Goal: Task Accomplishment & Management: Use online tool/utility

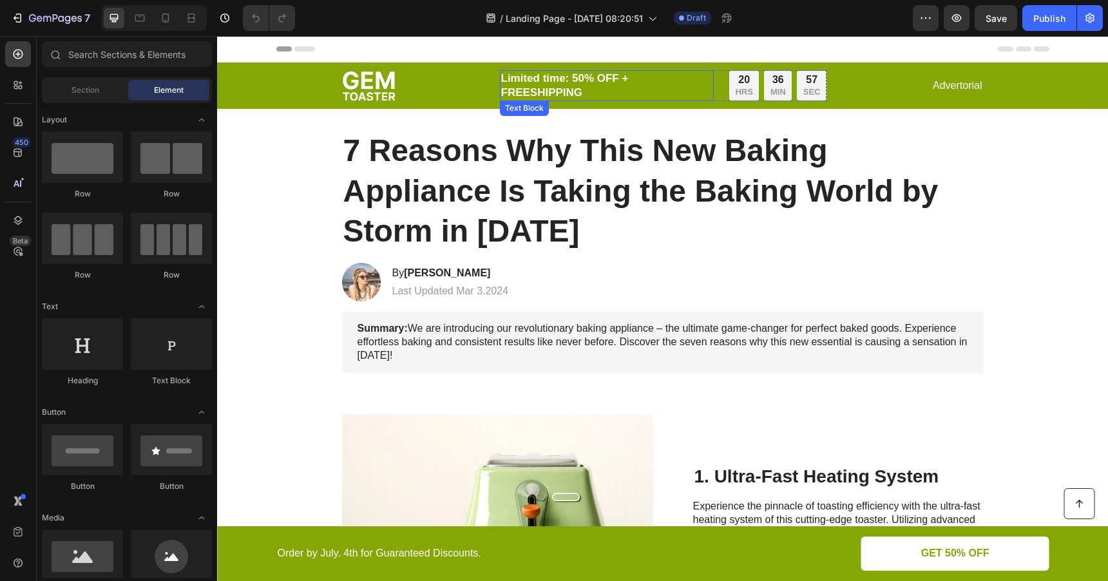
click at [573, 88] on p "Limited time: 50% OFF + FREESHIPPING" at bounding box center [606, 86] width 211 height 28
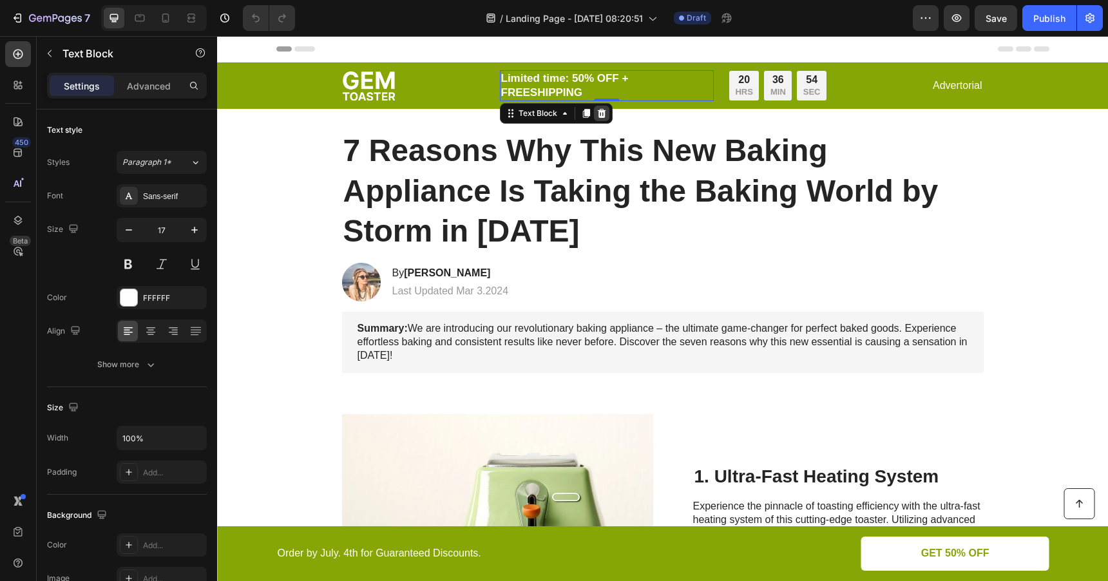
click at [597, 117] on icon at bounding box center [602, 113] width 10 height 10
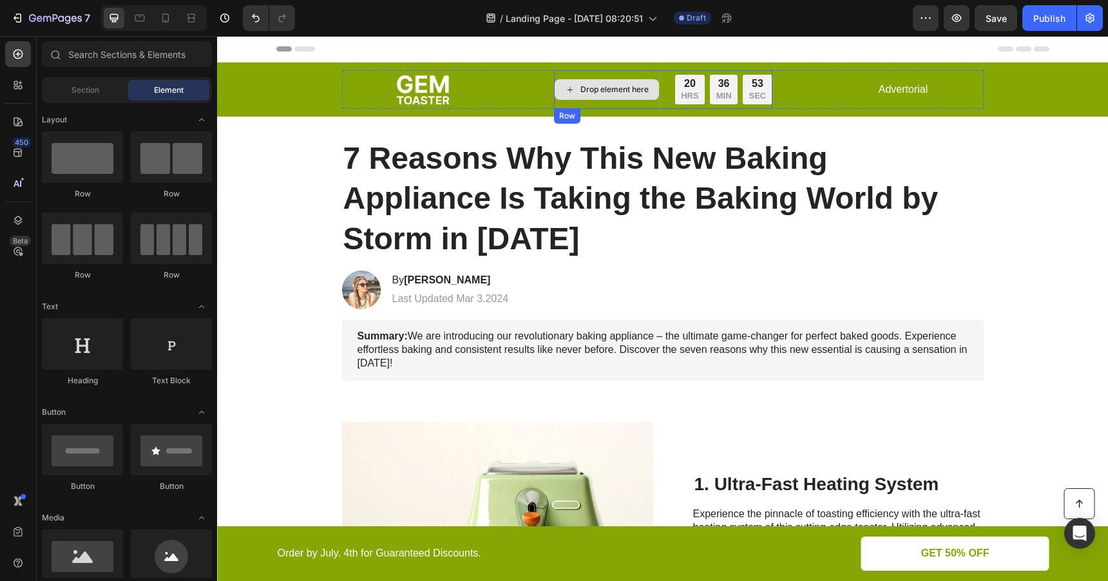
click at [651, 96] on div "Drop element here" at bounding box center [607, 89] width 104 height 21
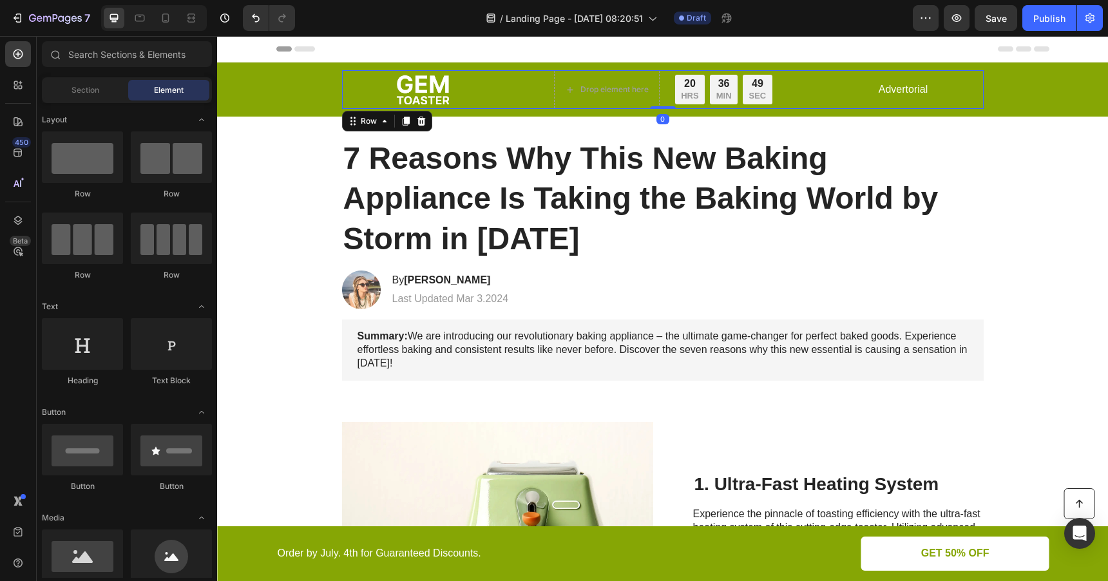
click at [821, 88] on div "Image Drop element here 20 HRS 36 MIN 49 SEC Countdown Timer Row Advertorial Te…" at bounding box center [663, 89] width 642 height 39
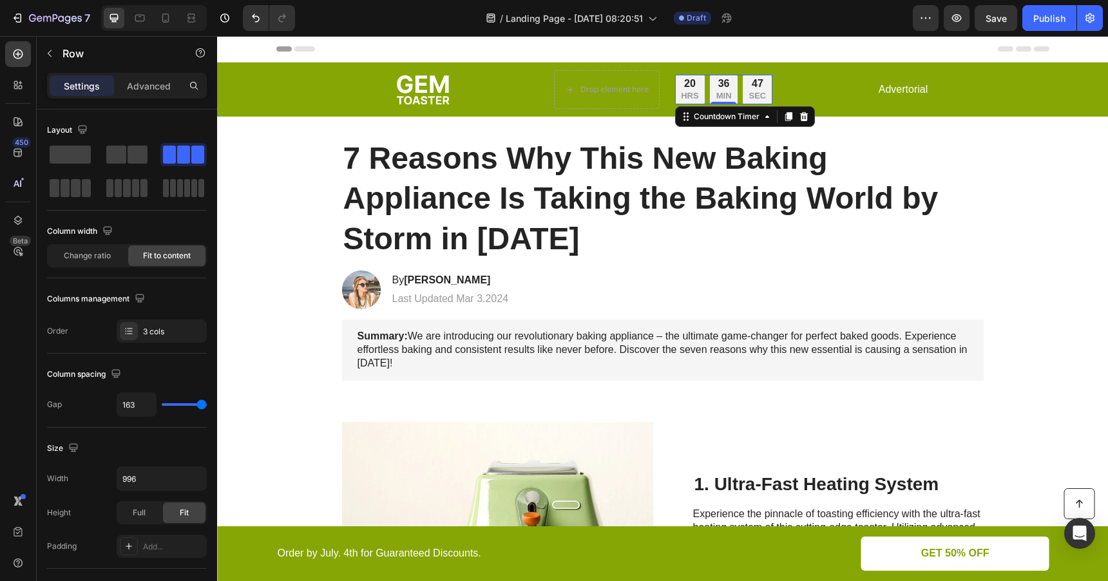
click at [739, 100] on div "20 HRS 36 MIN 47 SEC" at bounding box center [723, 90] width 97 height 30
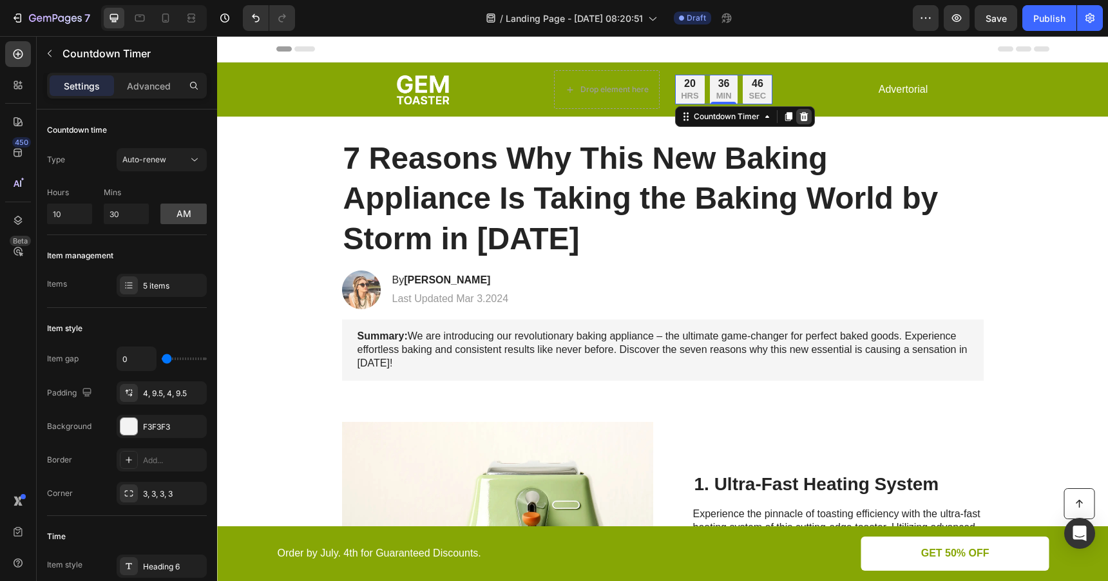
click at [804, 121] on div at bounding box center [804, 116] width 15 height 15
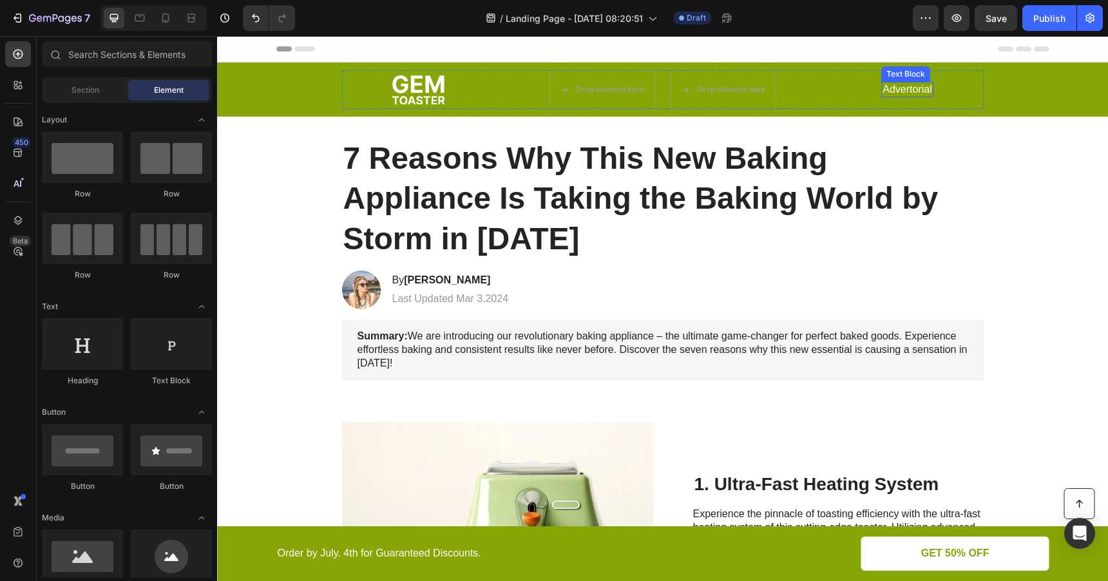
click at [901, 92] on p "Advertorial" at bounding box center [907, 90] width 49 height 14
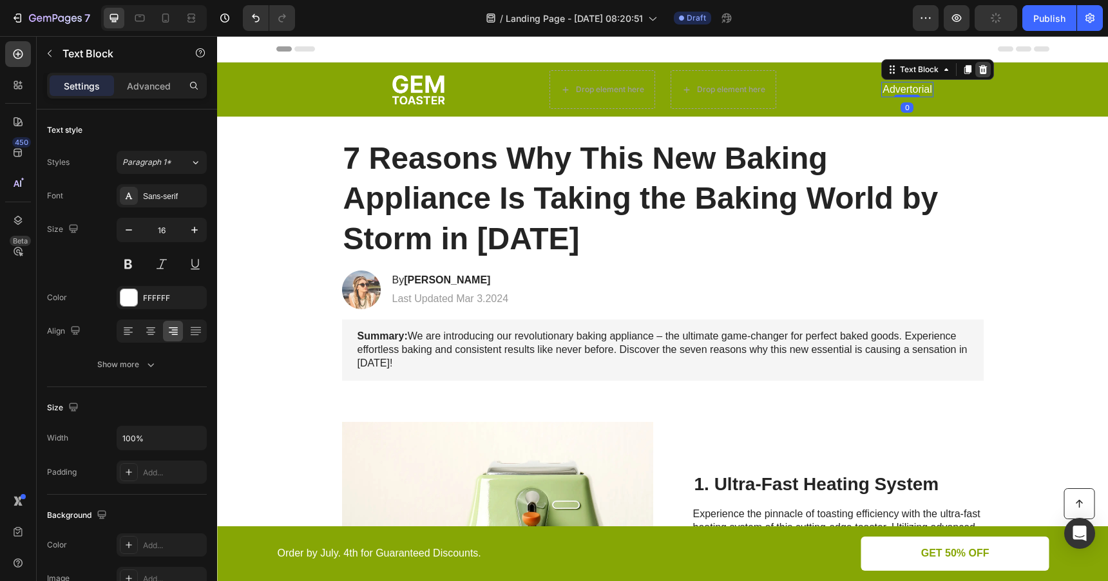
click at [987, 69] on icon at bounding box center [983, 69] width 10 height 10
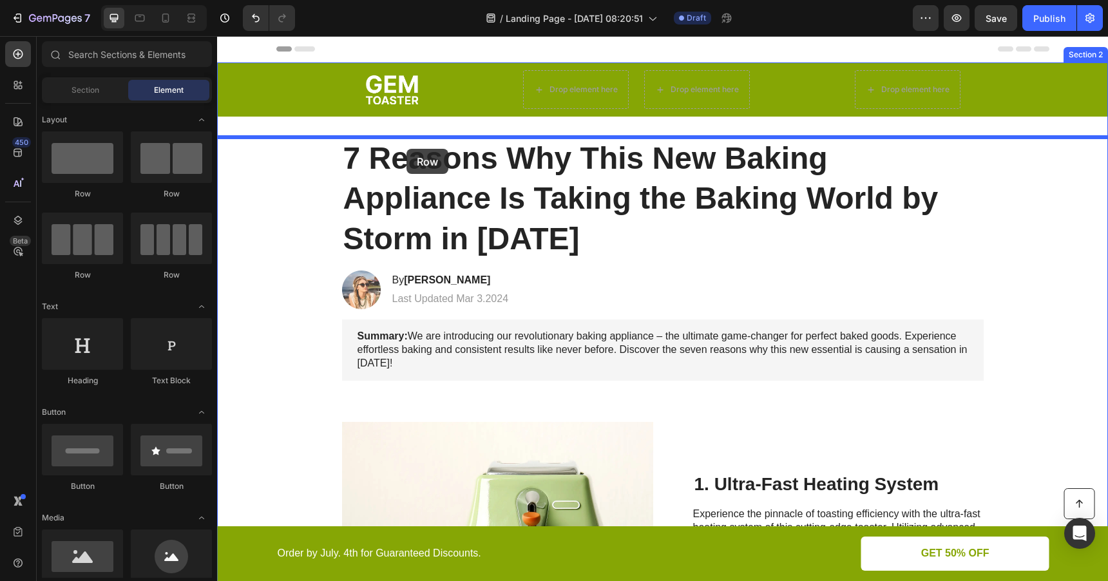
drag, startPoint x: 309, startPoint y: 210, endPoint x: 407, endPoint y: 149, distance: 115.5
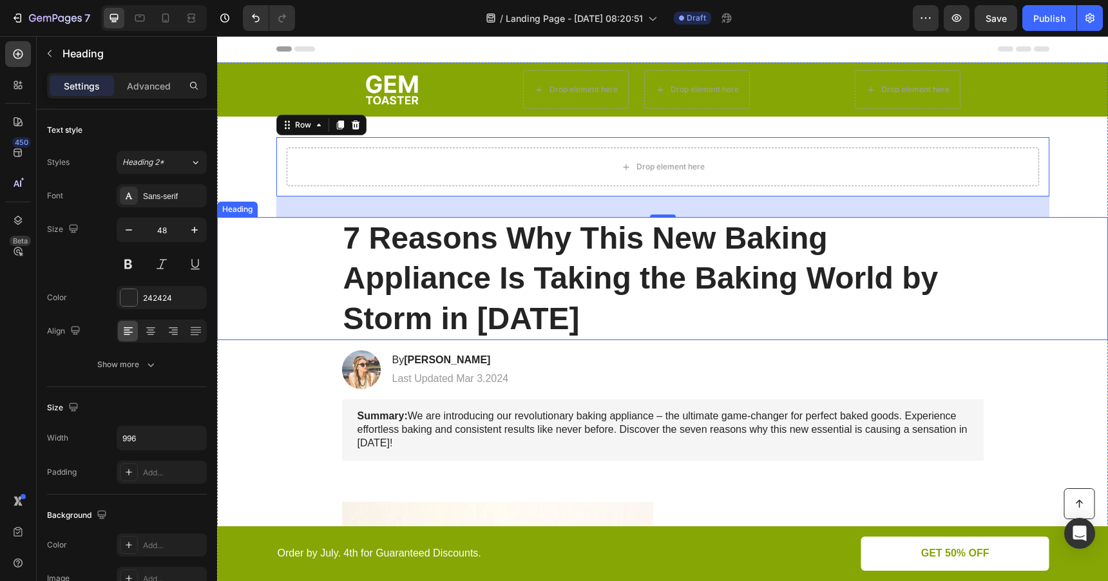
click at [379, 246] on h1 "7 Reasons Why This New Baking Appliance Is Taking the Baking World by Storm in …" at bounding box center [663, 278] width 642 height 123
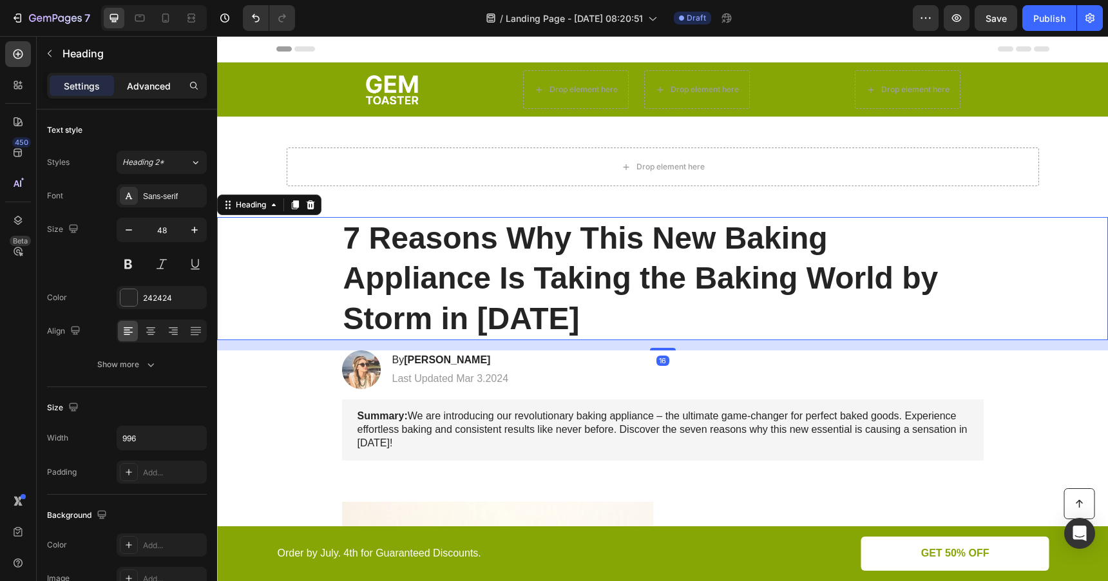
click at [163, 81] on p "Advanced" at bounding box center [149, 86] width 44 height 14
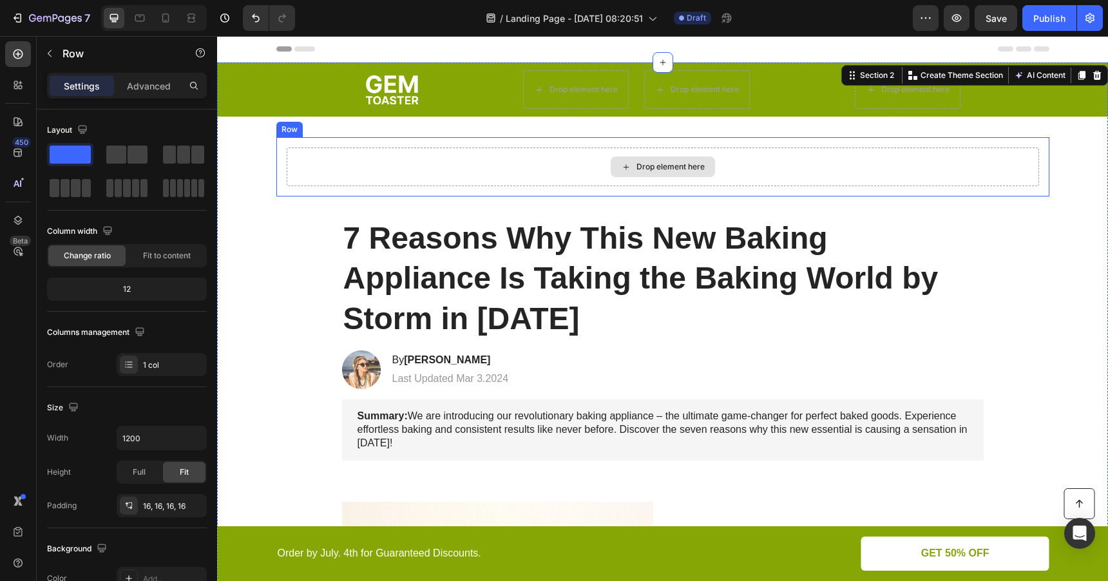
click at [340, 168] on div "Drop element here" at bounding box center [663, 167] width 753 height 39
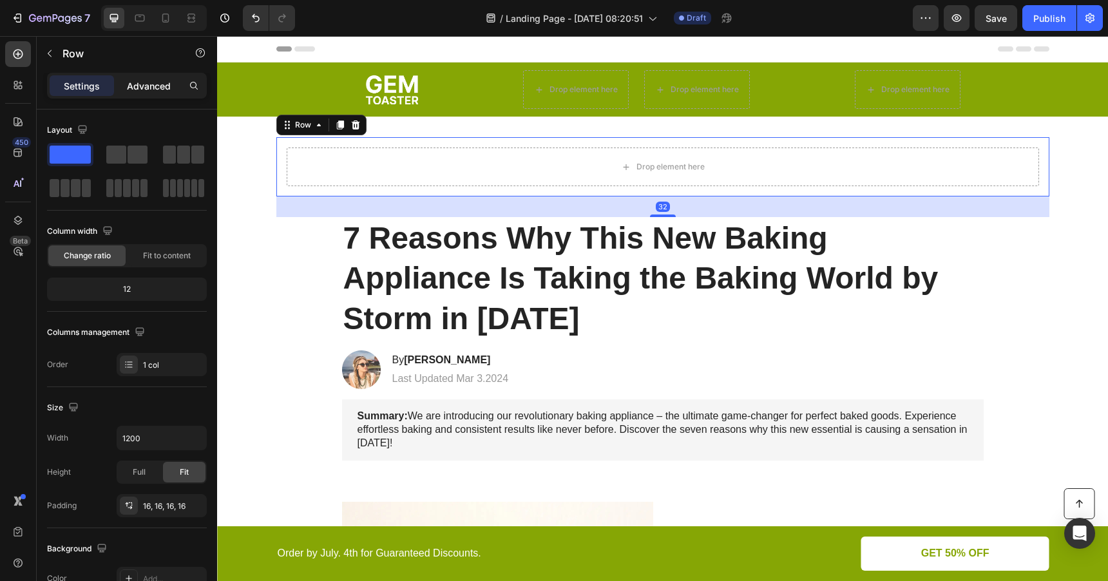
click at [167, 80] on p "Advanced" at bounding box center [149, 86] width 44 height 14
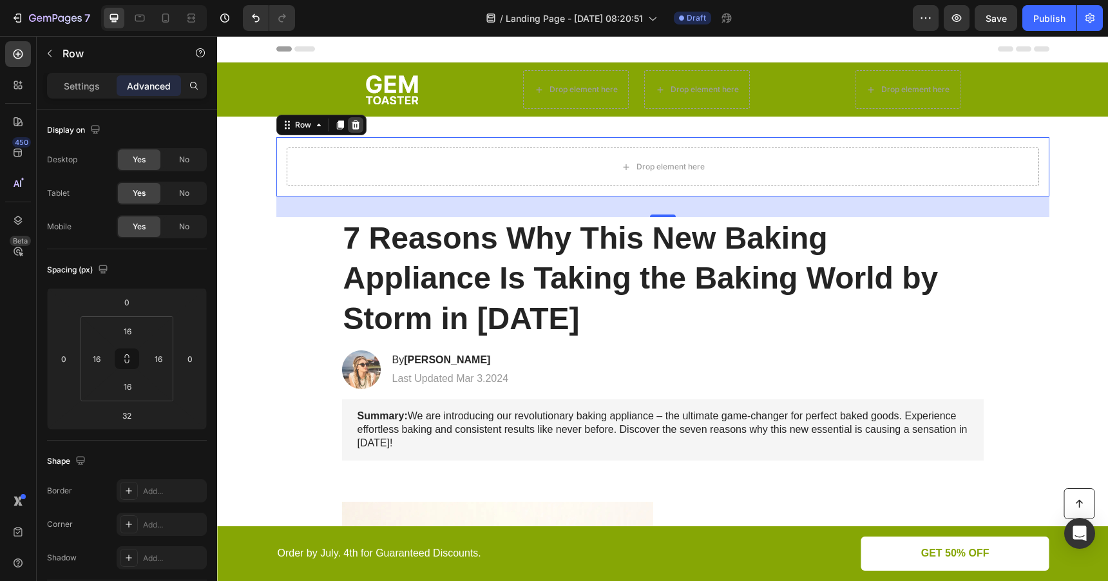
click at [357, 124] on icon at bounding box center [355, 125] width 8 height 9
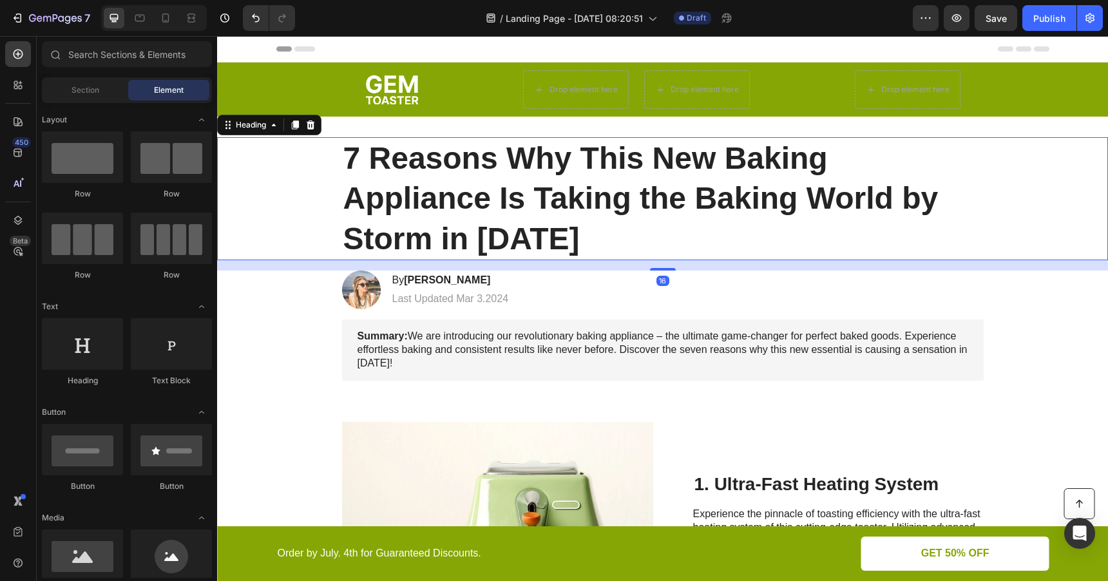
click at [397, 161] on h1 "7 Reasons Why This New Baking Appliance Is Taking the Baking World by Storm in …" at bounding box center [663, 198] width 642 height 123
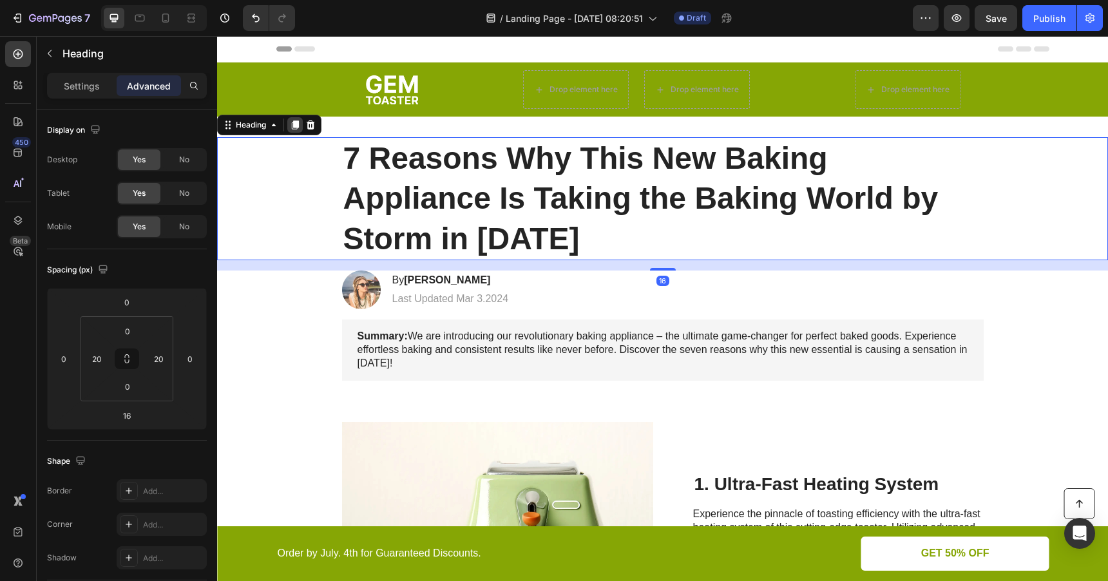
click at [298, 123] on icon at bounding box center [295, 125] width 7 height 9
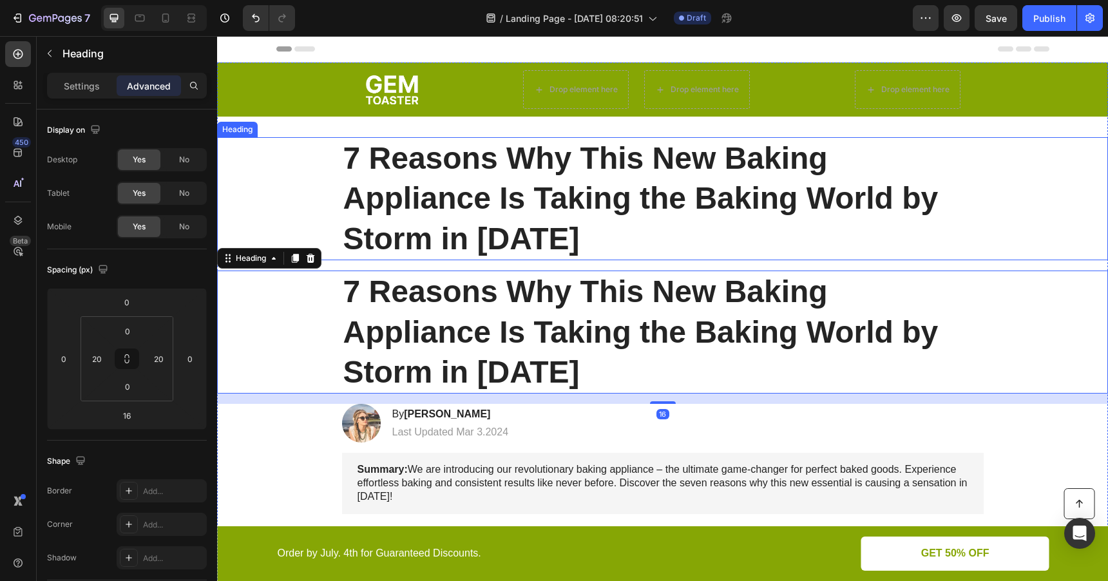
click at [403, 178] on h1 "7 Reasons Why This New Baking Appliance Is Taking the Baking World by Storm in …" at bounding box center [663, 198] width 642 height 123
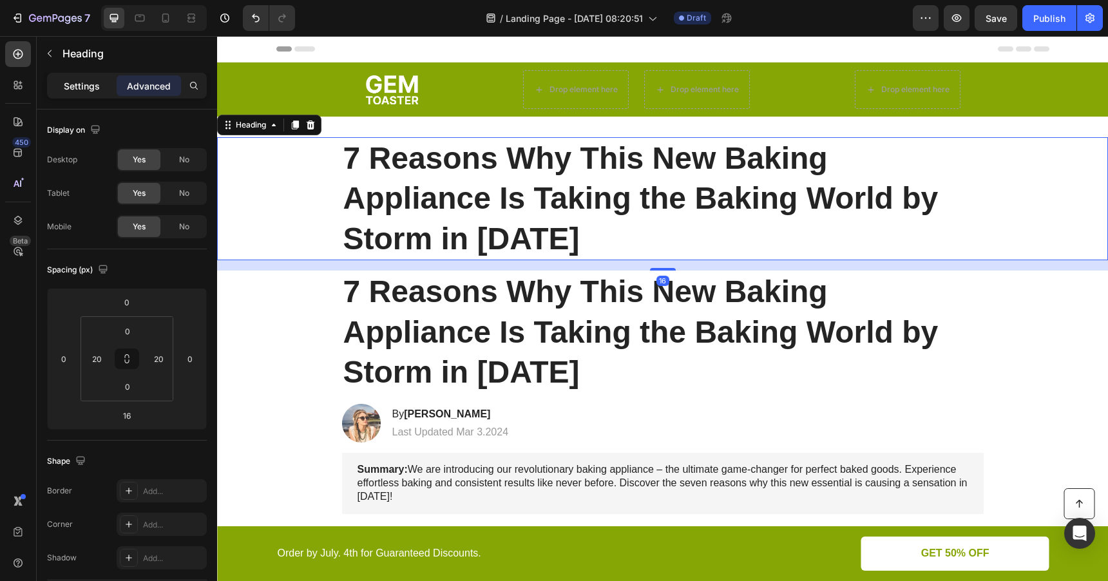
click at [82, 93] on div "Settings" at bounding box center [82, 85] width 64 height 21
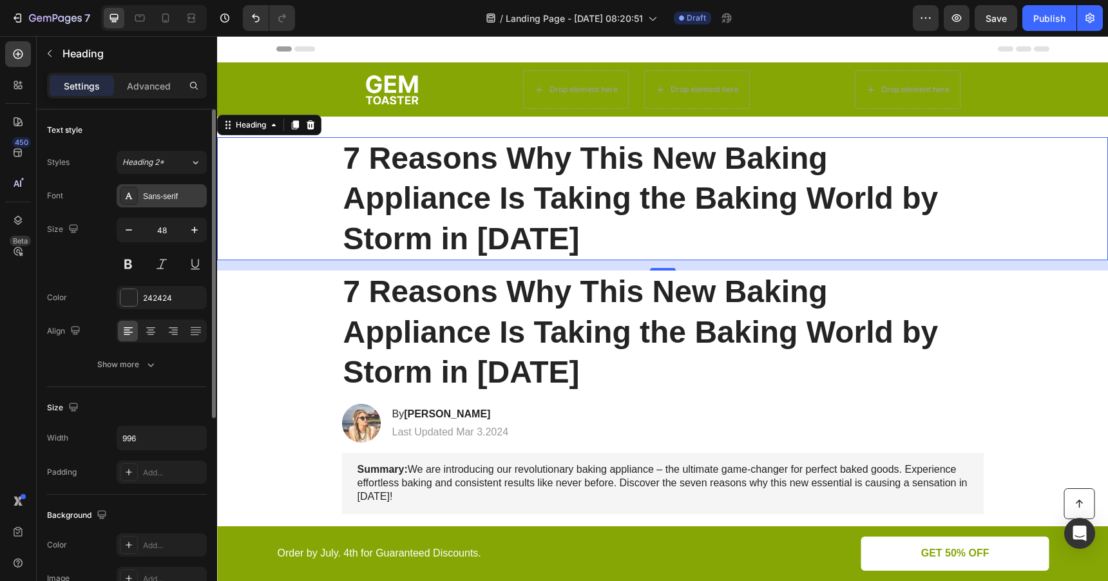
click at [161, 198] on div "Sans-serif" at bounding box center [173, 197] width 61 height 12
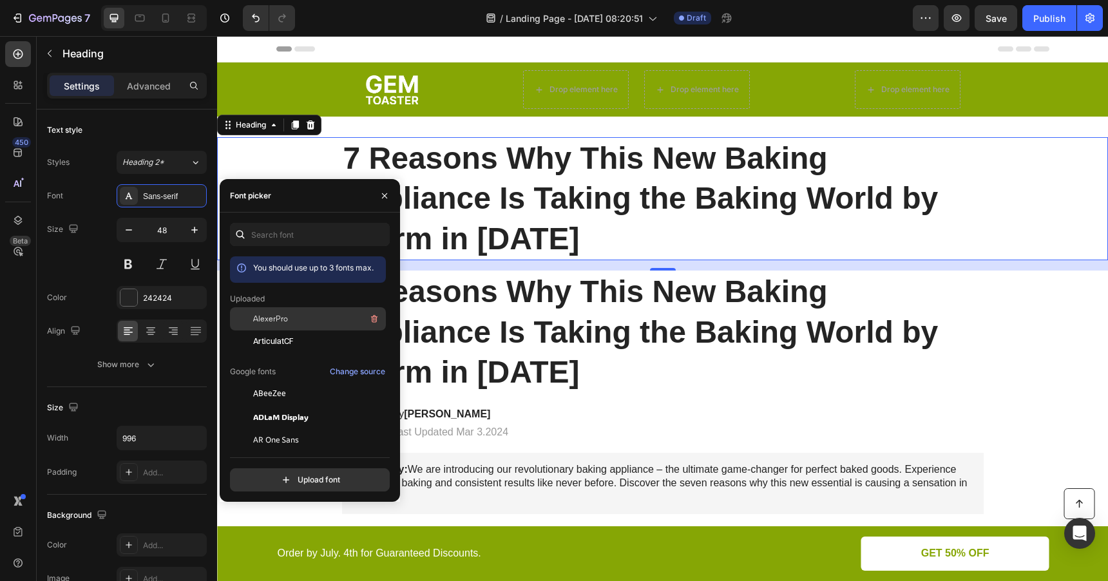
click at [275, 405] on div "AlexerPro" at bounding box center [308, 416] width 156 height 23
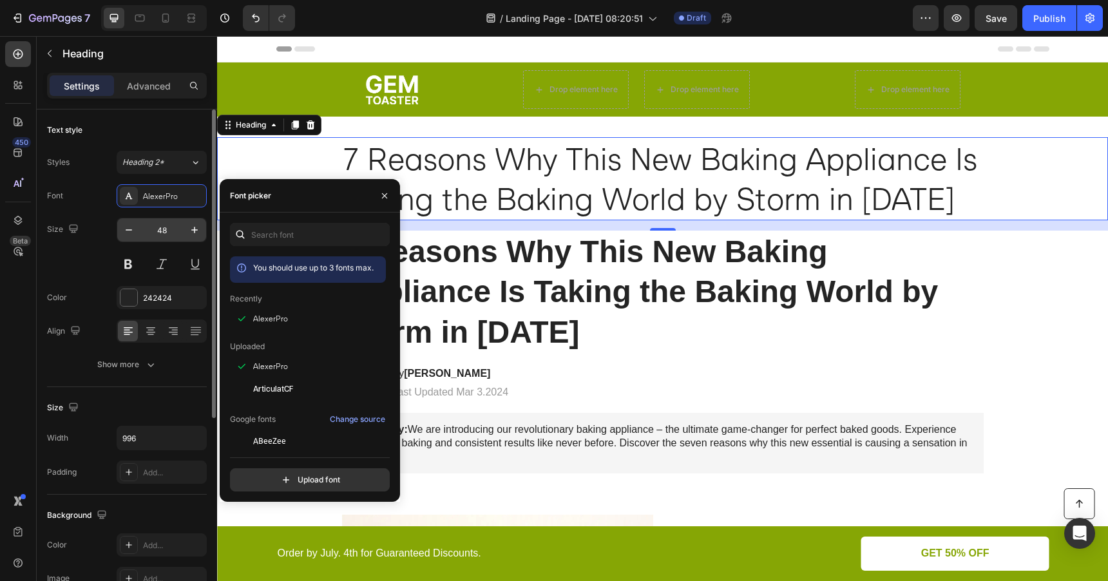
click at [160, 234] on input "48" at bounding box center [161, 229] width 43 height 23
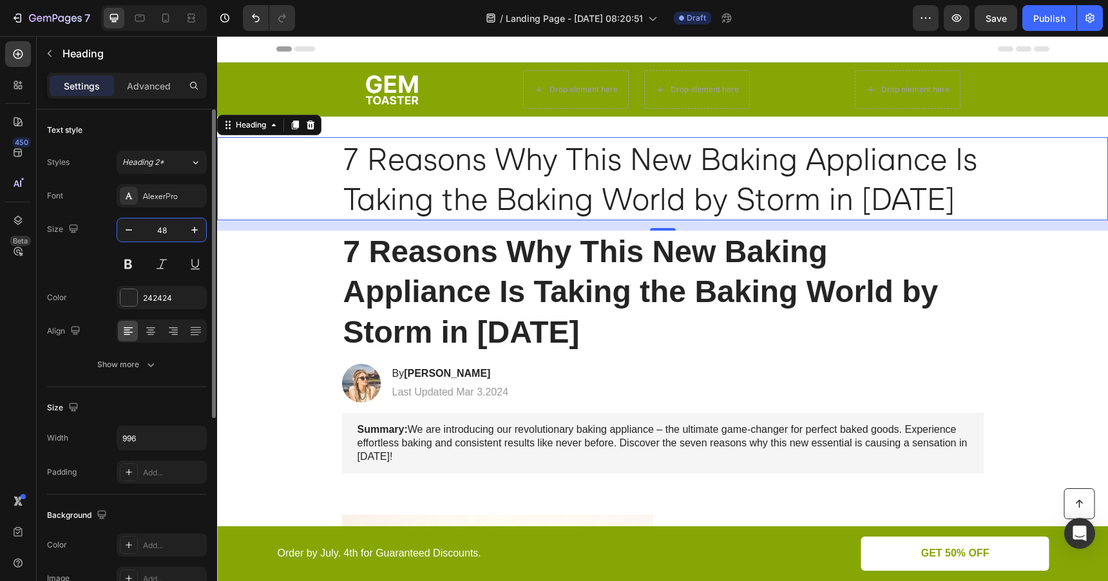
click at [160, 234] on input "48" at bounding box center [161, 229] width 43 height 23
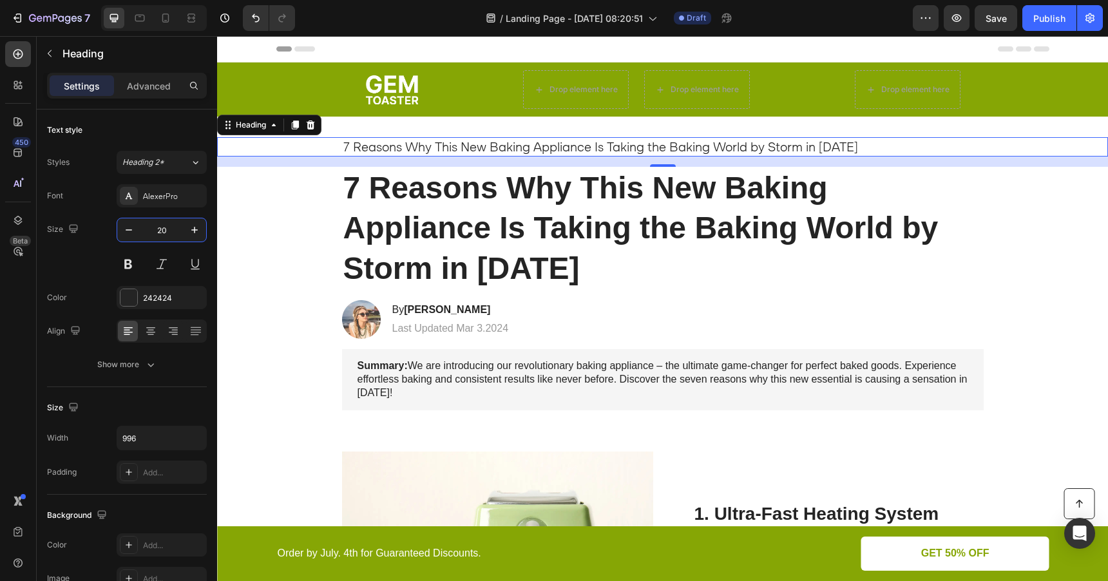
type input "20"
click at [423, 149] on h1 "7 Reasons Why This New Baking Appliance Is Taking the Baking World by Storm in …" at bounding box center [663, 146] width 642 height 19
click at [423, 149] on p "7 Reasons Why This New Baking Appliance Is Taking the Baking World by Storm in …" at bounding box center [662, 147] width 639 height 17
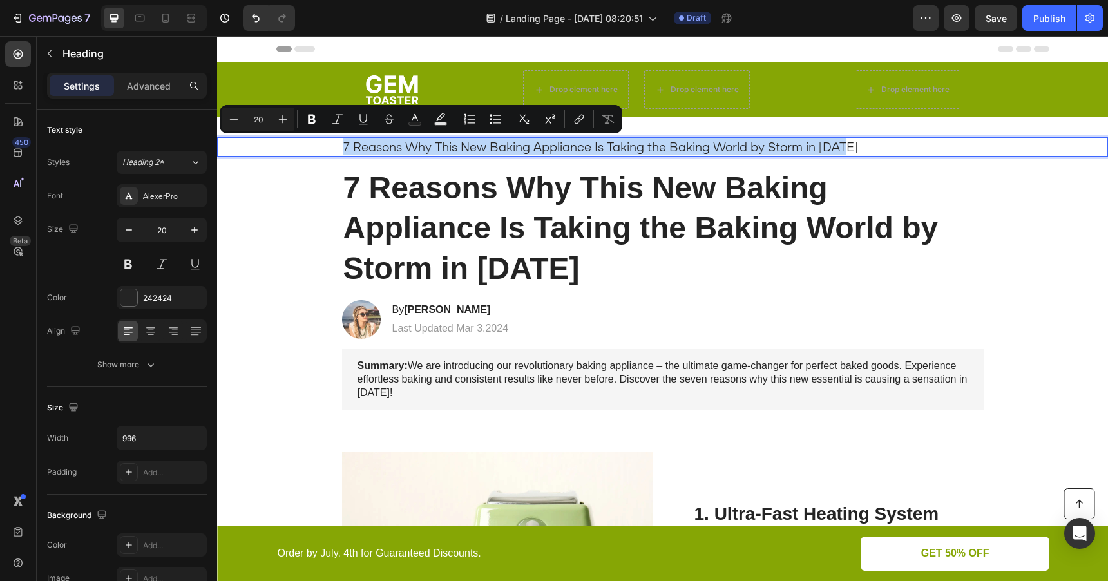
click at [423, 149] on p "7 Reasons Why This New Baking Appliance Is Taking the Baking World by Storm in …" at bounding box center [662, 147] width 639 height 17
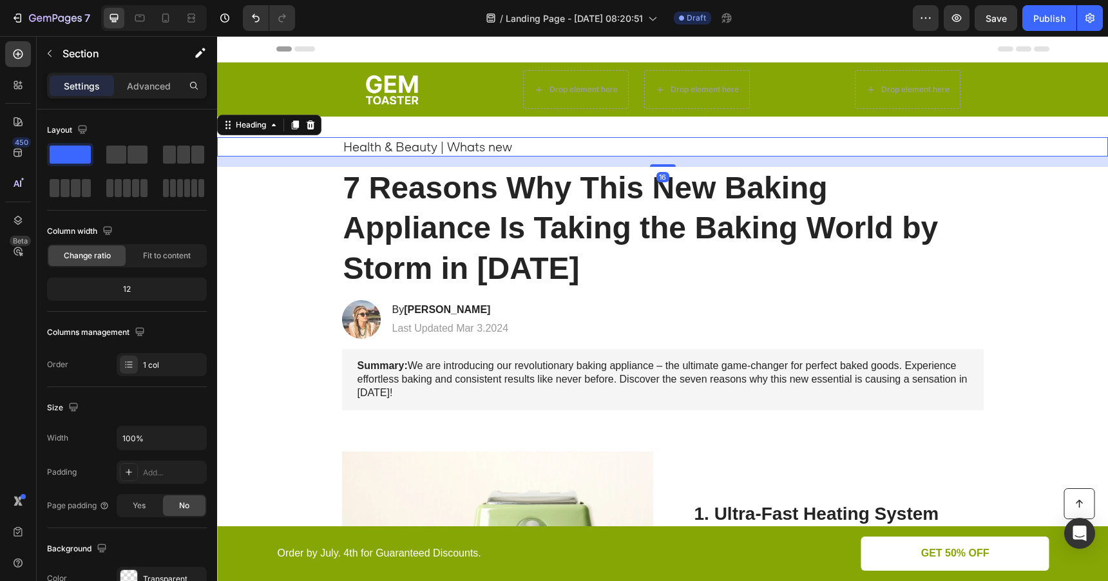
click at [483, 151] on p "Health & Beauty | Whats new" at bounding box center [662, 147] width 639 height 17
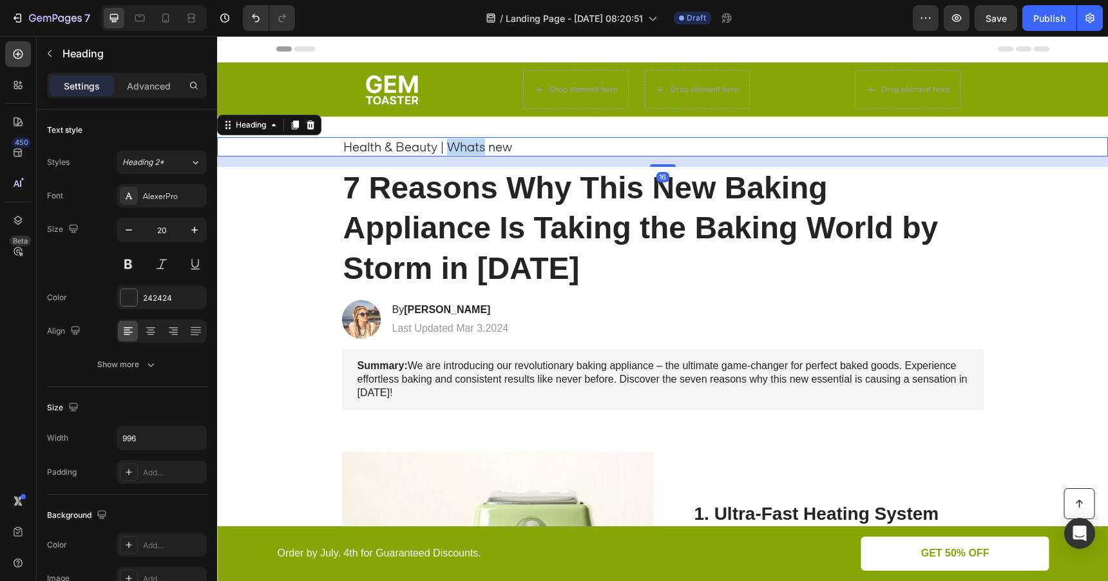
click at [474, 147] on p "Health & Beauty | Whats new" at bounding box center [662, 147] width 639 height 17
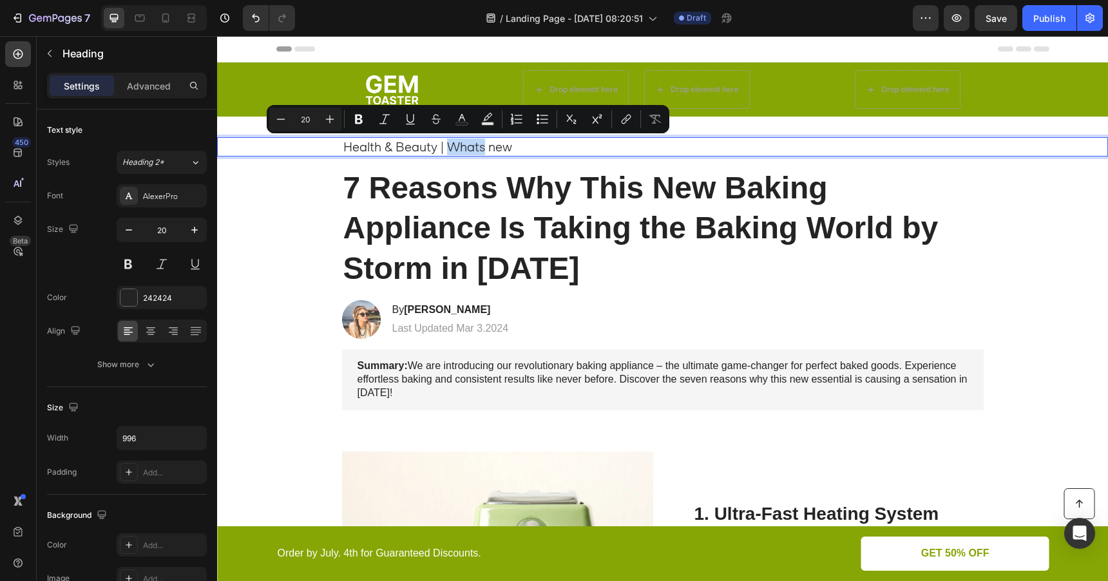
click at [483, 150] on p "Health & Beauty | Whats new" at bounding box center [662, 147] width 639 height 17
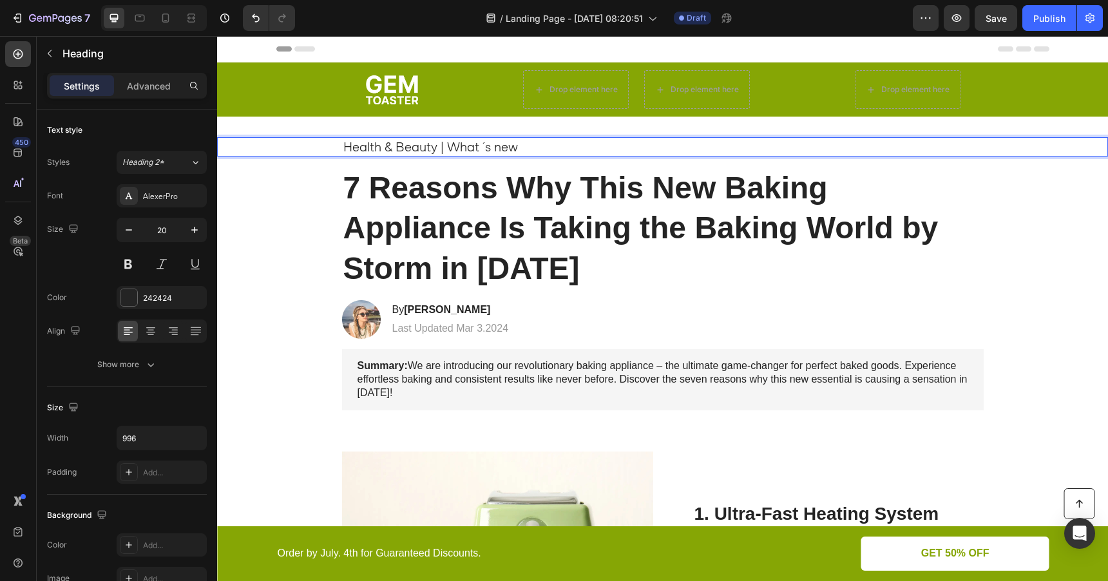
click at [483, 145] on p "Health & Beauty | What ´s new" at bounding box center [662, 147] width 639 height 17
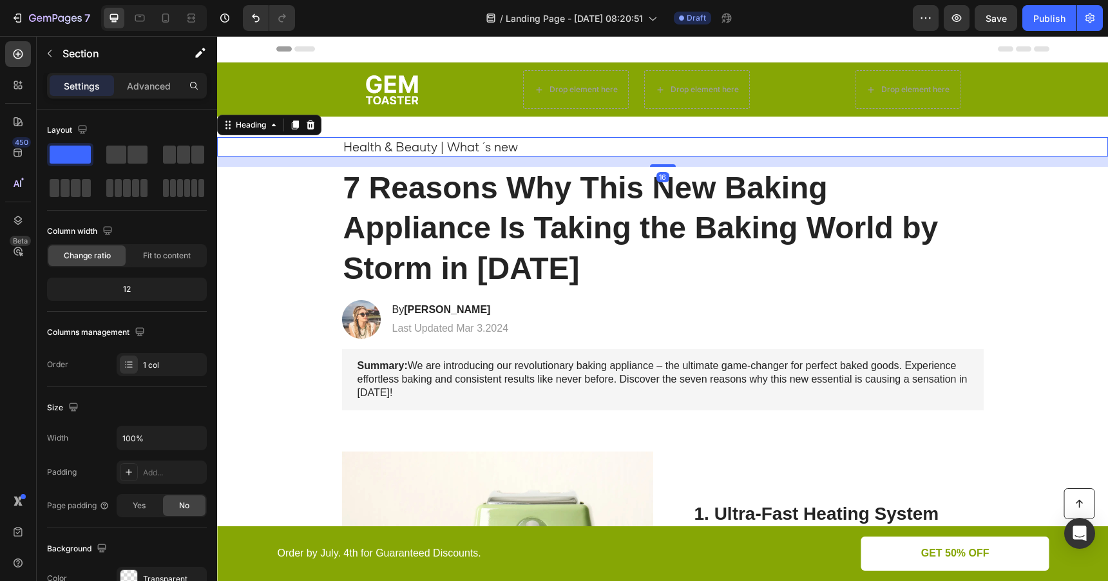
click at [454, 148] on p "Health & Beauty | What ´s new" at bounding box center [662, 147] width 639 height 17
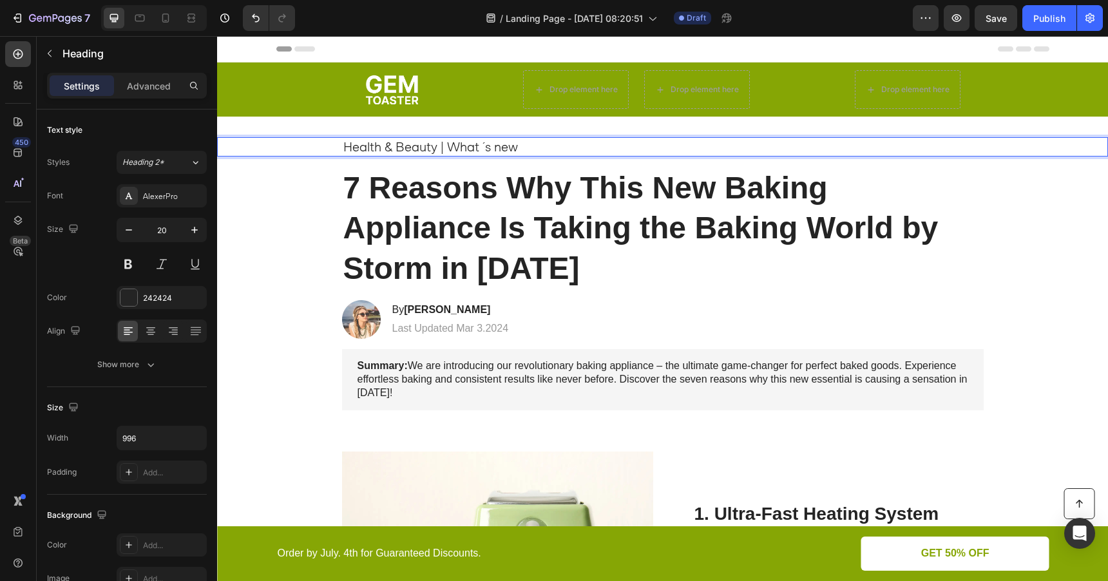
click at [452, 149] on p "Health & Beauty | What ´s new" at bounding box center [662, 147] width 639 height 17
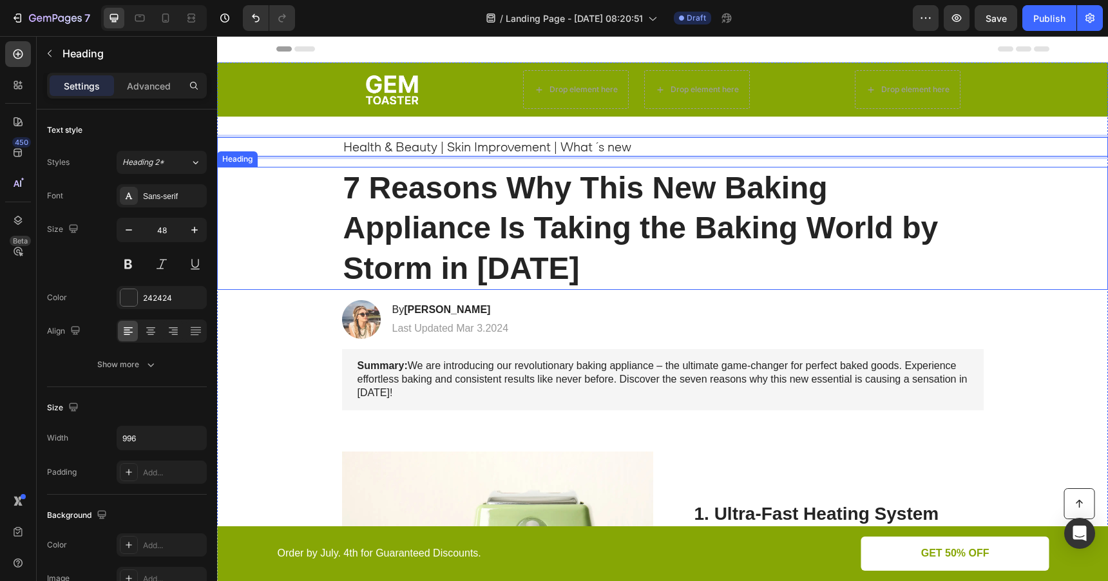
click at [528, 206] on h1 "7 Reasons Why This New Baking Appliance Is Taking the Baking World by Storm in …" at bounding box center [663, 228] width 642 height 123
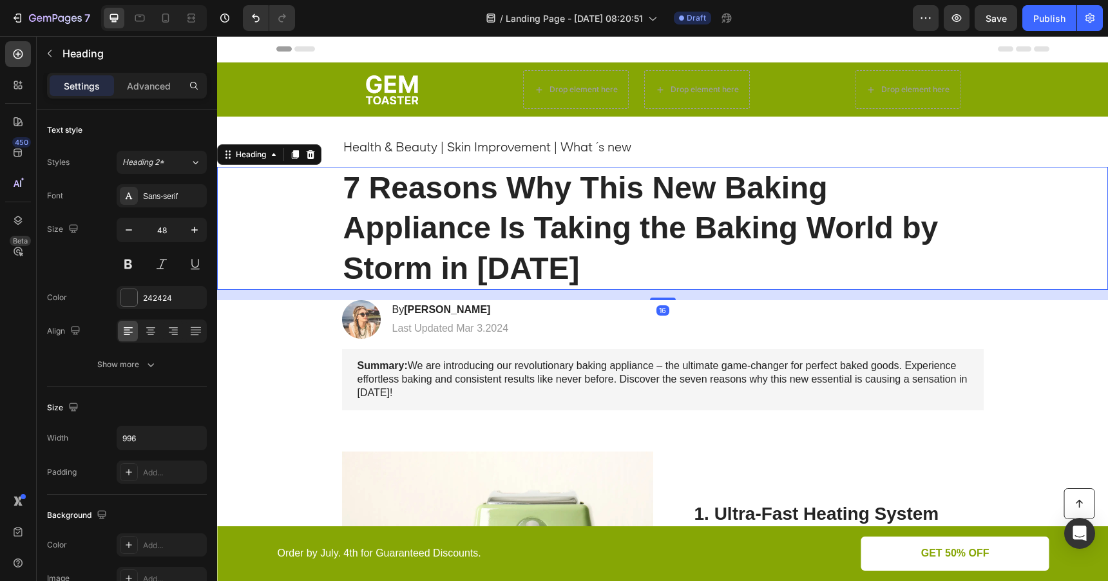
click at [528, 206] on h1 "7 Reasons Why This New Baking Appliance Is Taking the Baking World by Storm in …" at bounding box center [663, 228] width 642 height 123
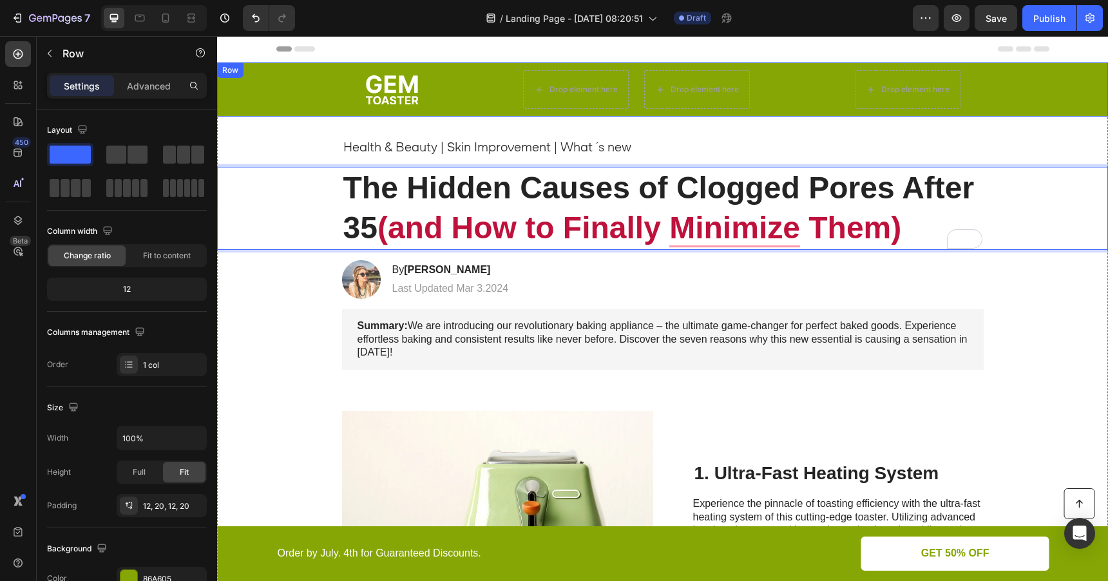
click at [334, 109] on div "Image Drop element here Drop element here Row Drop element here Row Row" at bounding box center [662, 90] width 891 height 54
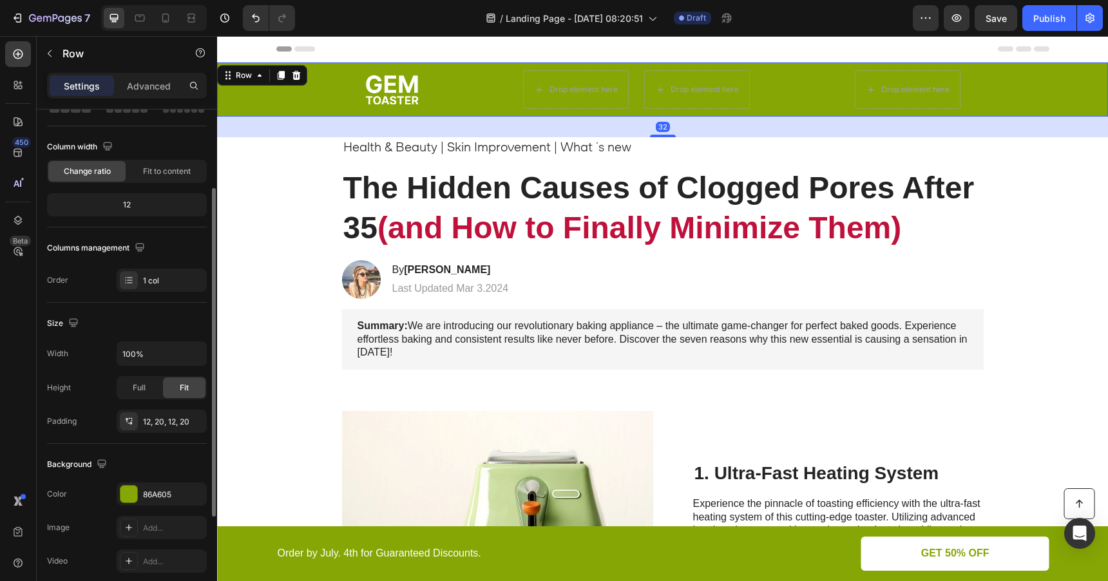
scroll to position [278, 0]
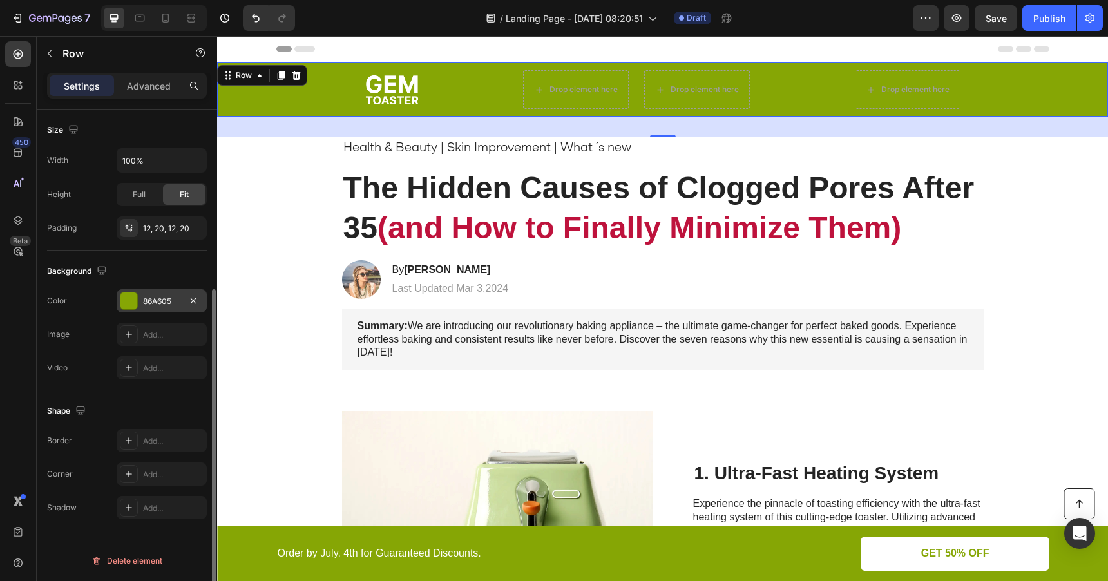
click at [133, 304] on div at bounding box center [129, 301] width 17 height 17
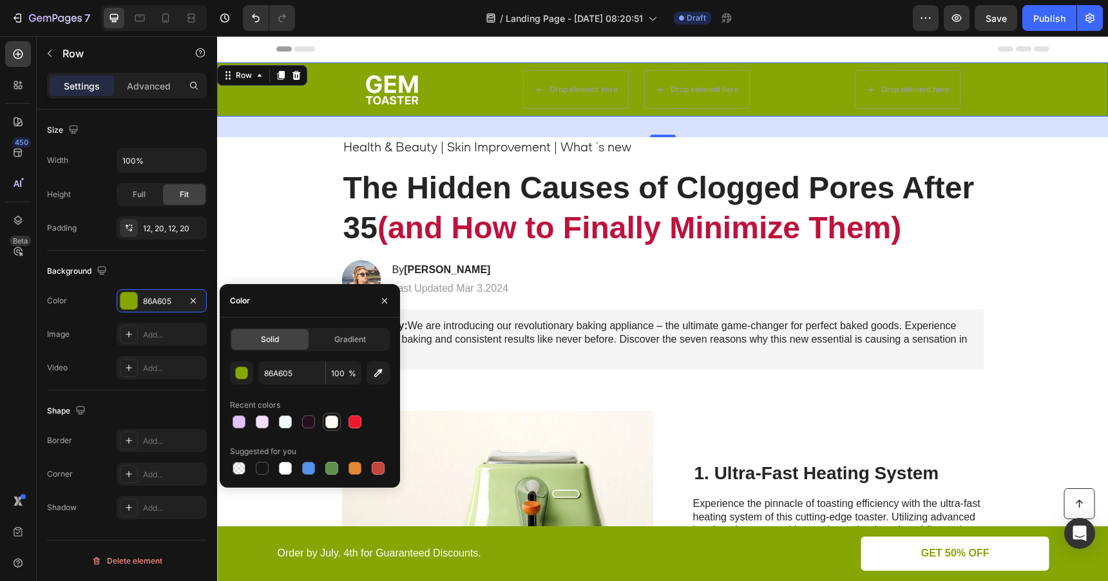
click at [333, 422] on div at bounding box center [331, 422] width 13 height 13
type input "FEFAF6"
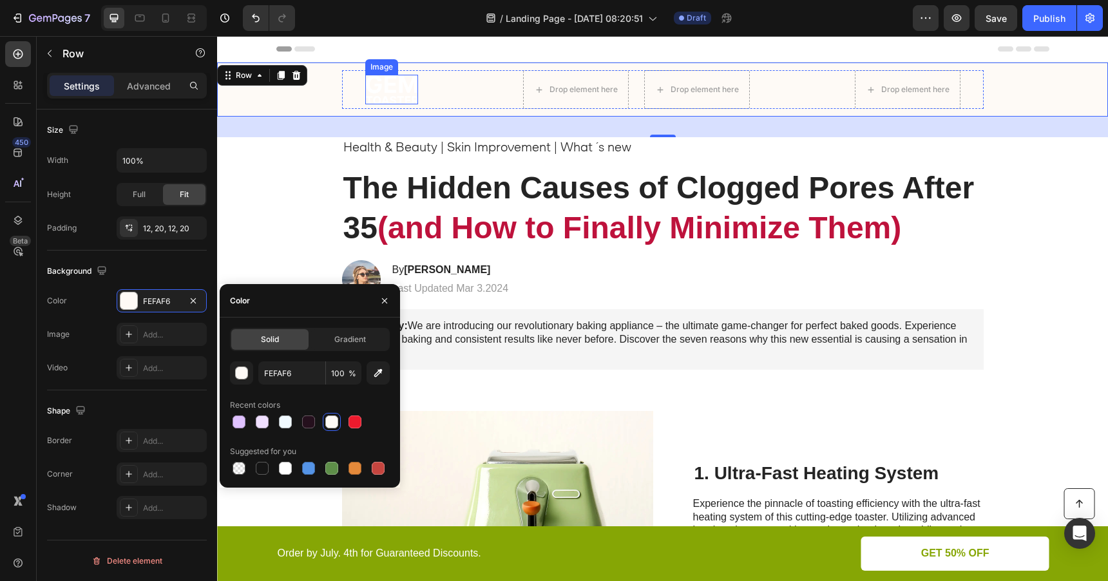
click at [389, 86] on img at bounding box center [391, 90] width 53 height 30
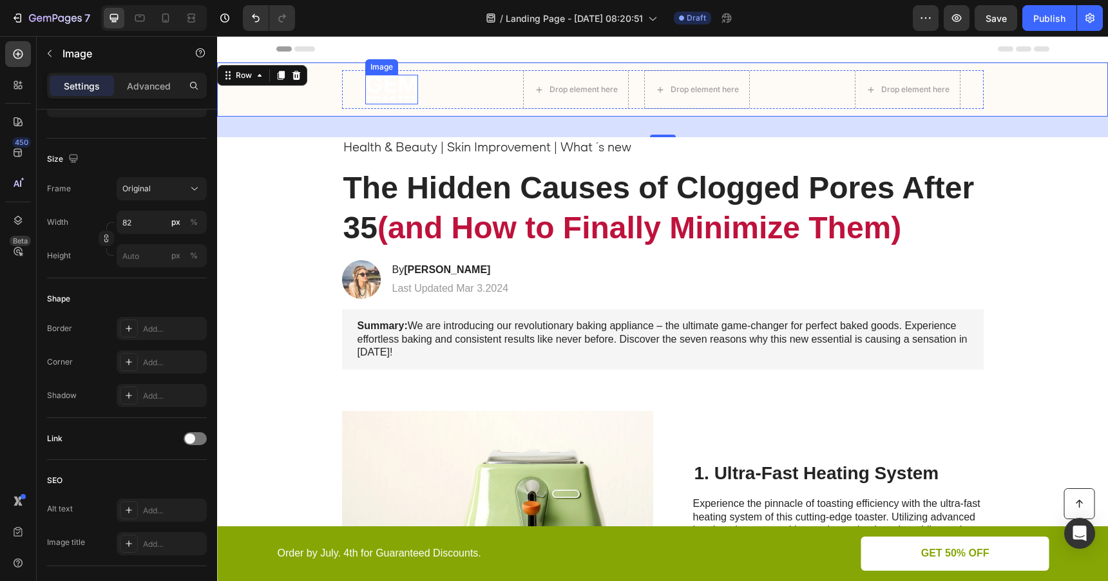
scroll to position [0, 0]
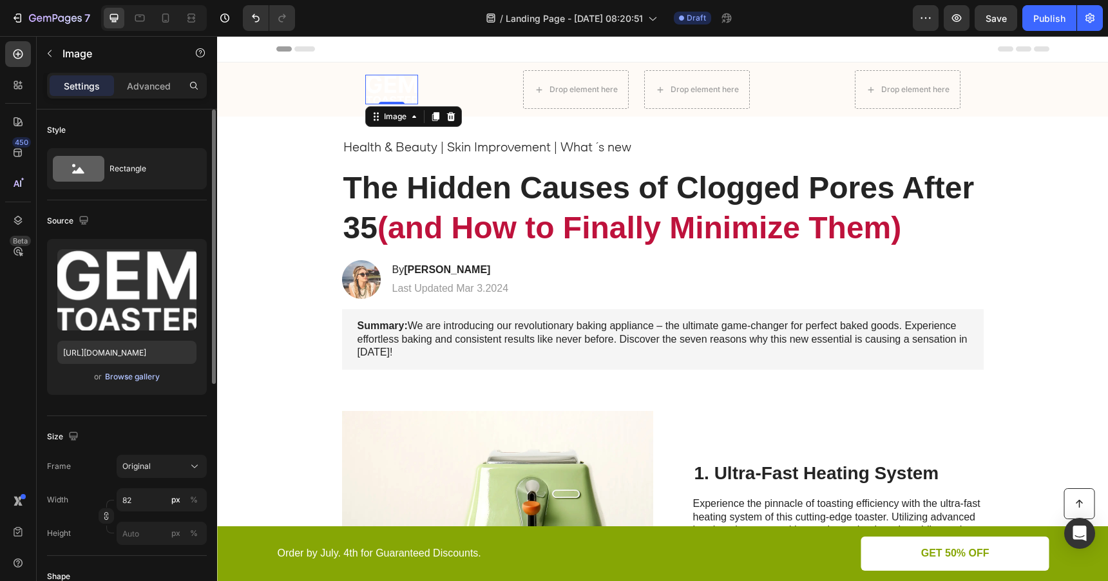
click at [137, 374] on div "Browse gallery" at bounding box center [132, 377] width 55 height 12
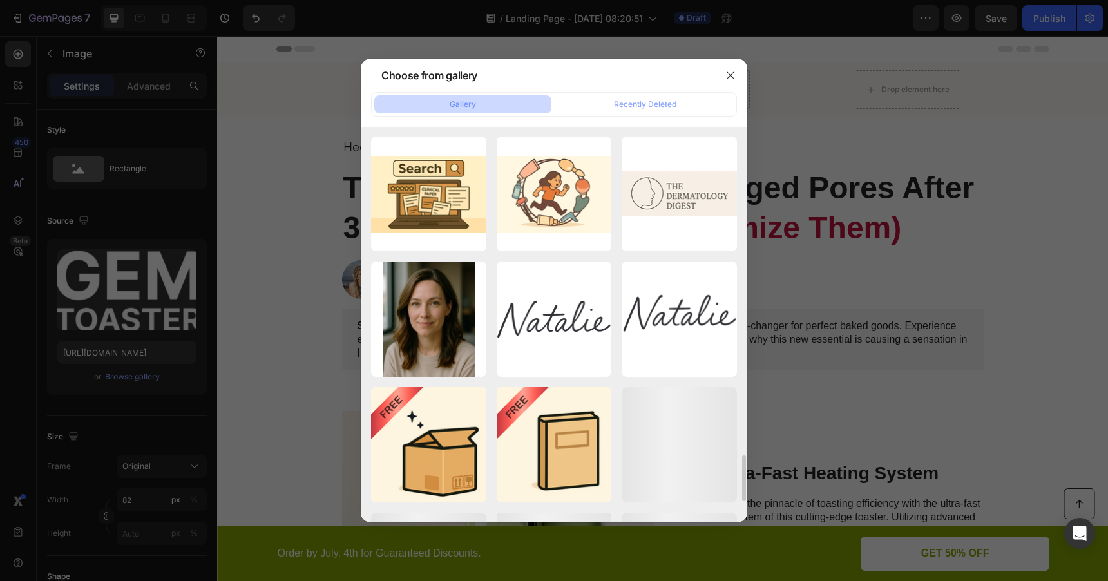
scroll to position [2768, 0]
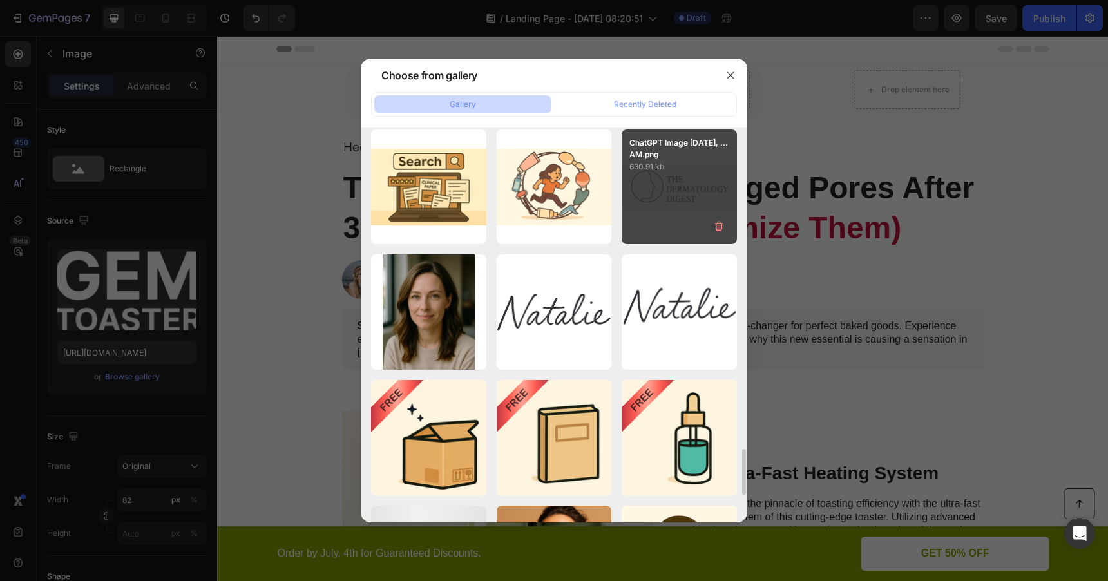
click at [682, 199] on div "ChatGPT Image Jun 2, ...AM.png 630.91 kb" at bounding box center [679, 187] width 115 height 115
type input "https://cdn.shopify.com/s/files/1/0788/4773/8202/files/gempages_531206314412475…"
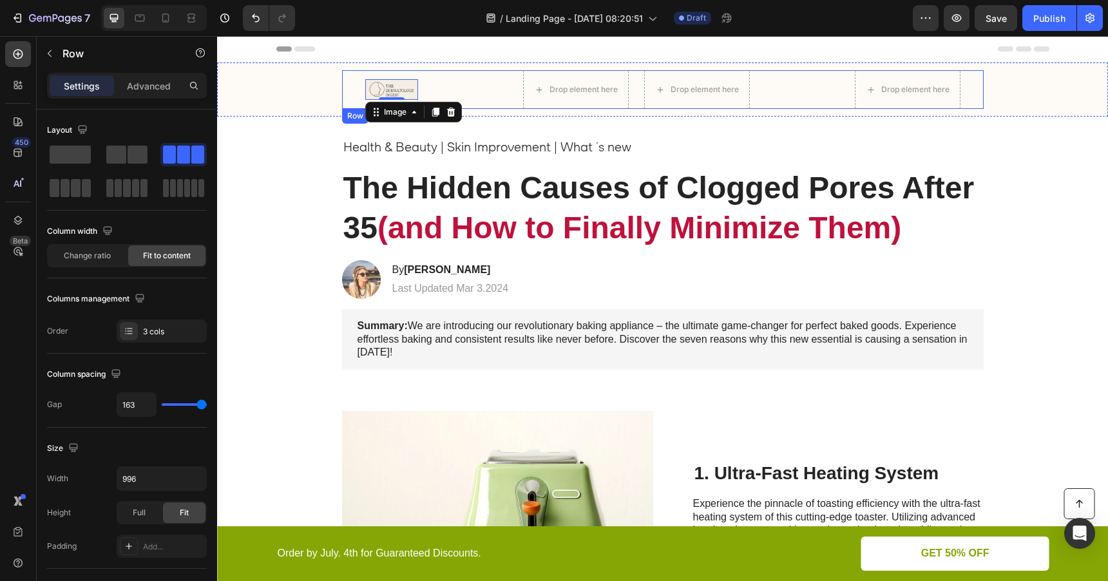
click at [501, 93] on div "Image 0 Drop element here Drop element here Row Drop element here Row" at bounding box center [663, 89] width 642 height 39
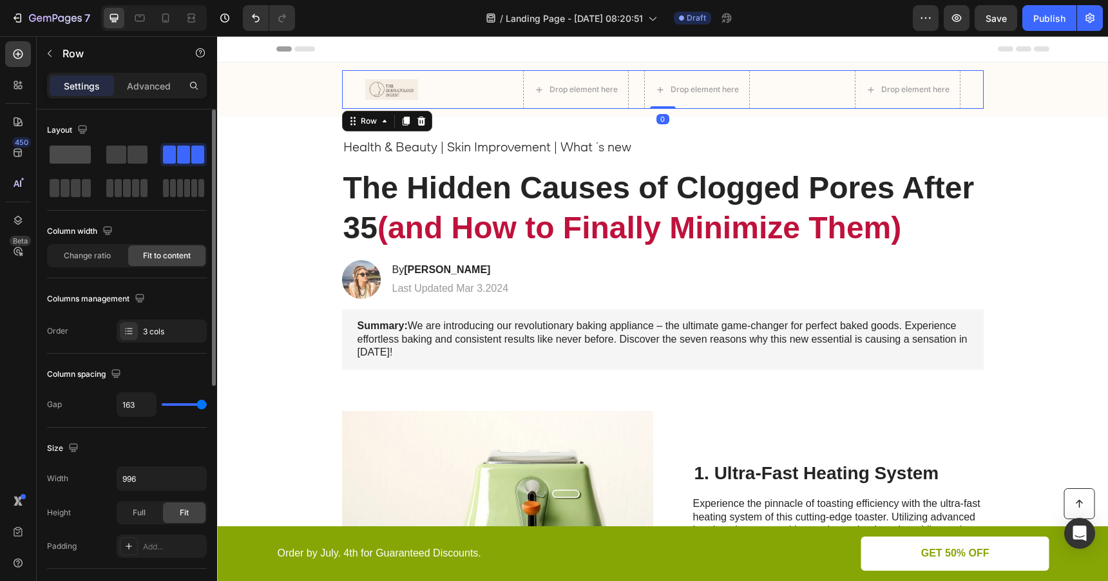
click at [75, 159] on span at bounding box center [70, 155] width 41 height 18
click at [610, 75] on div "Drop element here" at bounding box center [576, 89] width 106 height 39
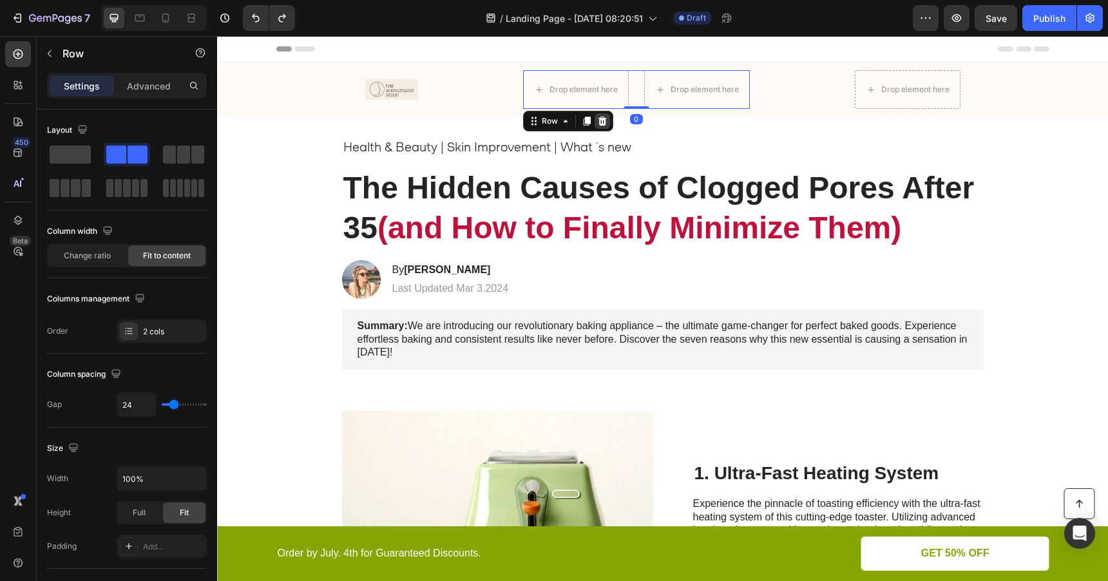
click at [603, 122] on icon at bounding box center [602, 121] width 10 height 10
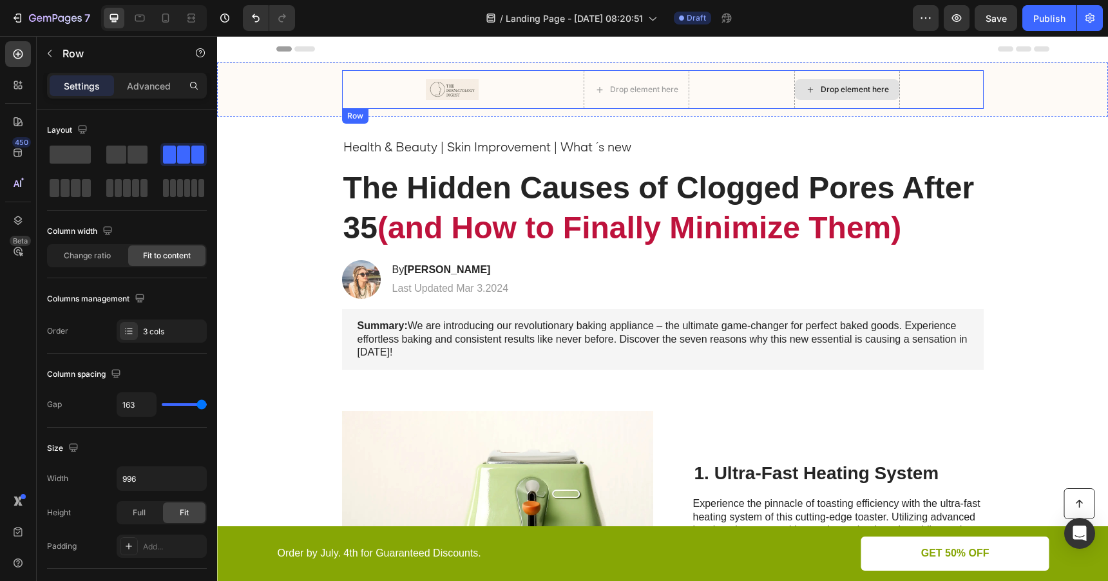
click at [857, 77] on div "Drop element here" at bounding box center [848, 89] width 106 height 39
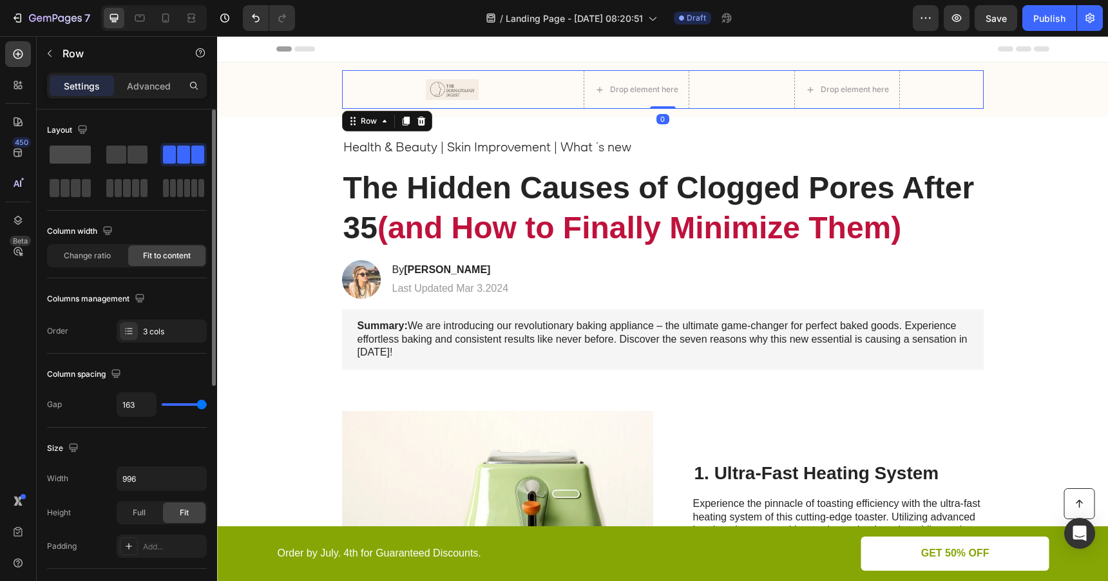
click at [81, 160] on span at bounding box center [70, 155] width 41 height 18
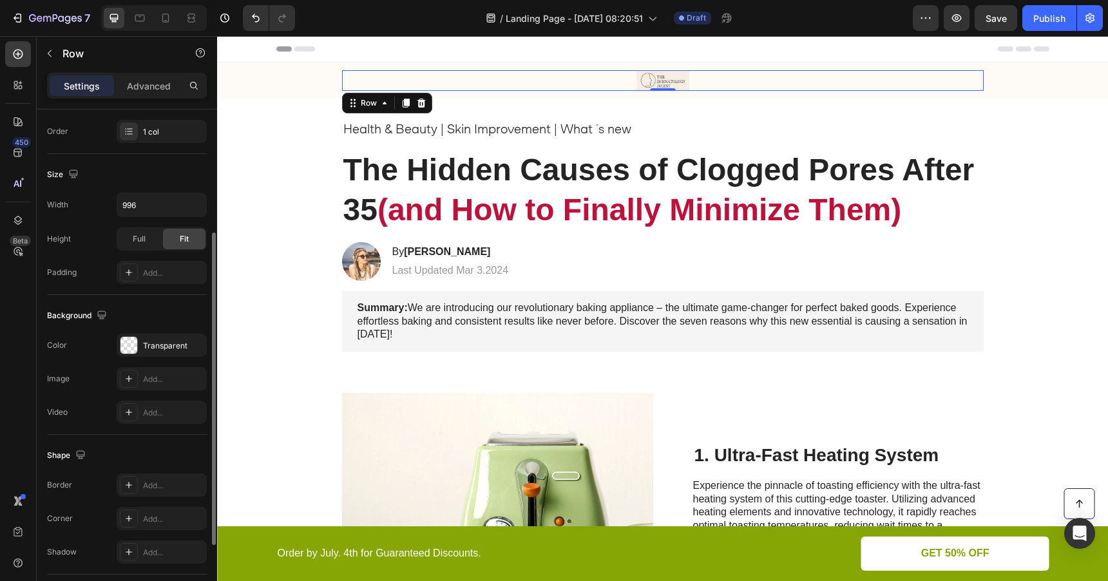
scroll to position [317, 0]
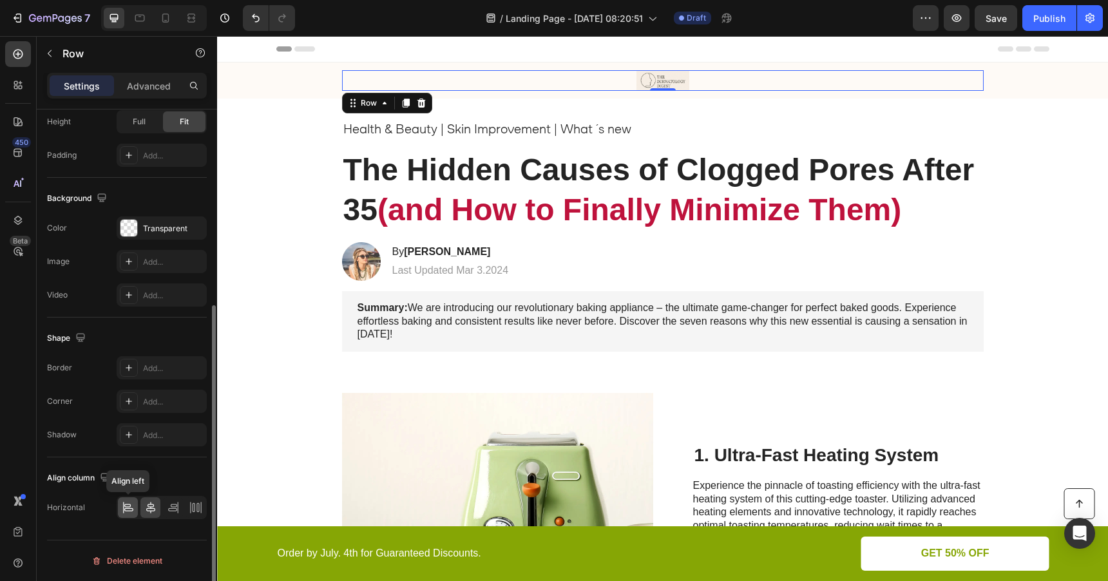
click at [128, 509] on icon at bounding box center [128, 507] width 13 height 13
click at [154, 508] on icon at bounding box center [150, 507] width 13 height 13
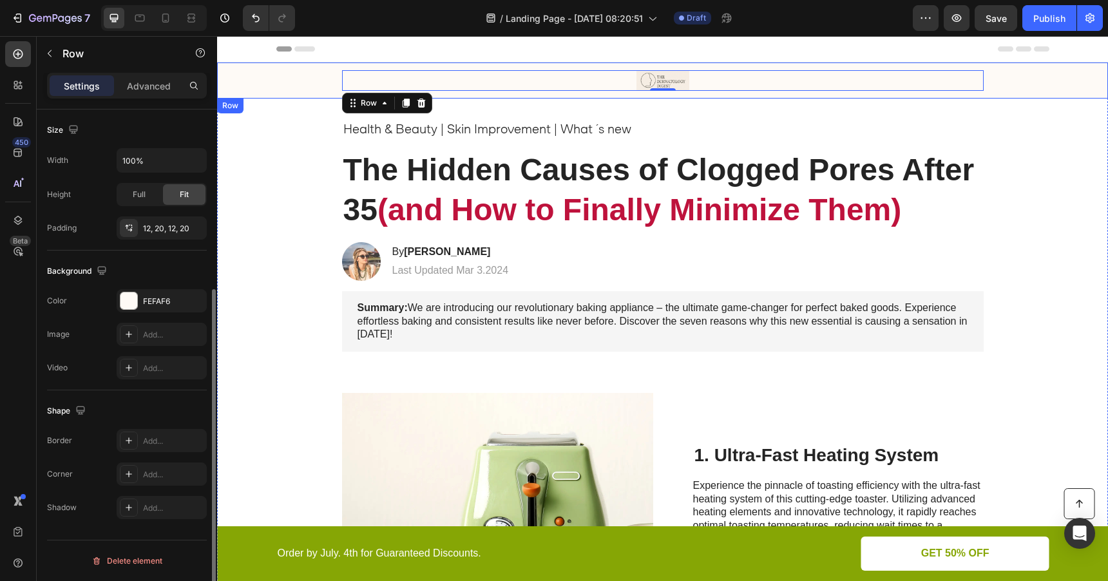
click at [258, 76] on div "Image Row 0" at bounding box center [662, 80] width 865 height 21
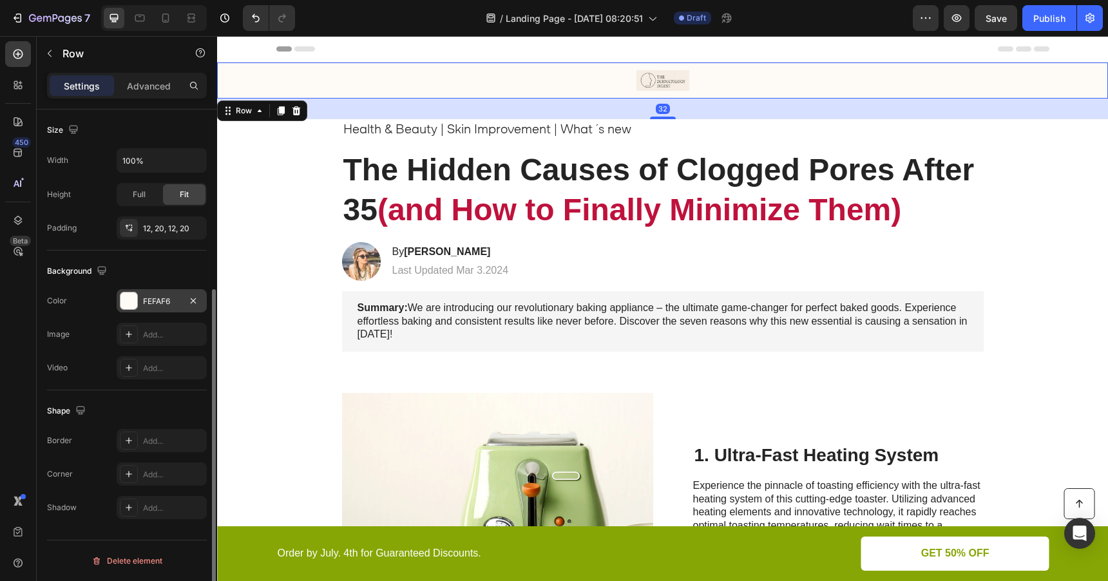
click at [131, 304] on div at bounding box center [129, 301] width 17 height 17
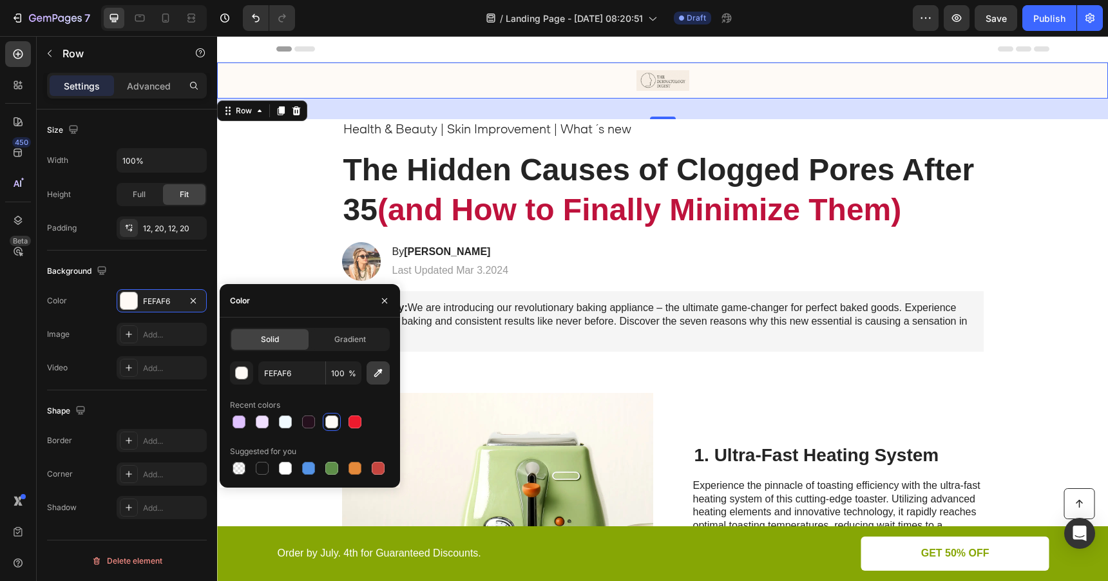
click at [379, 370] on icon "button" at bounding box center [378, 373] width 8 height 8
type input "F7EEE4"
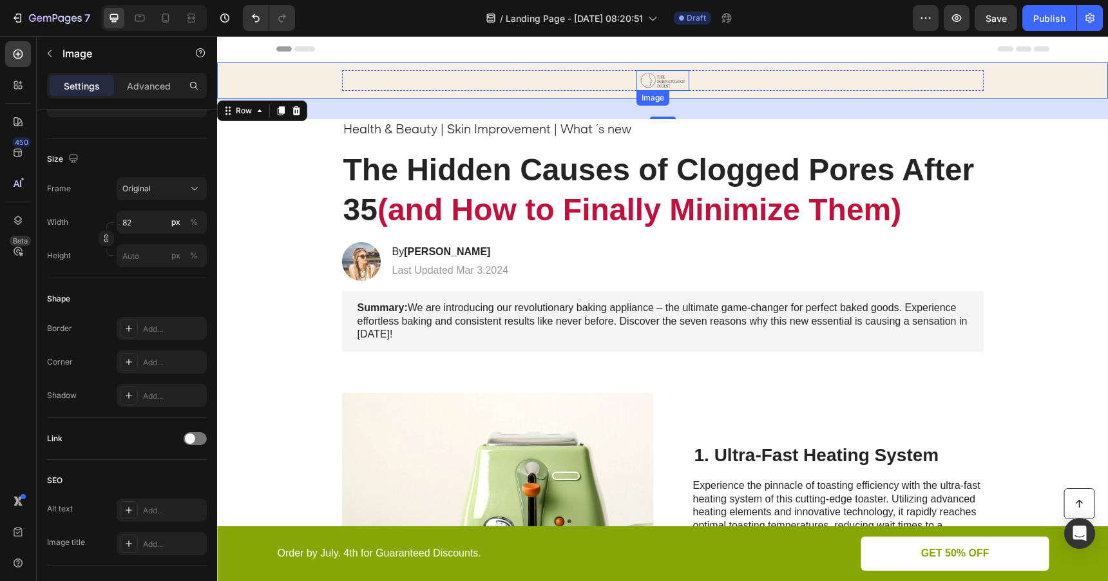
click at [644, 77] on img at bounding box center [663, 80] width 53 height 21
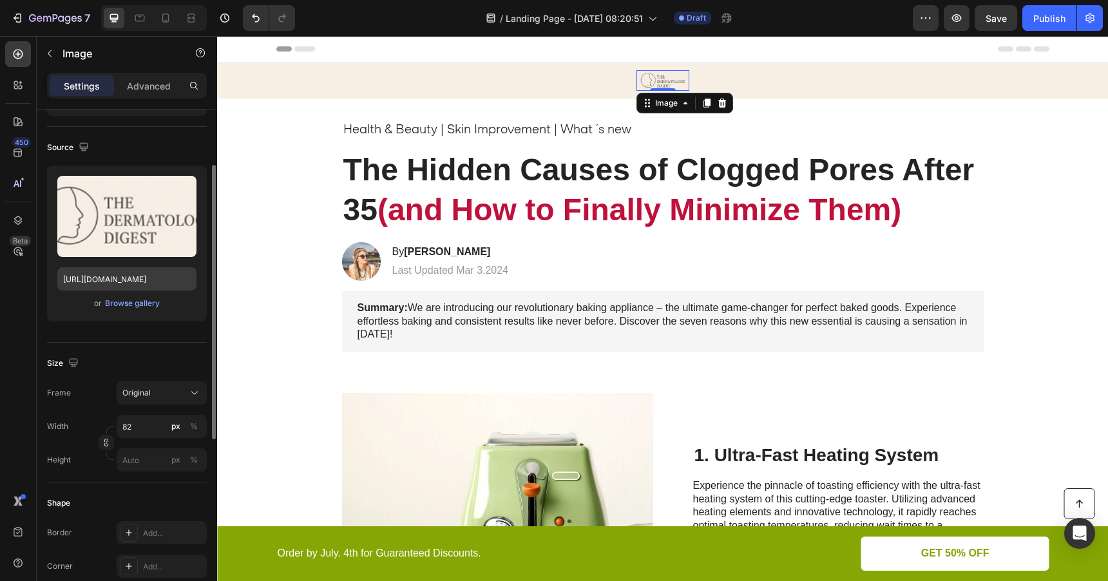
scroll to position [87, 0]
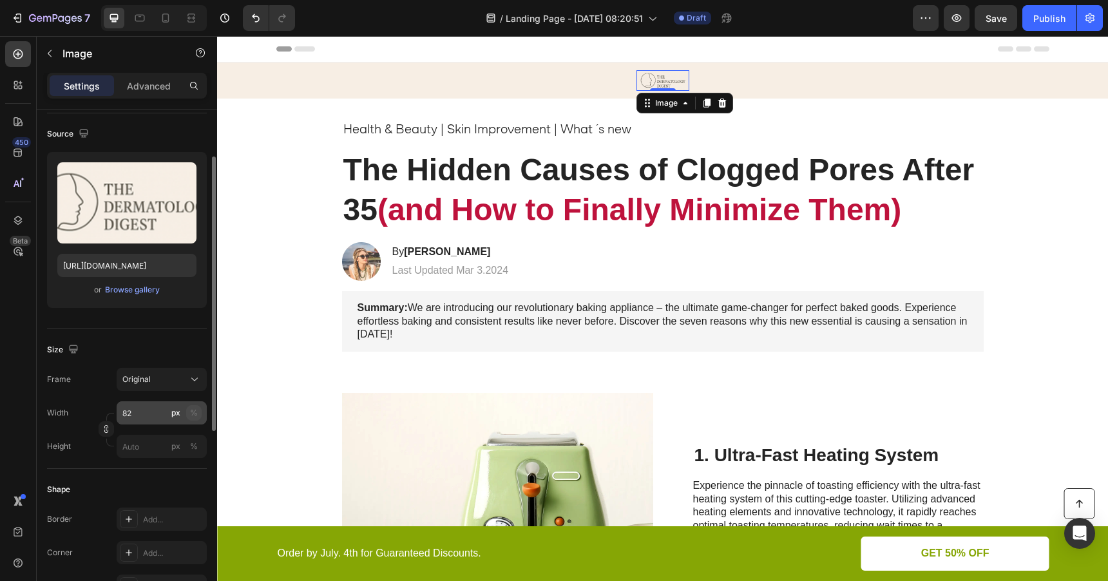
click at [194, 414] on div "%" at bounding box center [194, 413] width 8 height 12
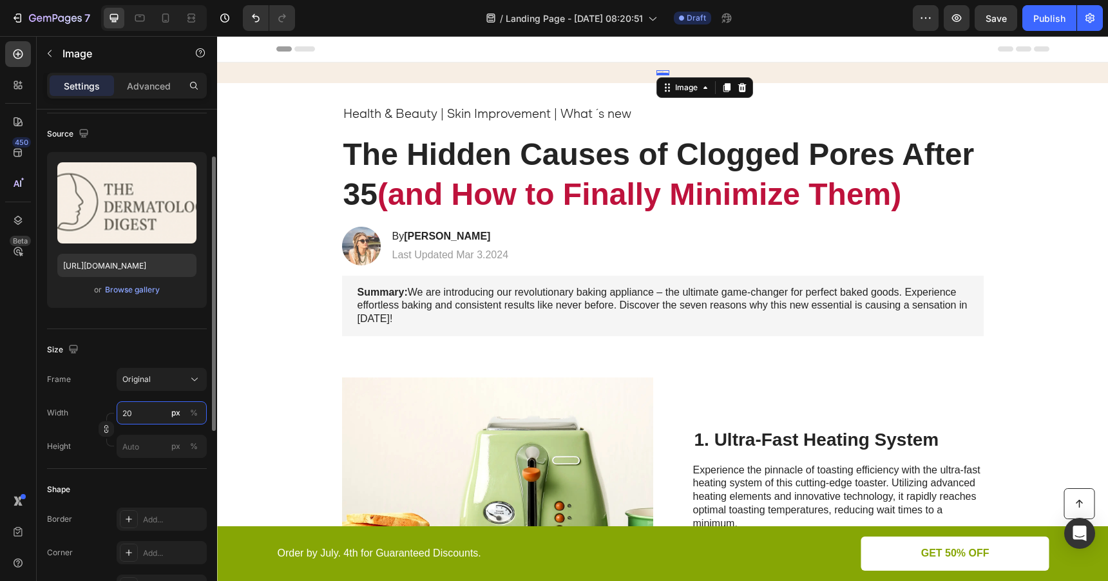
type input "2"
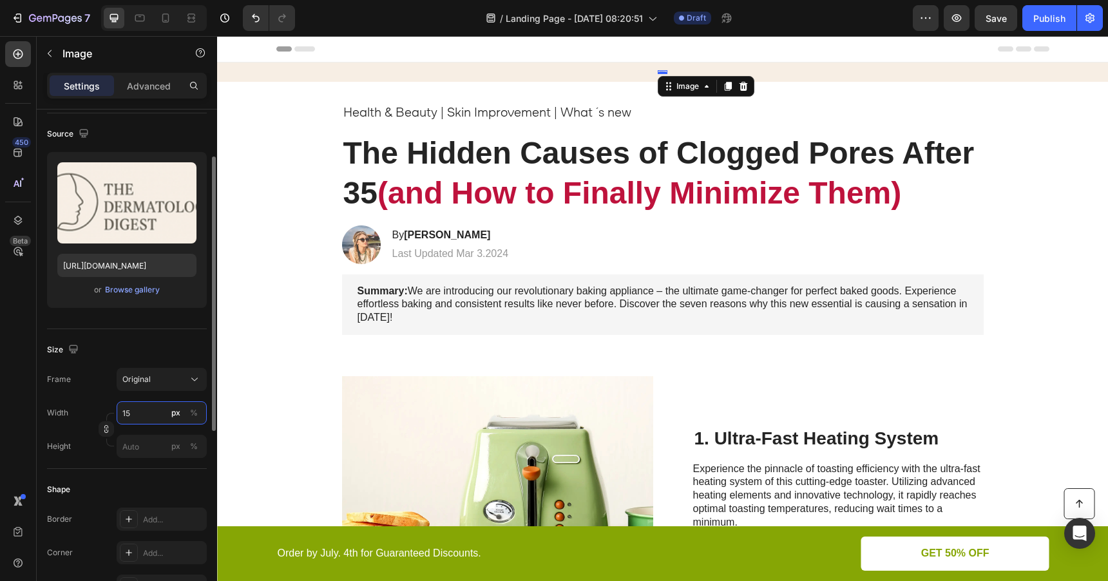
type input "1"
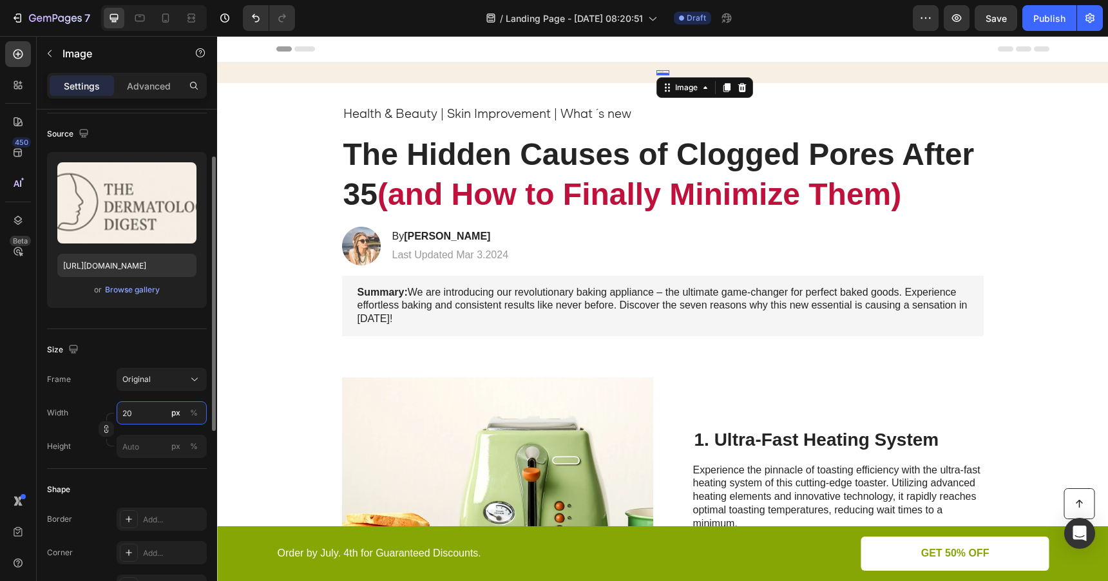
type input "2"
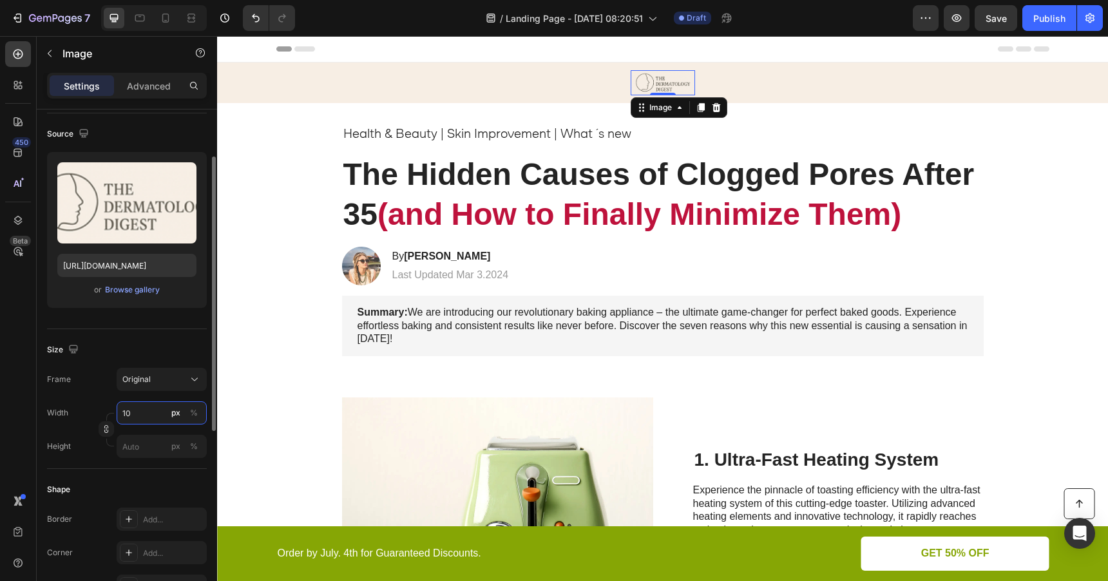
type input "1"
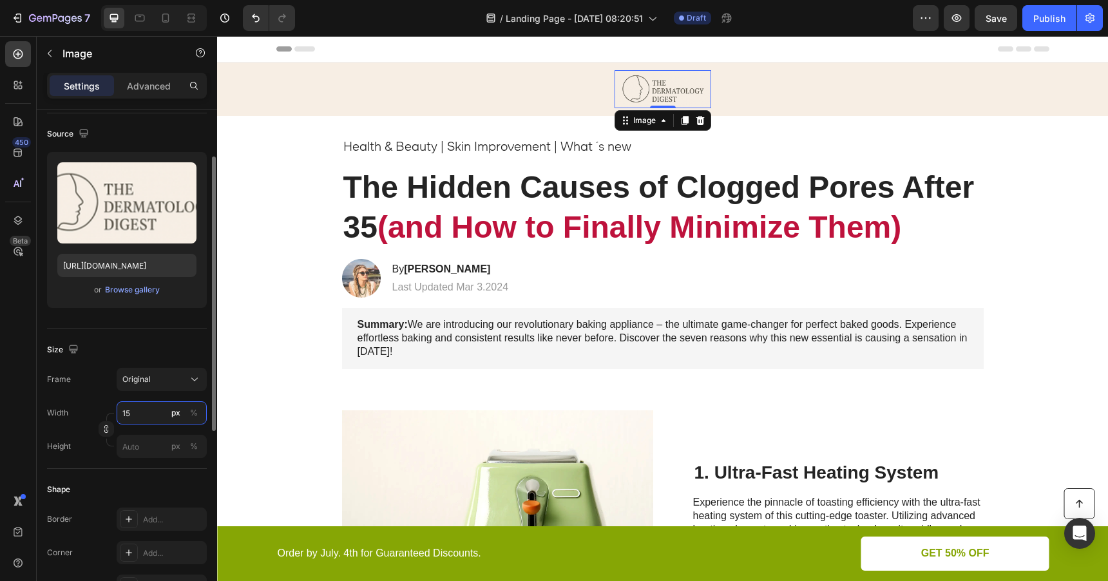
type input "1"
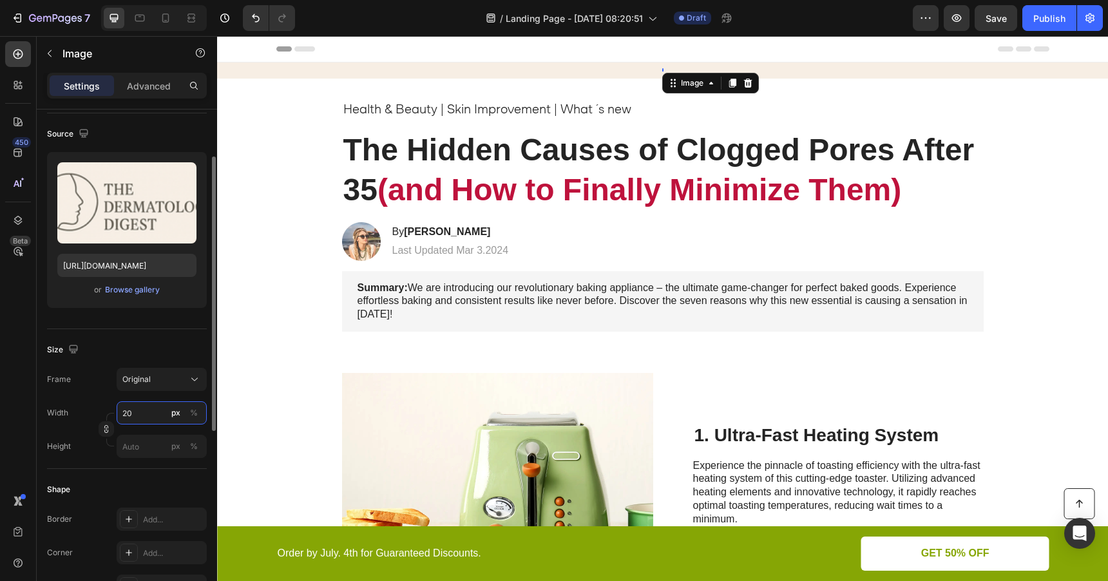
type input "200"
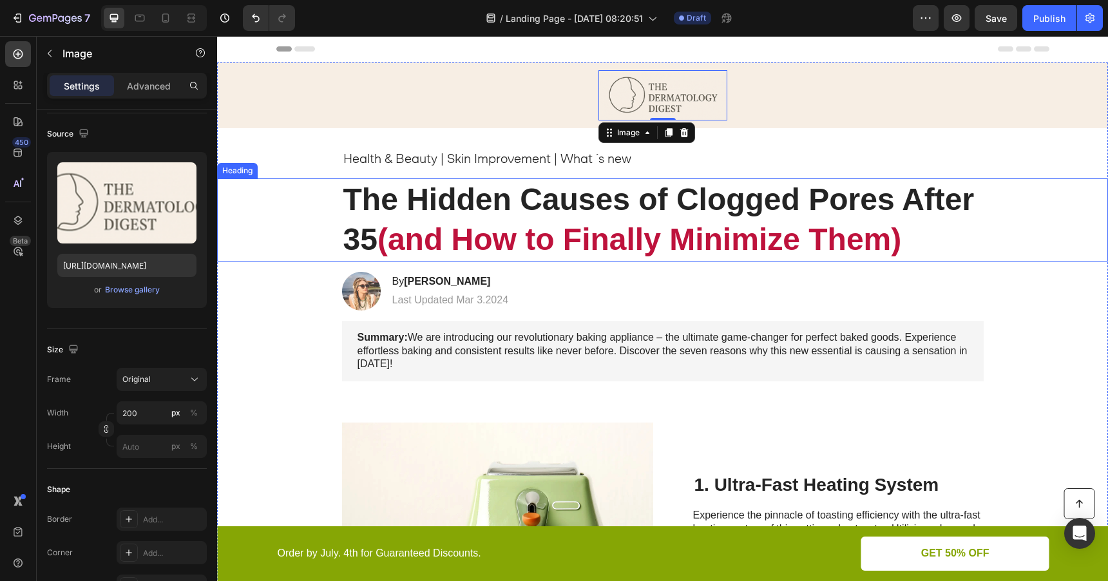
click at [279, 238] on div "⁠⁠⁠⁠⁠⁠⁠ The Hidden Causes of Clogged Pores After 35 (and How to Finally Minimiz…" at bounding box center [662, 220] width 865 height 83
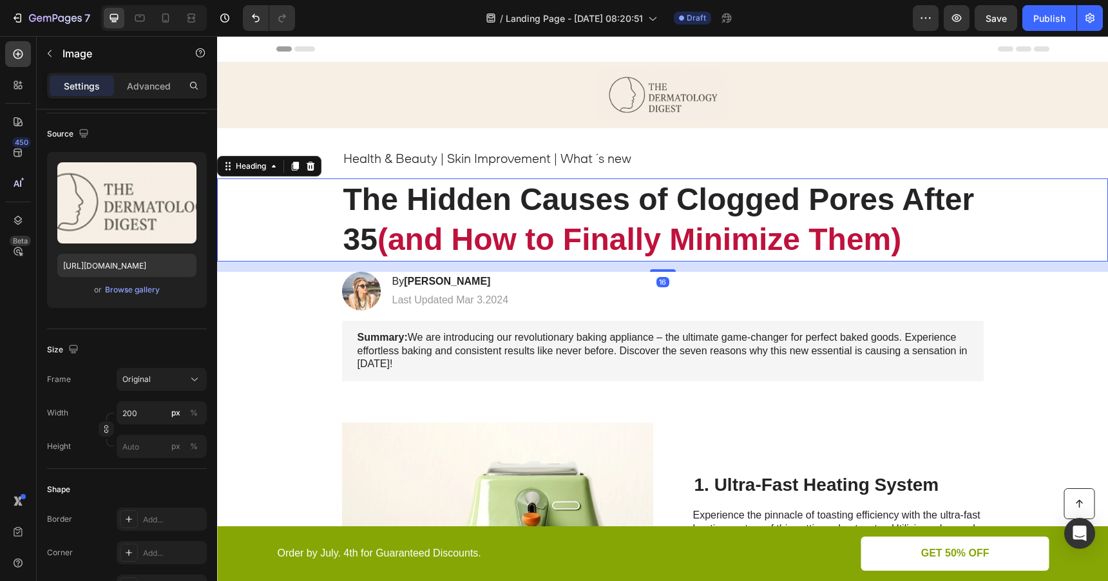
scroll to position [0, 0]
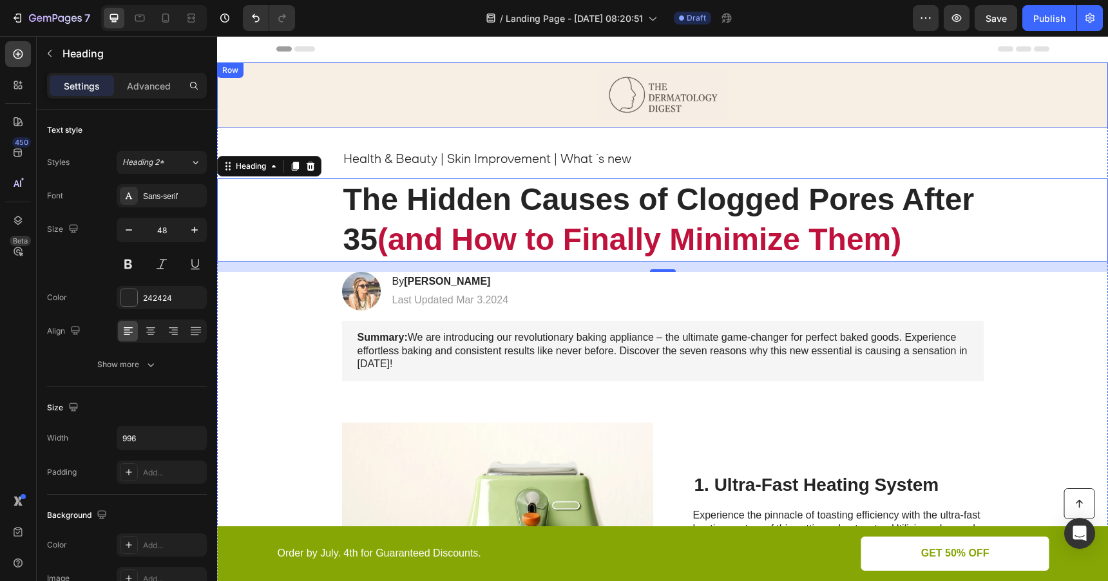
click at [299, 77] on div "Image Row Row" at bounding box center [662, 96] width 891 height 66
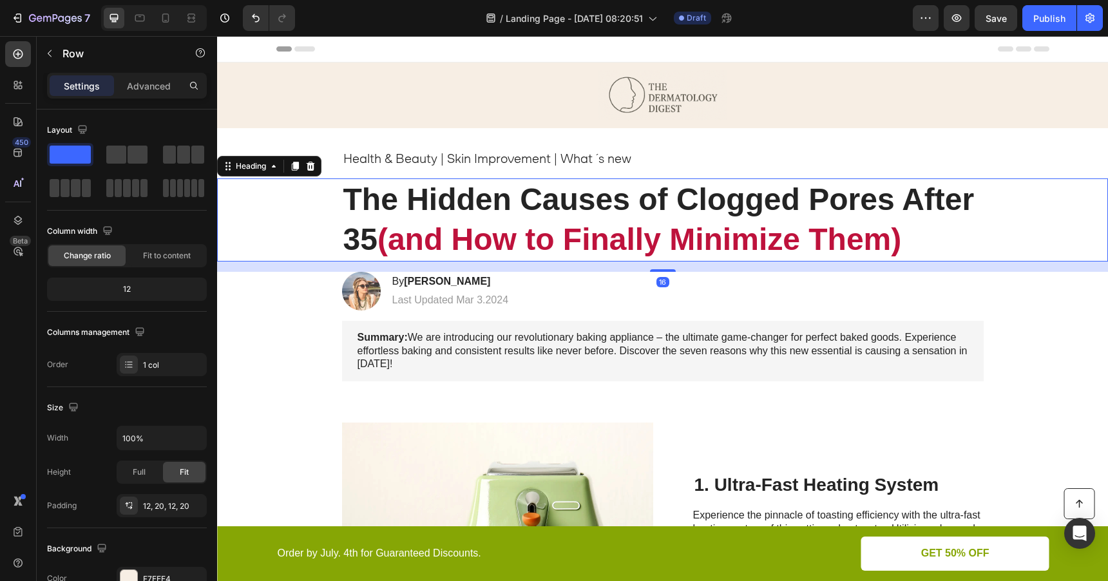
click at [290, 211] on div "⁠⁠⁠⁠⁠⁠⁠ The Hidden Causes of Clogged Pores After 35 (and How to Finally Minimiz…" at bounding box center [662, 220] width 865 height 83
click at [336, 111] on div "Image Row" at bounding box center [662, 95] width 865 height 50
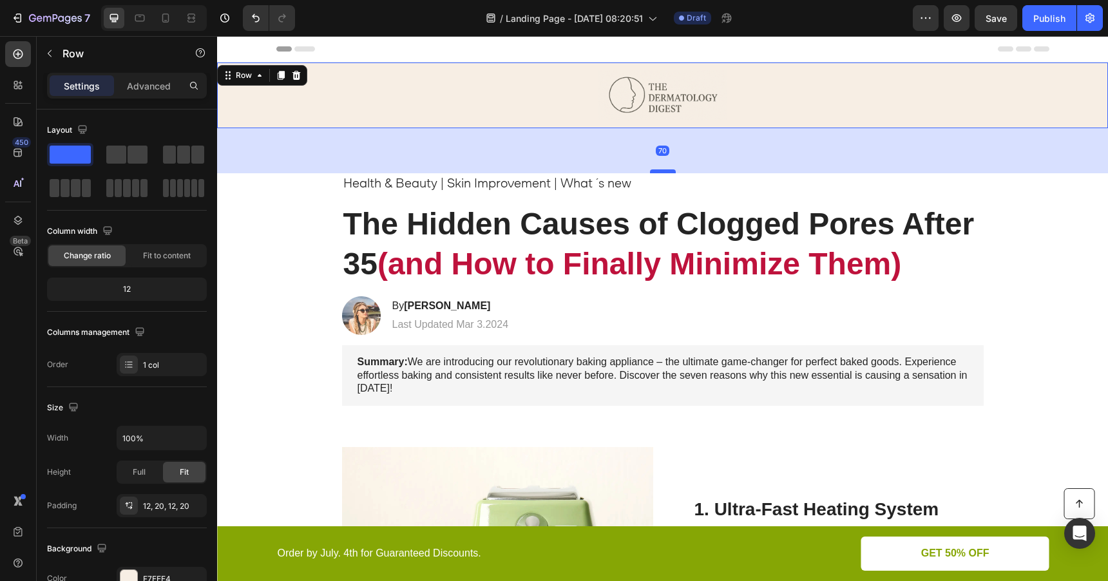
drag, startPoint x: 670, startPoint y: 146, endPoint x: 672, endPoint y: 171, distance: 24.6
click at [672, 171] on div at bounding box center [663, 171] width 26 height 4
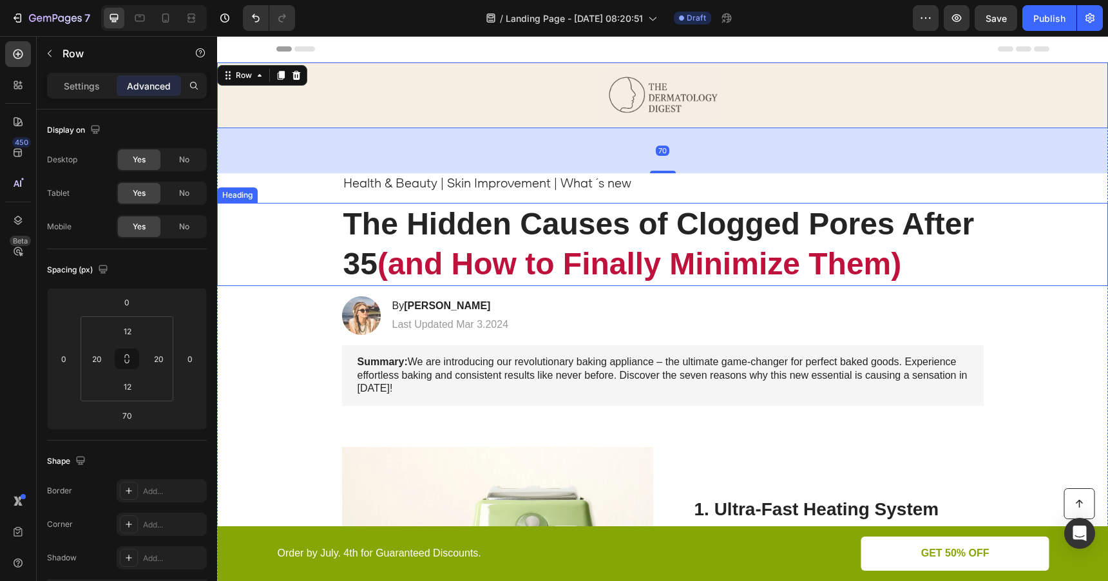
click at [284, 233] on div "⁠⁠⁠⁠⁠⁠⁠ The Hidden Causes of Clogged Pores After 35 (and How to Finally Minimiz…" at bounding box center [662, 244] width 865 height 83
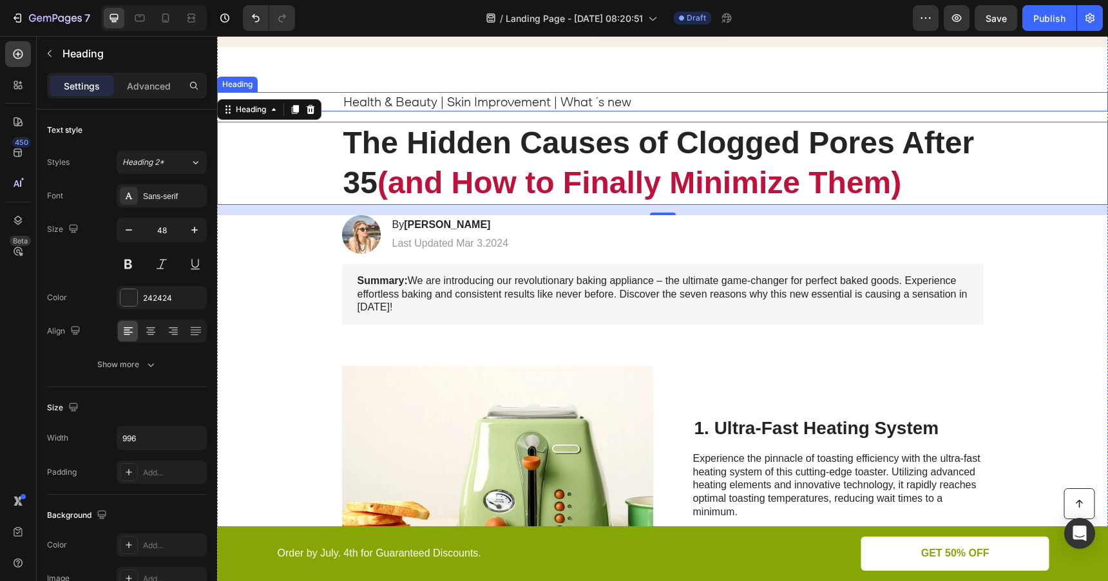
scroll to position [82, 0]
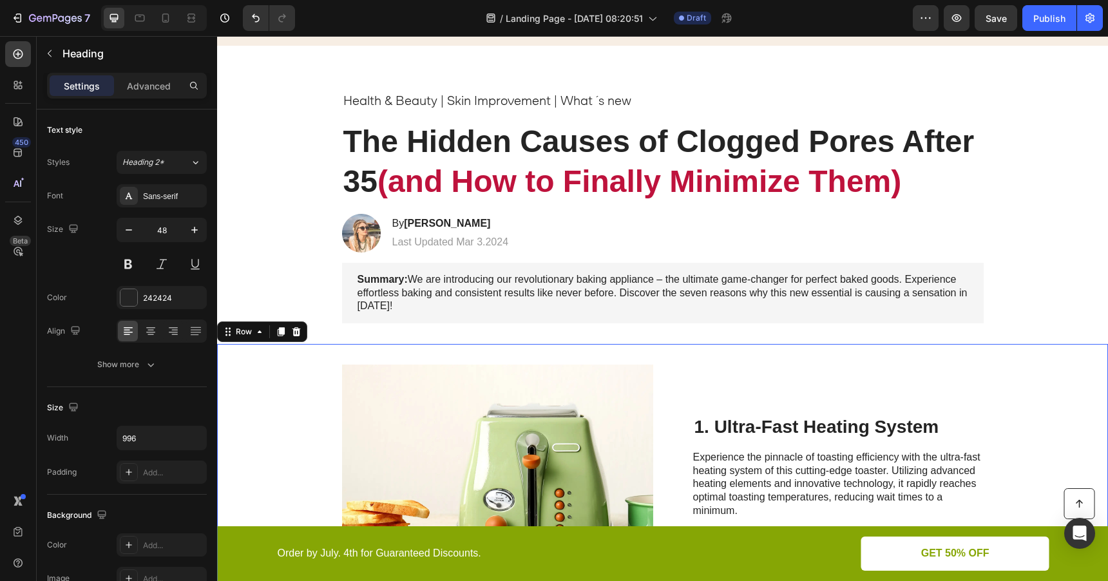
click at [296, 369] on div "Image 1. Ultra-Fast Heating System Heading Experience the pinnacle of toasting …" at bounding box center [662, 487] width 891 height 286
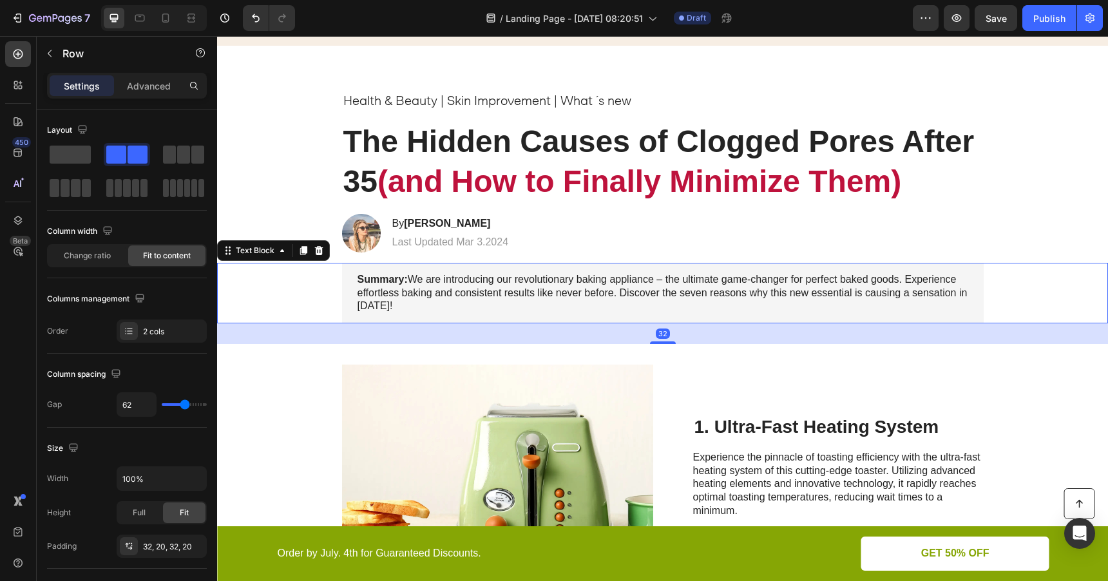
click at [571, 285] on p "Summary: We are introducing our revolutionary baking appliance – the ultimate g…" at bounding box center [663, 293] width 611 height 40
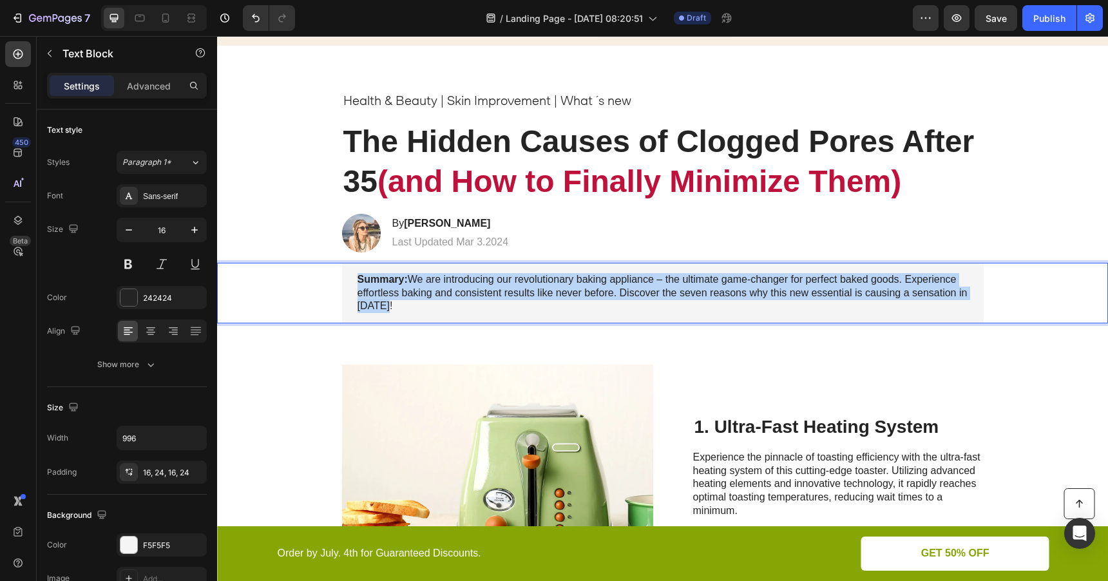
click at [571, 285] on p "Summary: We are introducing our revolutionary baking appliance – the ultimate g…" at bounding box center [663, 293] width 611 height 40
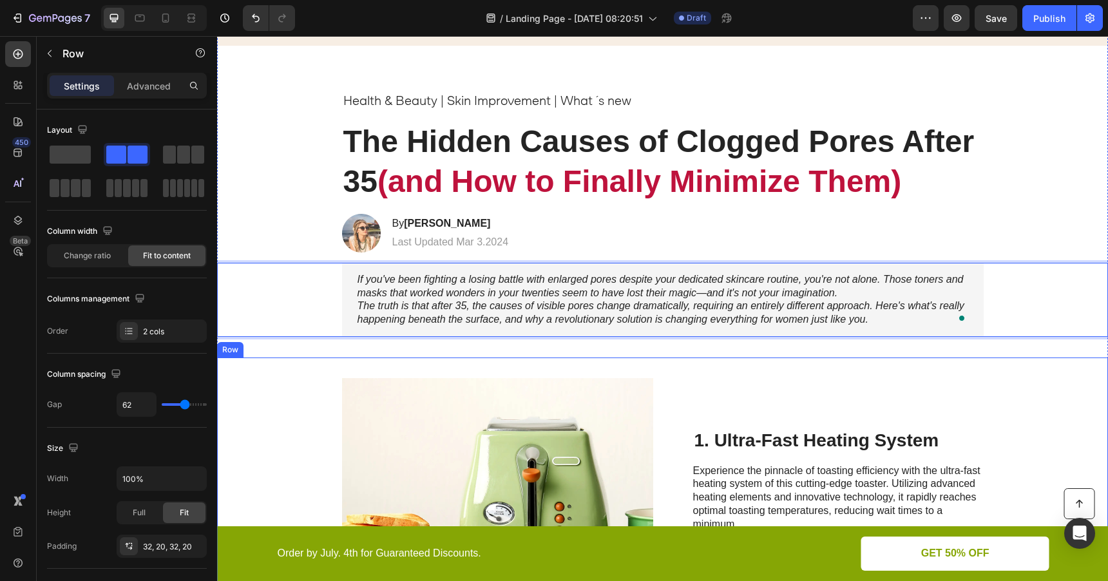
click at [304, 412] on div "Image 1. Ultra-Fast Heating System Heading Experience the pinnacle of toasting …" at bounding box center [662, 501] width 891 height 286
click at [880, 309] on icon "The truth is that after 35, the causes of visible pores change dramatically, re…" at bounding box center [661, 312] width 607 height 24
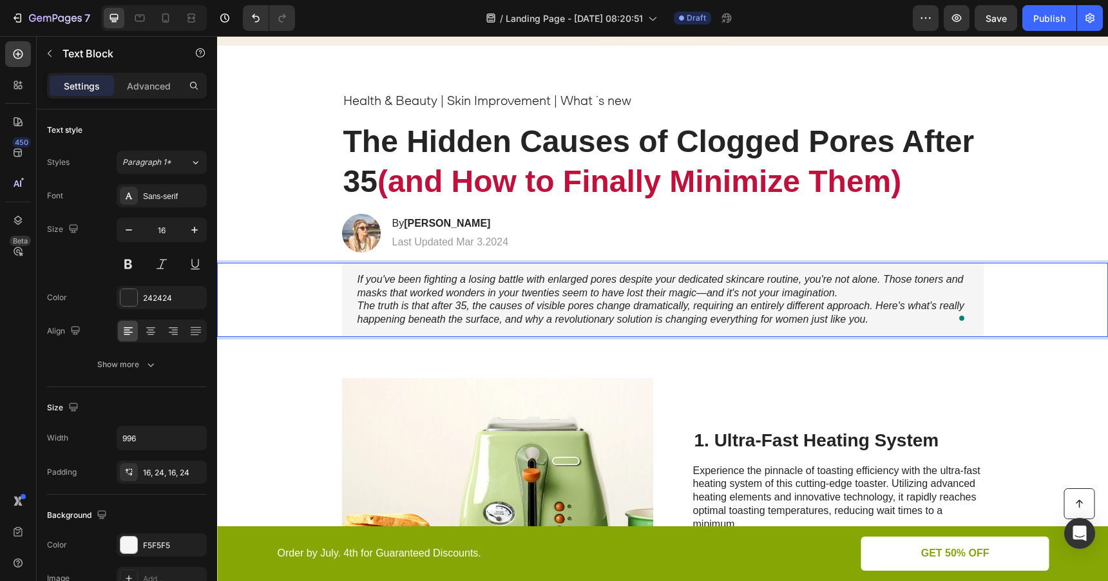
click at [878, 309] on icon "The truth is that after 35, the causes of visible pores change dramatically, re…" at bounding box center [661, 312] width 607 height 24
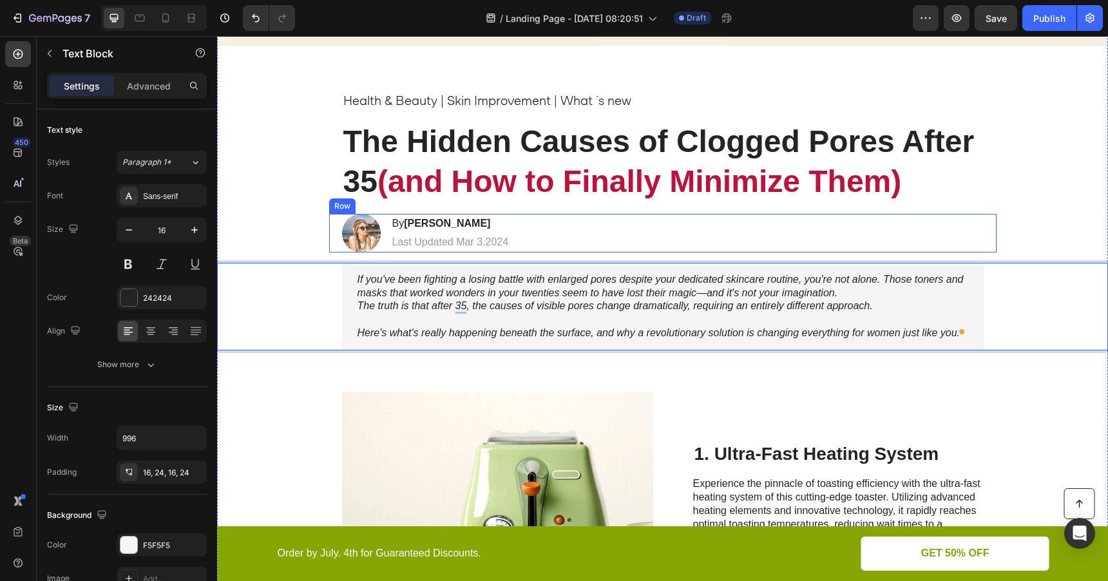
click at [927, 222] on div "Image By Jessica M. Heading Last Updated Mar 3.2024 Text Block Row" at bounding box center [663, 233] width 668 height 39
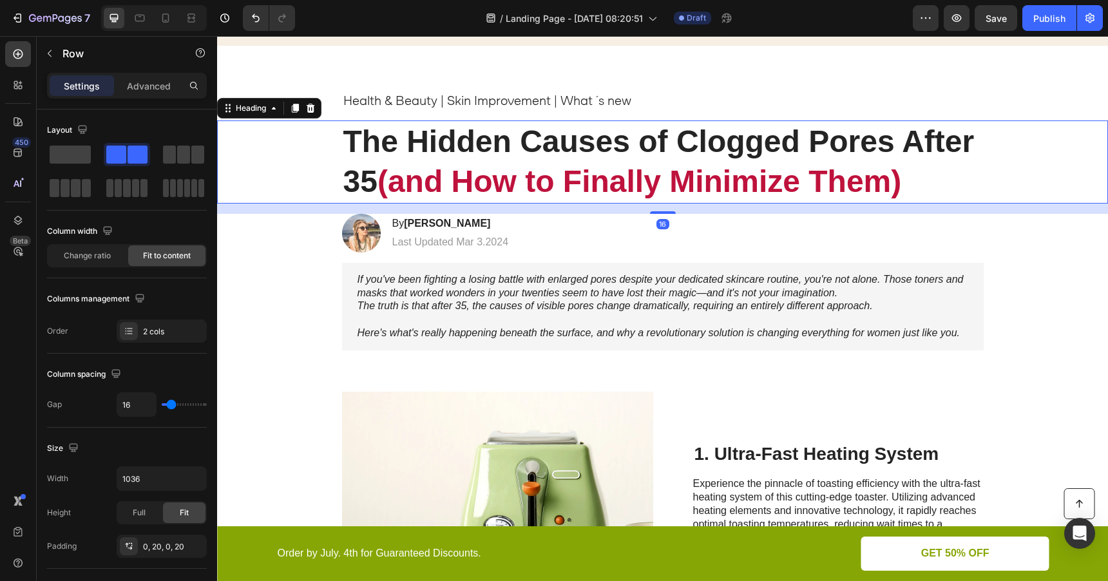
click at [1012, 202] on div "⁠⁠⁠⁠⁠⁠⁠ The Hidden Causes of Clogged Pores After 35 (and How to Finally Minimiz…" at bounding box center [662, 162] width 865 height 83
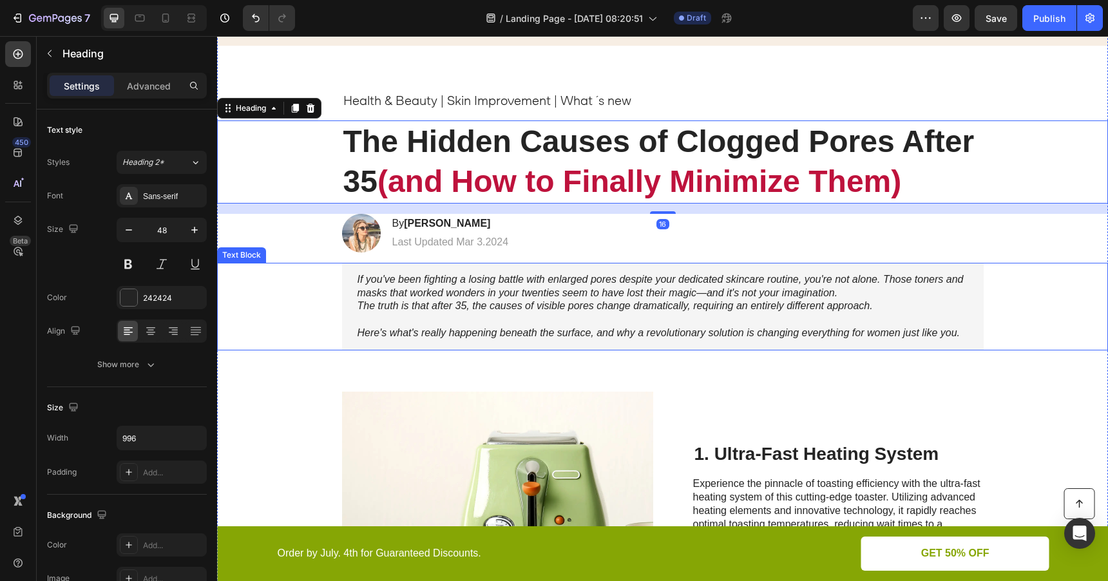
click at [736, 295] on icon "If you've been fighting a losing battle with enlarged pores despite your dedica…" at bounding box center [661, 286] width 606 height 24
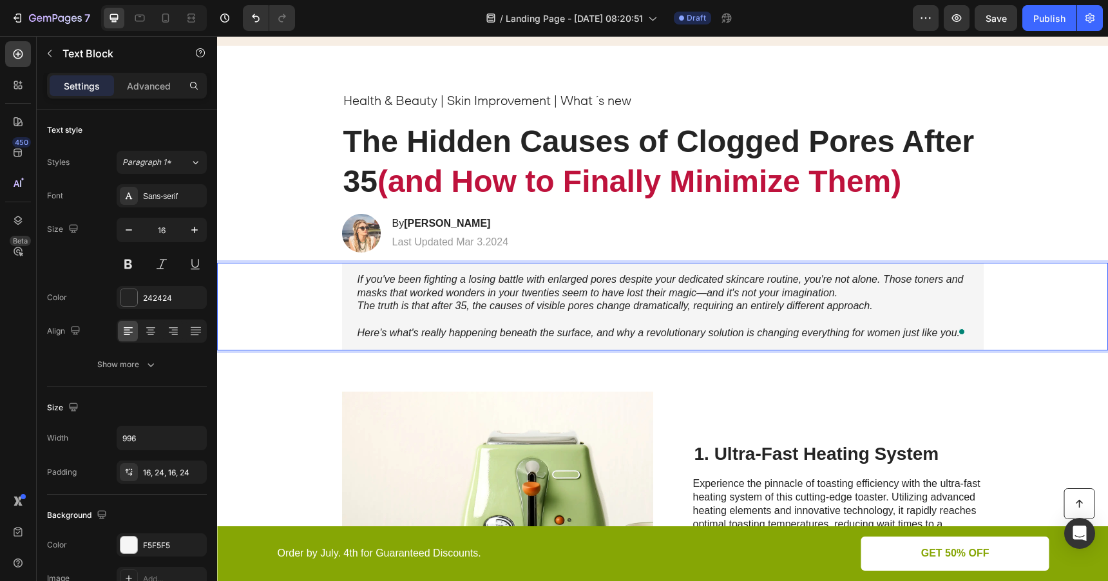
click at [708, 297] on icon "If you've been fighting a losing battle with enlarged pores despite your dedica…" at bounding box center [661, 286] width 606 height 24
click at [868, 295] on p "If you've been fighting a losing battle with enlarged pores despite your dedica…" at bounding box center [663, 286] width 611 height 27
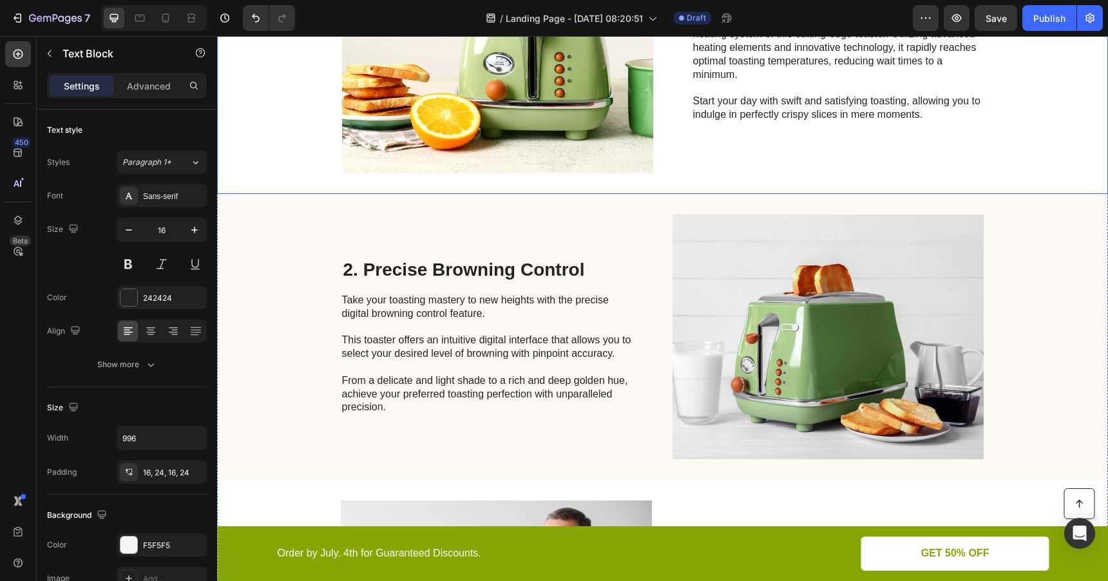
scroll to position [530, 0]
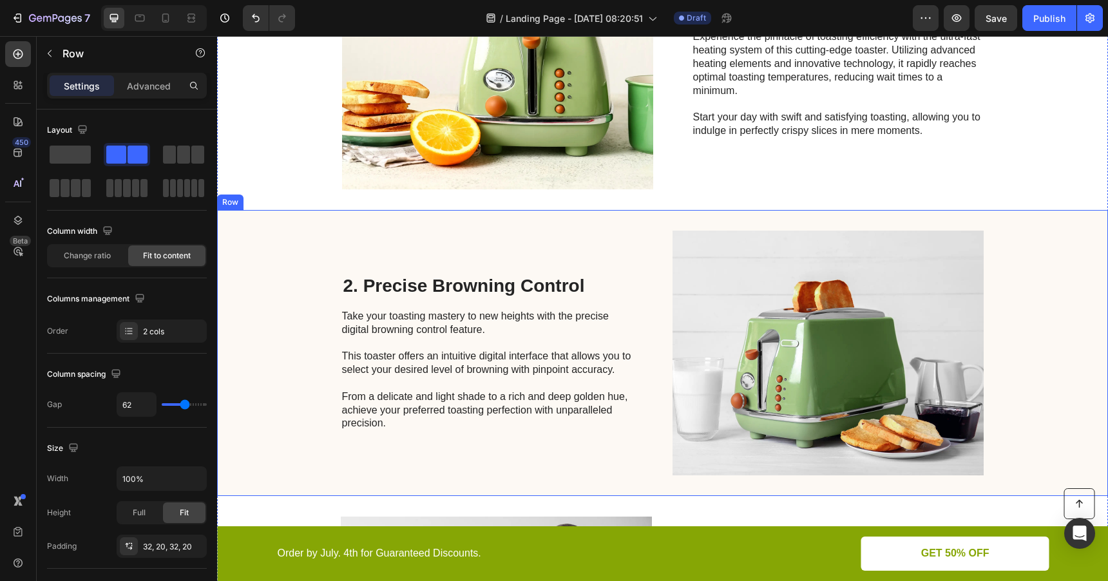
click at [269, 280] on div "2. Precise Browning Control Heading Take your toasting mastery to new heights w…" at bounding box center [662, 353] width 891 height 286
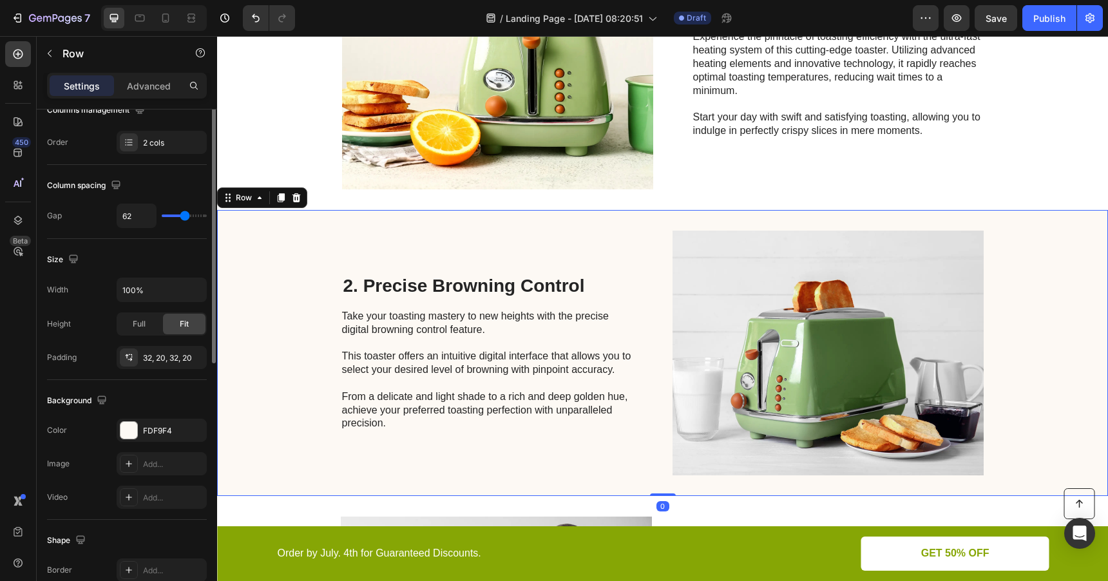
scroll to position [425, 0]
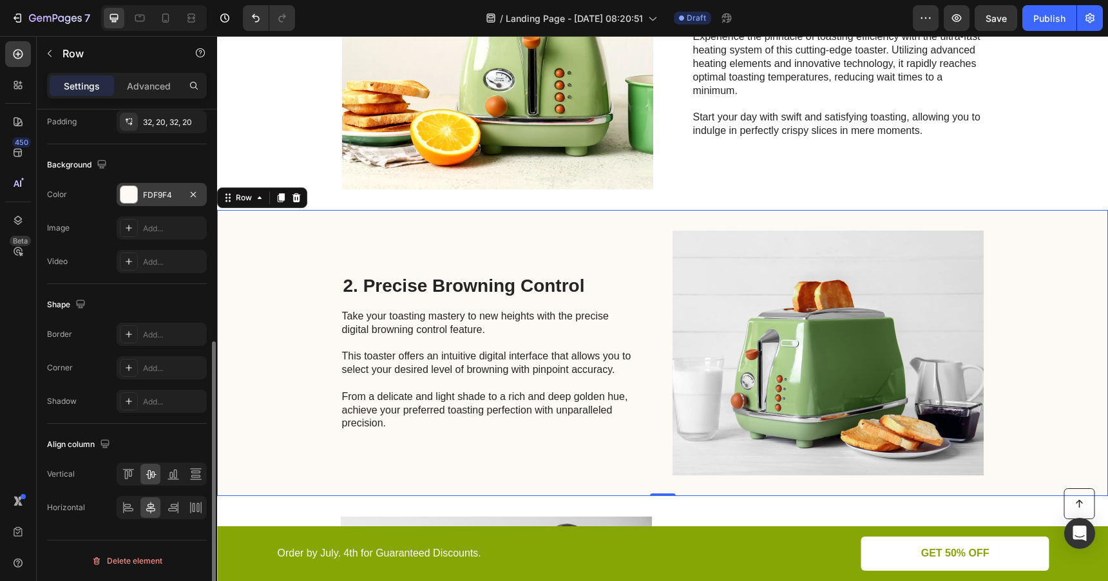
click at [132, 197] on div at bounding box center [129, 194] width 17 height 17
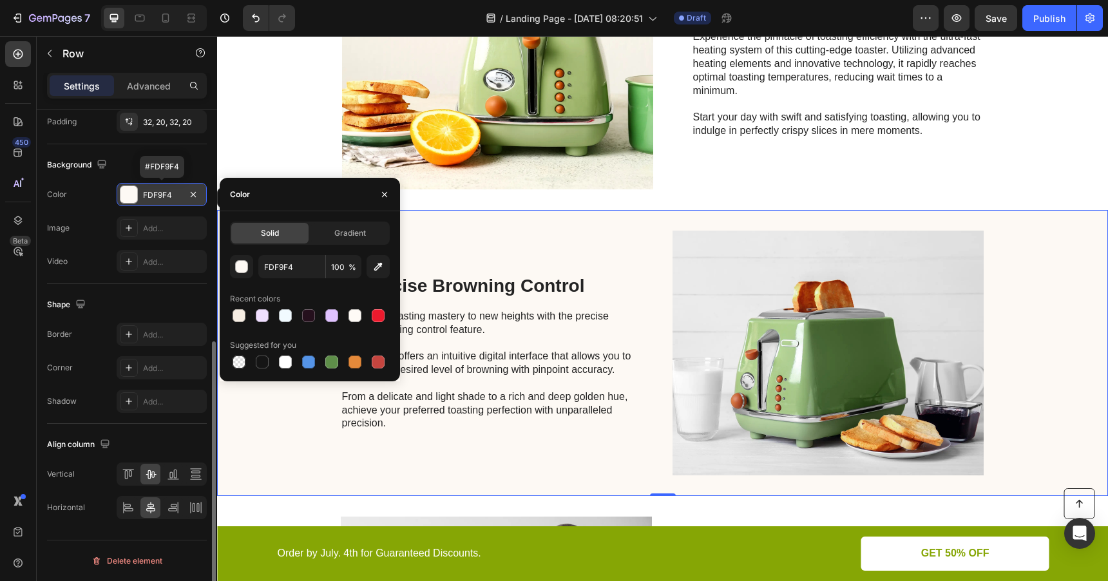
click at [132, 197] on div at bounding box center [129, 194] width 17 height 17
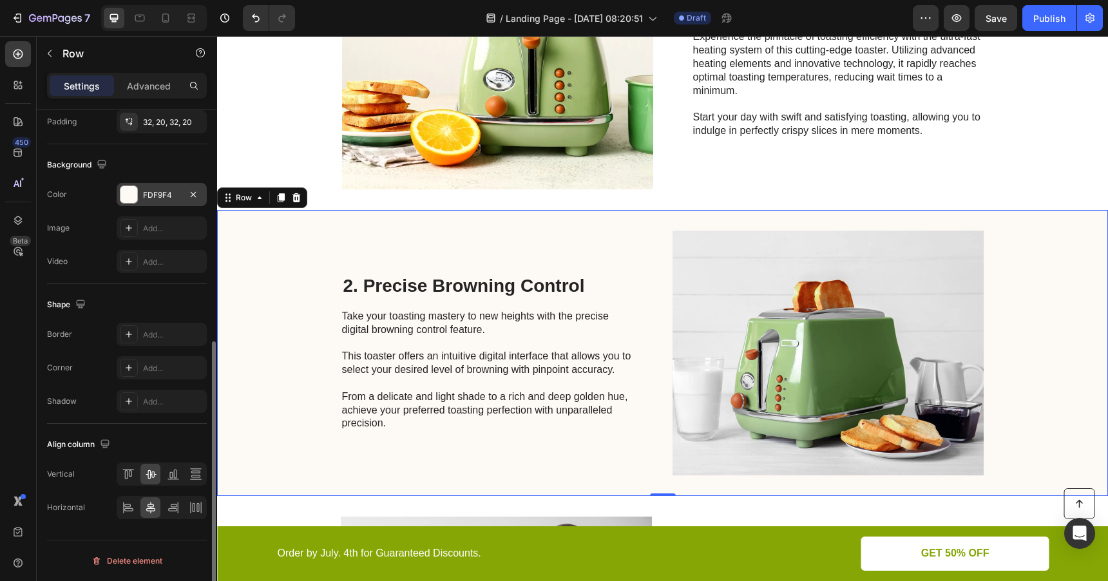
click at [131, 197] on div at bounding box center [129, 194] width 17 height 17
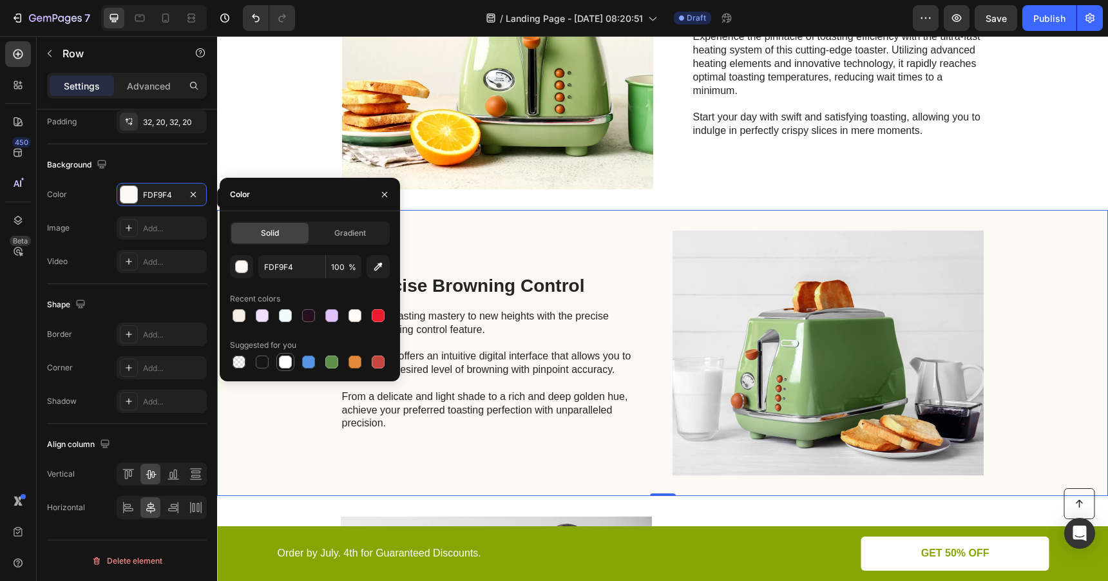
click at [287, 365] on div at bounding box center [285, 362] width 13 height 13
type input "FFFFFF"
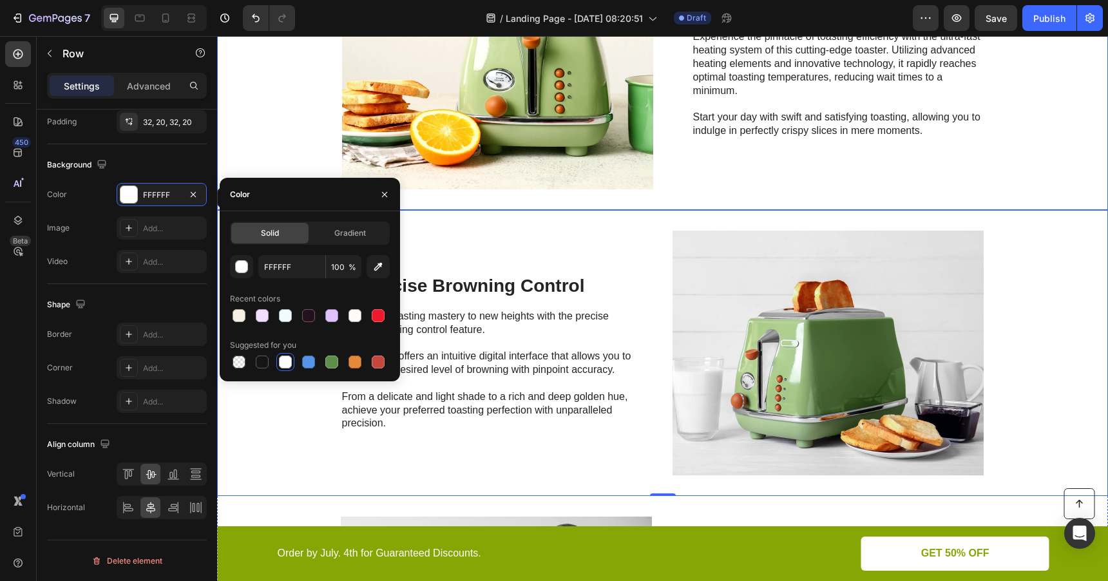
click at [305, 143] on div "Image 1. Ultra-Fast Heating System Heading Experience the pinnacle of toasting …" at bounding box center [662, 67] width 891 height 286
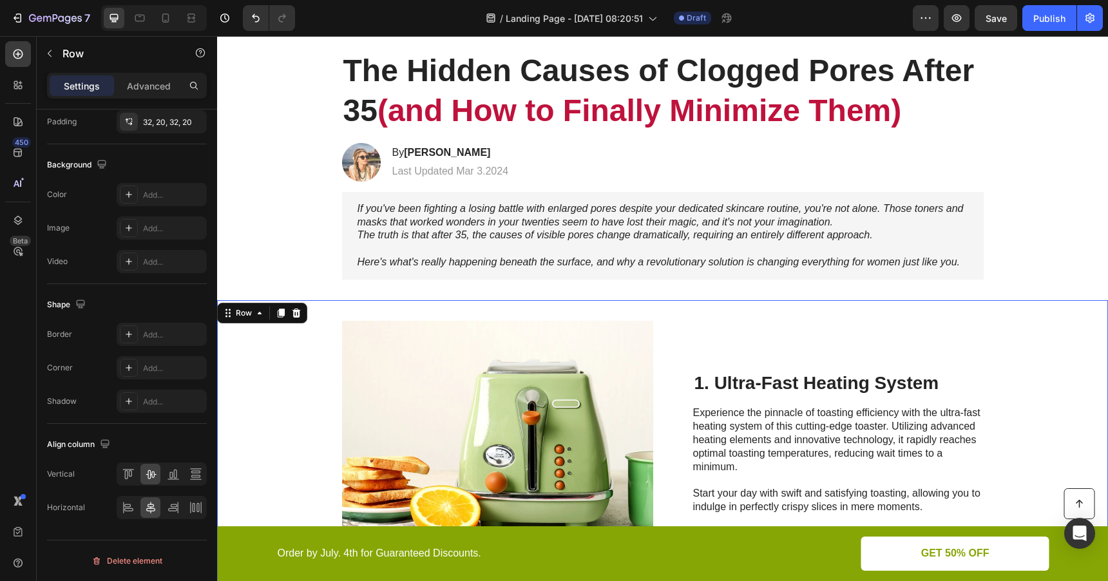
scroll to position [126, 0]
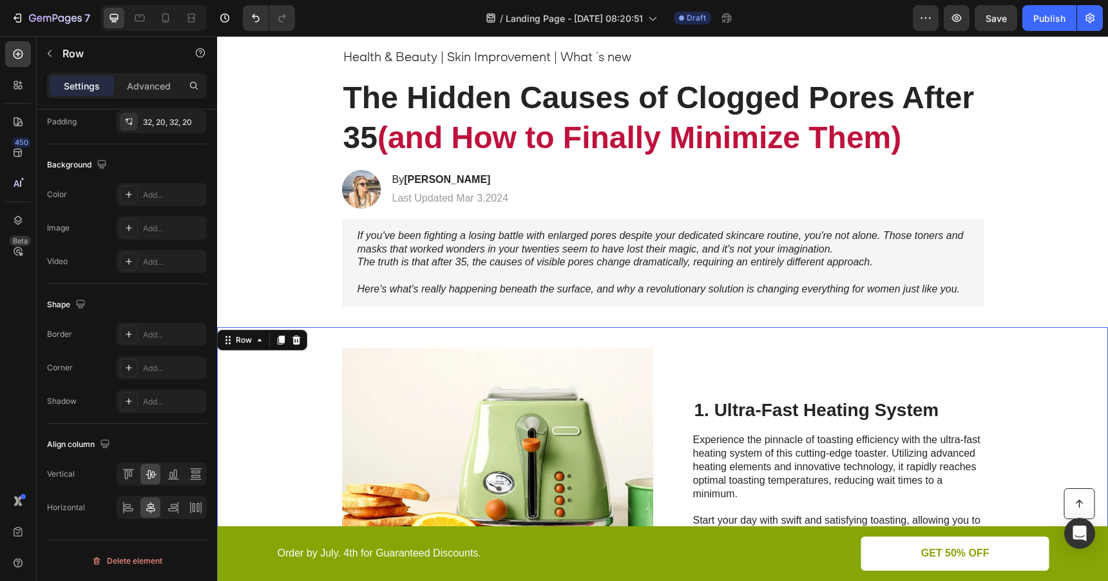
click at [693, 343] on div "Image 1. Ultra-Fast Heating System Heading Experience the pinnacle of toasting …" at bounding box center [662, 470] width 891 height 286
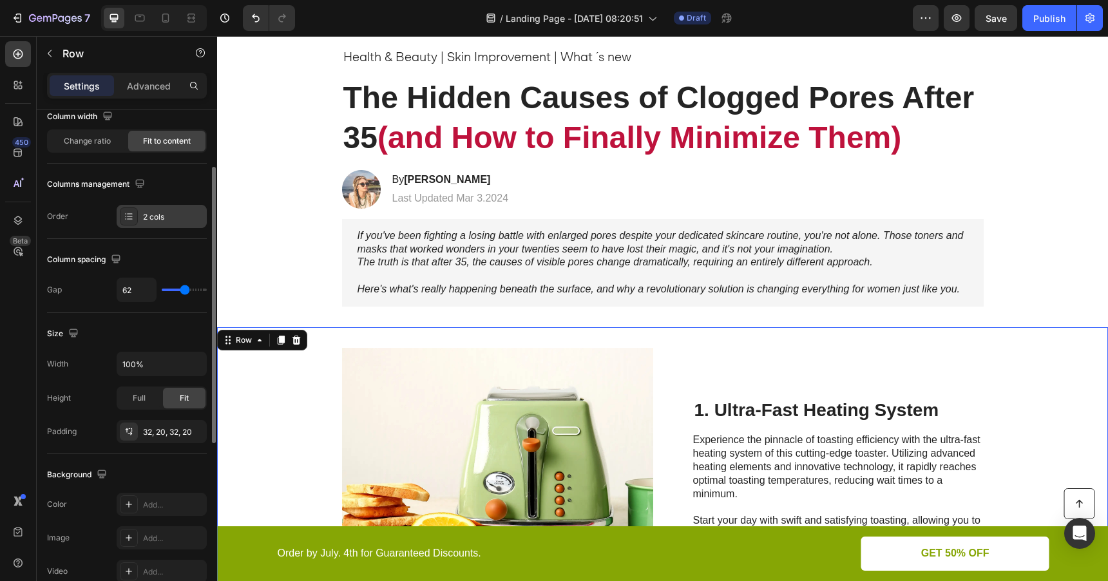
scroll to position [115, 0]
click at [121, 218] on div at bounding box center [129, 216] width 18 height 18
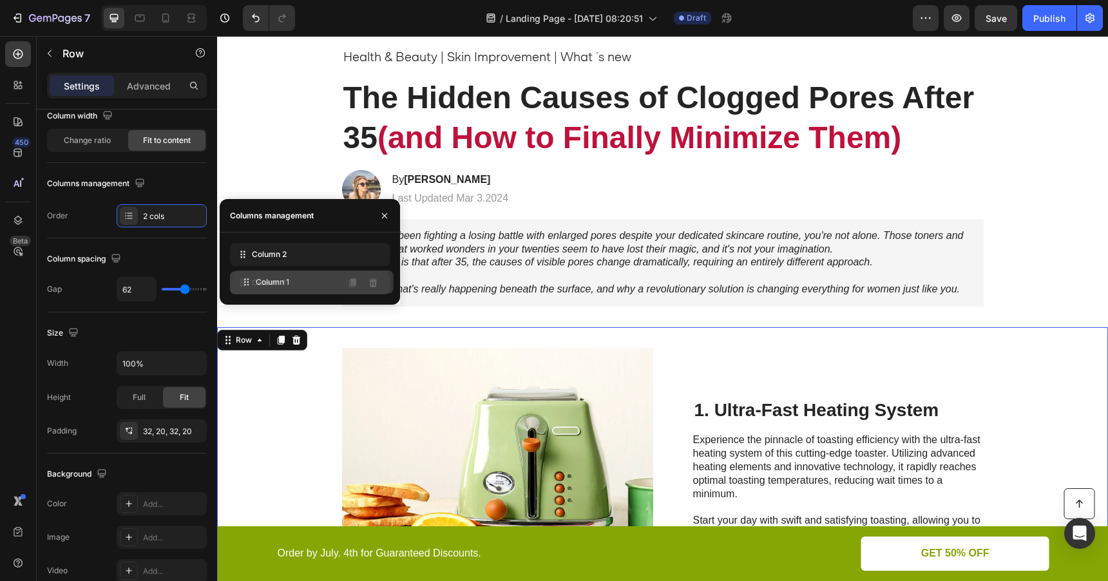
drag, startPoint x: 244, startPoint y: 260, endPoint x: 247, endPoint y: 288, distance: 28.0
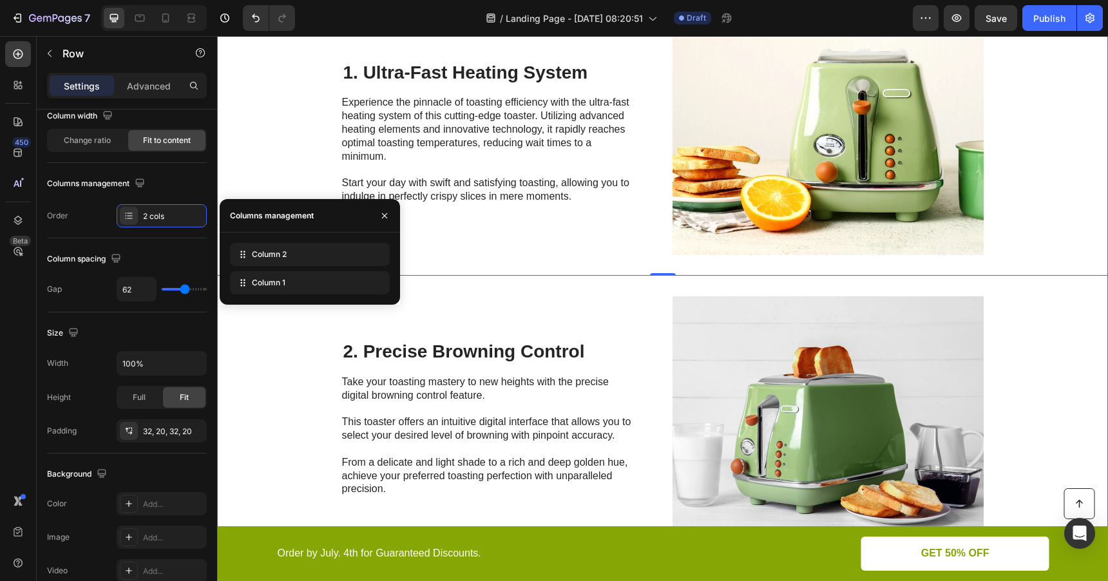
scroll to position [434, 0]
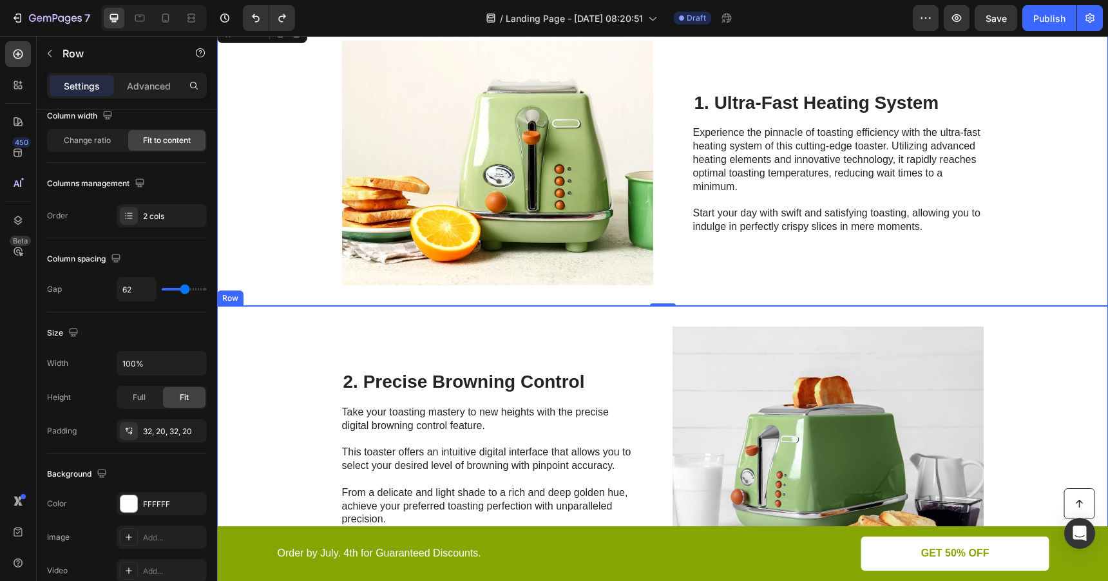
click at [655, 336] on div "2. Precise Browning Control Heading Take your toasting mastery to new heights w…" at bounding box center [662, 449] width 891 height 286
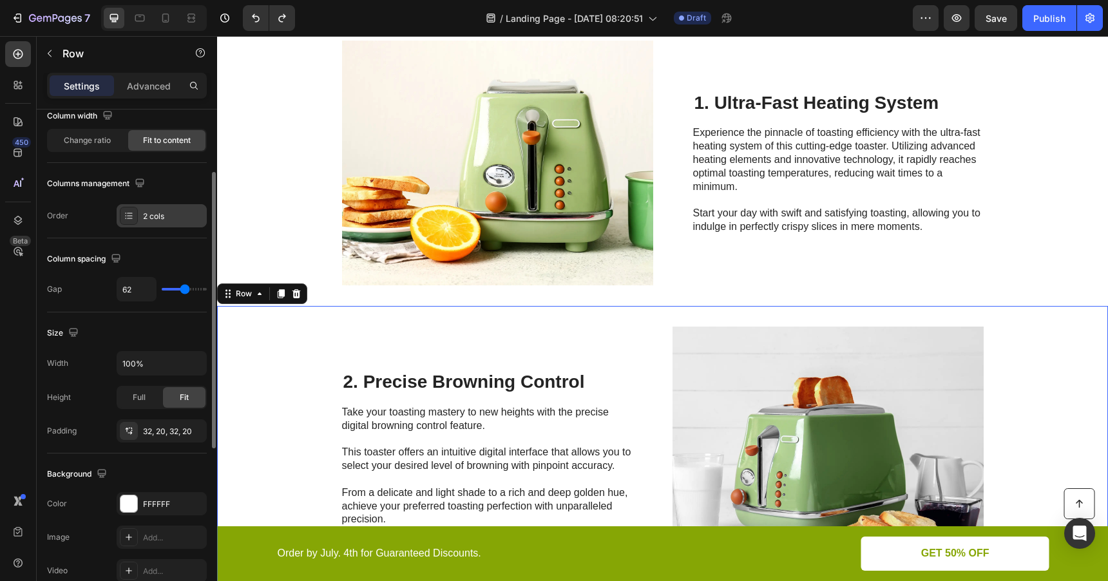
click at [151, 219] on div "2 cols" at bounding box center [173, 217] width 61 height 12
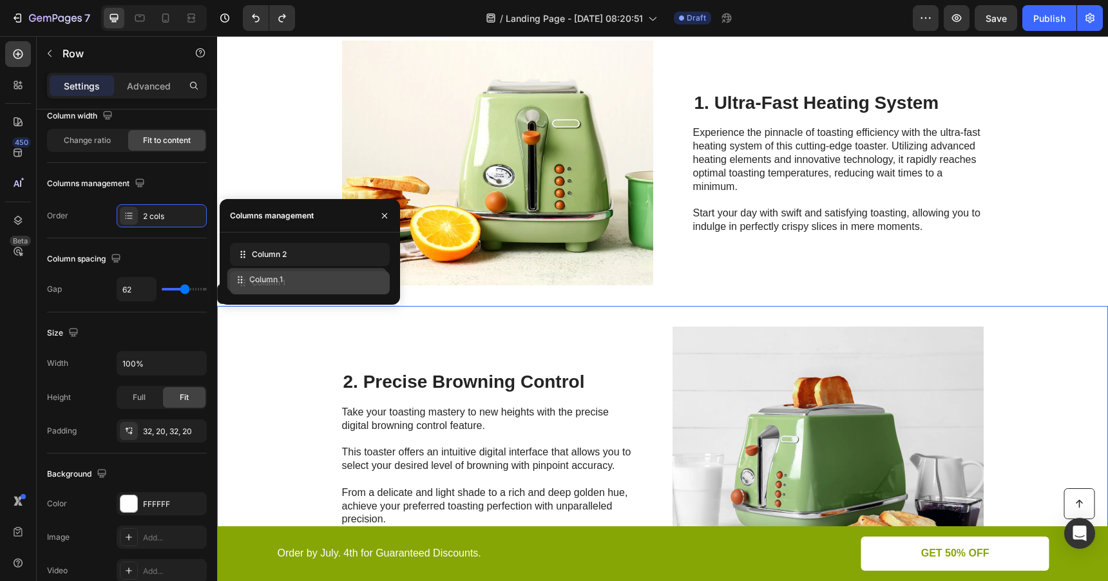
drag, startPoint x: 246, startPoint y: 255, endPoint x: 243, endPoint y: 280, distance: 25.9
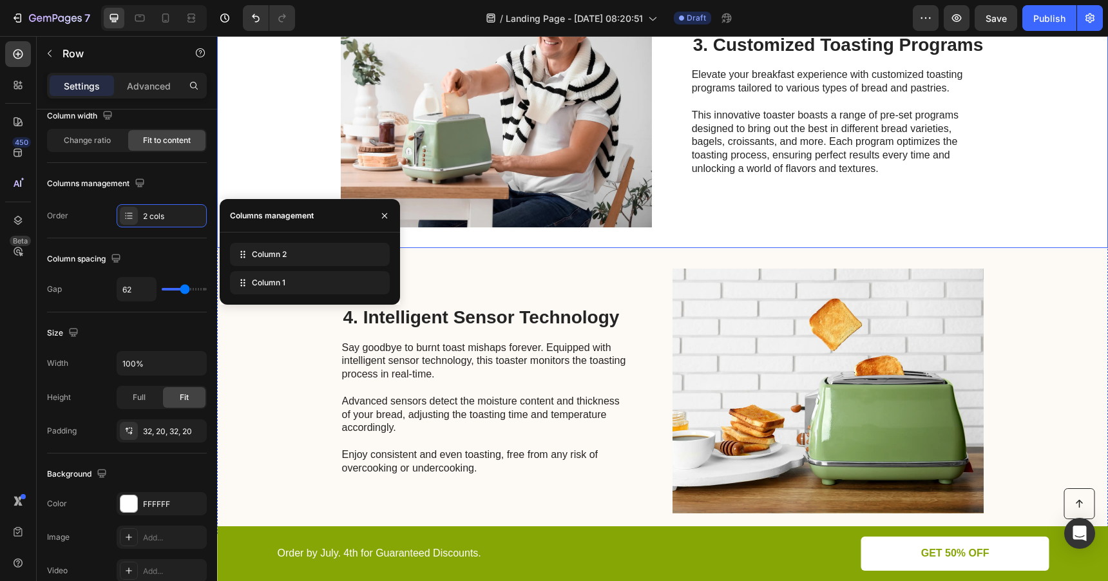
scroll to position [1112, 0]
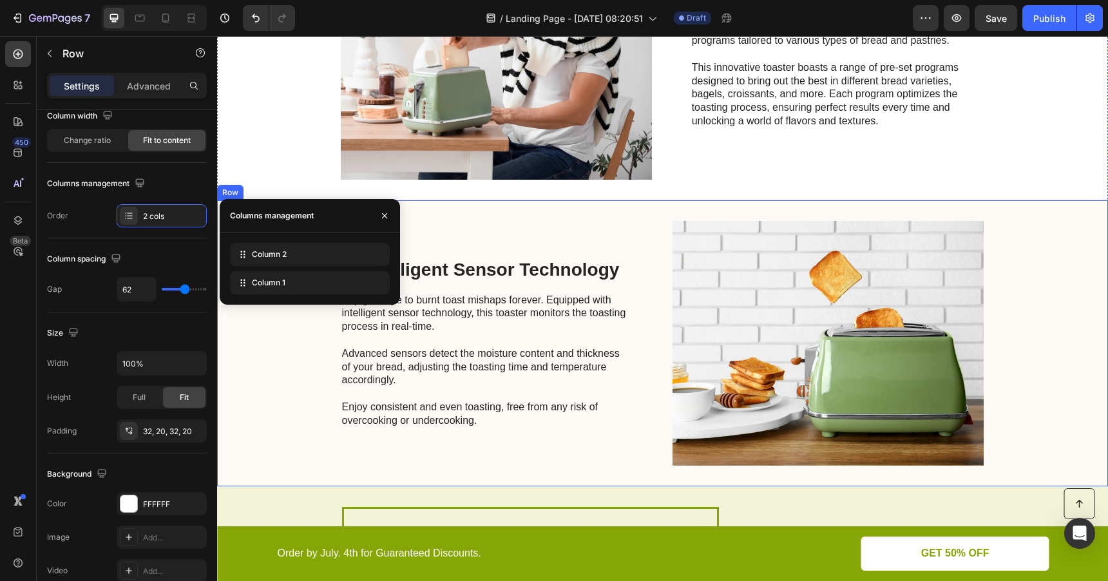
click at [649, 212] on div "4. Intelligent Sensor Technology Heading Say goodbye to burnt toast mishaps for…" at bounding box center [662, 343] width 891 height 286
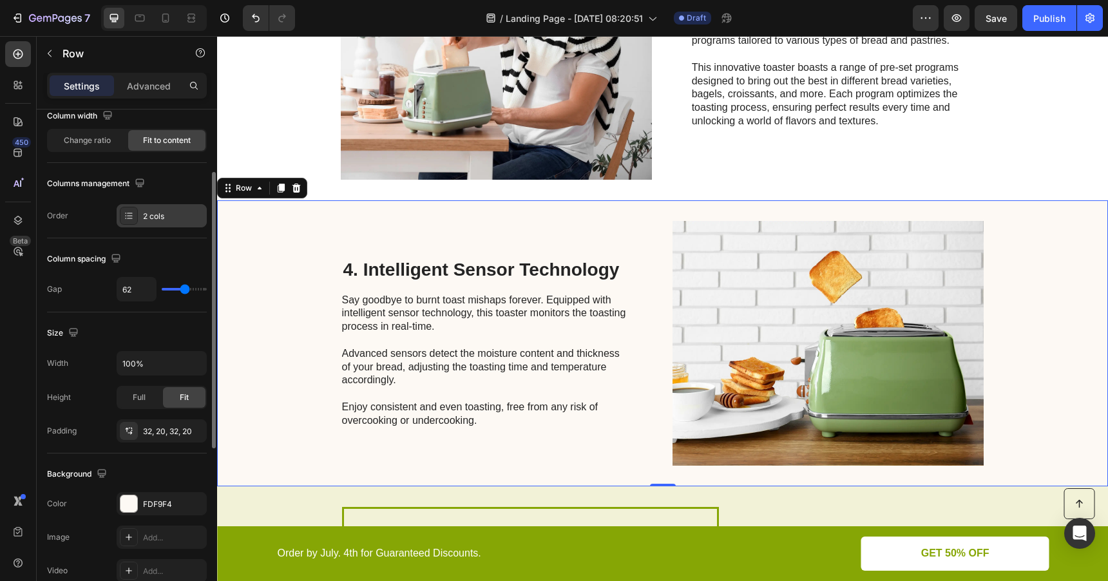
click at [151, 212] on div "2 cols" at bounding box center [173, 217] width 61 height 12
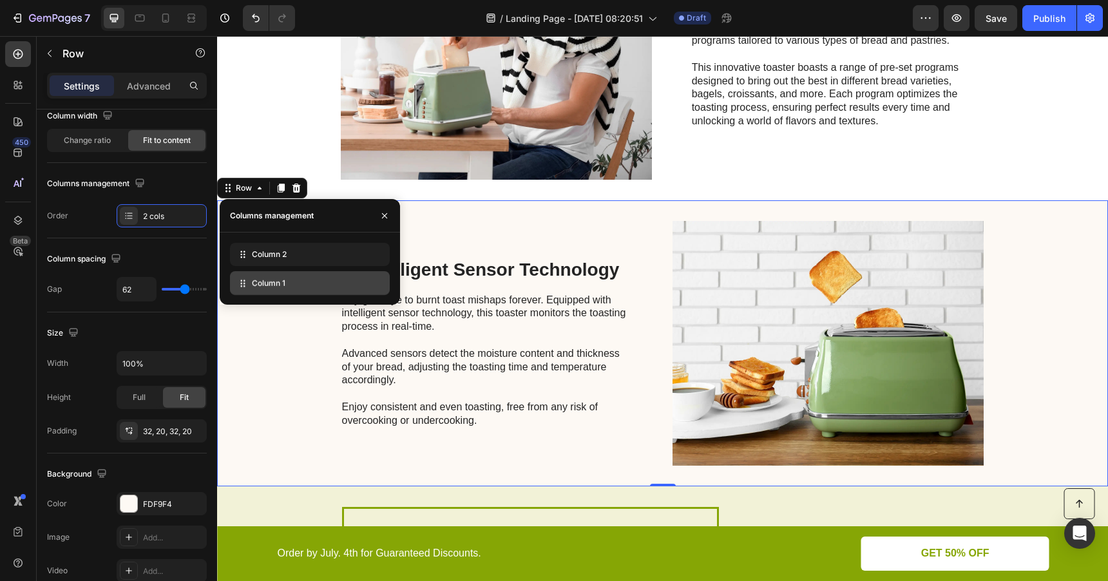
drag, startPoint x: 246, startPoint y: 259, endPoint x: 246, endPoint y: 288, distance: 29.0
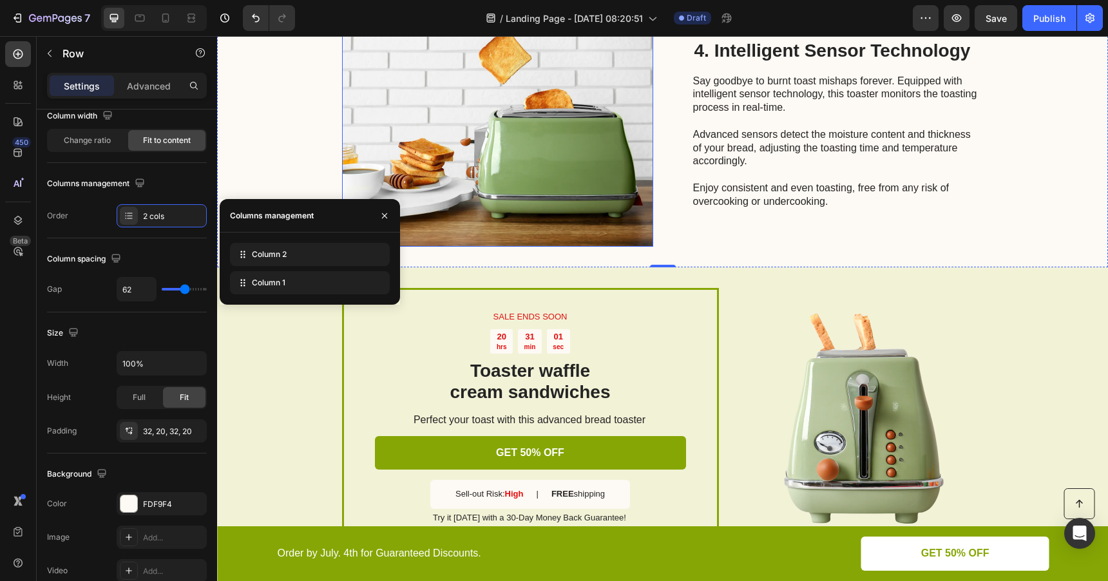
scroll to position [1337, 0]
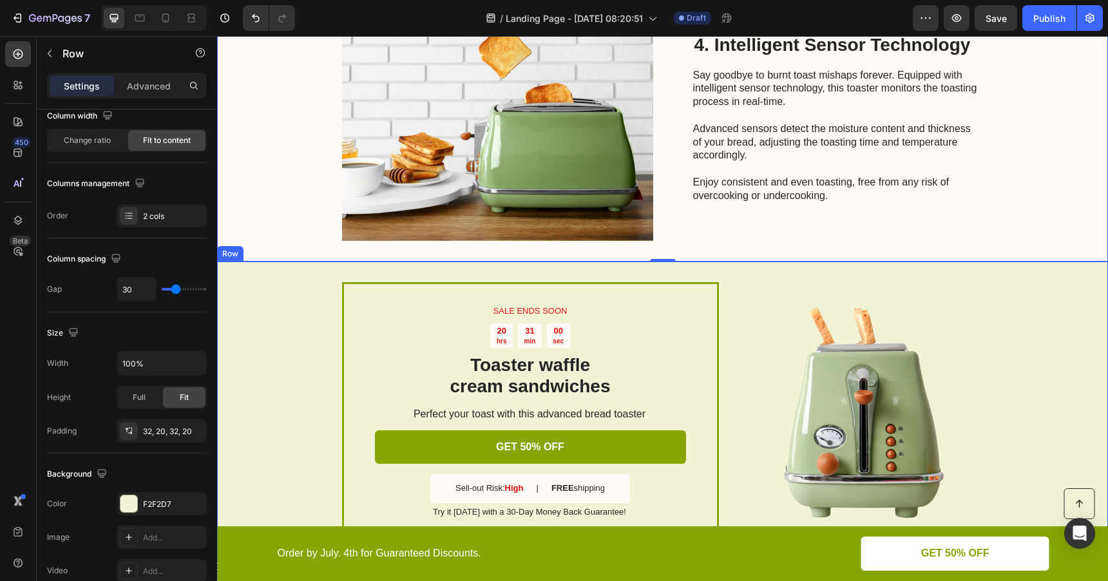
click at [635, 269] on div "SALE ENDS SOON Text Block 20 hrs 31 min 00 sec Countdown Timer Toaster waffle c…" at bounding box center [662, 412] width 891 height 301
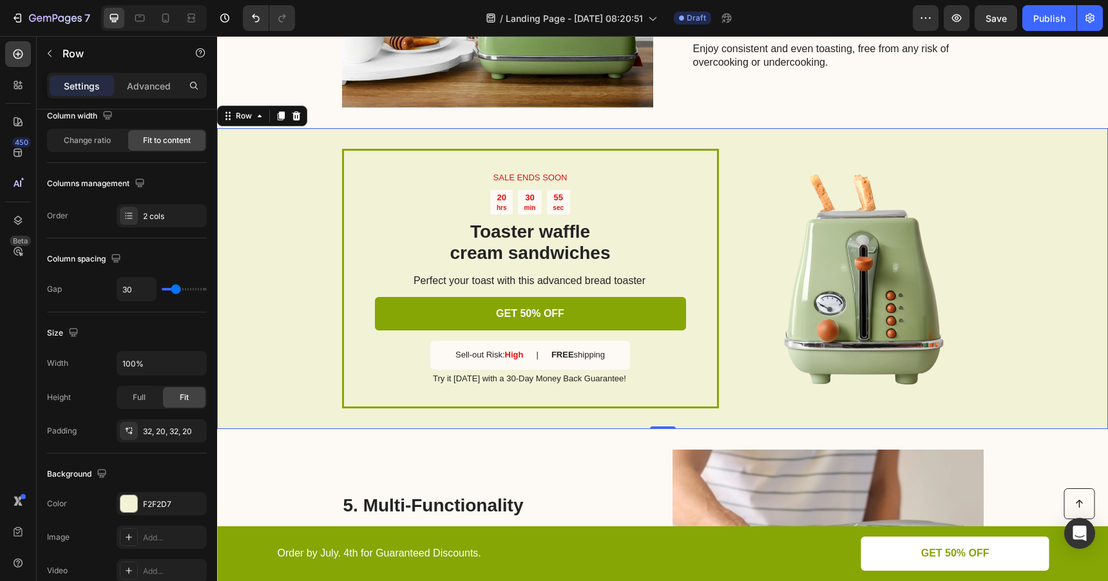
scroll to position [1469, 0]
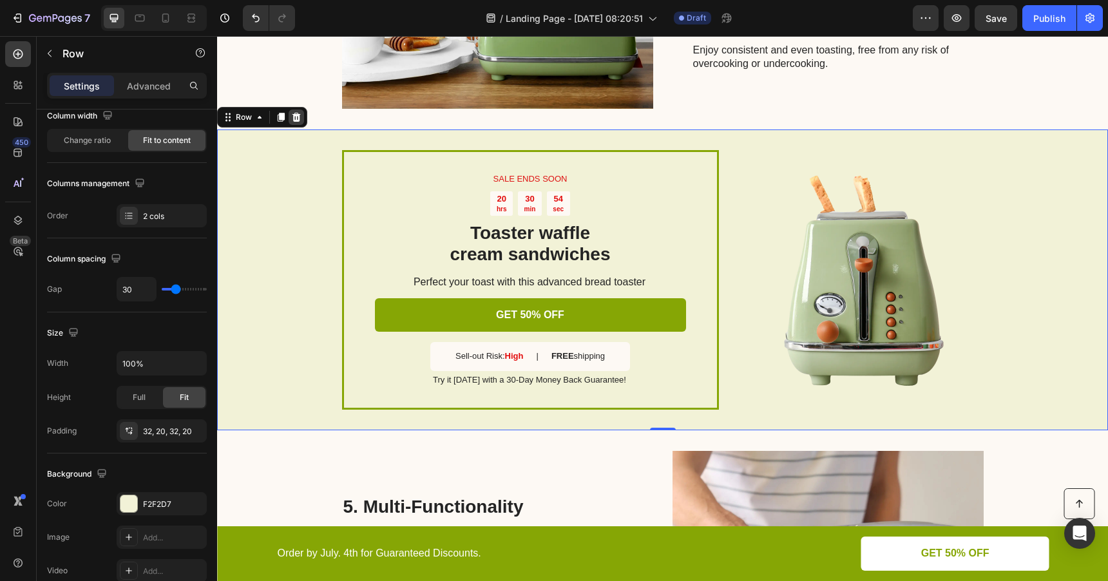
click at [295, 120] on icon at bounding box center [297, 117] width 8 height 9
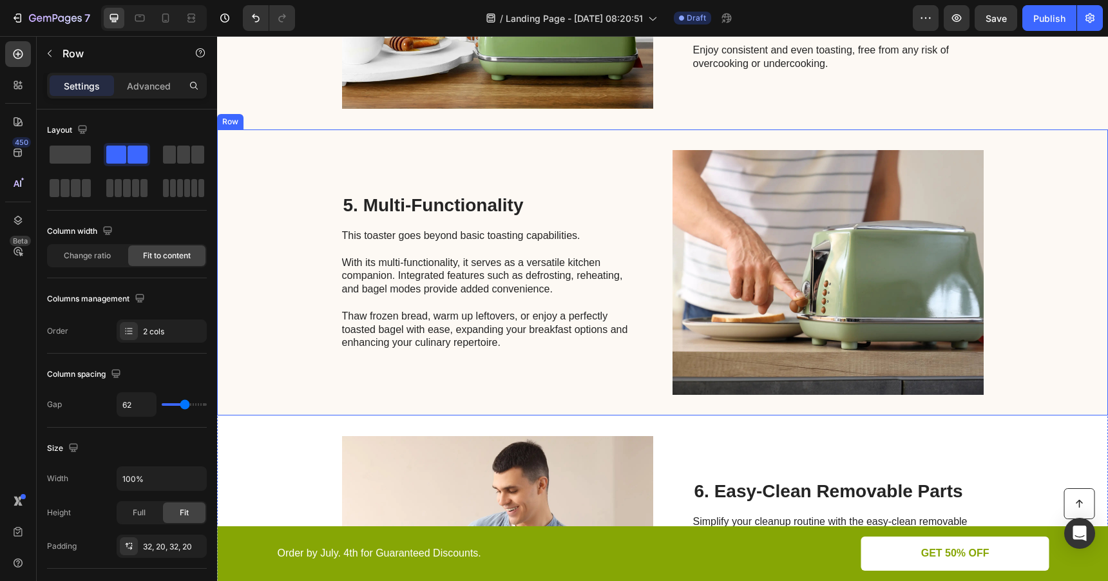
click at [488, 171] on div "5. Multi-Functionality Heading This toaster goes beyond basic toasting capabili…" at bounding box center [487, 272] width 291 height 245
click at [160, 266] on div "Change ratio Fit to content" at bounding box center [127, 255] width 160 height 23
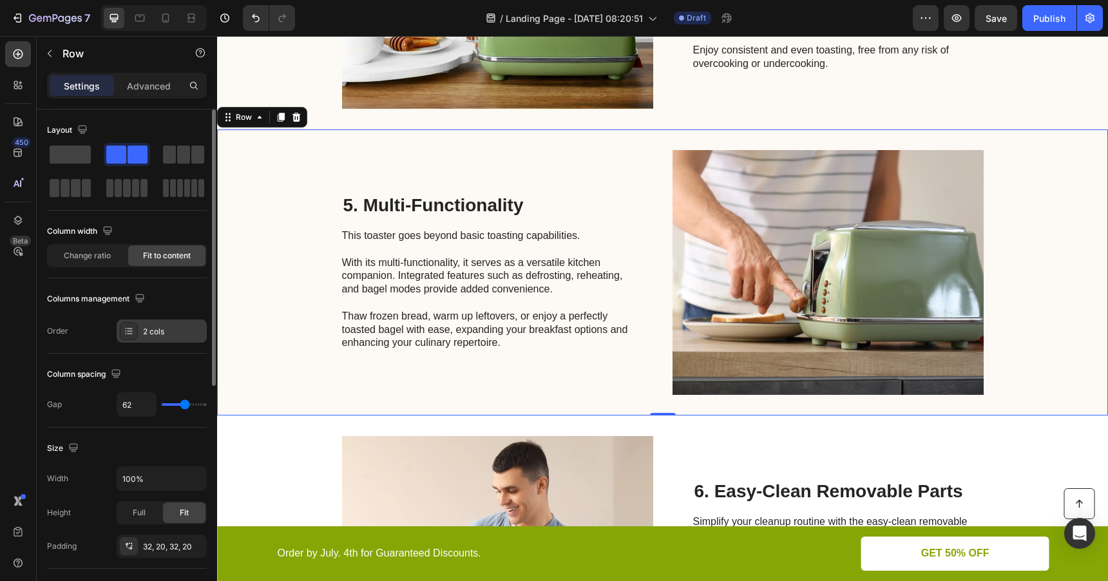
click at [148, 334] on div "2 cols" at bounding box center [173, 332] width 61 height 12
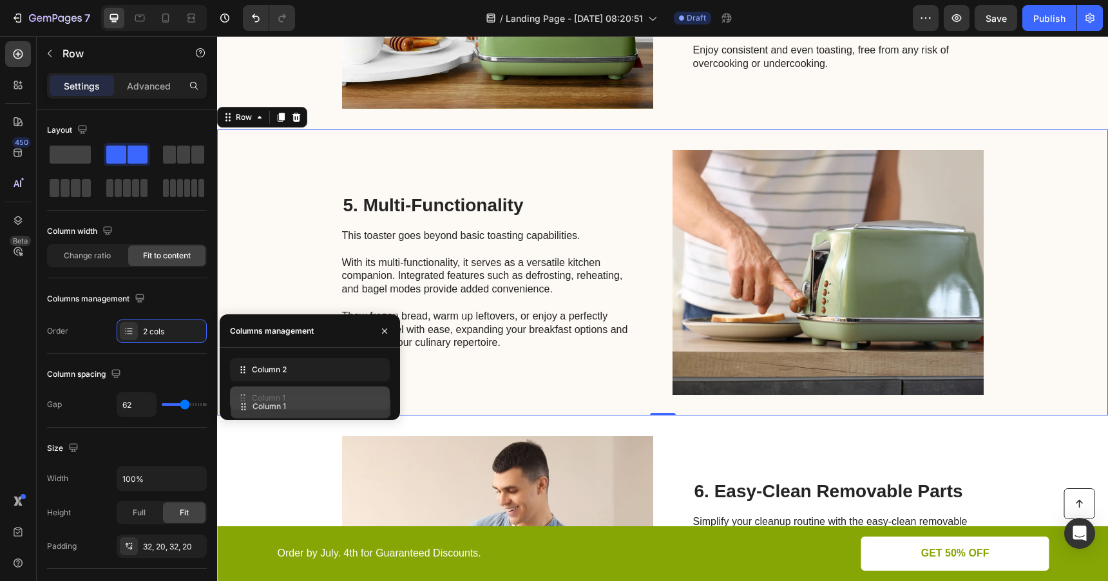
drag, startPoint x: 238, startPoint y: 370, endPoint x: 238, endPoint y: 407, distance: 36.7
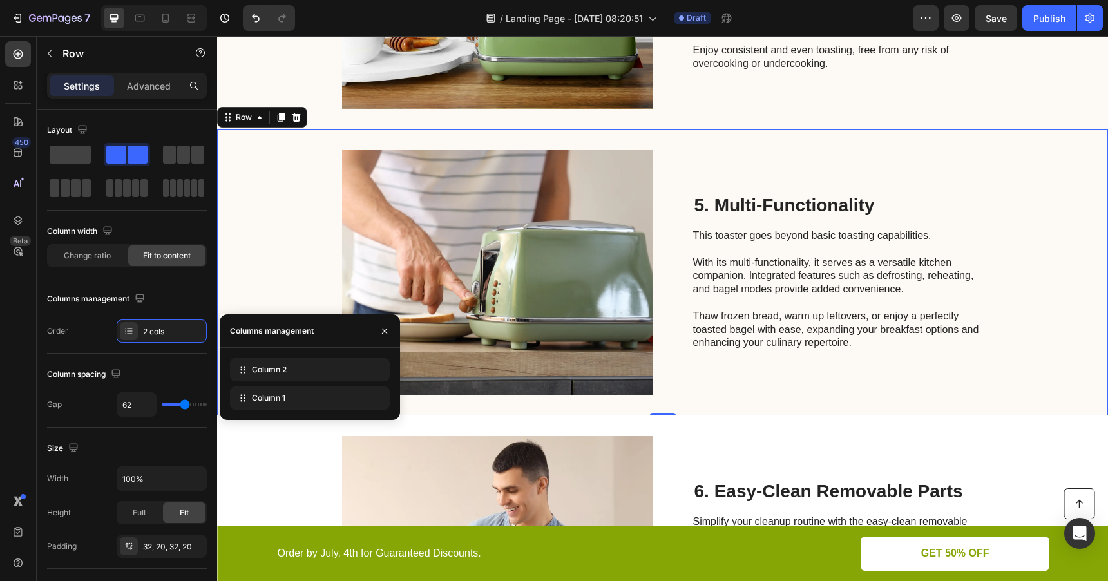
click at [305, 227] on div "5. Multi-Functionality Heading This toaster goes beyond basic toasting capabili…" at bounding box center [662, 273] width 891 height 286
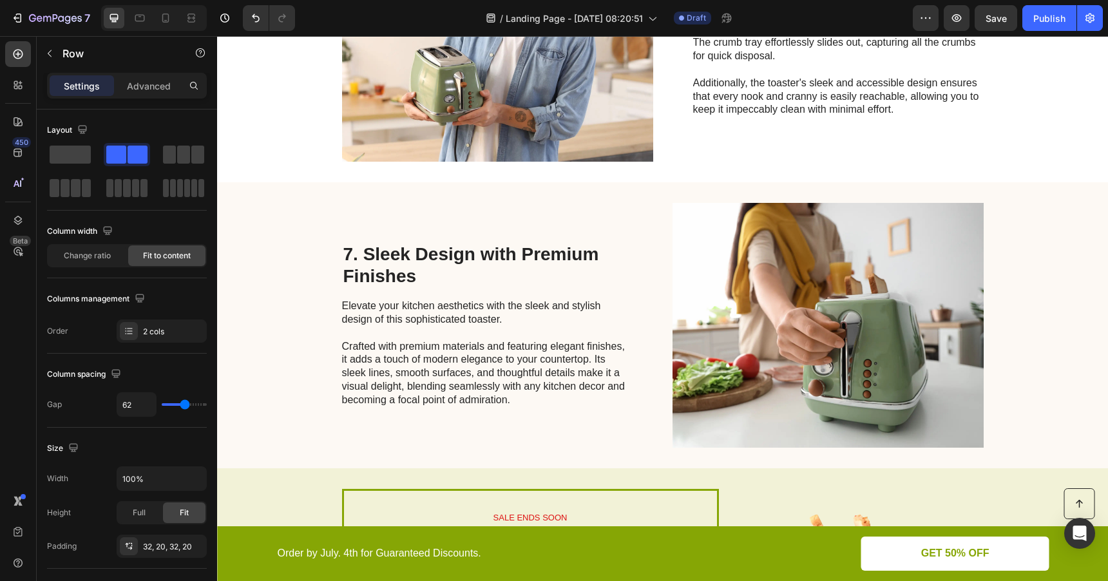
scroll to position [2001, 0]
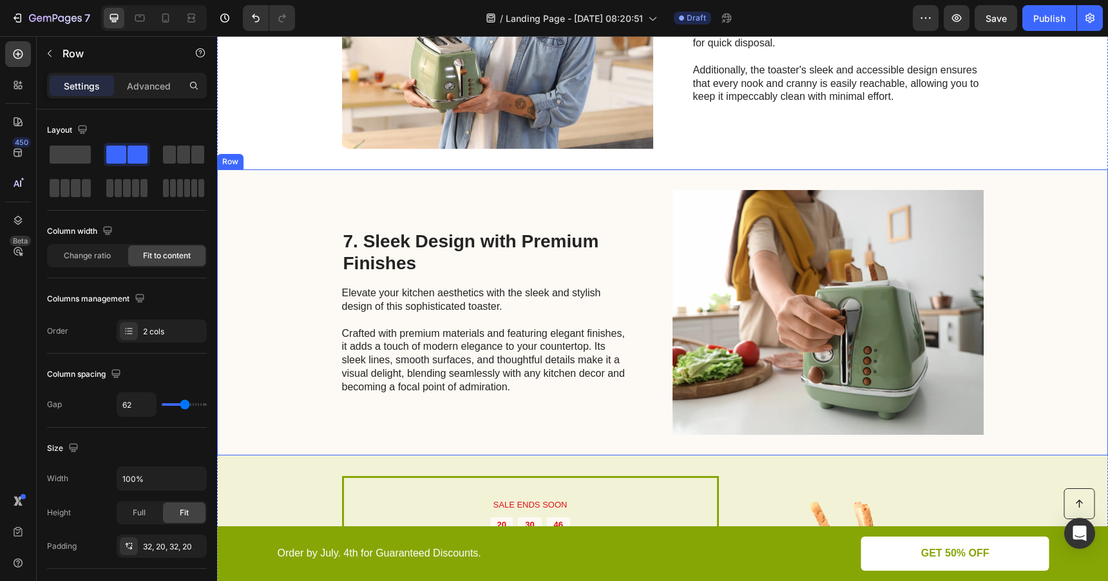
click at [408, 190] on div "7. Sleek Design with Premium Finishes Heading Elevate your kitchen aesthetics w…" at bounding box center [487, 312] width 291 height 245
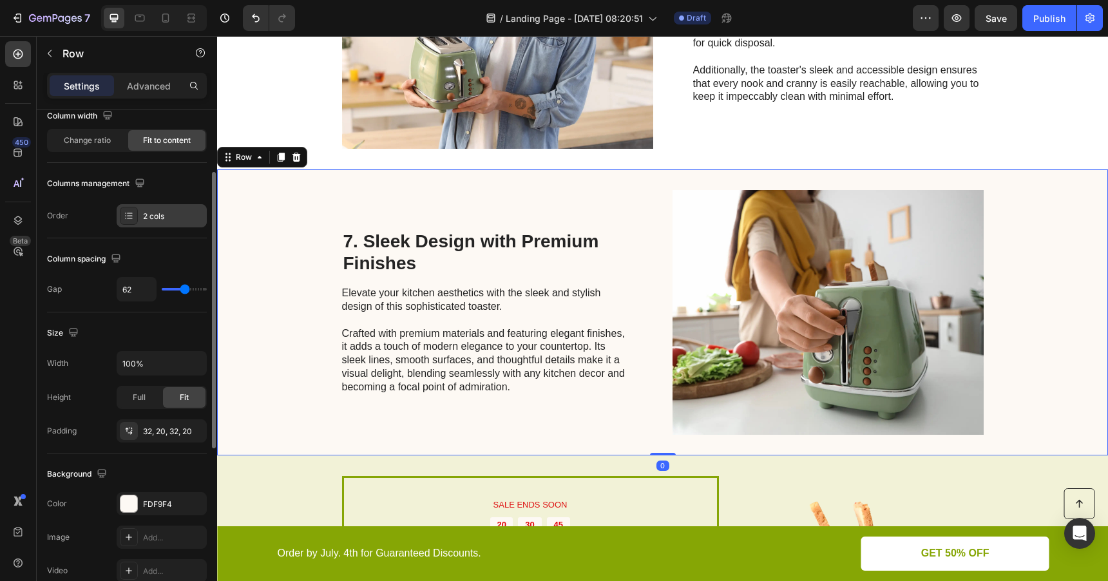
click at [138, 215] on div "2 cols" at bounding box center [162, 215] width 90 height 23
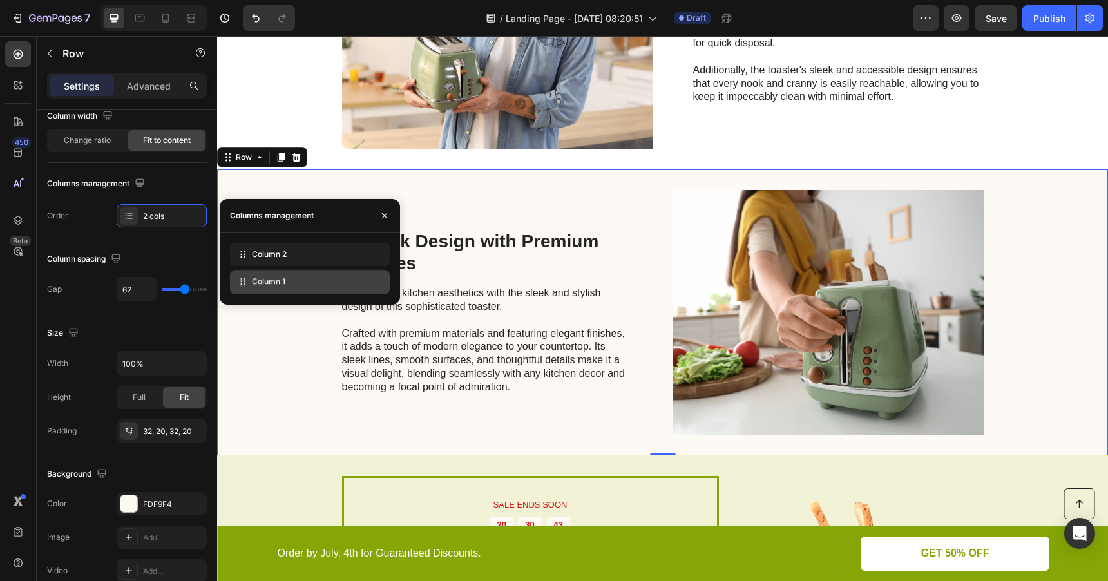
drag, startPoint x: 246, startPoint y: 256, endPoint x: 246, endPoint y: 287, distance: 30.9
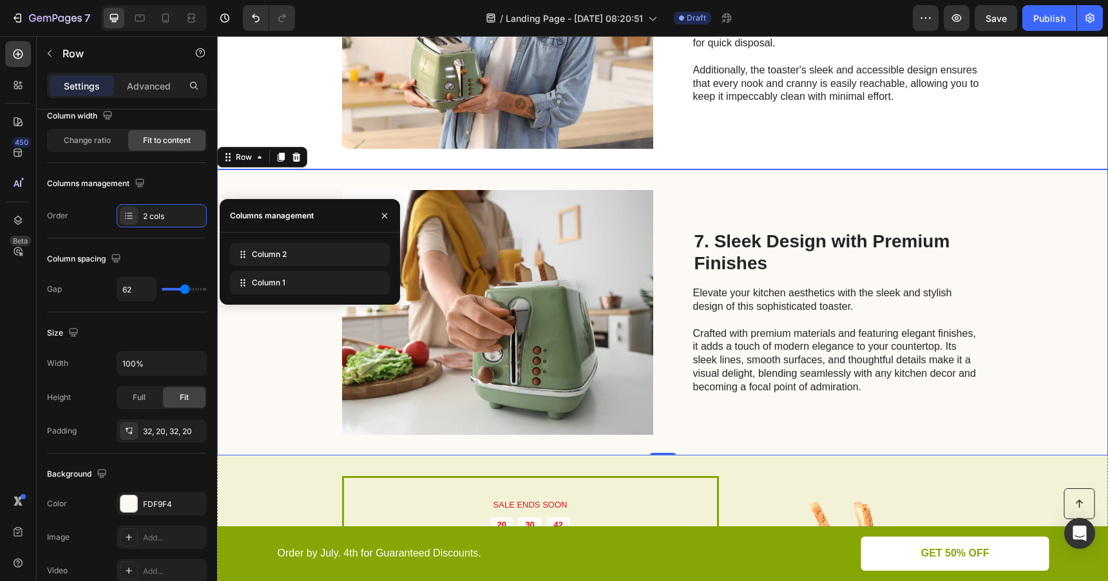
click at [543, 161] on div "Image 6. Easy-Clean Removable Parts Heading Simplify your cleanup routine with …" at bounding box center [662, 26] width 891 height 286
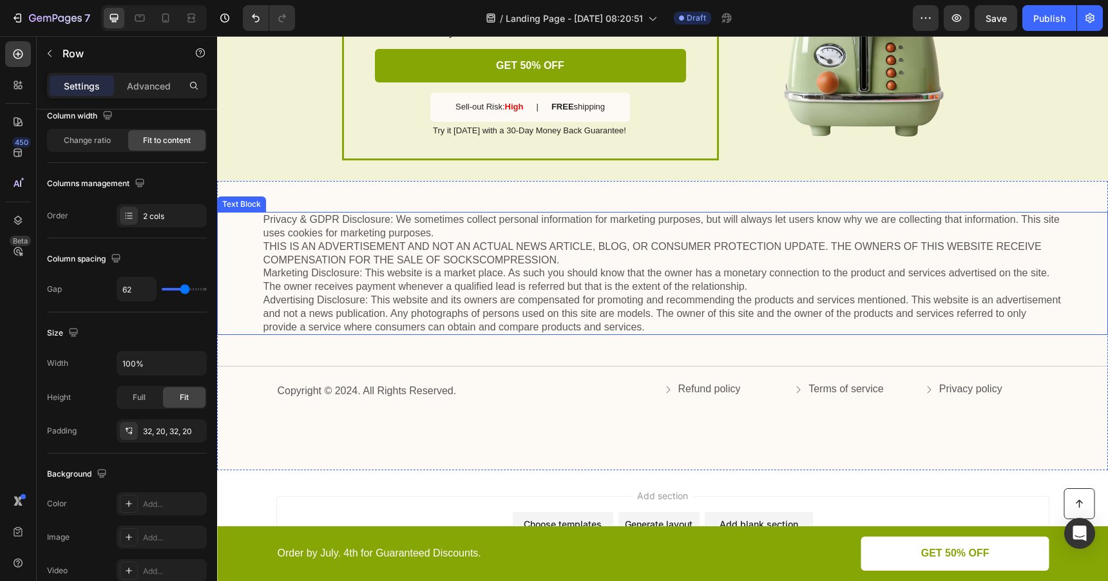
scroll to position [2576, 0]
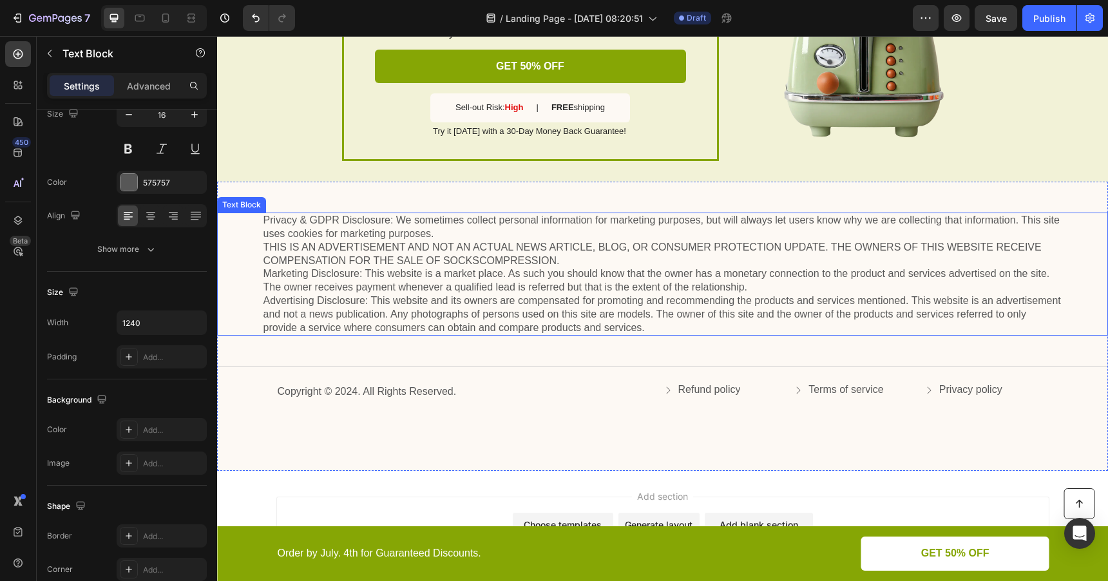
click at [474, 257] on p "Privacy & GDPR Disclosure: We sometimes collect personal information for market…" at bounding box center [663, 274] width 799 height 121
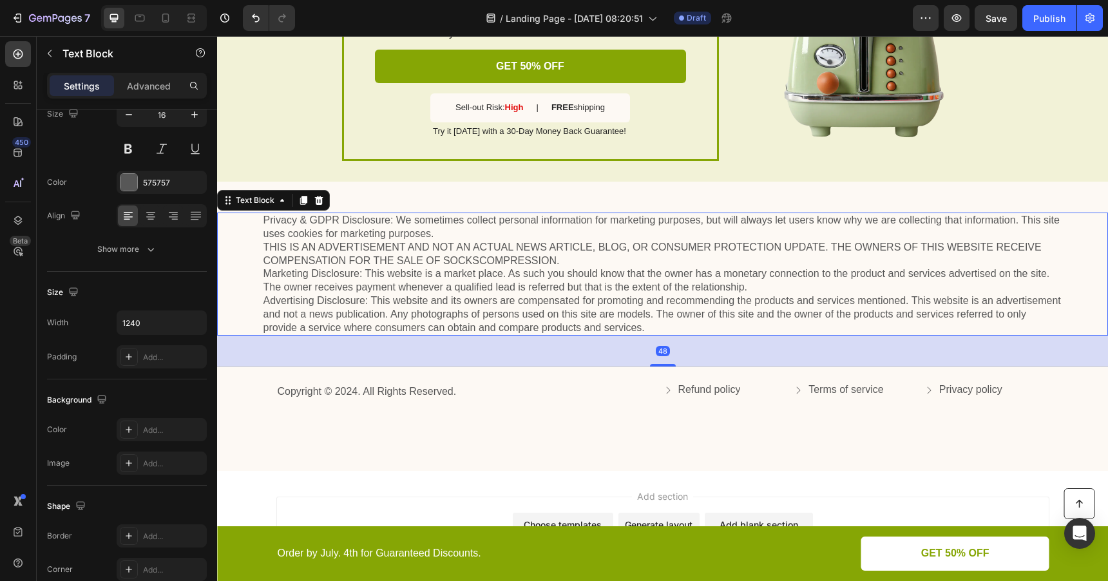
scroll to position [0, 0]
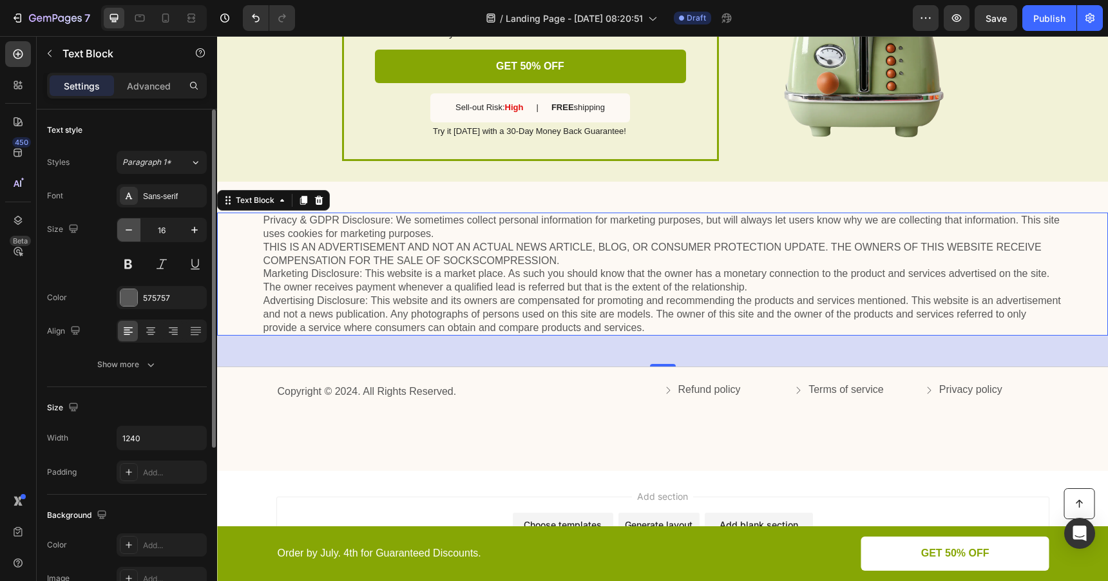
click at [131, 232] on icon "button" at bounding box center [128, 230] width 13 height 13
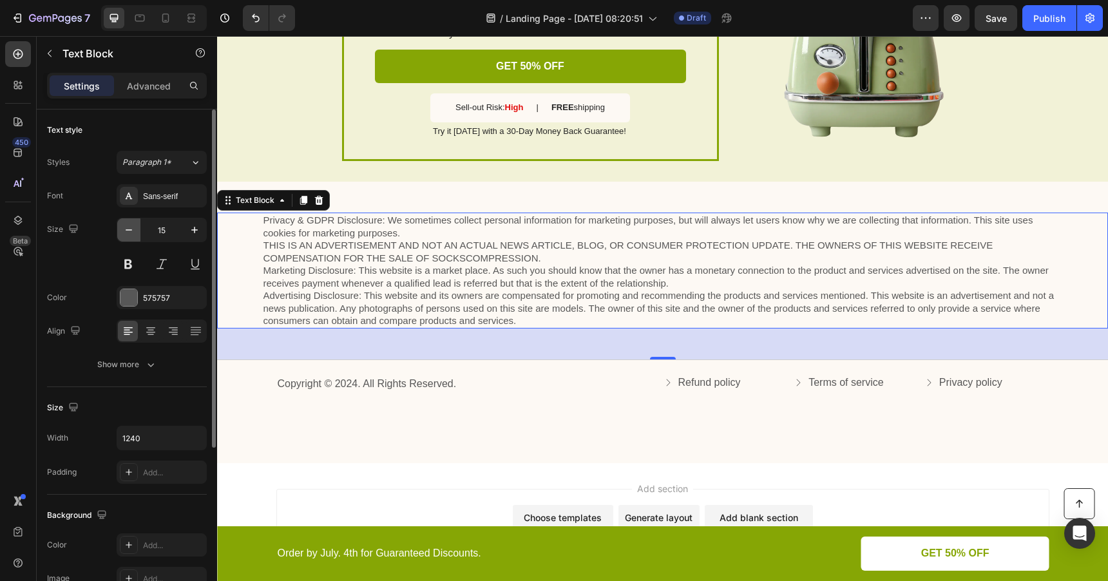
click at [131, 232] on icon "button" at bounding box center [128, 230] width 13 height 13
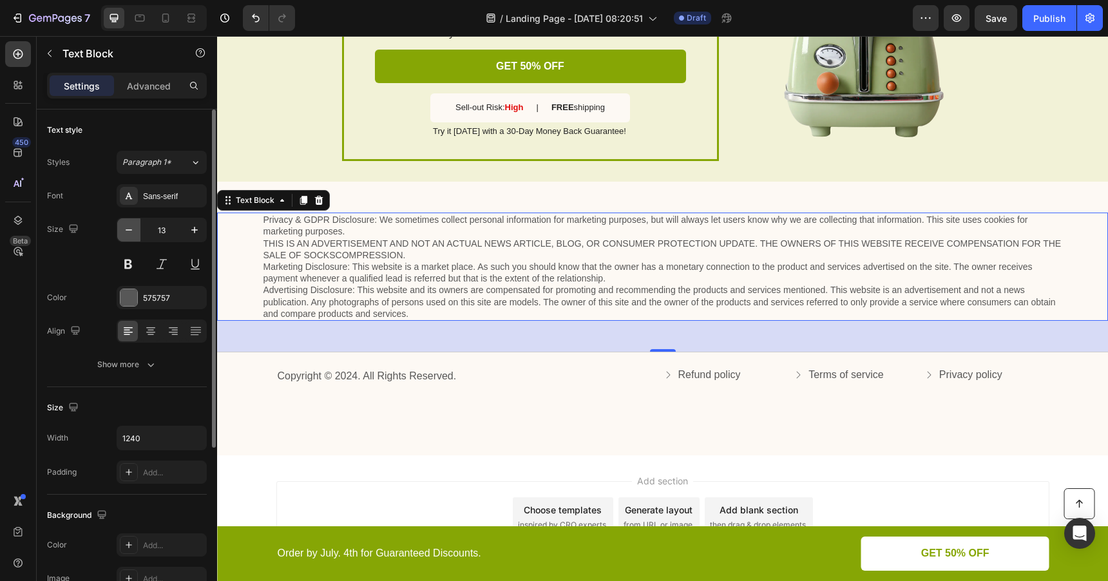
click at [131, 232] on icon "button" at bounding box center [128, 230] width 13 height 13
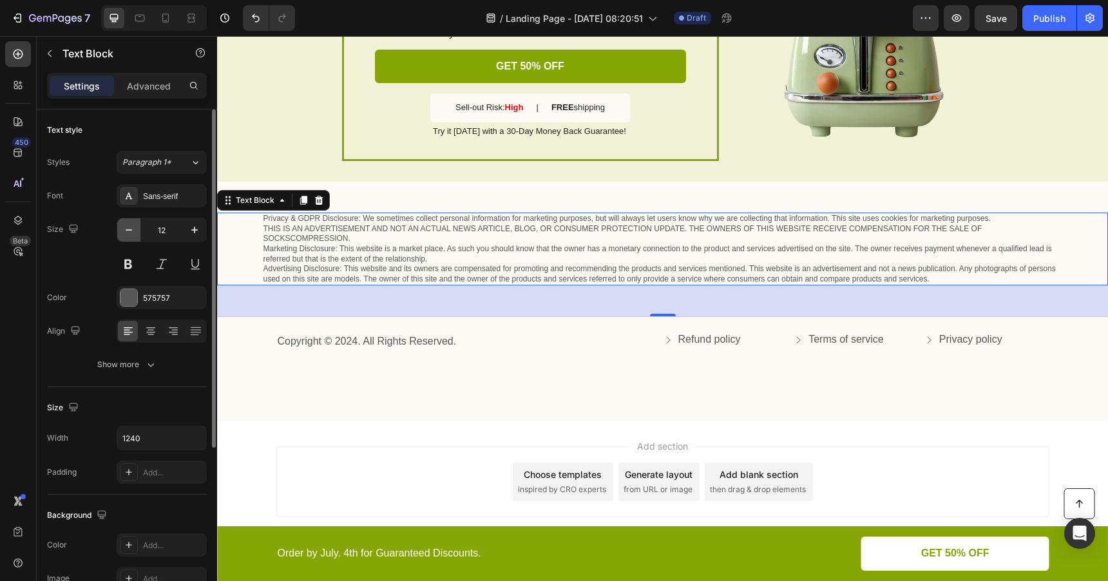
click at [131, 232] on icon "button" at bounding box center [128, 230] width 13 height 13
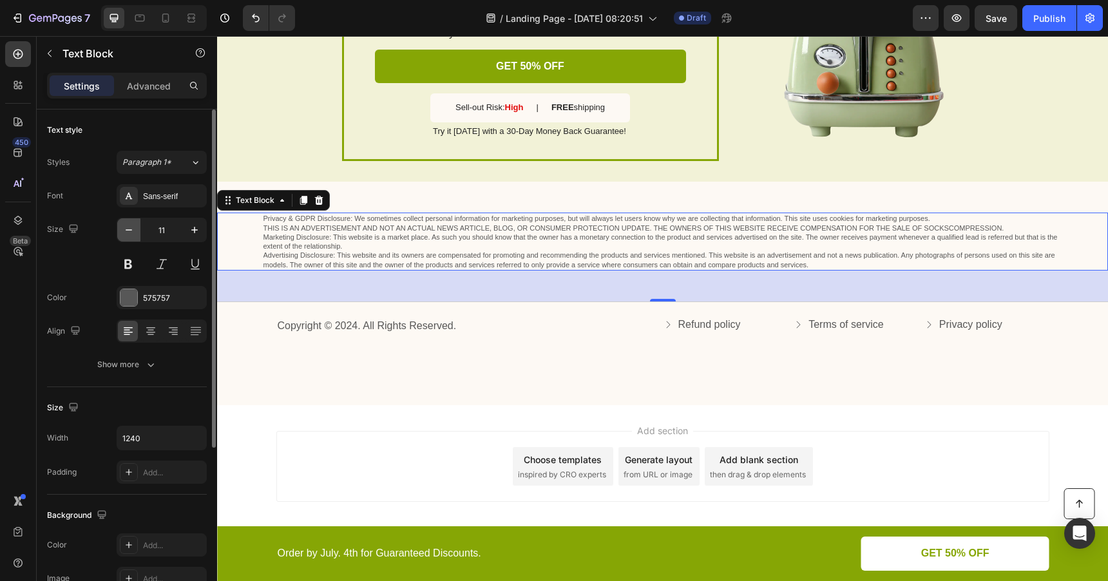
click at [131, 232] on icon "button" at bounding box center [128, 230] width 13 height 13
type input "10"
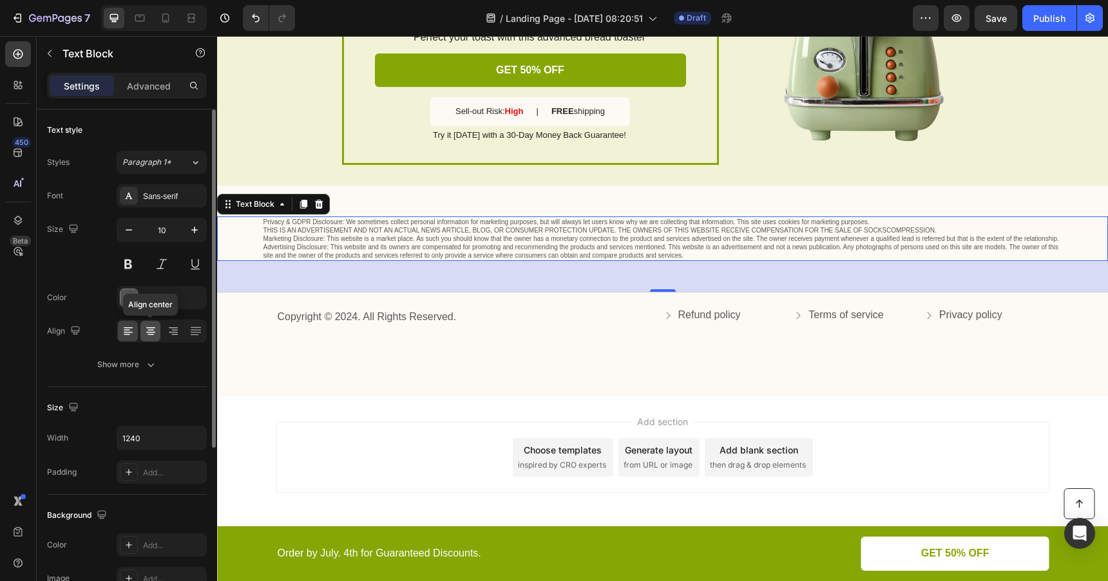
click at [149, 335] on icon at bounding box center [150, 331] width 13 height 13
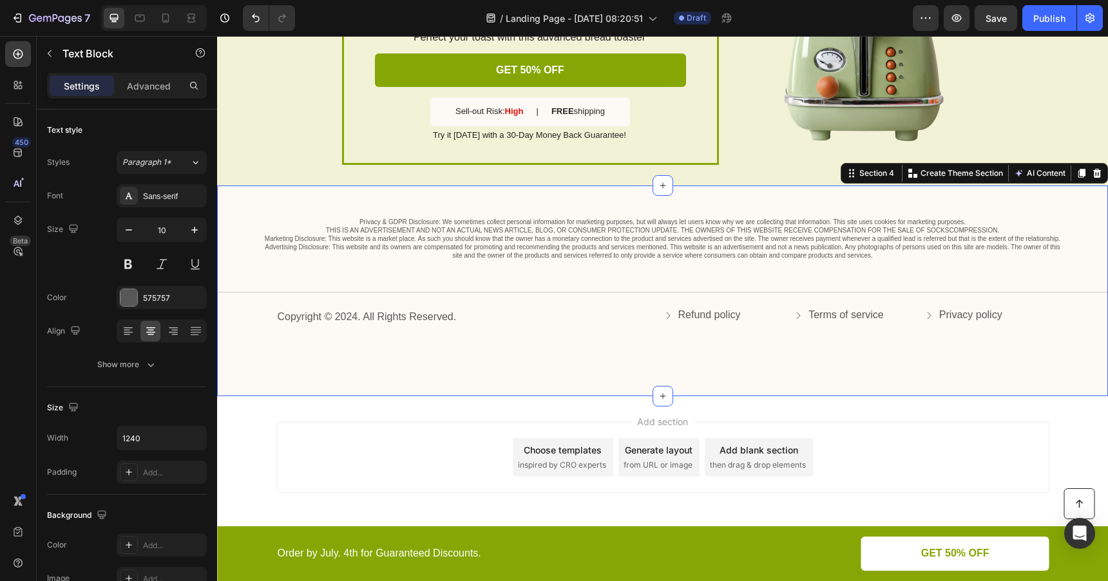
click at [432, 372] on div "Privacy & GDPR Disclosure: We sometimes collect personal information for market…" at bounding box center [662, 291] width 891 height 210
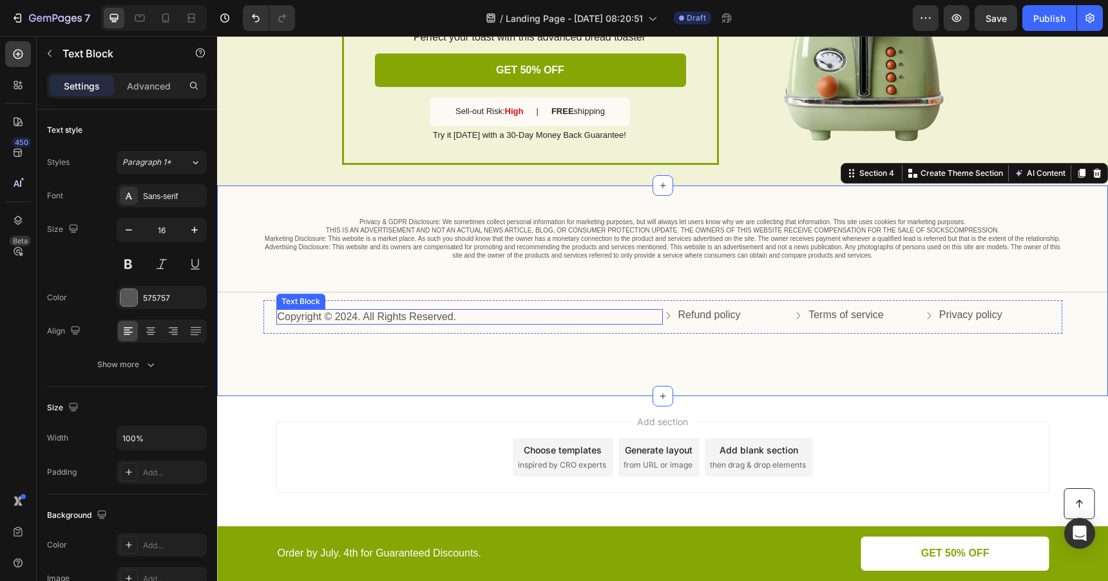
click at [298, 318] on p "Copyright © 2024. All Rights Reserved." at bounding box center [470, 318] width 384 height 14
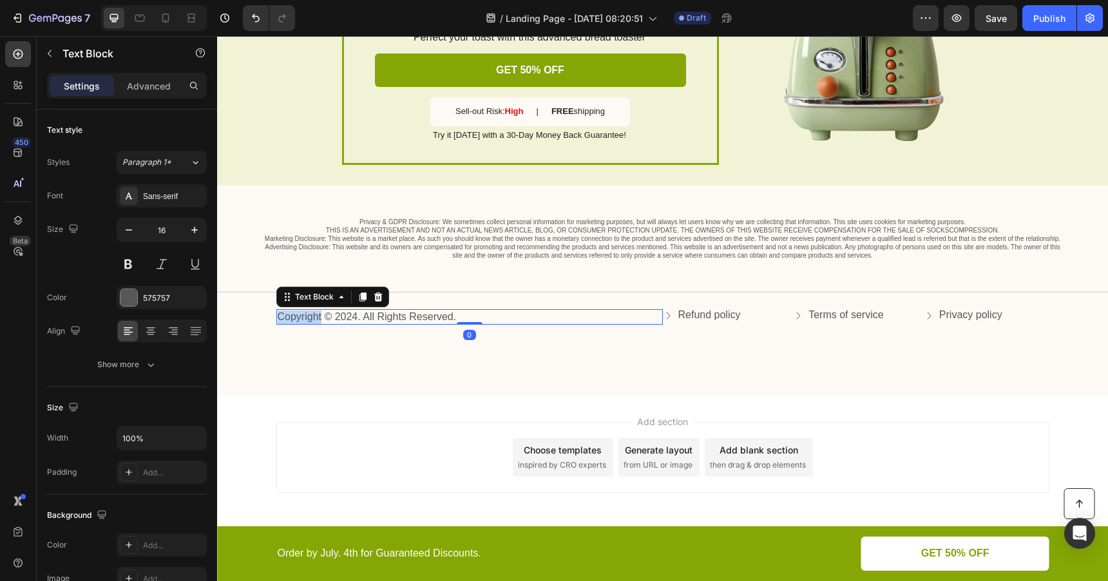
click at [298, 318] on p "Copyright © 2024. All Rights Reserved." at bounding box center [470, 318] width 384 height 14
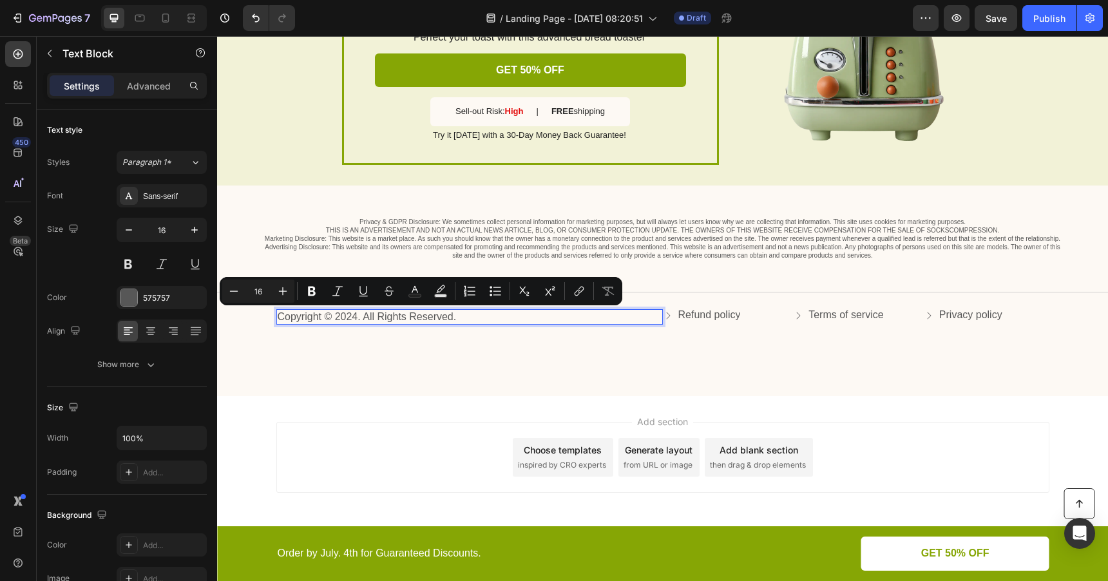
click at [325, 318] on p "Copyright © 2024. All Rights Reserved." at bounding box center [470, 318] width 384 height 14
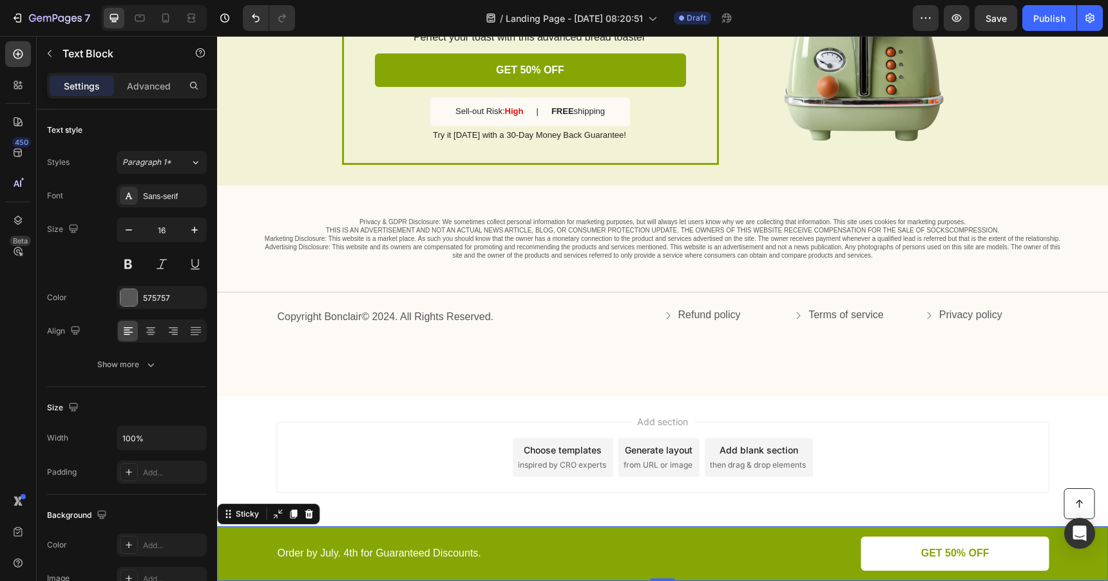
click at [240, 561] on div "Button Order by July. 4th for Guaranteed Discounts. Text Block GET 50% OFF Butt…" at bounding box center [662, 554] width 865 height 34
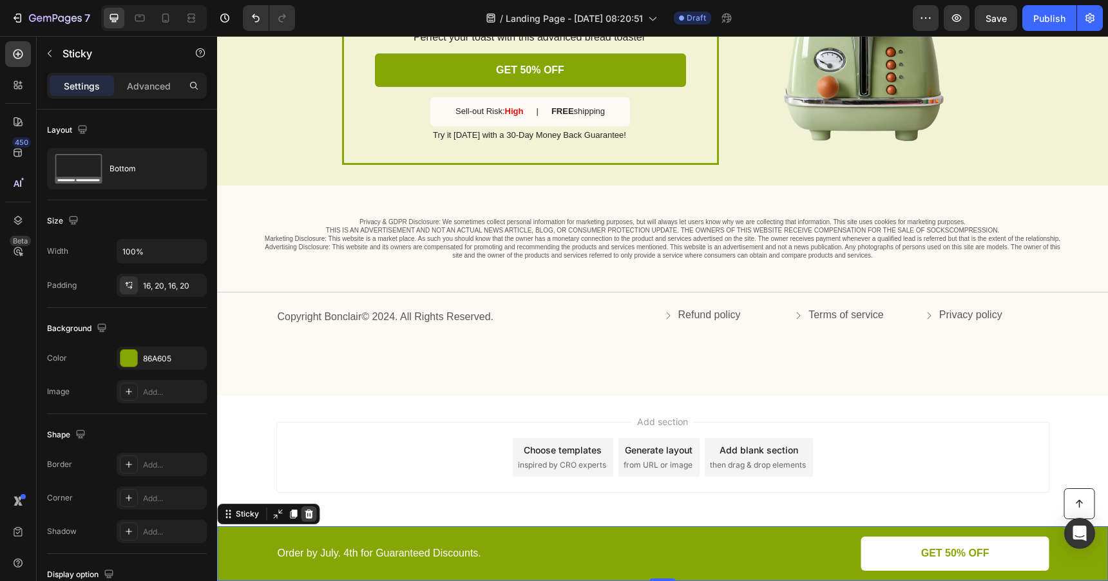
click at [309, 516] on icon at bounding box center [309, 514] width 10 height 10
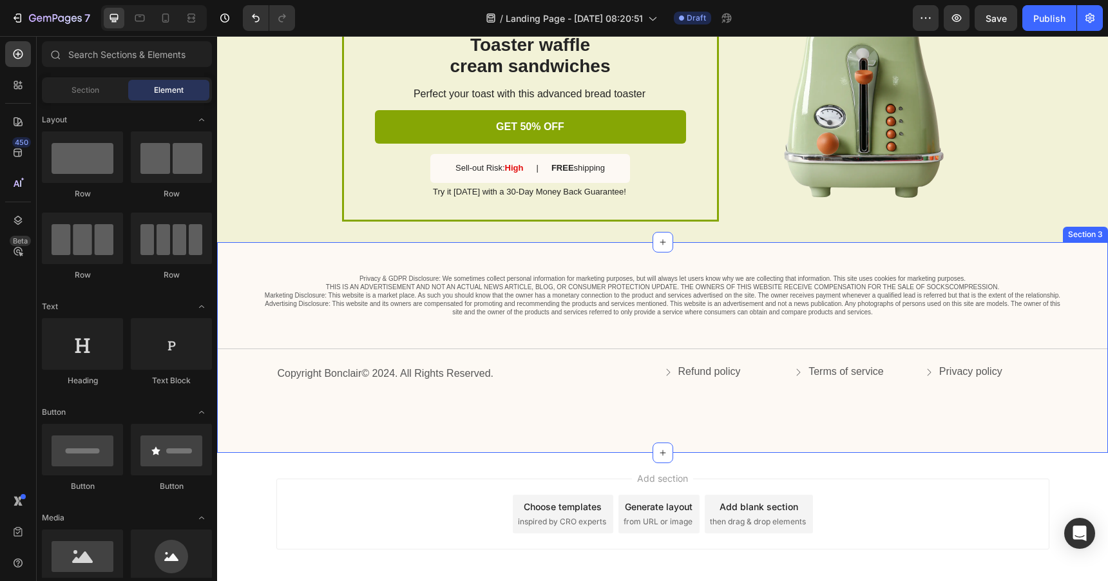
scroll to position [2514, 0]
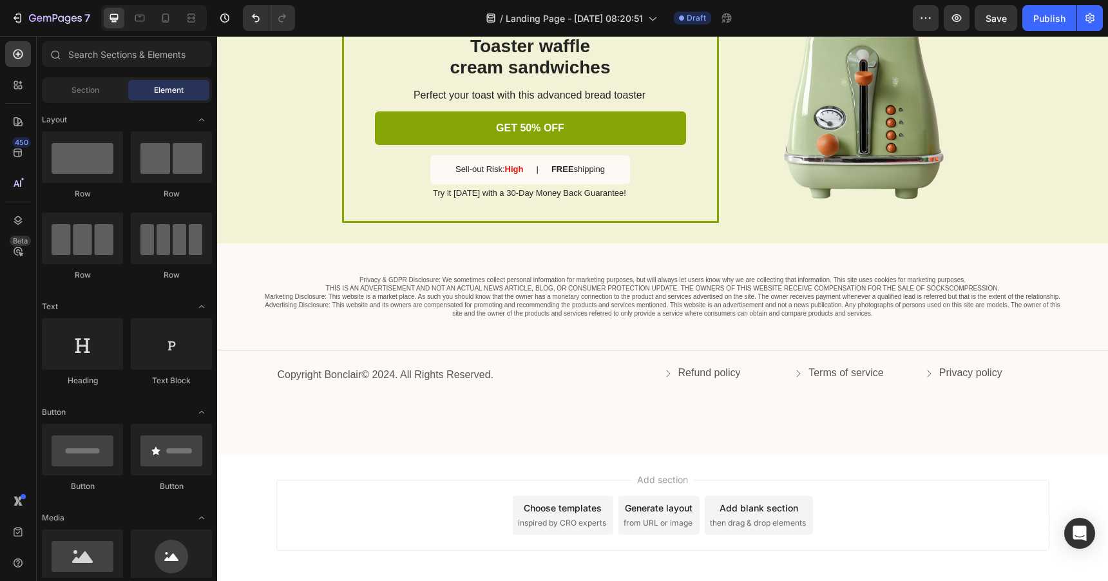
click at [354, 469] on div "Add section Choose templates inspired by CRO experts Generate layout from URL o…" at bounding box center [662, 533] width 891 height 159
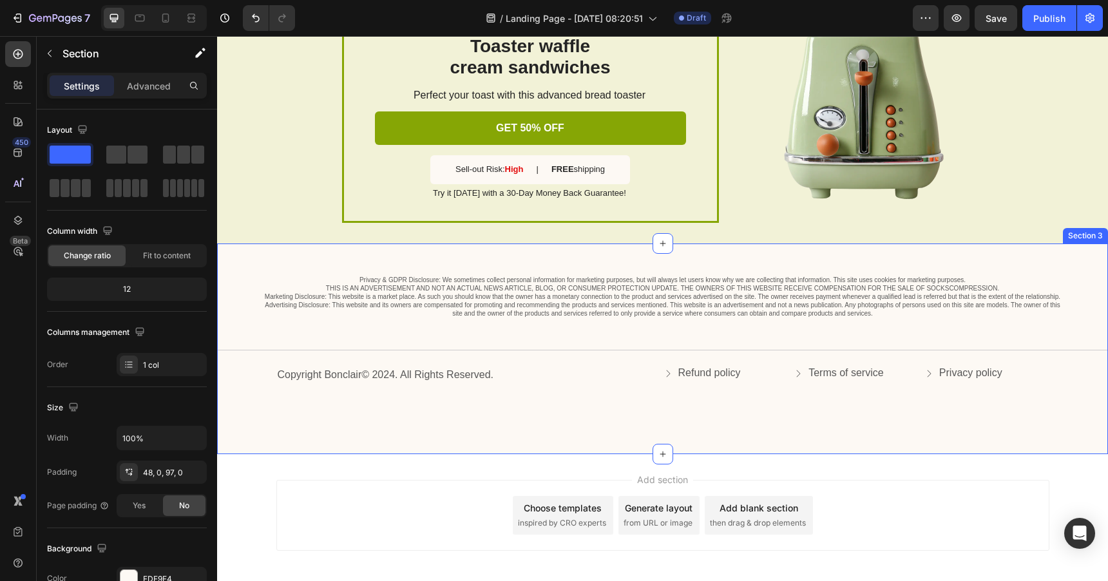
click at [375, 418] on div "Privacy & GDPR Disclosure: We sometimes collect personal information for market…" at bounding box center [662, 349] width 891 height 210
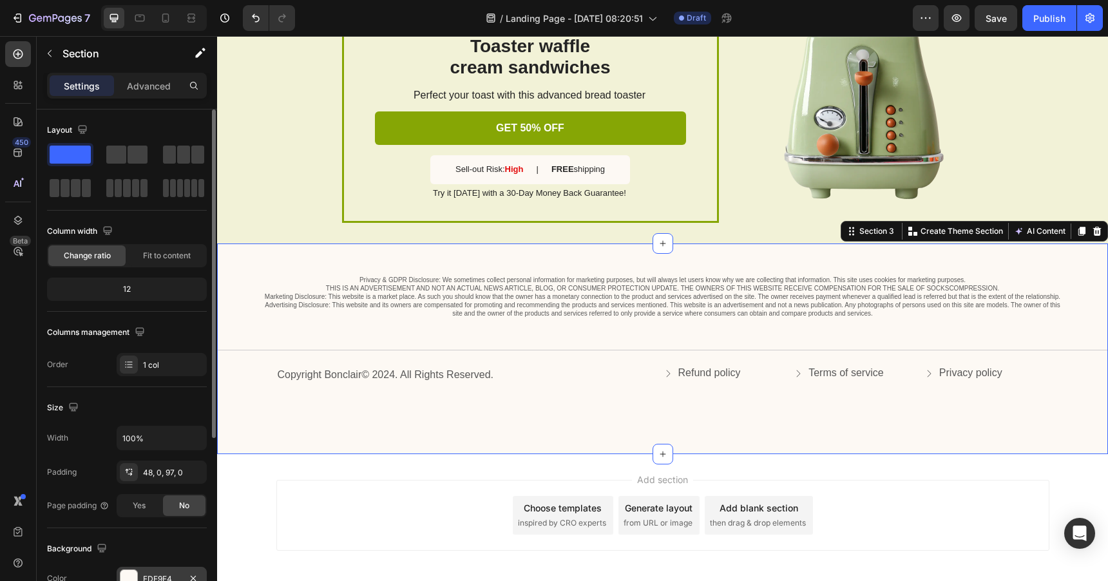
click at [128, 568] on div "FDF9F4" at bounding box center [162, 578] width 90 height 23
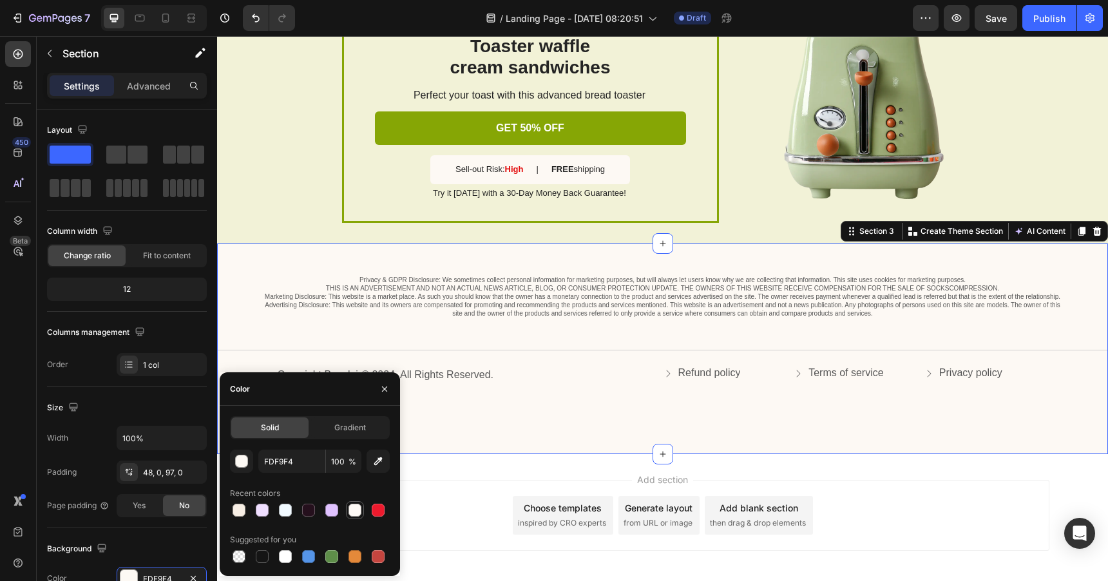
click at [358, 512] on div at bounding box center [355, 510] width 13 height 13
type input "FEFAF6"
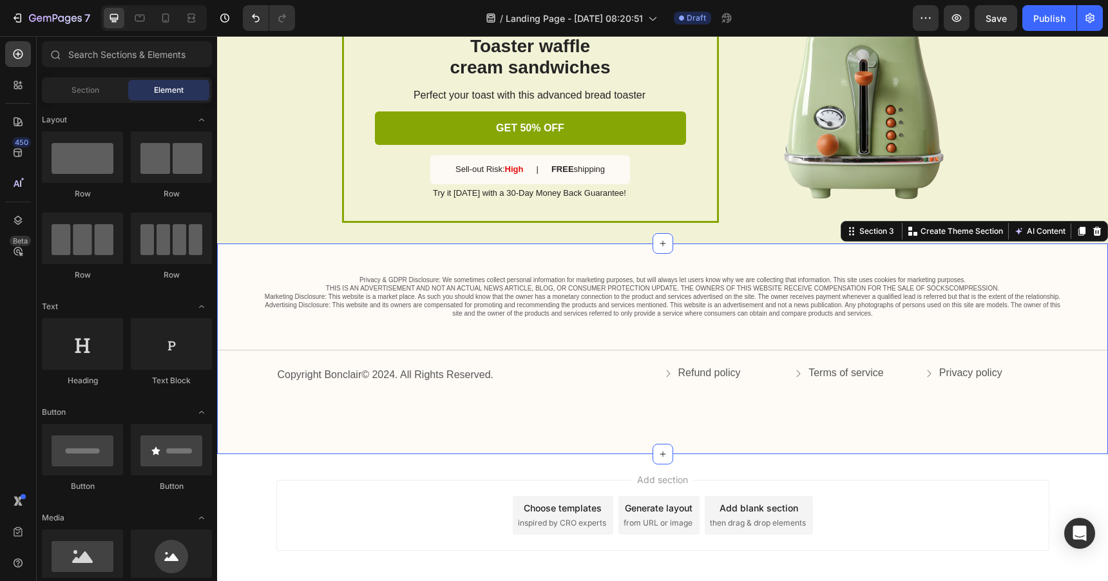
click at [488, 472] on div "Add section Choose templates inspired by CRO experts Generate layout from URL o…" at bounding box center [662, 533] width 891 height 159
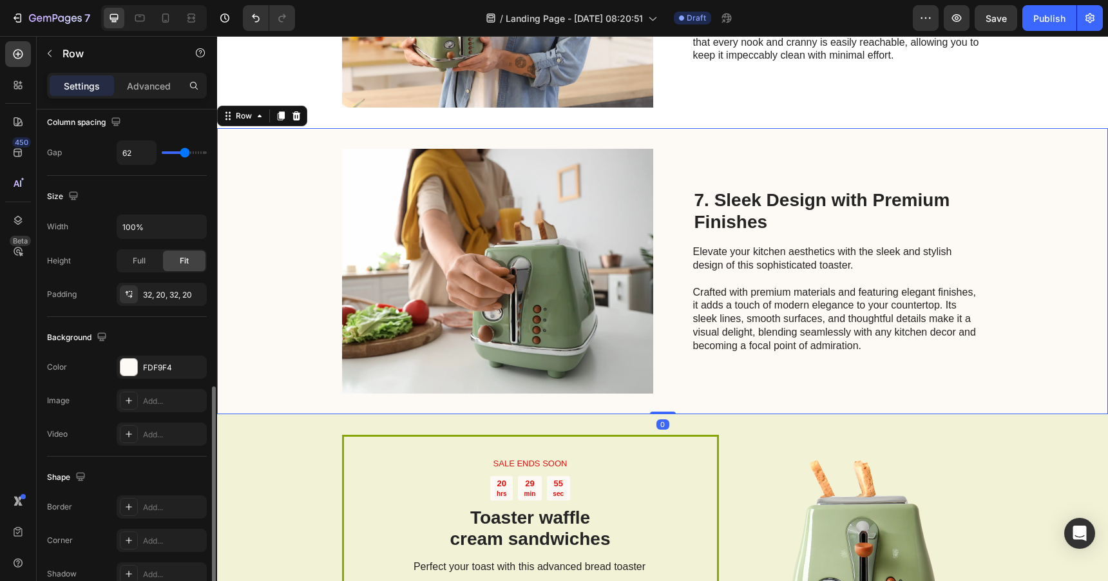
scroll to position [425, 0]
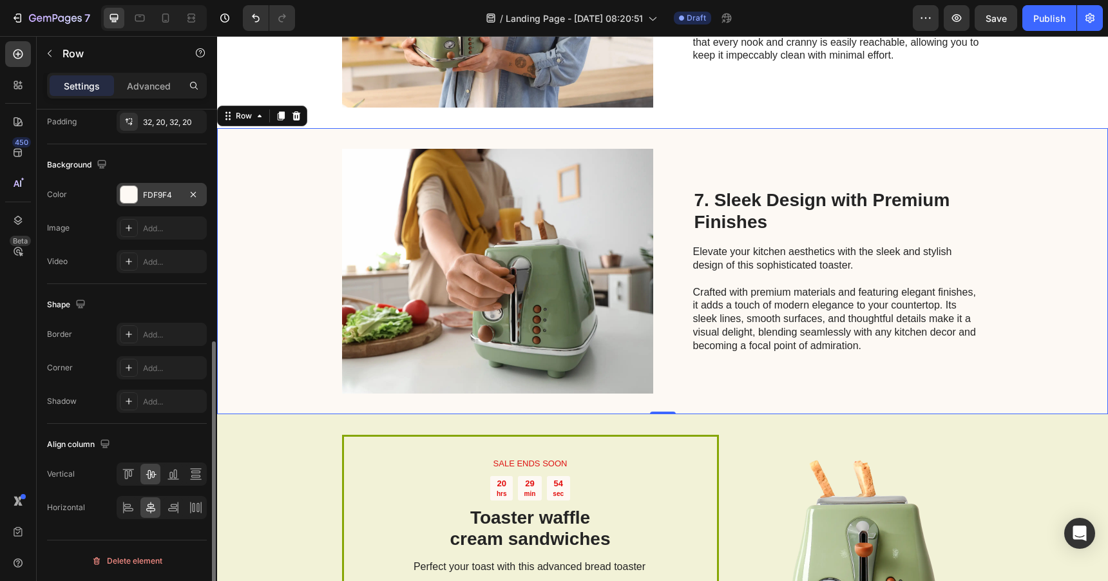
click at [128, 191] on div at bounding box center [129, 194] width 17 height 17
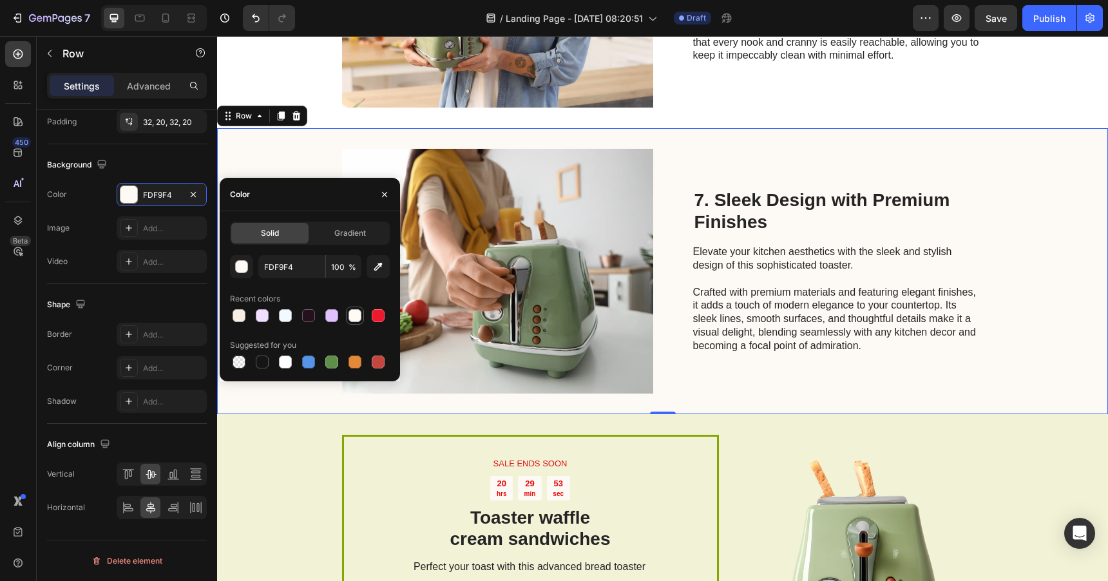
click at [358, 313] on div at bounding box center [355, 315] width 13 height 13
type input "FEFAF6"
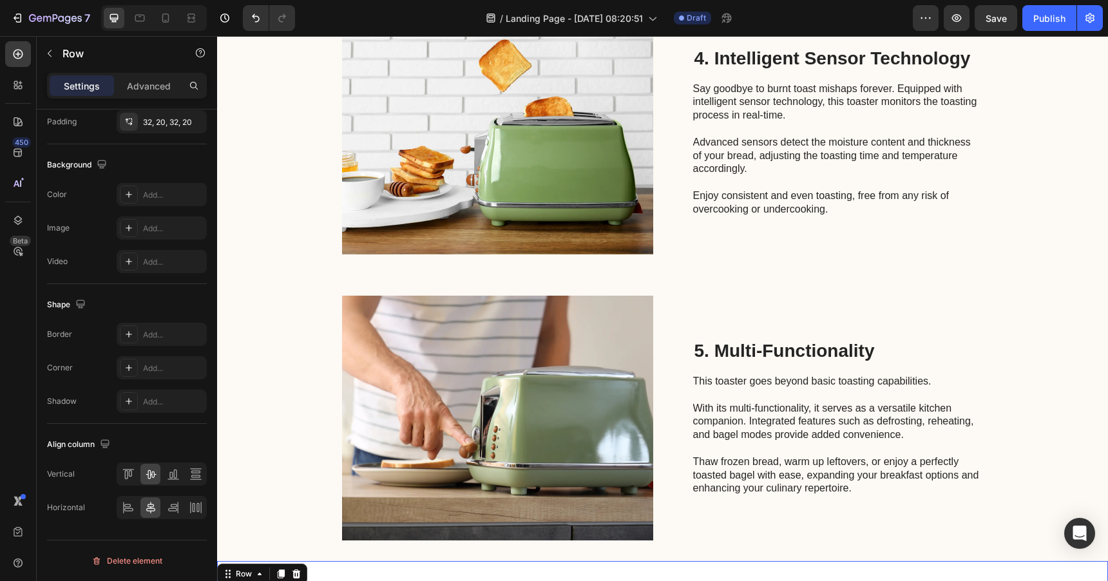
scroll to position [1324, 0]
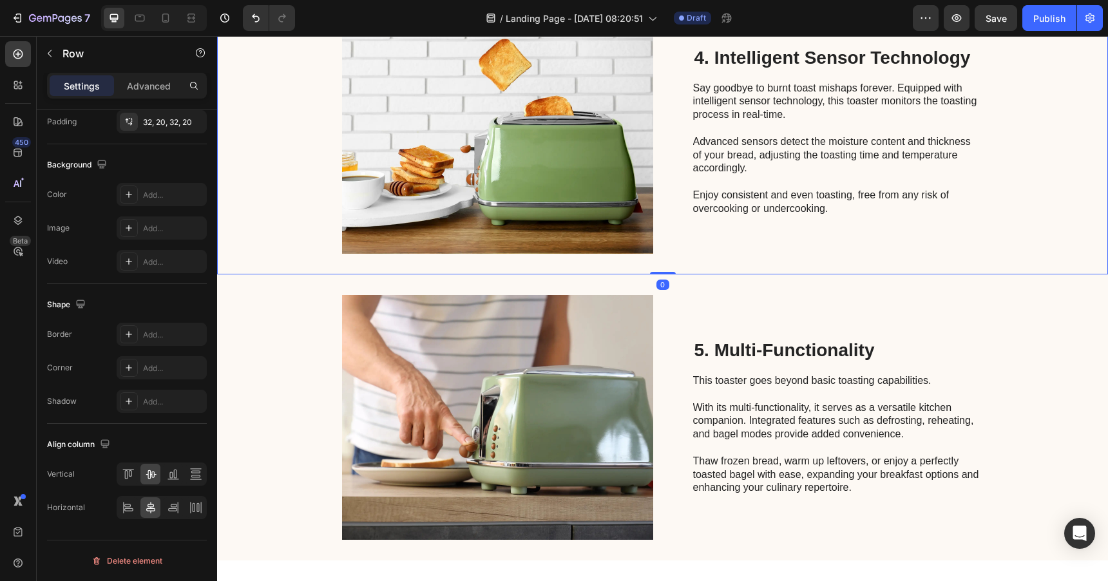
click at [267, 264] on div "4. Intelligent Sensor Technology Heading Say goodbye to burnt toast mishaps for…" at bounding box center [662, 131] width 891 height 286
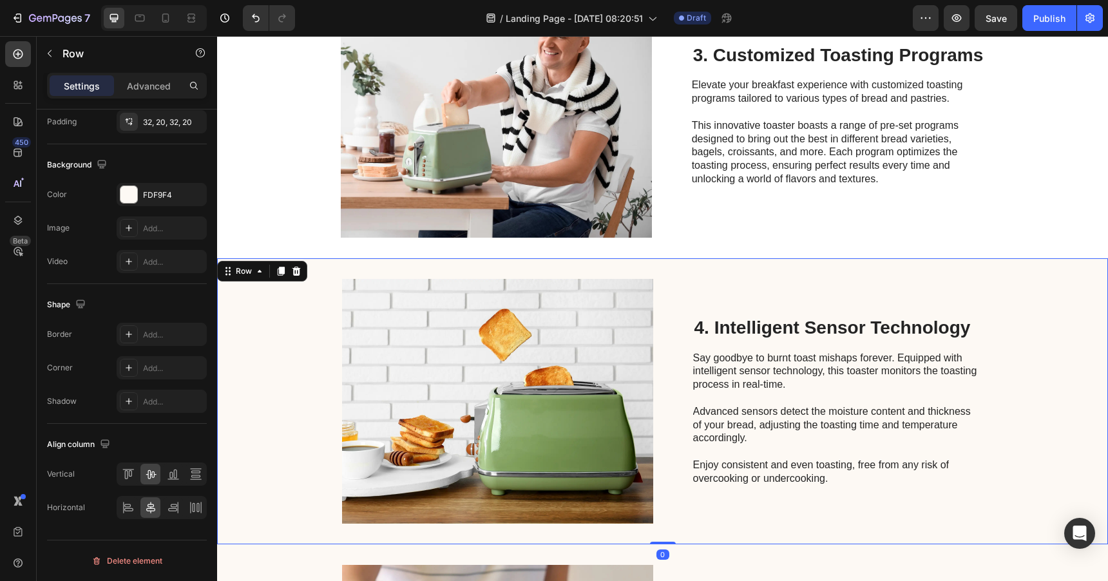
scroll to position [1052, 0]
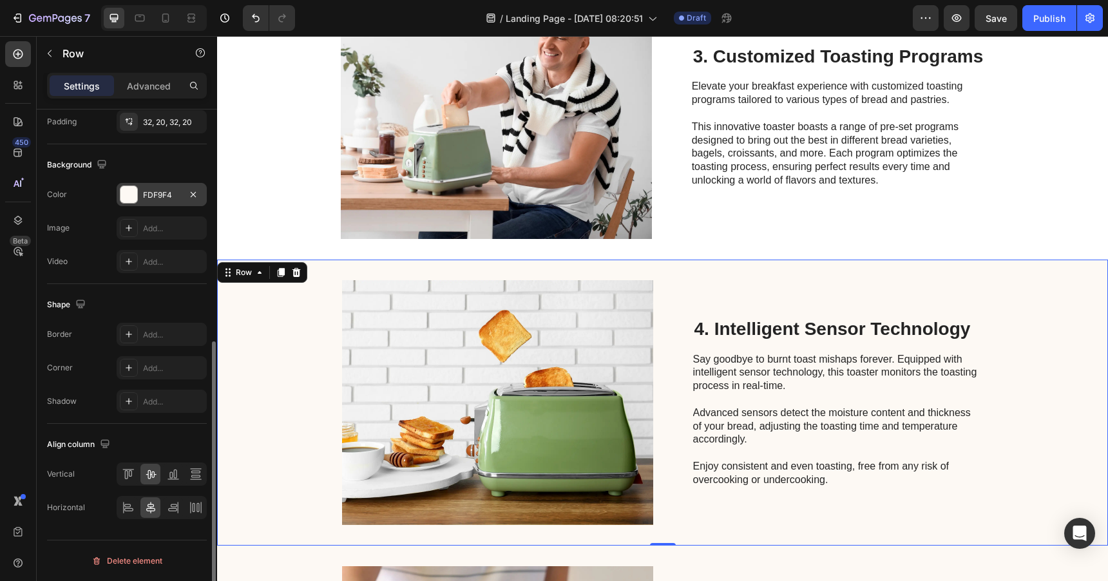
click at [126, 194] on div at bounding box center [129, 194] width 17 height 17
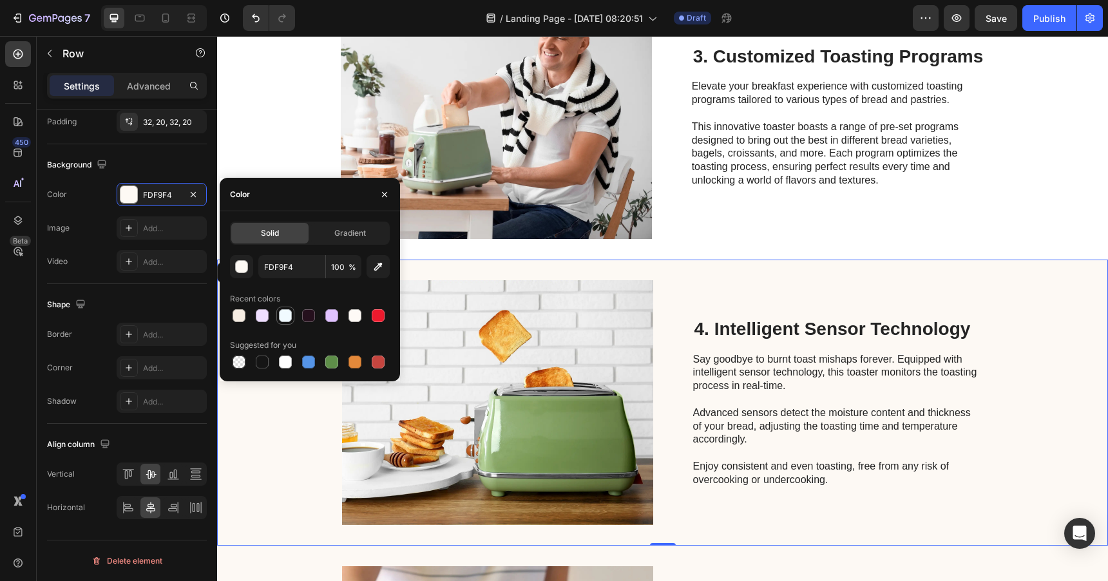
click at [286, 314] on div at bounding box center [285, 315] width 13 height 13
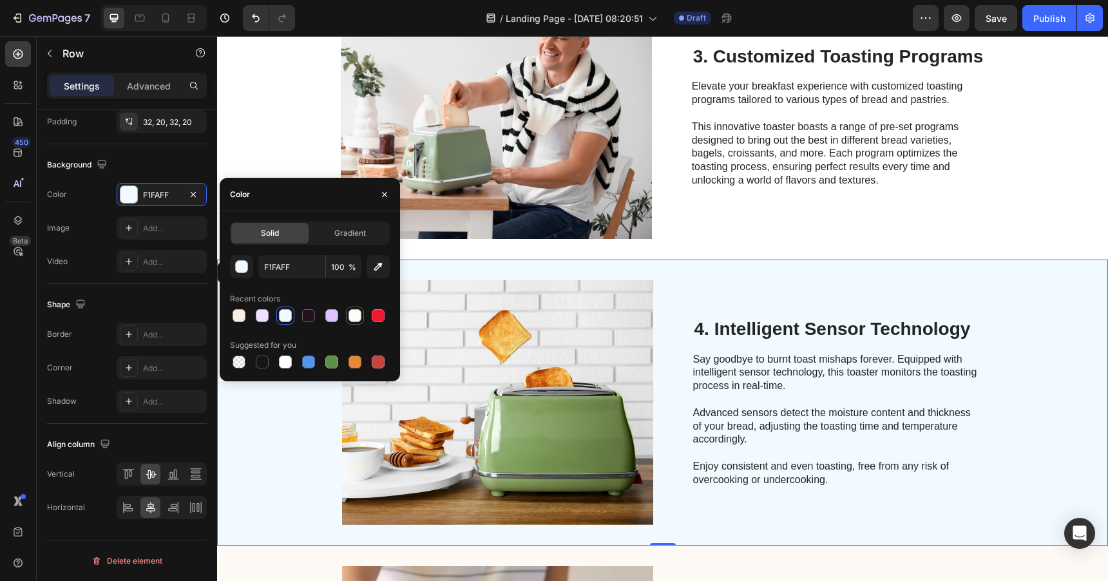
click at [357, 316] on div at bounding box center [355, 315] width 13 height 13
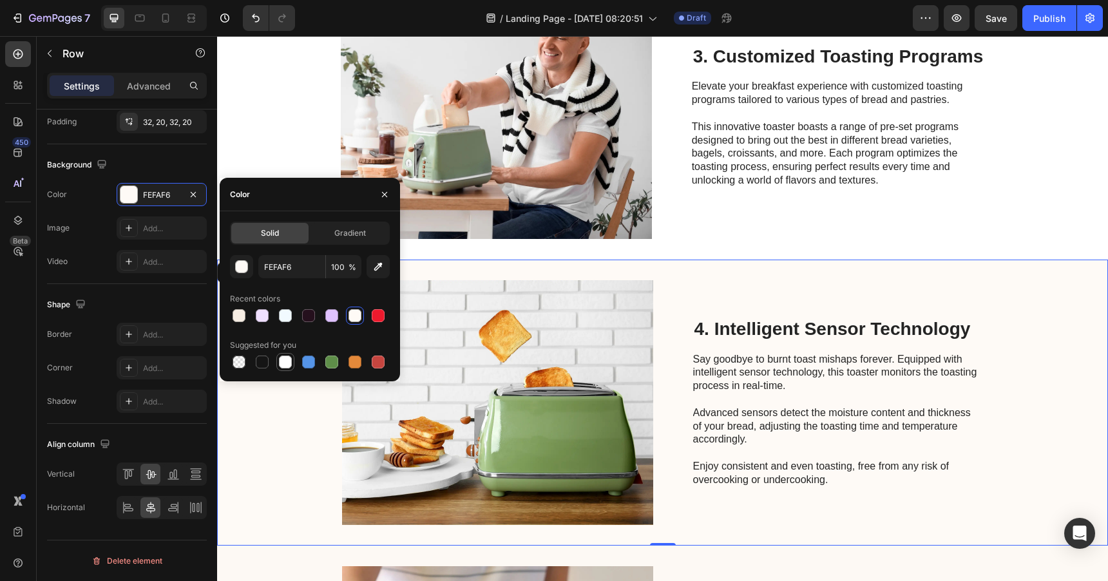
click at [288, 360] on div at bounding box center [285, 362] width 13 height 13
type input "FFFFFF"
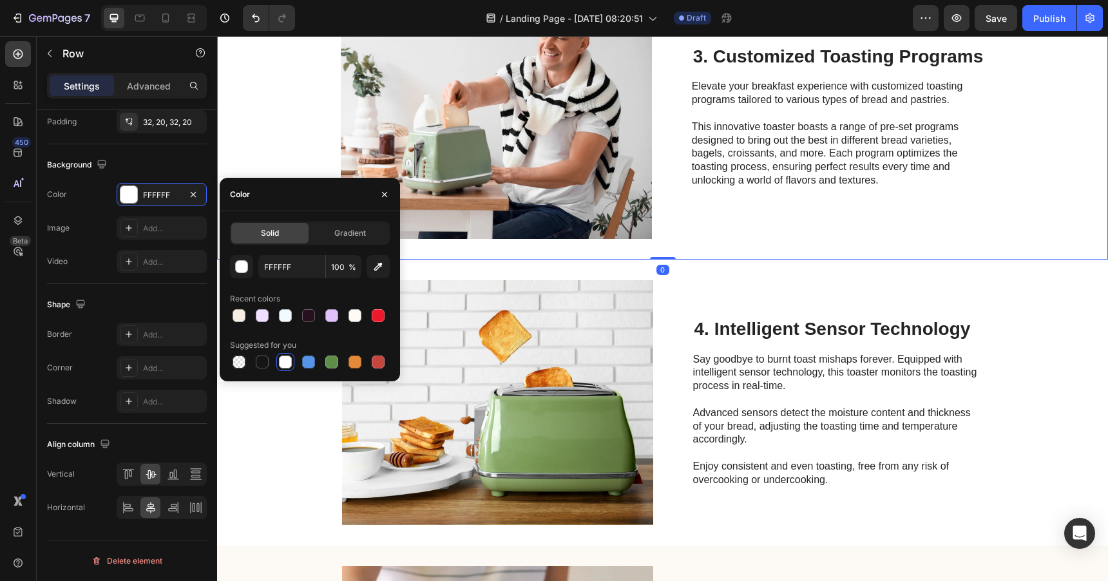
click at [282, 135] on div "Image 3. Customized Toasting Programs Heading Elevate your breakfast experience…" at bounding box center [662, 117] width 891 height 286
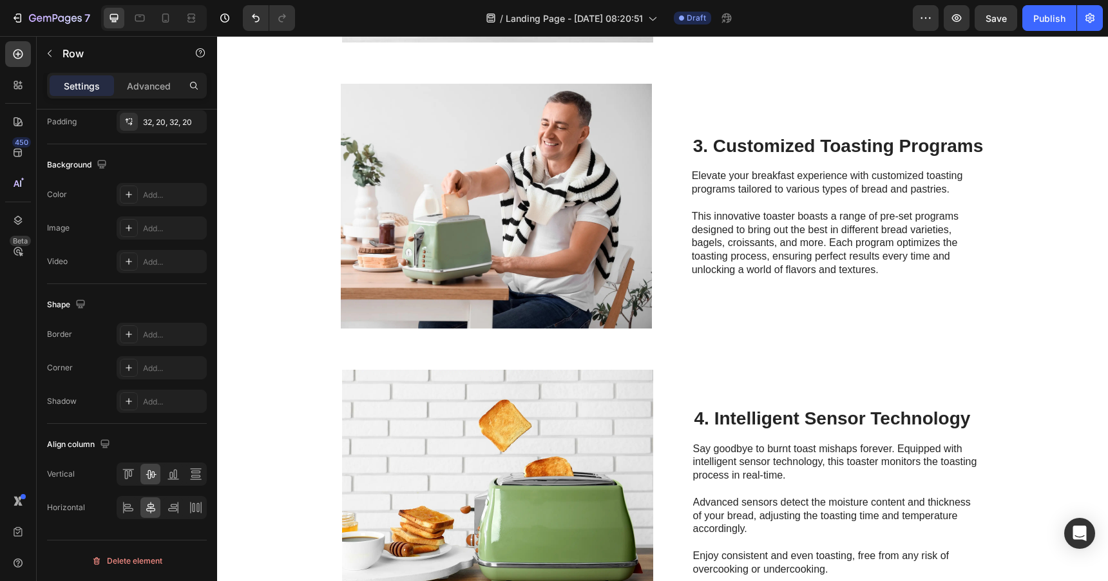
scroll to position [902, 0]
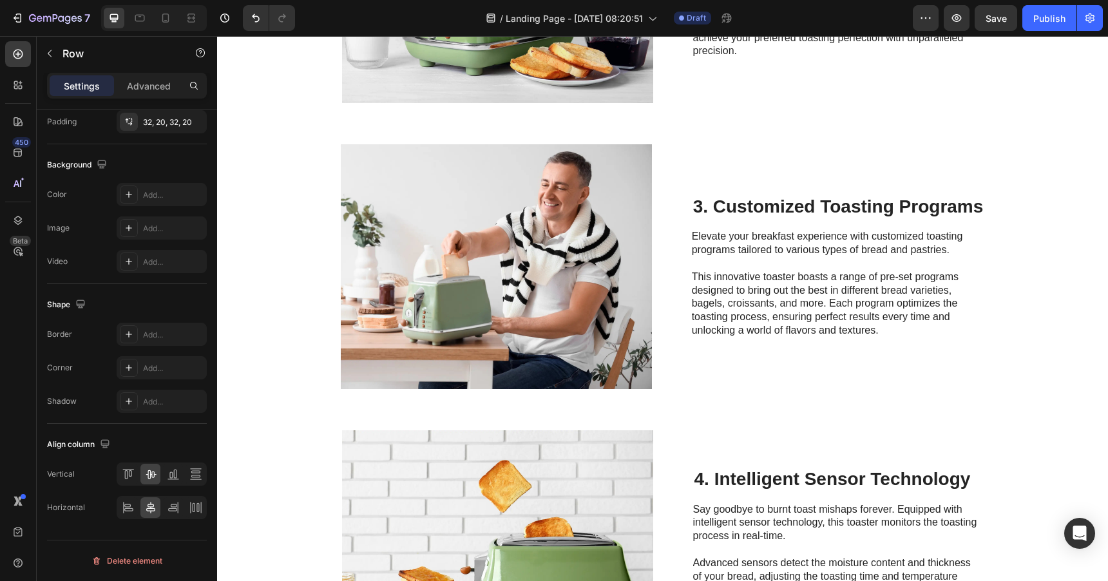
click at [285, 220] on div "Image 3. Customized Toasting Programs Heading Elevate your breakfast experience…" at bounding box center [662, 267] width 891 height 286
click at [684, 165] on div "Image 3. Customized Toasting Programs Heading Elevate your breakfast experience…" at bounding box center [662, 267] width 891 height 286
click at [595, 164] on img at bounding box center [496, 266] width 311 height 245
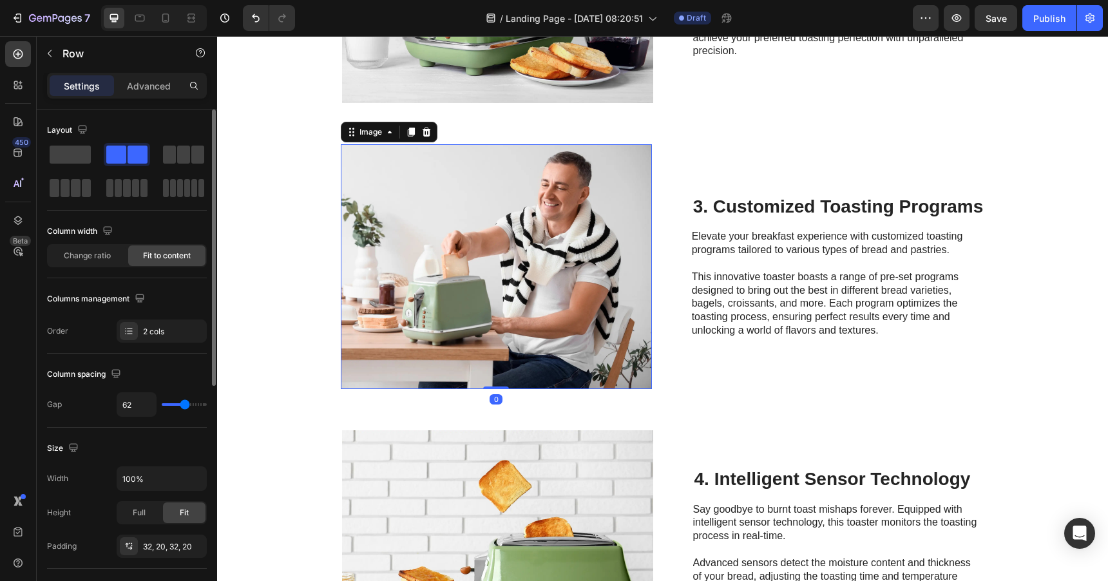
click at [686, 140] on div "Image 0 3. Customized Toasting Programs Heading Elevate your breakfast experien…" at bounding box center [662, 267] width 891 height 286
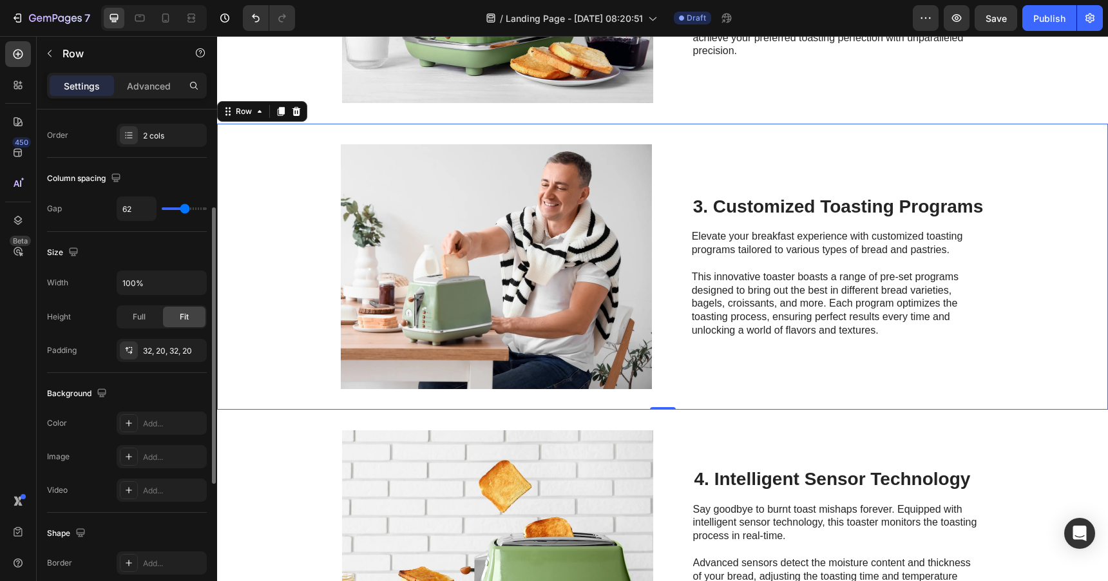
scroll to position [211, 0]
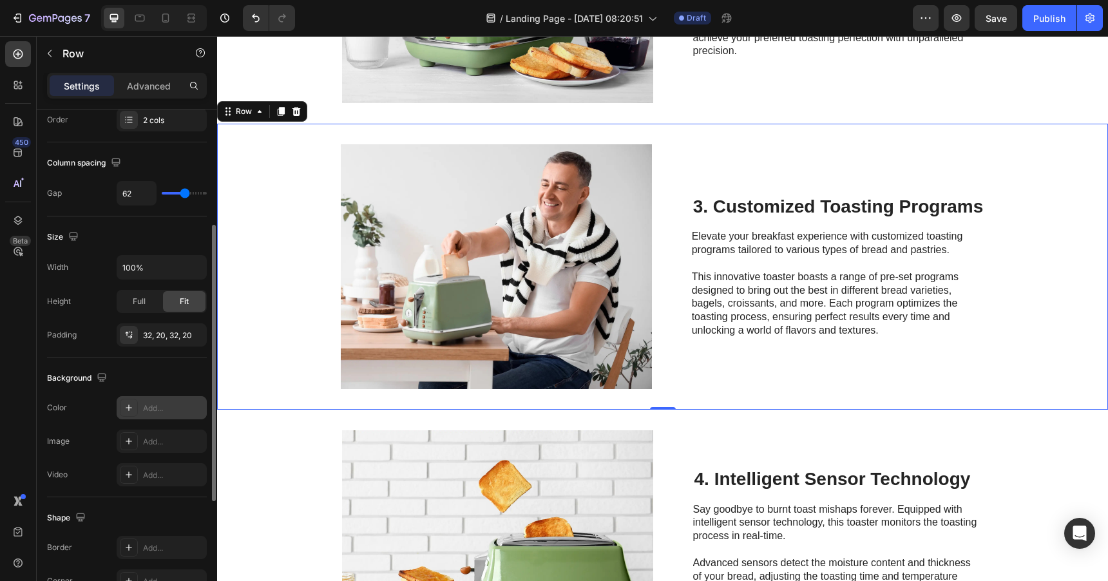
click at [157, 410] on div "Add..." at bounding box center [173, 409] width 61 height 12
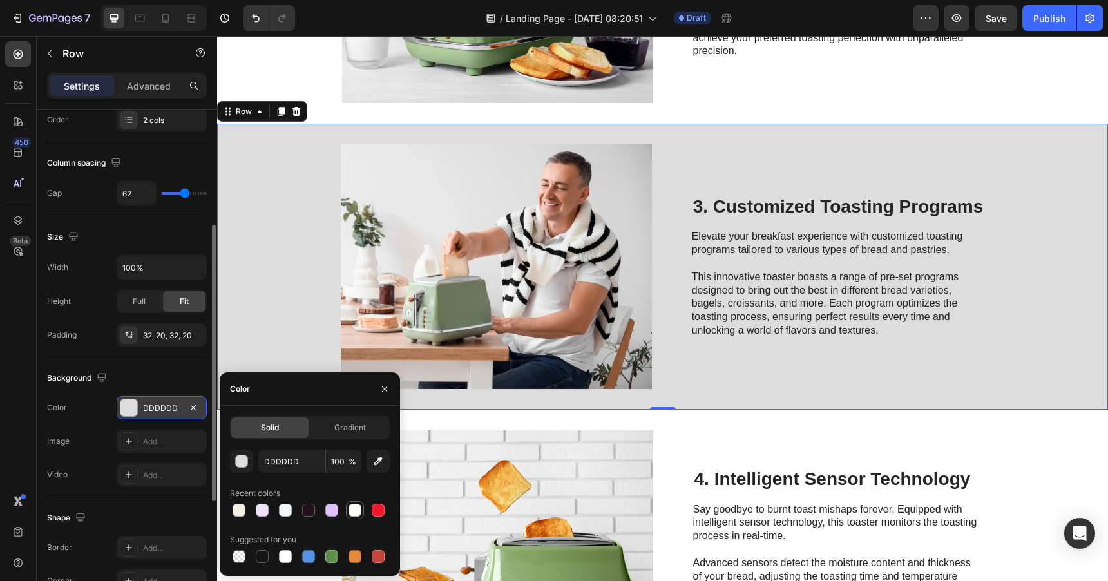
click at [354, 508] on div at bounding box center [355, 510] width 13 height 13
type input "FEFAF6"
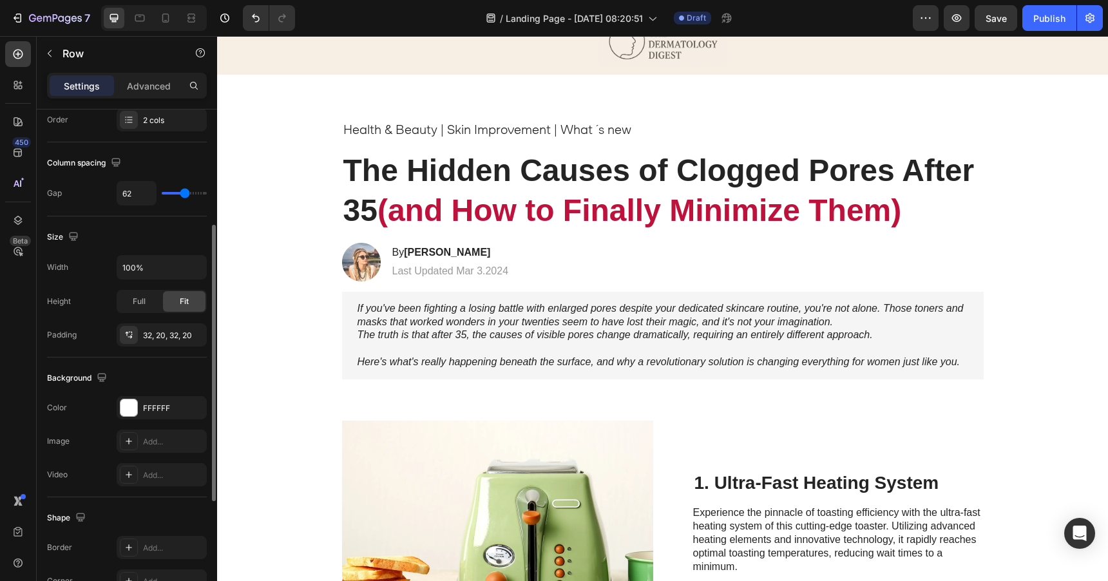
scroll to position [0, 0]
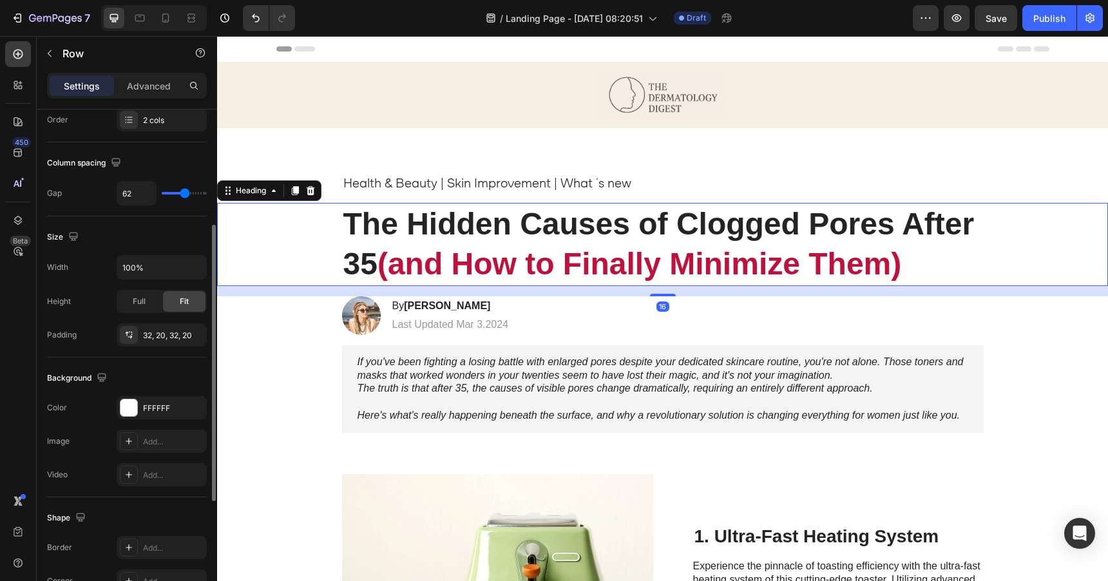
click at [487, 268] on strong "(and How to Finally Minimize Them)" at bounding box center [640, 264] width 524 height 34
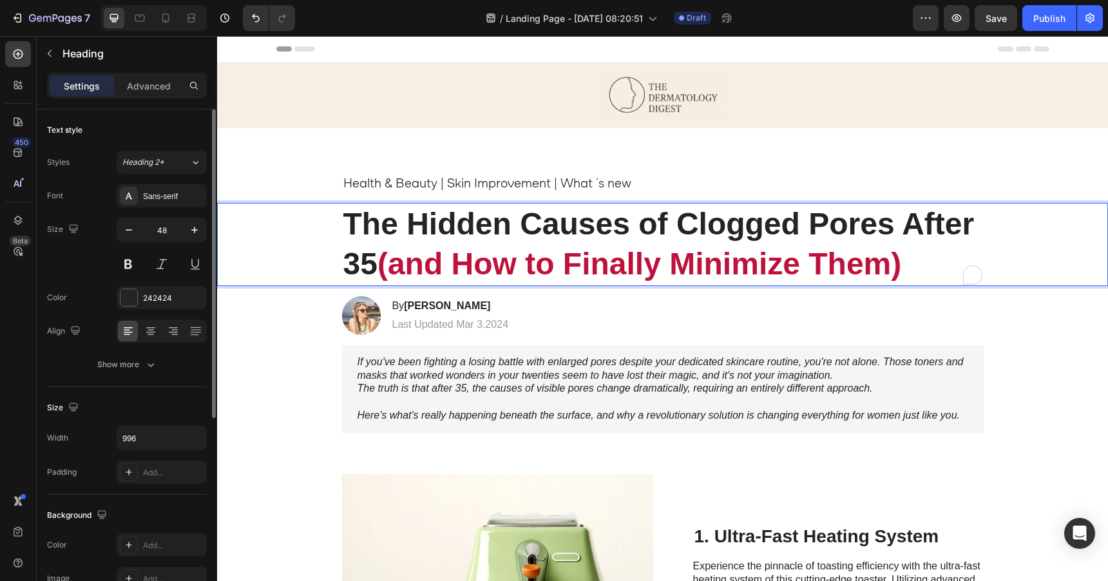
click at [374, 266] on strong "The Hidden Causes of Clogged Pores After 35" at bounding box center [659, 244] width 632 height 74
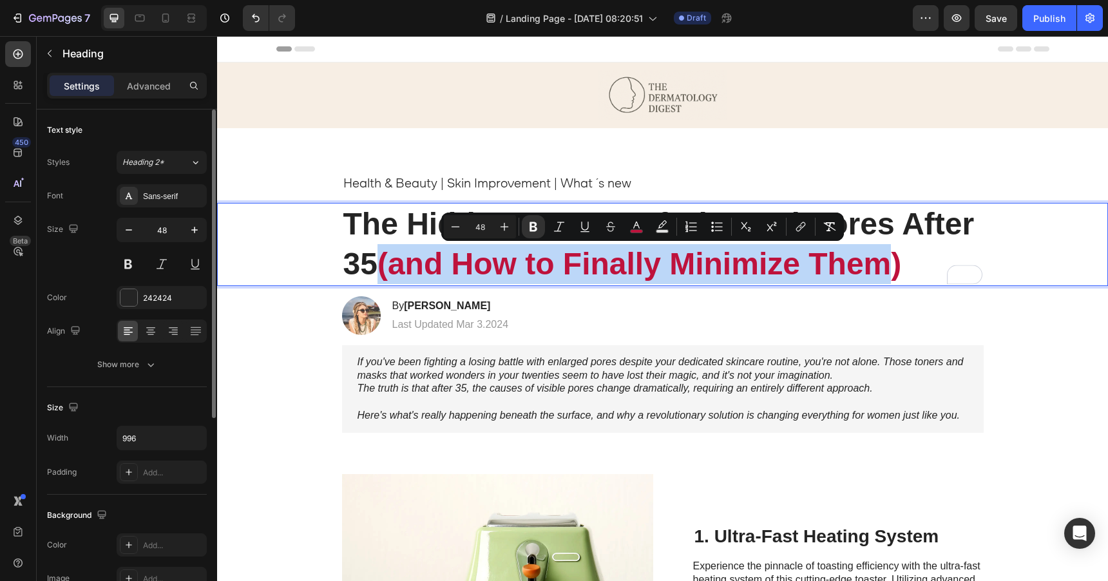
drag, startPoint x: 384, startPoint y: 273, endPoint x: 900, endPoint y: 267, distance: 515.6
click at [900, 267] on p "The Hidden Causes of Clogged Pores After 35 (and How to Finally Minimize Them)" at bounding box center [662, 244] width 639 height 81
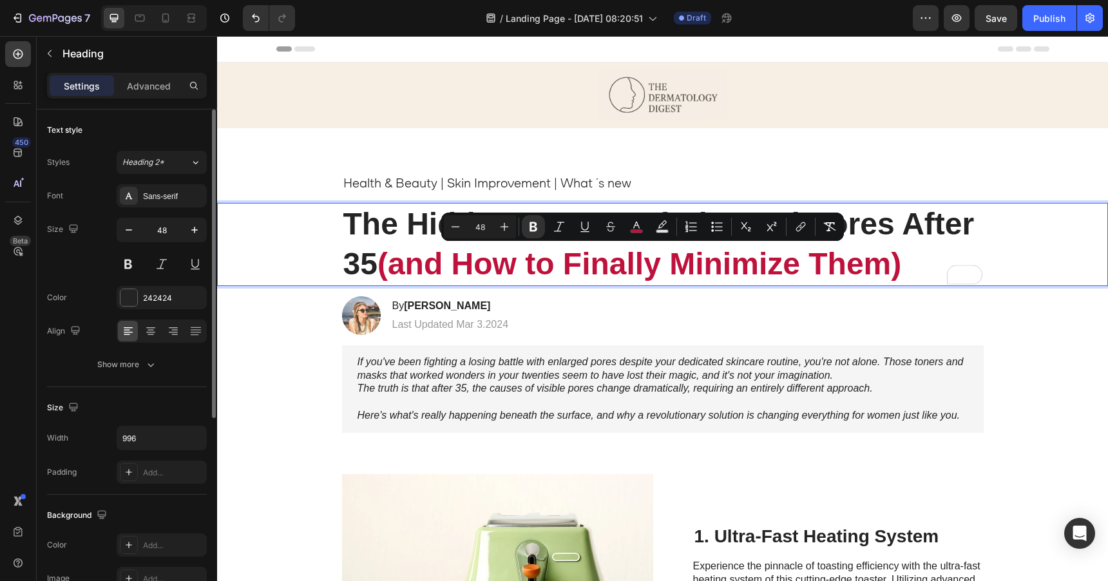
click at [902, 269] on strong "(and How to Finally Minimize Them)" at bounding box center [640, 264] width 524 height 34
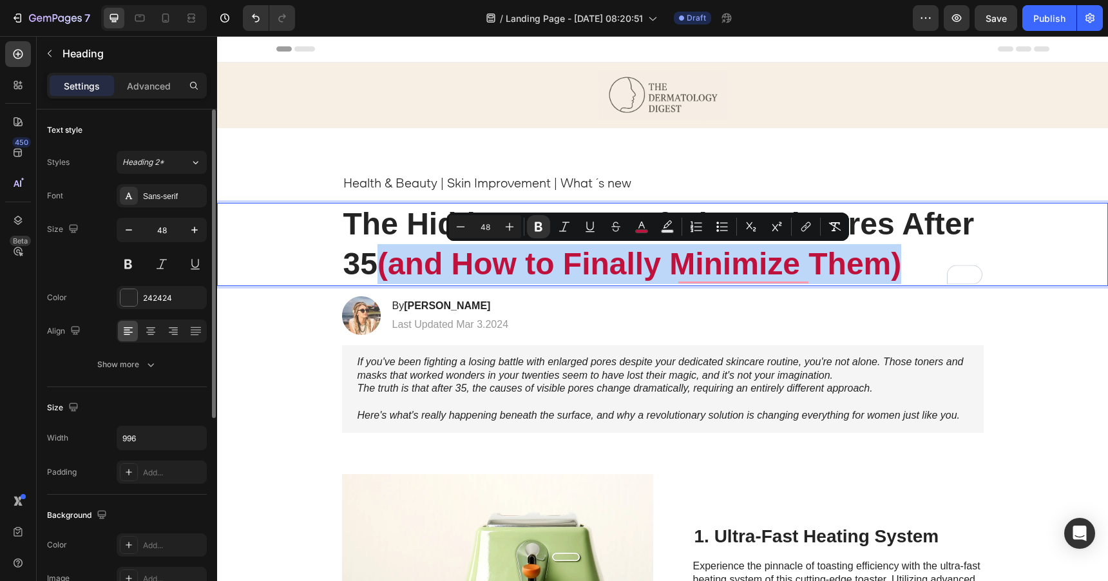
drag, startPoint x: 910, startPoint y: 269, endPoint x: 388, endPoint y: 268, distance: 522.0
click at [388, 268] on strong "(and How to Finally Minimize Them)" at bounding box center [640, 264] width 524 height 34
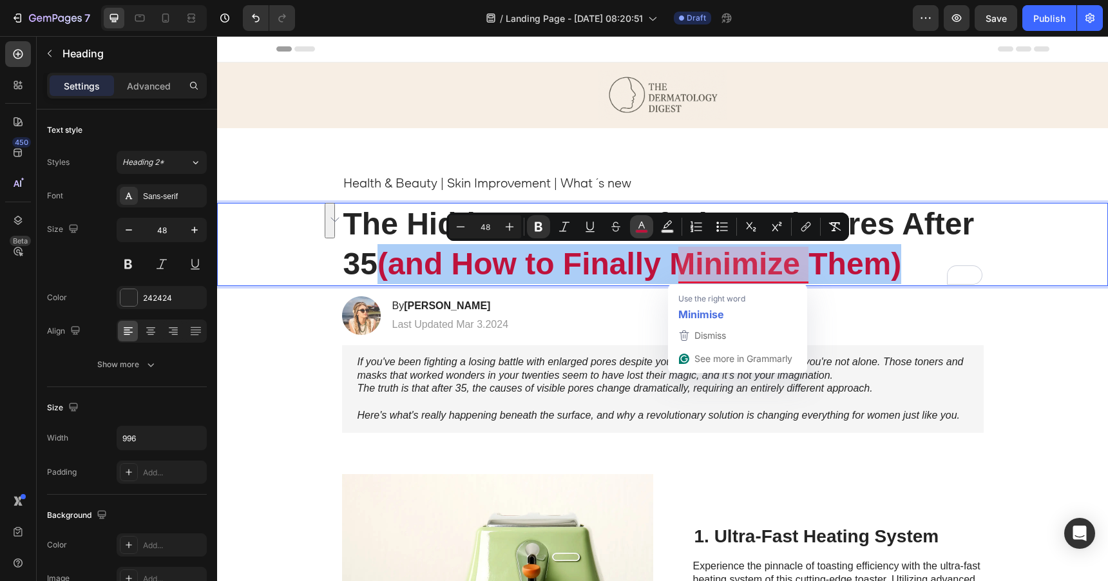
click at [638, 227] on icon "Editor contextual toolbar" at bounding box center [641, 226] width 13 height 13
type input "BE123C"
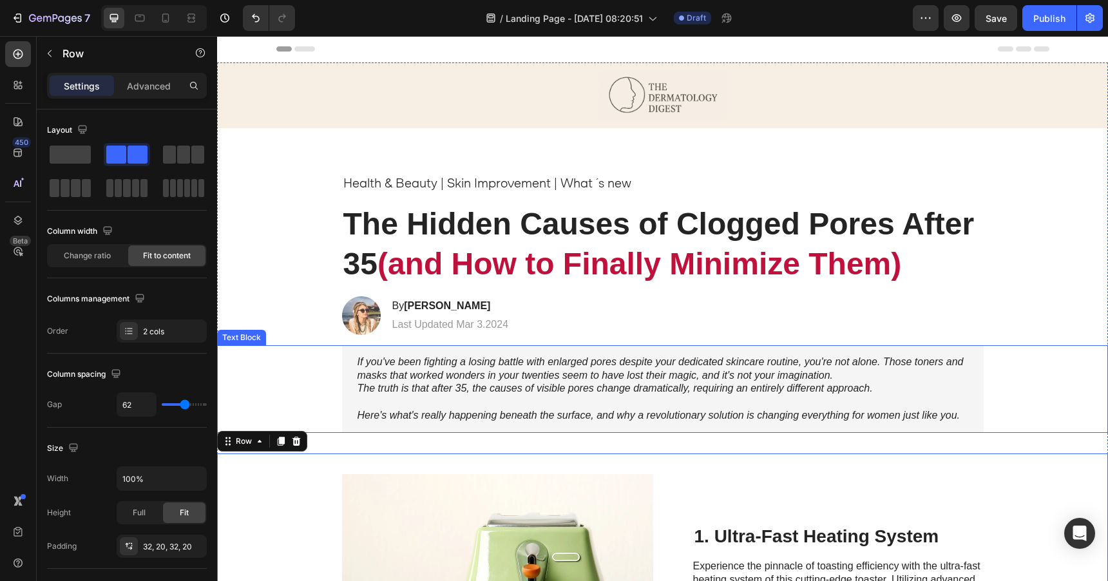
click at [366, 429] on div "If you've been fighting a losing battle with enlarged pores despite your dedica…" at bounding box center [663, 389] width 642 height 88
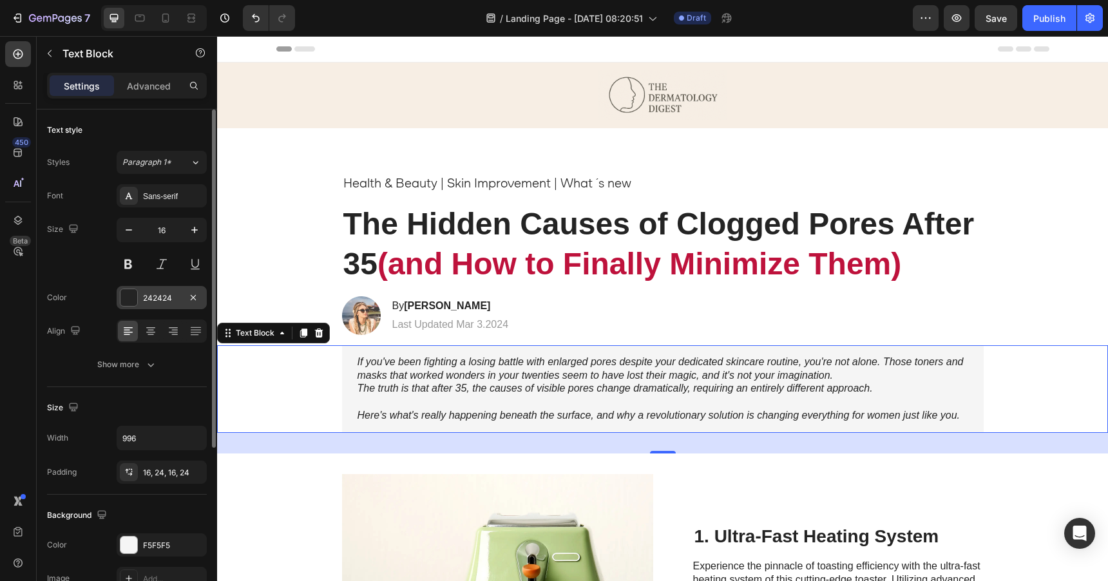
click at [129, 300] on div at bounding box center [129, 297] width 17 height 17
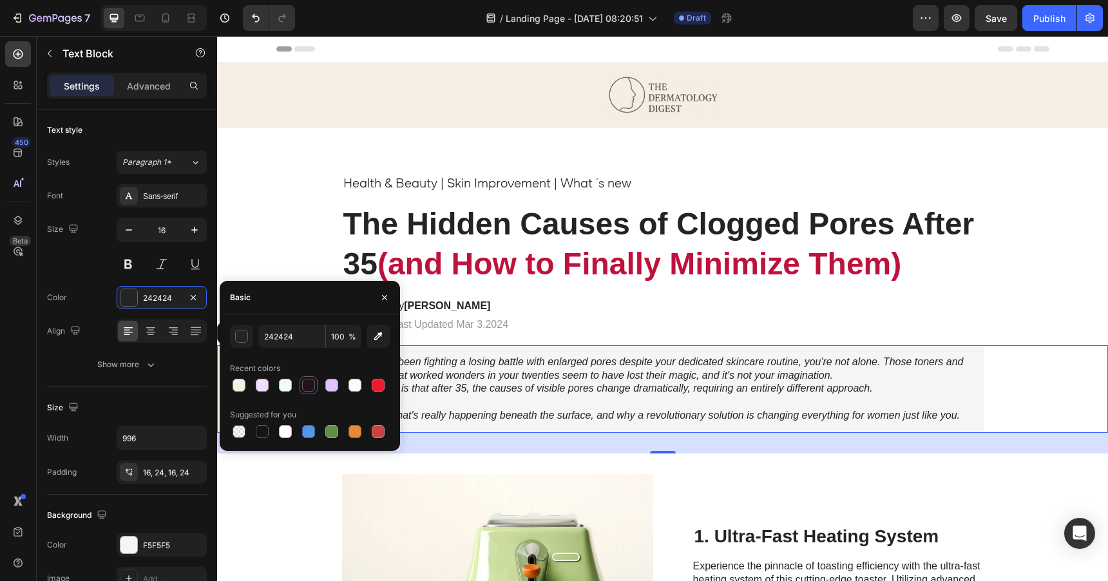
click at [310, 383] on div at bounding box center [308, 385] width 13 height 13
type input "25101D"
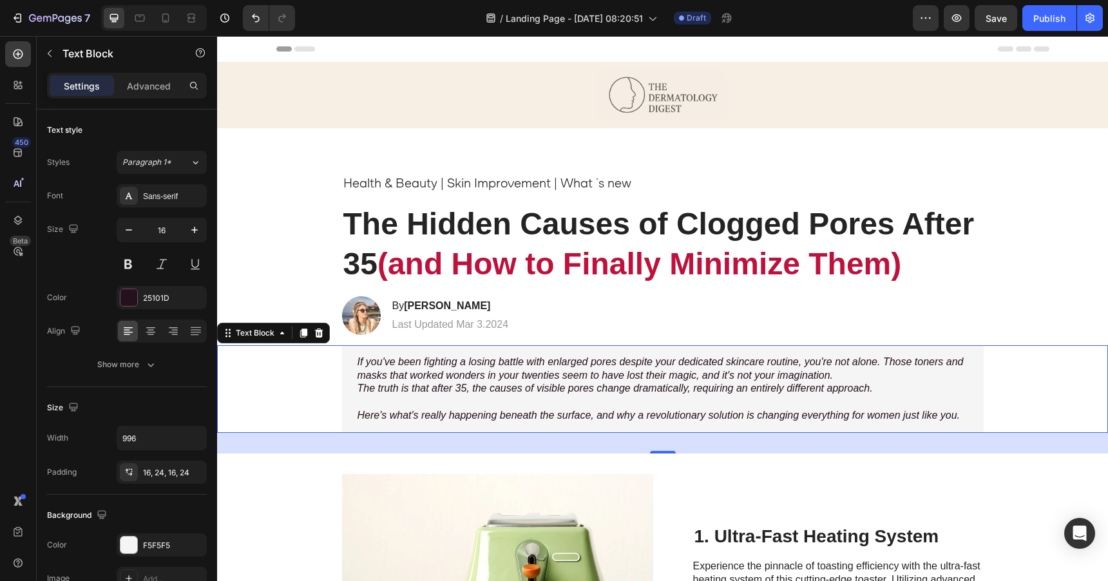
click at [473, 433] on div "32" at bounding box center [662, 443] width 891 height 21
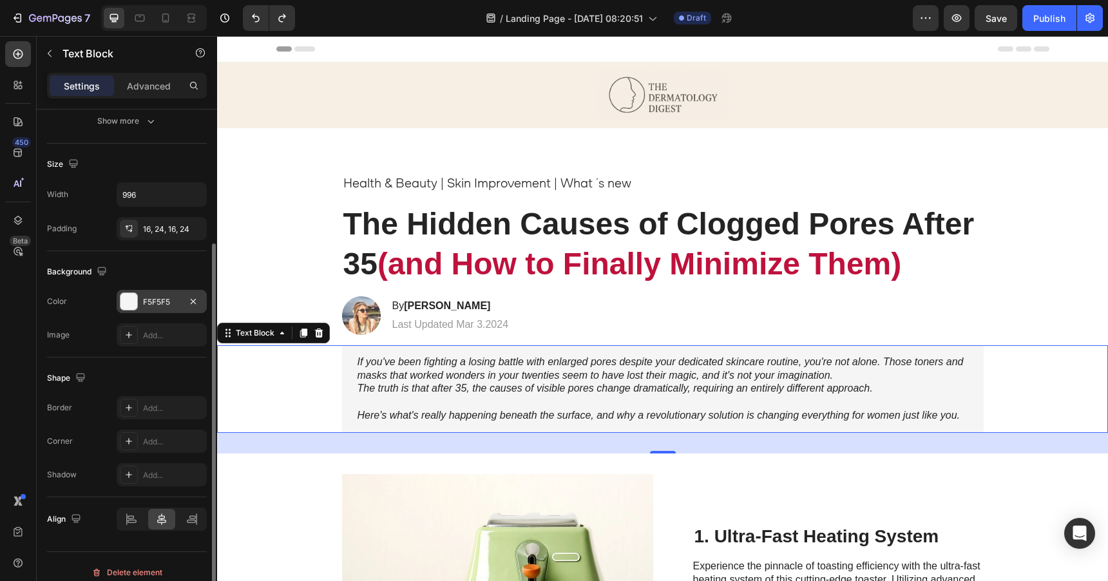
scroll to position [255, 0]
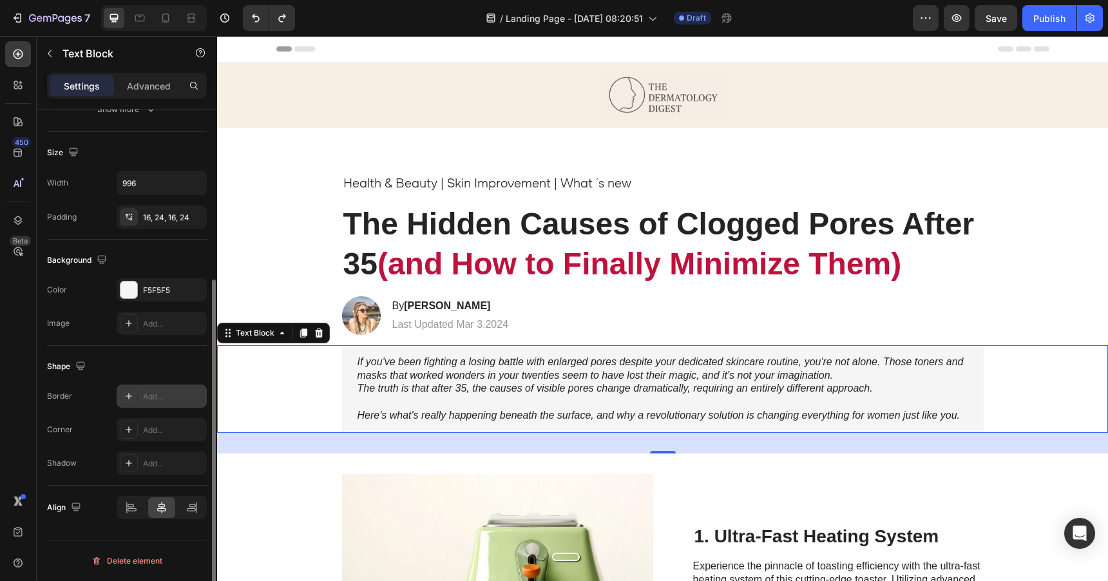
click at [132, 403] on div at bounding box center [129, 396] width 18 height 18
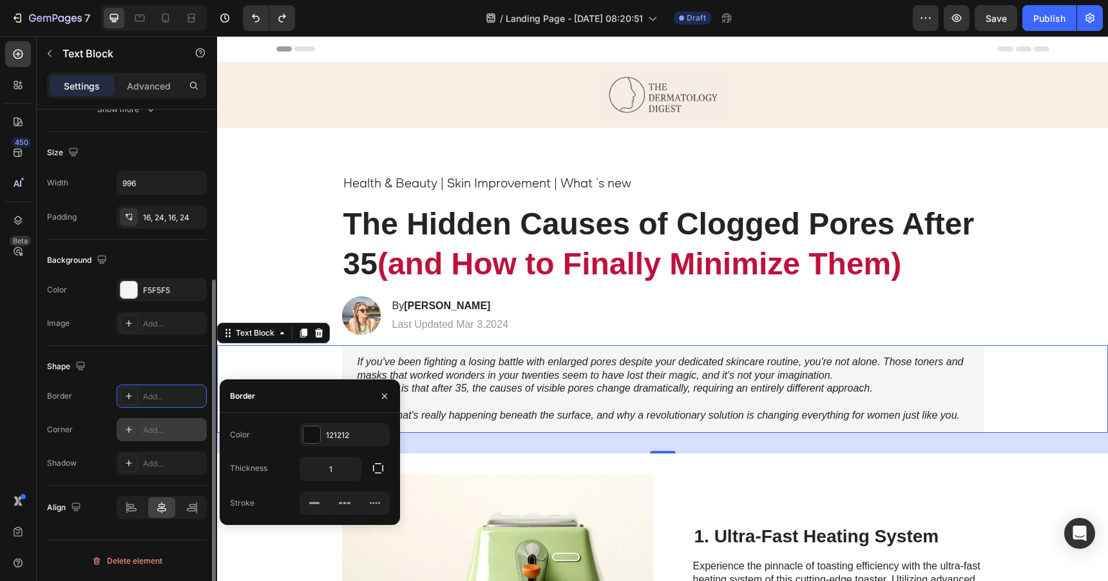
click at [151, 435] on div "Add..." at bounding box center [173, 431] width 61 height 12
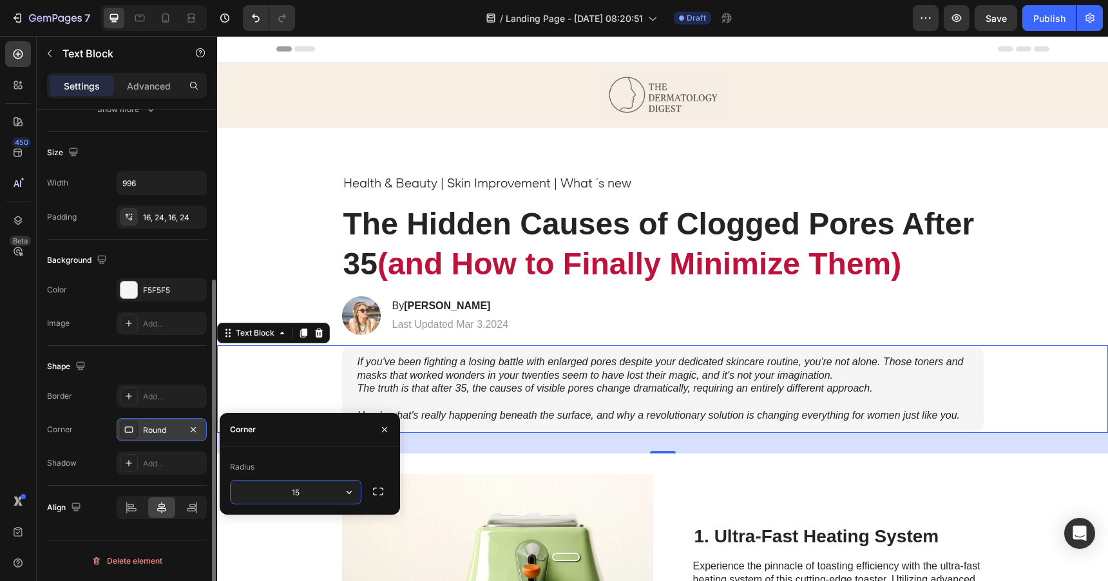
type input "15"
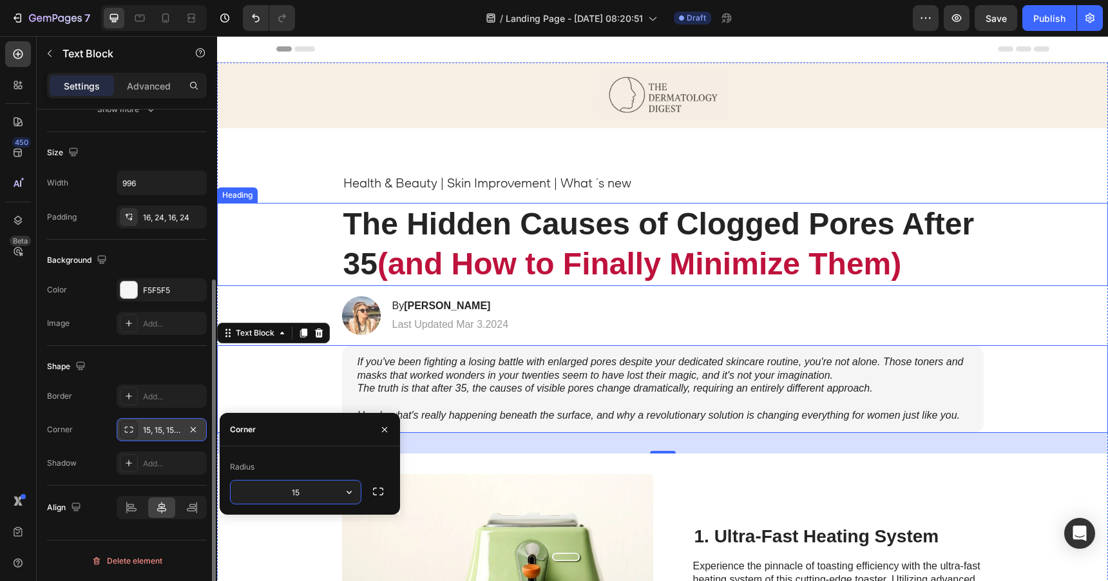
click at [287, 231] on div "⁠⁠⁠⁠⁠⁠⁠ The Hidden Causes of Clogged Pores After 35 (and How to Finally Minimiz…" at bounding box center [662, 244] width 865 height 83
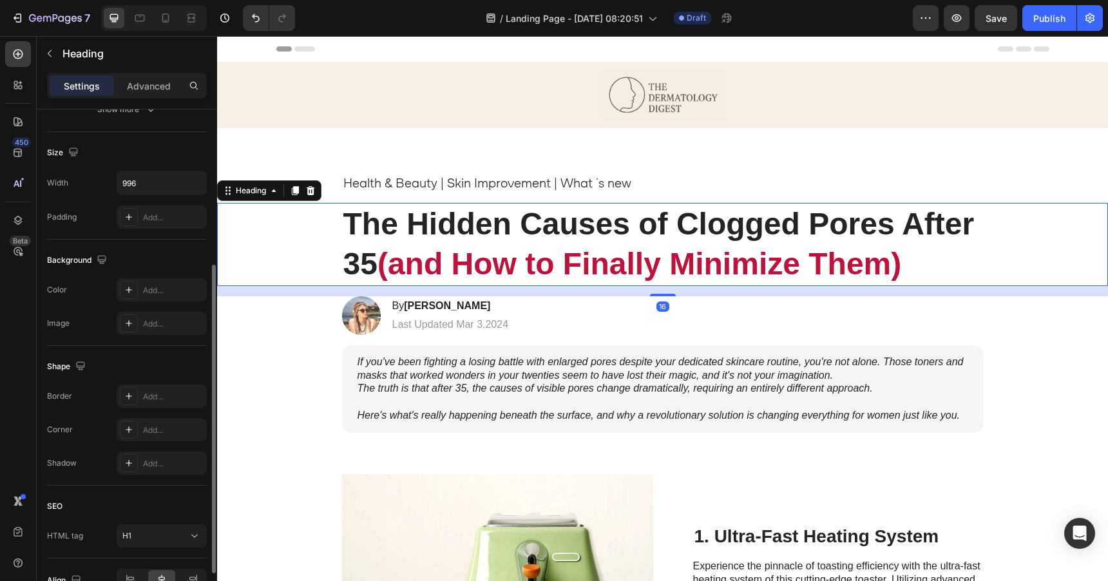
scroll to position [0, 0]
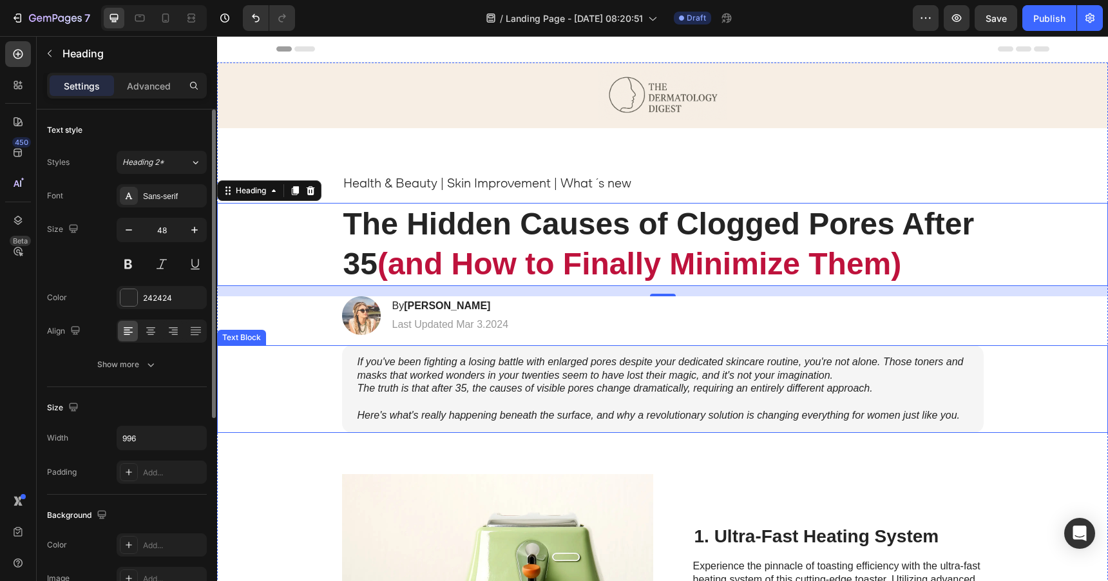
click at [288, 423] on div "If you've been fighting a losing battle with enlarged pores despite your dedica…" at bounding box center [662, 389] width 865 height 88
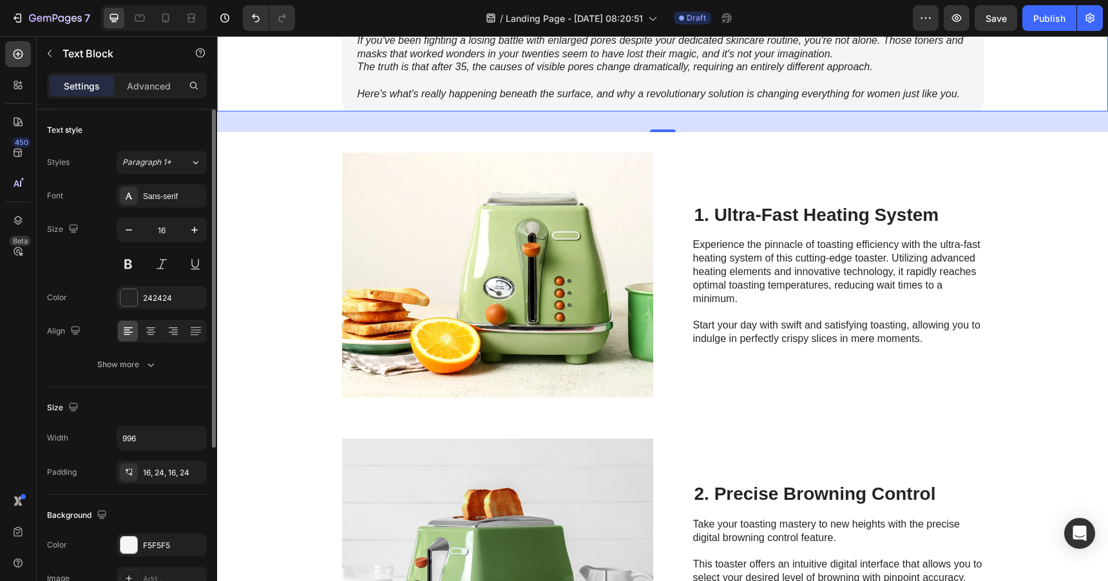
scroll to position [328, 0]
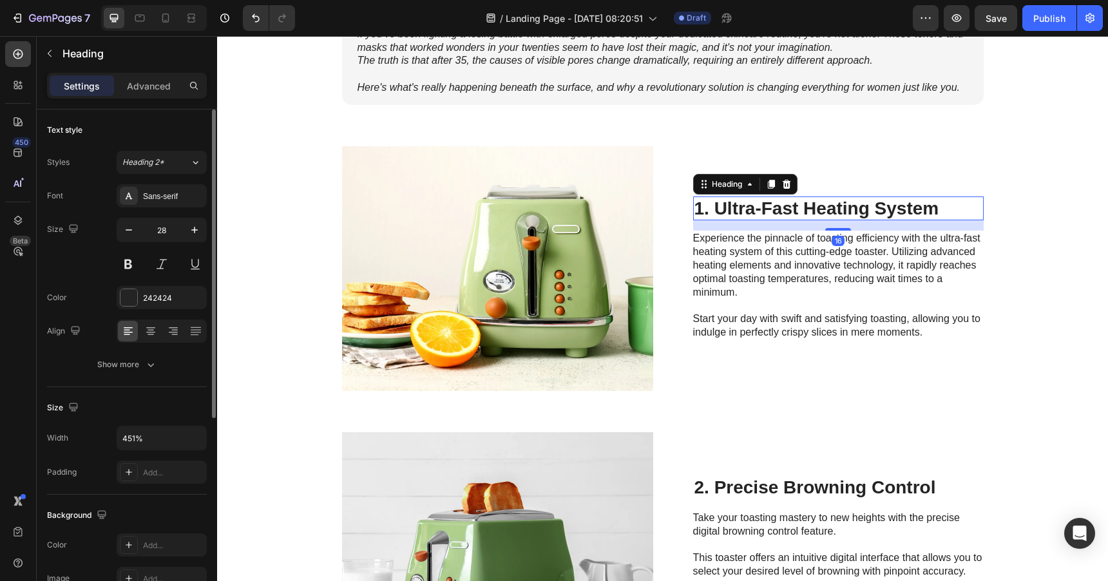
click at [779, 206] on h2 "1. Ultra-Fast Heating System" at bounding box center [838, 209] width 291 height 24
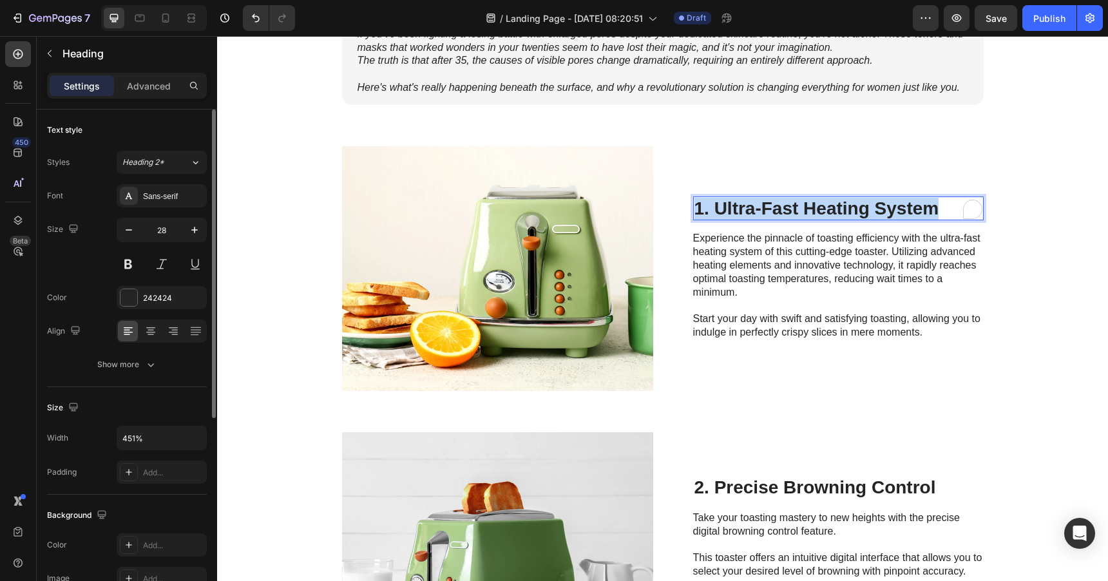
click at [779, 206] on p "1. Ultra-Fast Heating System" at bounding box center [839, 209] width 288 height 22
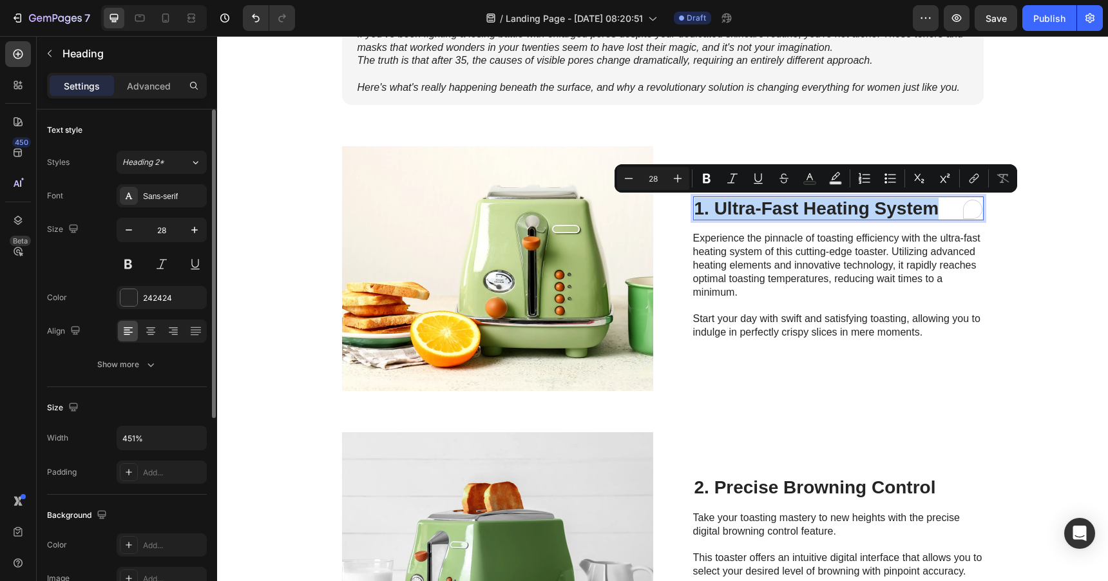
click at [713, 207] on p "1. Ultra-Fast Heating System" at bounding box center [839, 209] width 288 height 22
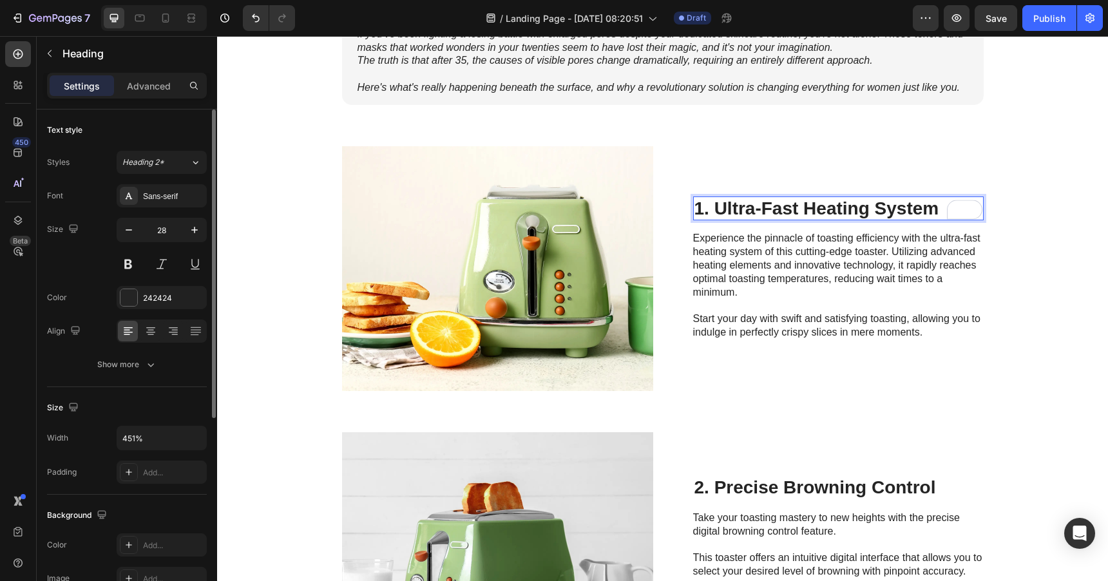
click at [713, 207] on p "1. Ultra-Fast Heating System" at bounding box center [839, 209] width 288 height 22
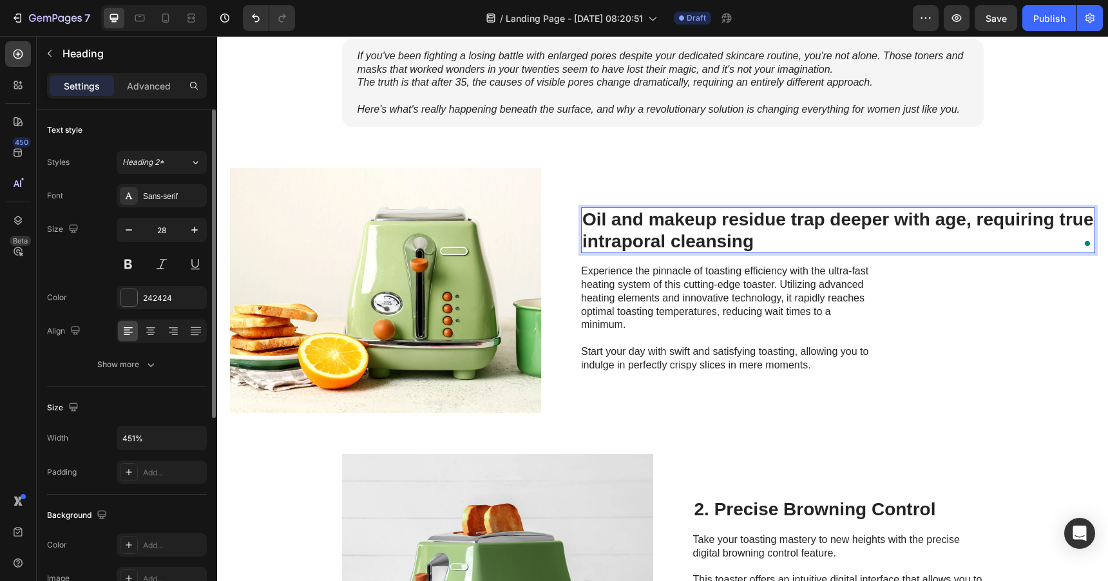
scroll to position [317, 0]
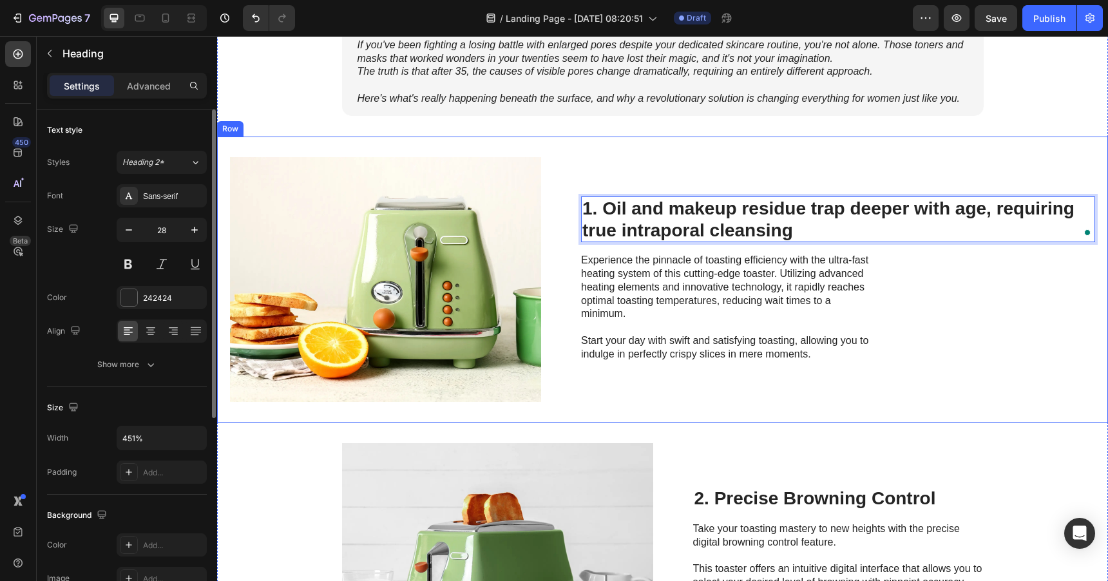
click at [601, 148] on div "Image 1. Oil and makeup residue trap deeper with age, requiring true intraporal…" at bounding box center [662, 280] width 891 height 286
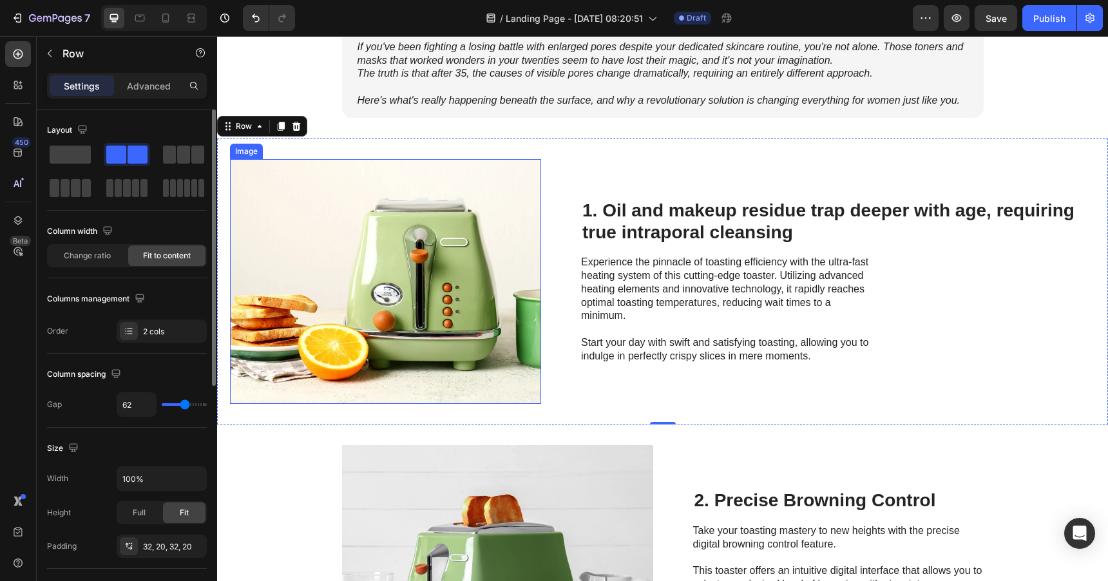
scroll to position [305, 0]
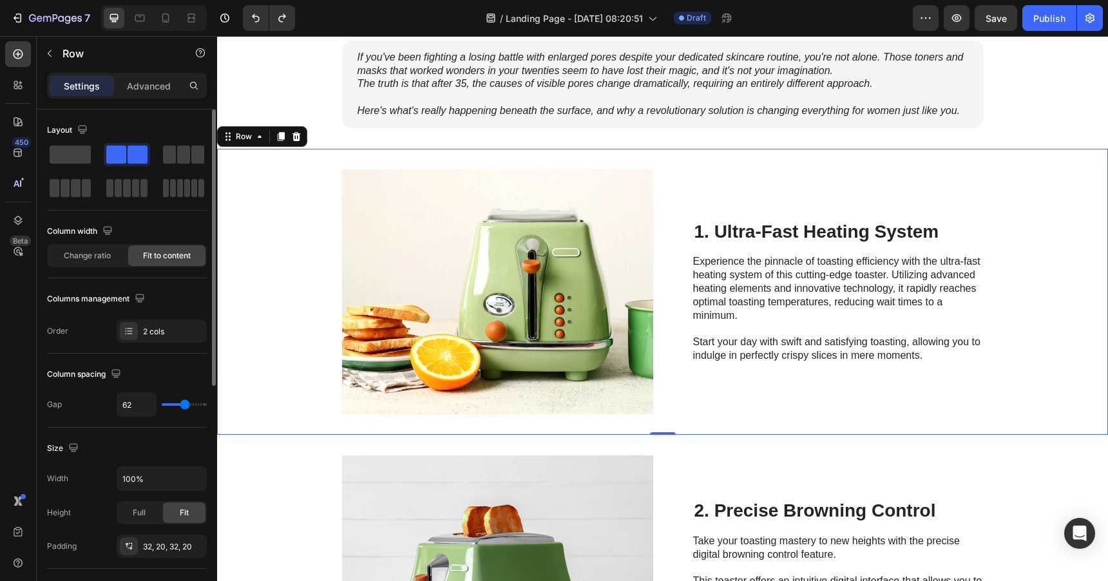
click at [313, 273] on div "Image 1. Ultra-Fast Heating System Heading Experience the pinnacle of toasting …" at bounding box center [662, 292] width 891 height 286
click at [148, 84] on p "Advanced" at bounding box center [149, 86] width 44 height 14
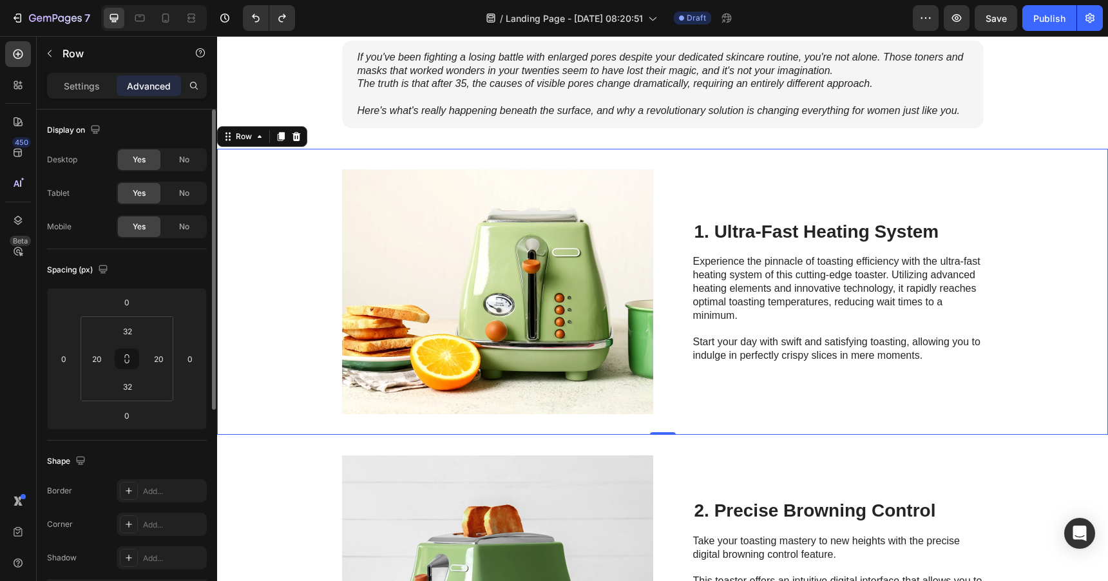
click at [672, 262] on div "Image 1. Ultra-Fast Heating System Heading Experience the pinnacle of toasting …" at bounding box center [662, 292] width 891 height 286
click at [791, 227] on h2 "1. Ultra-Fast Heating System" at bounding box center [838, 232] width 291 height 24
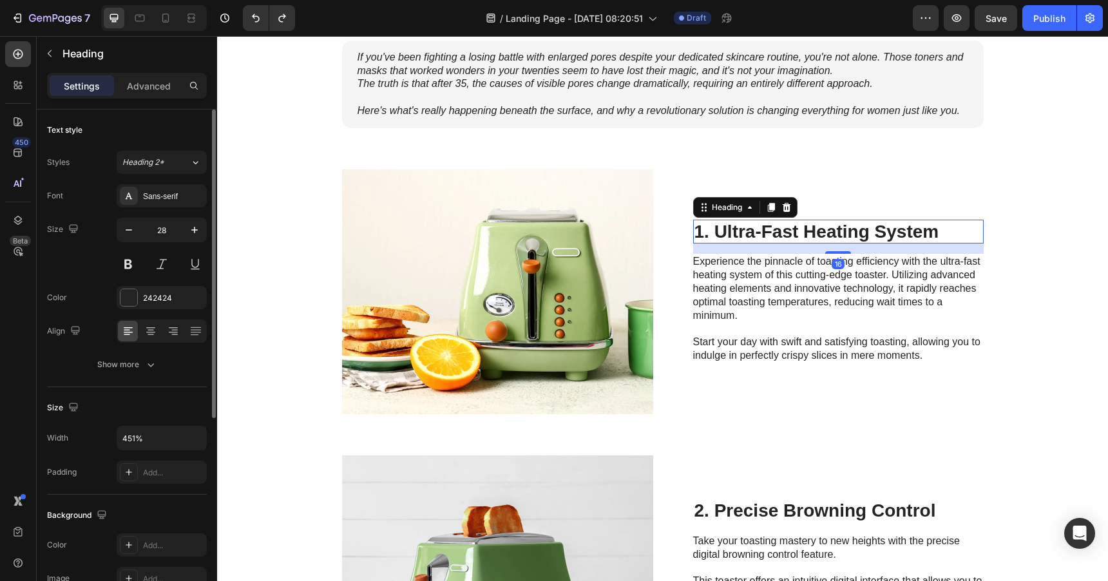
click at [937, 226] on h2 "1. Ultra-Fast Heating System" at bounding box center [838, 232] width 291 height 24
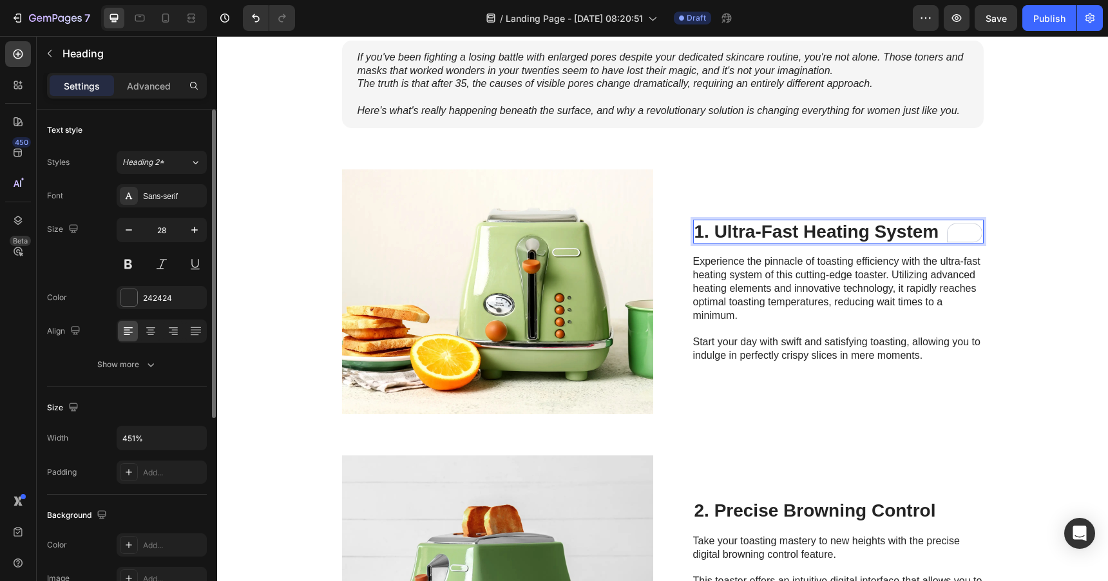
click at [718, 235] on p "1. Ultra-Fast Heating System" at bounding box center [839, 232] width 288 height 22
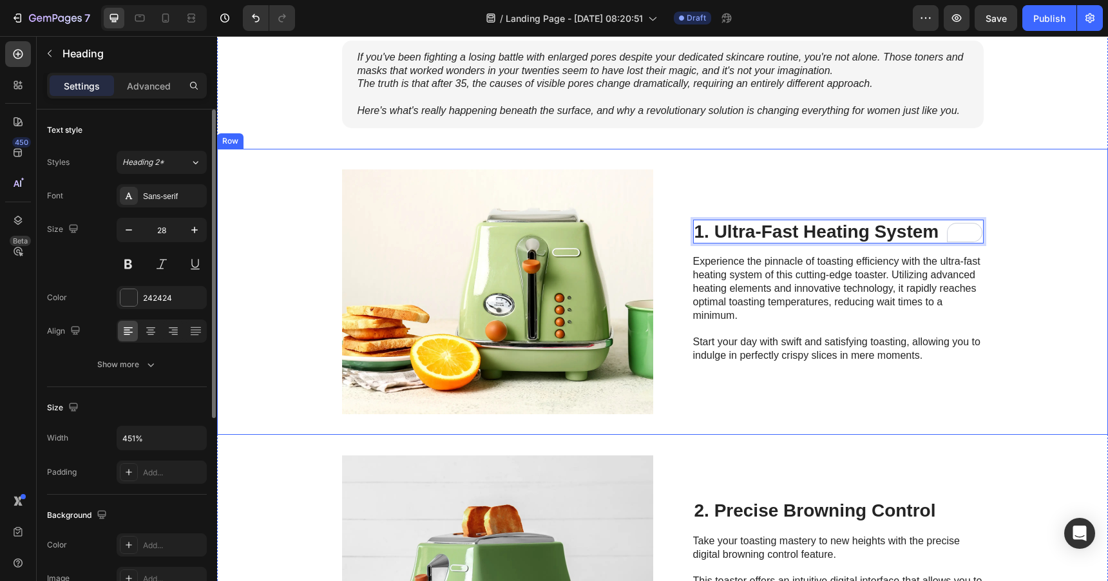
click at [703, 189] on div "1. Ultra-Fast Heating System Heading 16 Experience the pinnacle of toasting eff…" at bounding box center [838, 291] width 291 height 245
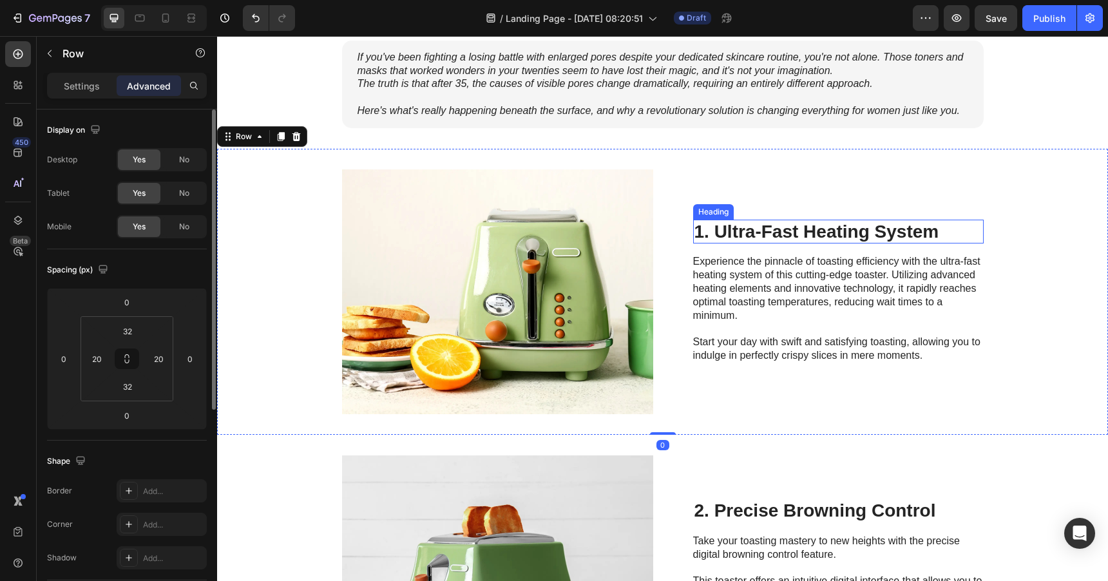
click at [744, 233] on p "1. Ultra-Fast Heating System" at bounding box center [839, 232] width 288 height 22
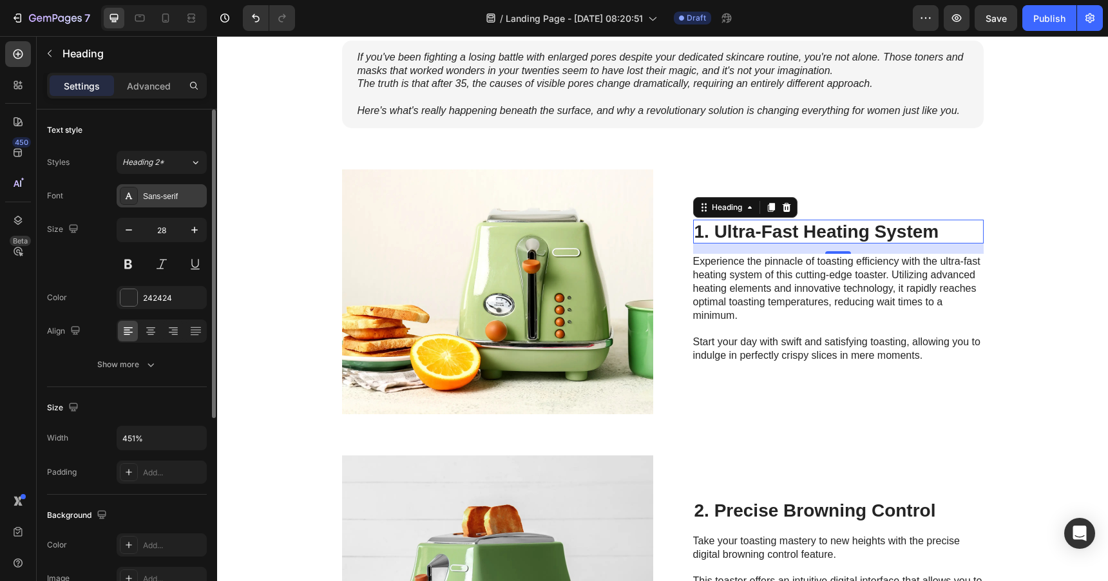
click at [167, 192] on div "Sans-serif" at bounding box center [173, 197] width 61 height 12
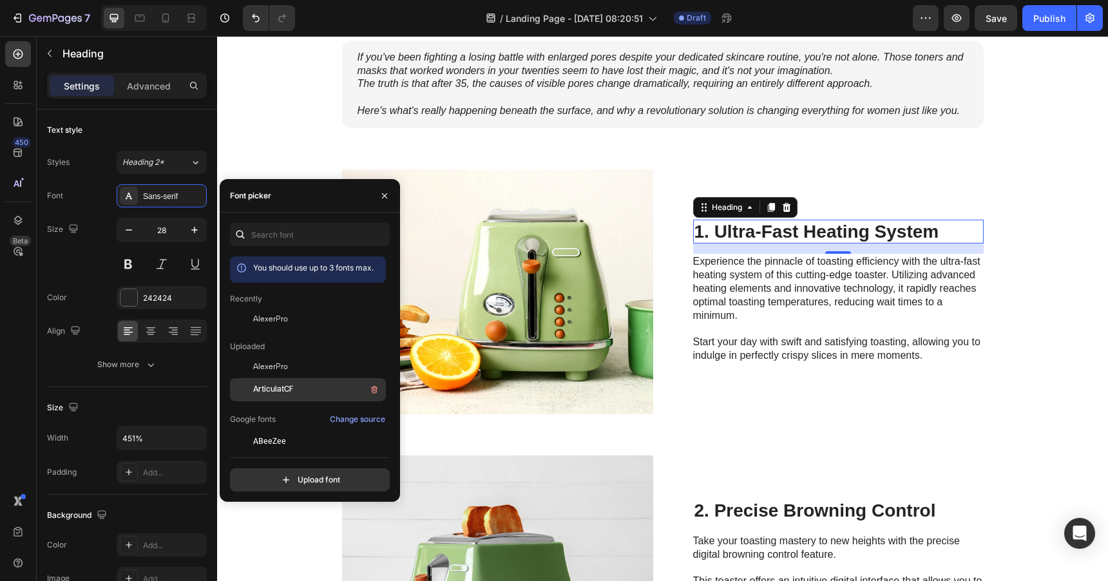
click at [287, 389] on span "ArticulatCF" at bounding box center [273, 390] width 40 height 12
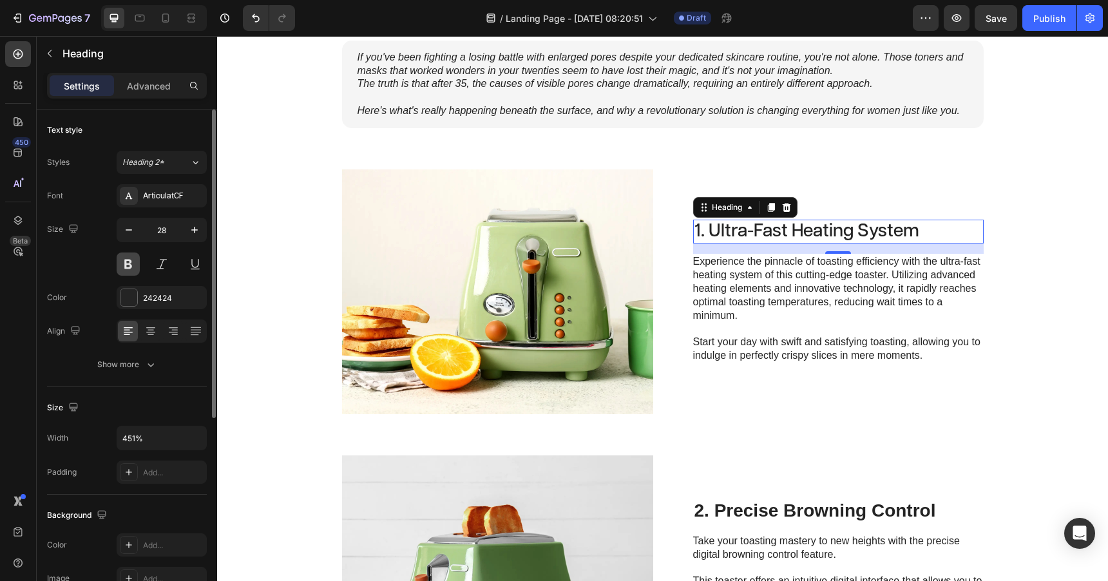
click at [125, 261] on button at bounding box center [128, 264] width 23 height 23
click at [753, 231] on p "1. Ultra-Fast Heating System" at bounding box center [839, 232] width 288 height 22
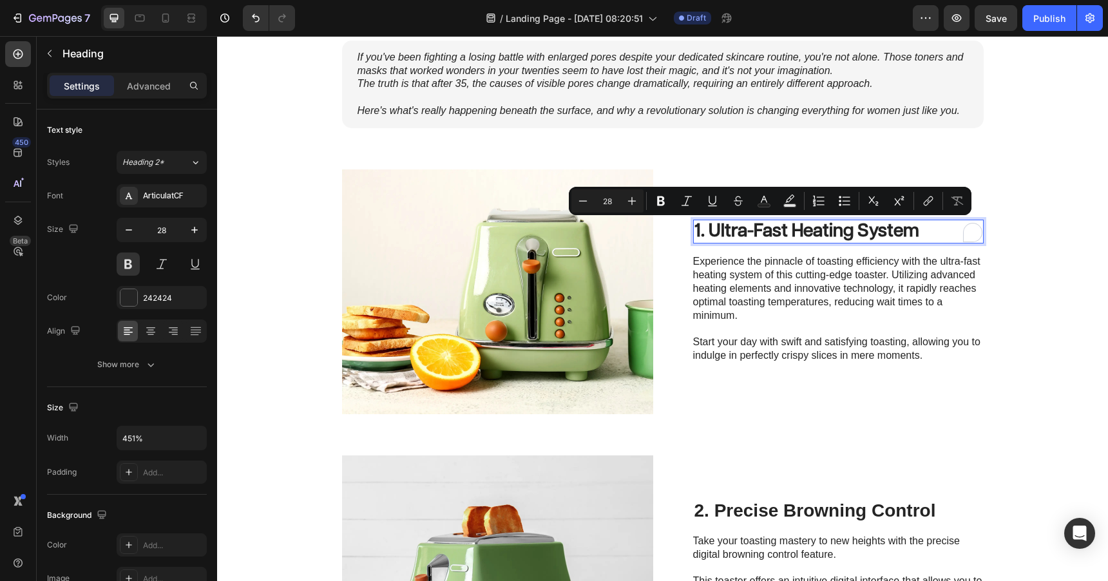
click at [711, 231] on p "1. Ultra-Fast Heating System" at bounding box center [839, 232] width 288 height 22
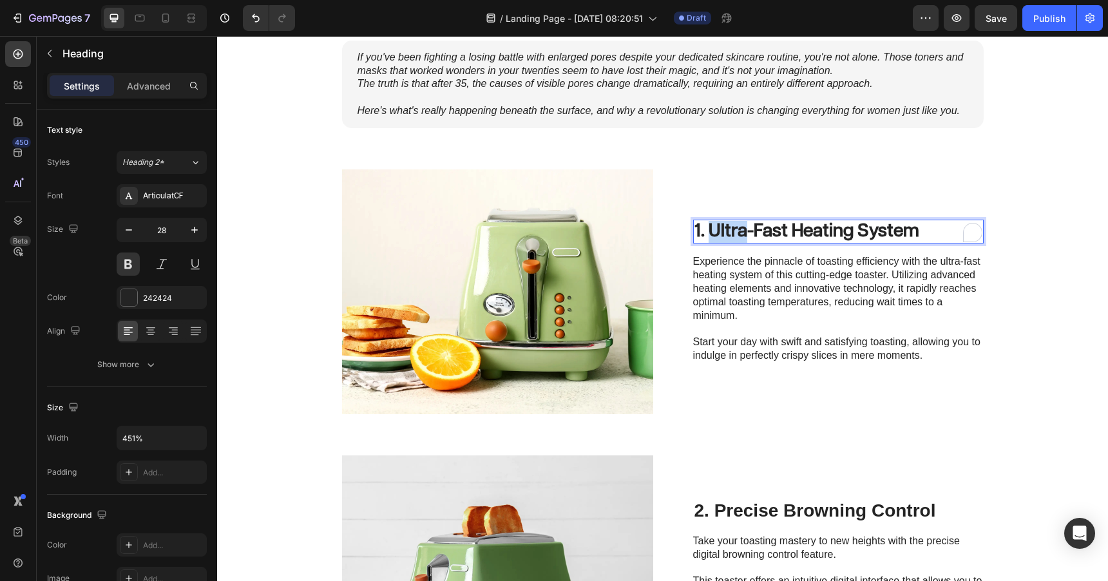
click at [711, 231] on p "1. Ultra-Fast Heating System" at bounding box center [839, 232] width 288 height 22
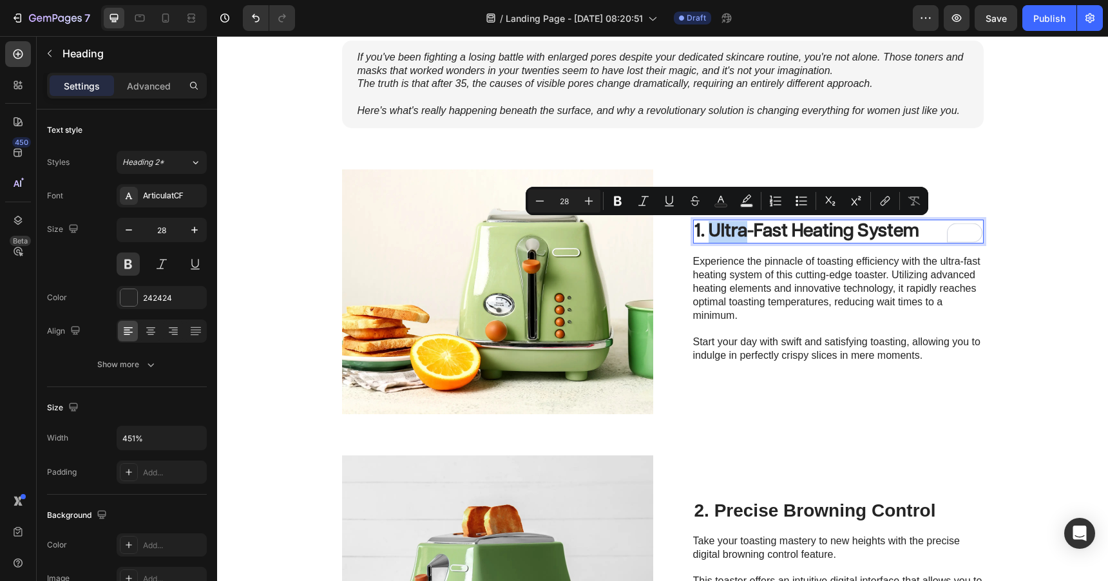
click at [711, 231] on p "1. Ultra-Fast Heating System" at bounding box center [839, 232] width 288 height 22
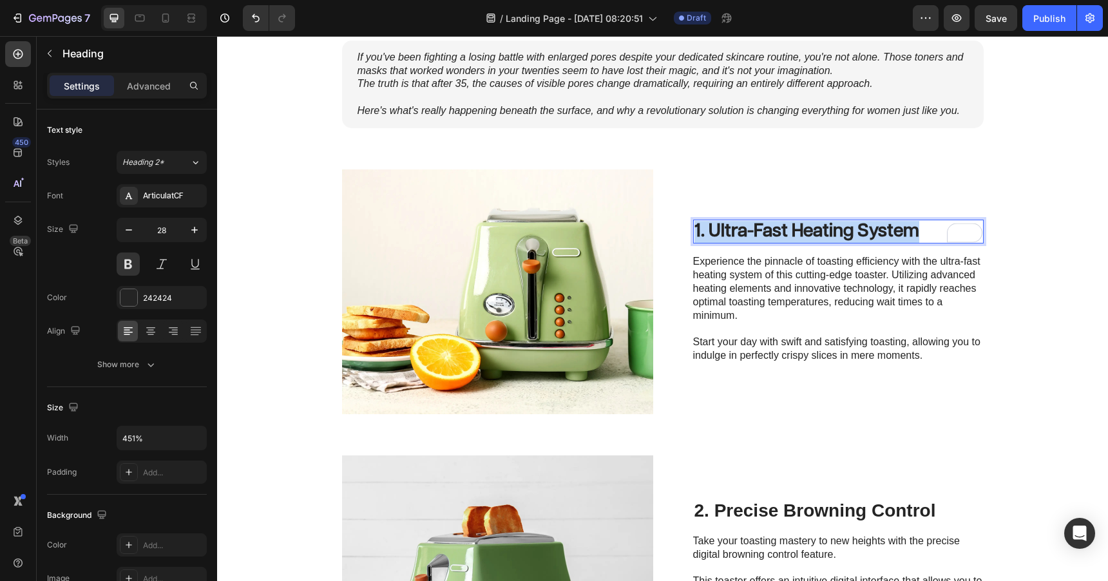
click at [711, 231] on p "1. Ultra-Fast Heating System" at bounding box center [839, 232] width 288 height 22
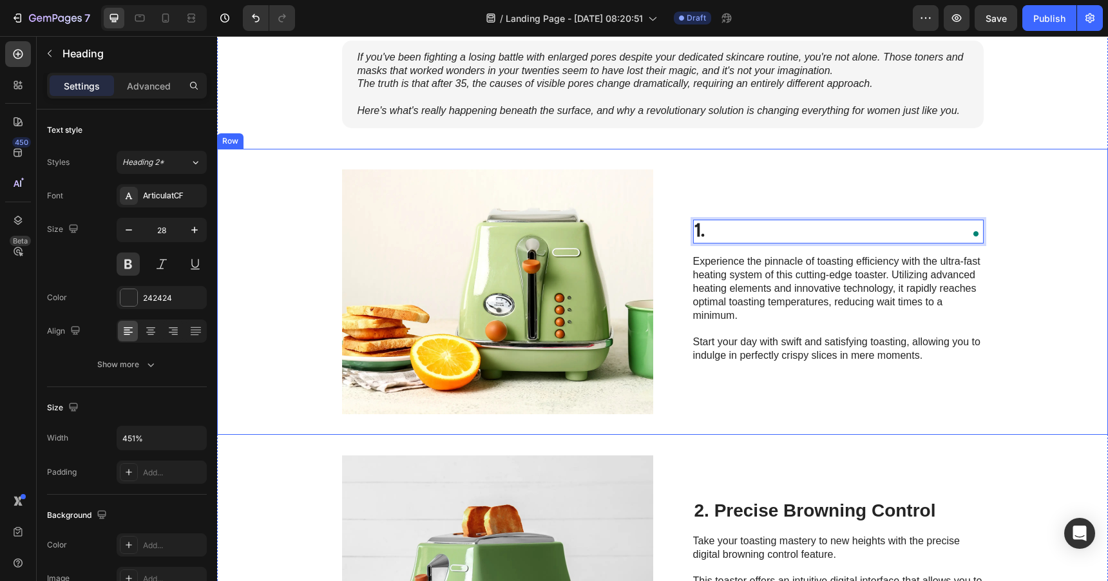
scroll to position [272, 0]
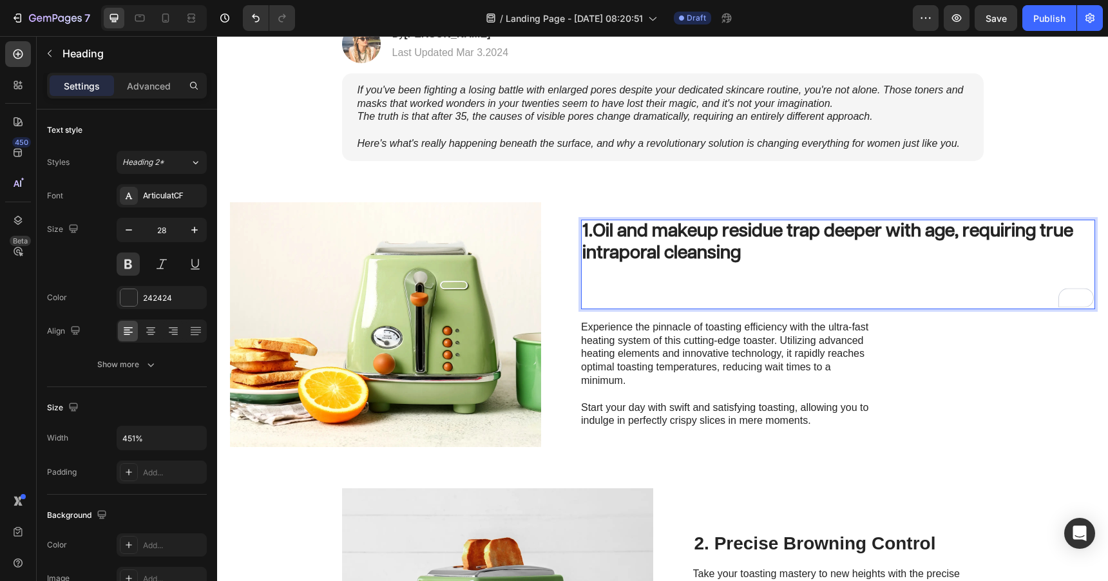
click at [894, 235] on strong "Oil and makeup residue trap deeper with age, requiring true intraporal cleansing" at bounding box center [828, 242] width 491 height 40
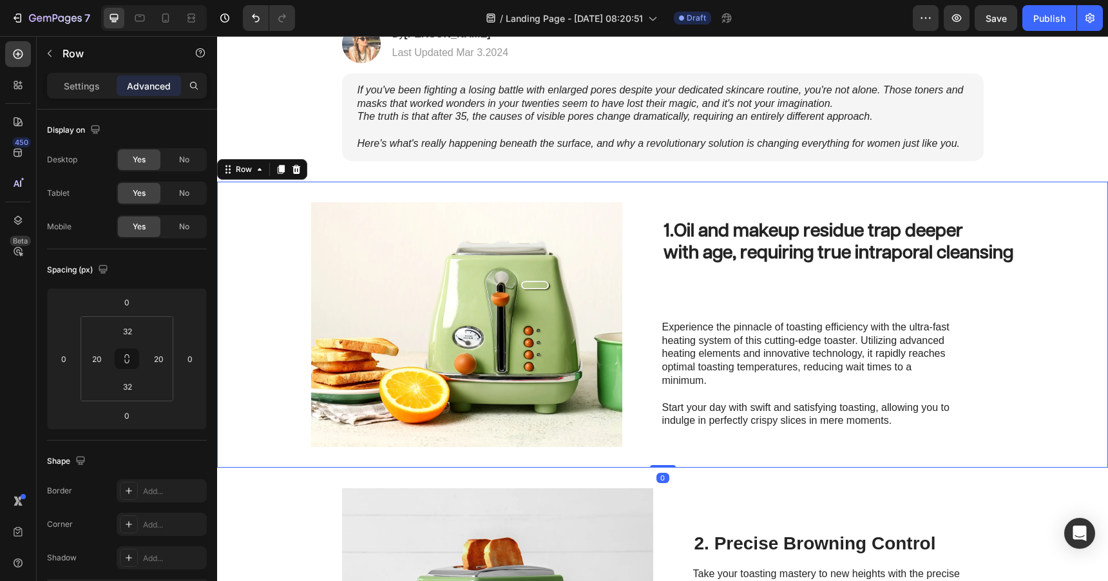
click at [1082, 215] on div "Image 1. Oil and makeup residue trap deeper with age, requiring true intraporal…" at bounding box center [662, 325] width 891 height 286
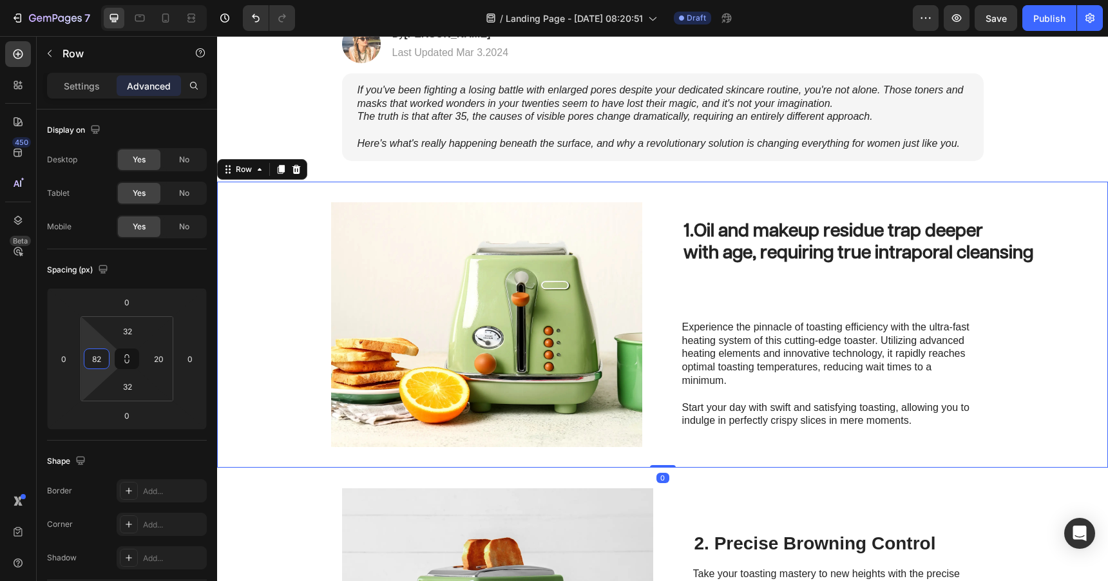
drag, startPoint x: 96, startPoint y: 342, endPoint x: 97, endPoint y: 322, distance: 20.0
click at [97, 0] on html "7 Version history / Landing Page - Aug 28, 08:20:51 Draft Preview Save Publish …" at bounding box center [554, 0] width 1108 height 0
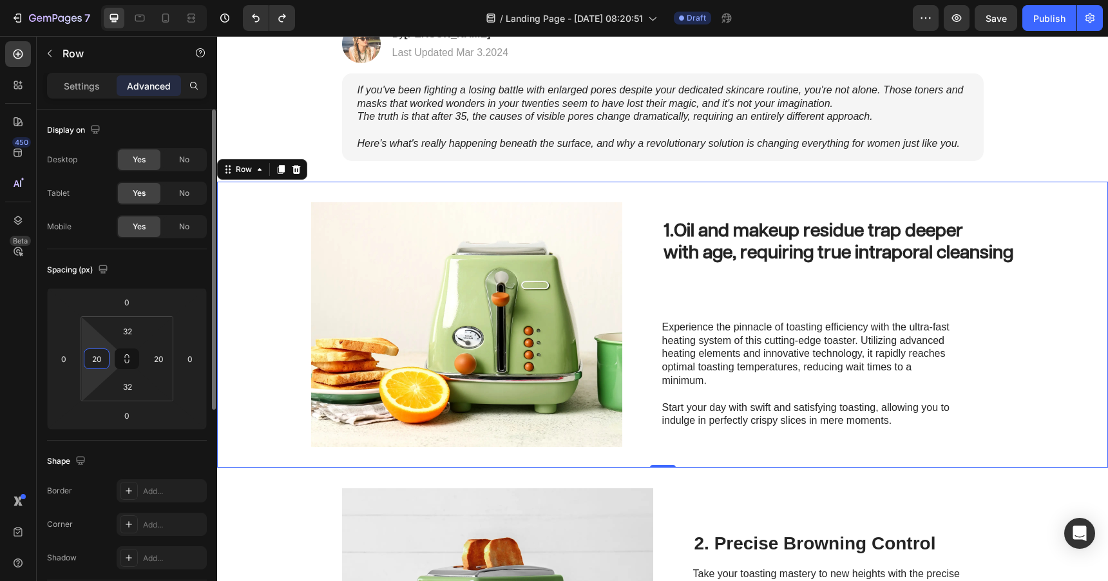
click at [98, 363] on input "20" at bounding box center [96, 358] width 19 height 19
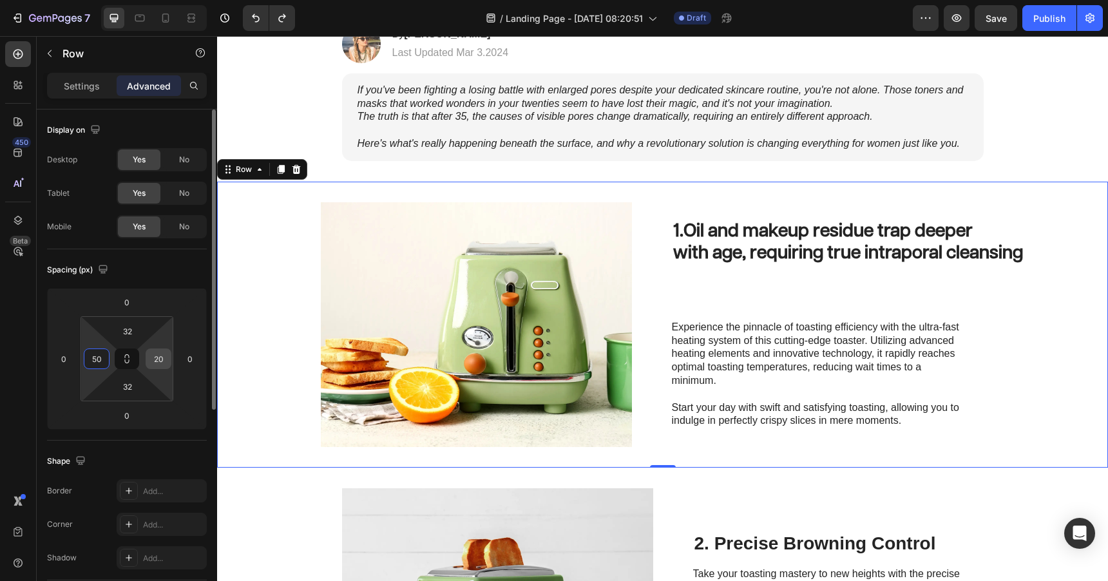
type input "50"
click at [162, 360] on input "20" at bounding box center [158, 358] width 19 height 19
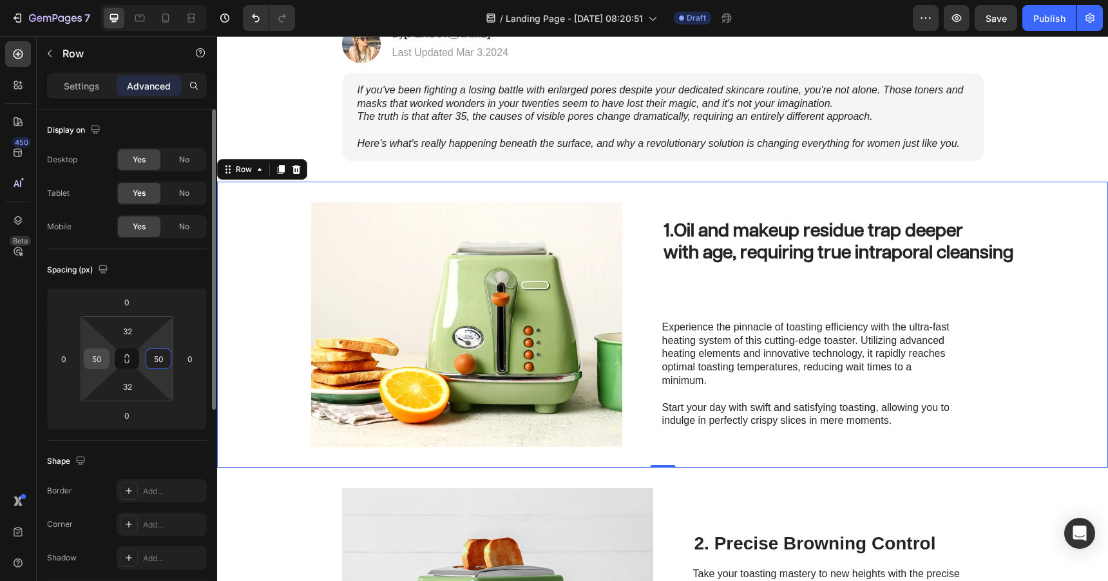
type input "50"
click at [93, 363] on input "50" at bounding box center [96, 358] width 19 height 19
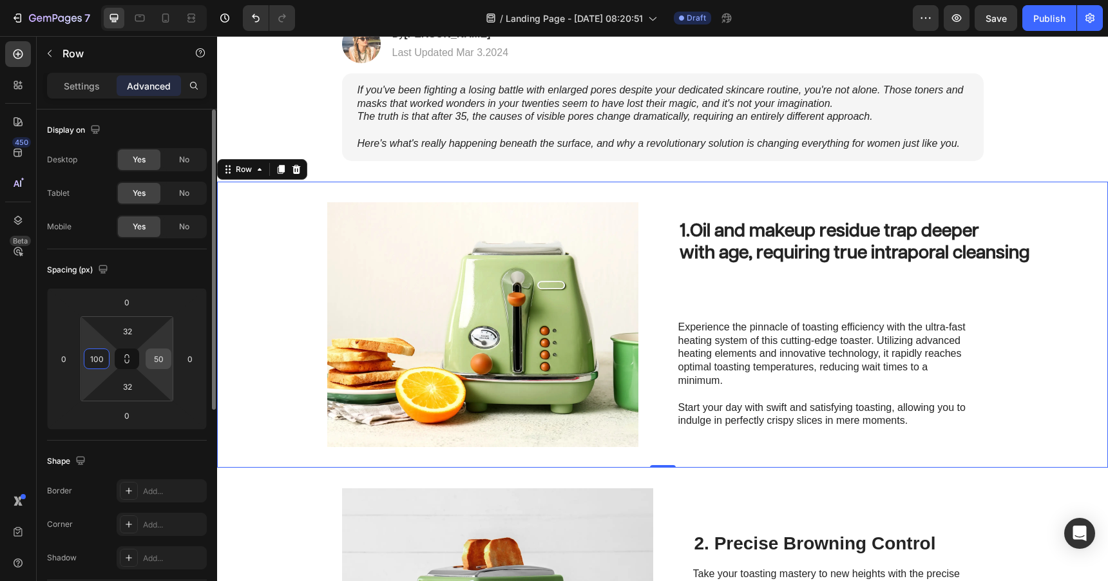
type input "100"
click at [161, 358] on input "50" at bounding box center [158, 358] width 19 height 19
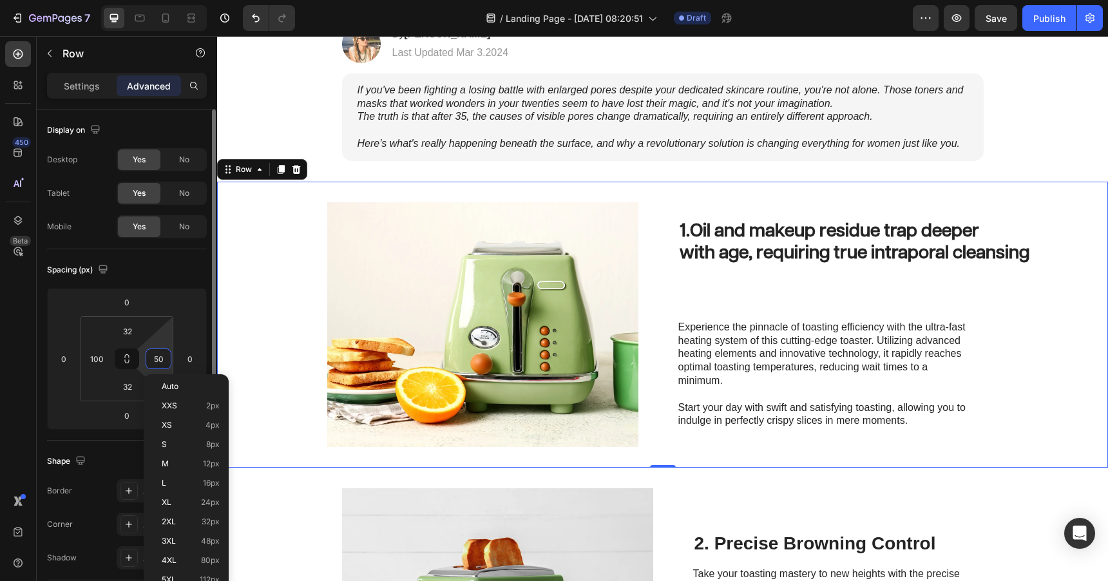
click at [161, 358] on input "50" at bounding box center [158, 358] width 19 height 19
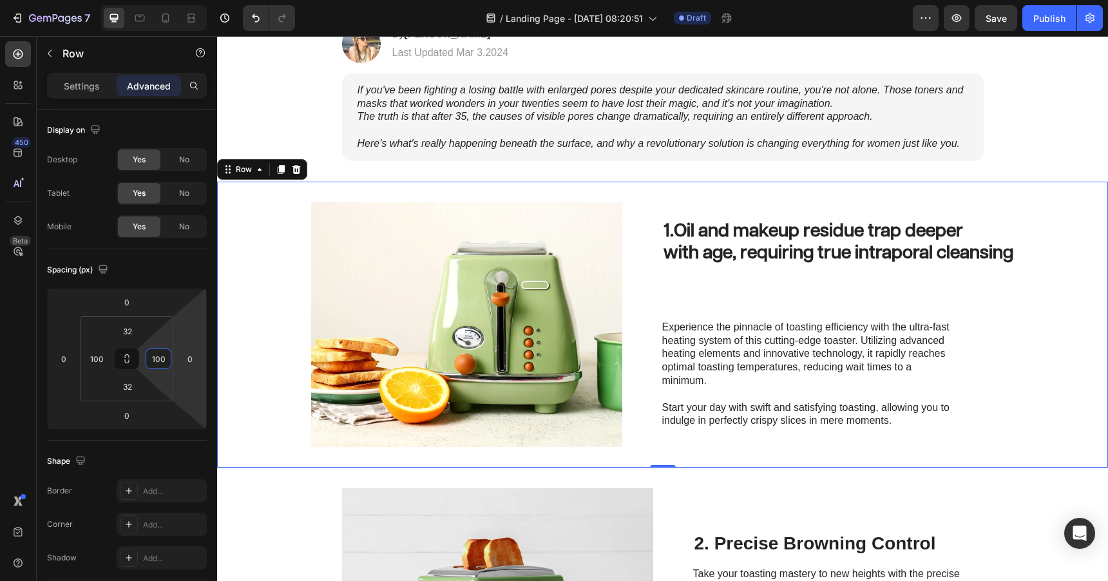
type input "100"
click at [287, 376] on div "Image 1. Oil and makeup residue trap deeper with age, requiring true intraporal…" at bounding box center [662, 325] width 891 height 286
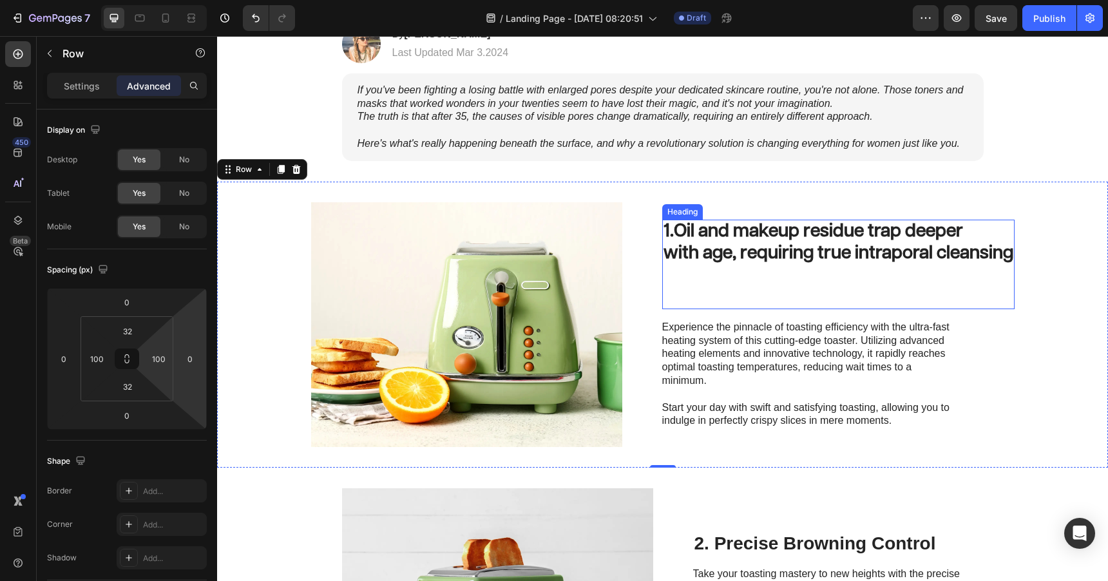
click at [699, 245] on strong "with age, requiring true intraporal cleansing" at bounding box center [839, 253] width 350 height 18
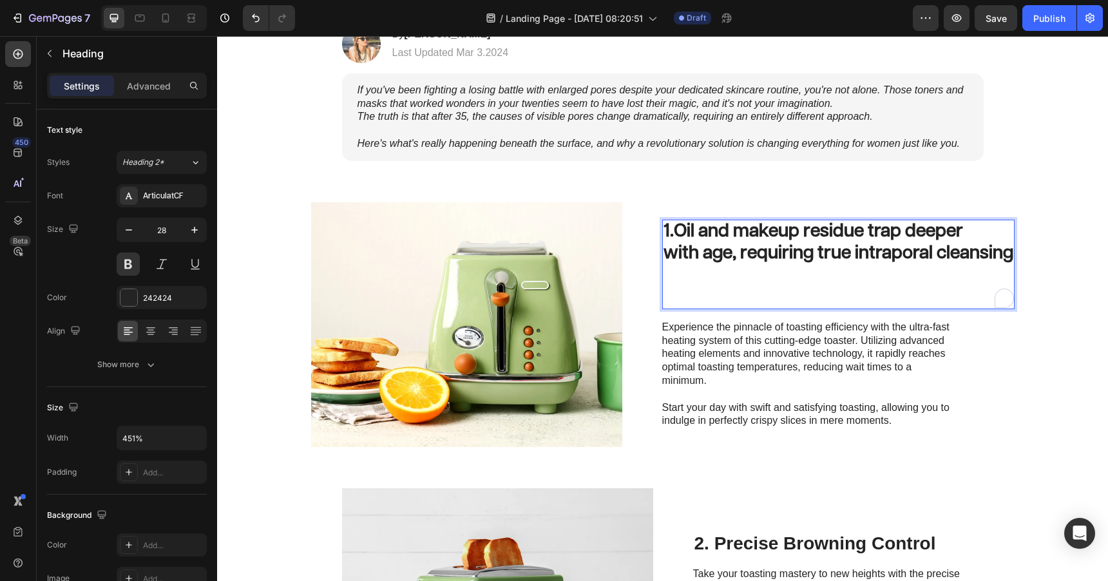
click at [676, 255] on strong "with age, requiring true intraporal cleansing" at bounding box center [839, 253] width 350 height 18
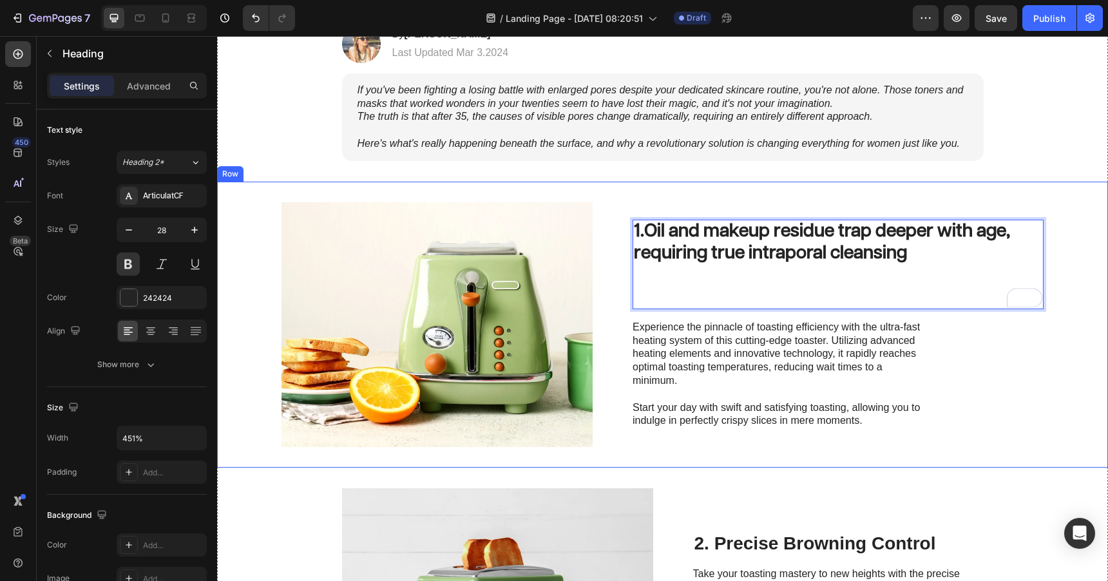
click at [257, 242] on div "Image 1. Oil and makeup residue trap deeper with age, requiring true intraporal…" at bounding box center [662, 325] width 891 height 286
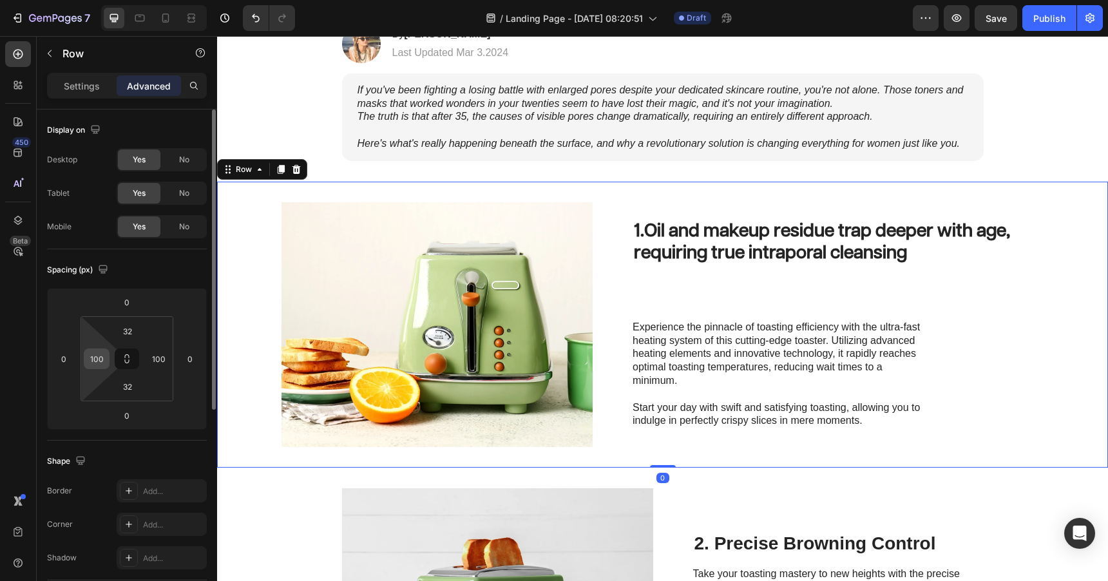
click at [99, 353] on input "100" at bounding box center [96, 358] width 19 height 19
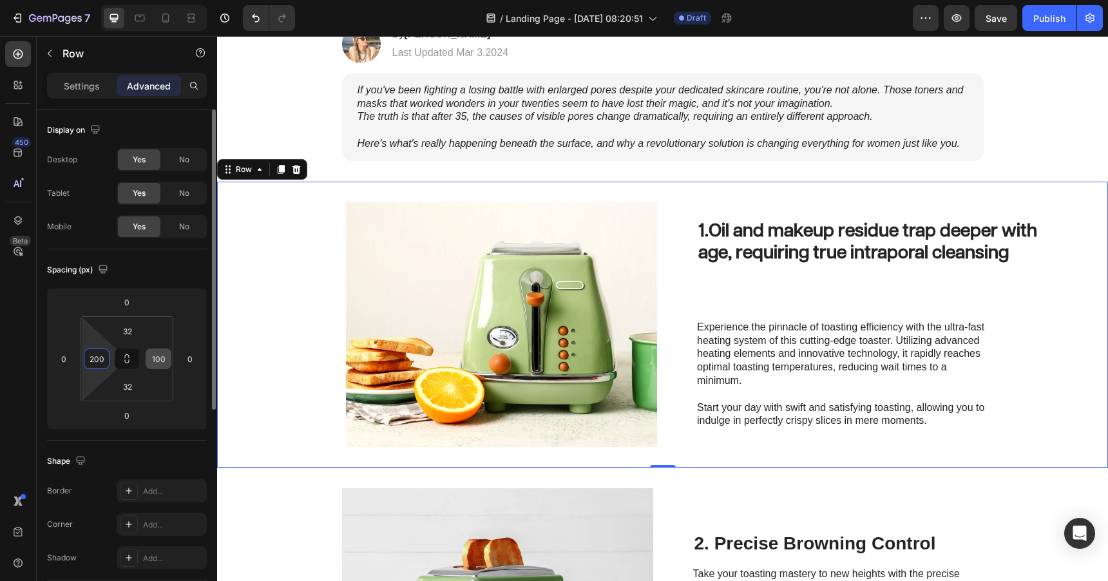
type input "200"
click at [148, 360] on div "100" at bounding box center [159, 359] width 26 height 21
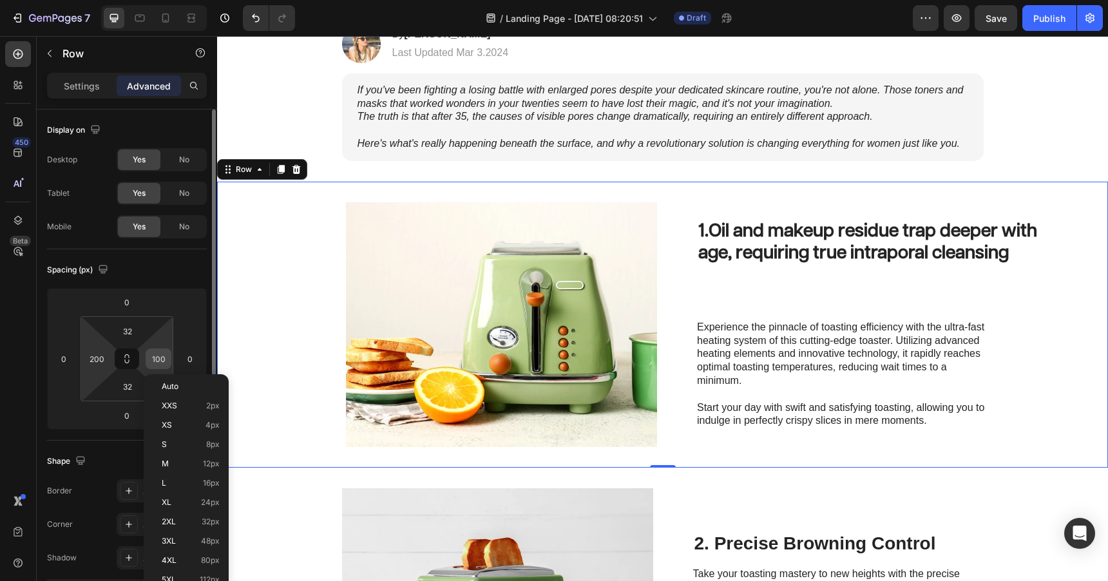
click at [159, 358] on input "100" at bounding box center [158, 358] width 19 height 19
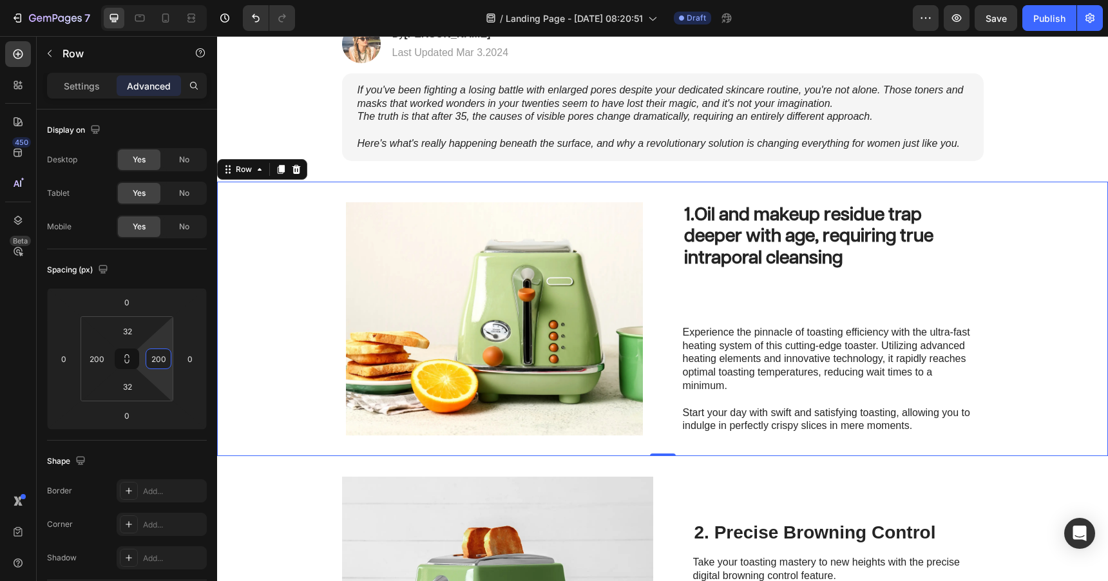
type input "200"
click at [283, 299] on div "Image 1. Oil and makeup residue trap deeper with age, requiring true intraporal…" at bounding box center [662, 319] width 891 height 275
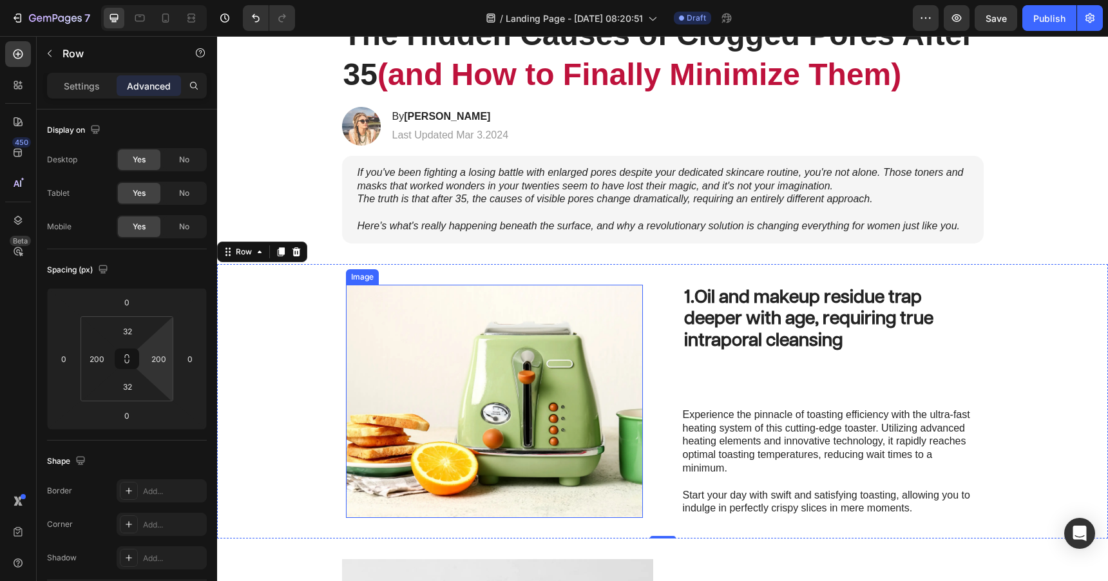
scroll to position [173, 0]
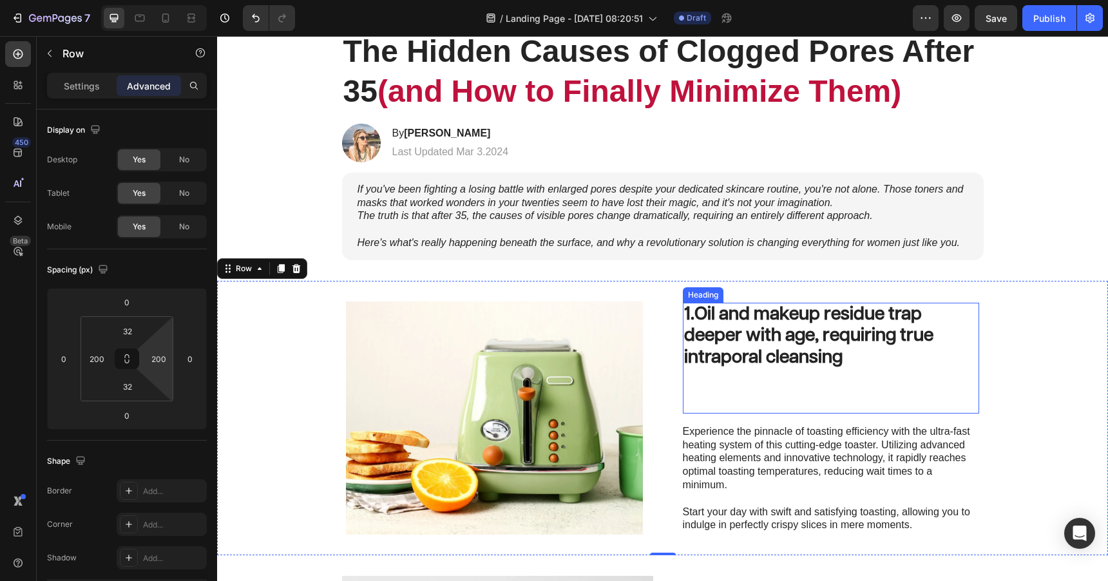
click at [820, 335] on strong "Oil and makeup residue trap deeper with age, requiring true intraporal cleansing" at bounding box center [808, 335] width 249 height 61
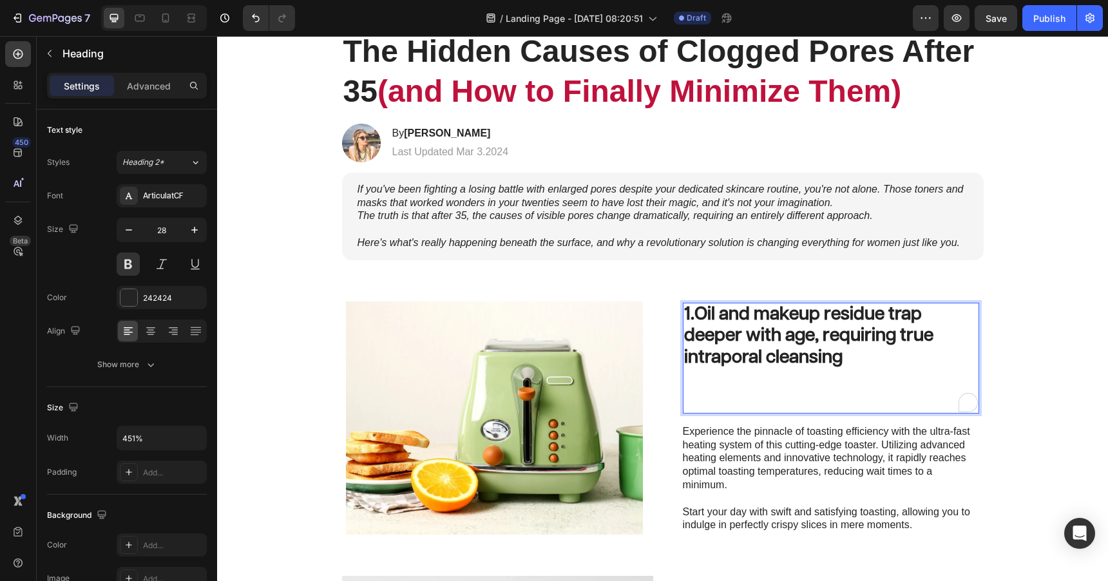
click at [777, 352] on strong "Oil and makeup residue trap deeper with age, requiring true intraporal cleansing" at bounding box center [808, 335] width 249 height 61
click at [687, 340] on strong "Oil and makeup residue trap deeper with age, requiring true intraporal cleansing" at bounding box center [808, 335] width 249 height 61
click at [697, 318] on p "1. Oil and makeup residue trap deeper with age, requiring true intraporal clean…" at bounding box center [831, 358] width 295 height 108
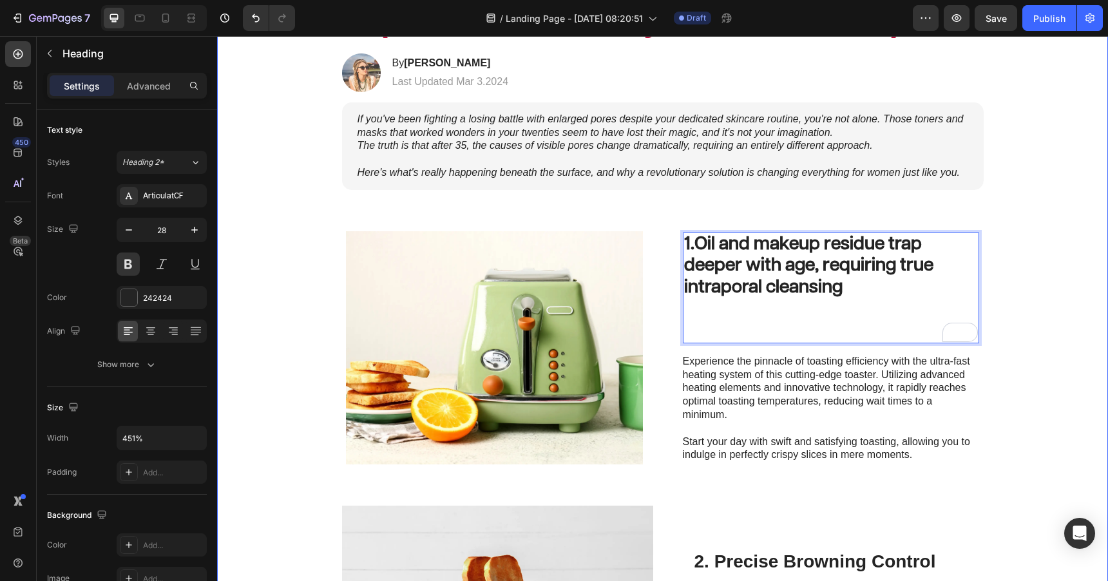
scroll to position [245, 0]
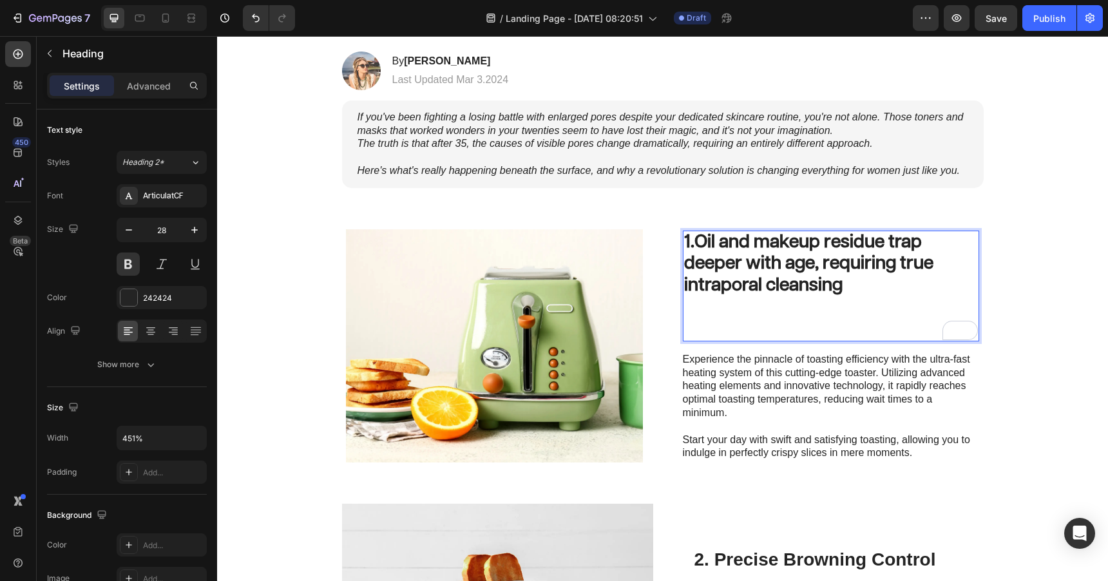
click at [751, 275] on strong "Oil and makeup residue trap deeper with age, requiring true intraporal cleansing" at bounding box center [808, 263] width 249 height 61
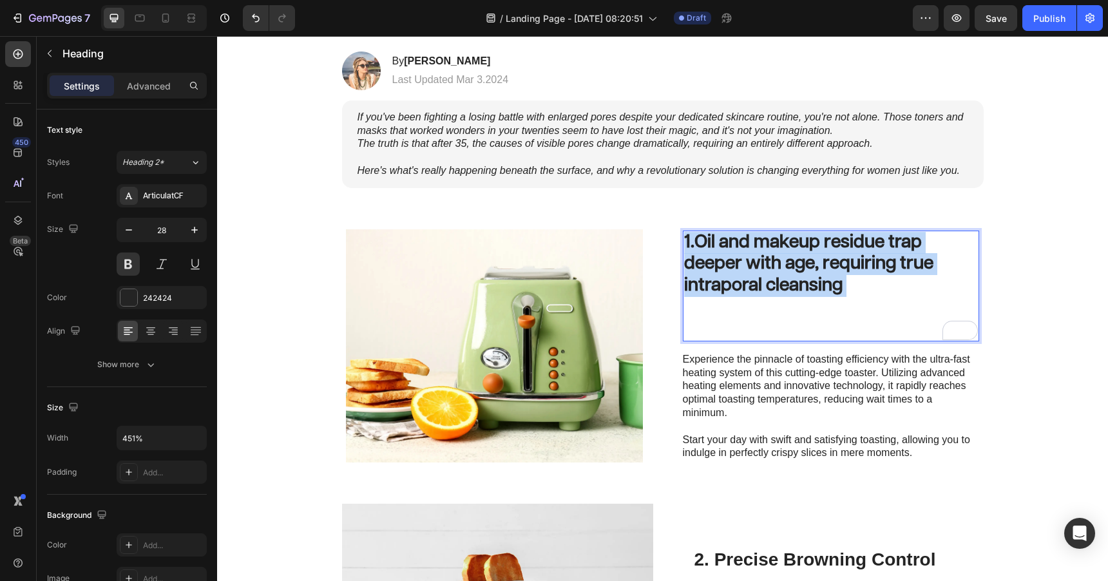
click at [751, 275] on strong "Oil and makeup residue trap deeper with age, requiring true intraporal cleansing" at bounding box center [808, 263] width 249 height 61
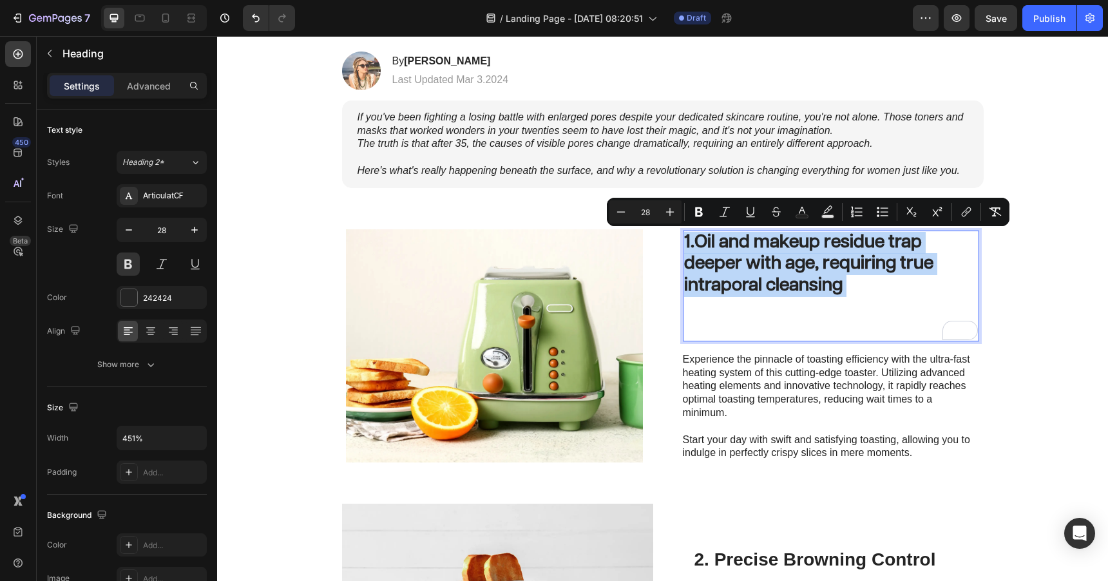
copy p "1. Oil and makeup residue trap deeper with age, requiring true intraporal clean…"
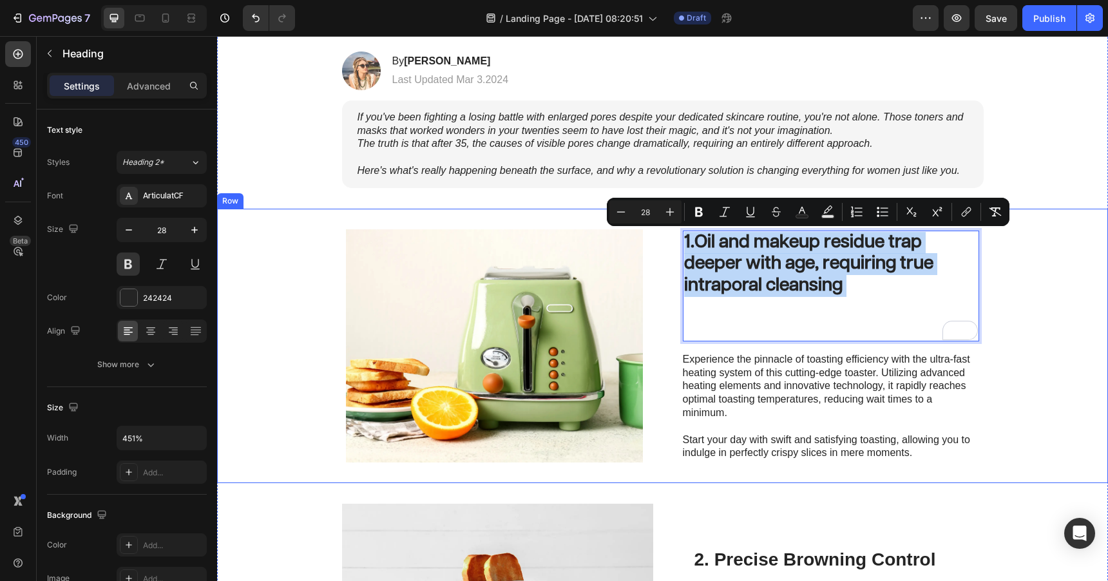
click at [804, 254] on strong "Oil and makeup residue trap deeper with age, requiring true intraporal cleansing" at bounding box center [808, 263] width 249 height 61
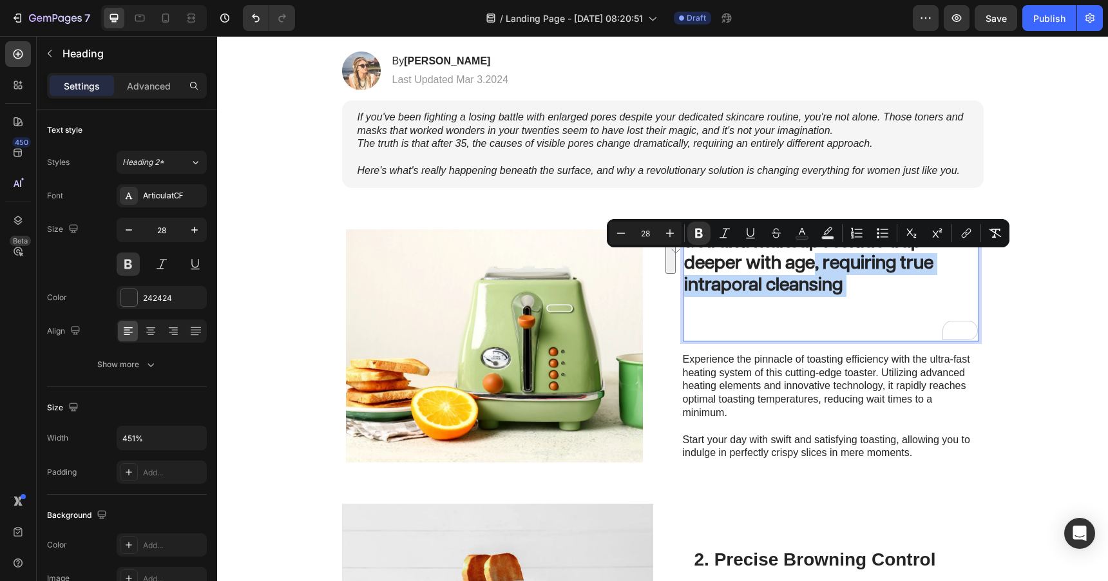
drag, startPoint x: 816, startPoint y: 265, endPoint x: 826, endPoint y: 305, distance: 41.9
click at [826, 305] on p "1. Oil and makeup residue trap deeper with age, requiring true intraporal clean…" at bounding box center [831, 286] width 295 height 108
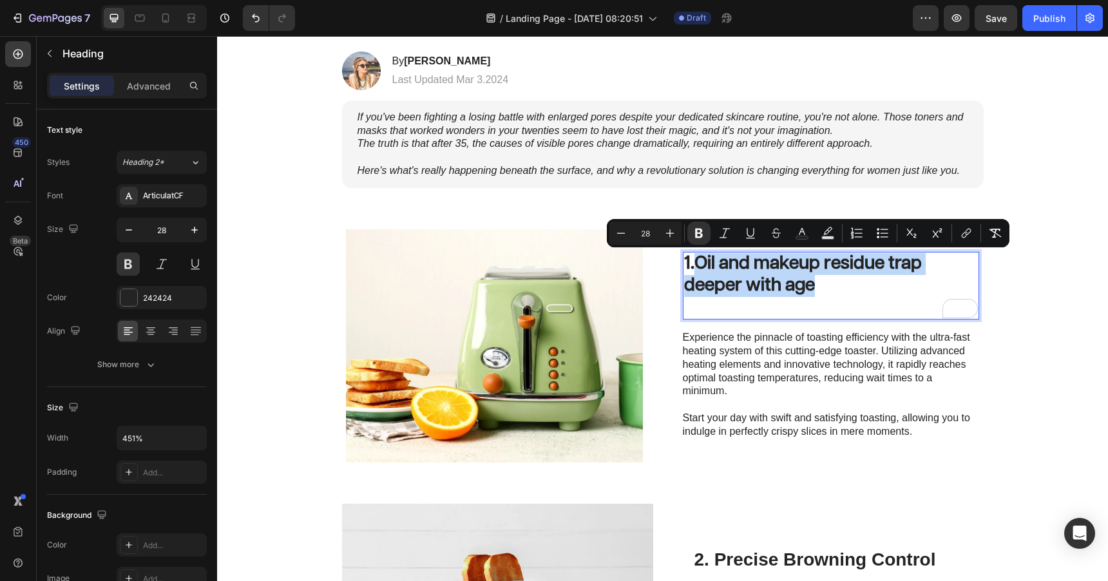
scroll to position [267, 0]
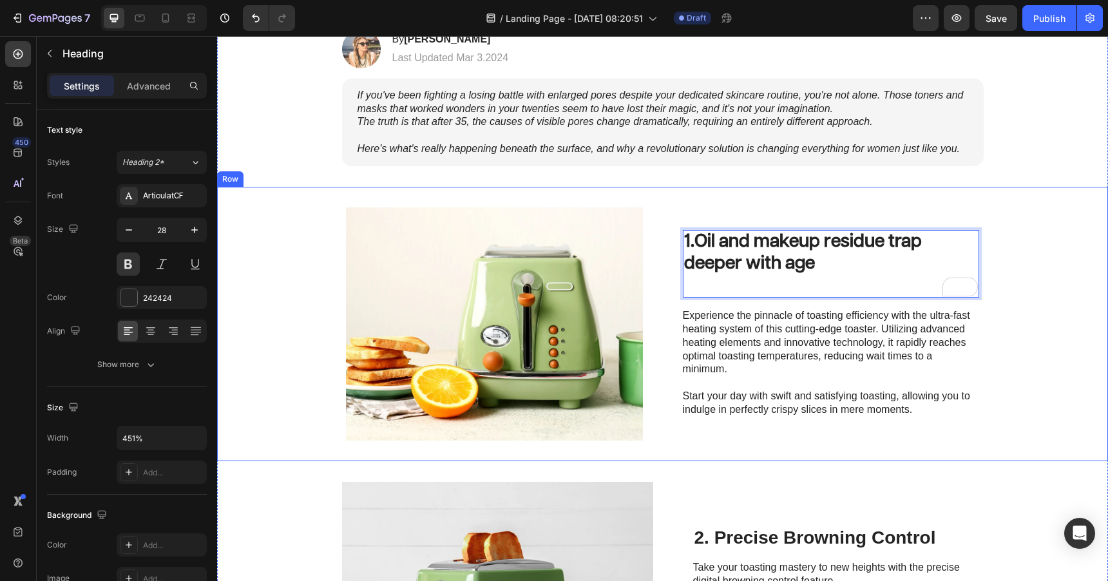
click at [1021, 197] on div "Image 1. Oil and makeup residue trap deeper with age Heading 16 Experience the …" at bounding box center [662, 324] width 891 height 275
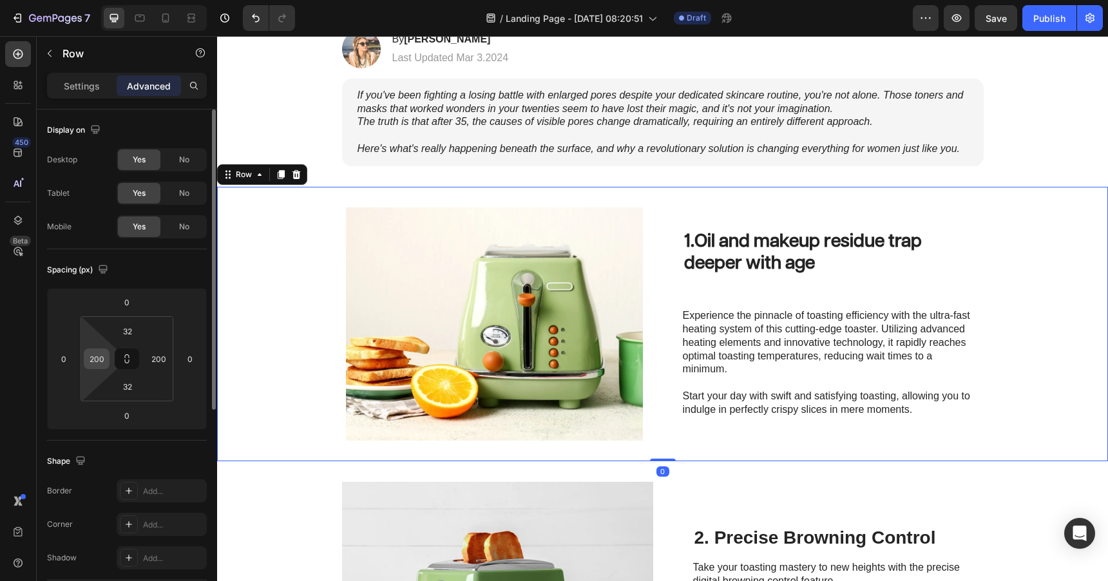
click at [101, 356] on input "200" at bounding box center [96, 358] width 19 height 19
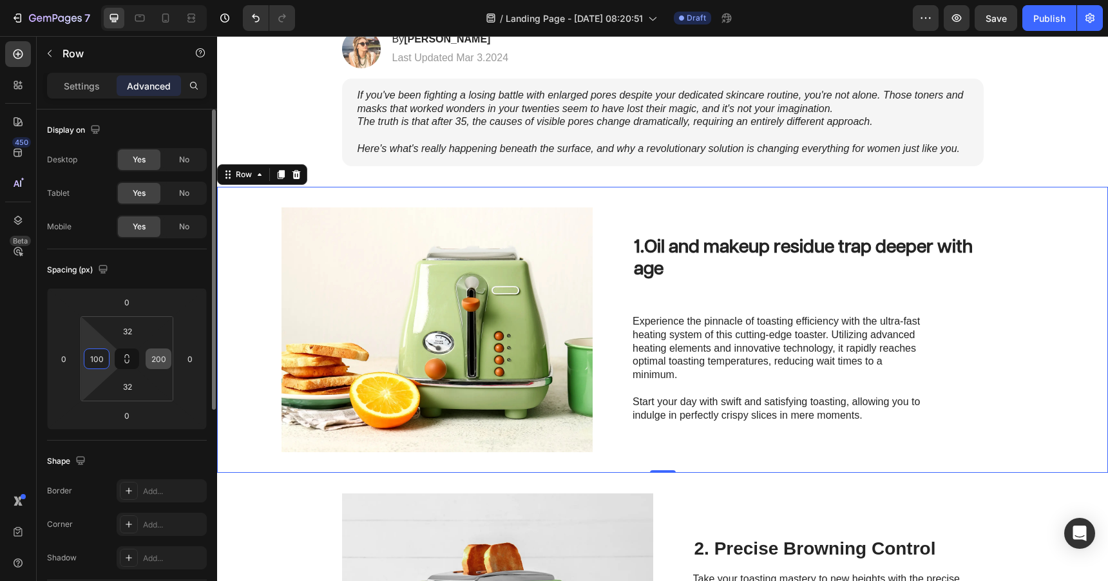
type input "100"
click at [163, 360] on input "200" at bounding box center [158, 358] width 19 height 19
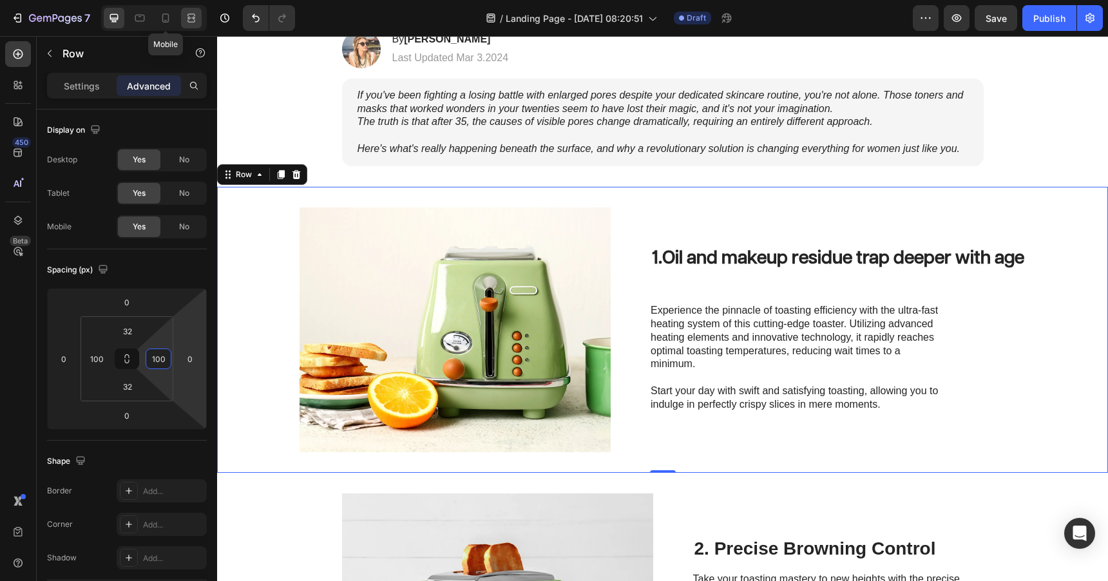
type input "100"
click at [195, 16] on icon at bounding box center [191, 18] width 13 height 13
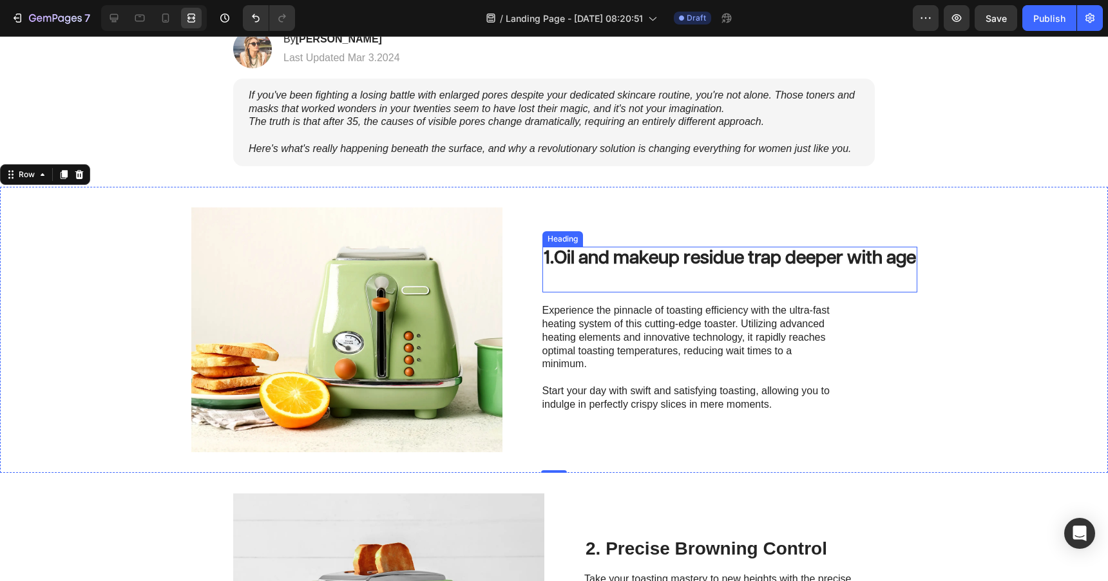
click at [594, 276] on p "1. Oil and makeup residue trap deeper with age" at bounding box center [730, 269] width 372 height 43
click at [707, 280] on p "1. Oil and makeup residue trap deeper with age" at bounding box center [730, 269] width 372 height 43
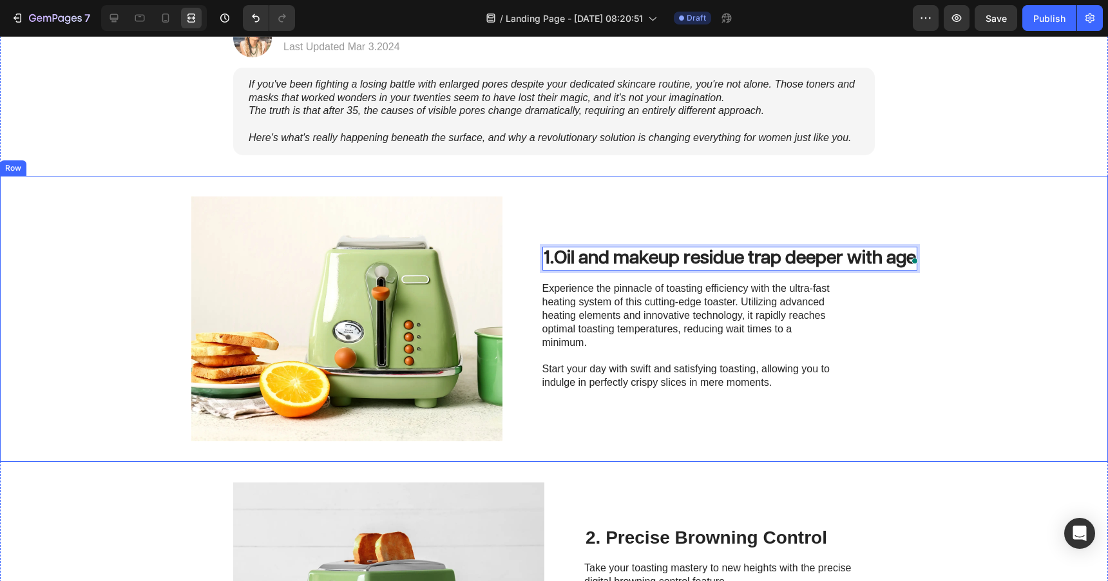
click at [920, 205] on div "Image 1. Oil and makeup residue trap deeper with age Heading 16 Experience the …" at bounding box center [554, 319] width 1108 height 286
click at [869, 264] on strong "Oil and makeup residue trap deeper with age" at bounding box center [735, 258] width 362 height 18
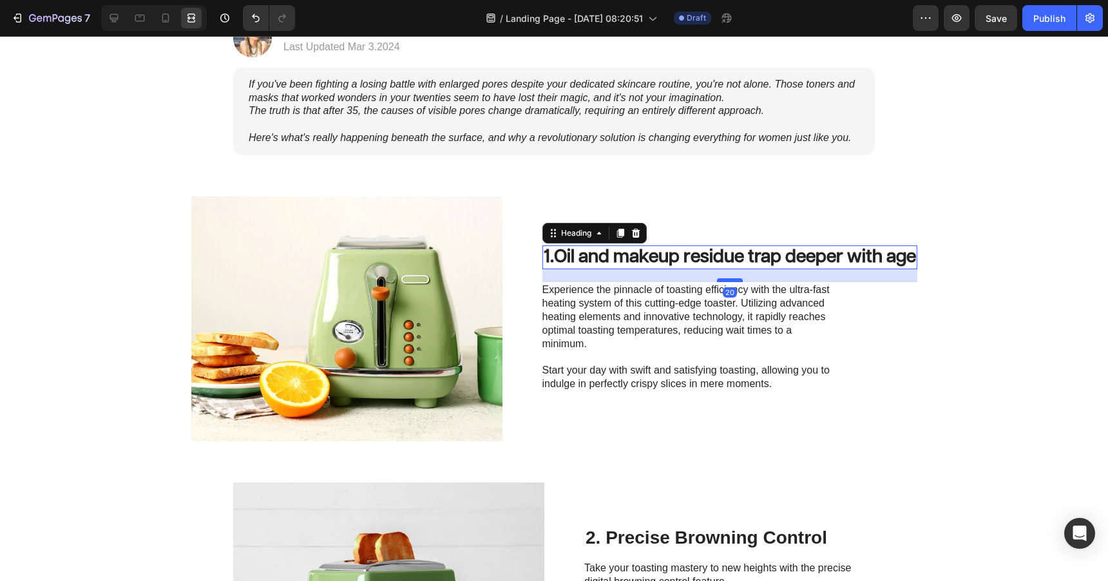
click at [734, 282] on div at bounding box center [730, 280] width 26 height 4
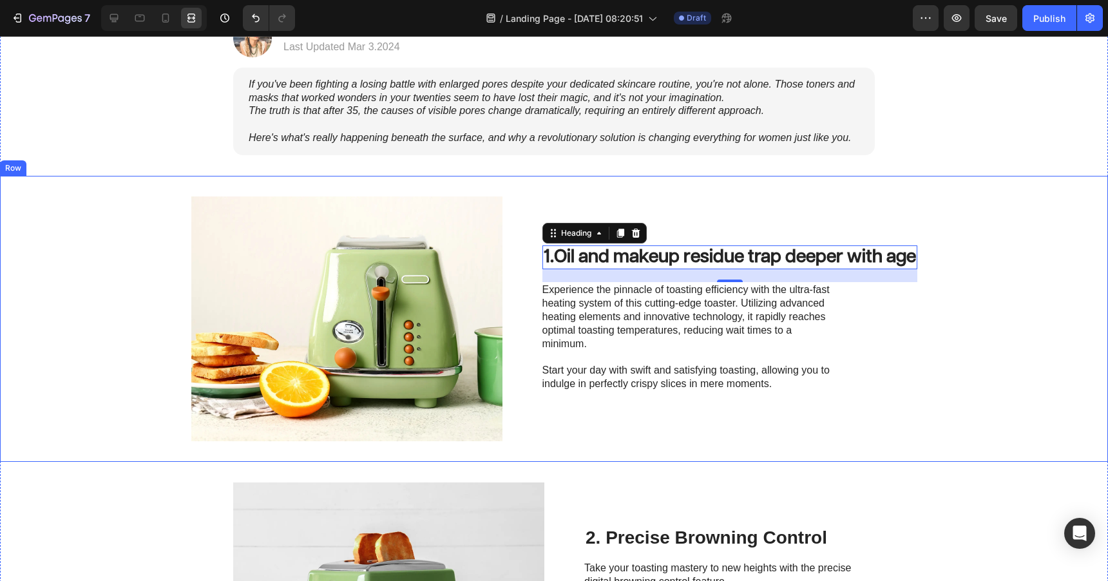
click at [769, 219] on div "1. Oil and makeup residue trap deeper with age Heading 20 Experience the pinnac…" at bounding box center [730, 319] width 375 height 245
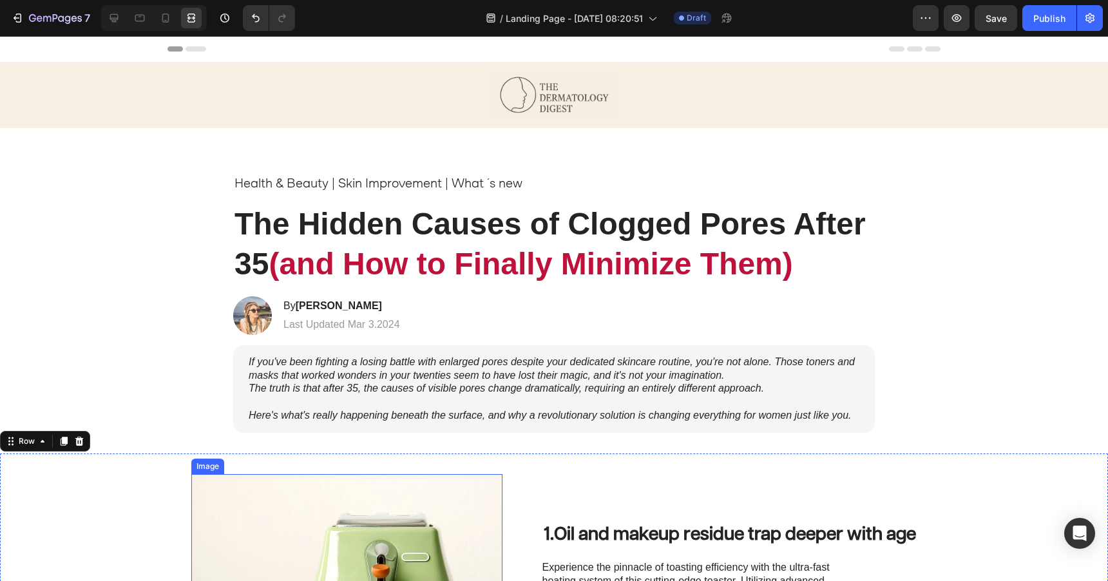
scroll to position [278, 0]
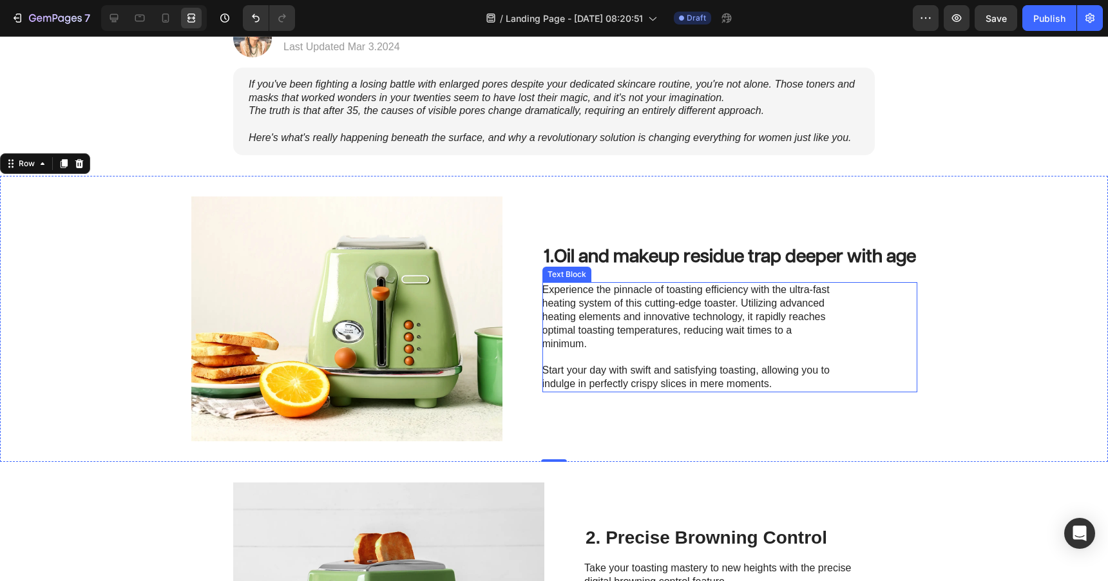
click at [599, 322] on p "Experience the pinnacle of toasting efficiency with the ultra-fast heating syst…" at bounding box center [687, 337] width 289 height 107
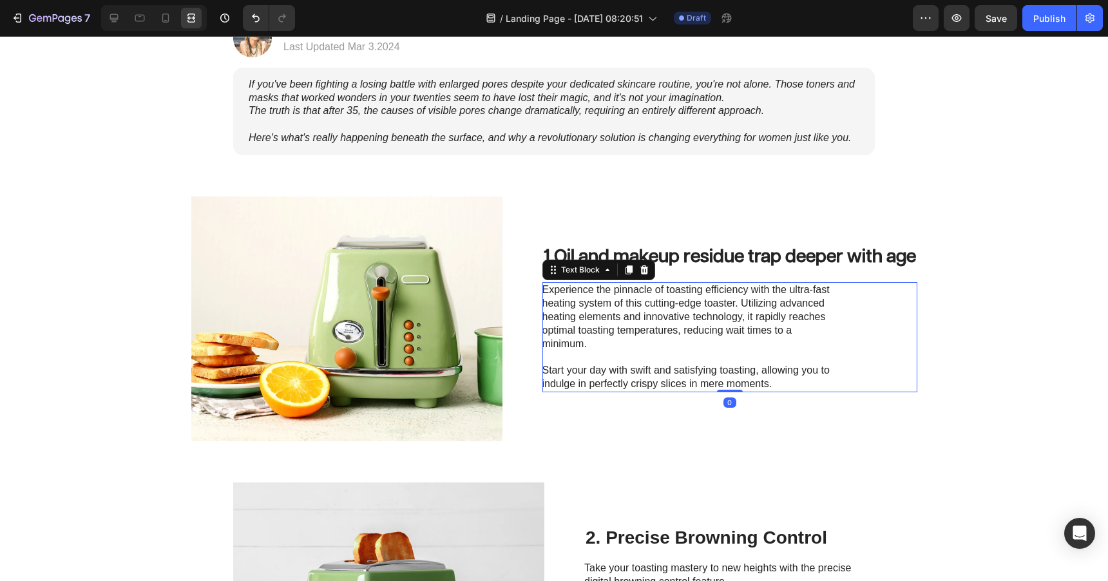
click at [599, 322] on p "Experience the pinnacle of toasting efficiency with the ultra-fast heating syst…" at bounding box center [687, 337] width 289 height 107
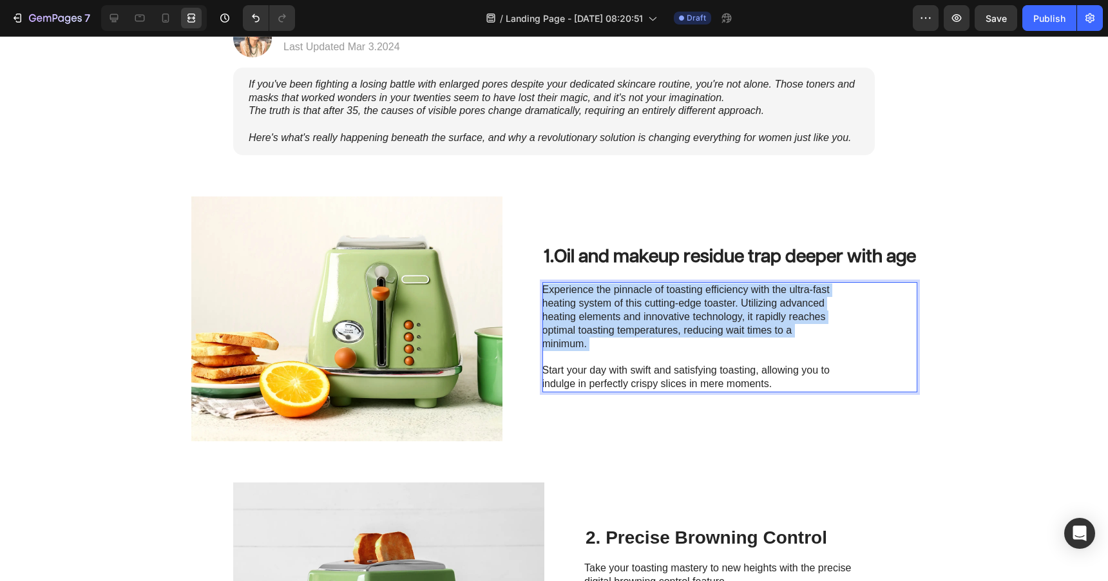
click at [599, 322] on p "Experience the pinnacle of toasting efficiency with the ultra-fast heating syst…" at bounding box center [687, 337] width 289 height 107
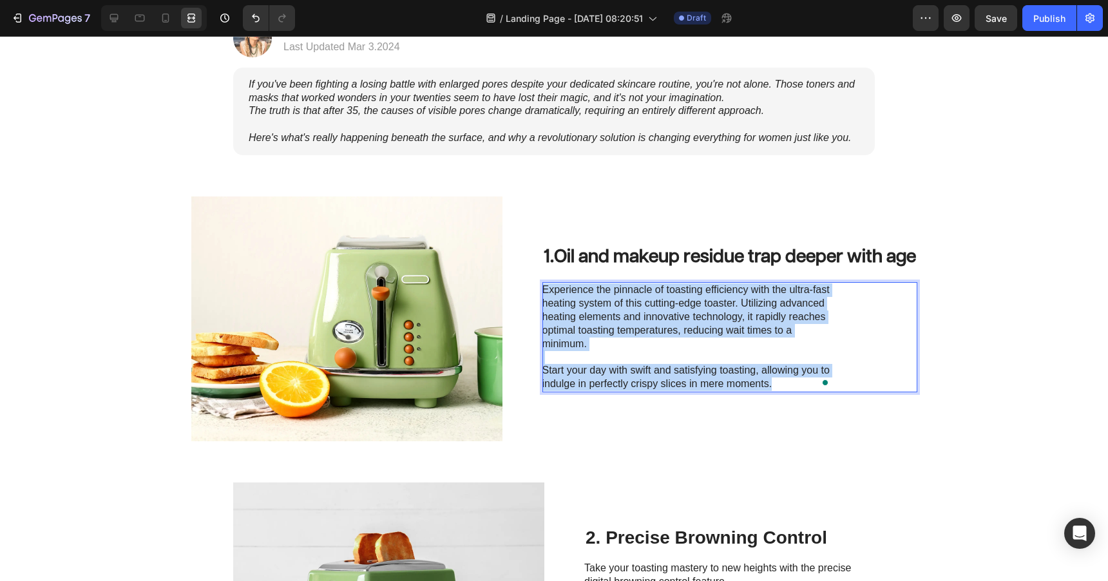
drag, startPoint x: 773, startPoint y: 382, endPoint x: 541, endPoint y: 289, distance: 249.3
click at [543, 289] on p "Experience the pinnacle of toasting efficiency with the ultra-fast heating syst…" at bounding box center [687, 337] width 289 height 107
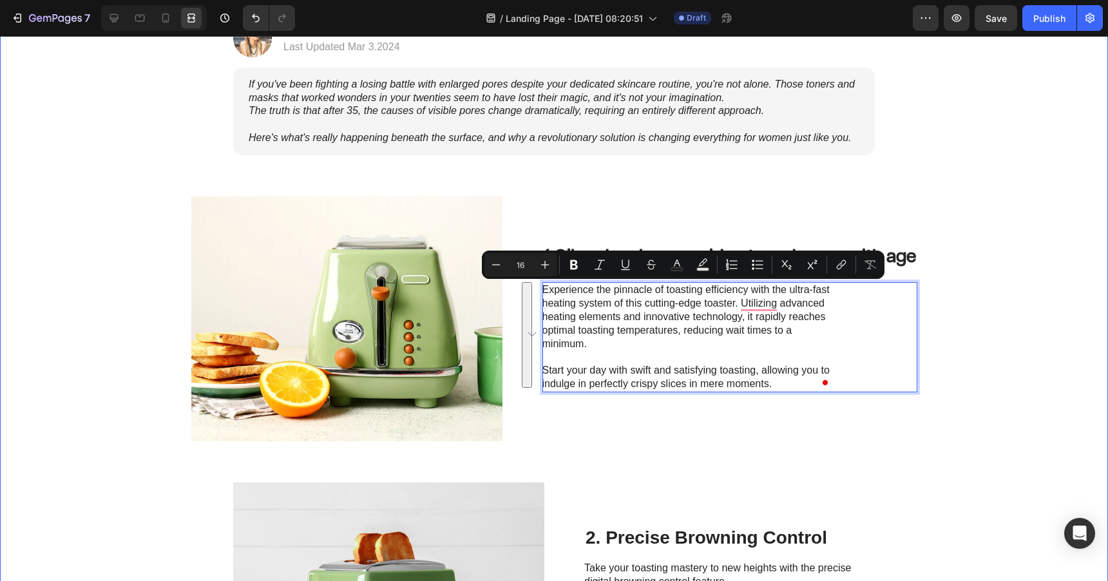
click at [599, 169] on div "Image Row Row Health & Beauty | Skin Improvement | What ´s new Heading ⁠⁠⁠⁠⁠⁠⁠ …" at bounding box center [554, 553] width 1108 height 1536
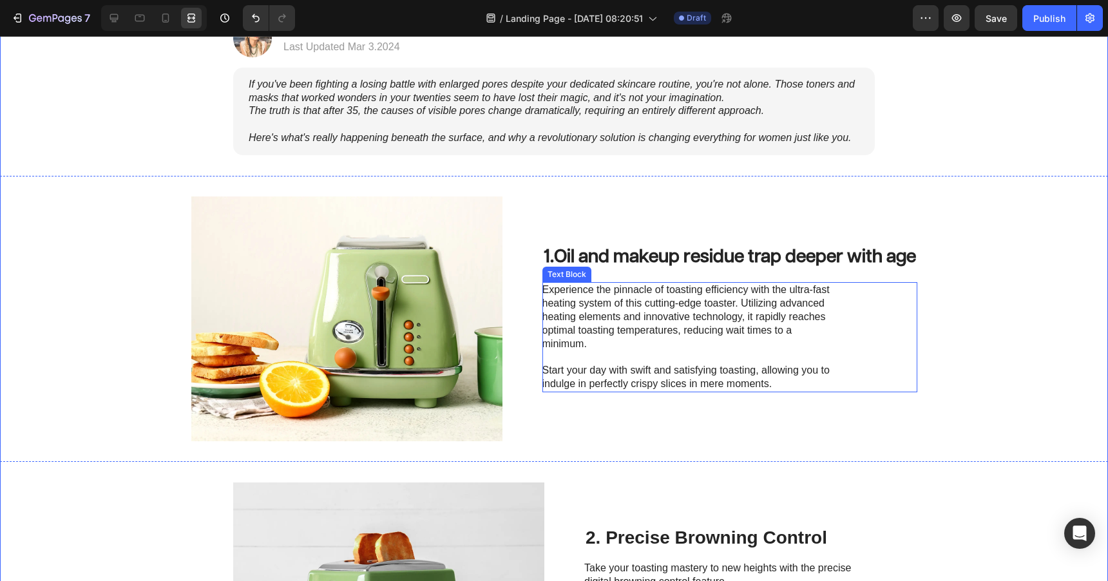
click at [575, 291] on p "Experience the pinnacle of toasting efficiency with the ultra-fast heating syst…" at bounding box center [687, 337] width 289 height 107
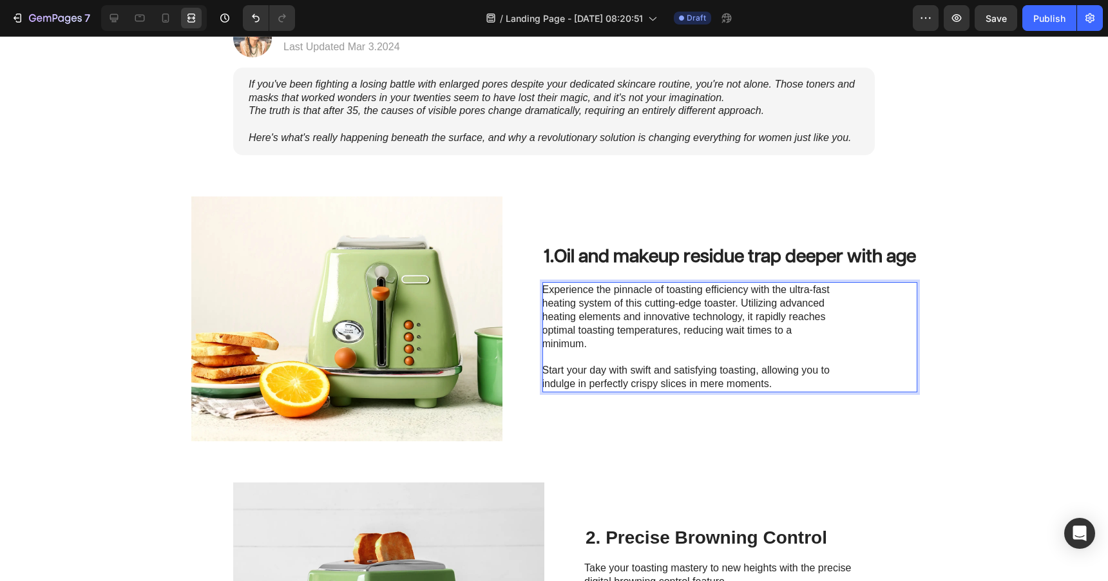
click at [575, 291] on p "Experience the pinnacle of toasting efficiency with the ultra-fast heating syst…" at bounding box center [687, 337] width 289 height 107
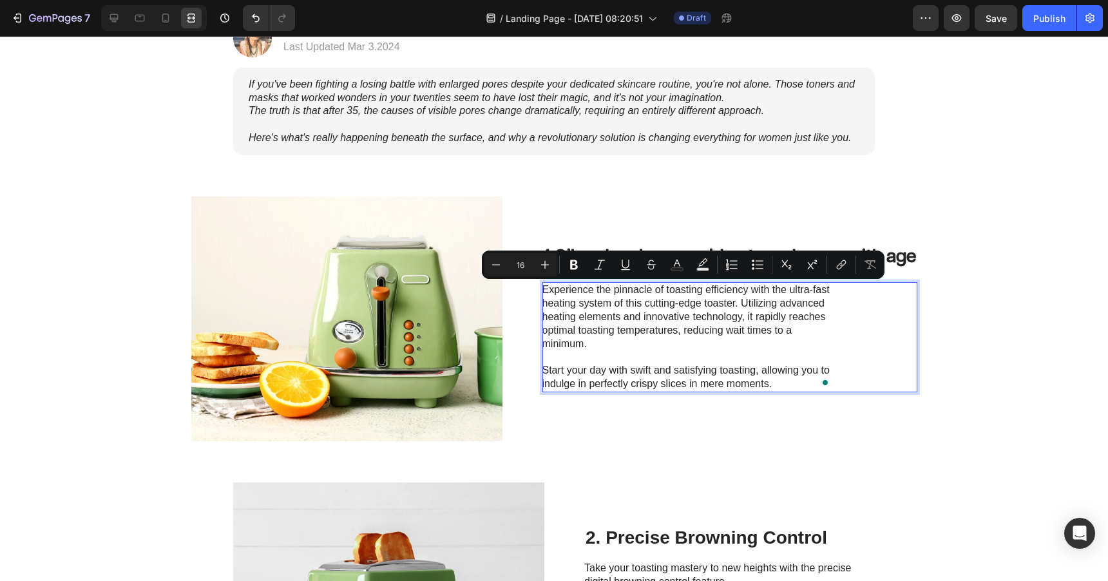
click at [575, 291] on p "Experience the pinnacle of toasting efficiency with the ultra-fast heating syst…" at bounding box center [687, 337] width 289 height 107
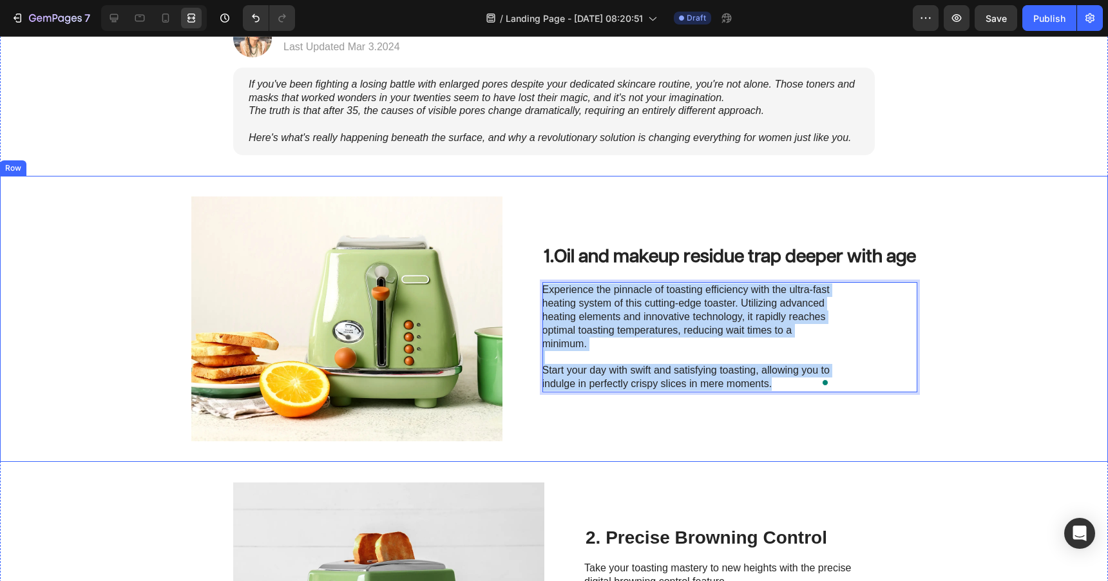
drag, startPoint x: 773, startPoint y: 384, endPoint x: 532, endPoint y: 290, distance: 258.1
click at [532, 290] on div "Image 1. Oil and makeup residue trap deeper with age Heading Experience the pin…" at bounding box center [554, 319] width 1108 height 286
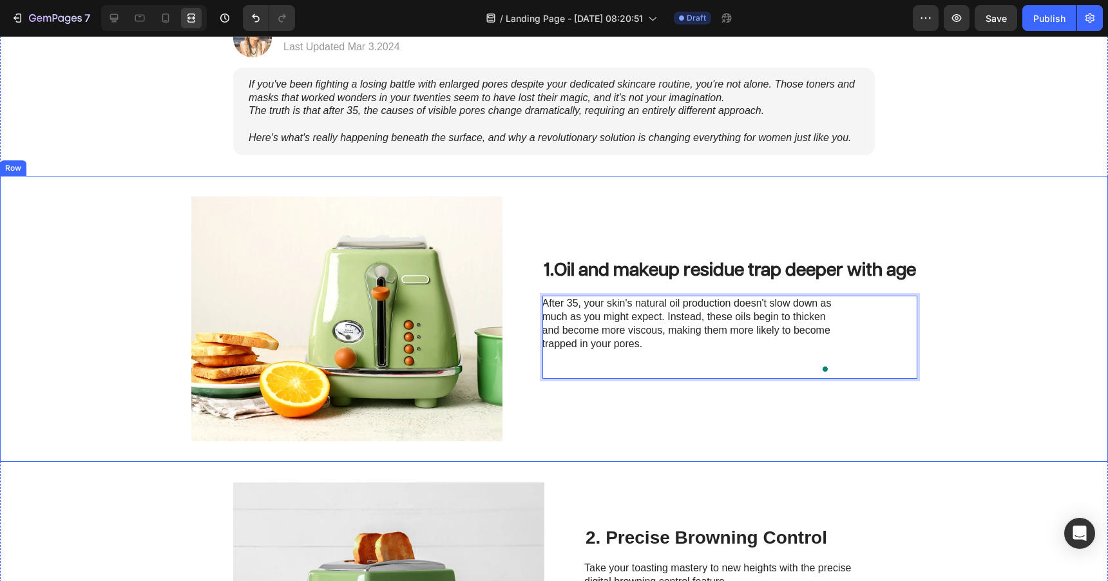
scroll to position [291, 0]
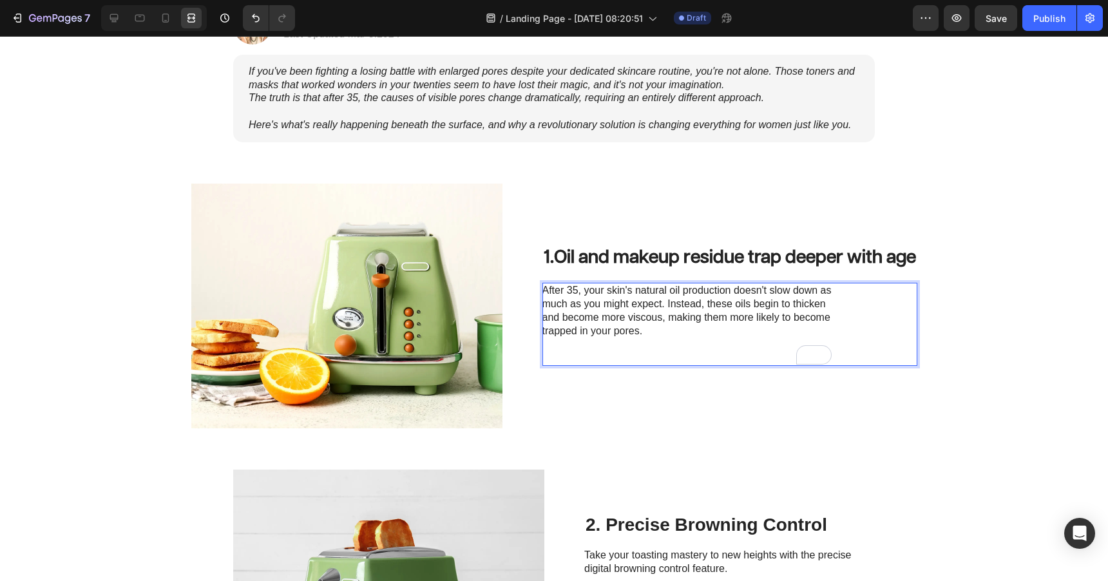
click at [699, 326] on p "After 35, your skin's natural oil production doesn't slow down as much as you m…" at bounding box center [687, 310] width 289 height 53
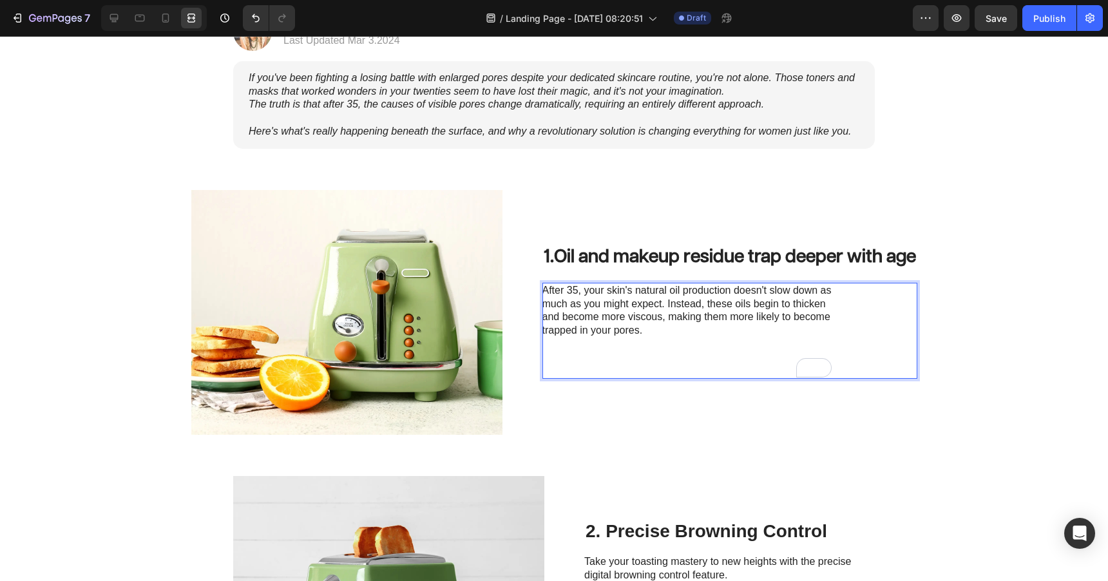
scroll to position [278, 0]
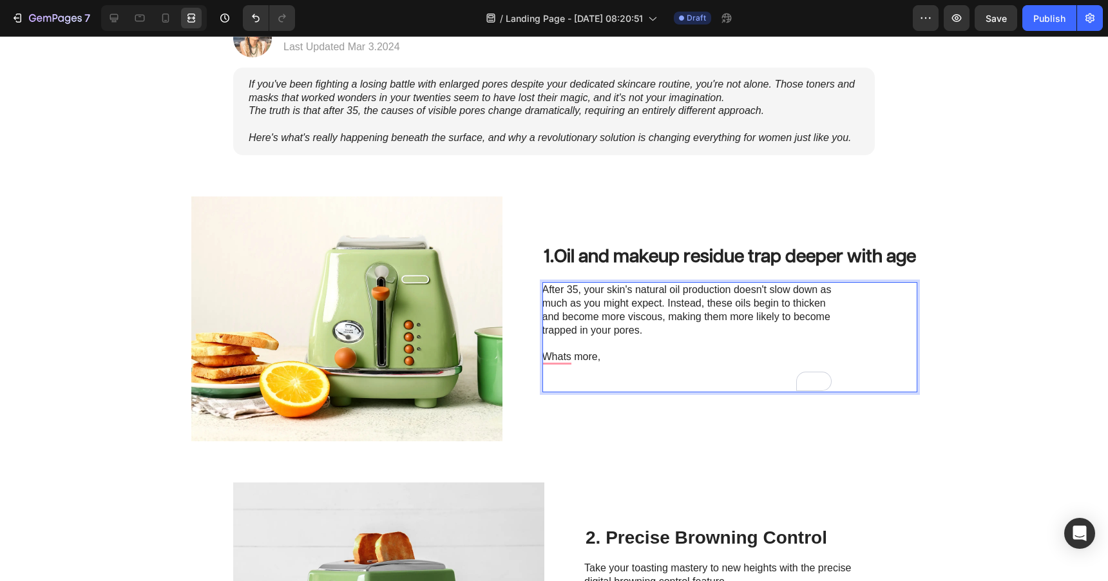
click at [645, 320] on p "After 35, your skin's natural oil production doesn't slow down as much as you m…" at bounding box center [687, 310] width 289 height 53
click at [686, 318] on p "After 35, your skin's natural oil production doesn't slow down as much as you m…" at bounding box center [687, 310] width 289 height 53
click at [605, 360] on p "Whats more," at bounding box center [687, 358] width 289 height 14
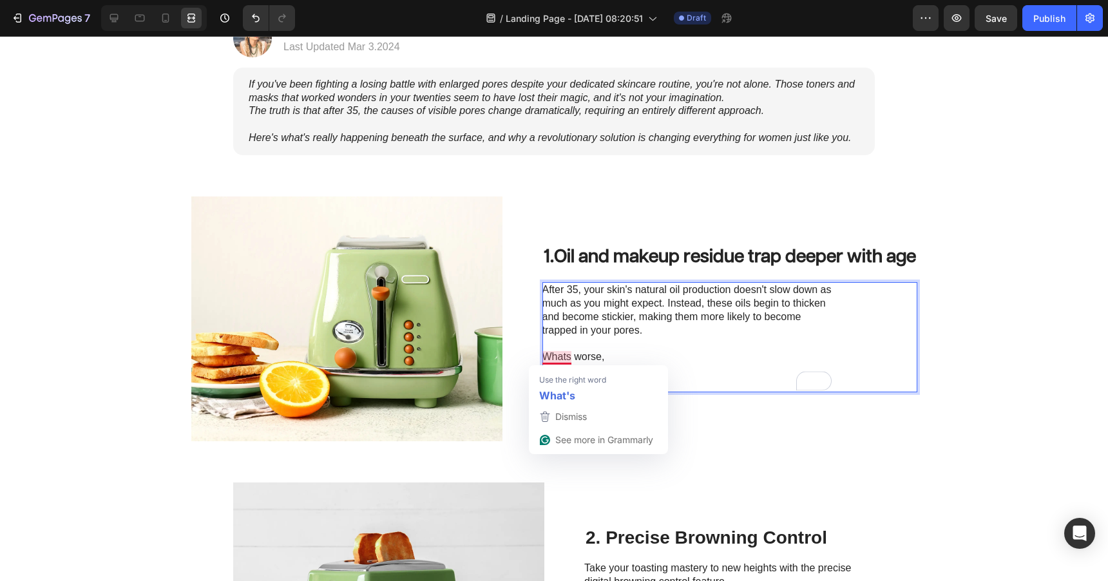
click at [563, 360] on p "Whats worse," at bounding box center [687, 358] width 289 height 14
click at [617, 365] on p "Rich Text Editor. Editing area: main" at bounding box center [687, 377] width 289 height 27
click at [608, 352] on p "What's worse," at bounding box center [687, 358] width 289 height 14
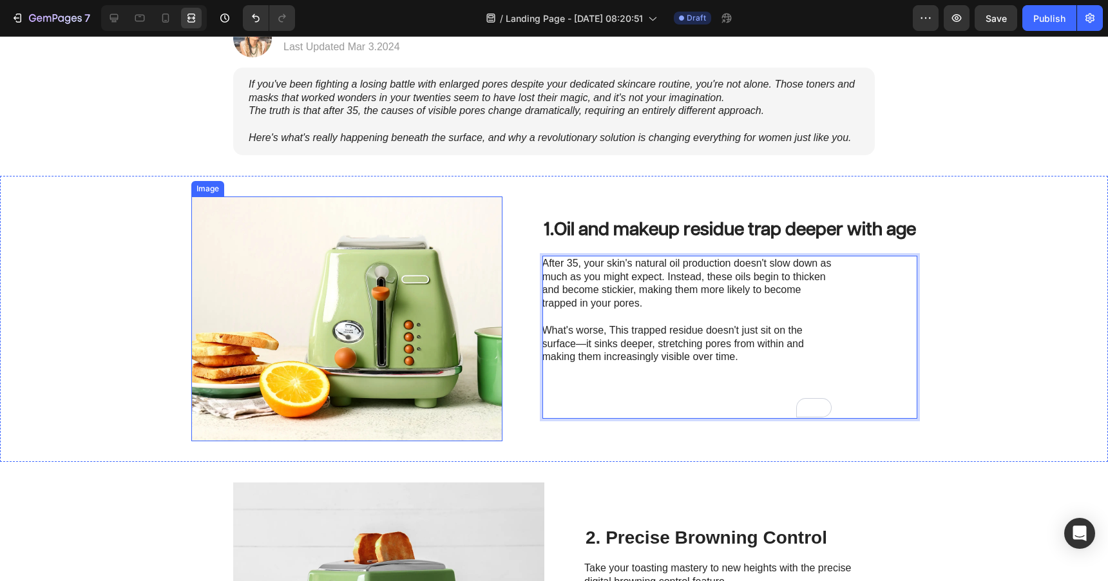
scroll to position [251, 0]
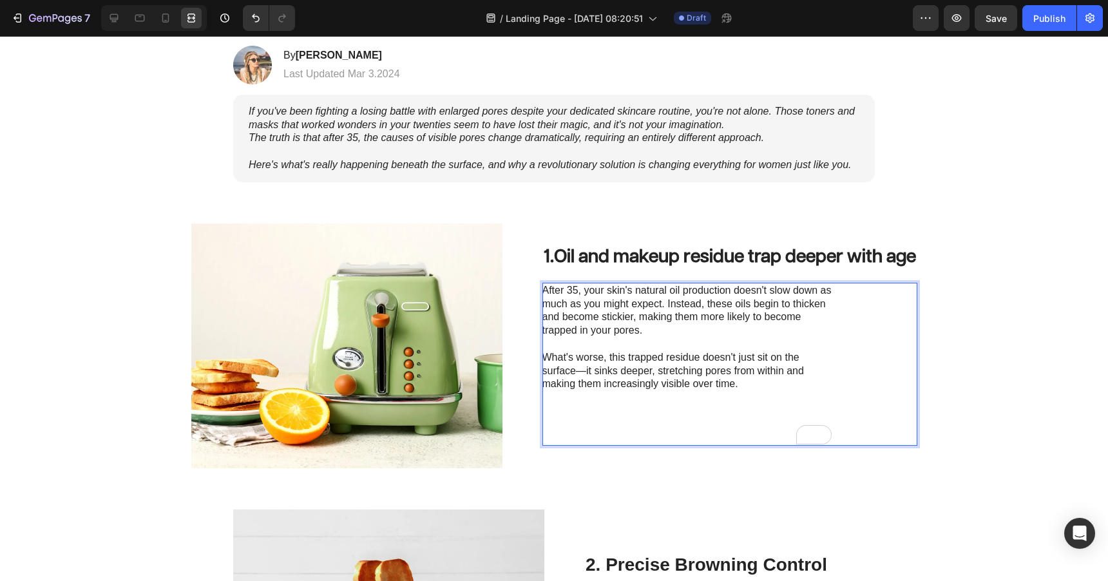
click at [582, 373] on p "What's worse, this trapped residue doesn't just sit on the surface—it sinks dee…" at bounding box center [687, 371] width 289 height 40
click at [630, 389] on p "What's worse, this trapped residue doesn't just sit on the surface. It sinks de…" at bounding box center [687, 371] width 289 height 40
click at [652, 397] on p "Rich Text Editor. Editing area: main" at bounding box center [687, 404] width 289 height 27
click at [777, 305] on p "After 35, your skin's natural oil production doesn't slow down as much as you m…" at bounding box center [687, 310] width 289 height 53
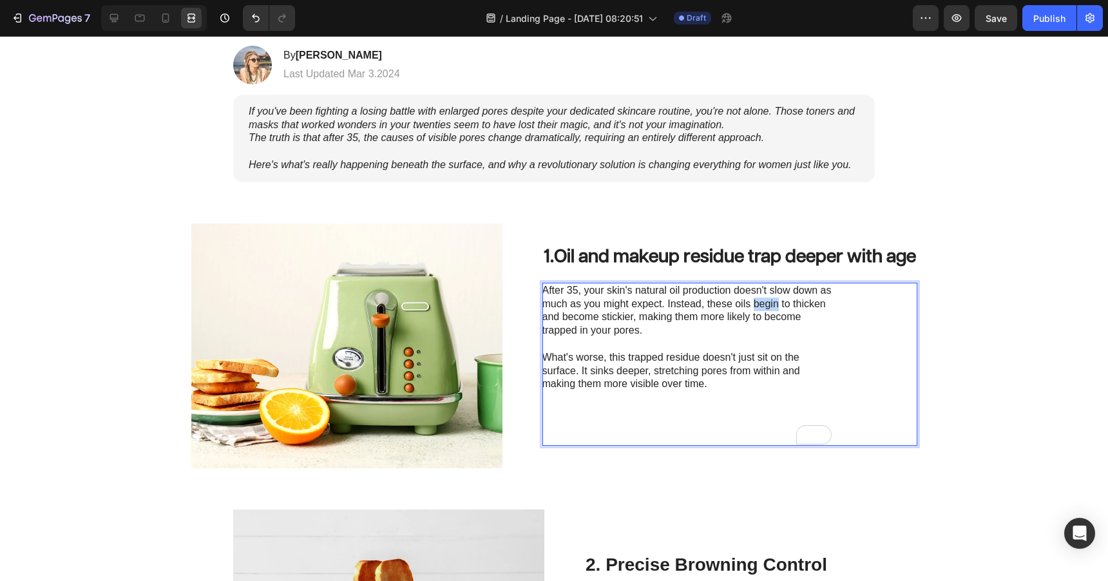
click at [777, 305] on p "After 35, your skin's natural oil production doesn't slow down as much as you m…" at bounding box center [687, 310] width 289 height 53
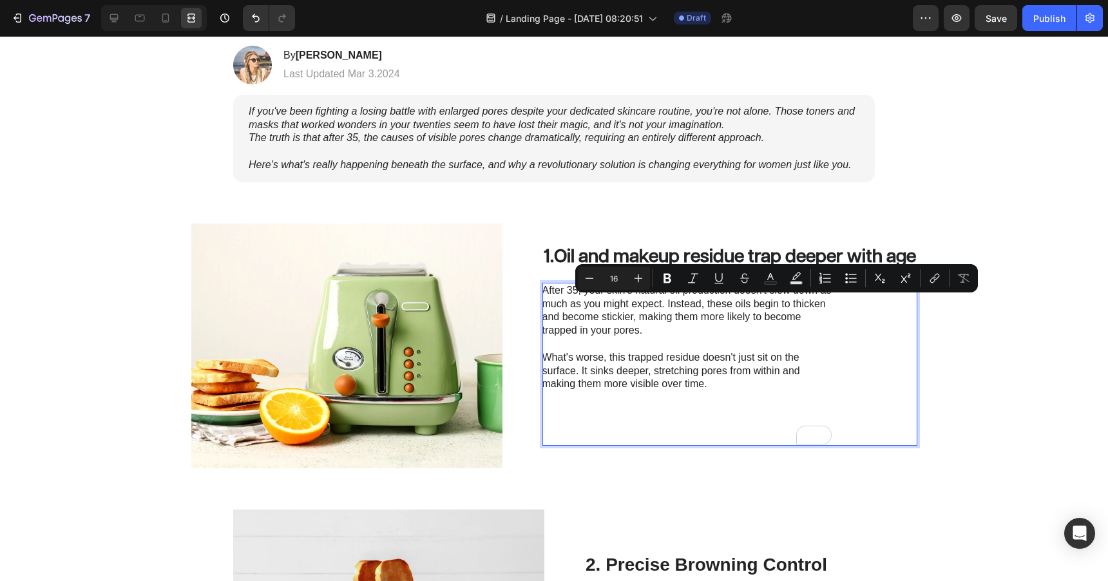
click at [739, 338] on p "Rich Text Editor. Editing area: main" at bounding box center [687, 345] width 289 height 14
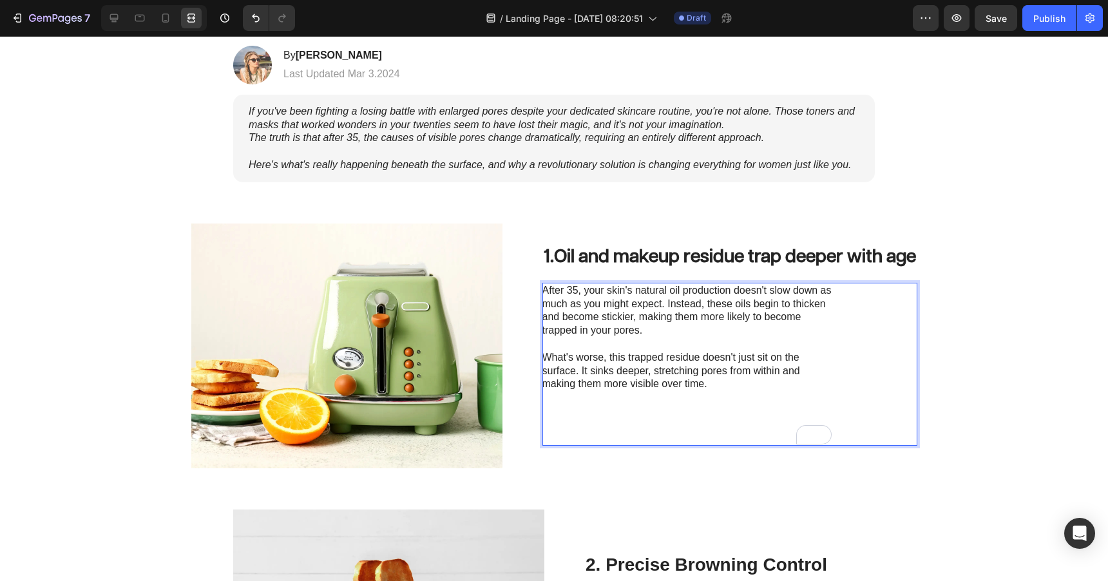
click at [646, 403] on p "Rich Text Editor. Editing area: main" at bounding box center [687, 404] width 289 height 27
click at [715, 385] on p "What's worse, this trapped residue doesn't just sit on the surface. It sinks de…" at bounding box center [687, 371] width 289 height 40
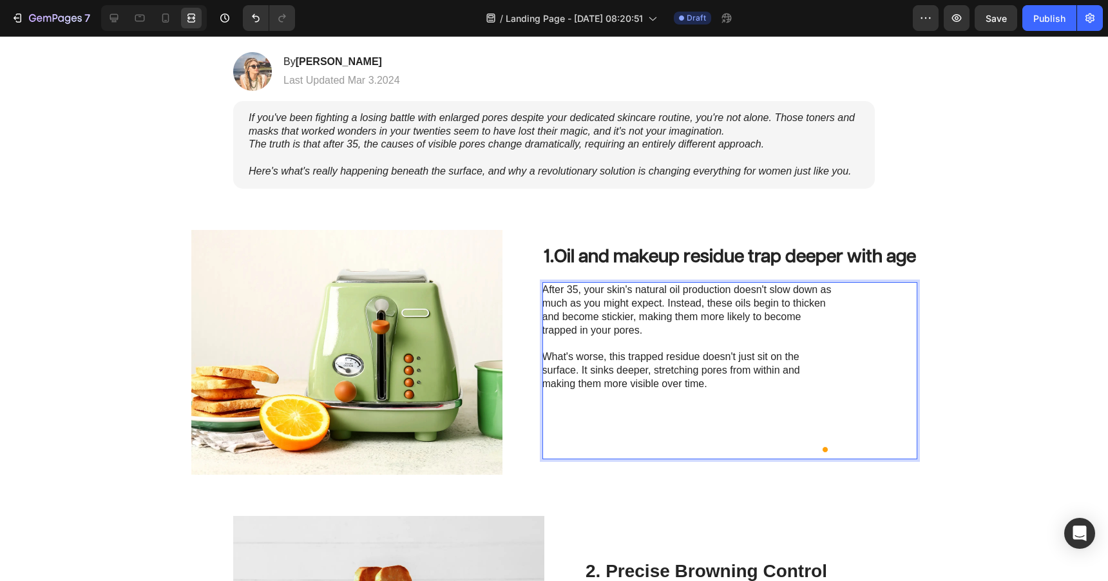
scroll to position [237, 0]
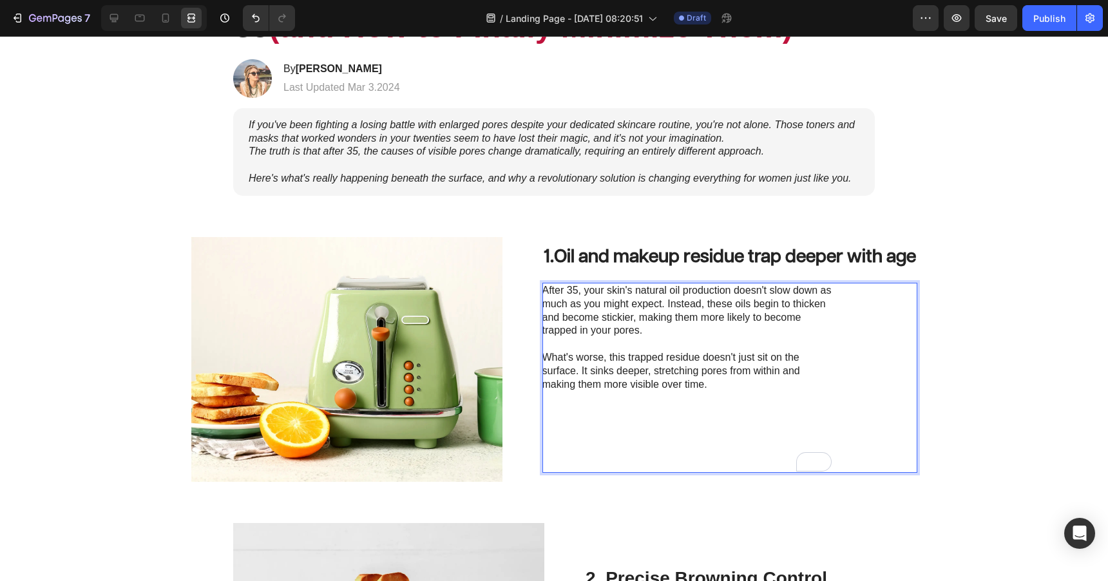
click at [590, 407] on p "Rich Text Editor. Editing area: main" at bounding box center [687, 412] width 289 height 14
click at [644, 452] on p "Rich Text Editor. Editing area: main" at bounding box center [687, 458] width 289 height 27
click at [638, 404] on p "Rich Text Editor. Editing area: main" at bounding box center [687, 398] width 289 height 14
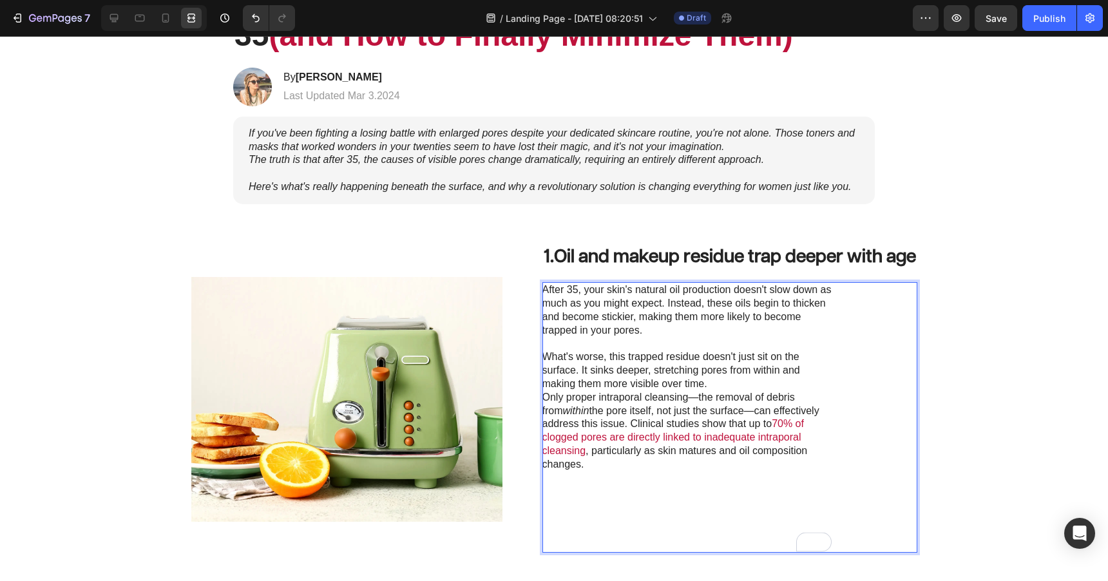
click at [590, 534] on p "Rich Text Editor. Editing area: main" at bounding box center [687, 538] width 289 height 27
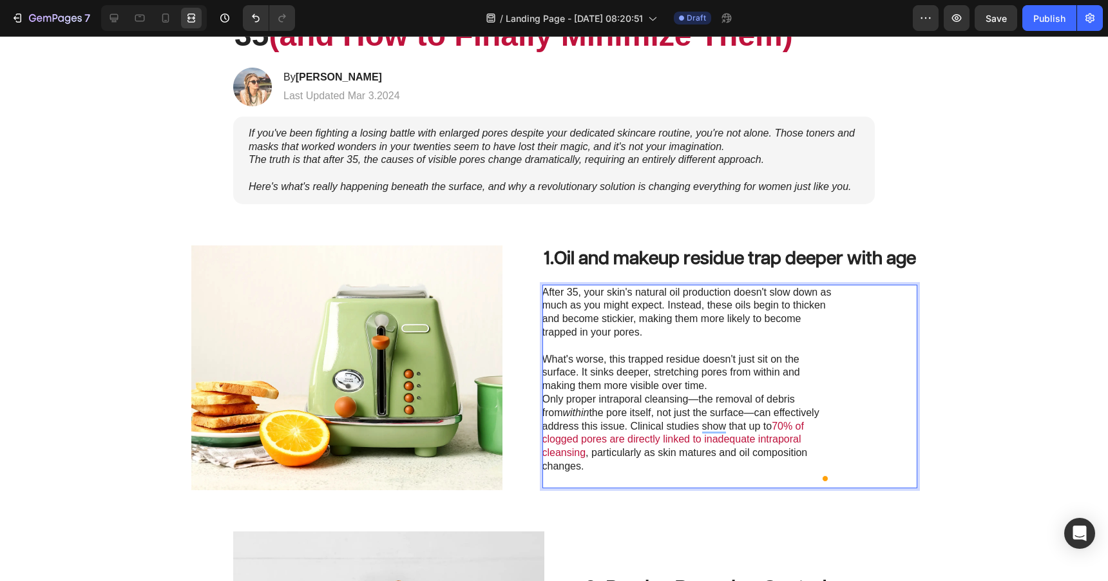
scroll to position [231, 0]
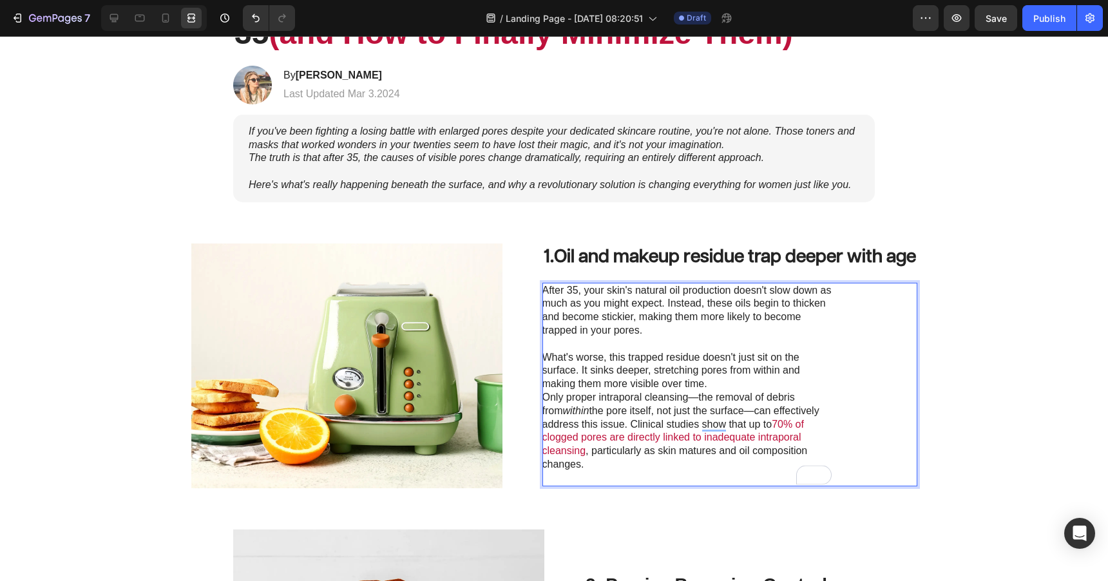
click at [720, 383] on p "What's worse, this trapped residue doesn't just sit on the surface. It sinks de…" at bounding box center [687, 371] width 289 height 40
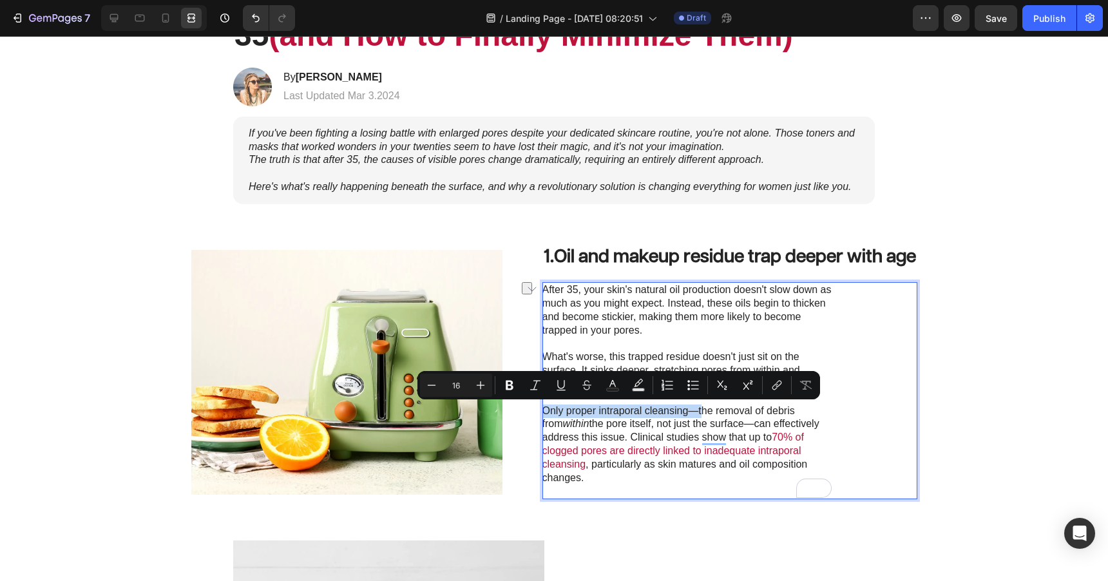
drag, startPoint x: 700, startPoint y: 413, endPoint x: 542, endPoint y: 411, distance: 157.9
click at [543, 411] on p "Only proper intraporal cleansing—the removal of debris from within the pore its…" at bounding box center [687, 452] width 289 height 94
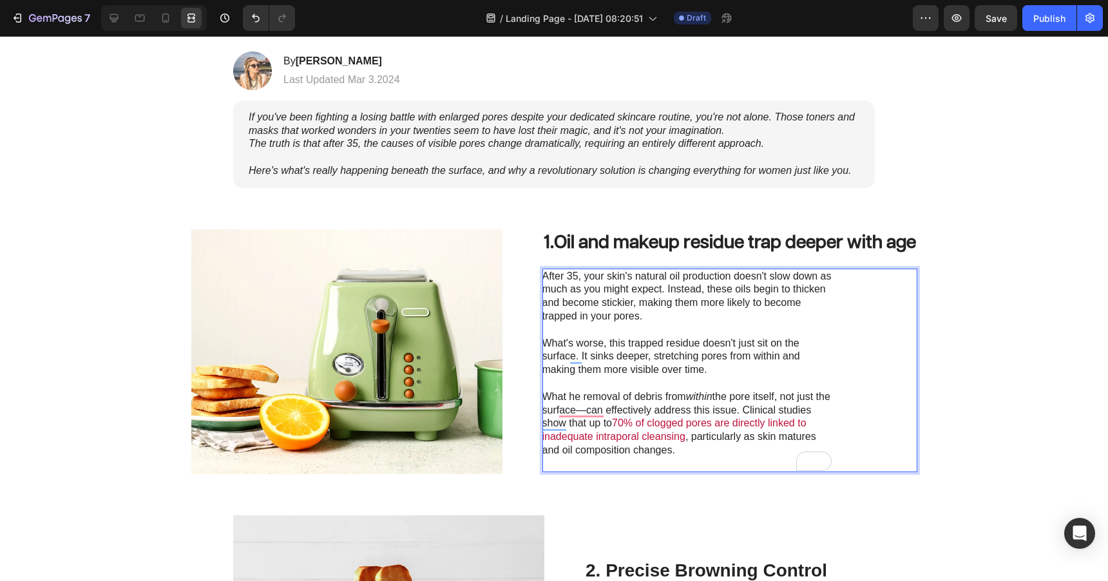
scroll to position [247, 0]
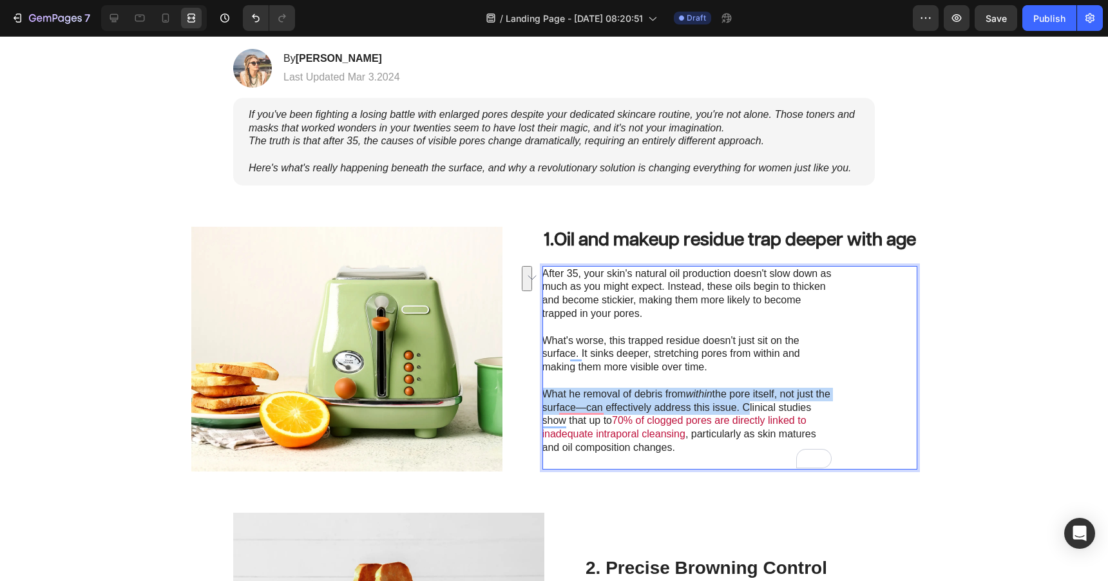
drag, startPoint x: 756, startPoint y: 411, endPoint x: 543, endPoint y: 389, distance: 213.7
click at [543, 389] on p "What he removal of debris from within the pore itself, not just the surface—can…" at bounding box center [687, 428] width 289 height 81
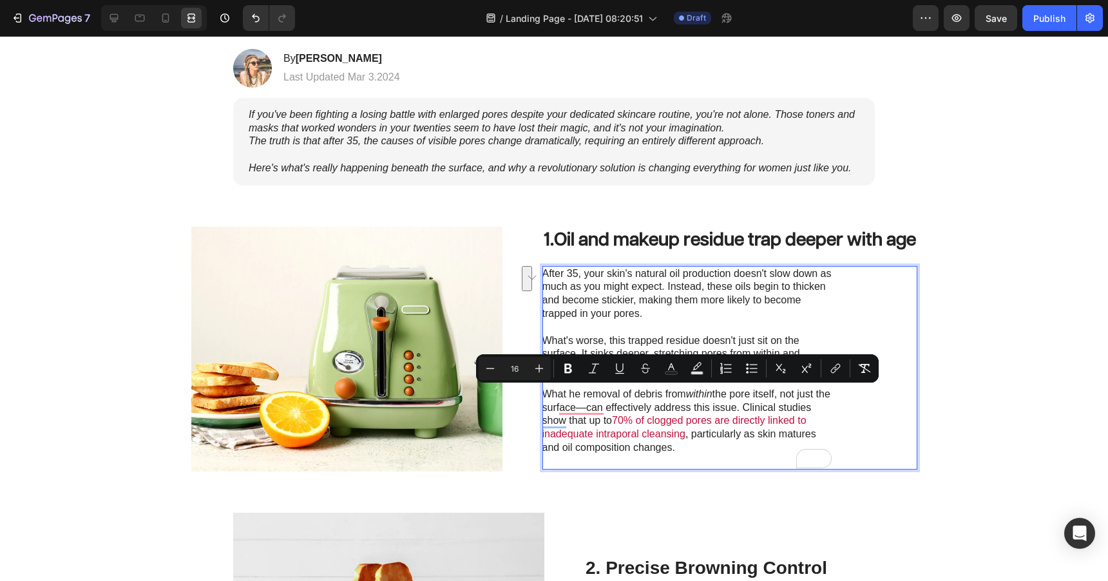
scroll to position [261, 0]
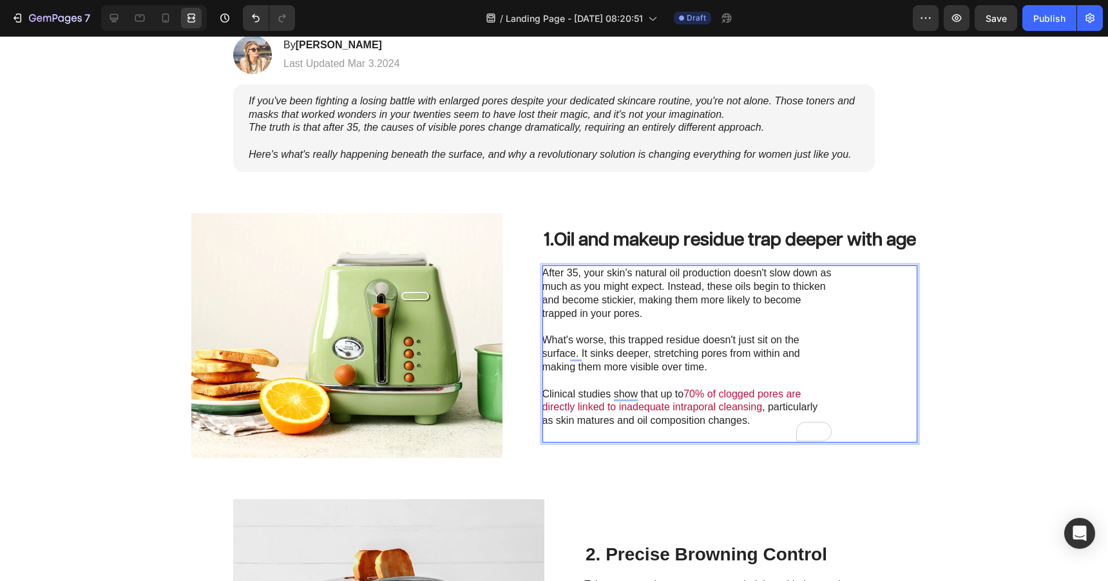
click at [636, 409] on span "70% of clogged pores are directly linked to inadequate intraporal cleansing" at bounding box center [672, 401] width 259 height 24
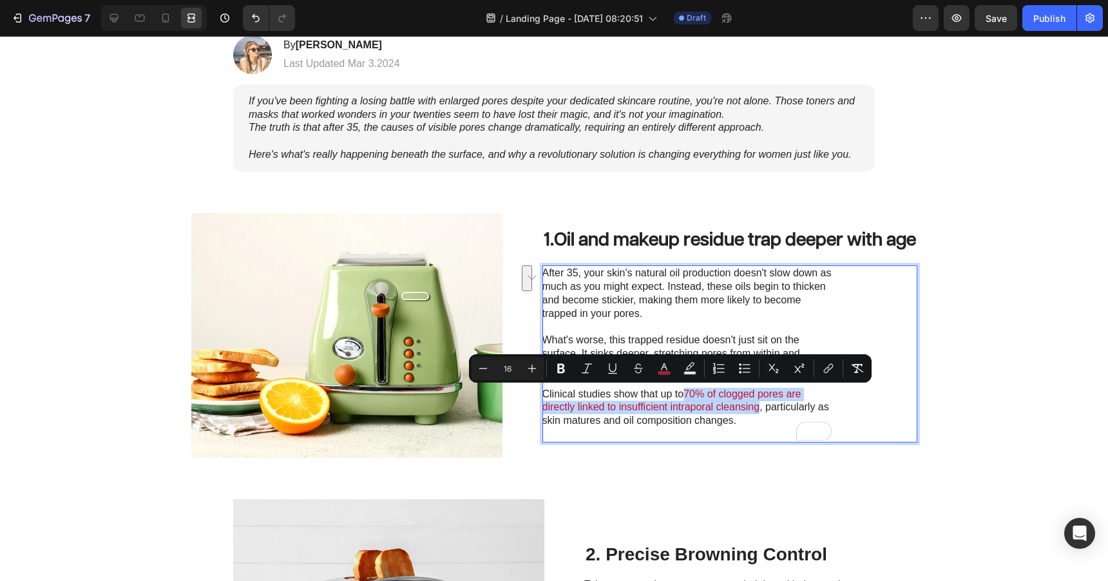
drag, startPoint x: 686, startPoint y: 395, endPoint x: 757, endPoint y: 414, distance: 72.7
click at [757, 414] on p "Clinical studies show that up to 70% of clogged pores are directly linked to in…" at bounding box center [687, 414] width 289 height 53
click at [672, 374] on button "color" at bounding box center [664, 368] width 23 height 23
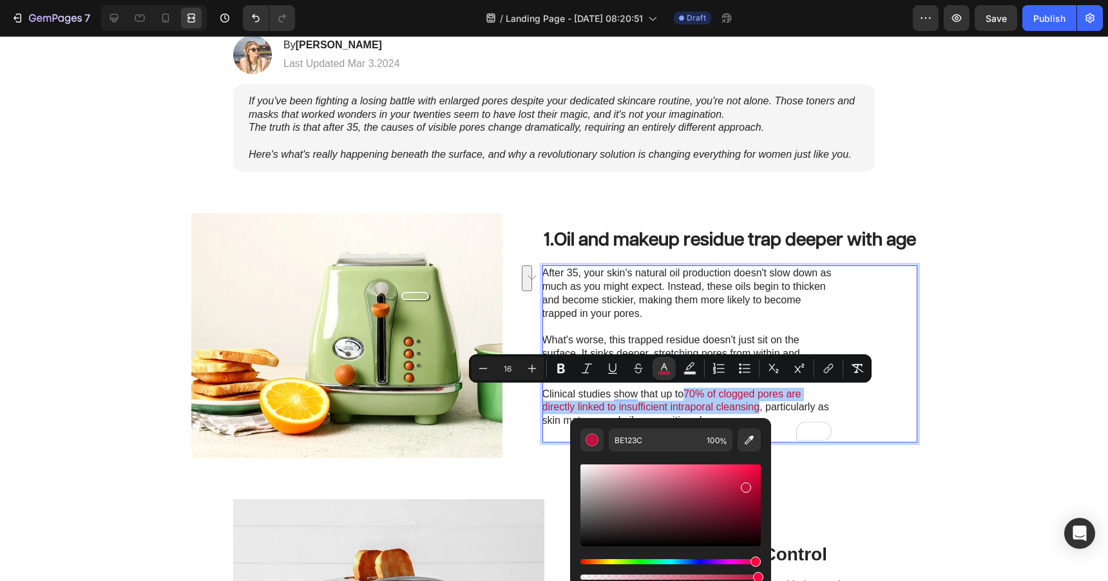
click at [698, 565] on div "Editor contextual toolbar" at bounding box center [671, 569] width 180 height 21
click at [698, 561] on div "Hue" at bounding box center [671, 561] width 180 height 5
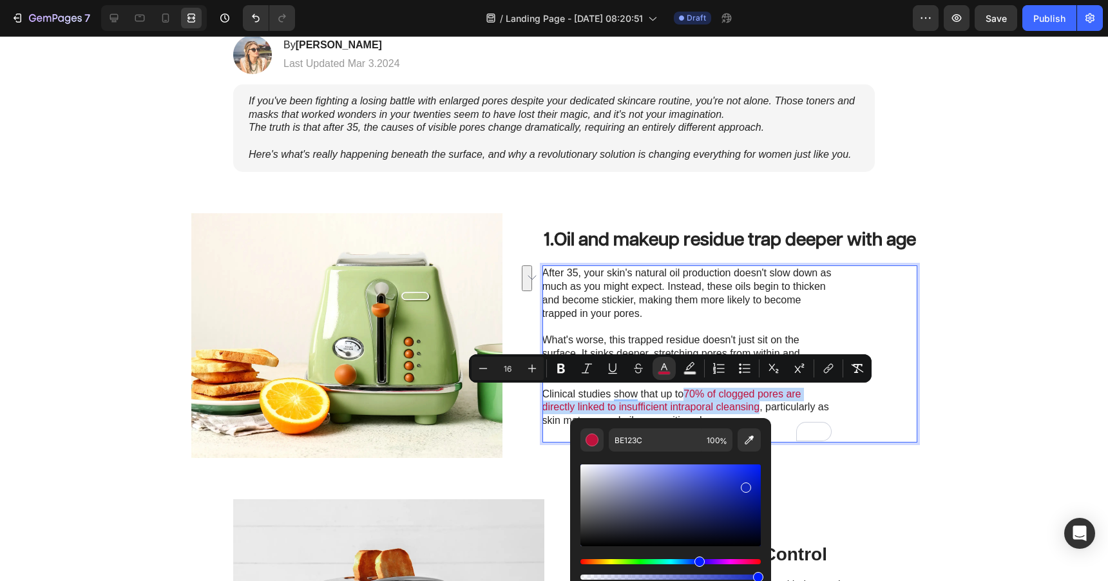
type input "1226BD"
click at [562, 367] on icon "Editor contextual toolbar" at bounding box center [561, 368] width 13 height 13
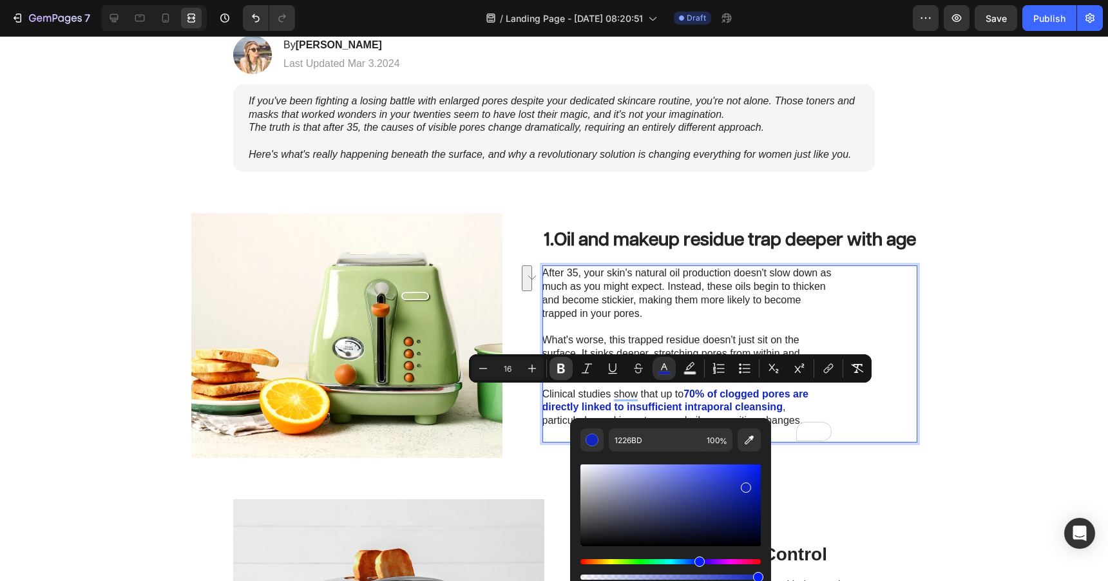
scroll to position [254, 0]
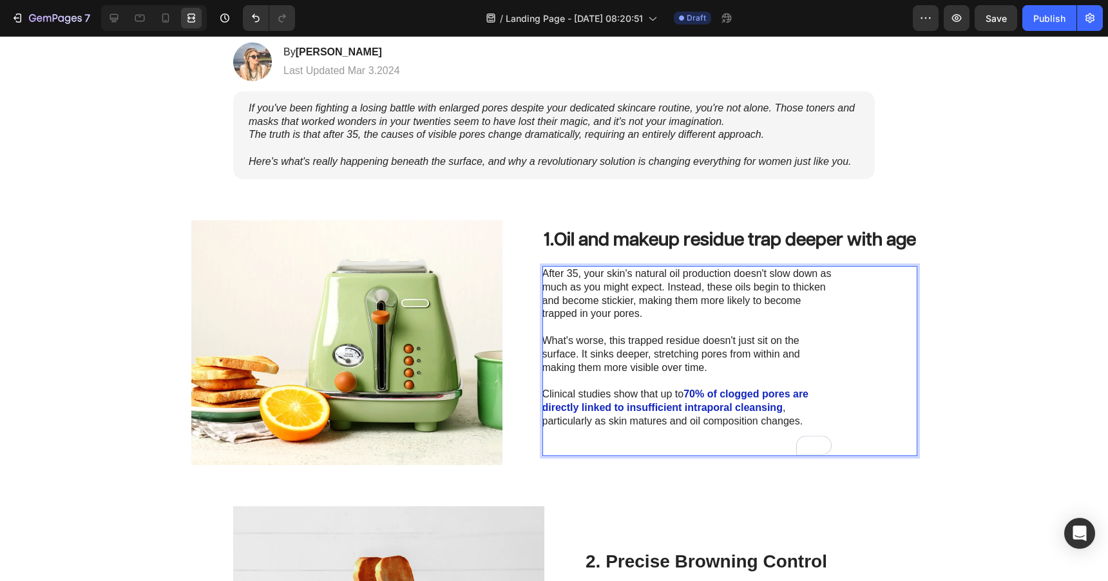
click at [657, 293] on p "After 35, your skin's natural oil production doesn't slow down as much as you m…" at bounding box center [687, 293] width 289 height 53
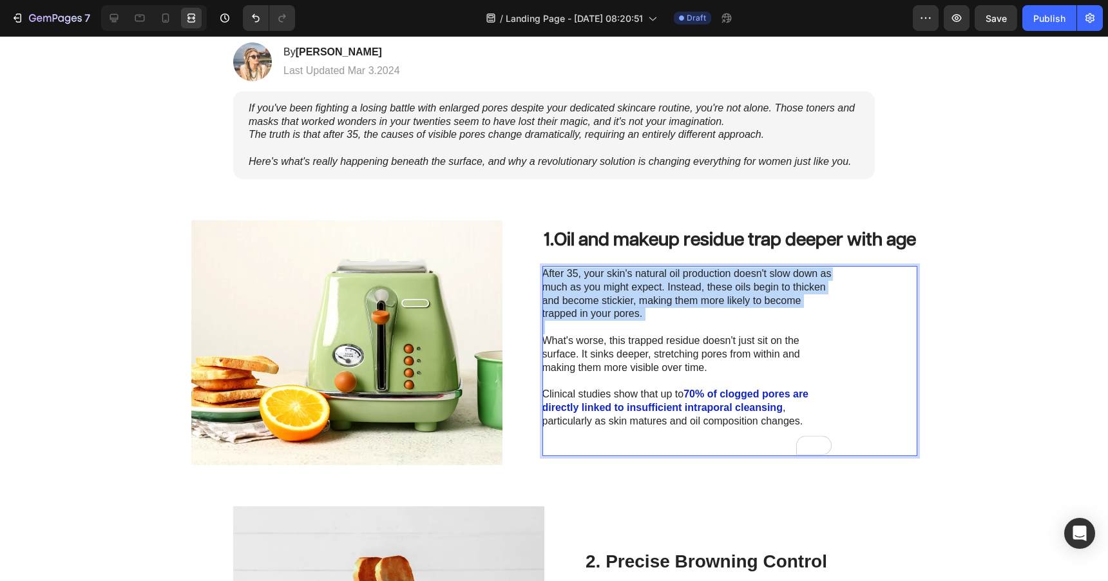
click at [657, 293] on p "After 35, your skin's natural oil production doesn't slow down as much as you m…" at bounding box center [687, 293] width 289 height 53
click at [667, 323] on p "Rich Text Editor. Editing area: main" at bounding box center [687, 328] width 289 height 14
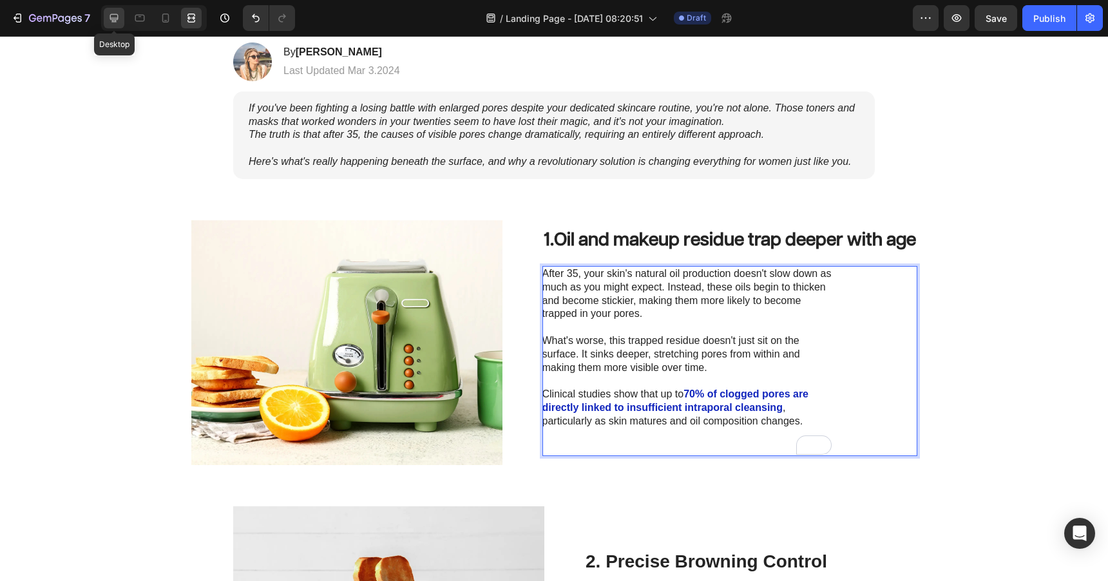
click at [115, 21] on icon at bounding box center [114, 18] width 8 height 8
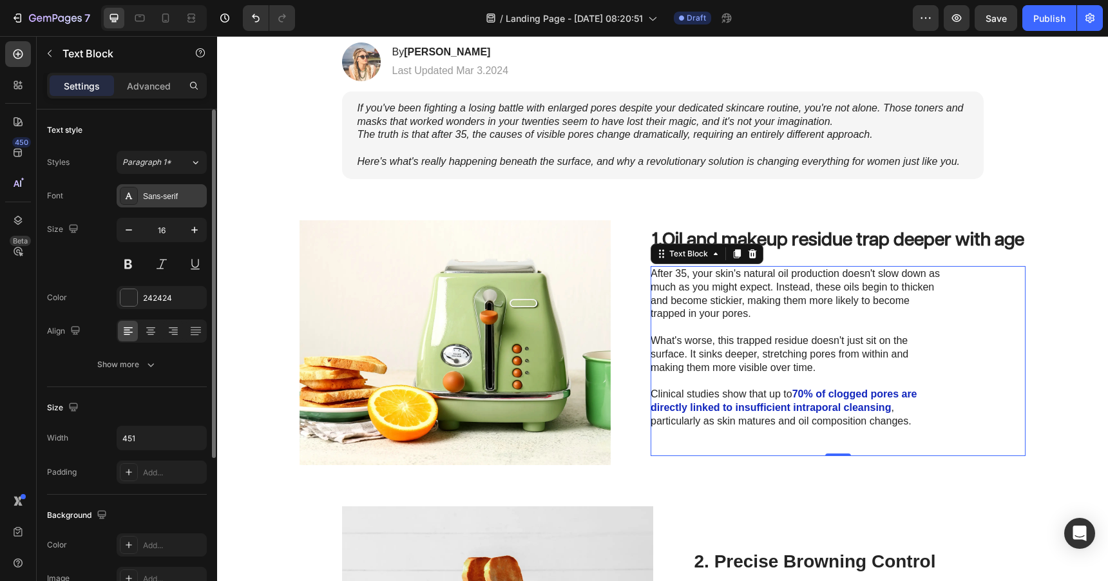
click at [180, 199] on div "Sans-serif" at bounding box center [173, 197] width 61 height 12
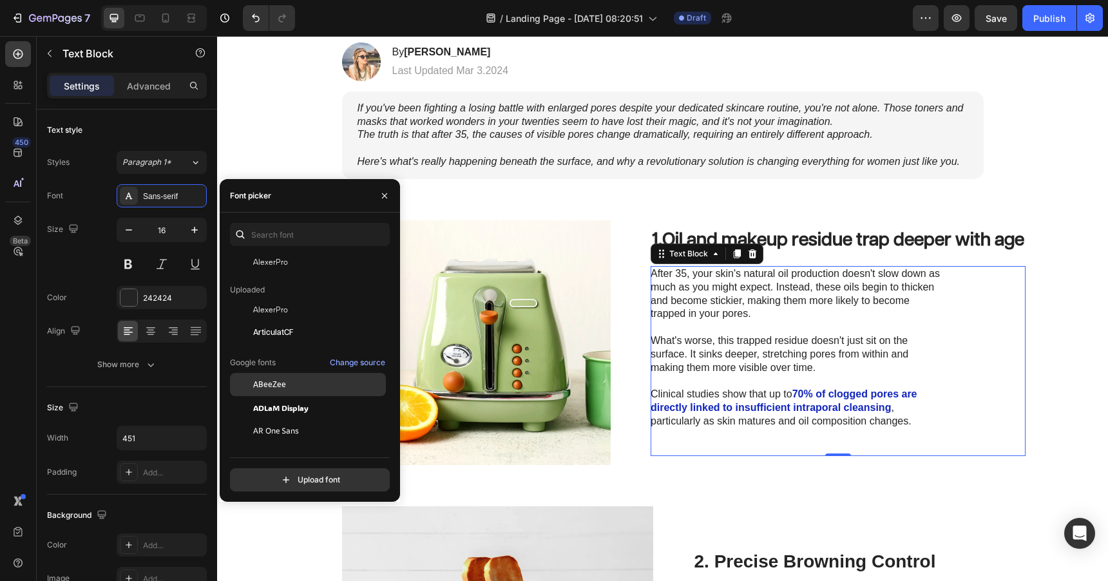
scroll to position [78, 0]
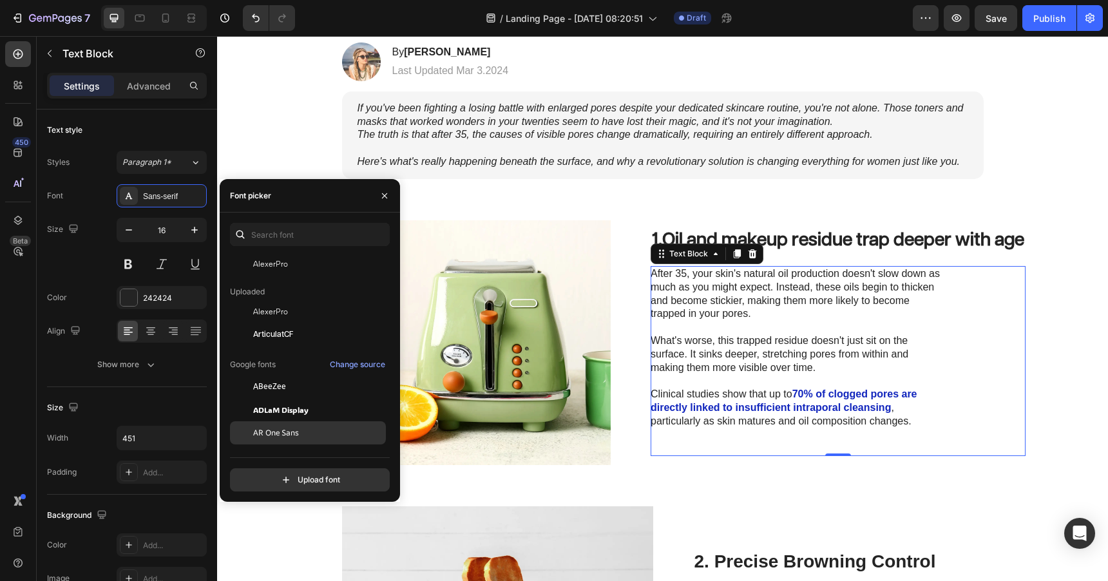
click at [320, 429] on div "AR One Sans" at bounding box center [318, 433] width 130 height 12
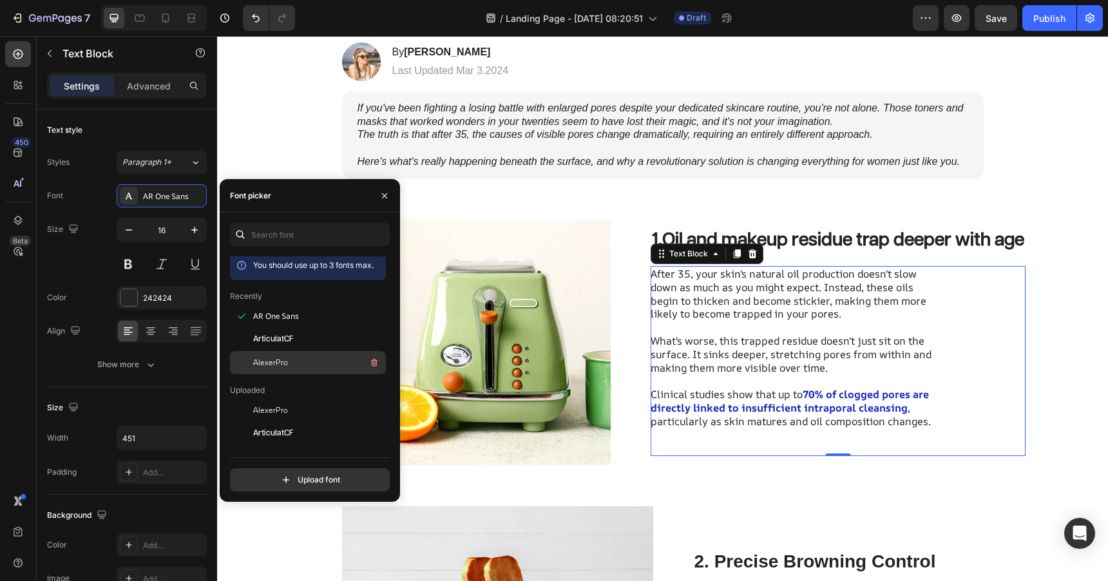
scroll to position [4, 0]
click at [319, 363] on div "AlexerPro" at bounding box center [318, 361] width 130 height 15
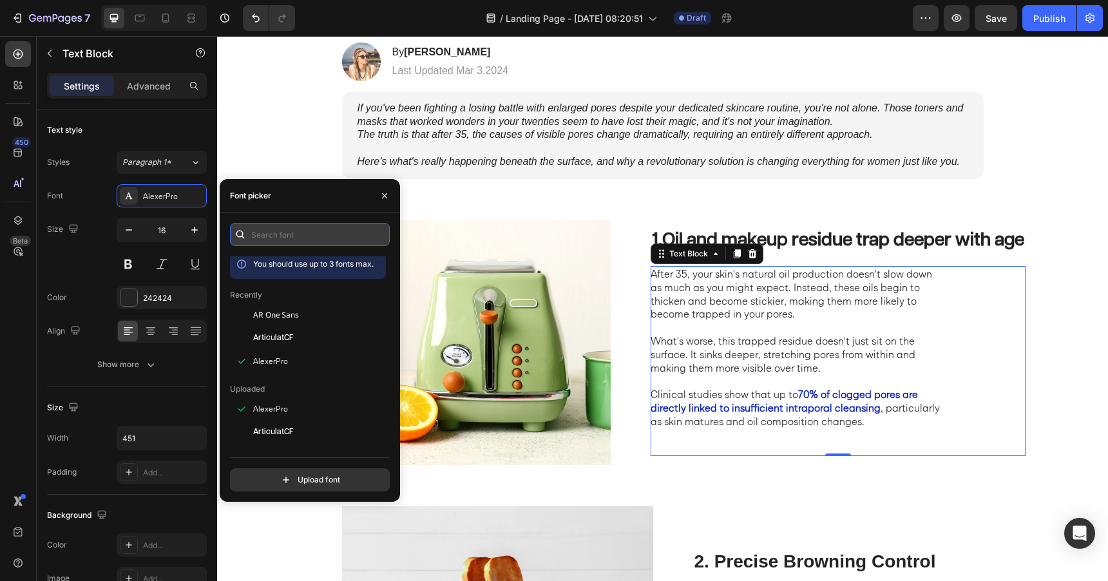
click at [339, 238] on input "text" at bounding box center [310, 234] width 160 height 23
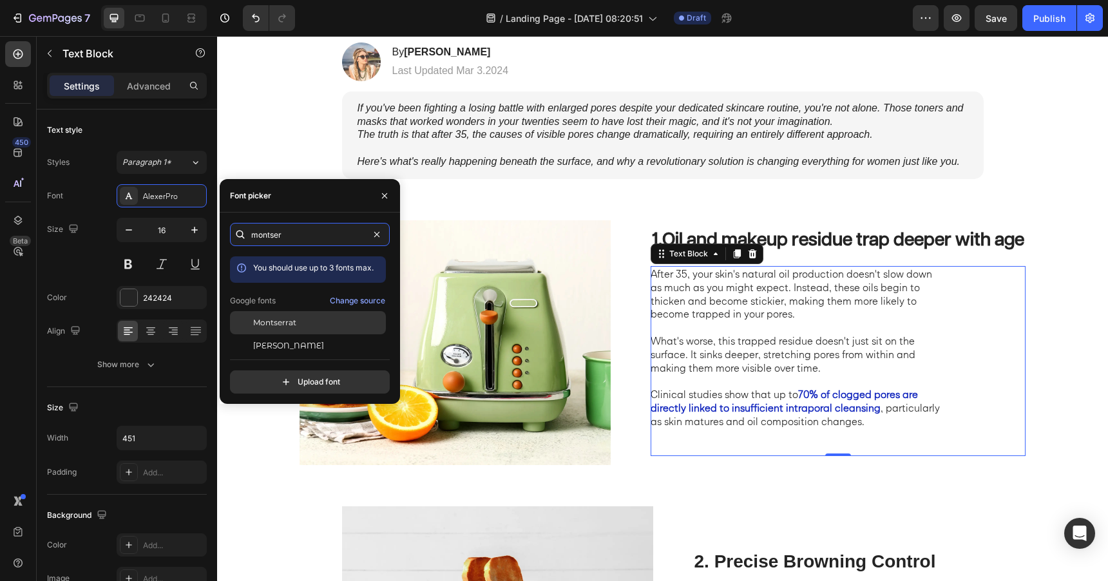
type input "montser"
click at [315, 324] on div "Montserrat" at bounding box center [318, 323] width 130 height 12
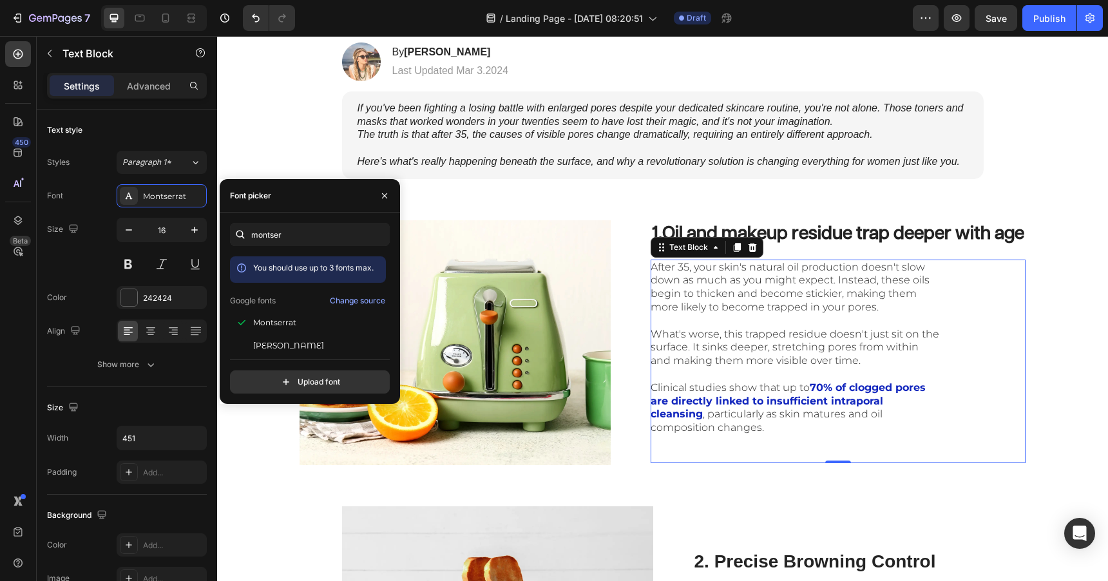
scroll to position [32, 0]
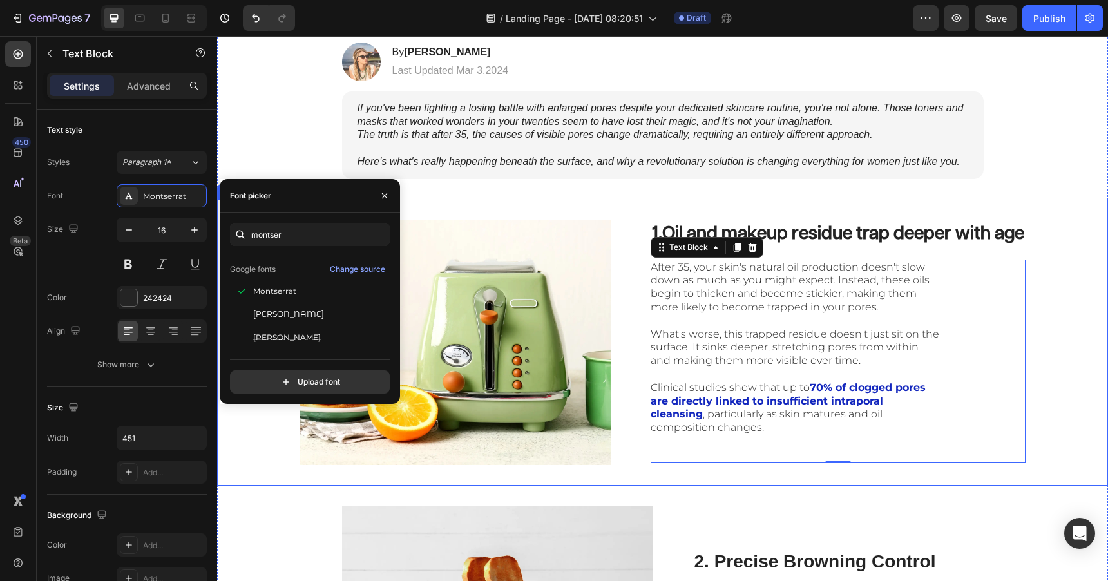
click at [466, 208] on div "Image 1. Oil and makeup residue trap deeper with age Heading After 35, your ski…" at bounding box center [662, 343] width 891 height 286
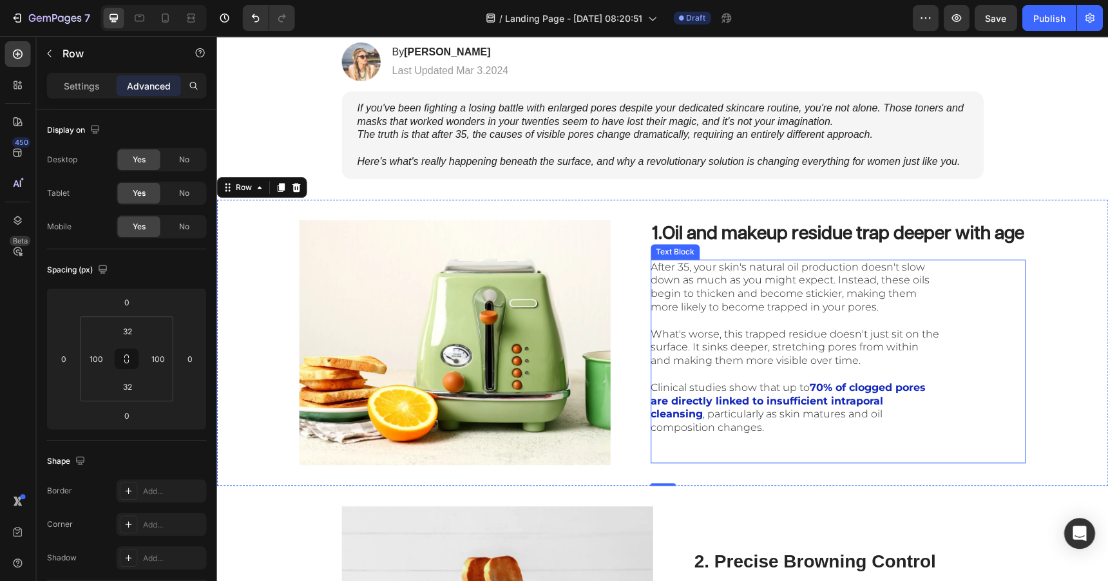
scroll to position [0, 0]
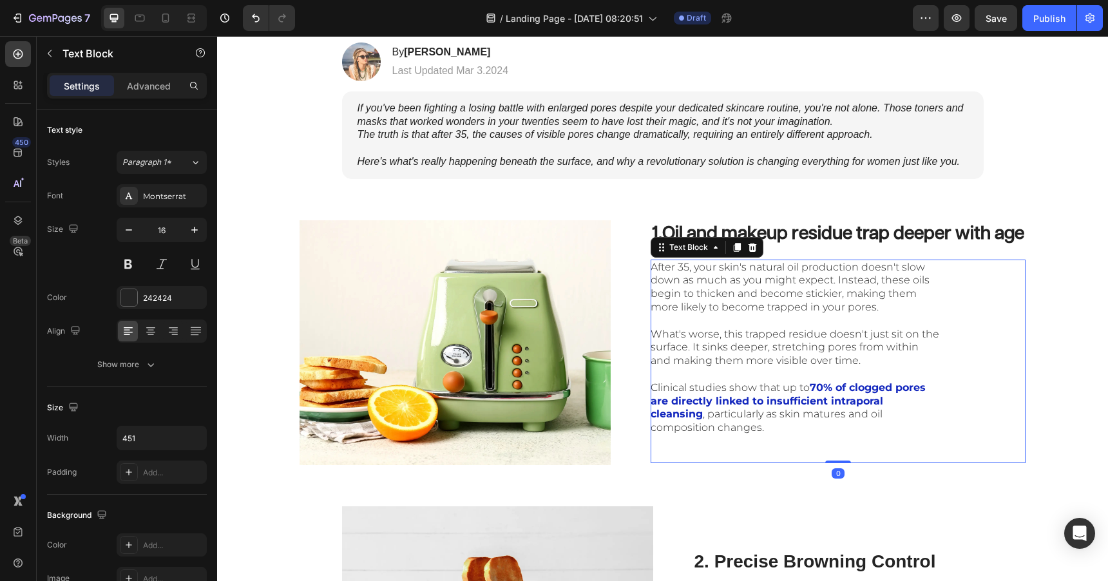
click at [717, 275] on p "After 35, your skin's natural oil production doesn't slow down as much as you m…" at bounding box center [795, 287] width 289 height 53
click at [165, 197] on div "Montserrat" at bounding box center [173, 197] width 61 height 12
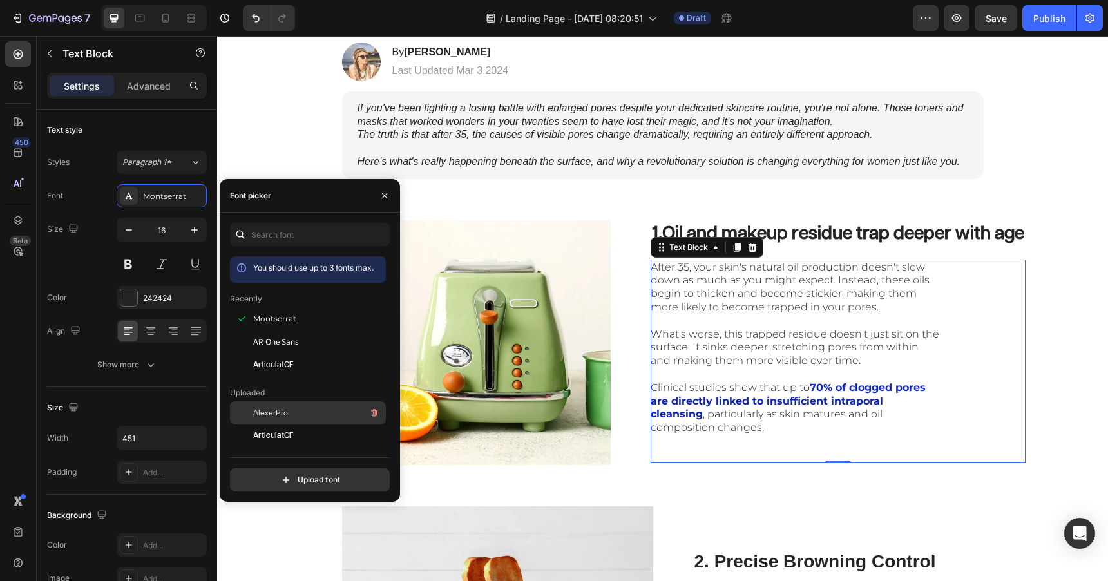
click at [301, 412] on div "AlexerPro" at bounding box center [318, 412] width 130 height 15
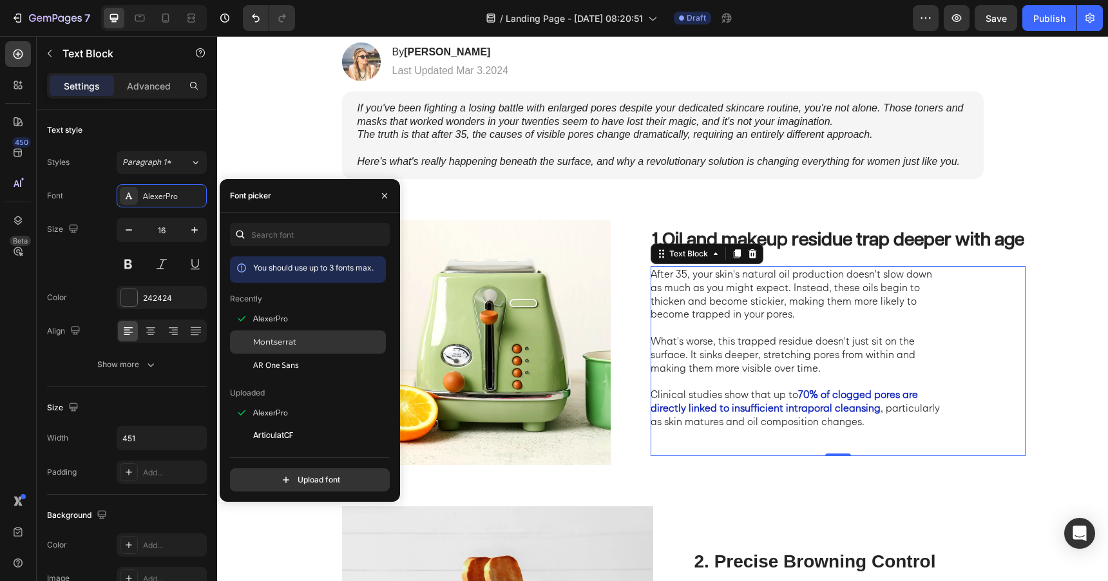
click at [299, 342] on div "Montserrat" at bounding box center [318, 342] width 130 height 12
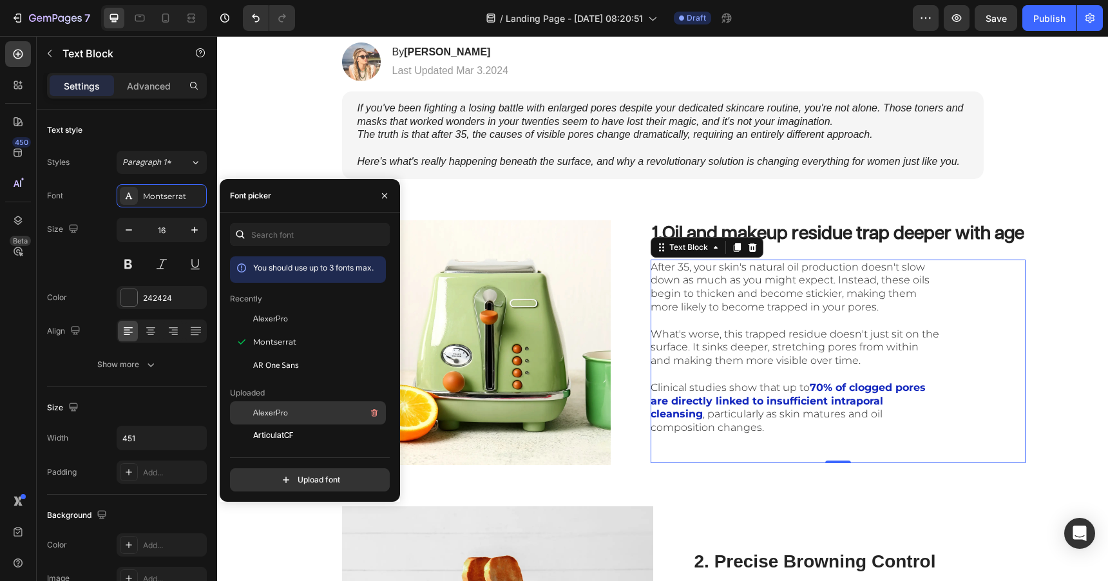
click at [293, 412] on div "AlexerPro" at bounding box center [318, 412] width 130 height 15
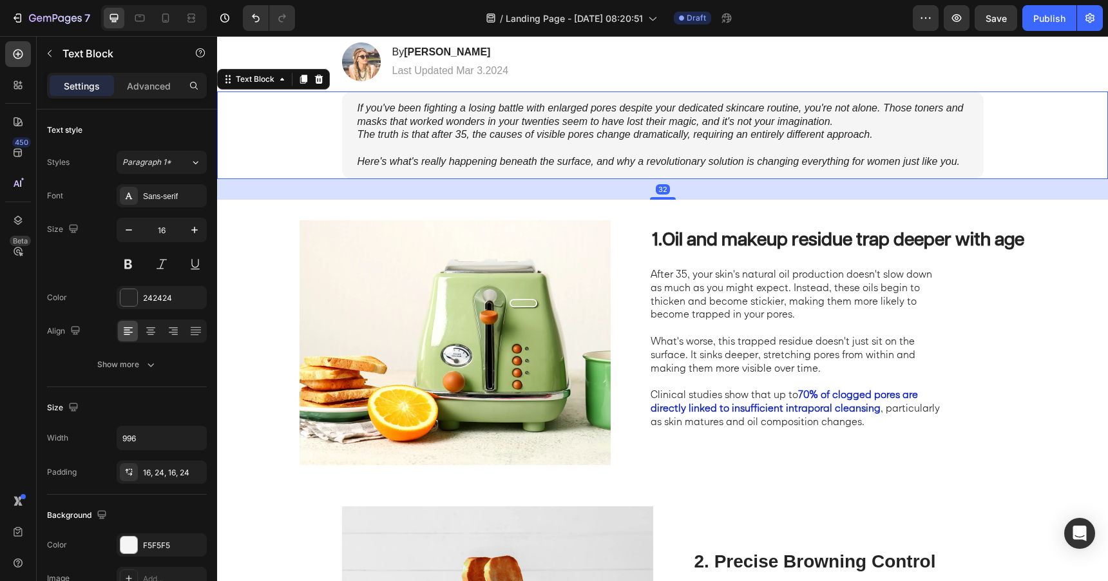
click at [648, 125] on icon "If you've been fighting a losing battle with enlarged pores despite your dedica…" at bounding box center [661, 114] width 606 height 24
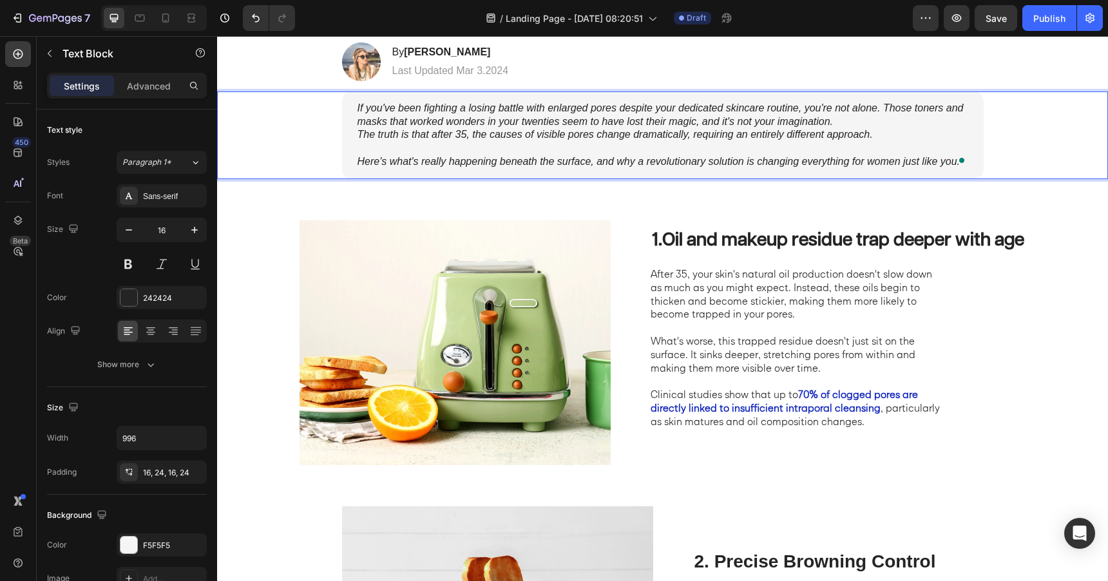
click at [648, 125] on icon "If you've been fighting a losing battle with enlarged pores despite your dedica…" at bounding box center [661, 114] width 606 height 24
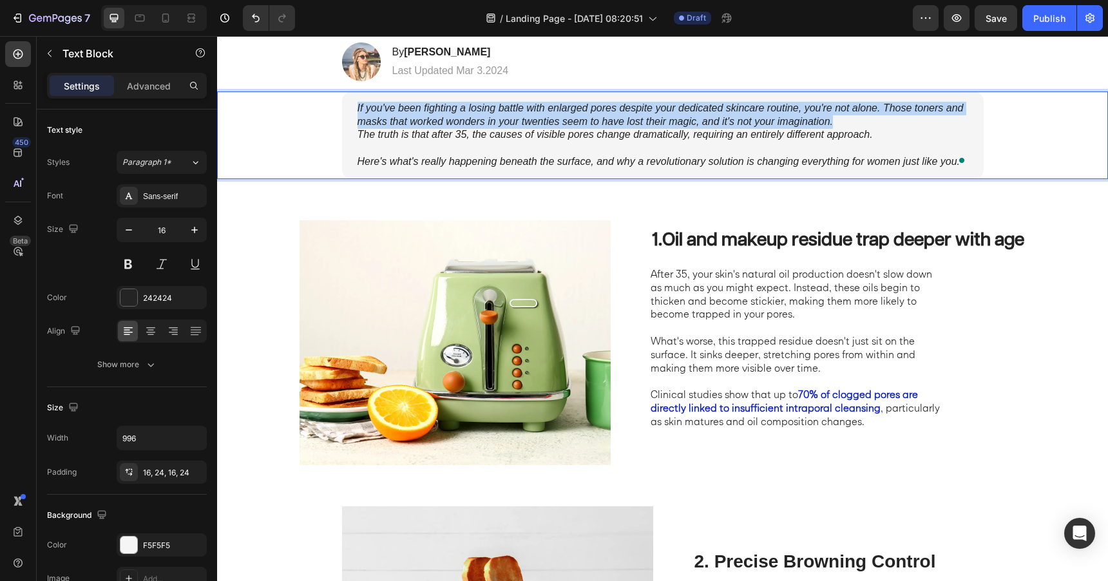
click at [648, 125] on icon "If you've been fighting a losing battle with enlarged pores despite your dedica…" at bounding box center [661, 114] width 606 height 24
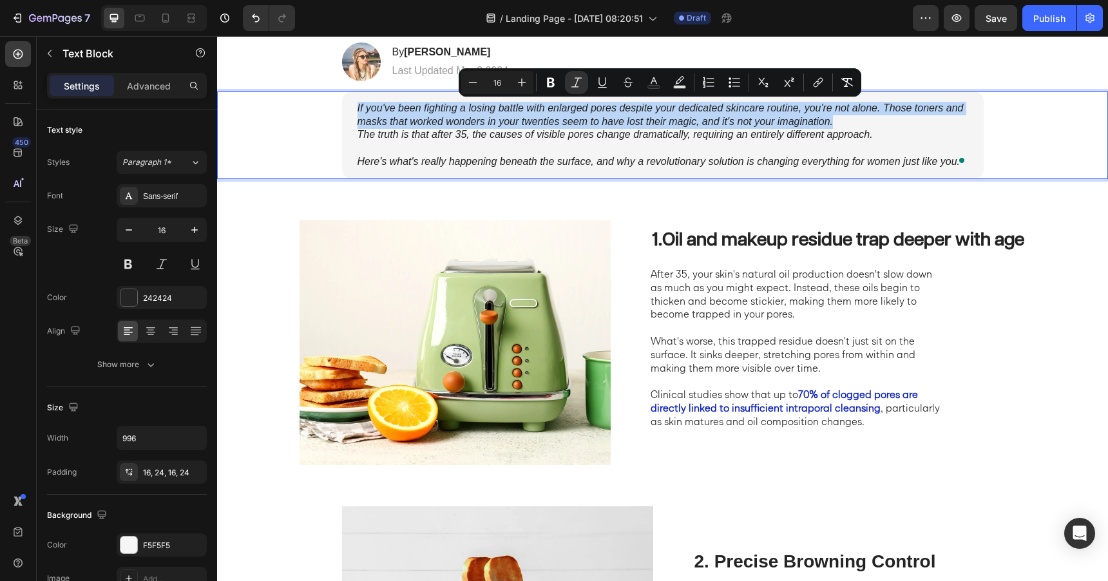
click at [648, 125] on icon "If you've been fighting a losing battle with enlarged pores despite your dedica…" at bounding box center [661, 114] width 606 height 24
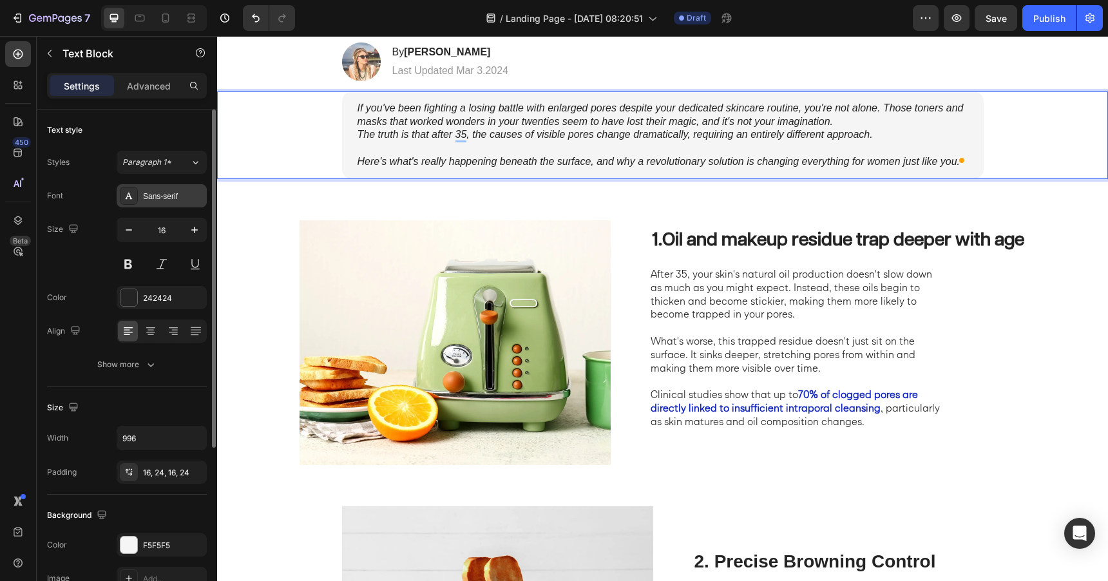
click at [162, 202] on div "Sans-serif" at bounding box center [162, 195] width 90 height 23
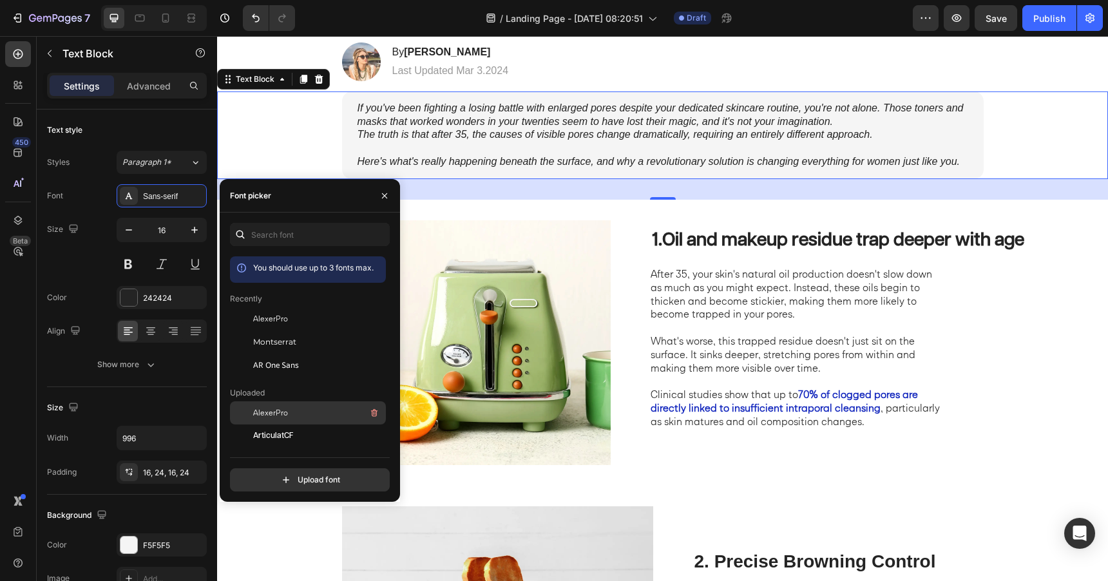
click at [280, 406] on div "AlexerPro" at bounding box center [318, 412] width 130 height 15
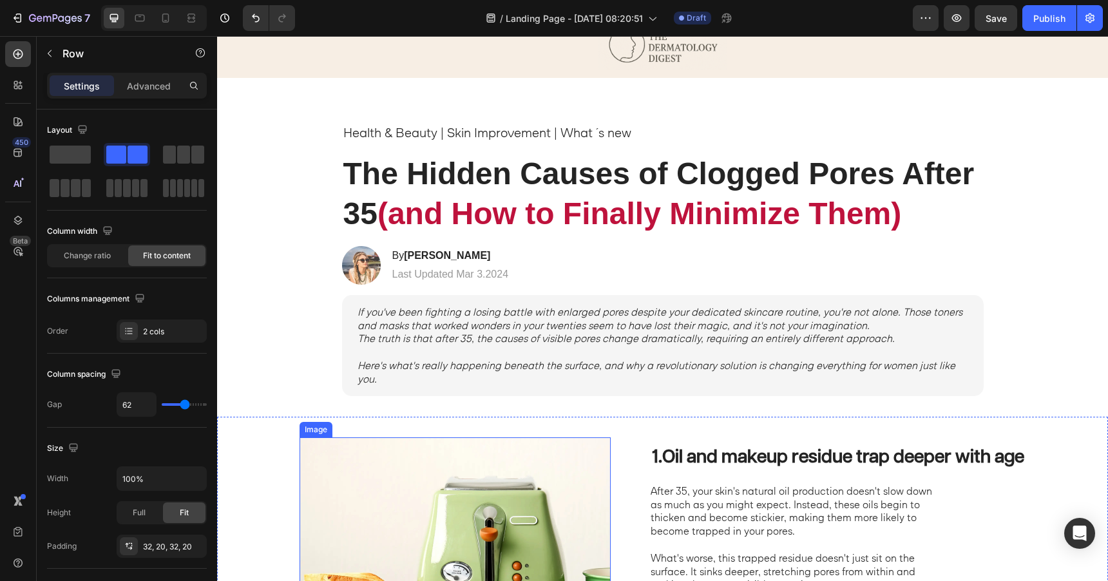
scroll to position [55, 0]
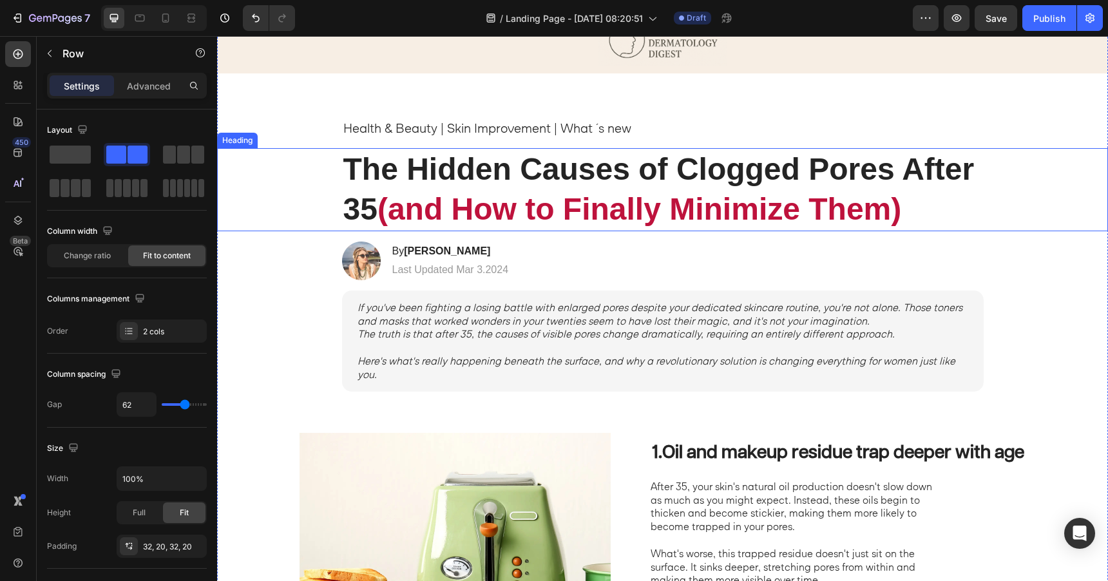
click at [494, 192] on strong "(and How to Finally Minimize Them)" at bounding box center [640, 209] width 524 height 34
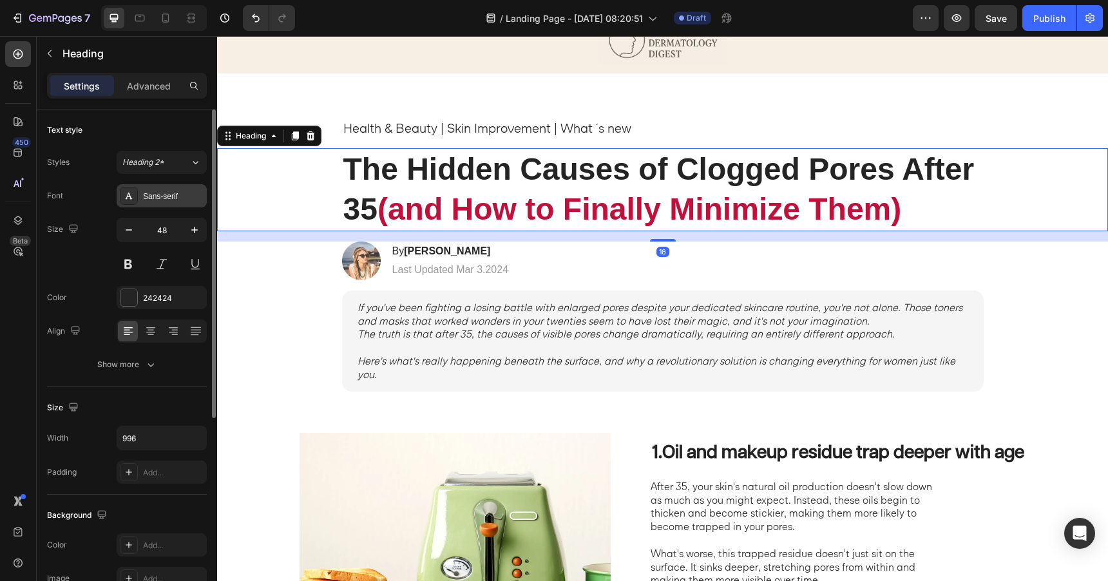
click at [168, 195] on div "Sans-serif" at bounding box center [173, 197] width 61 height 12
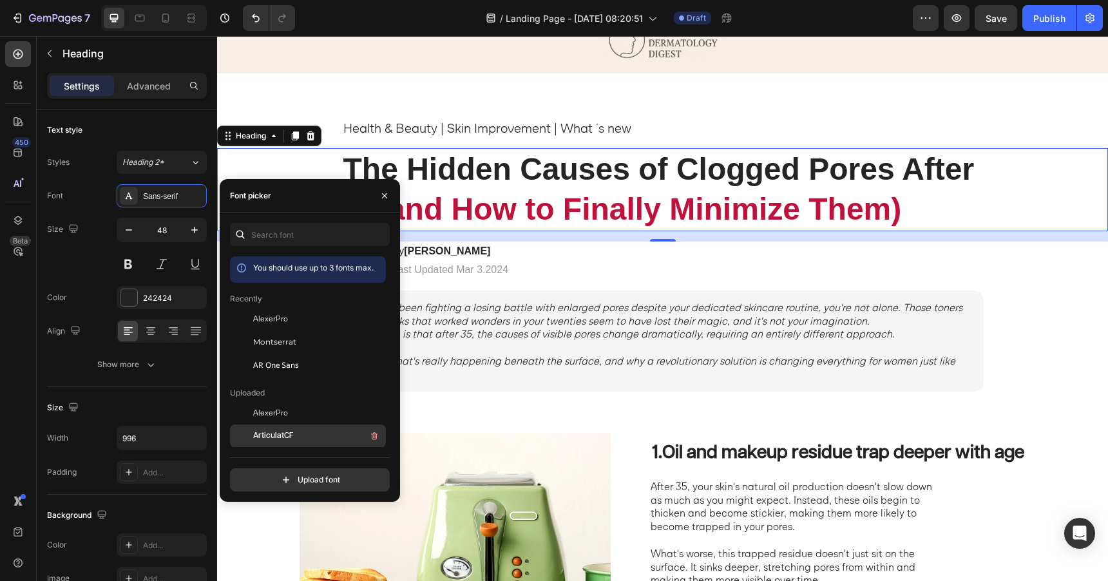
click at [284, 436] on span "ArticulatCF" at bounding box center [273, 436] width 40 height 12
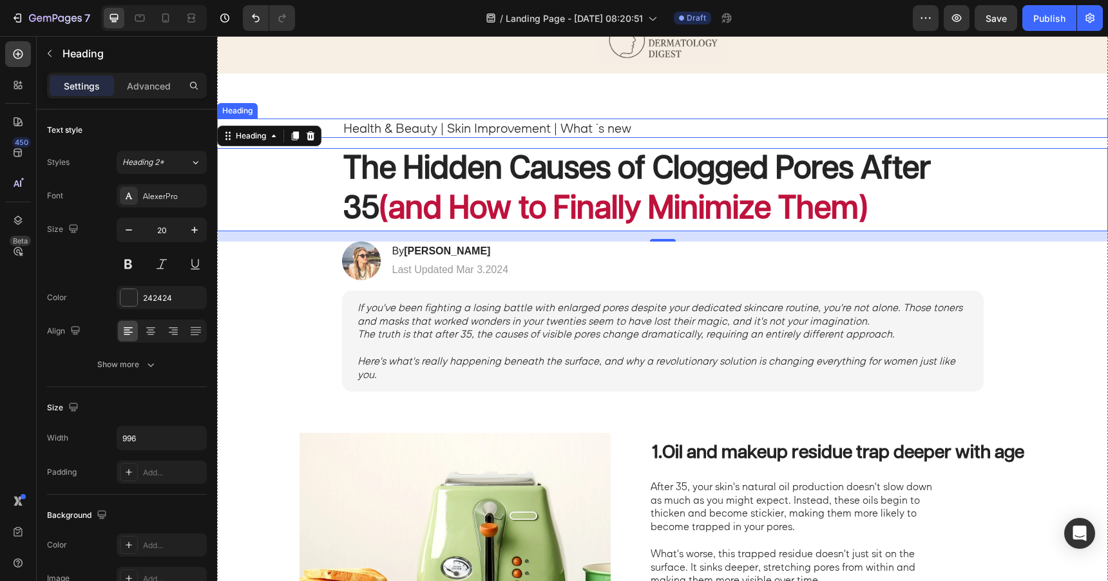
click at [441, 124] on h1 "Health & Beauty | Skin Improvement | What ´s new" at bounding box center [663, 128] width 642 height 19
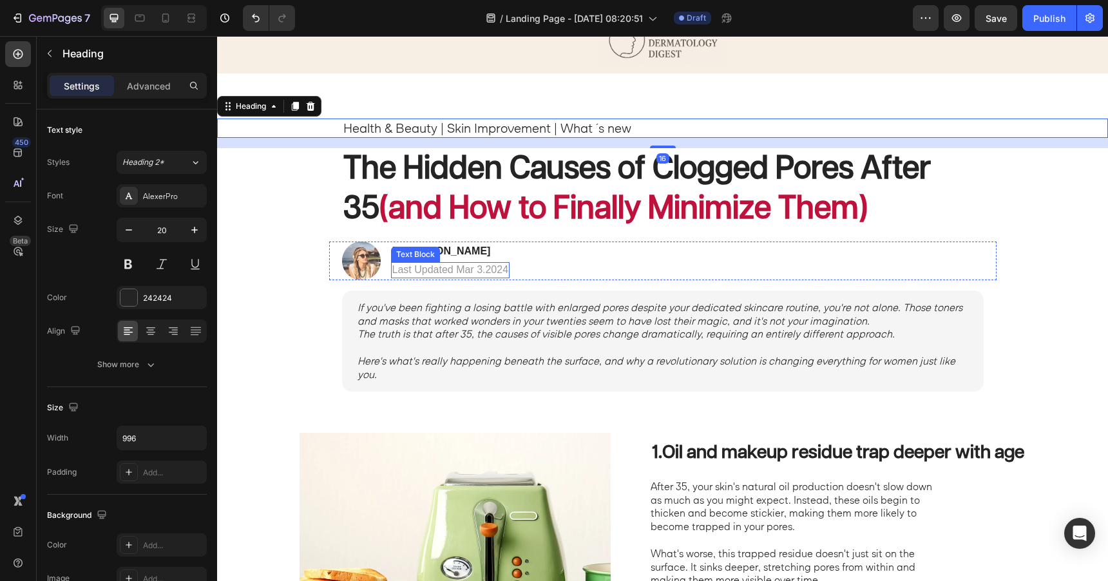
click at [430, 273] on p "Last Updated Mar 3.2024" at bounding box center [450, 271] width 117 height 14
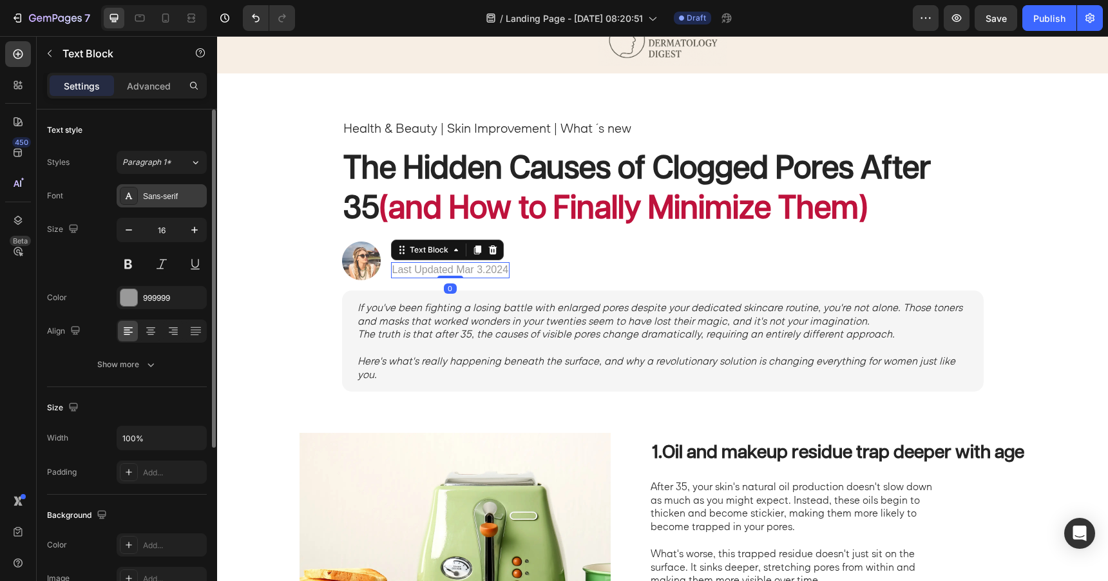
click at [180, 198] on div "Sans-serif" at bounding box center [173, 197] width 61 height 12
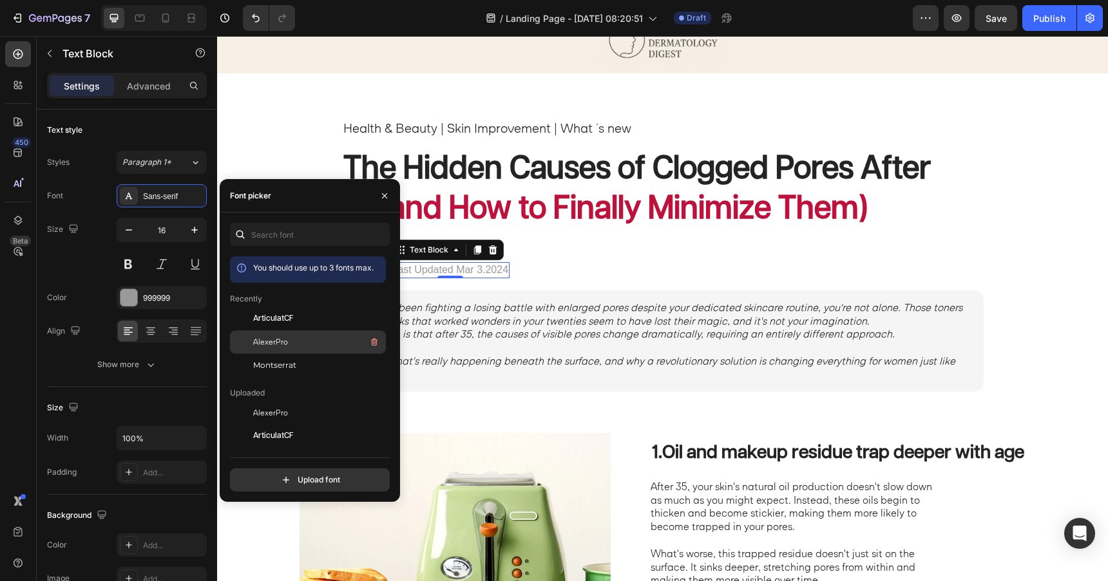
click at [292, 342] on div "AlexerPro" at bounding box center [318, 341] width 130 height 15
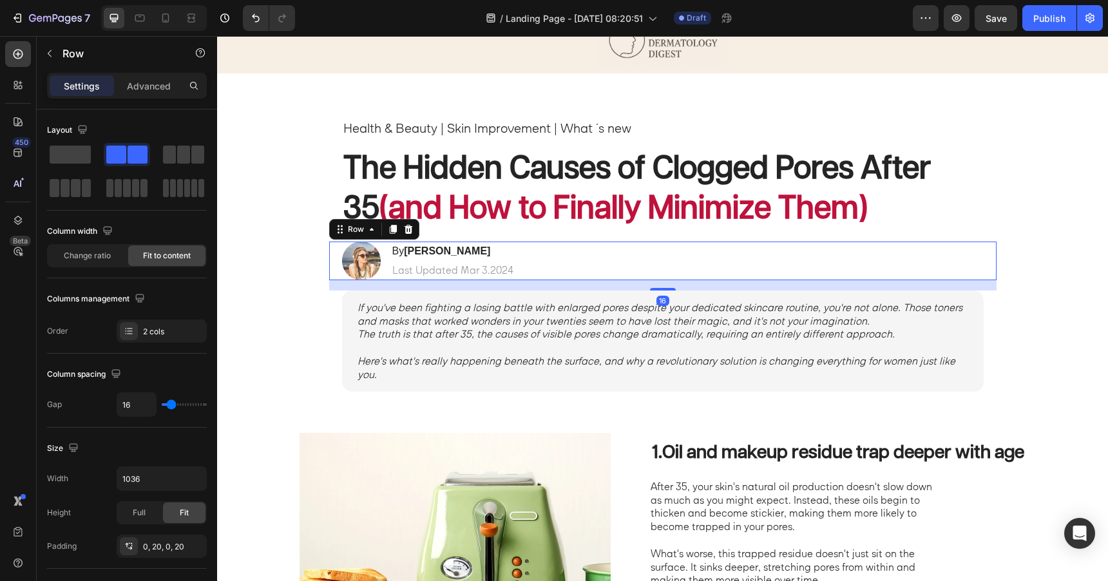
click at [556, 249] on div "Image By Jessica M. Heading Last Updated Mar 3.2024 Text Block Row 16" at bounding box center [663, 261] width 668 height 39
click at [441, 252] on strong "[PERSON_NAME]" at bounding box center [447, 251] width 86 height 11
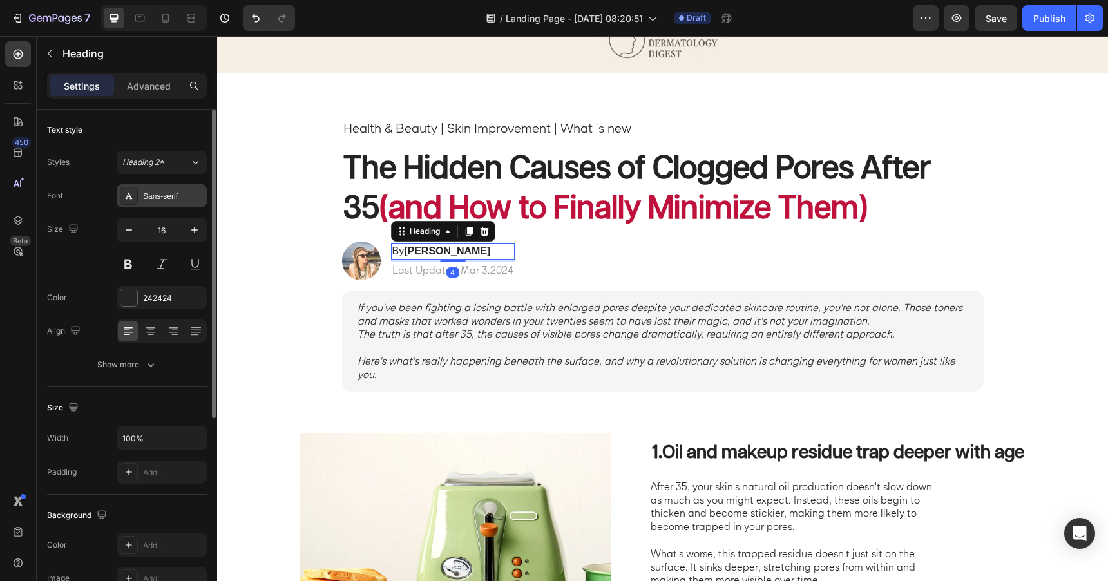
click at [159, 202] on div "Sans-serif" at bounding box center [173, 197] width 61 height 12
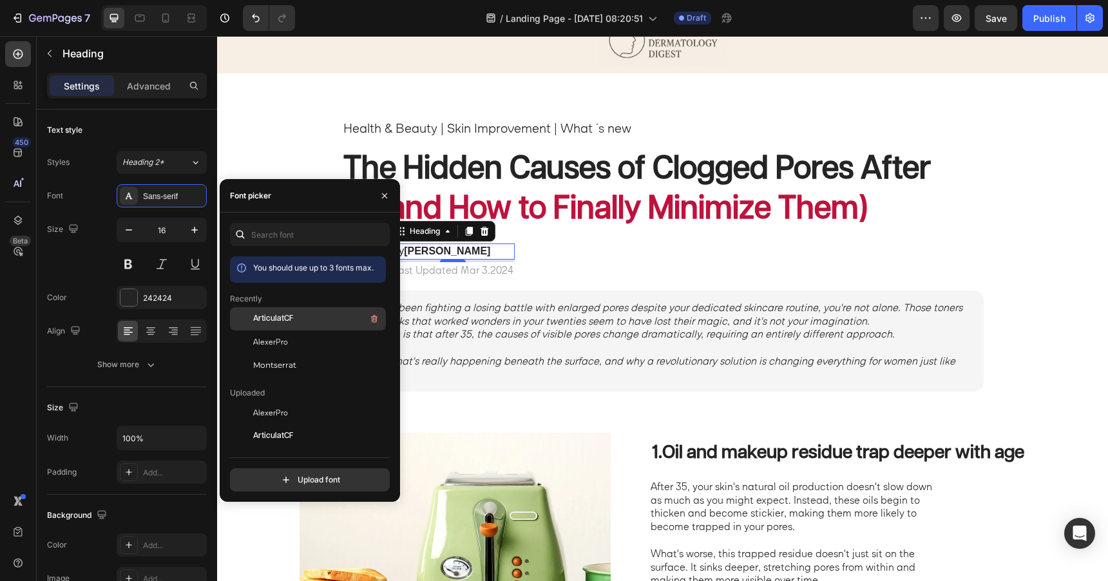
click at [291, 318] on span "ArticulatCF" at bounding box center [273, 319] width 40 height 12
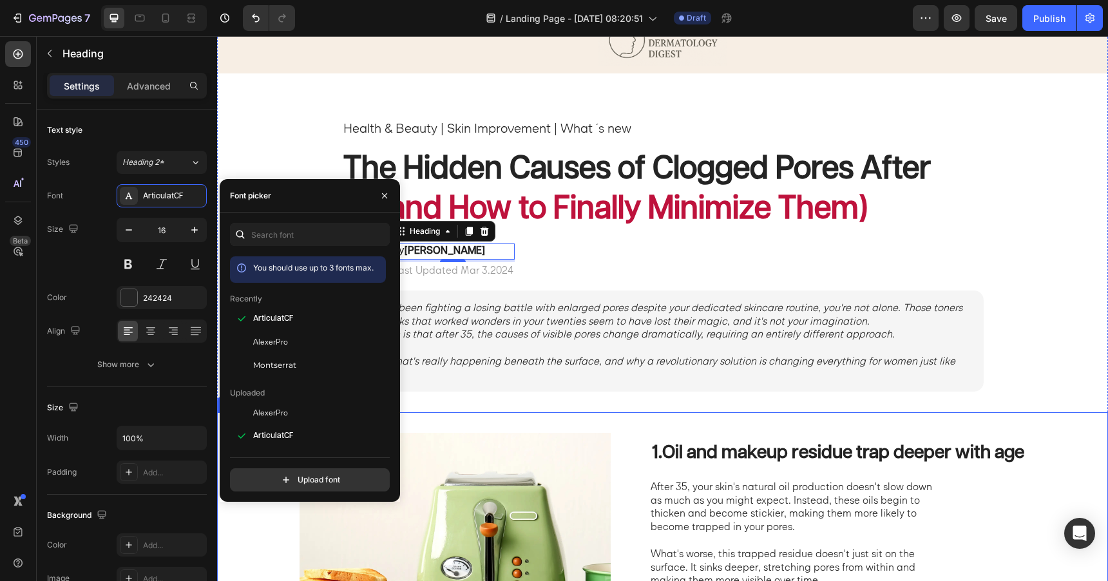
click at [259, 521] on div "Image 1. Oil and makeup residue trap deeper with age Heading After 35, your ski…" at bounding box center [662, 555] width 891 height 286
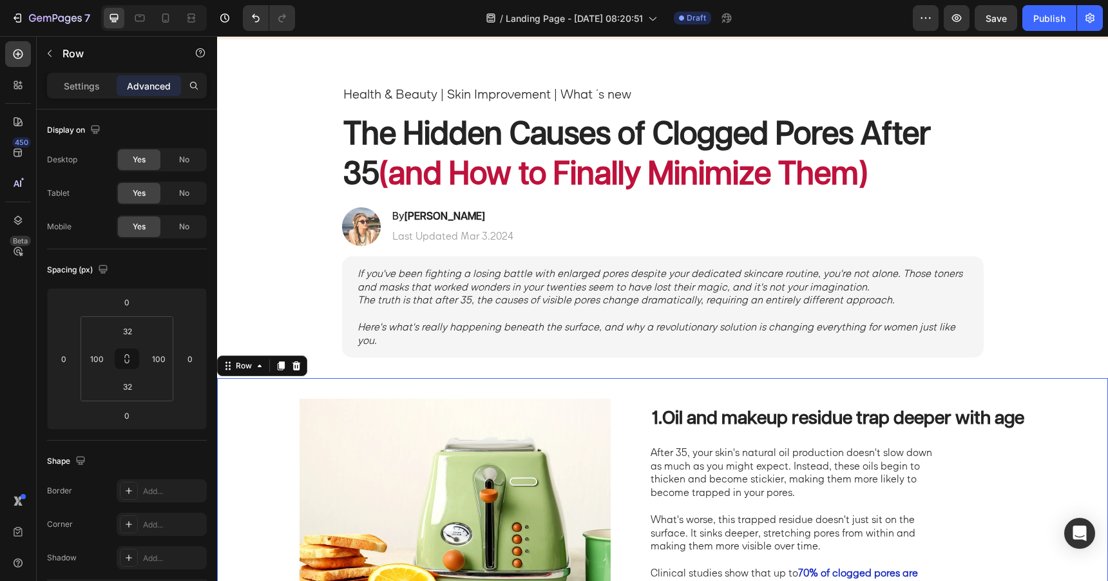
scroll to position [97, 0]
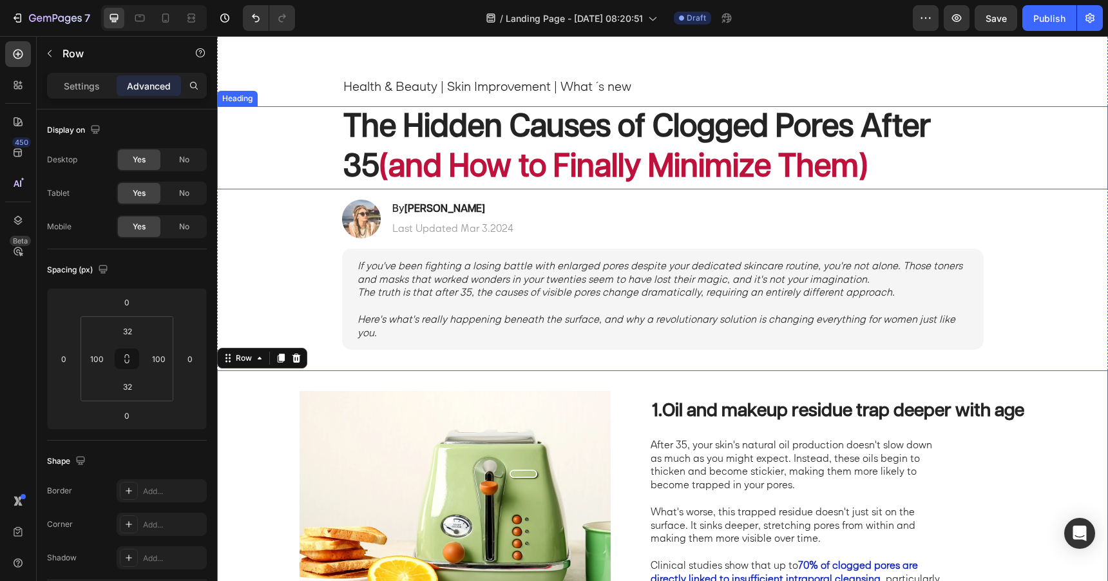
click at [661, 171] on strong "(and How to Finally Minimize Them)" at bounding box center [624, 167] width 488 height 32
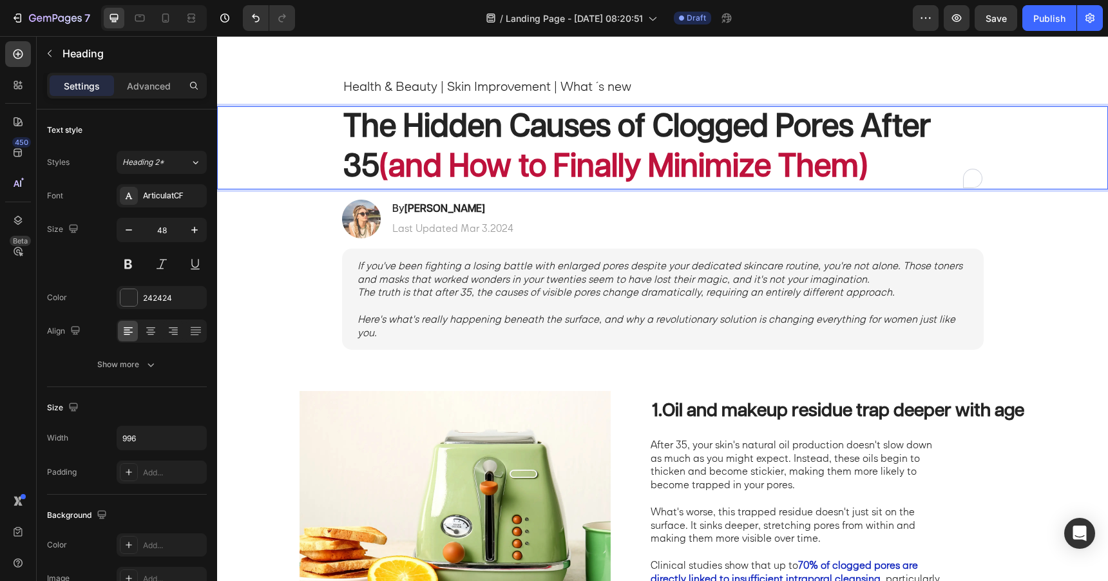
click at [661, 171] on strong "(and How to Finally Minimize Them)" at bounding box center [624, 167] width 488 height 32
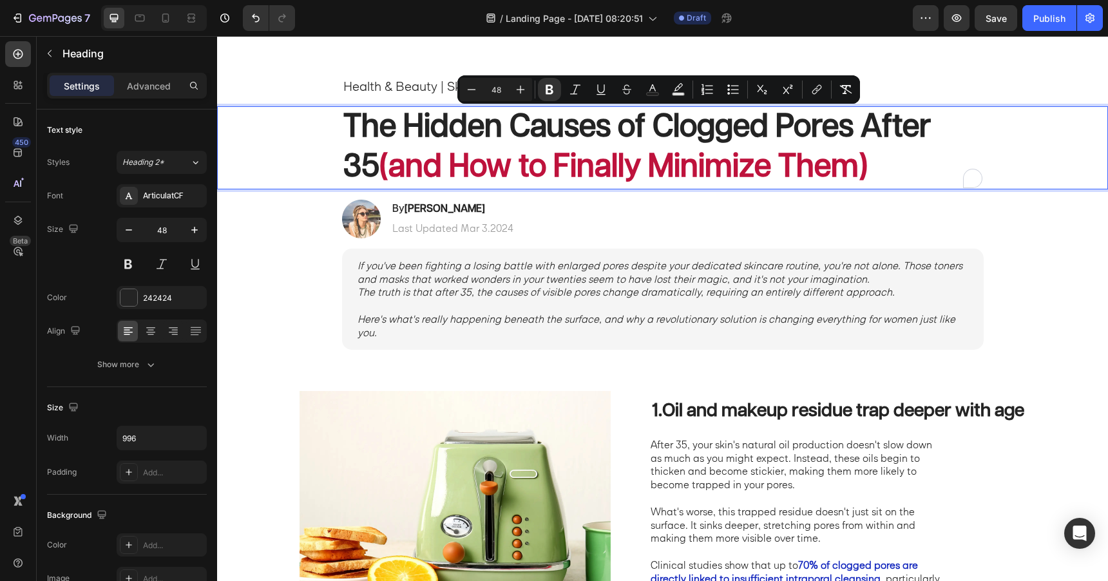
click at [661, 171] on strong "(and How to Finally Minimize Them)" at bounding box center [624, 167] width 488 height 32
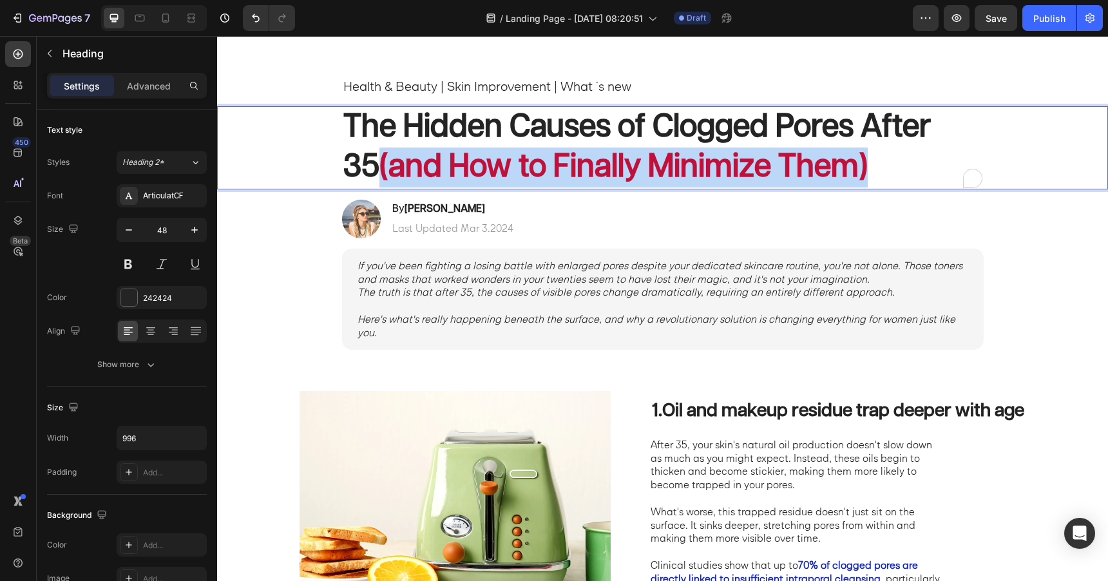
drag, startPoint x: 838, startPoint y: 172, endPoint x: 344, endPoint y: 179, distance: 493.7
click at [344, 179] on p "The Hidden Causes of Clogged Pores After 35 (and How to Finally Minimize Them)" at bounding box center [662, 148] width 639 height 81
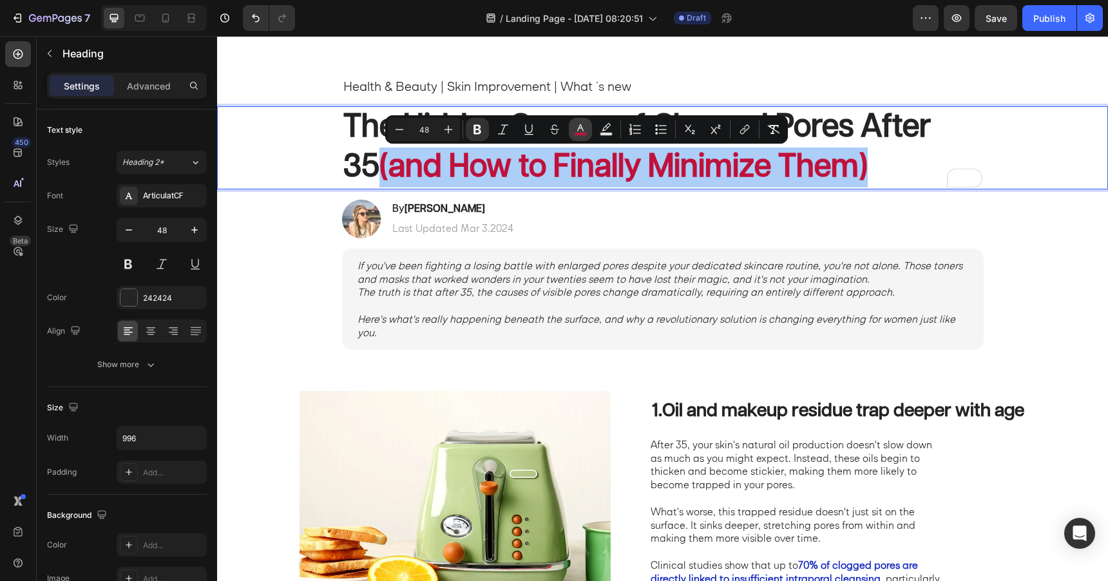
click at [579, 124] on icon "Editor contextual toolbar" at bounding box center [580, 129] width 13 height 13
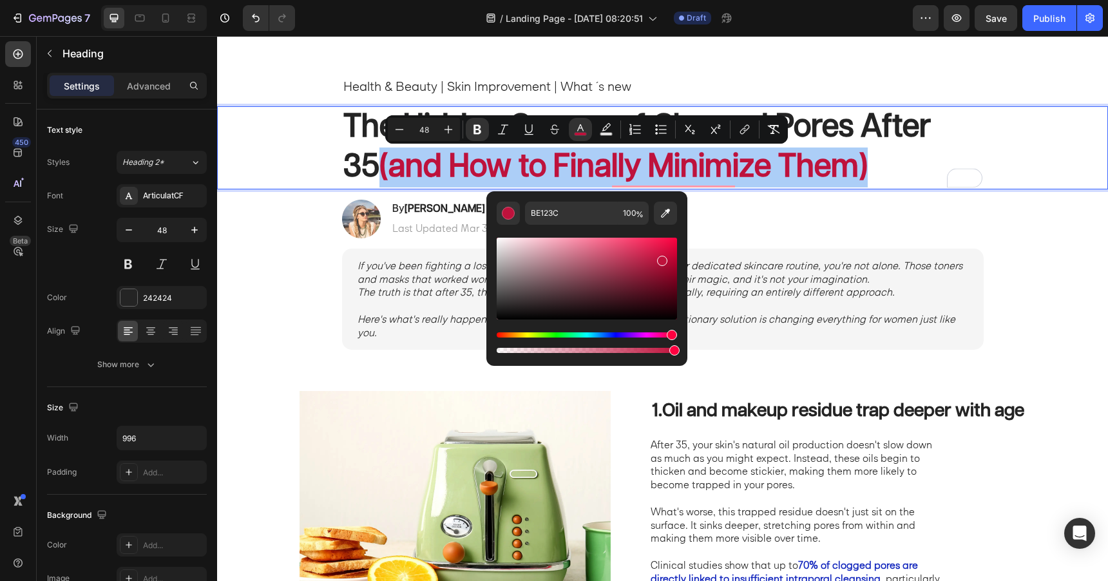
click at [606, 336] on div "Hue" at bounding box center [587, 335] width 180 height 5
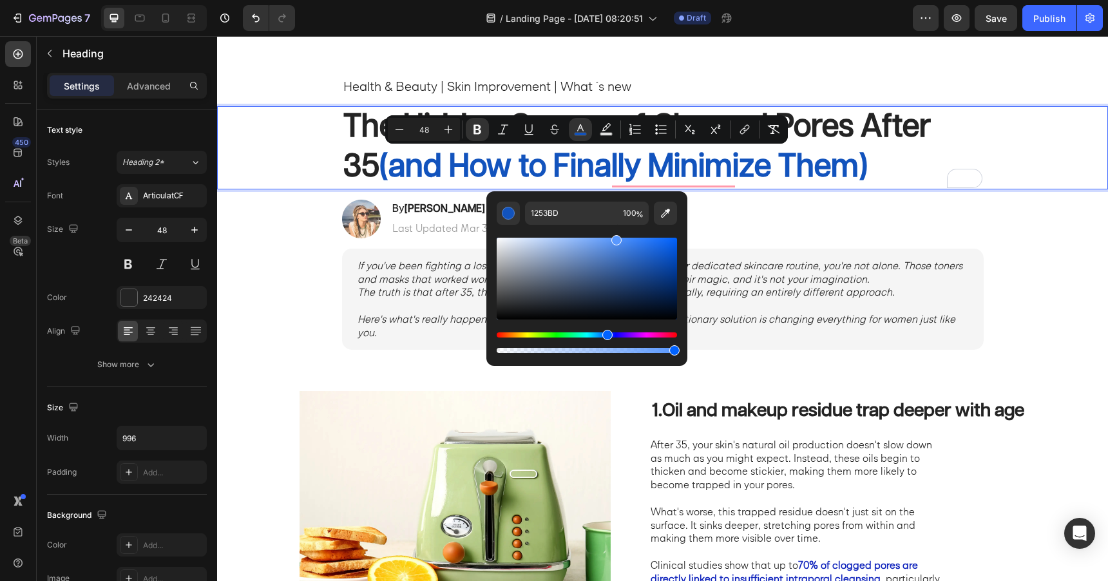
drag, startPoint x: 619, startPoint y: 245, endPoint x: 615, endPoint y: 231, distance: 14.7
click at [615, 231] on div "Editor contextual toolbar" at bounding box center [587, 290] width 180 height 131
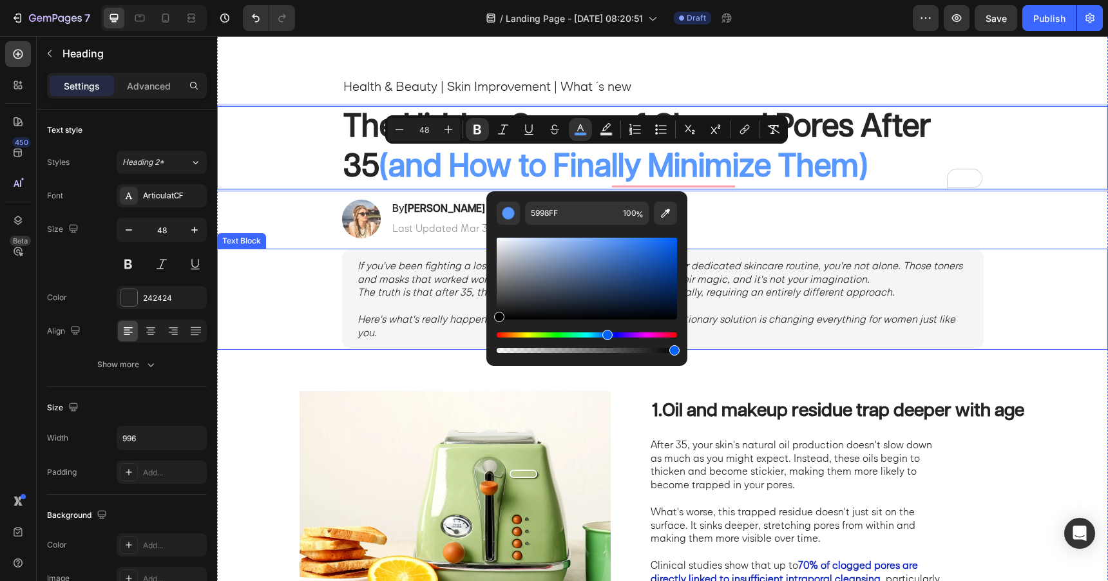
type input "000000"
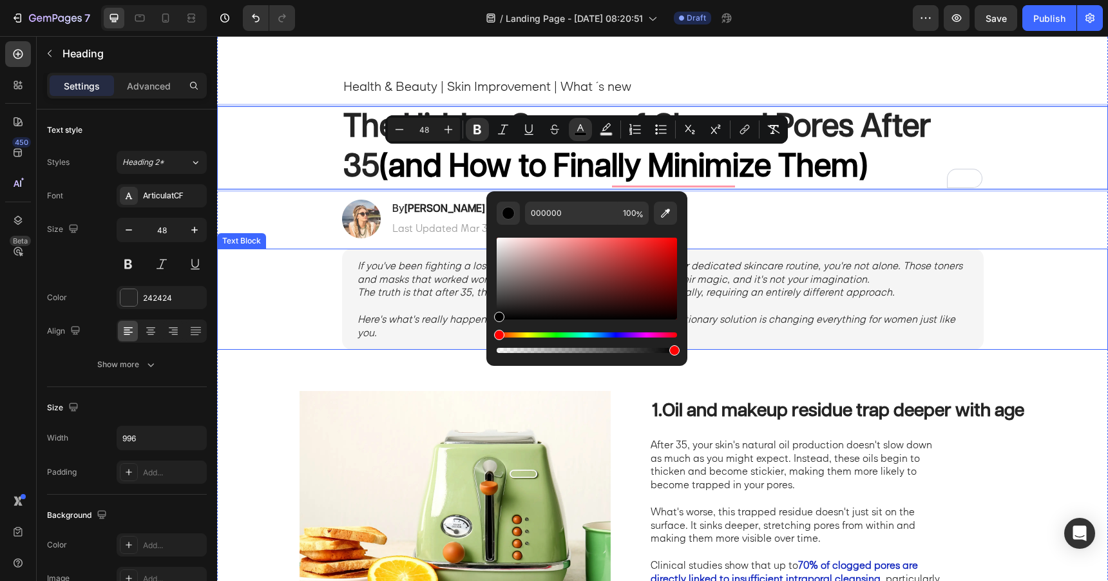
drag, startPoint x: 795, startPoint y: 304, endPoint x: 479, endPoint y: 349, distance: 319.7
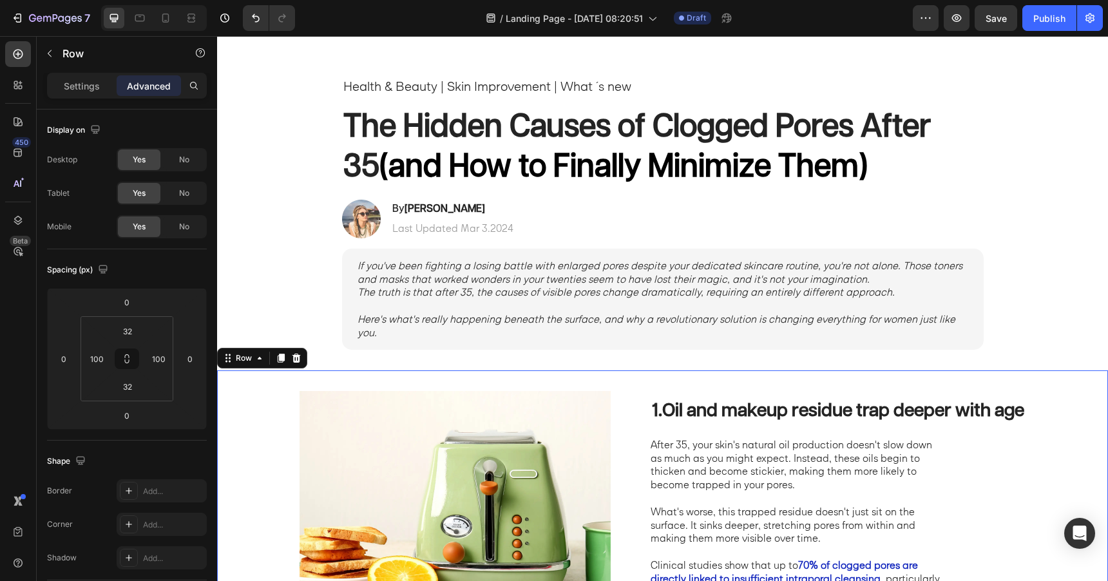
click at [276, 420] on div "Image 1. Oil and makeup residue trap deeper with age Heading After 35, your ski…" at bounding box center [662, 514] width 891 height 286
click at [450, 124] on strong "The Hidden Causes of Clogged Pores After 35" at bounding box center [637, 147] width 588 height 72
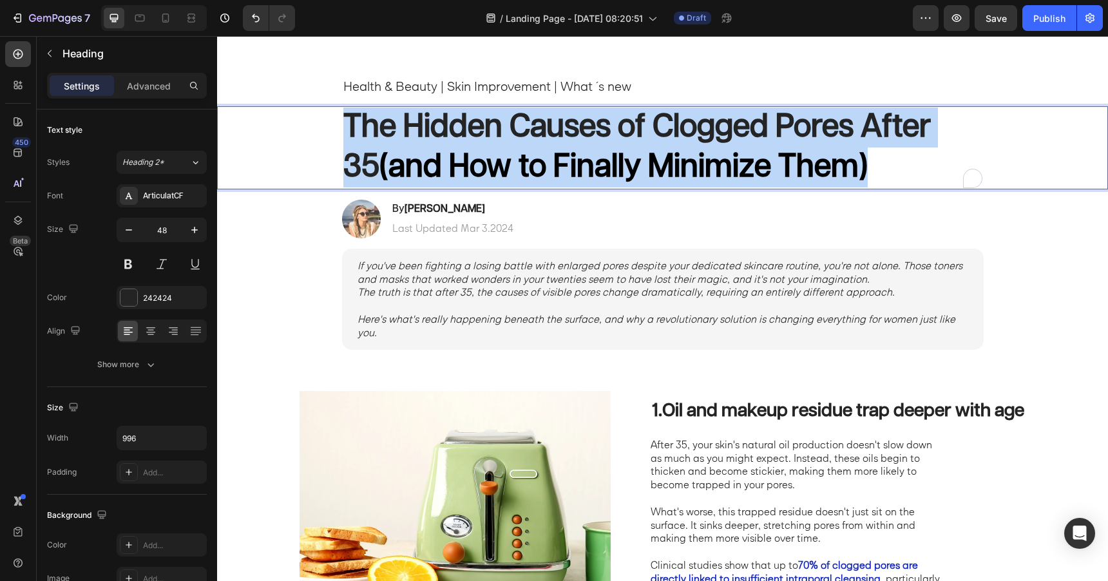
click at [450, 124] on strong "The Hidden Causes of Clogged Pores After 35" at bounding box center [637, 147] width 588 height 72
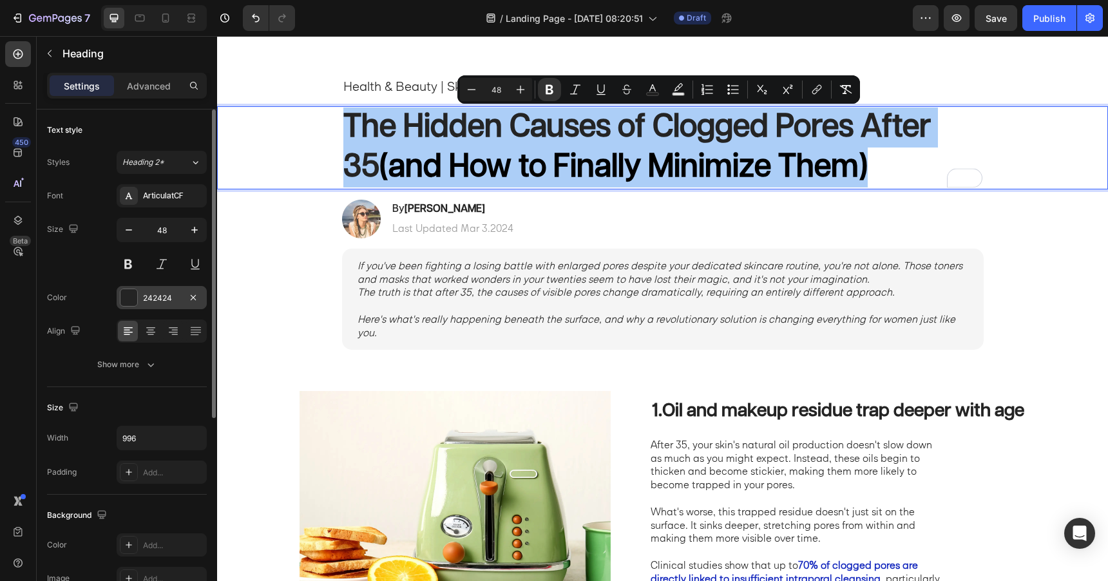
click at [175, 297] on div "242424" at bounding box center [161, 299] width 37 height 12
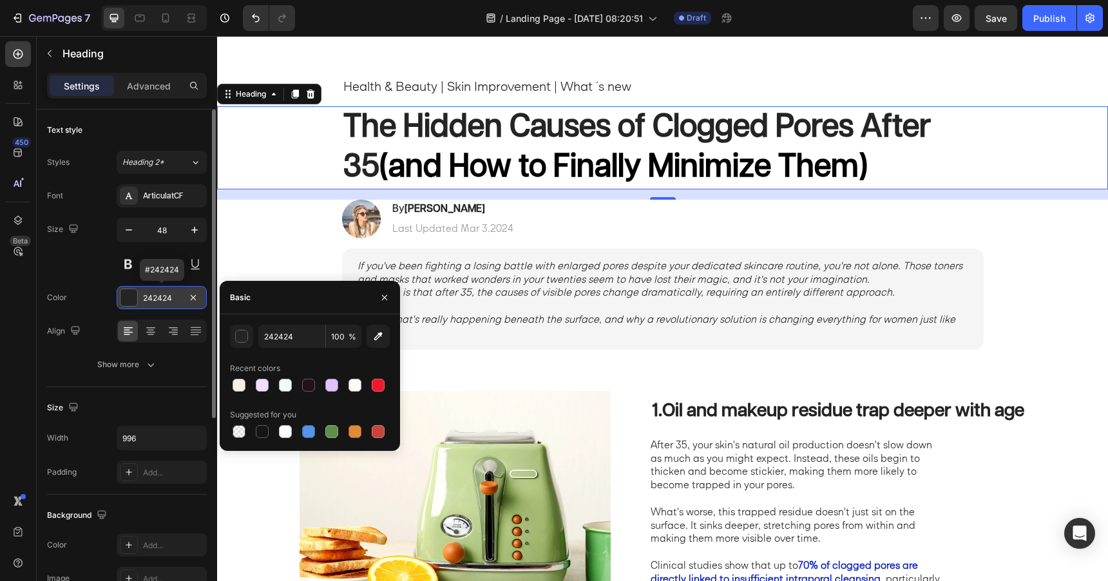
click at [165, 298] on div "242424" at bounding box center [161, 299] width 37 height 12
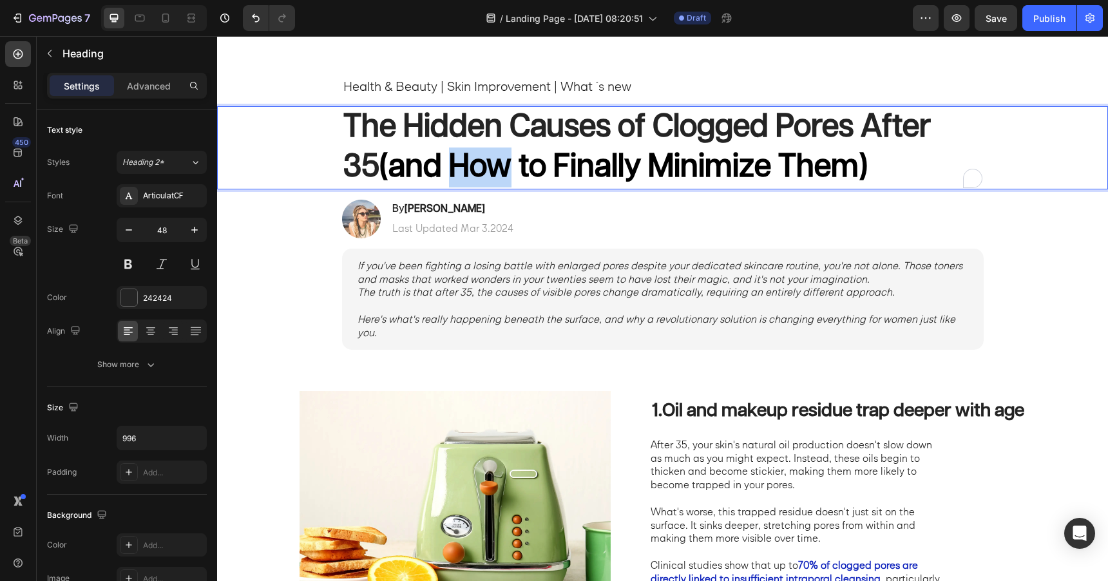
click at [449, 181] on strong "(and How to Finally Minimize Them)" at bounding box center [624, 167] width 488 height 32
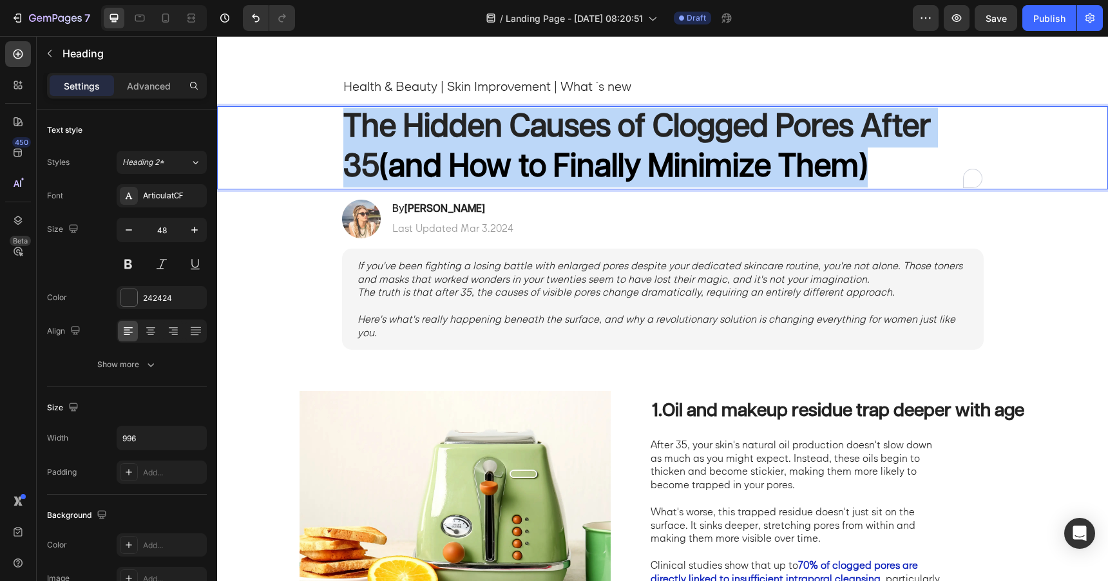
click at [449, 181] on strong "(and How to Finally Minimize Them)" at bounding box center [624, 167] width 488 height 32
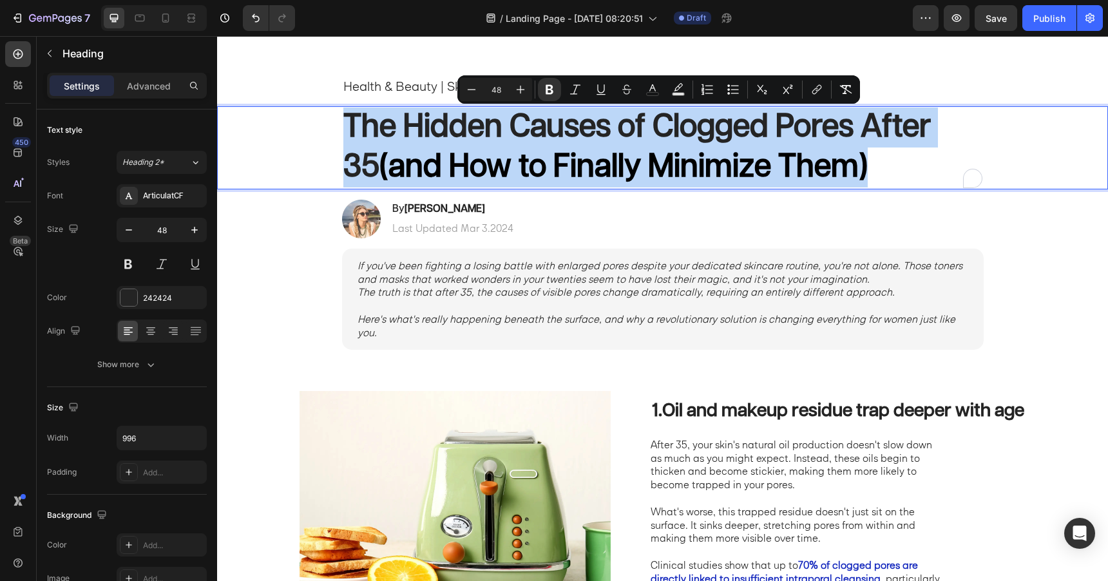
click at [449, 181] on strong "(and How to Finally Minimize Them)" at bounding box center [624, 167] width 488 height 32
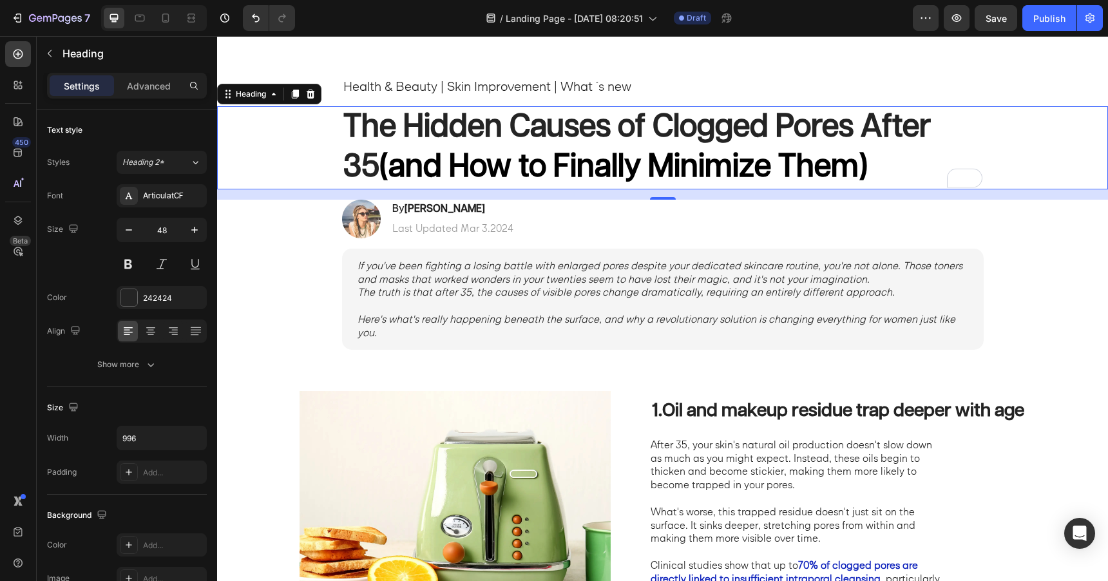
drag, startPoint x: 341, startPoint y: 173, endPoint x: 458, endPoint y: 179, distance: 116.8
click at [458, 179] on div "The Hidden Causes of Clogged Pores After 35 (and How to Finally Minimize Them)" at bounding box center [662, 147] width 865 height 83
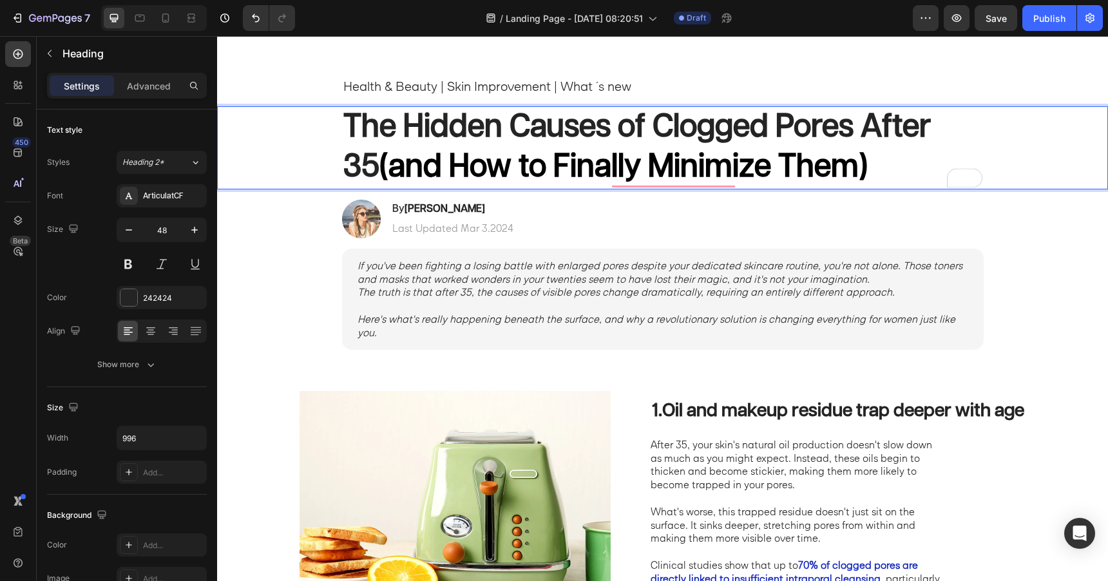
click at [808, 173] on strong "(and How to Finally Minimize Them)" at bounding box center [624, 167] width 488 height 32
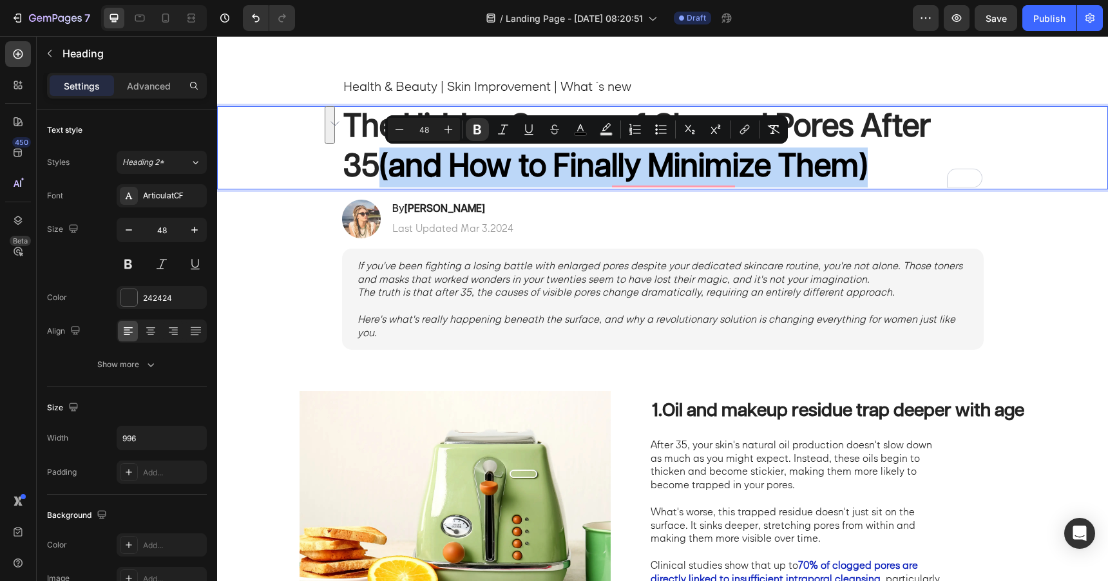
drag, startPoint x: 828, startPoint y: 175, endPoint x: 336, endPoint y: 168, distance: 492.4
click at [336, 168] on div "The Hidden Causes of Clogged Pores After 35 (and How to Finally Minimize Them) …" at bounding box center [662, 147] width 891 height 83
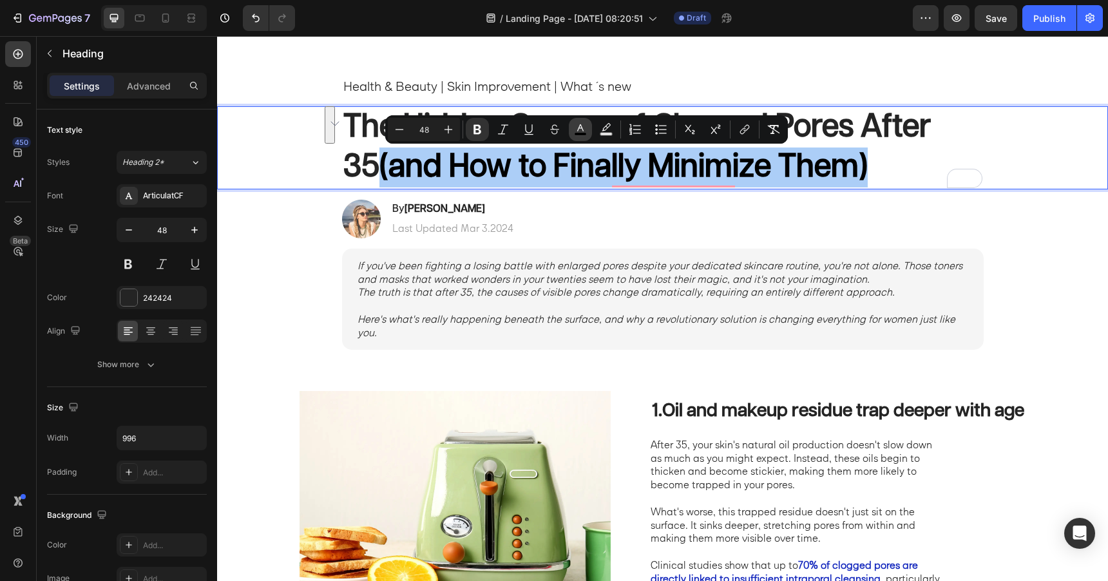
click at [582, 128] on icon "Editor contextual toolbar" at bounding box center [580, 129] width 13 height 13
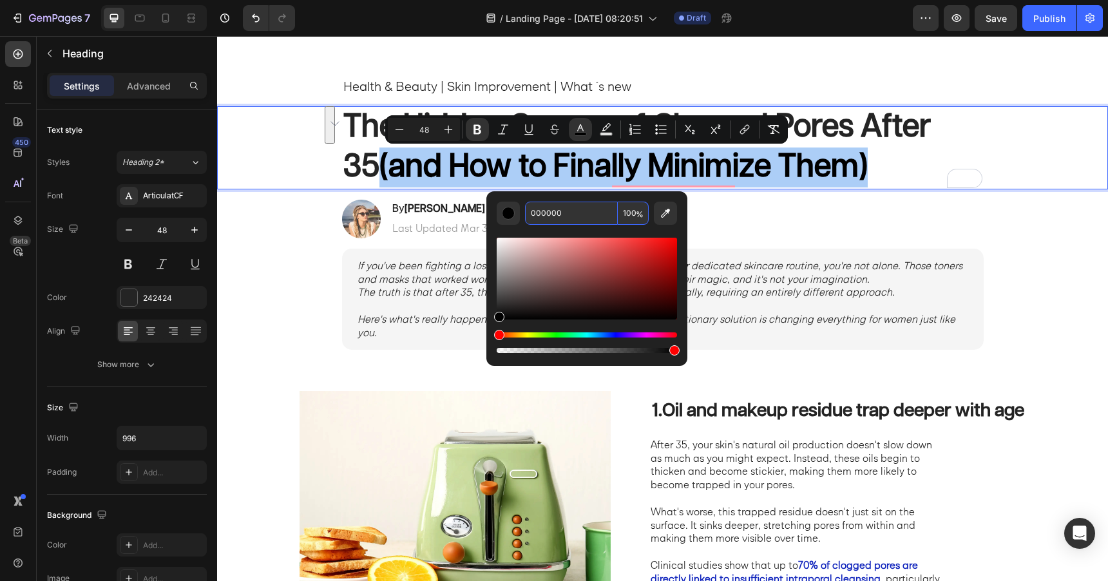
click at [561, 220] on input "000000" at bounding box center [571, 213] width 93 height 23
type input "242424"
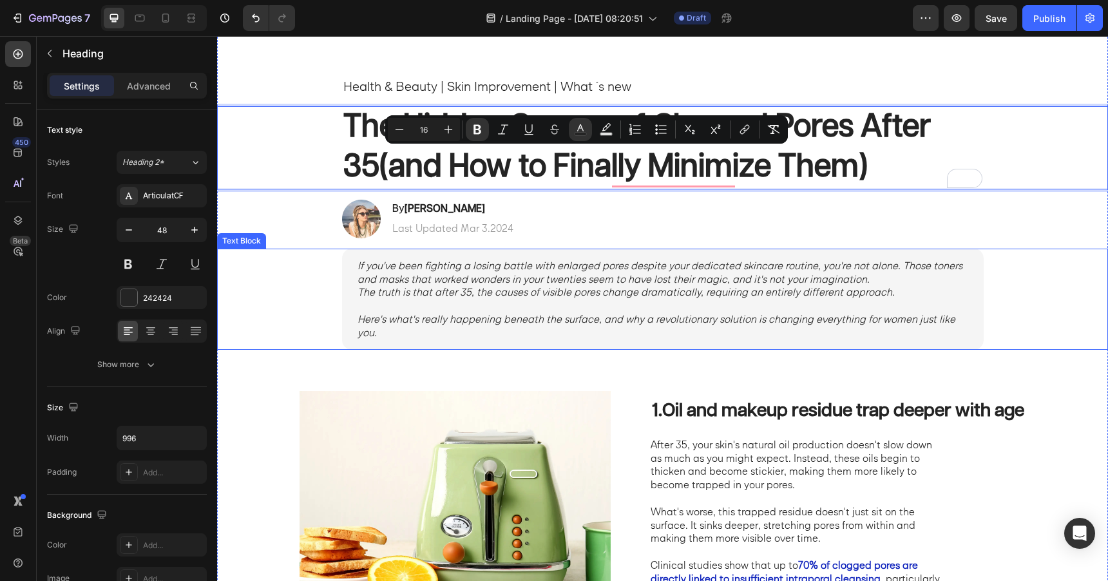
click at [566, 345] on div "If you've been fighting a losing battle with enlarged pores despite your dedica…" at bounding box center [663, 299] width 642 height 101
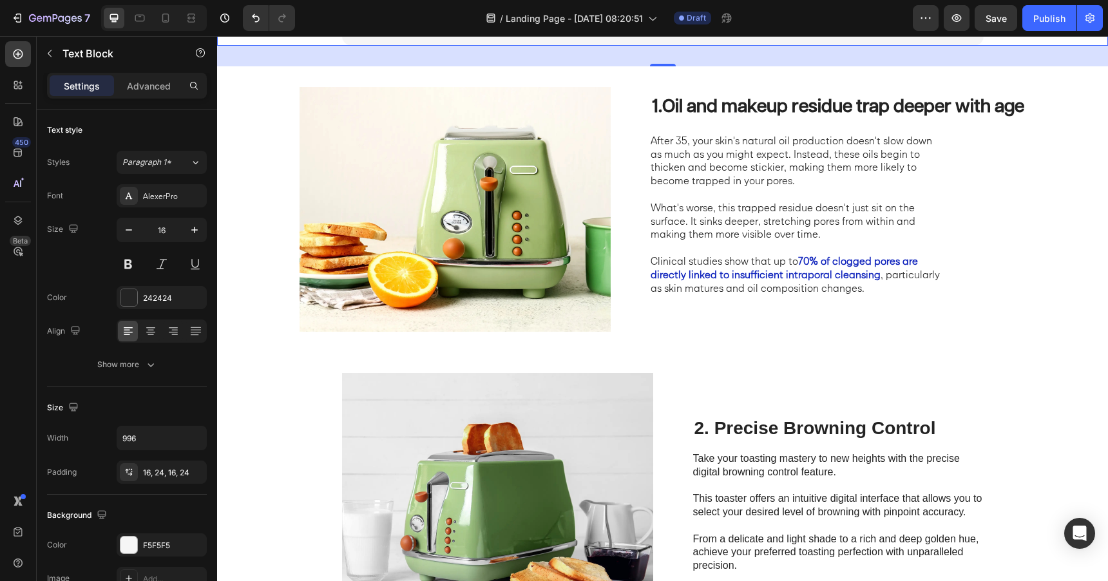
scroll to position [403, 0]
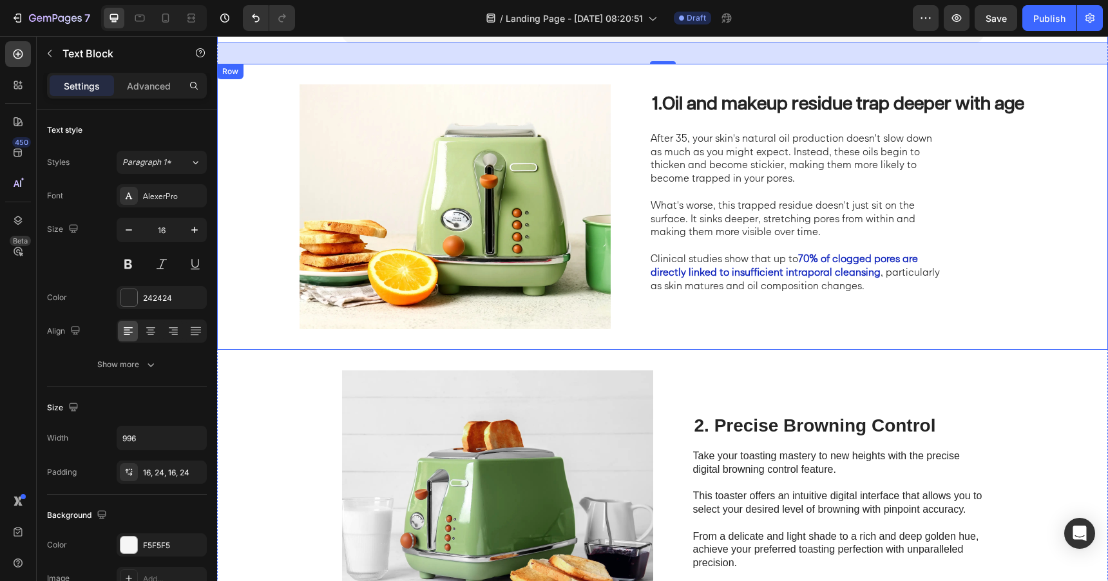
click at [594, 343] on div "Image 1. Oil and makeup residue trap deeper with age Heading After 35, your ski…" at bounding box center [662, 207] width 891 height 286
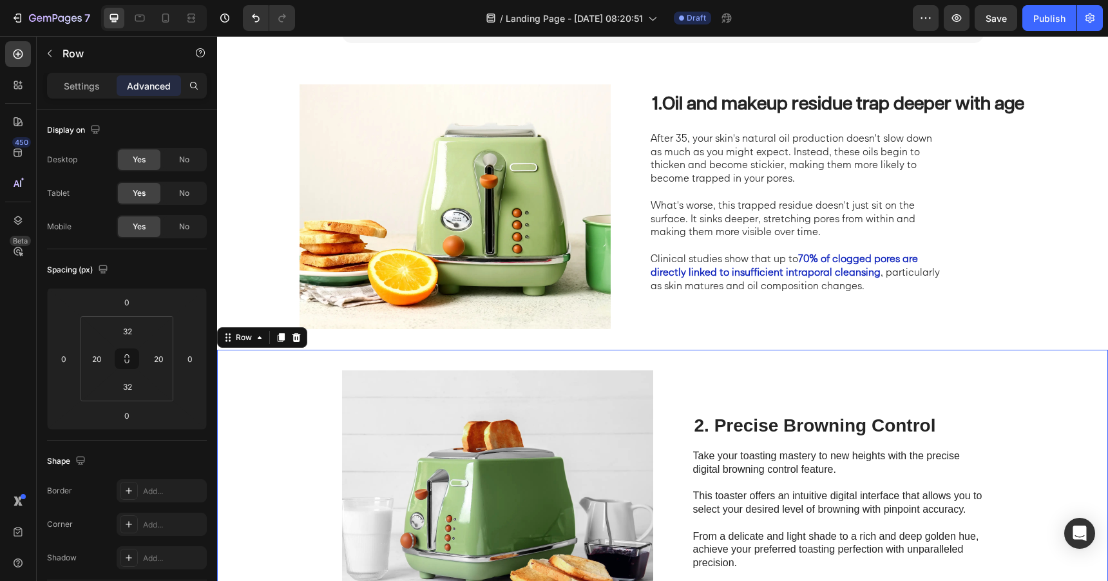
click at [423, 360] on div "2. Precise Browning Control Heading Take your toasting mastery to new heights w…" at bounding box center [662, 493] width 891 height 286
click at [105, 362] on input "20" at bounding box center [96, 358] width 19 height 19
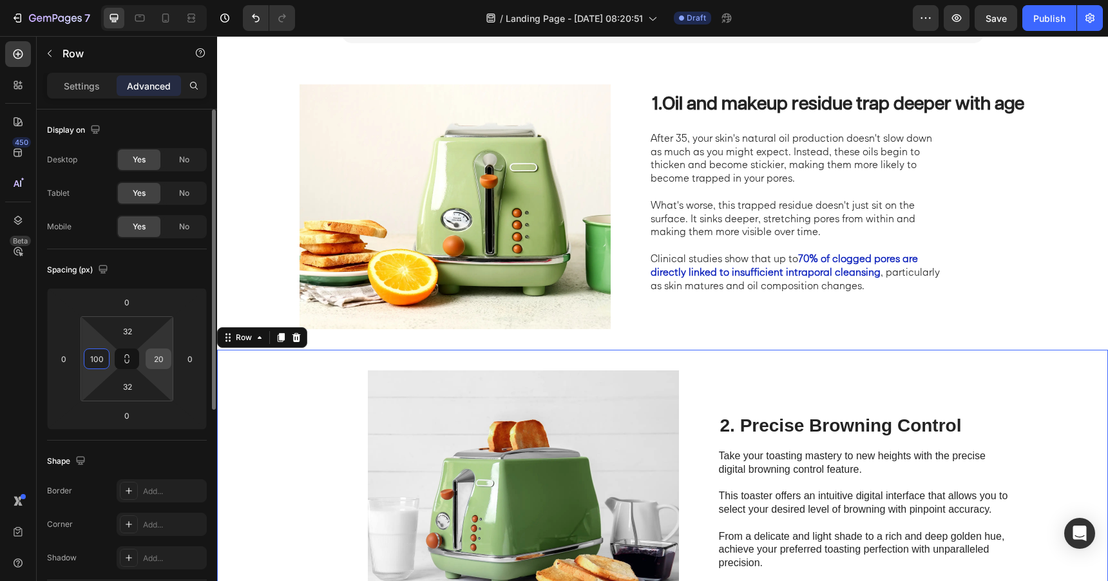
type input "100"
click at [161, 363] on input "20" at bounding box center [158, 358] width 19 height 19
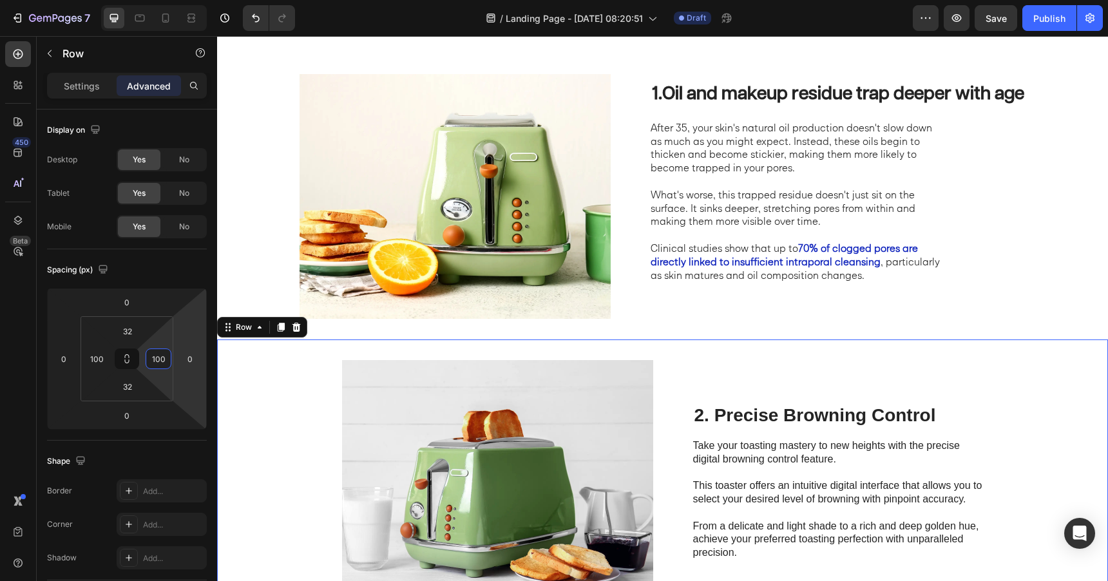
scroll to position [415, 0]
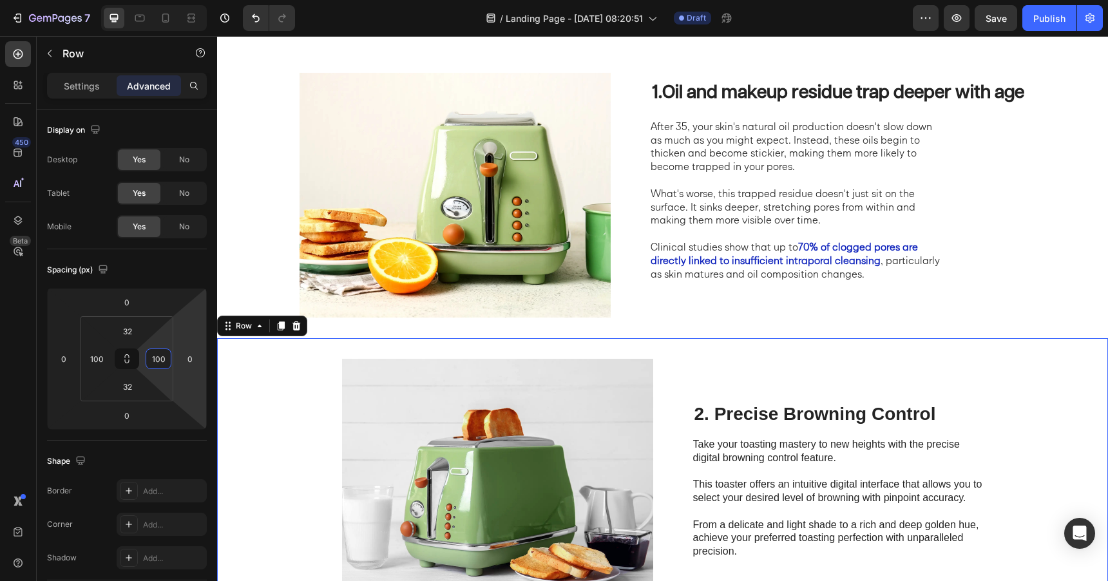
type input "100"
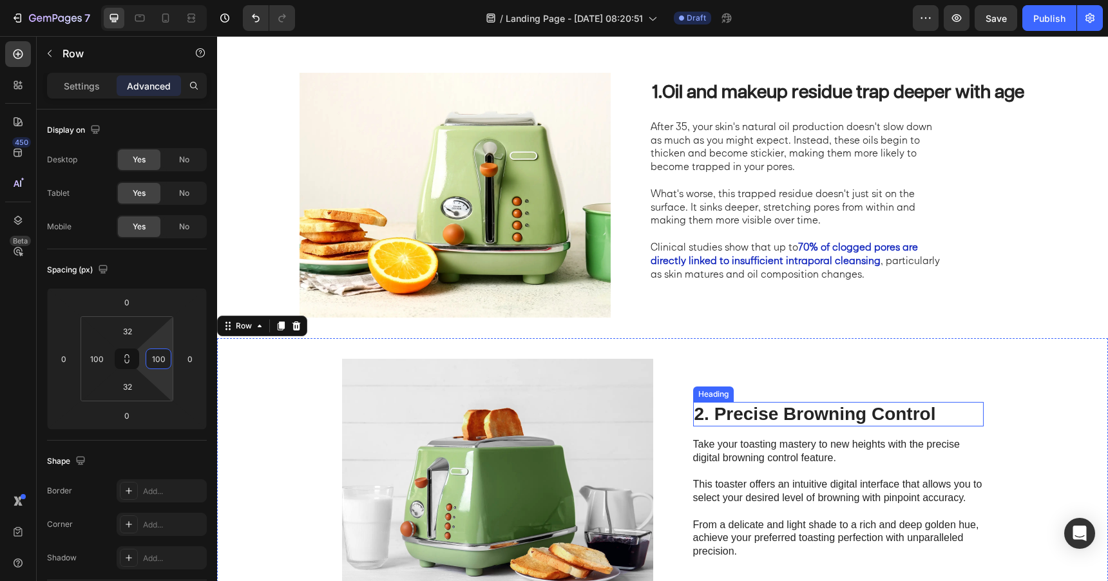
click at [793, 418] on h2 "2. Precise Browning Control" at bounding box center [838, 414] width 291 height 24
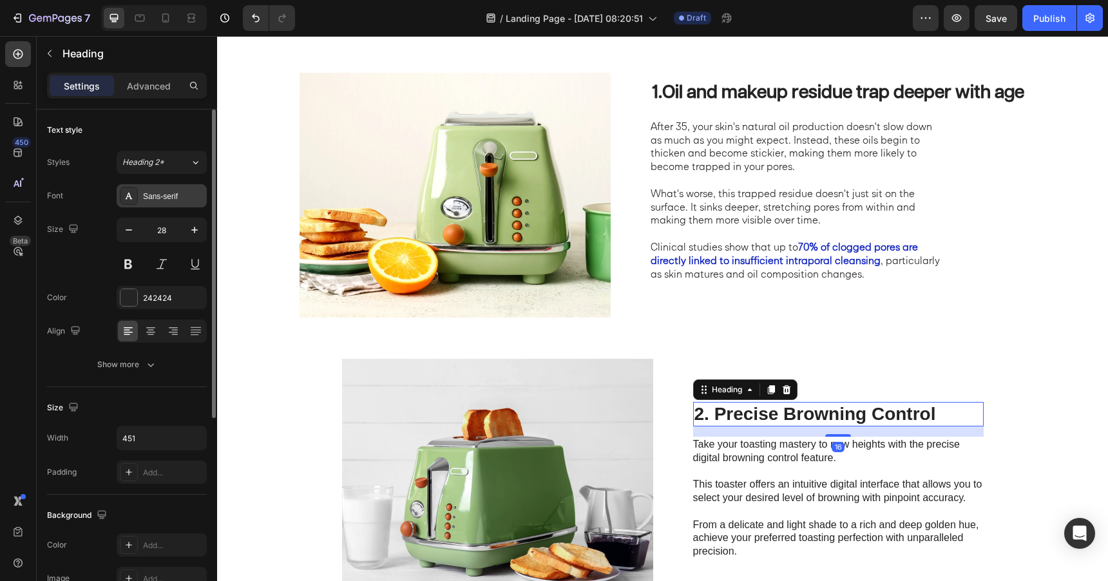
click at [151, 191] on div "Sans-serif" at bounding box center [173, 197] width 61 height 12
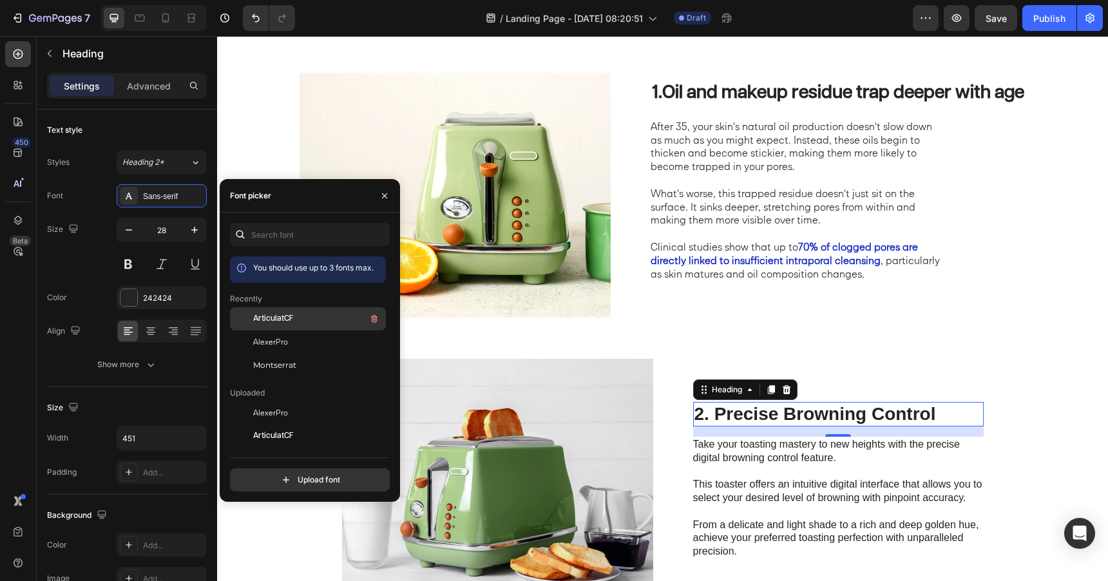
click at [295, 320] on div "ArticulatCF" at bounding box center [318, 318] width 130 height 15
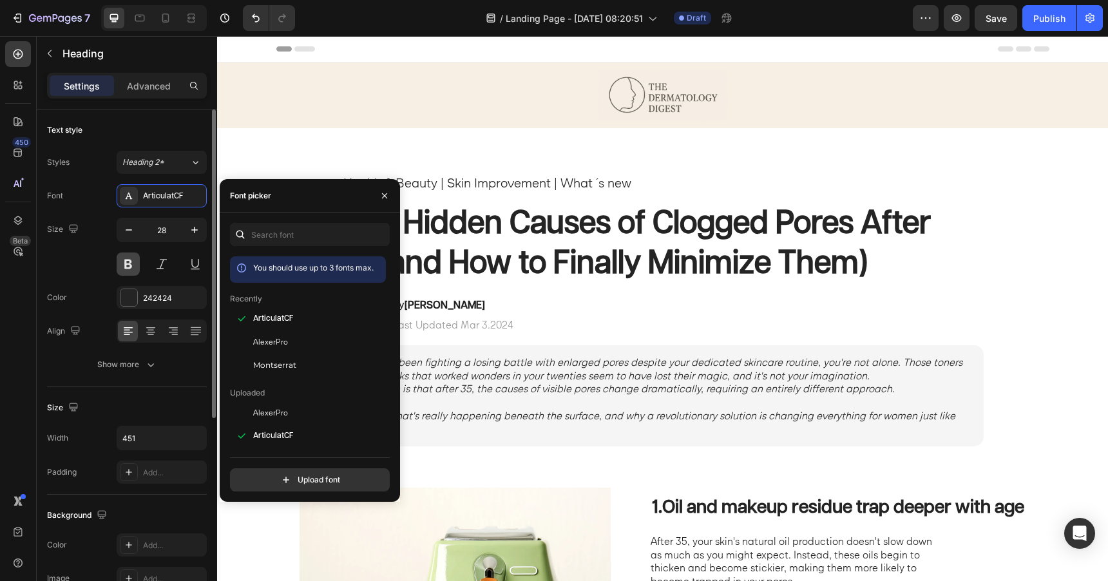
scroll to position [415, 0]
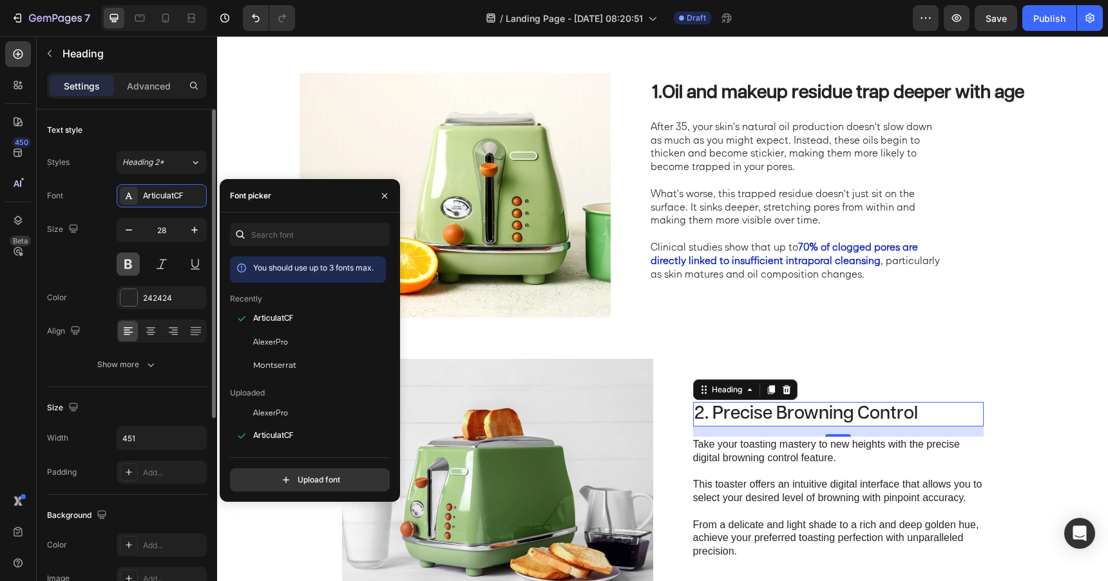
click at [128, 264] on button at bounding box center [128, 264] width 23 height 23
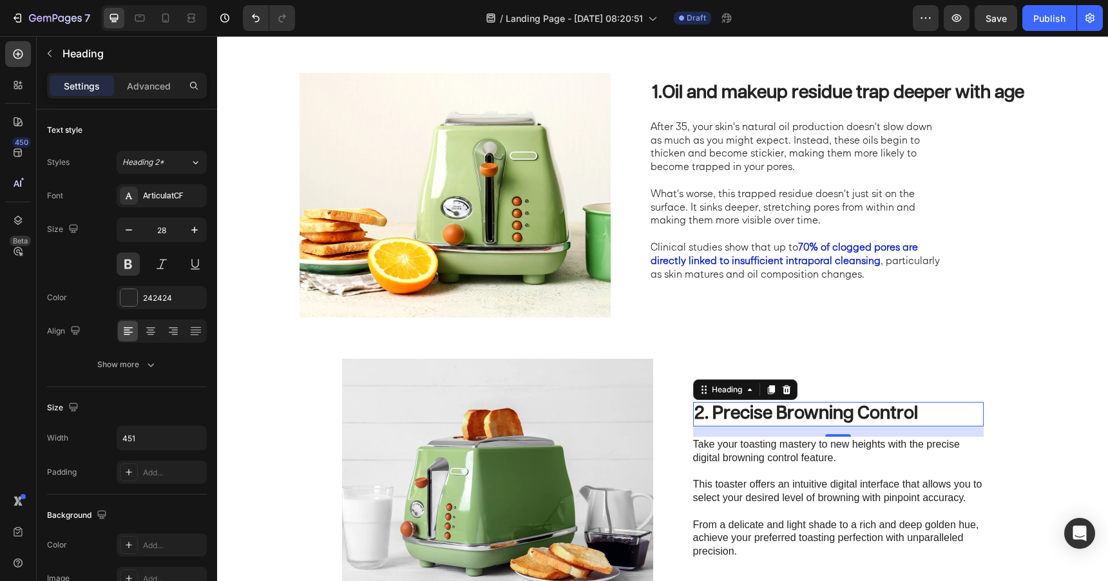
click at [753, 416] on h2 "2. Precise Browning Control" at bounding box center [838, 414] width 291 height 24
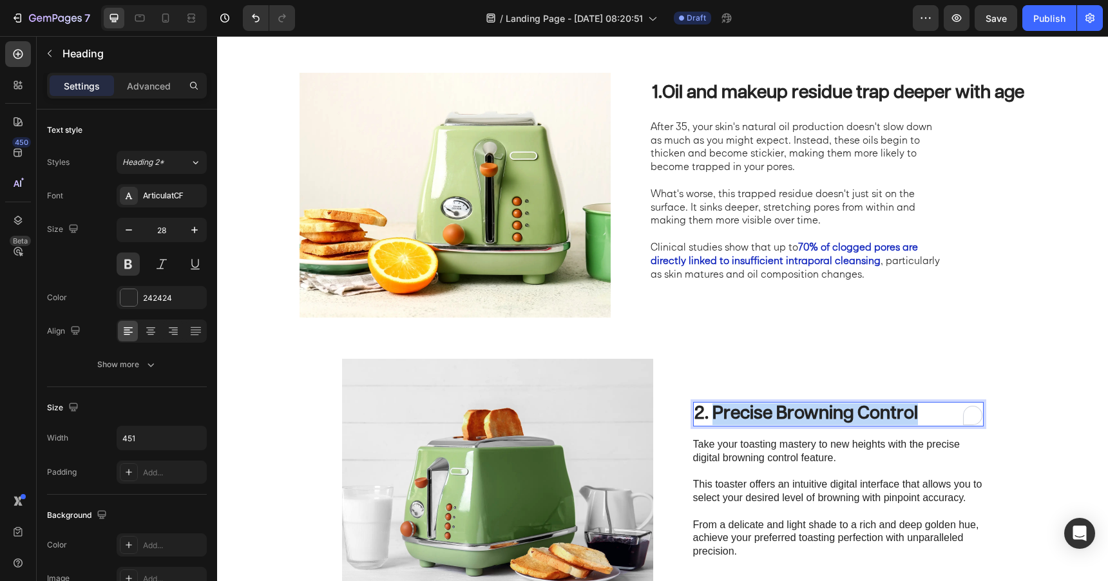
drag, startPoint x: 712, startPoint y: 417, endPoint x: 938, endPoint y: 408, distance: 225.7
click at [938, 408] on p "2. Precise Browning Control" at bounding box center [839, 414] width 288 height 22
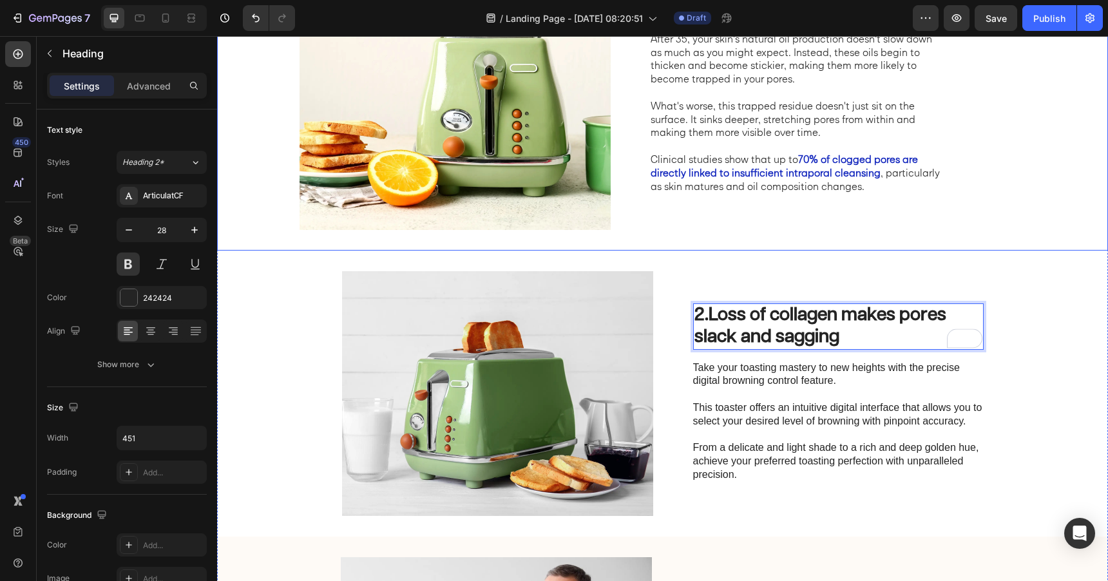
scroll to position [519, 0]
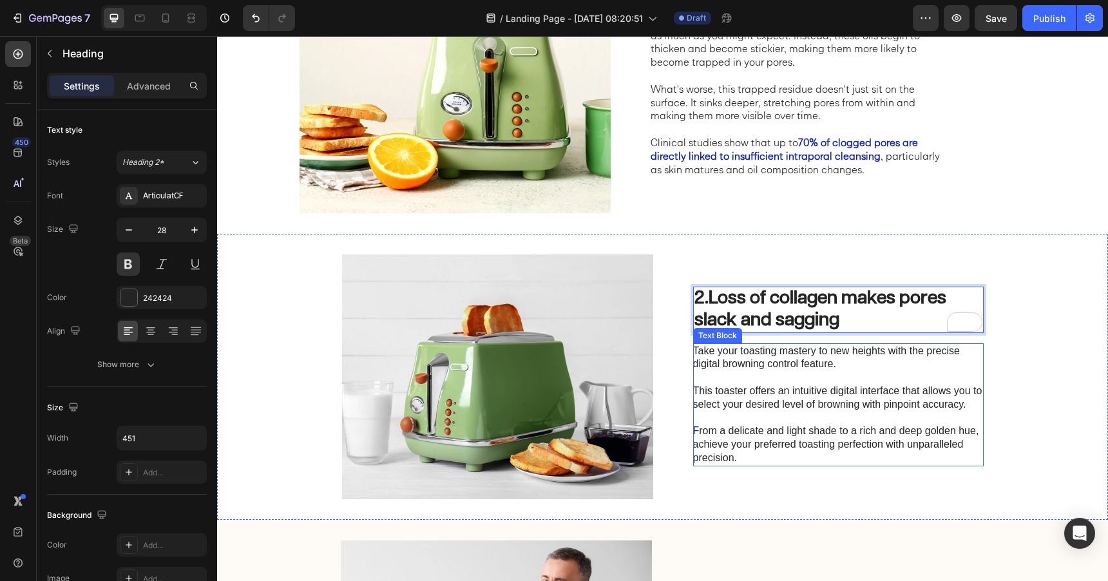
click at [761, 362] on p "Take your toasting mastery to new heights with the precise digital browning con…" at bounding box center [837, 405] width 289 height 121
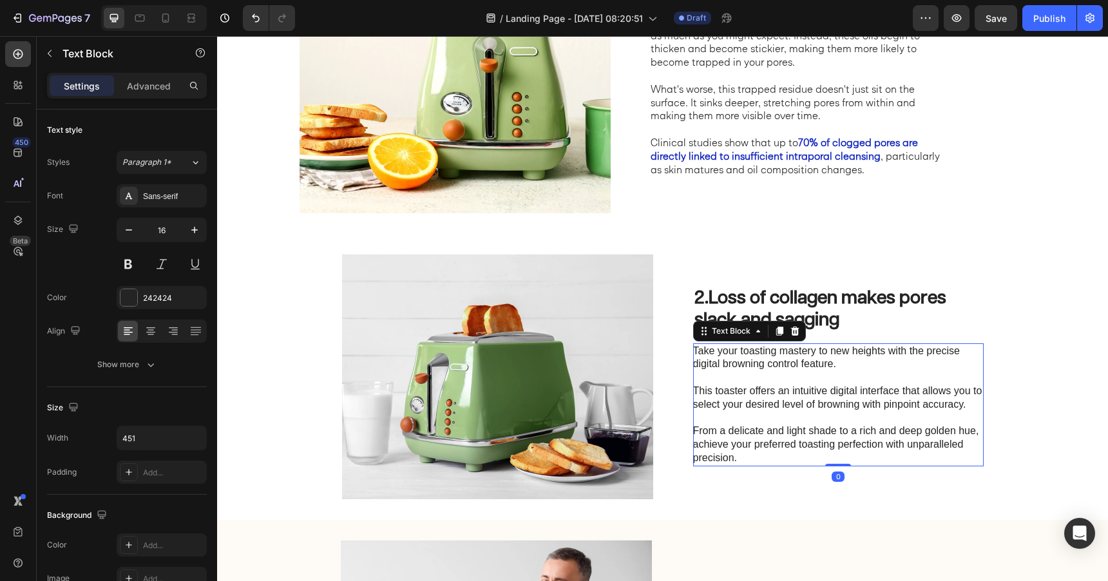
click at [764, 446] on p "Take your toasting mastery to new heights with the precise digital browning con…" at bounding box center [837, 405] width 289 height 121
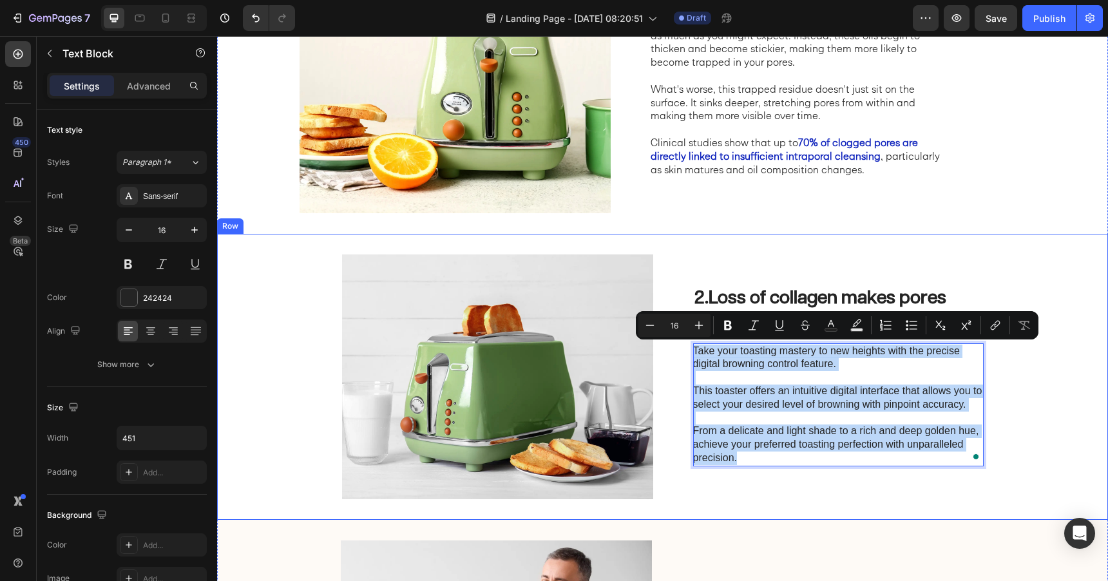
drag, startPoint x: 754, startPoint y: 458, endPoint x: 686, endPoint y: 346, distance: 130.8
click at [686, 346] on div "2. Loss of collagen makes pores slack and sagging Heading Take your toasting ma…" at bounding box center [662, 377] width 891 height 286
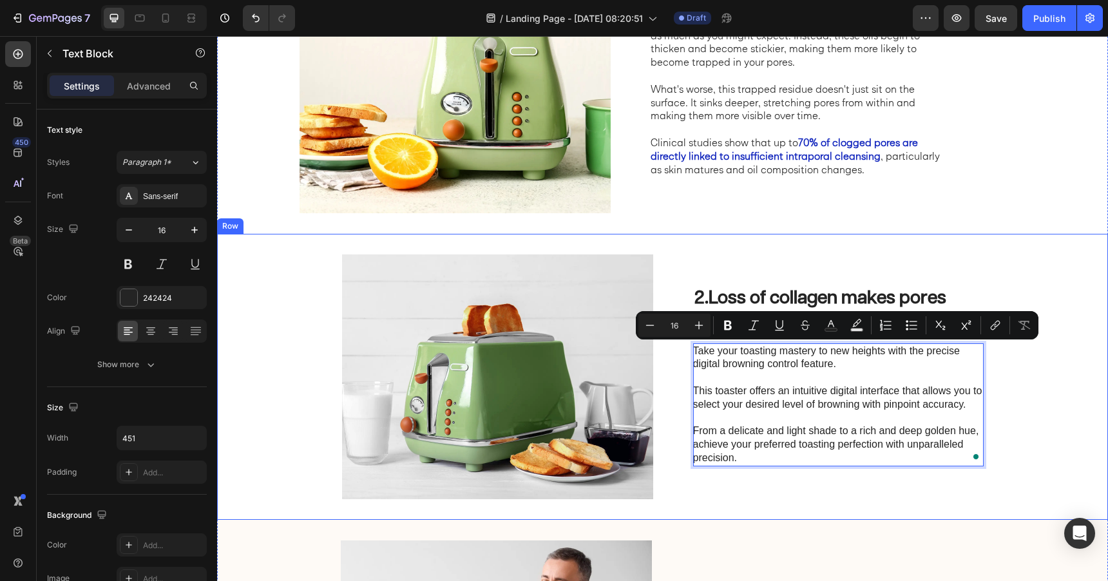
scroll to position [507, 0]
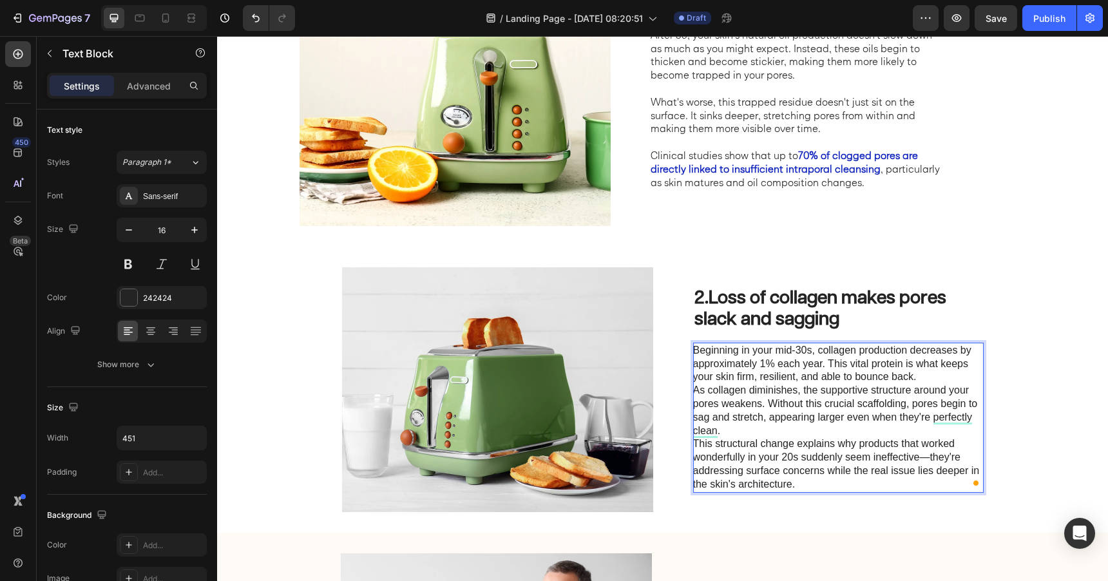
click at [766, 368] on p "Beginning in your mid-30s, collagen production decreases by approximately 1% ea…" at bounding box center [837, 364] width 289 height 40
click at [922, 380] on p "Beginning in your mid-30s, collagen production decreases by approximately 1-2% …" at bounding box center [837, 364] width 289 height 40
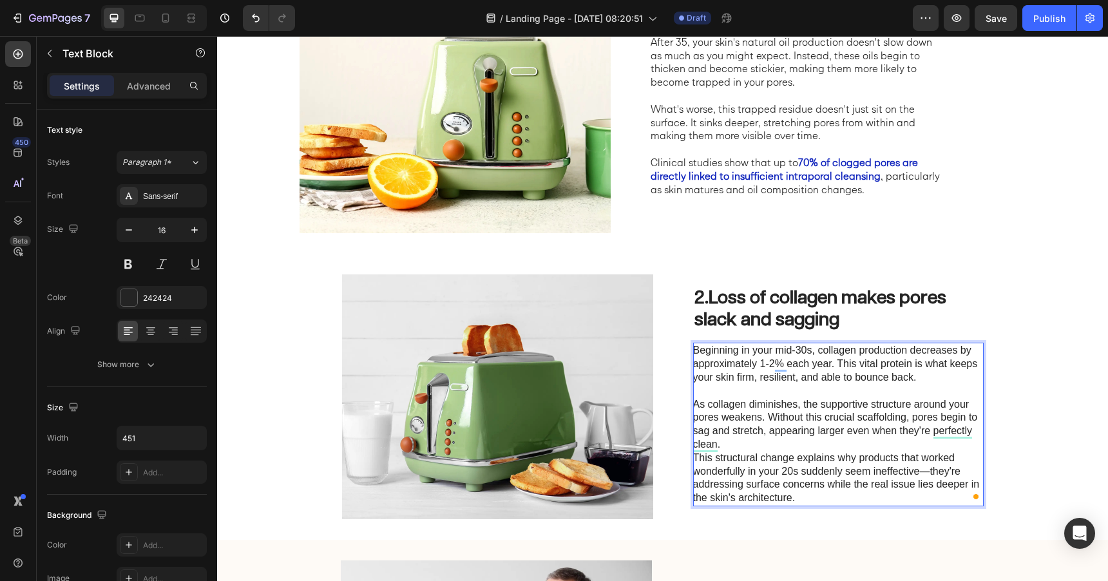
click at [907, 444] on p "As collagen diminishes, the supportive structure around your pores weakens. Wit…" at bounding box center [837, 424] width 289 height 53
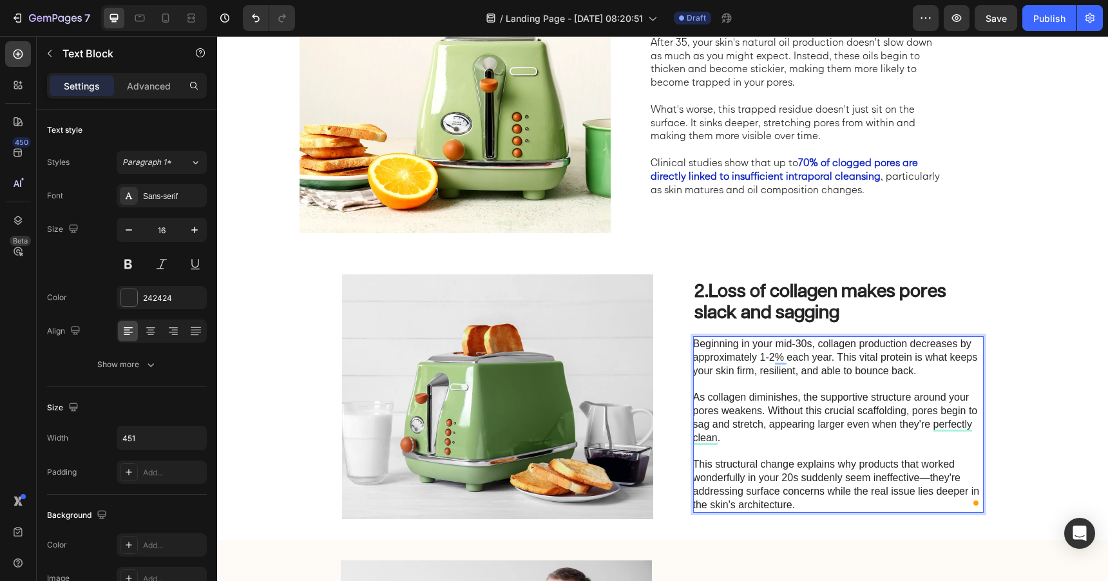
scroll to position [493, 0]
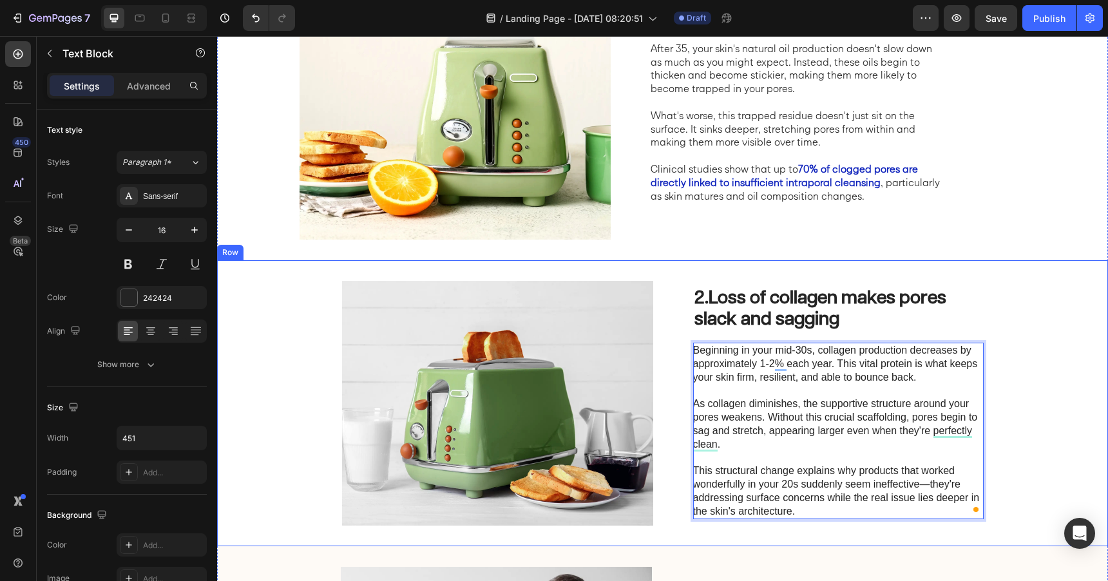
click at [706, 261] on div "2. Loss of collagen makes pores slack and sagging Heading Beginning in your mid…" at bounding box center [662, 403] width 891 height 286
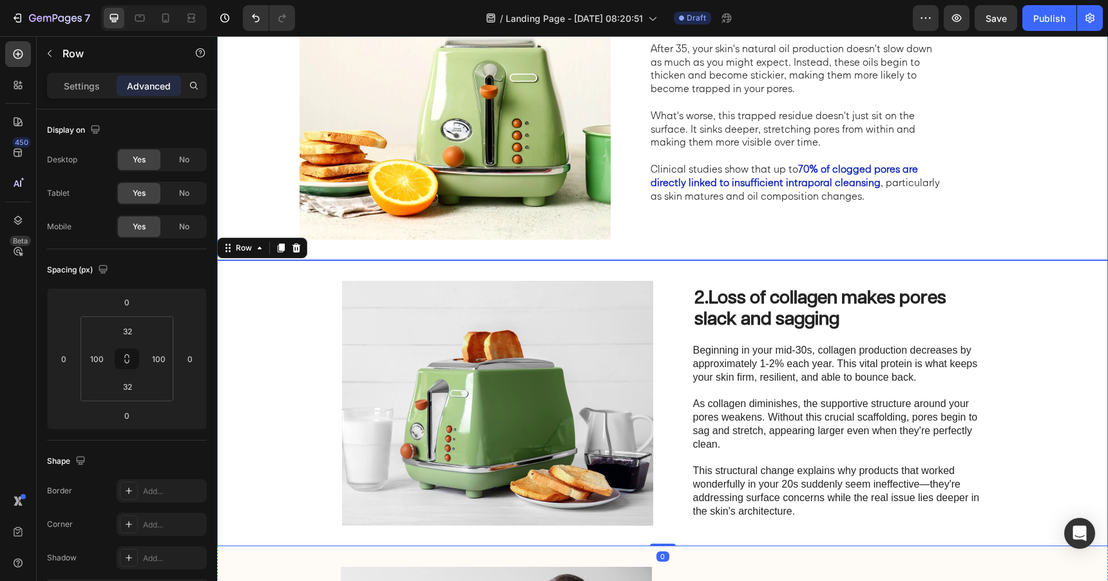
click at [657, 238] on div "1. Oil and makeup residue trap deeper with age Heading After 35, your skin's na…" at bounding box center [838, 117] width 375 height 245
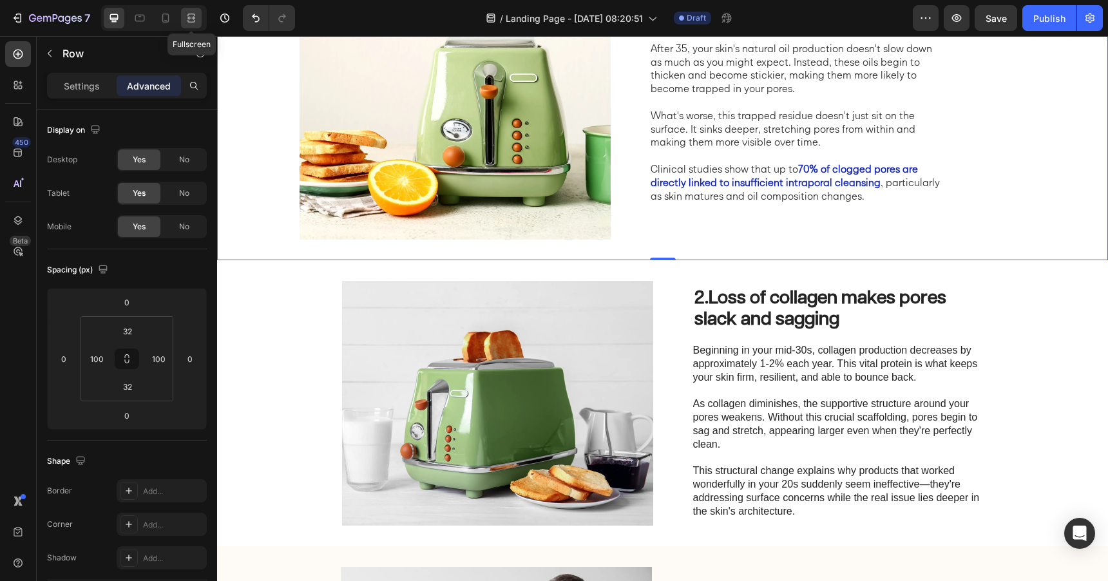
click at [191, 19] on icon at bounding box center [193, 17] width 4 height 3
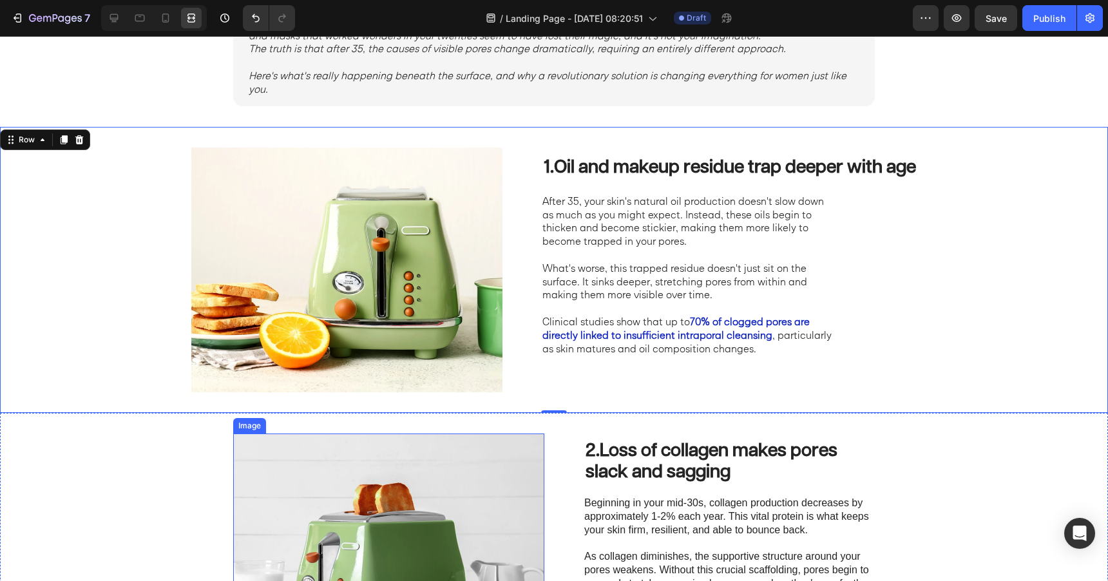
scroll to position [334, 0]
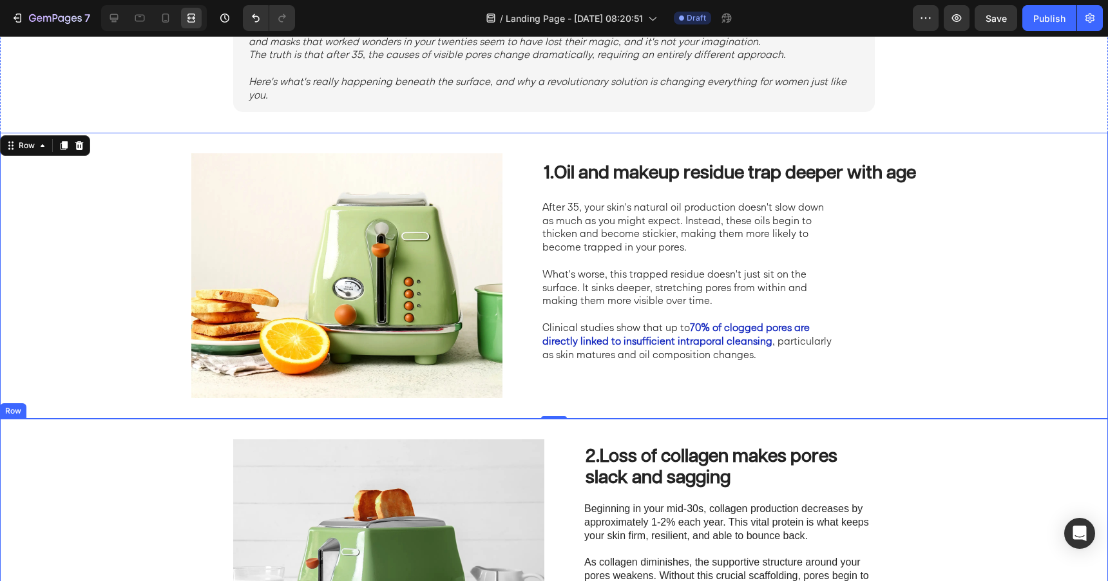
click at [592, 434] on div "2. Loss of collagen makes pores slack and sagging Heading Beginning in your mid…" at bounding box center [554, 562] width 1108 height 286
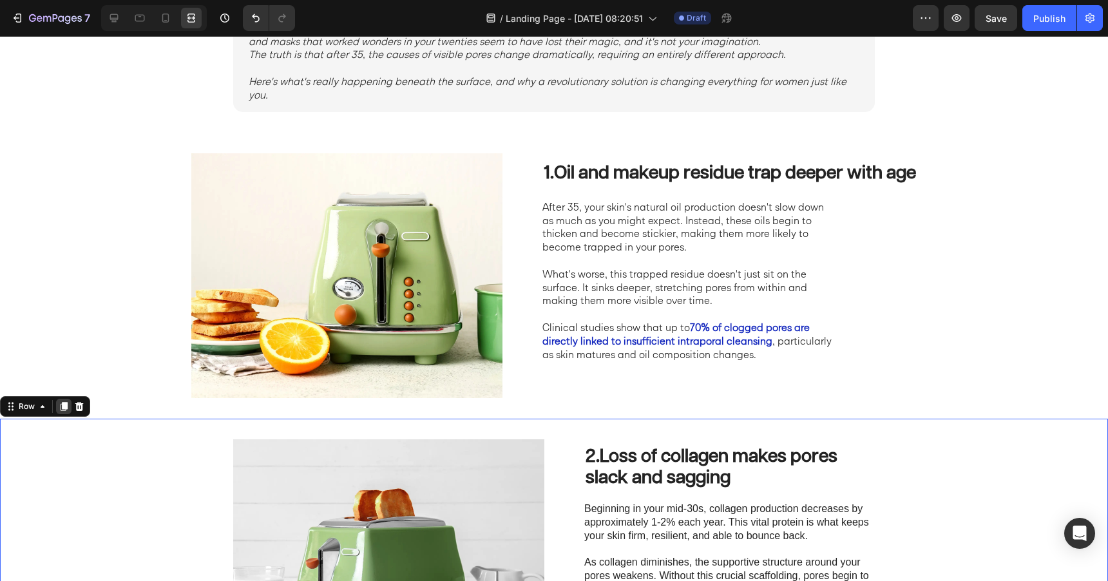
click at [65, 407] on icon at bounding box center [64, 406] width 7 height 9
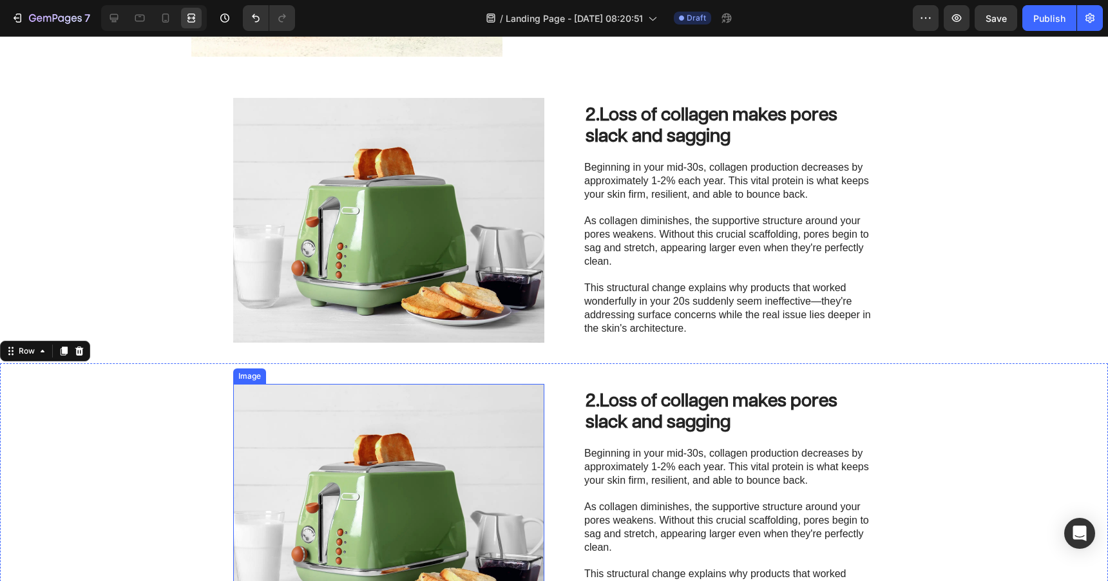
scroll to position [670, 0]
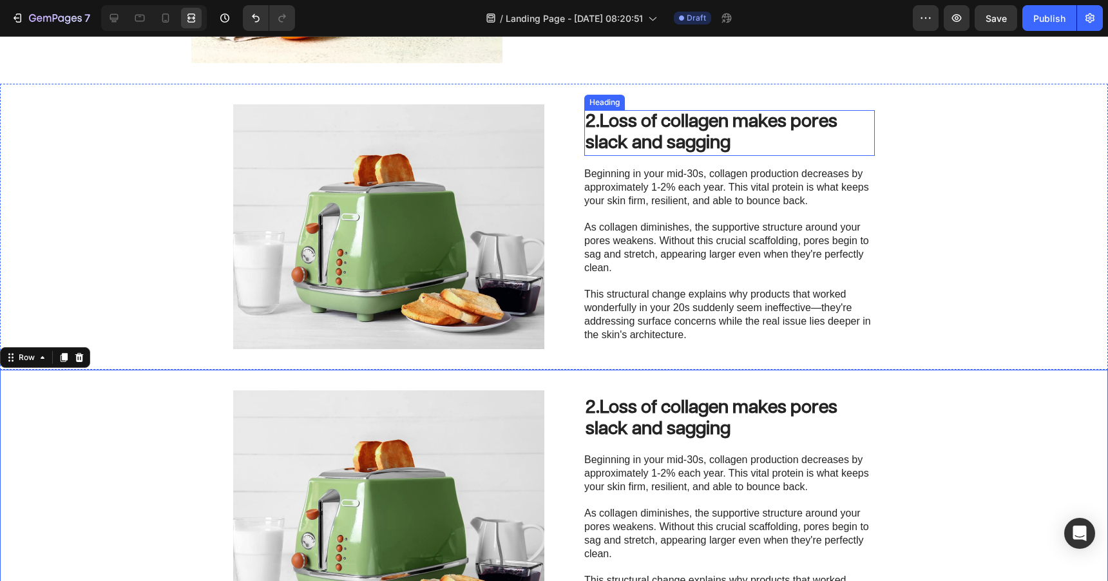
click at [604, 122] on strong "Loss of collagen makes pores slack and sagging" at bounding box center [712, 133] width 252 height 40
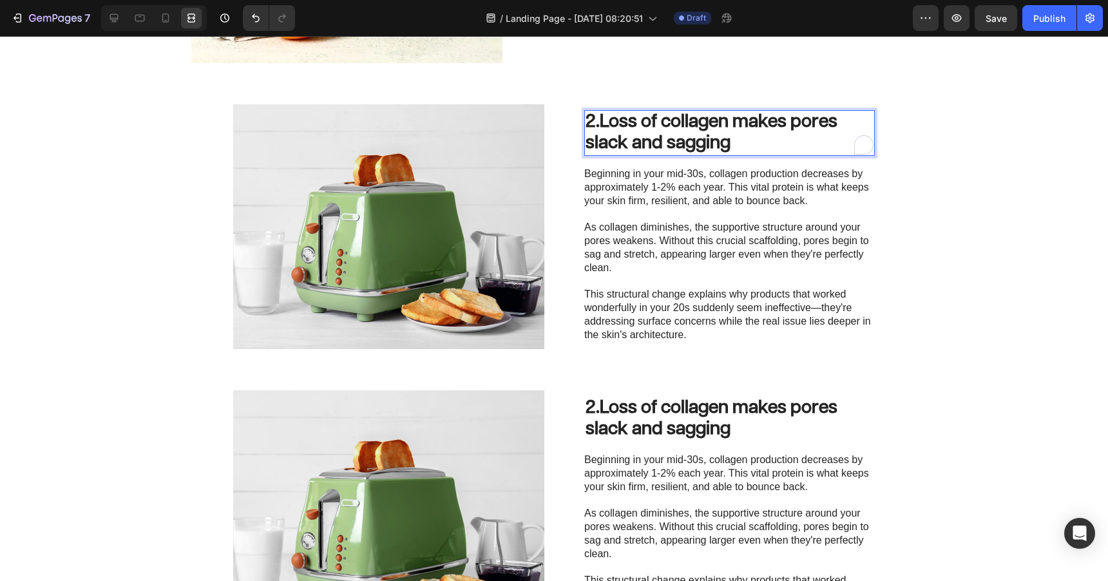
click at [596, 126] on p "2. Loss of collagen makes pores slack and sagging" at bounding box center [730, 132] width 288 height 43
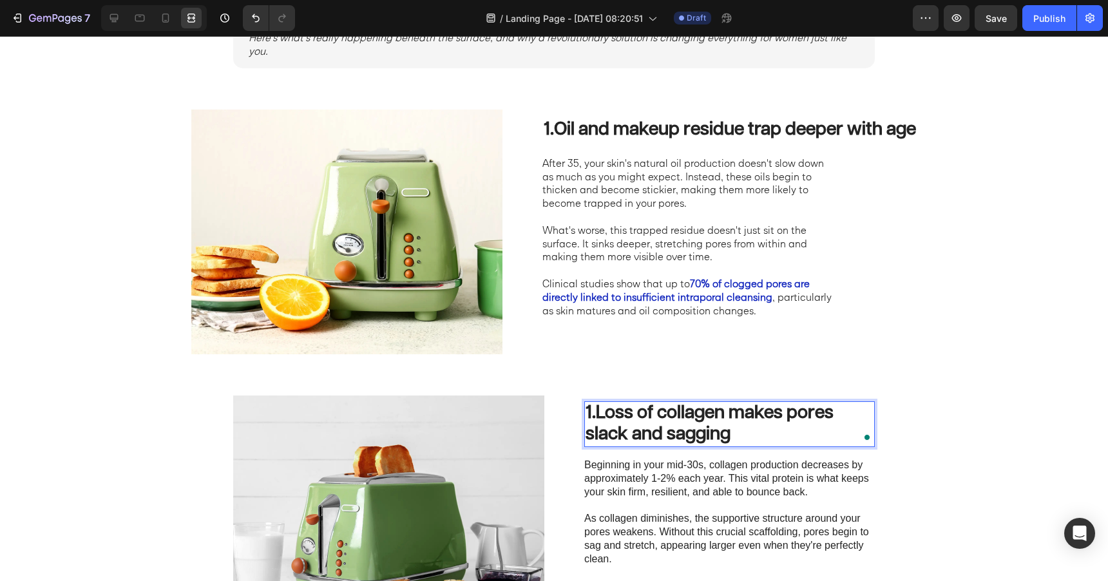
scroll to position [317, 0]
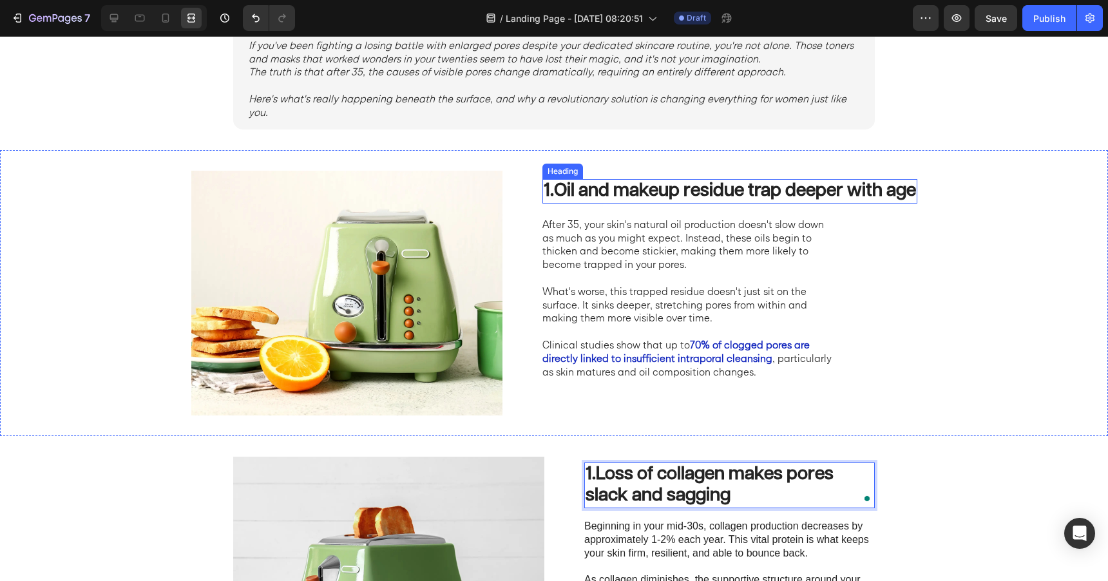
click at [679, 195] on strong "Oil and makeup residue trap deeper with age" at bounding box center [735, 191] width 362 height 18
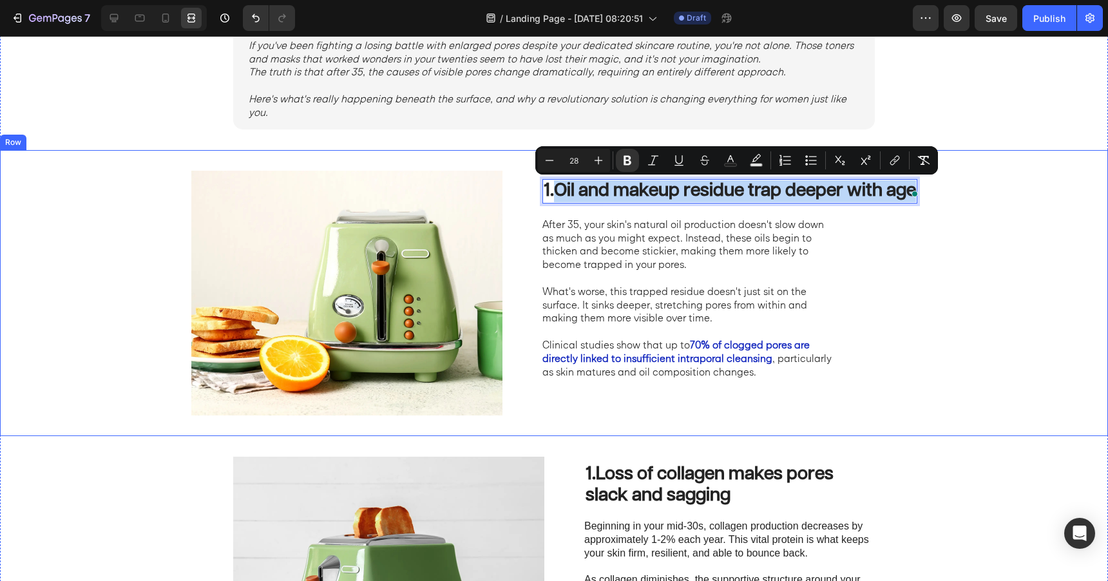
drag, startPoint x: 557, startPoint y: 192, endPoint x: 577, endPoint y: 214, distance: 29.7
click at [577, 214] on div "1. Oil and makeup residue trap deeper with age Heading 20 After 35, your skin's…" at bounding box center [730, 293] width 375 height 245
copy strong "Oil and makeup residue trap deeper with age"
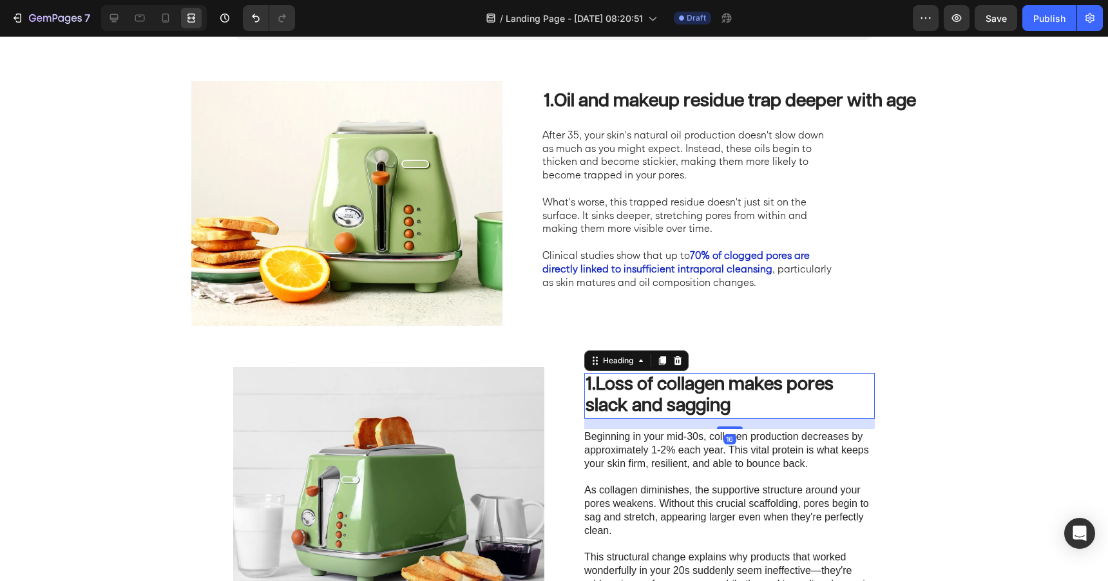
click at [677, 399] on strong "Loss of collagen makes pores slack and sagging" at bounding box center [710, 396] width 248 height 40
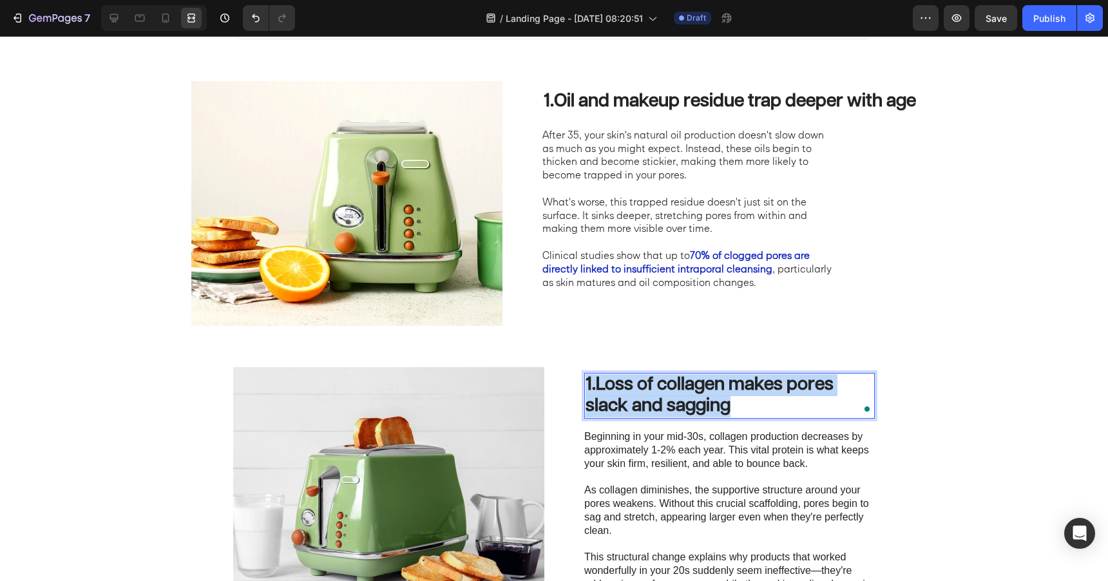
drag, startPoint x: 600, startPoint y: 389, endPoint x: 751, endPoint y: 411, distance: 152.5
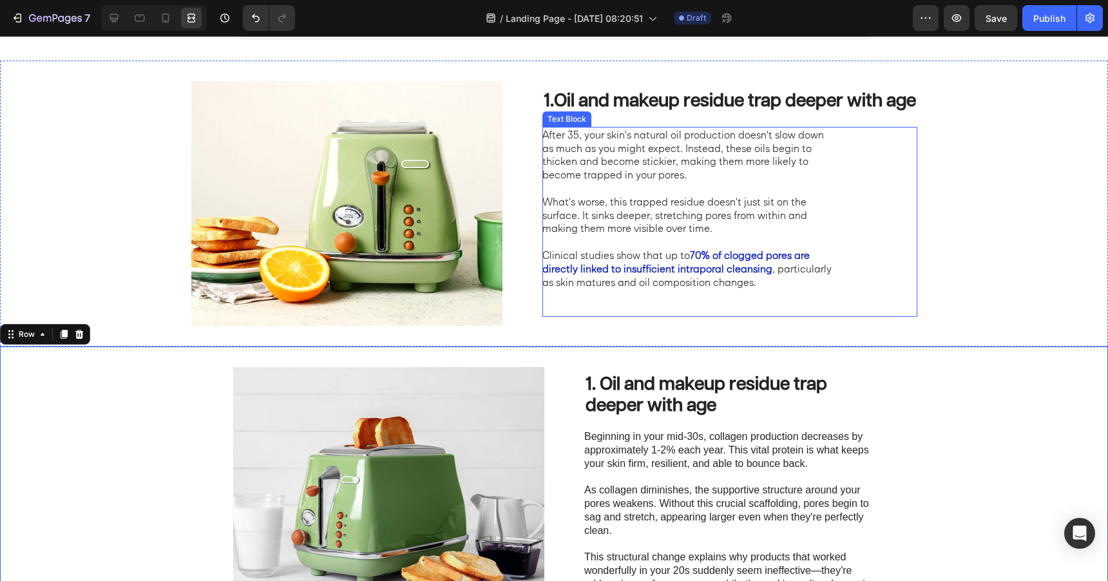
click at [607, 221] on p "What's worse, this trapped residue doesn't just sit on the surface. It sinks de…" at bounding box center [687, 215] width 289 height 40
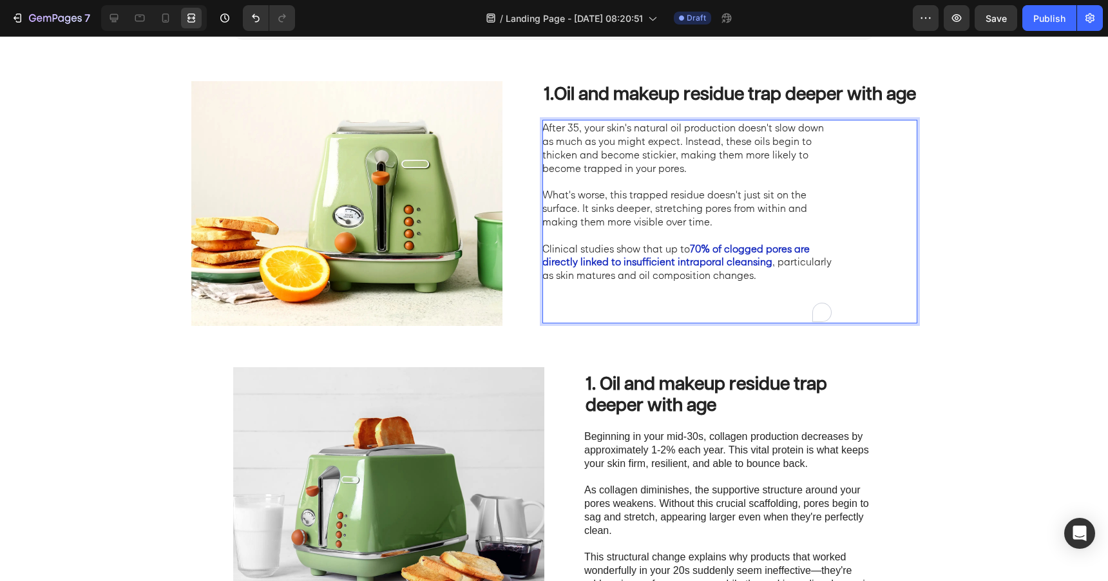
click at [766, 282] on p "Clinical studies show that up to 70% of clogged pores are directly linked to in…" at bounding box center [687, 282] width 289 height 81
click at [754, 276] on p "Clinical studies show that up to 70% of clogged pores are directly linked to in…" at bounding box center [687, 282] width 289 height 81
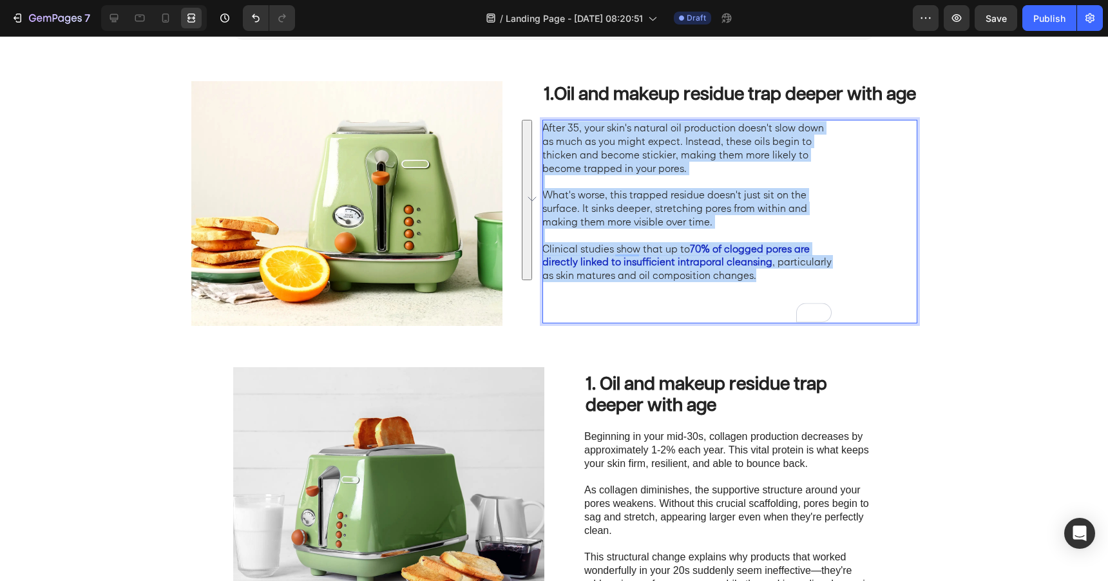
drag, startPoint x: 757, startPoint y: 277, endPoint x: 541, endPoint y: 133, distance: 258.8
click at [543, 133] on div "After 35, your skin's natural oil production doesn't slow down as much as you m…" at bounding box center [688, 222] width 291 height 204
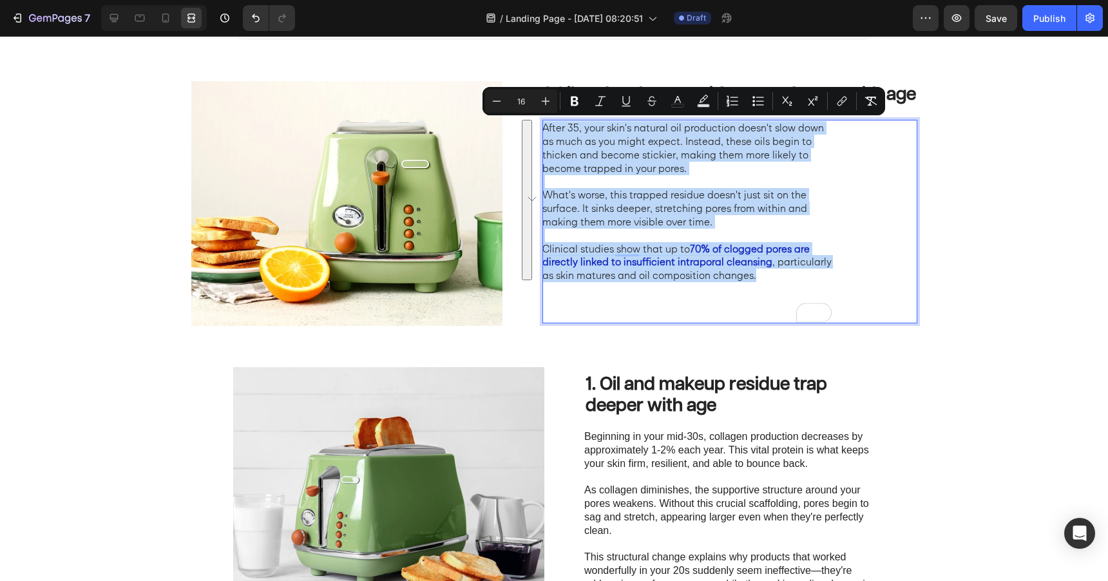
copy div "After 35, your skin's natural oil production doesn't slow down as much as you m…"
click at [741, 472] on p "To enrich screen reader interactions, please activate Accessibility in Grammarl…" at bounding box center [729, 477] width 289 height 14
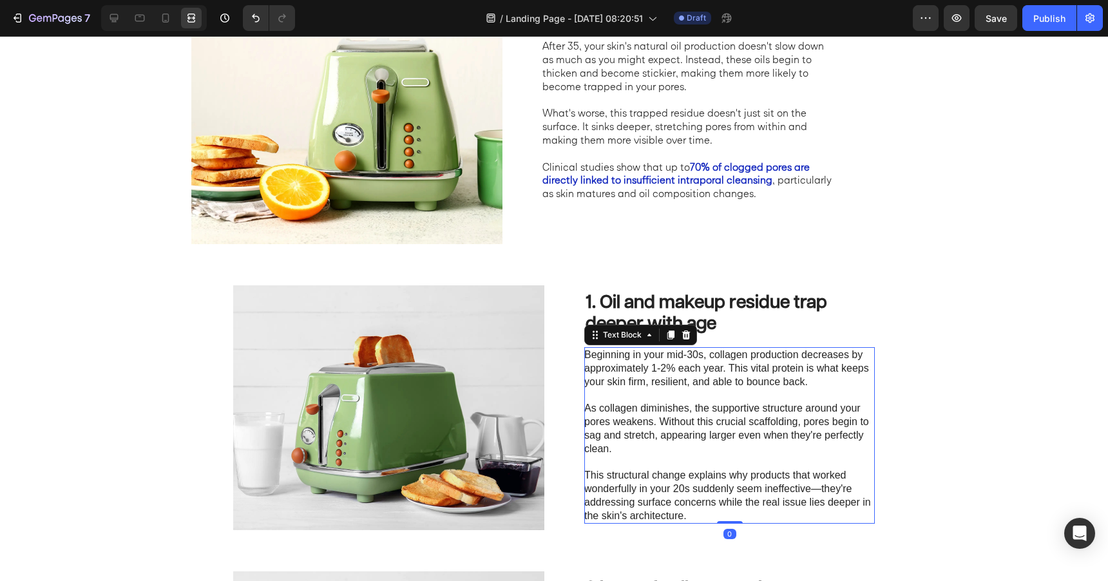
scroll to position [490, 0]
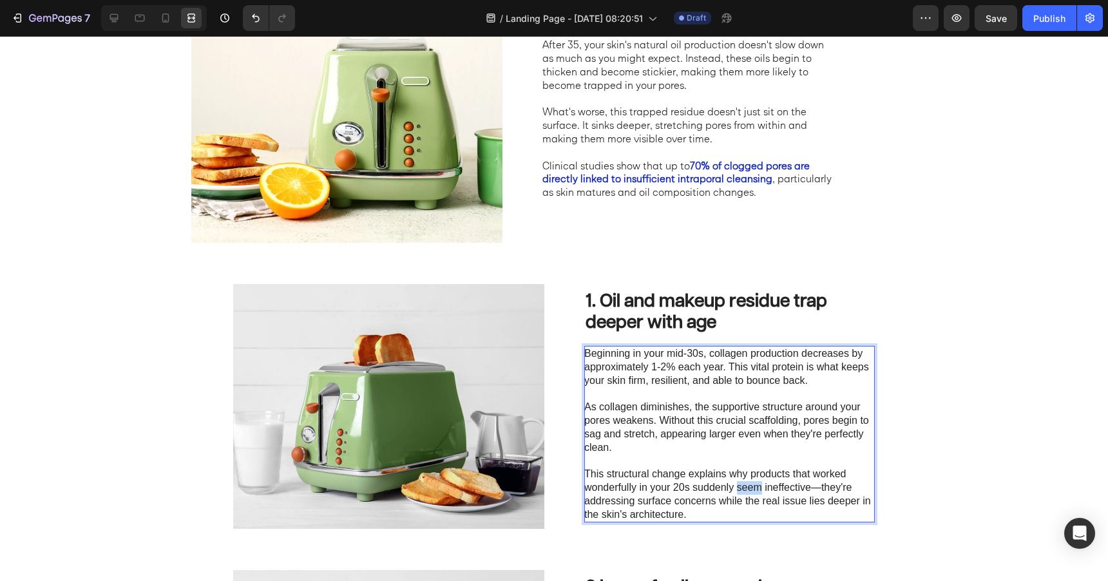
click at [742, 492] on p "This structural change explains why products that worked wonderfully in your 20…" at bounding box center [729, 494] width 289 height 53
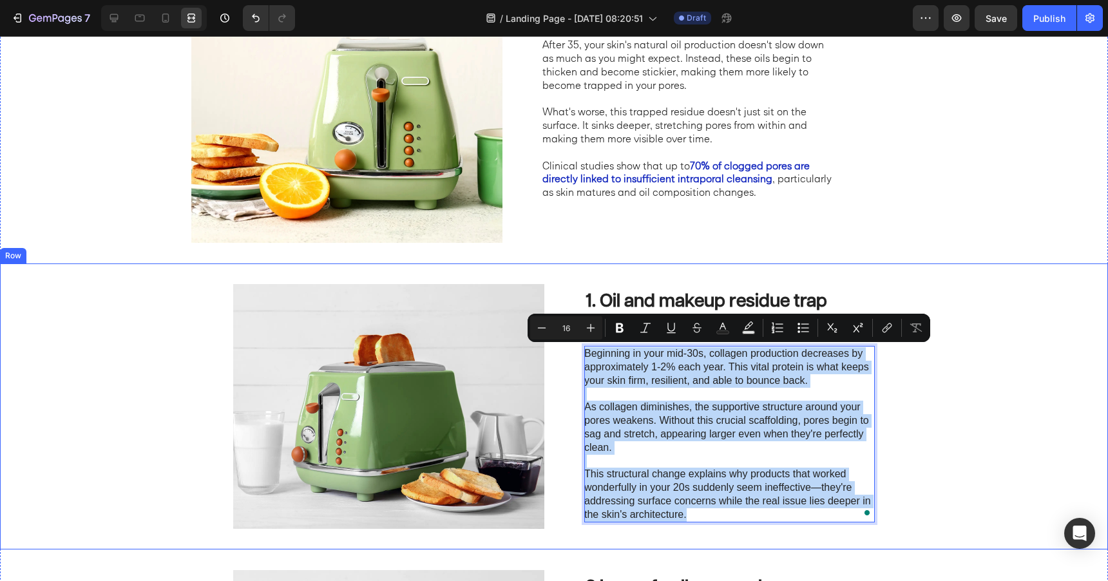
drag, startPoint x: 702, startPoint y: 516, endPoint x: 584, endPoint y: 358, distance: 196.6
click at [584, 358] on div "⁠⁠⁠⁠⁠⁠⁠ 1. Oil and makeup residue trap deeper with age Heading Beginning in you…" at bounding box center [554, 407] width 1108 height 286
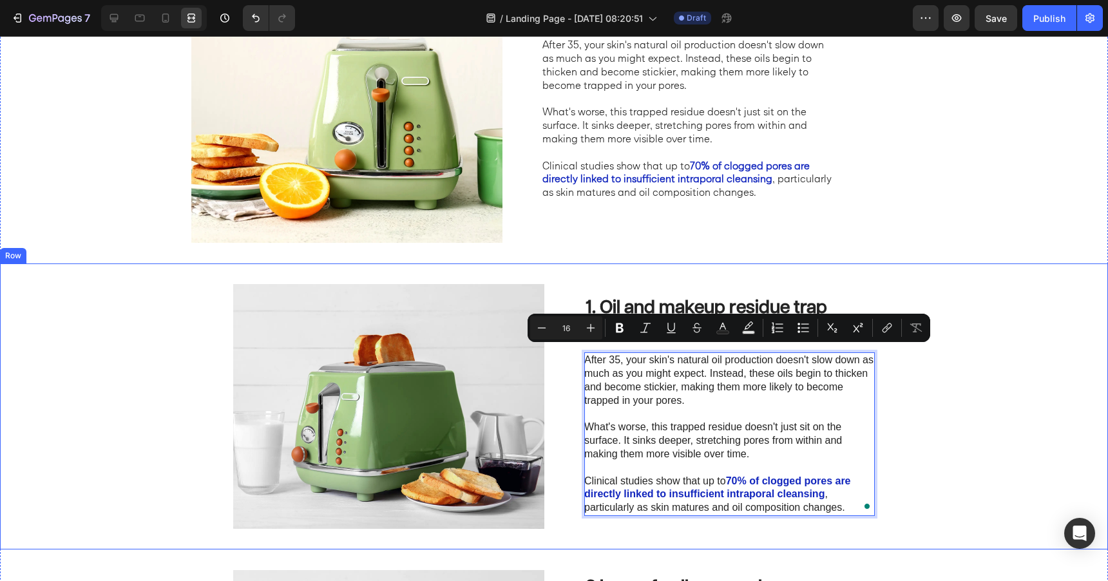
scroll to position [497, 0]
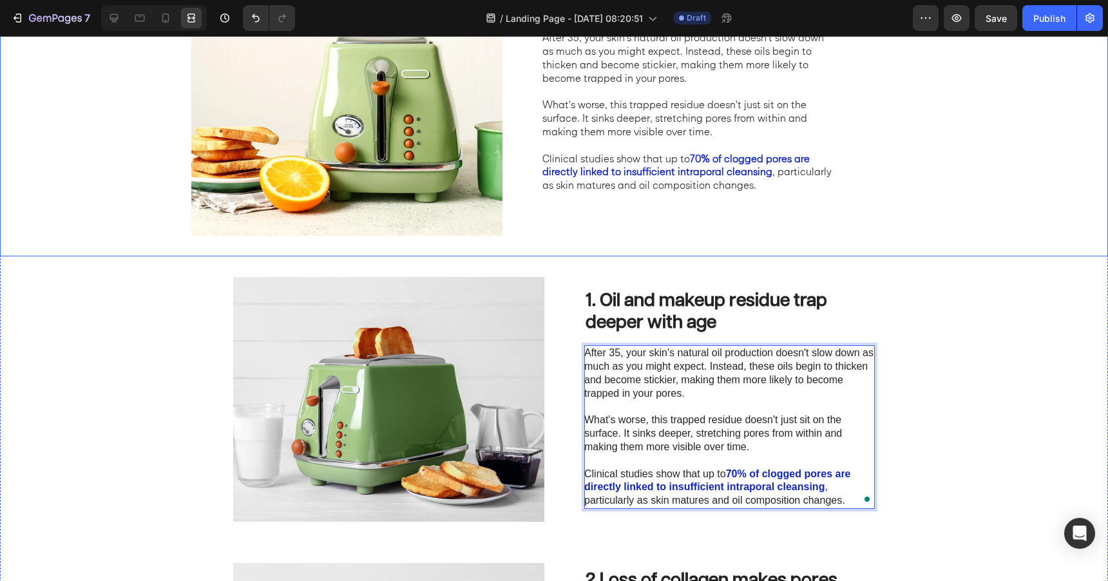
click at [647, 240] on div "Image 1. Oil and makeup residue trap deeper with age Heading After 35, your ski…" at bounding box center [554, 113] width 1108 height 286
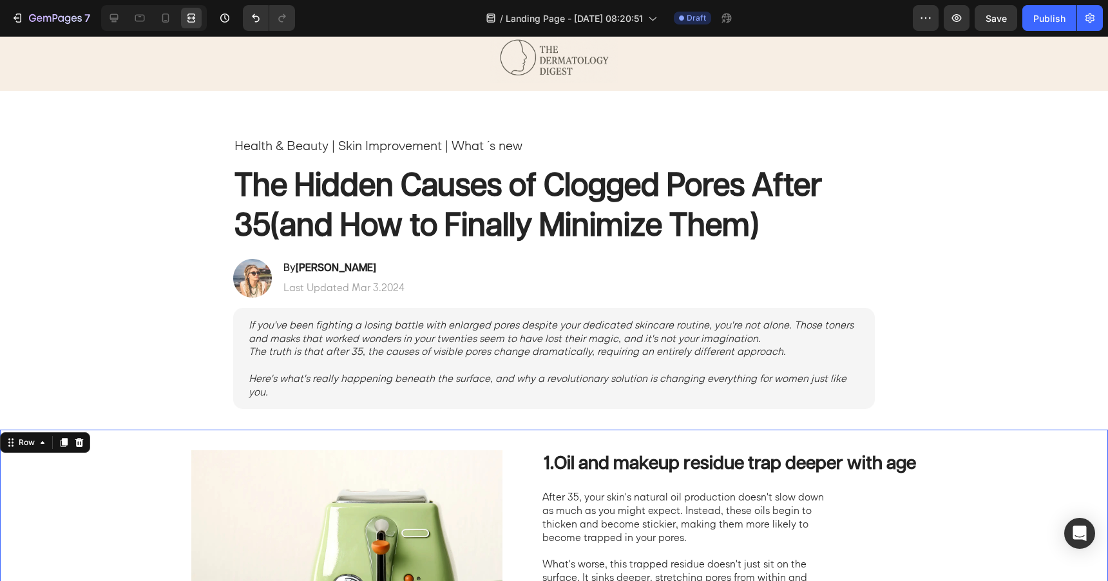
scroll to position [30, 0]
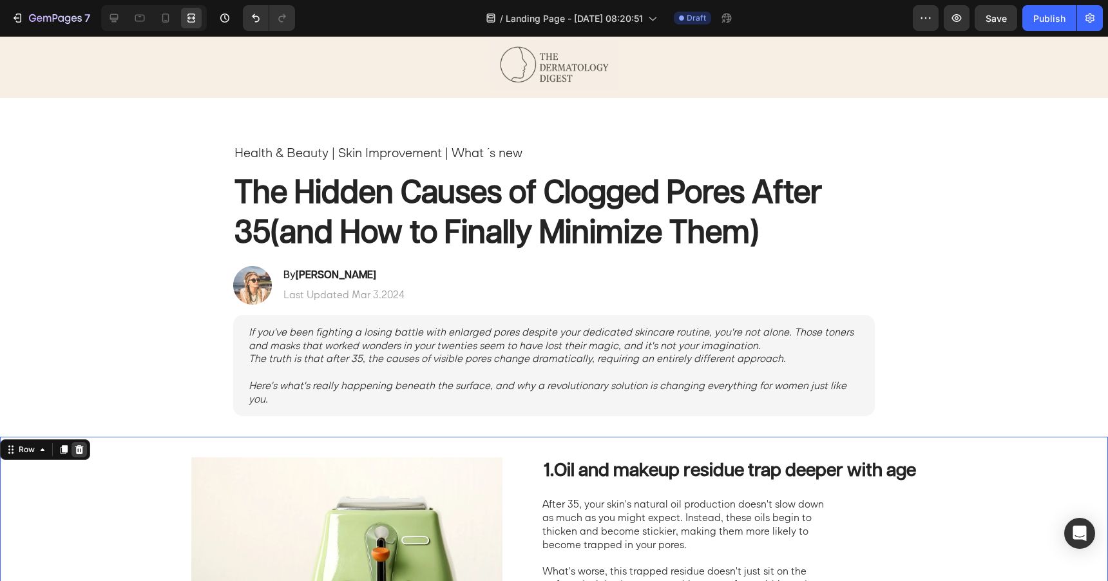
click at [77, 451] on icon at bounding box center [79, 449] width 8 height 9
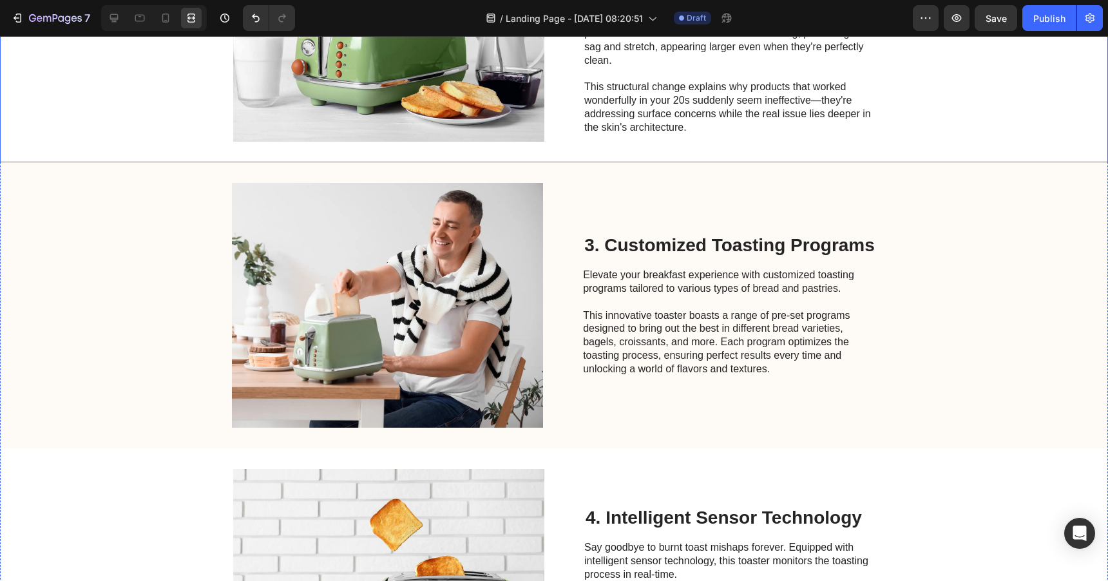
scroll to position [879, 0]
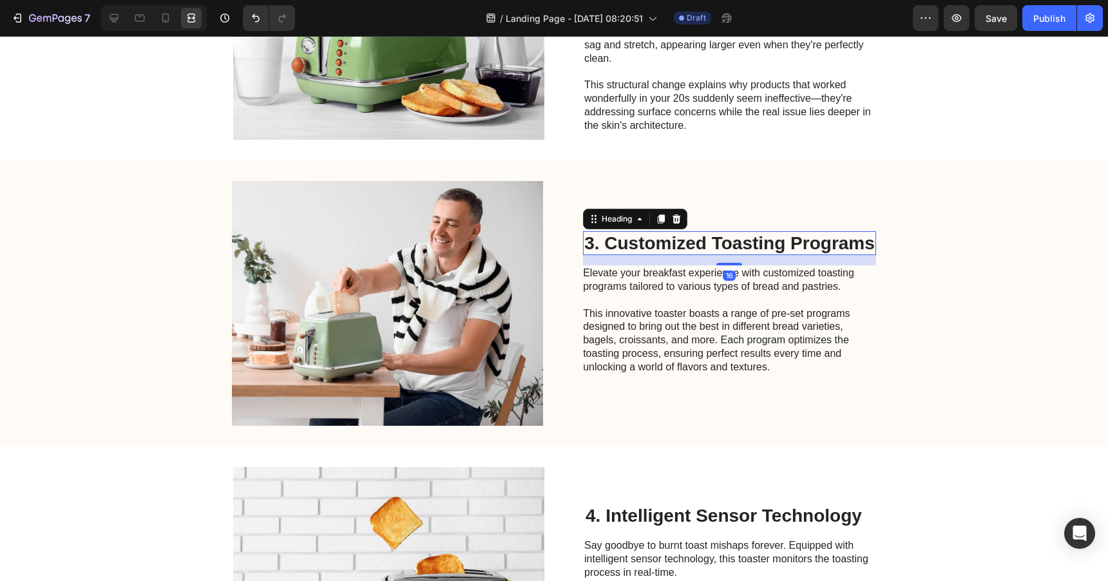
click at [678, 238] on h2 "3. Customized Toasting Programs" at bounding box center [729, 243] width 293 height 24
click at [111, 16] on icon at bounding box center [114, 18] width 13 height 13
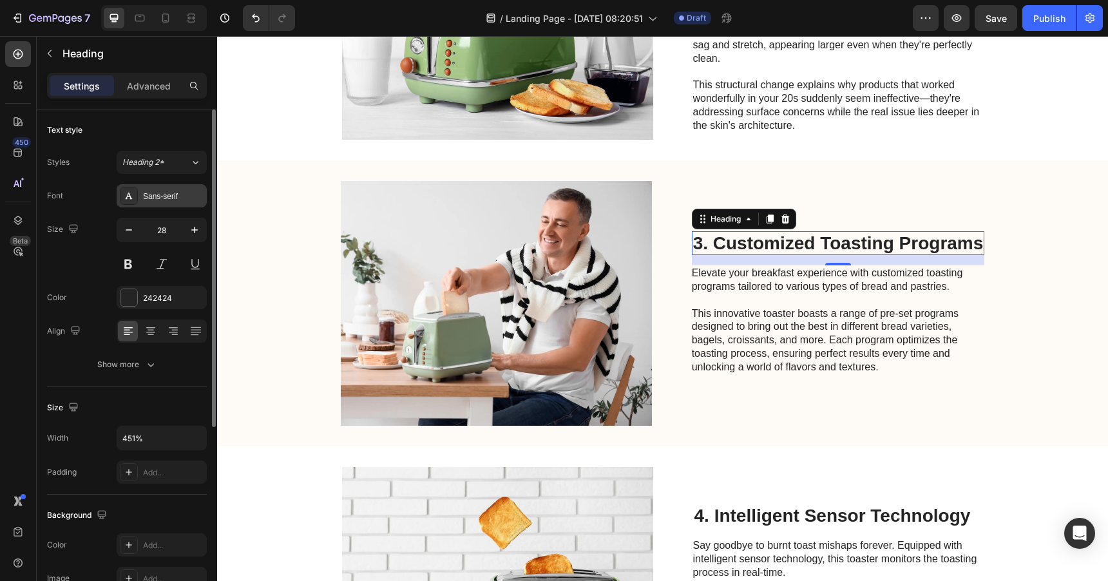
click at [169, 198] on div "Sans-serif" at bounding box center [173, 197] width 61 height 12
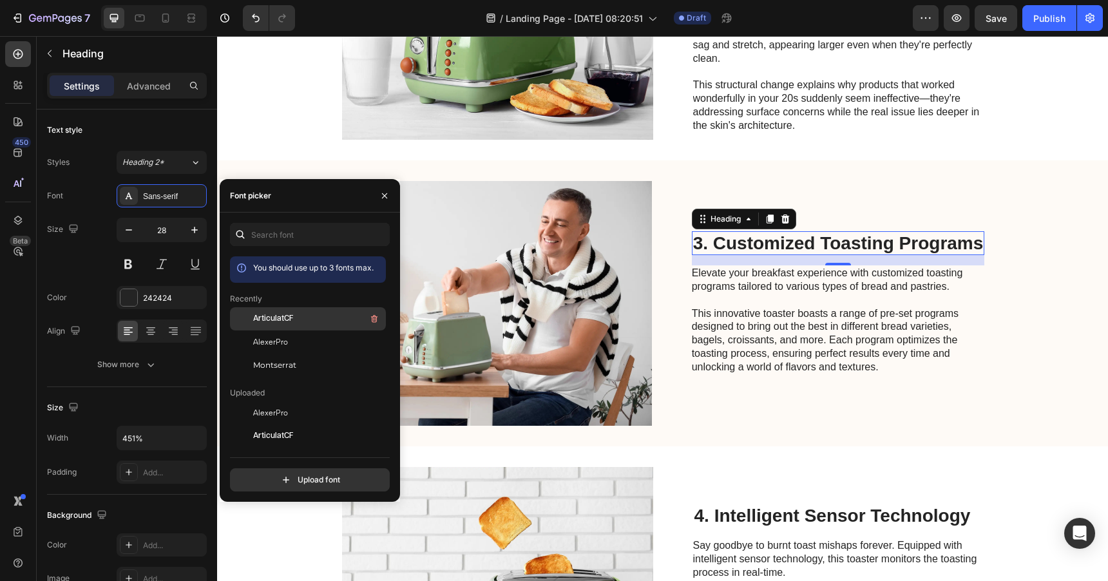
click at [274, 318] on span "ArticulatCF" at bounding box center [273, 319] width 40 height 12
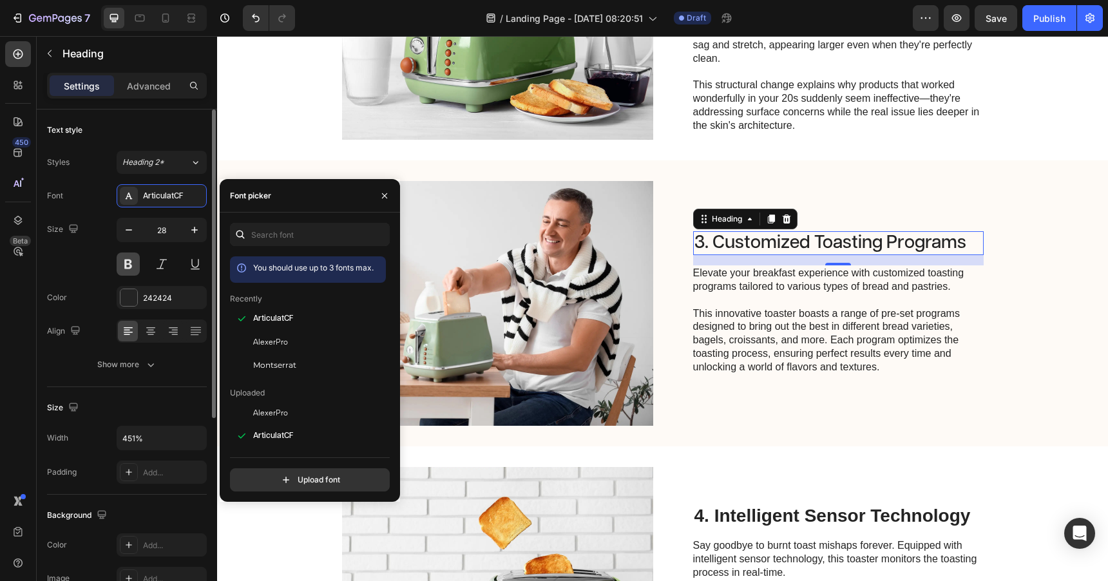
click at [130, 266] on button at bounding box center [128, 264] width 23 height 23
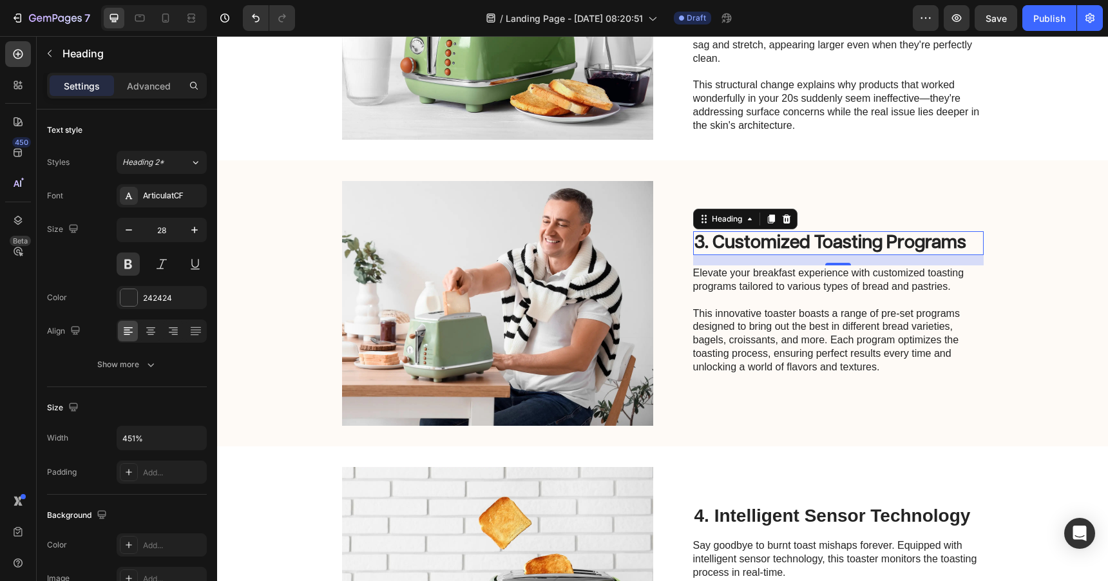
click at [771, 246] on h2 "3. Customized Toasting Programs" at bounding box center [838, 243] width 291 height 24
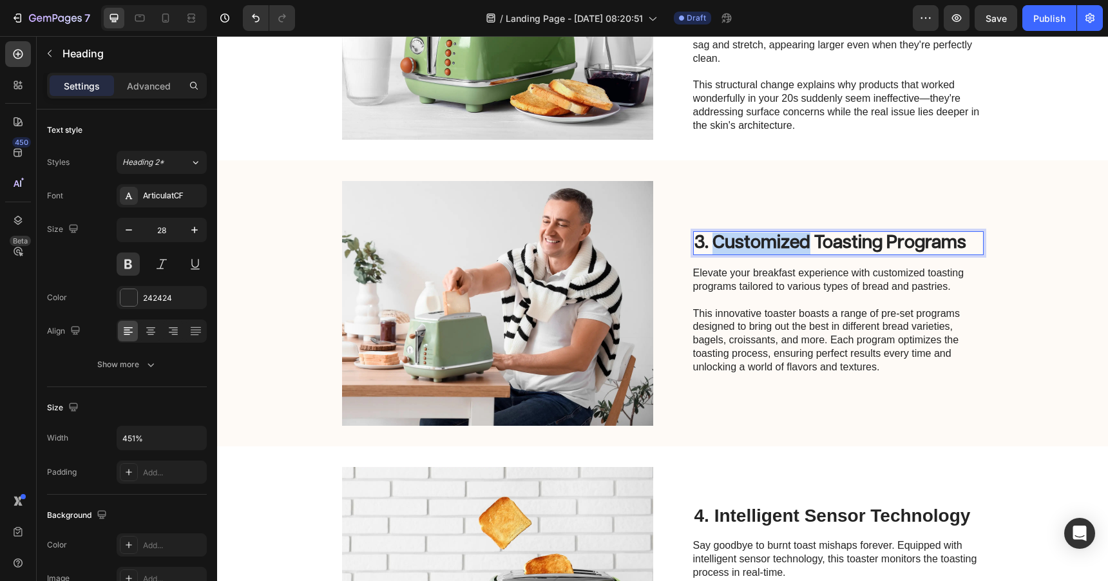
click at [771, 246] on p "3. Customized Toasting Programs" at bounding box center [839, 244] width 288 height 22
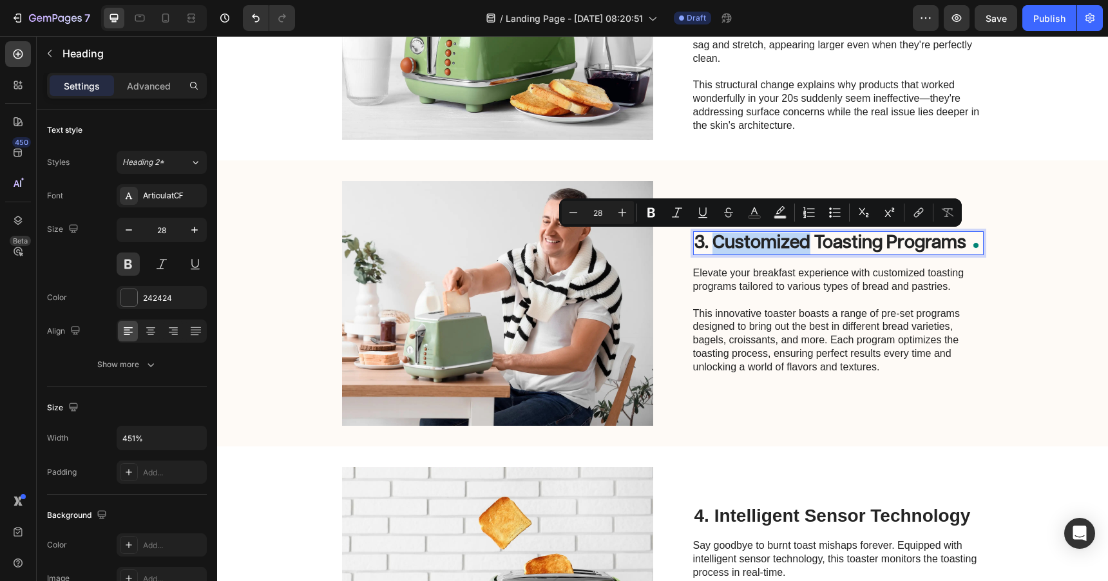
click at [724, 247] on p "3. Customized Toasting Programs" at bounding box center [839, 244] width 288 height 22
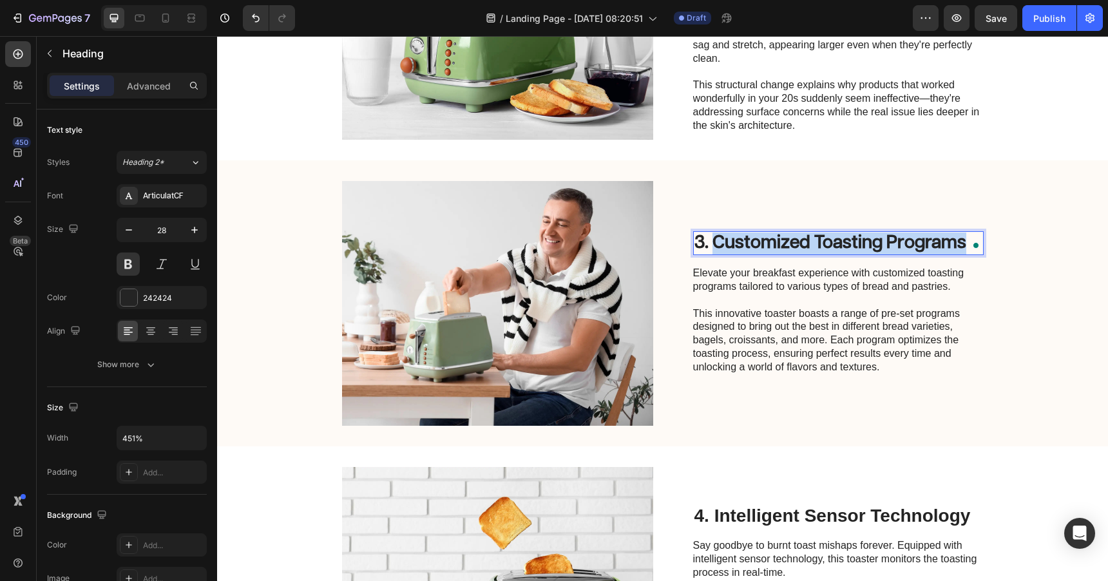
drag, startPoint x: 716, startPoint y: 245, endPoint x: 963, endPoint y: 246, distance: 246.8
click at [963, 246] on p "3. Customized Toasting Programs" at bounding box center [839, 244] width 288 height 22
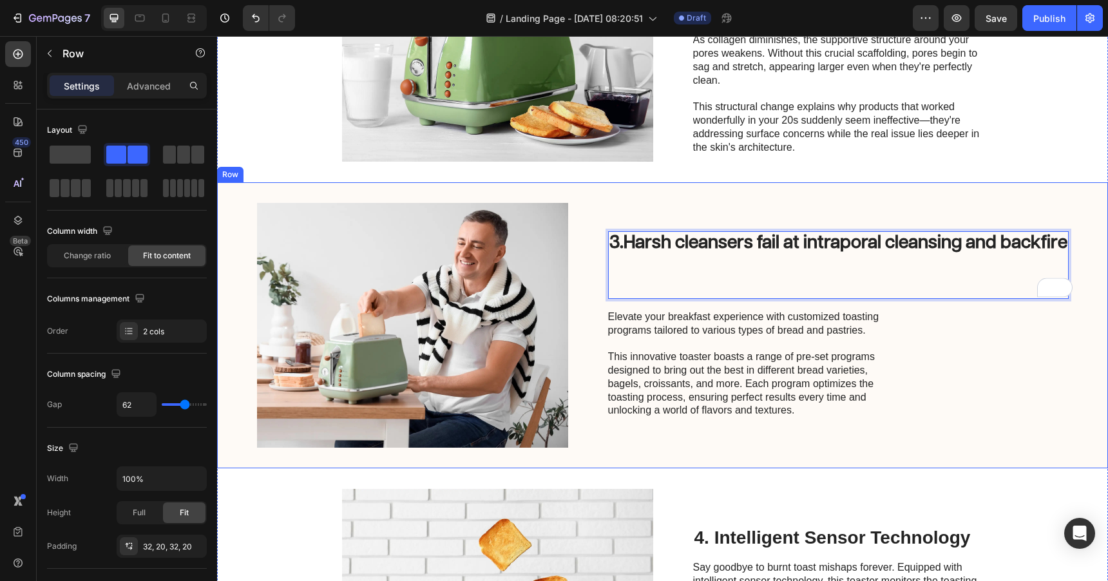
click at [867, 197] on div "Image 3. Harsh cleansers fail at intraporal cleansing and backfire Heading 16 E…" at bounding box center [662, 325] width 891 height 286
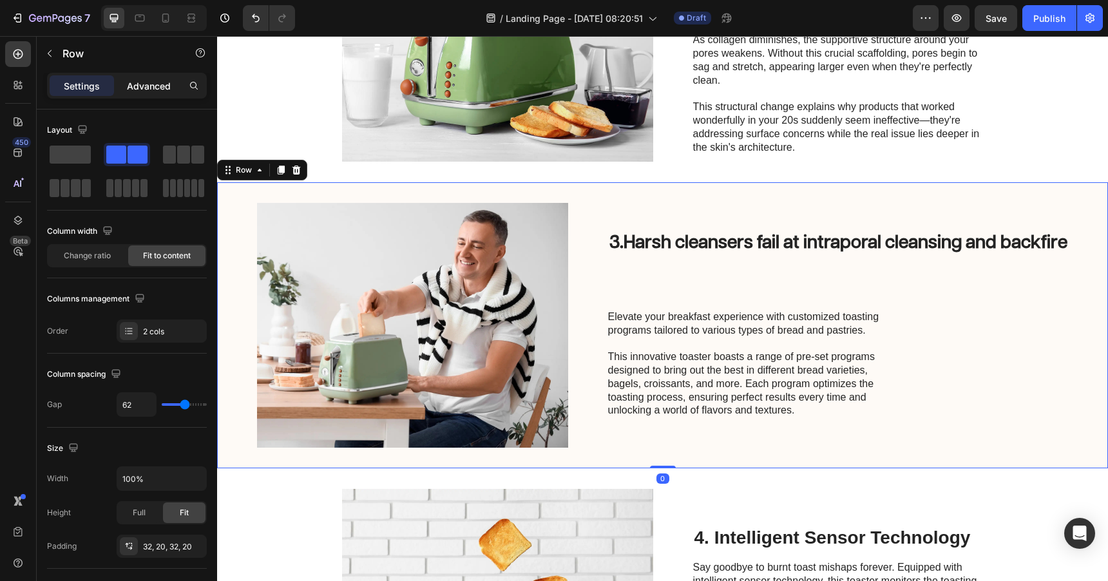
click at [123, 91] on div "Advanced" at bounding box center [149, 85] width 64 height 21
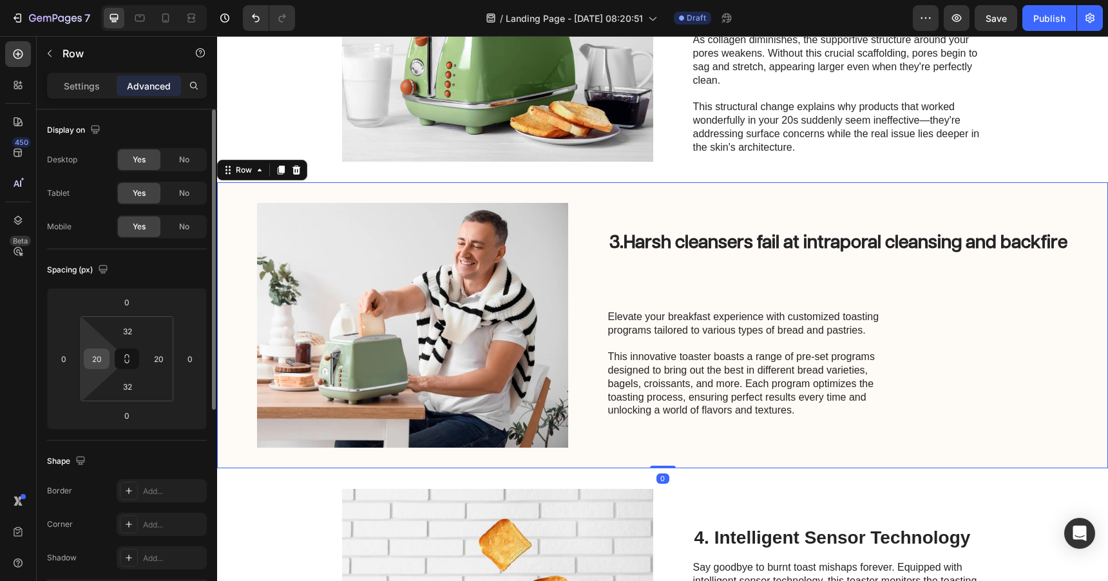
click at [93, 360] on input "20" at bounding box center [96, 358] width 19 height 19
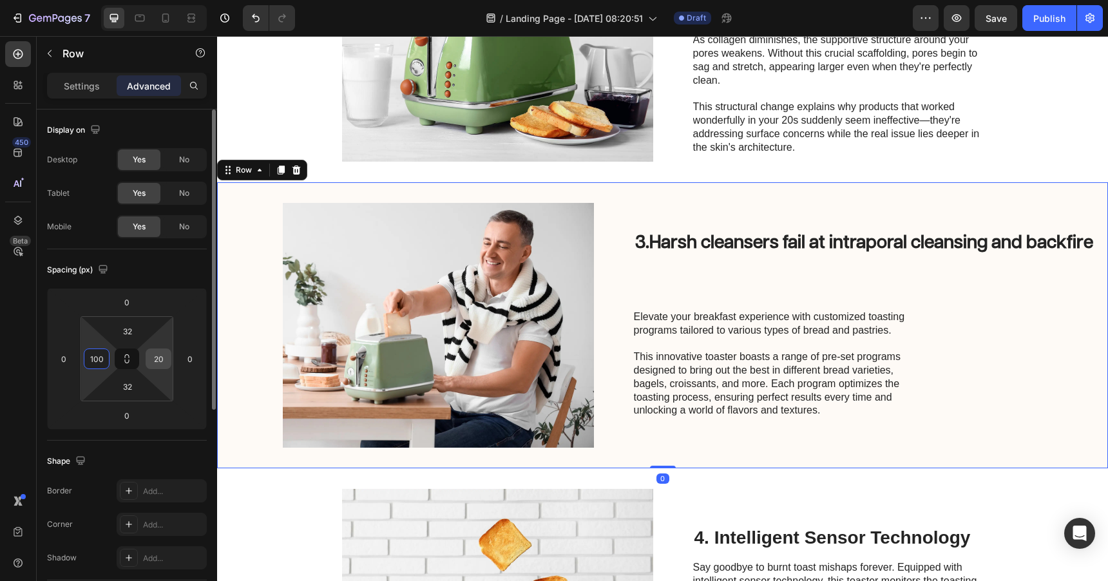
type input "100"
click at [159, 359] on input "20" at bounding box center [158, 358] width 19 height 19
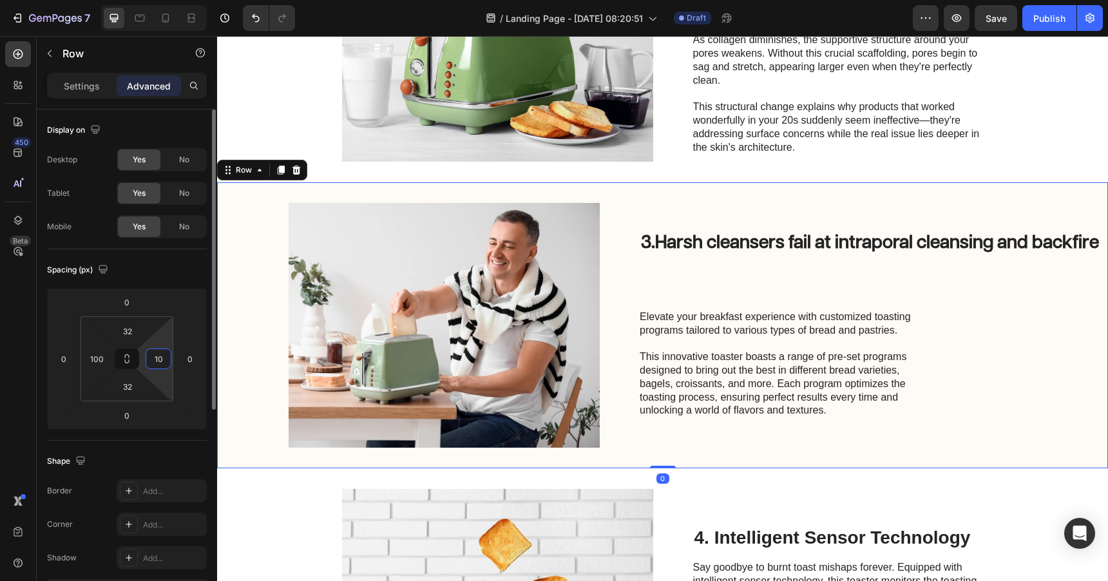
type input "100"
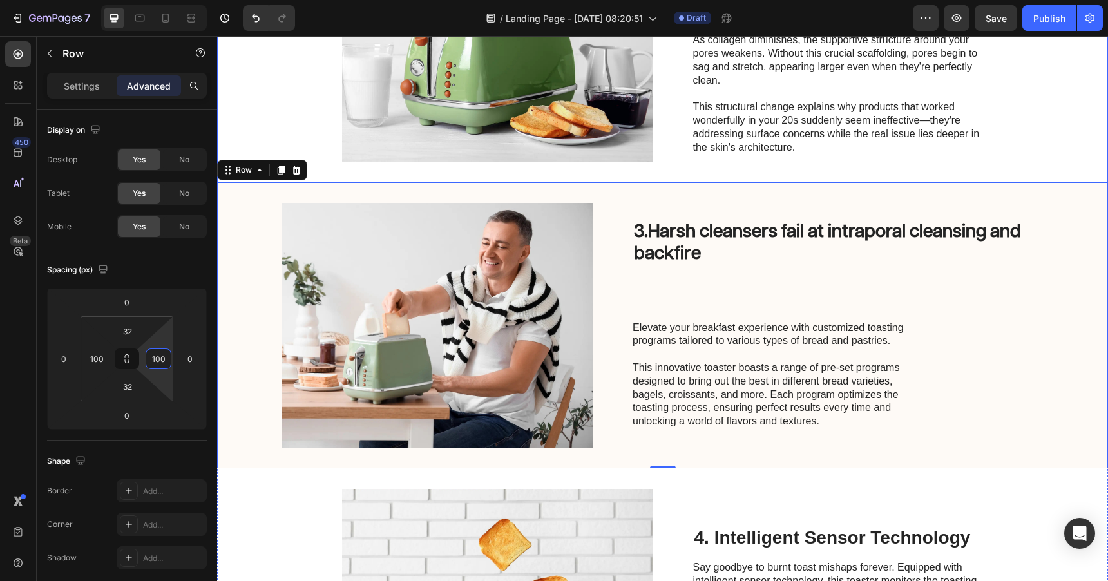
click at [504, 177] on div "2. Loss of collagen makes pores slack and sagging Heading Beginning in your mid…" at bounding box center [662, 39] width 891 height 286
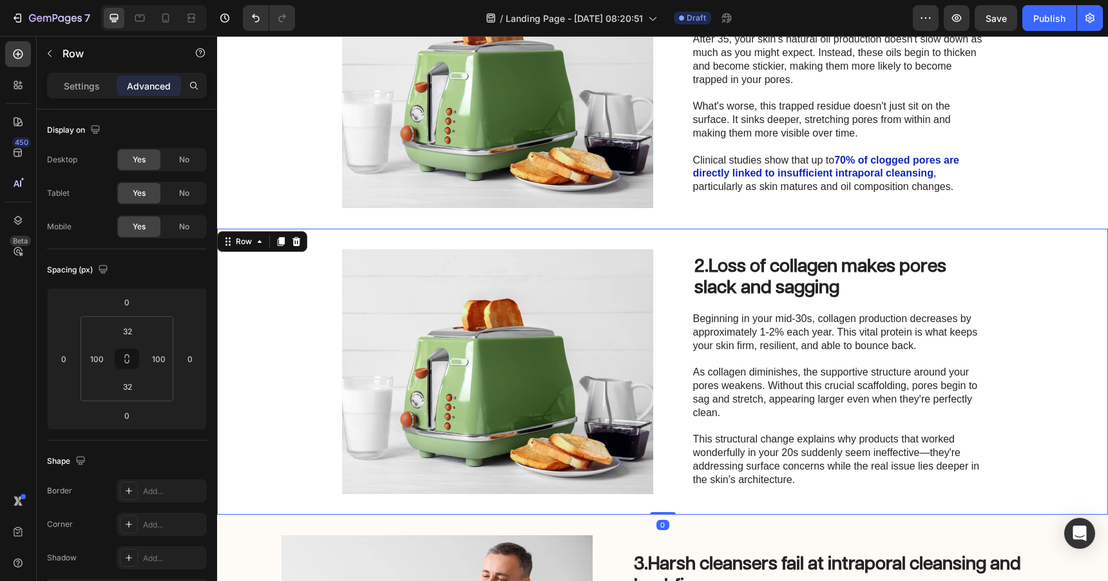
scroll to position [513, 0]
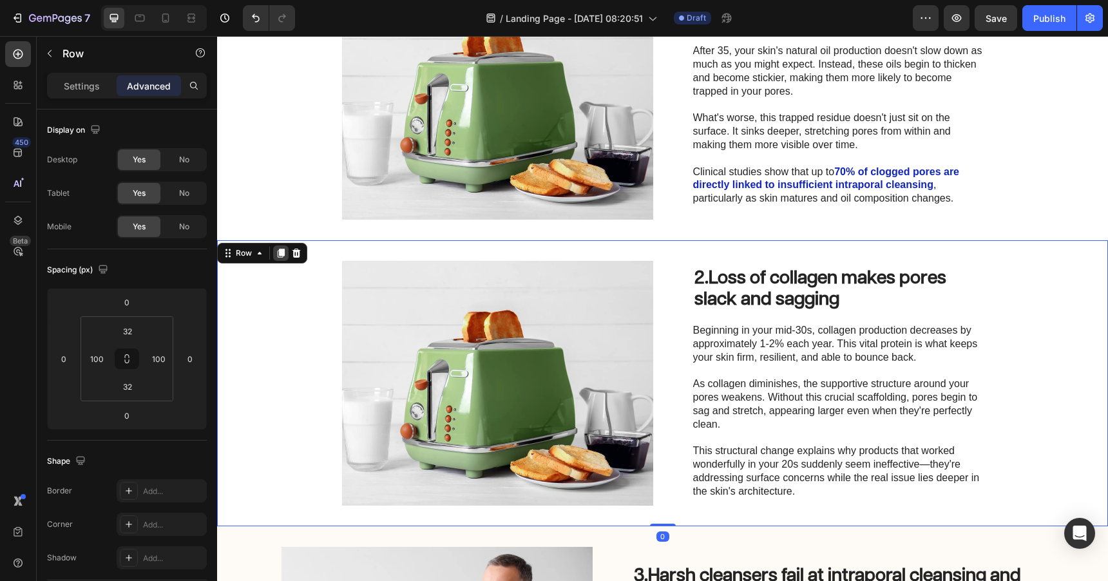
click at [284, 252] on icon at bounding box center [281, 253] width 7 height 9
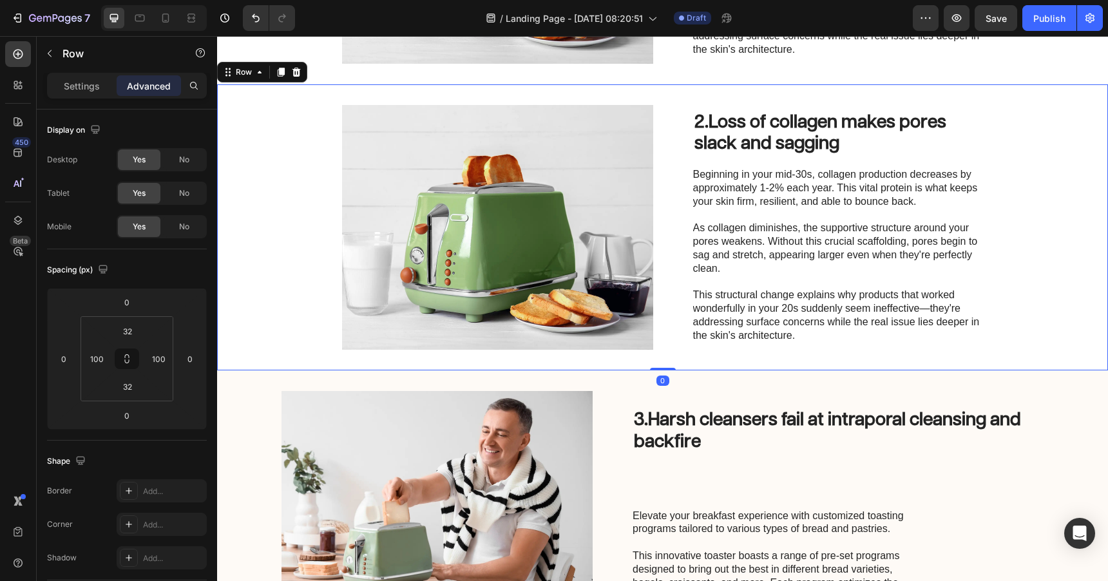
scroll to position [958, 0]
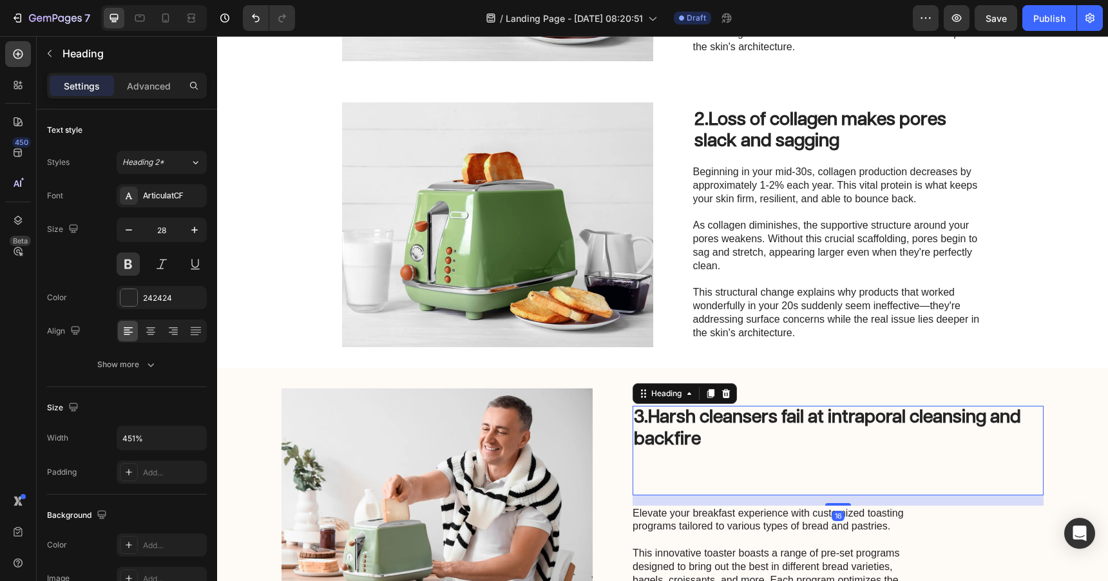
click at [659, 421] on strong "Harsh cleansers fail at intraporal cleansing and backfire" at bounding box center [827, 429] width 387 height 40
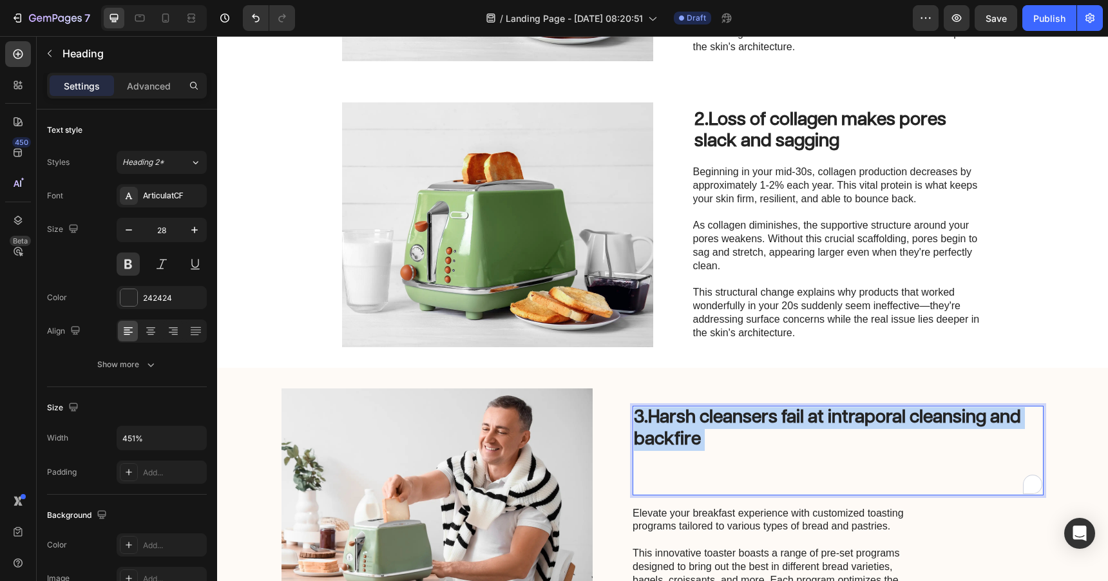
click at [659, 421] on strong "Harsh cleansers fail at intraporal cleansing and backfire" at bounding box center [827, 429] width 387 height 40
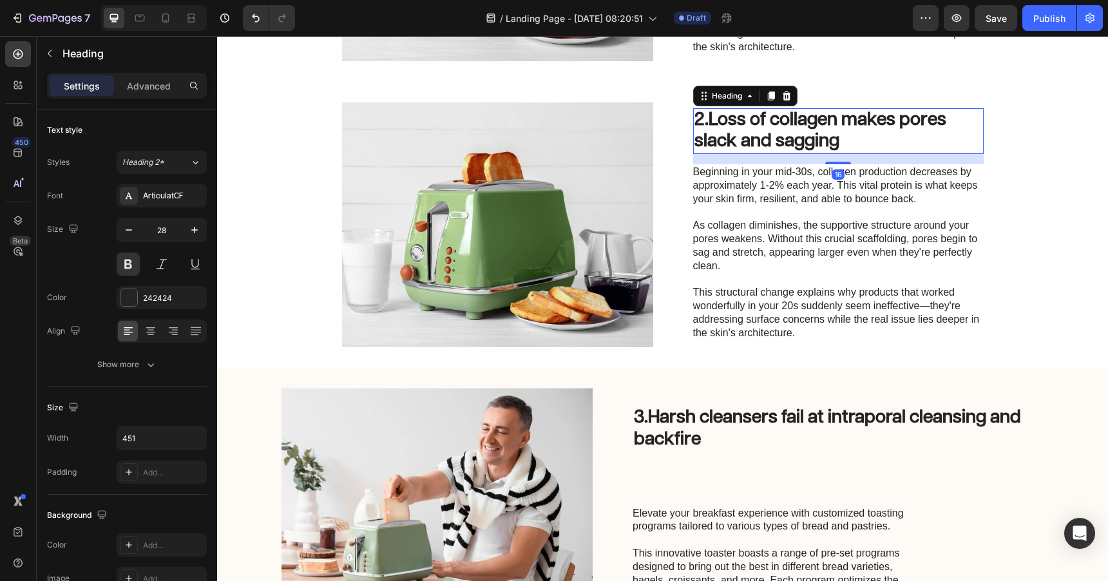
click at [756, 122] on strong "Loss of collagen makes pores slack and sagging" at bounding box center [821, 131] width 252 height 40
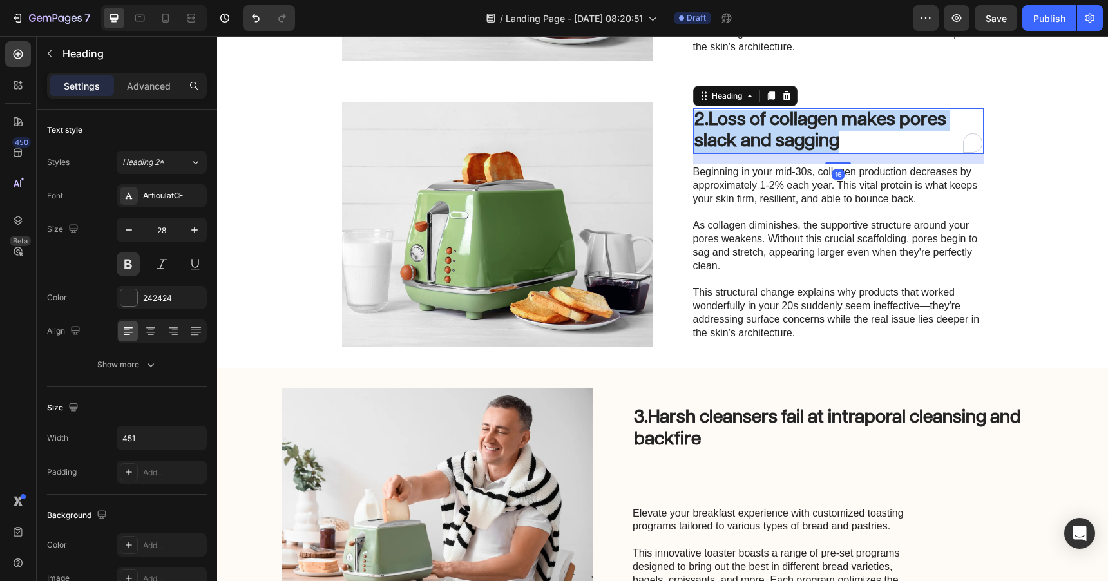
click at [756, 122] on strong "Loss of collagen makes pores slack and sagging" at bounding box center [821, 131] width 252 height 40
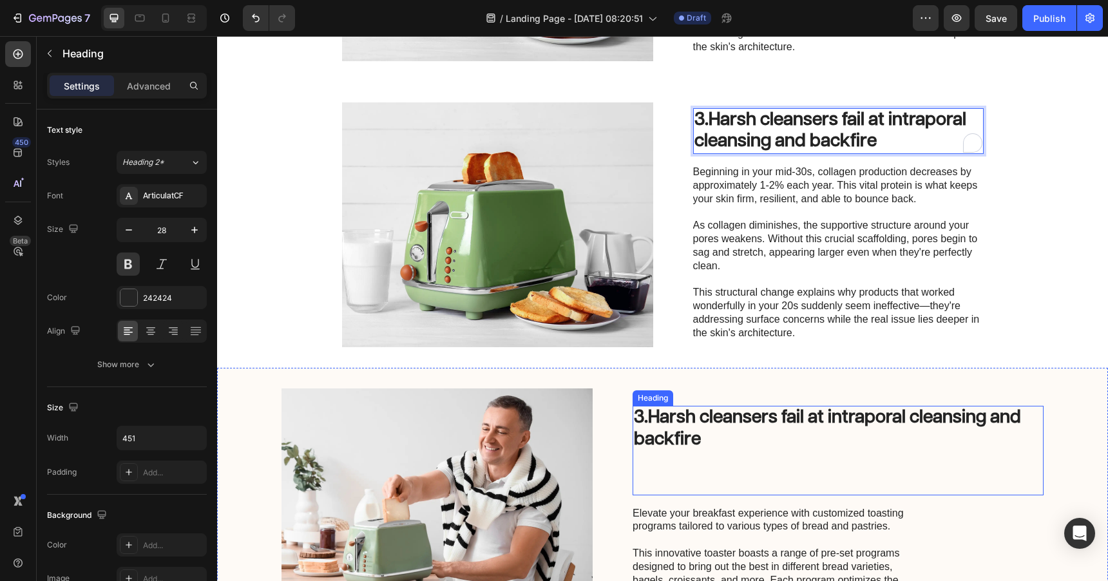
scroll to position [972, 0]
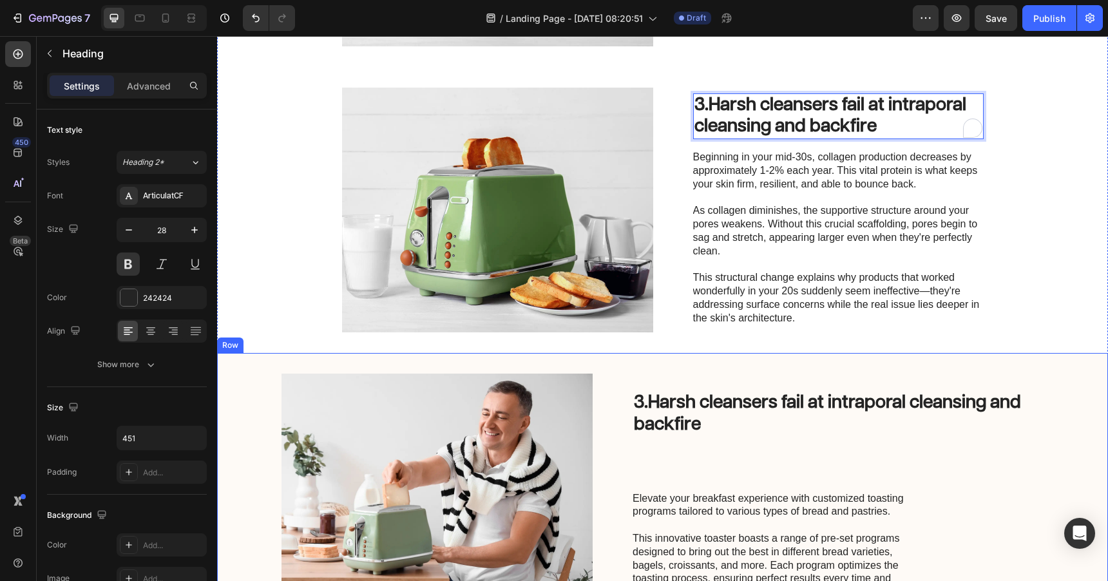
click at [743, 359] on div "Image 3. Harsh cleansers fail at intraporal cleansing and backfire Heading Elev…" at bounding box center [662, 496] width 891 height 286
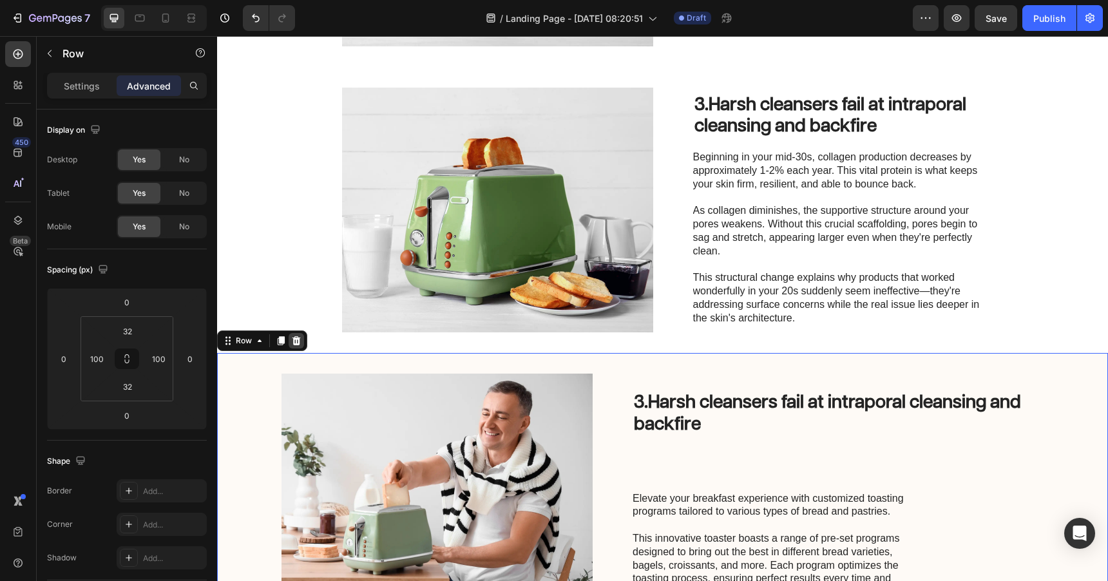
click at [296, 338] on icon at bounding box center [297, 340] width 8 height 9
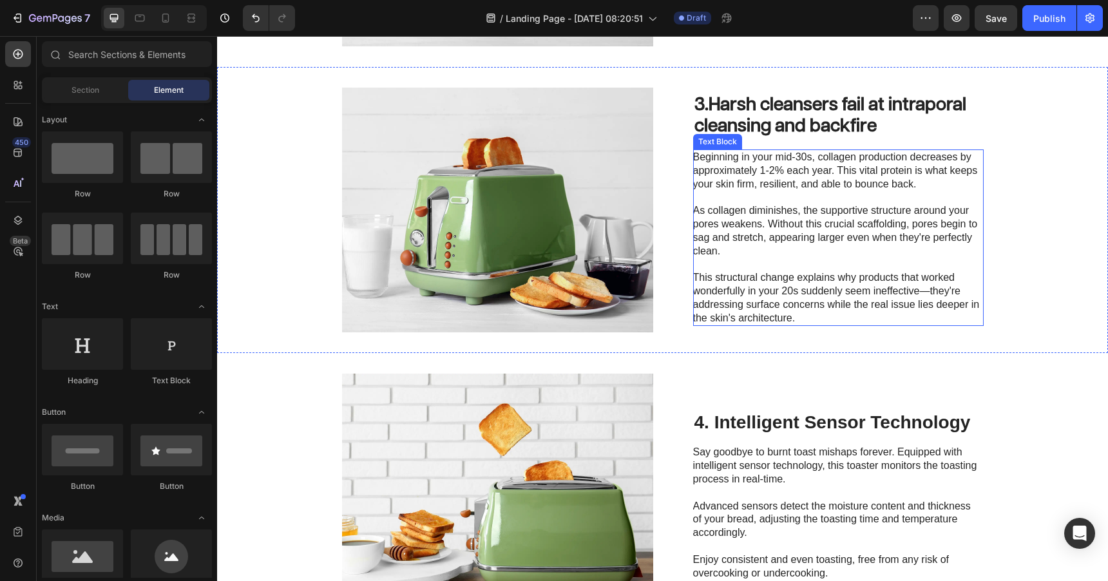
click at [744, 258] on p at bounding box center [837, 265] width 289 height 14
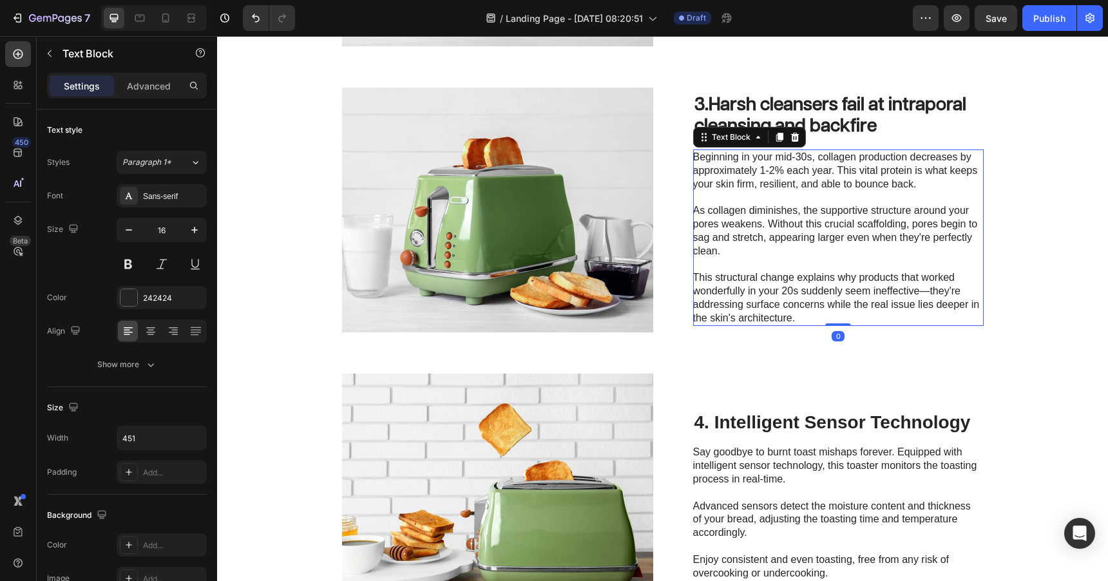
click at [744, 258] on p at bounding box center [837, 265] width 289 height 14
click at [744, 258] on p "Rich Text Editor. Editing area: main" at bounding box center [837, 265] width 289 height 14
click at [800, 323] on p "This structural change explains why products that worked wonderfully in your 20…" at bounding box center [837, 297] width 289 height 53
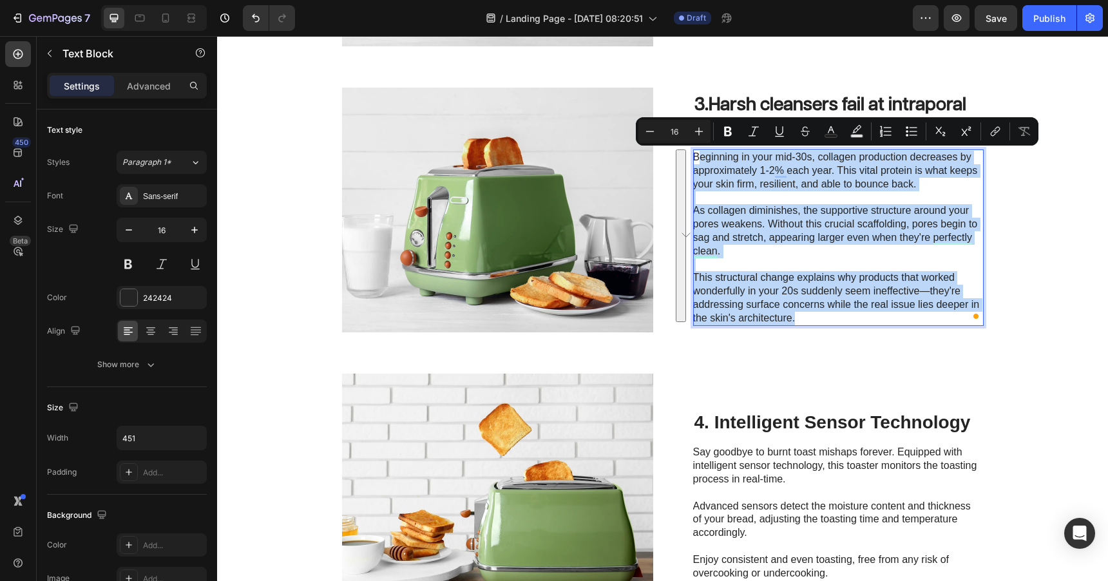
drag, startPoint x: 798, startPoint y: 318, endPoint x: 697, endPoint y: 155, distance: 192.2
click at [697, 155] on div "Beginning in your mid-30s, collagen production decreases by approximately 1-2% …" at bounding box center [838, 238] width 291 height 177
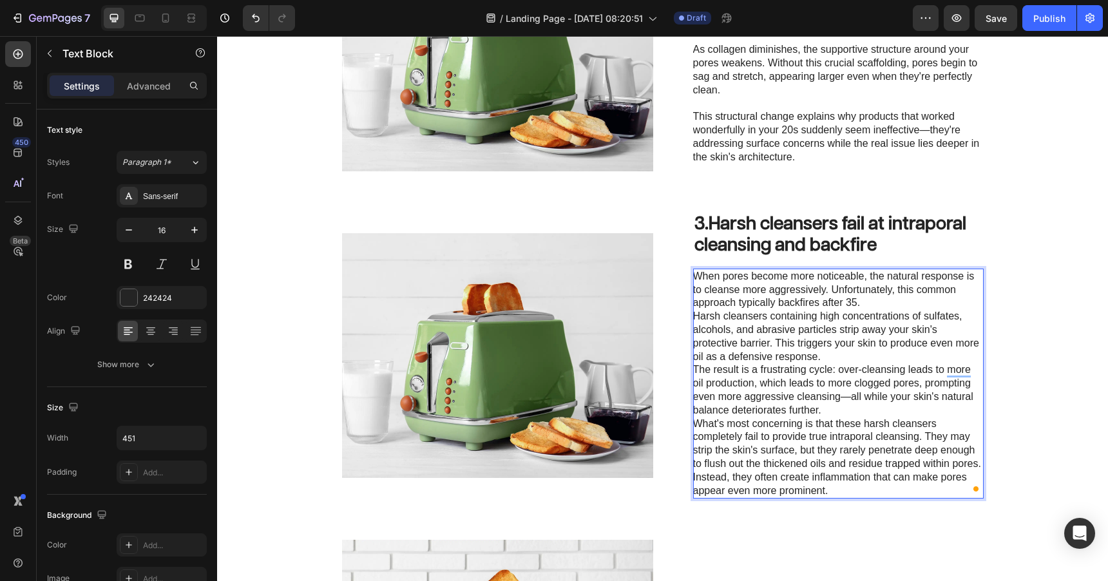
scroll to position [842, 0]
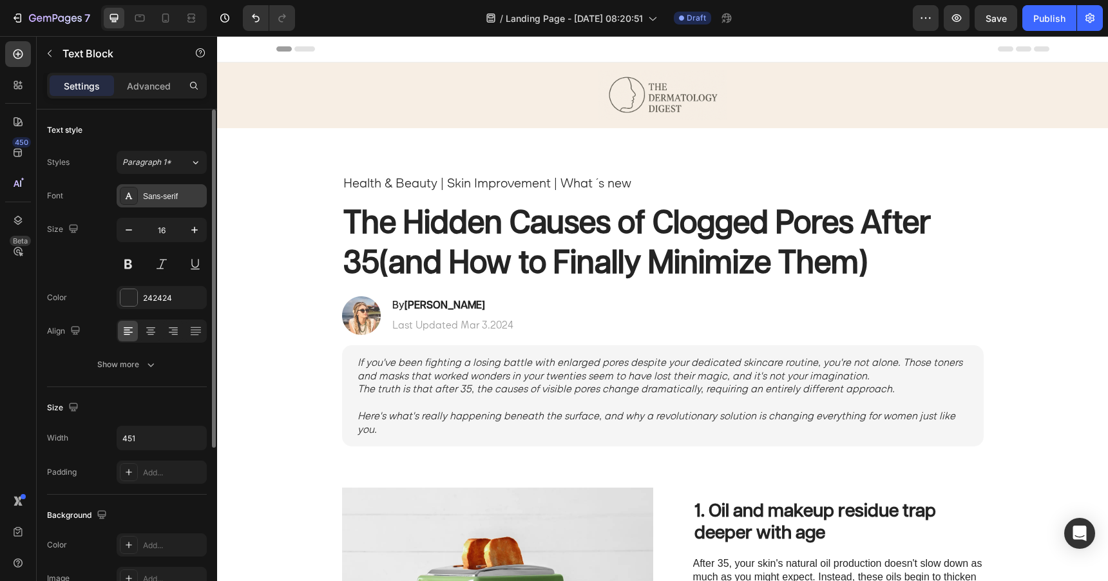
scroll to position [842, 0]
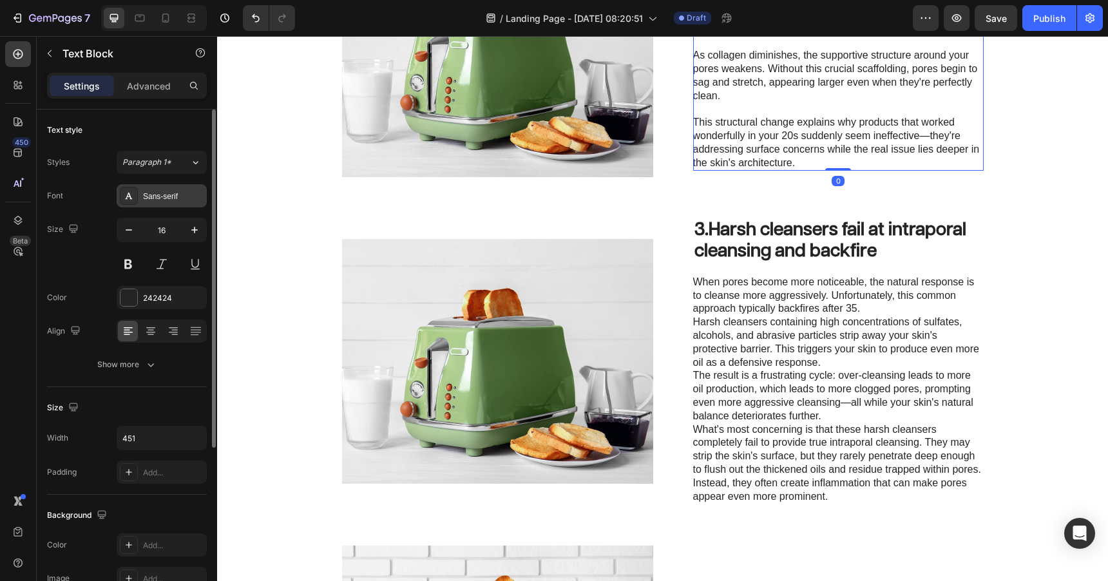
click at [161, 195] on div "Sans-serif" at bounding box center [173, 197] width 61 height 12
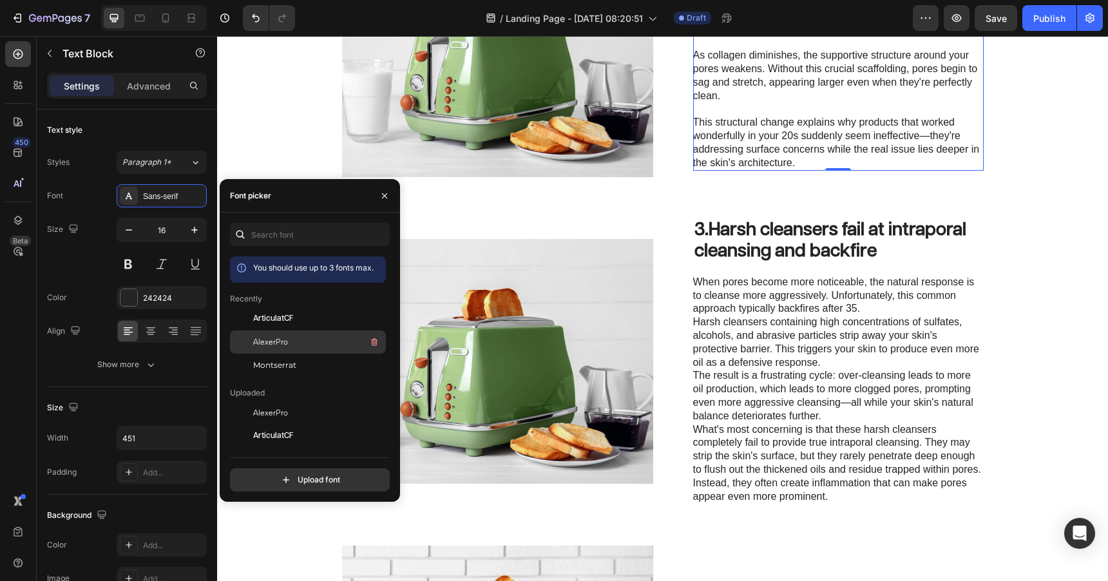
click at [278, 345] on span "AlexerPro" at bounding box center [270, 342] width 35 height 12
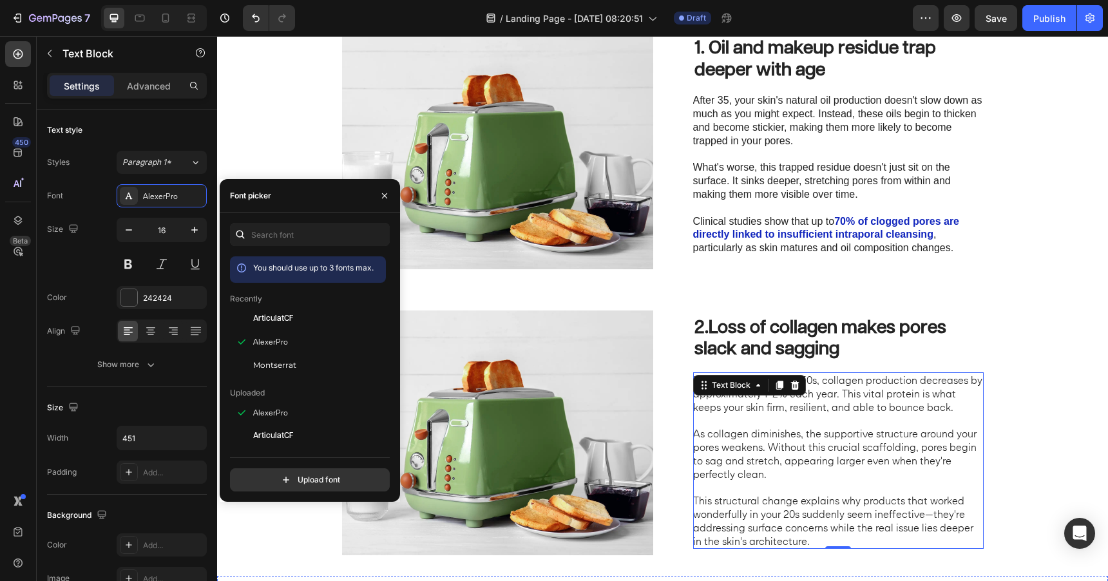
scroll to position [449, 0]
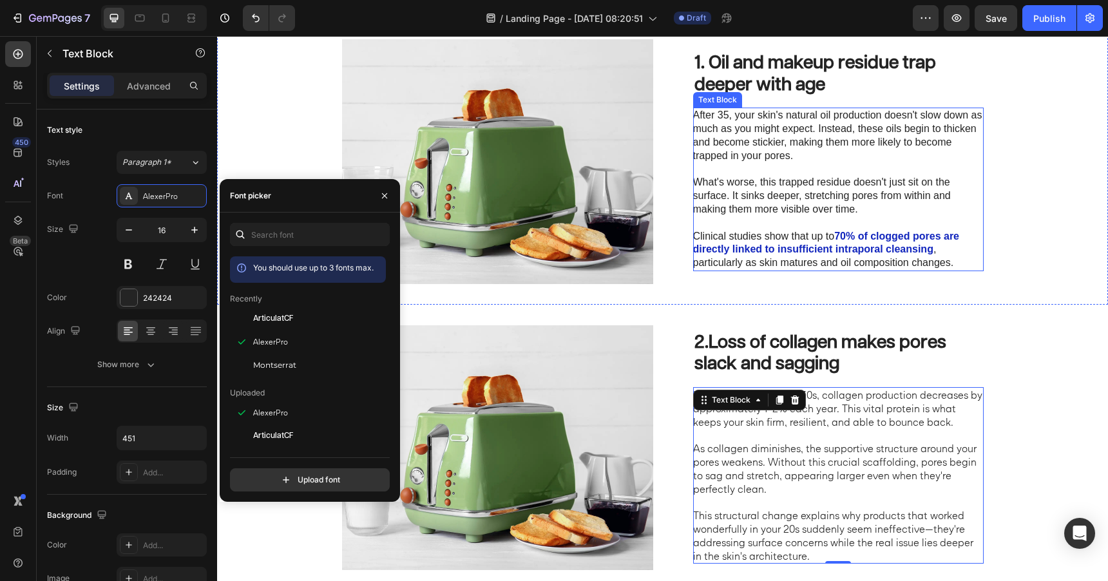
click at [758, 206] on p "What's worse, this trapped residue doesn't just sit on the surface. It sinks de…" at bounding box center [837, 196] width 289 height 40
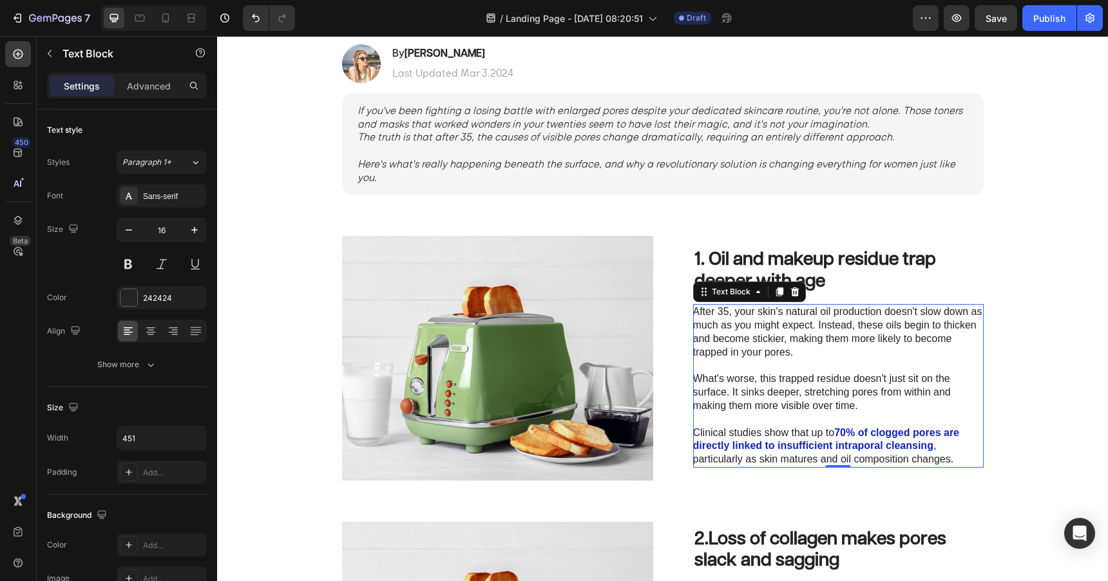
scroll to position [232, 0]
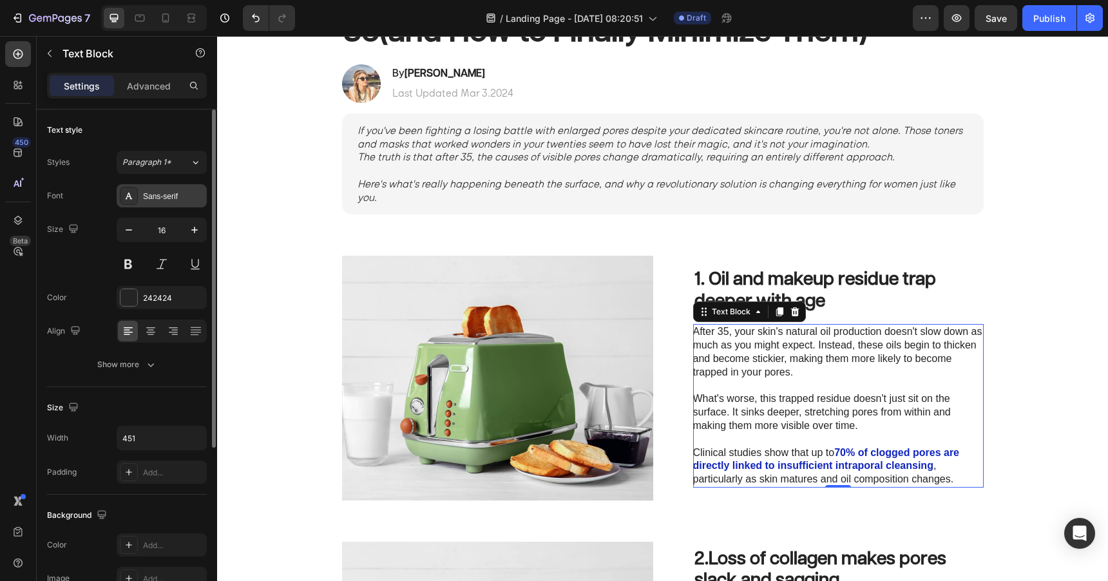
click at [177, 200] on div "Sans-serif" at bounding box center [173, 197] width 61 height 12
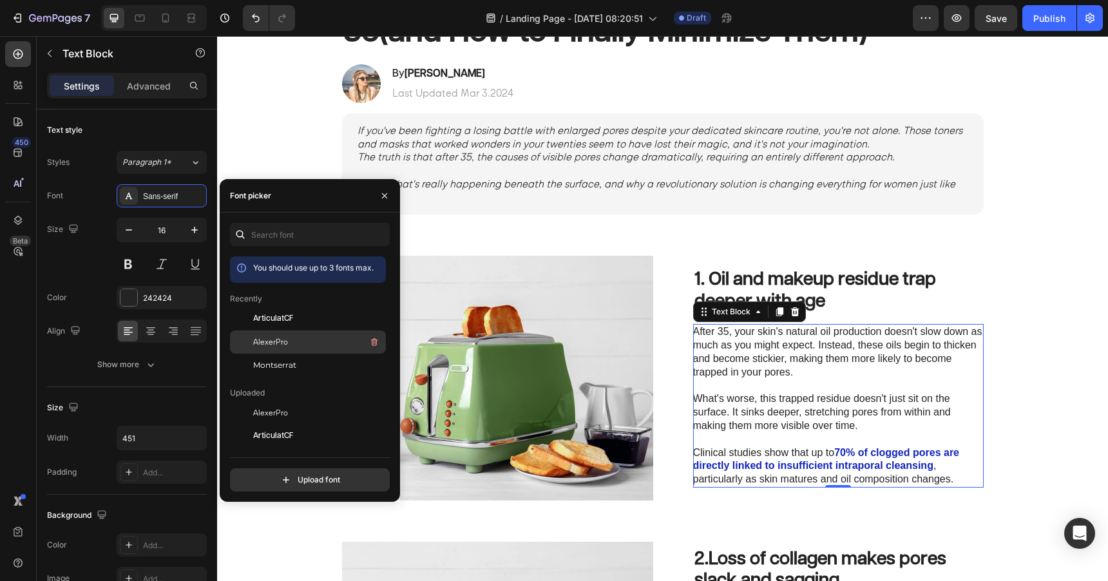
click at [275, 343] on span "AlexerPro" at bounding box center [270, 342] width 35 height 12
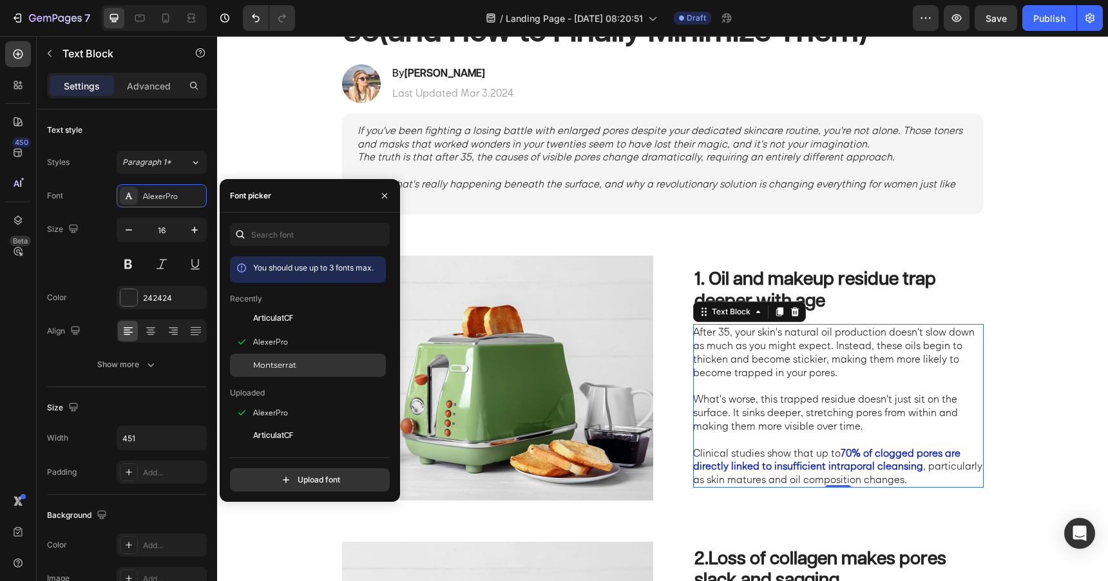
click at [278, 364] on span "Montserrat" at bounding box center [274, 366] width 43 height 12
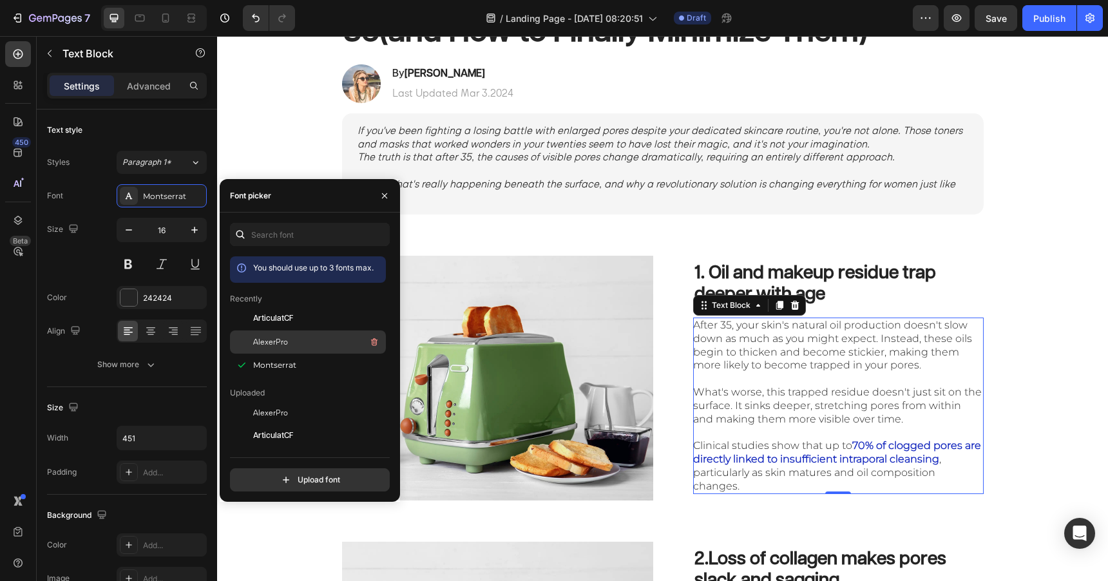
click at [282, 346] on span "AlexerPro" at bounding box center [270, 342] width 35 height 12
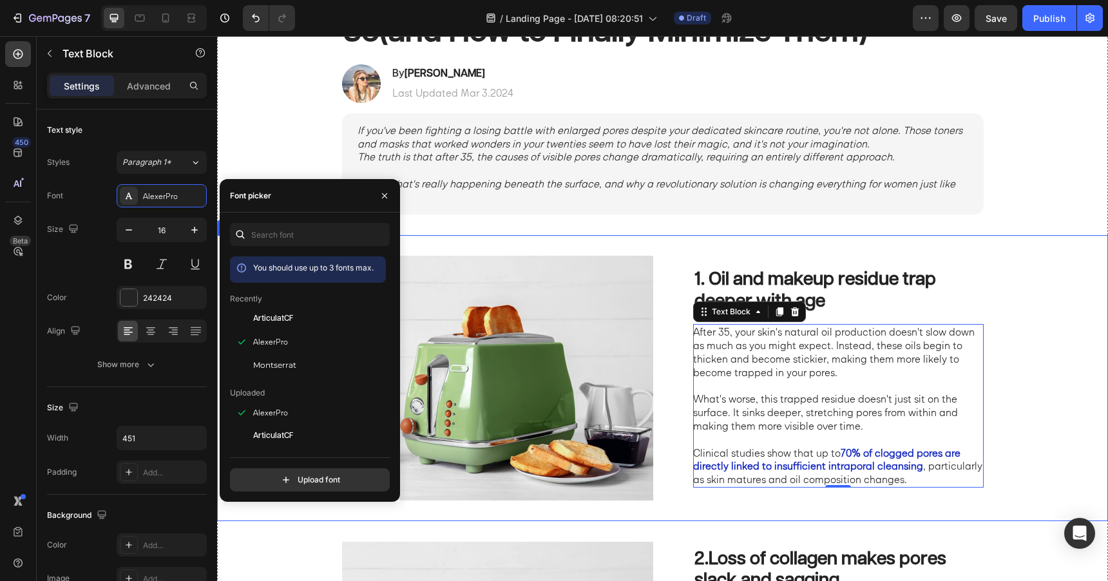
click at [748, 244] on div "⁠⁠⁠⁠⁠⁠⁠ 1. Oil and makeup residue trap deeper with age Heading After 35, your s…" at bounding box center [662, 378] width 891 height 286
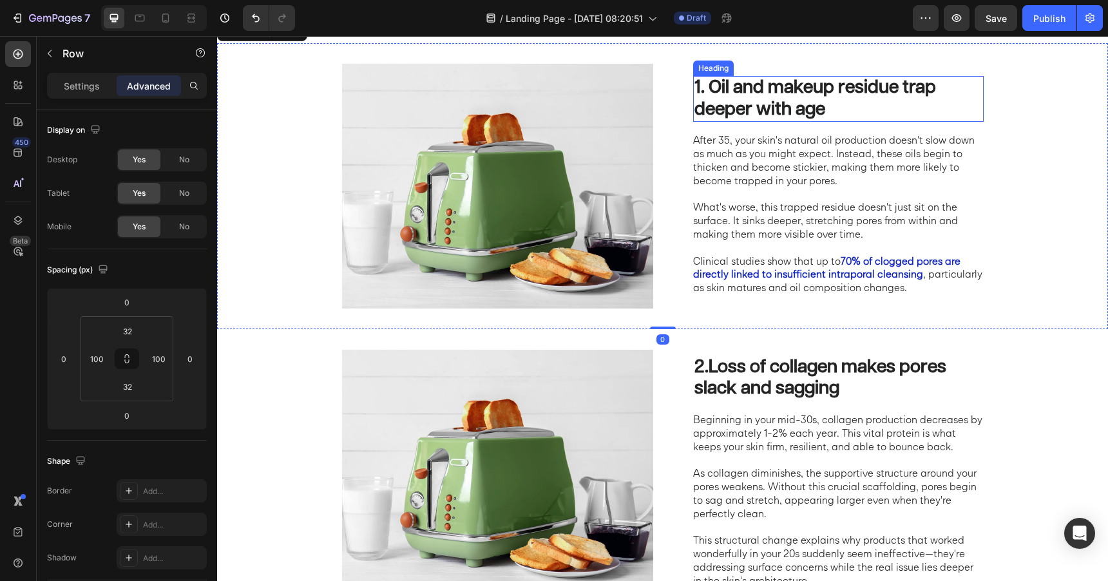
scroll to position [448, 0]
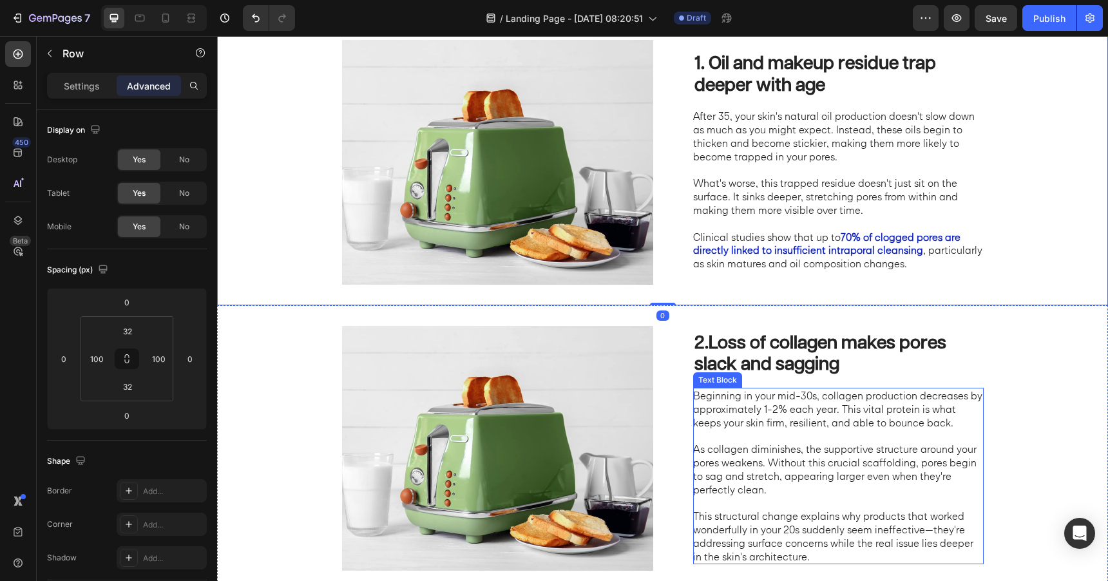
click at [752, 414] on p "Beginning in your mid-30s, collagen production decreases by approximately 1-2% …" at bounding box center [837, 409] width 289 height 40
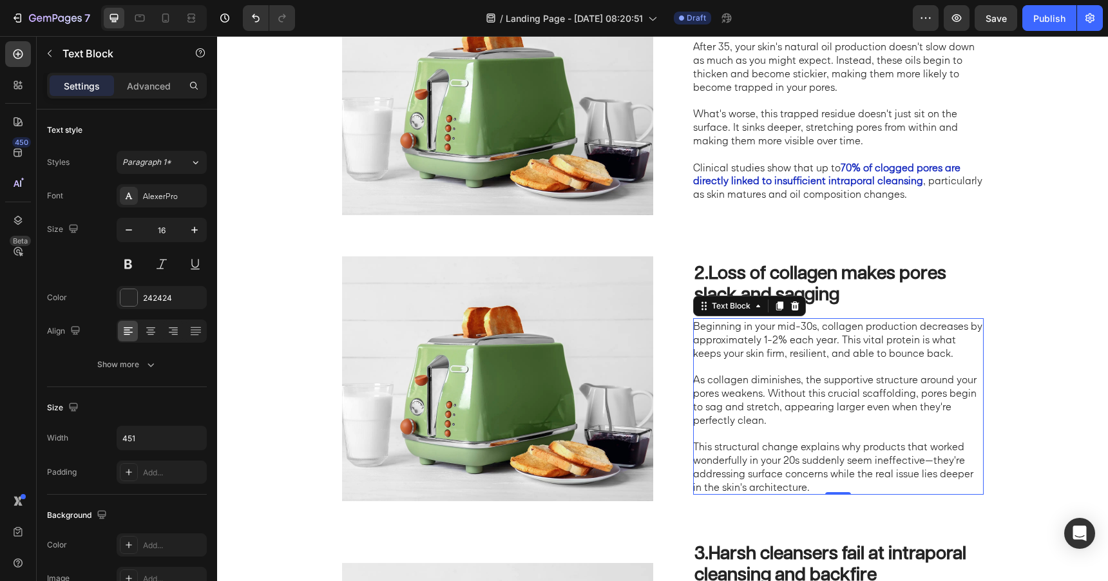
scroll to position [521, 0]
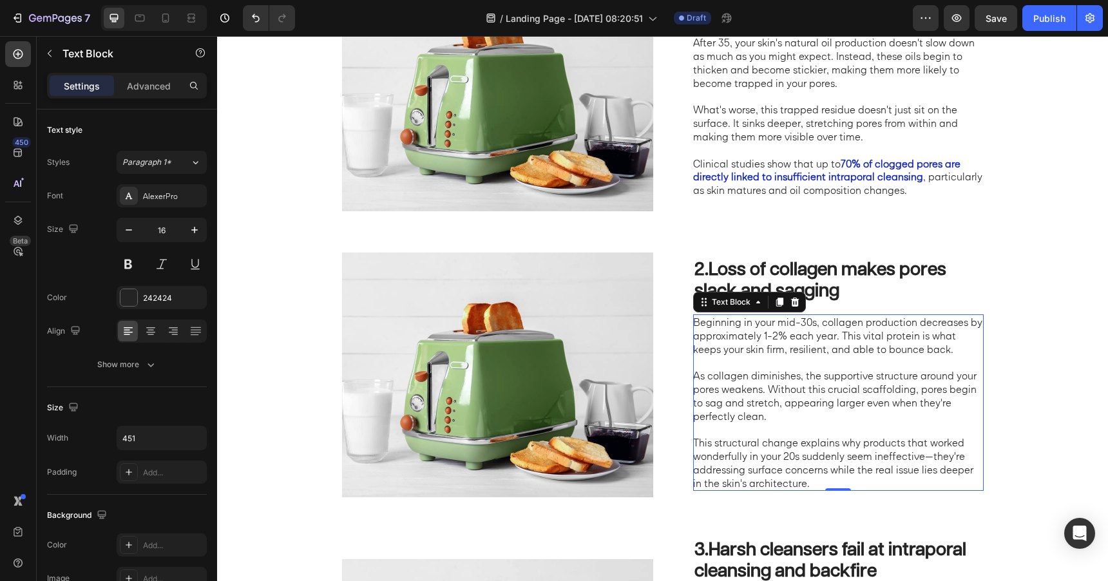
click at [841, 391] on p "As collagen diminishes, the supportive structure around your pores weakens. Wit…" at bounding box center [837, 395] width 289 height 53
click at [887, 389] on p "As collagen diminishes, the supportive structure around your pores weakens. Wit…" at bounding box center [837, 395] width 289 height 53
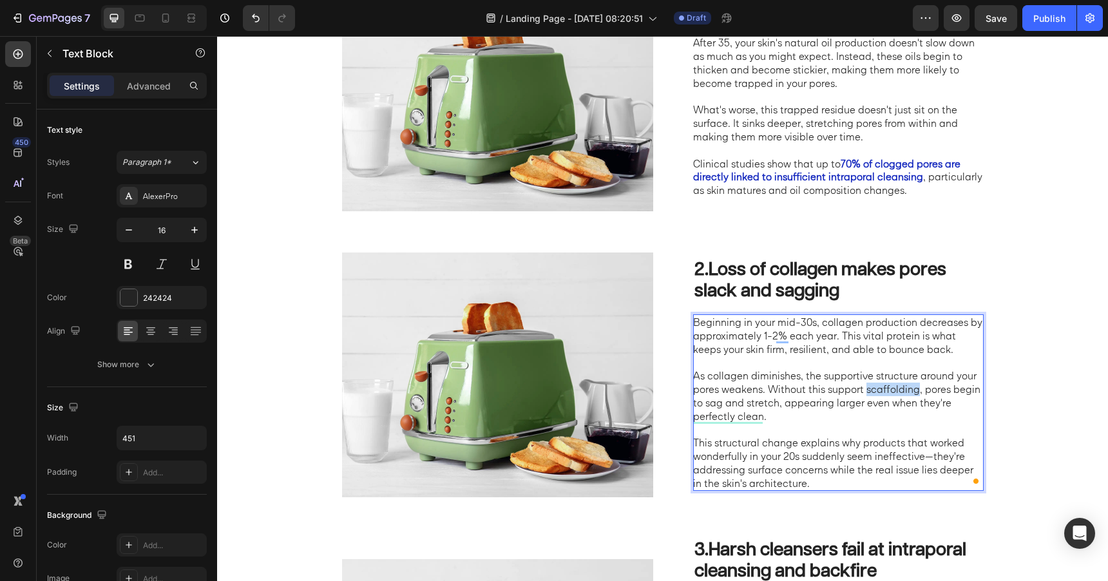
click at [887, 389] on p "As collagen diminishes, the supportive structure around your pores weakens. Wit…" at bounding box center [837, 395] width 289 height 53
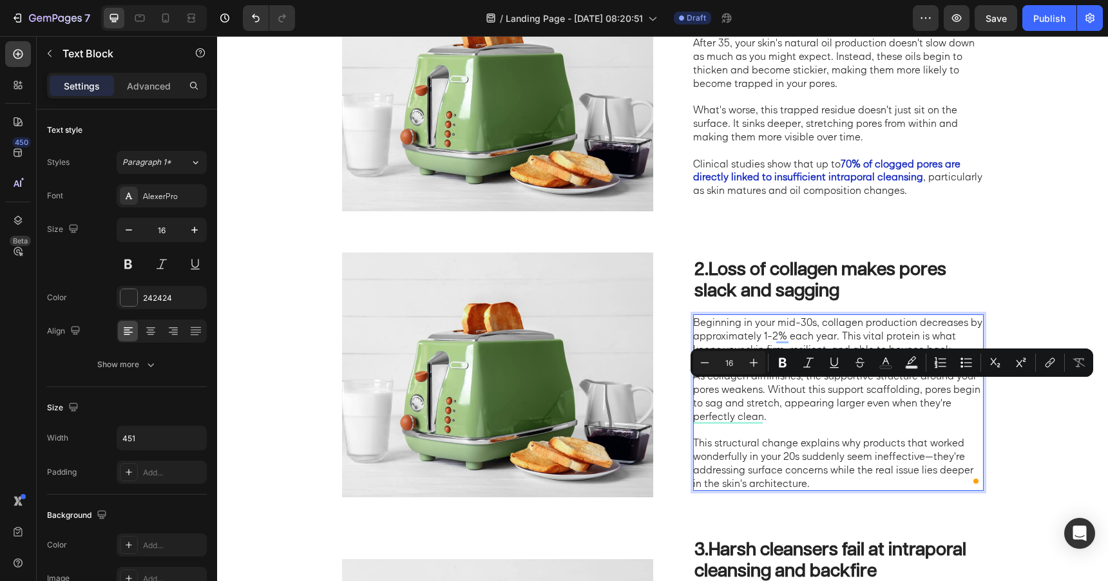
scroll to position [528, 0]
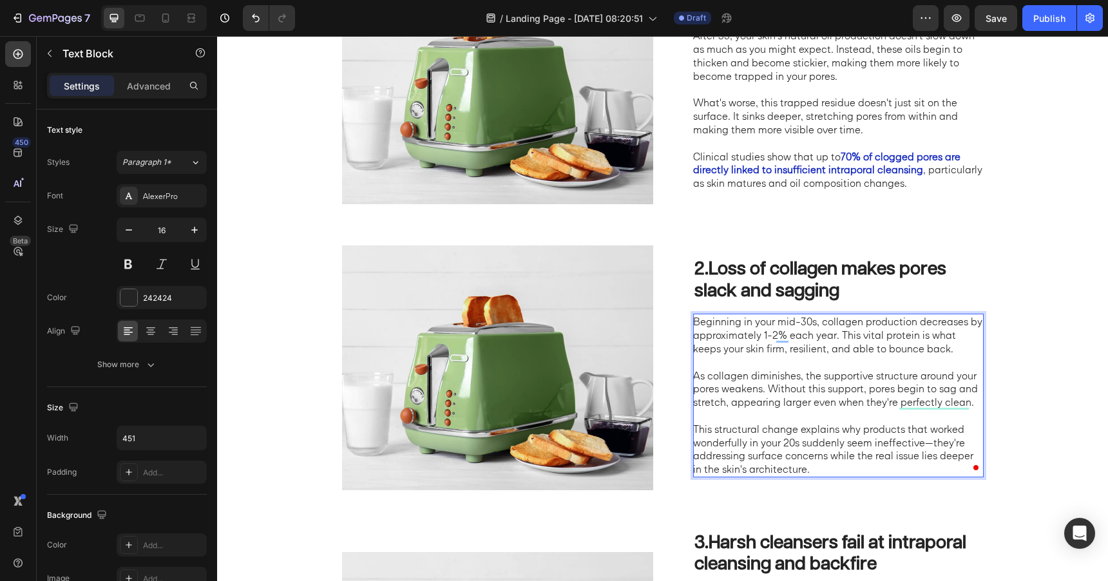
click at [829, 449] on p "This structural change explains why products that worked wonderfully in your 20…" at bounding box center [837, 449] width 289 height 53
click at [931, 443] on p "This structural change explains why products that worked wonderfully in your 20…" at bounding box center [837, 449] width 289 height 53
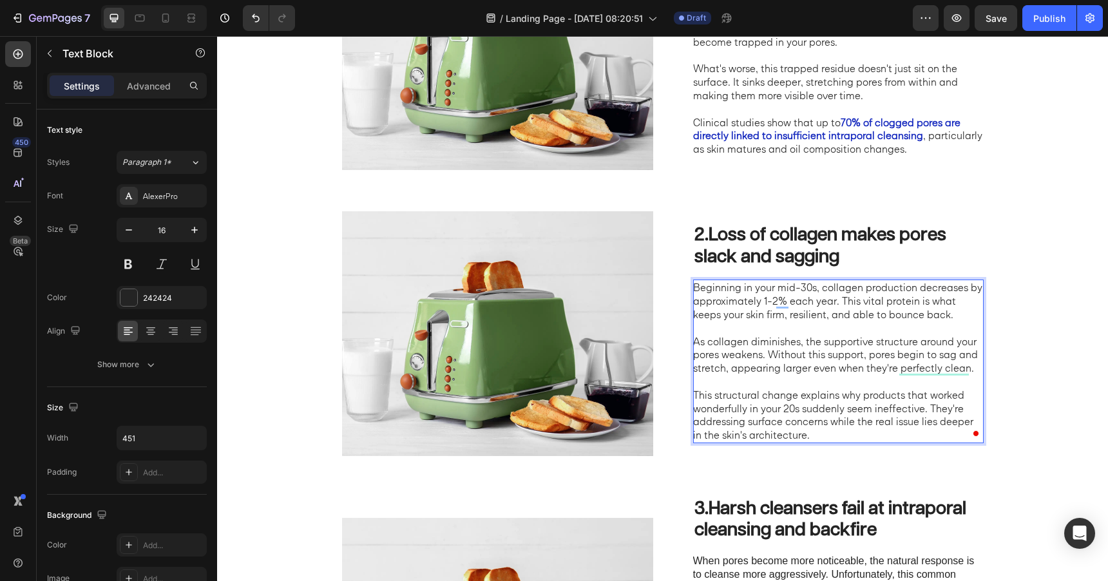
scroll to position [564, 0]
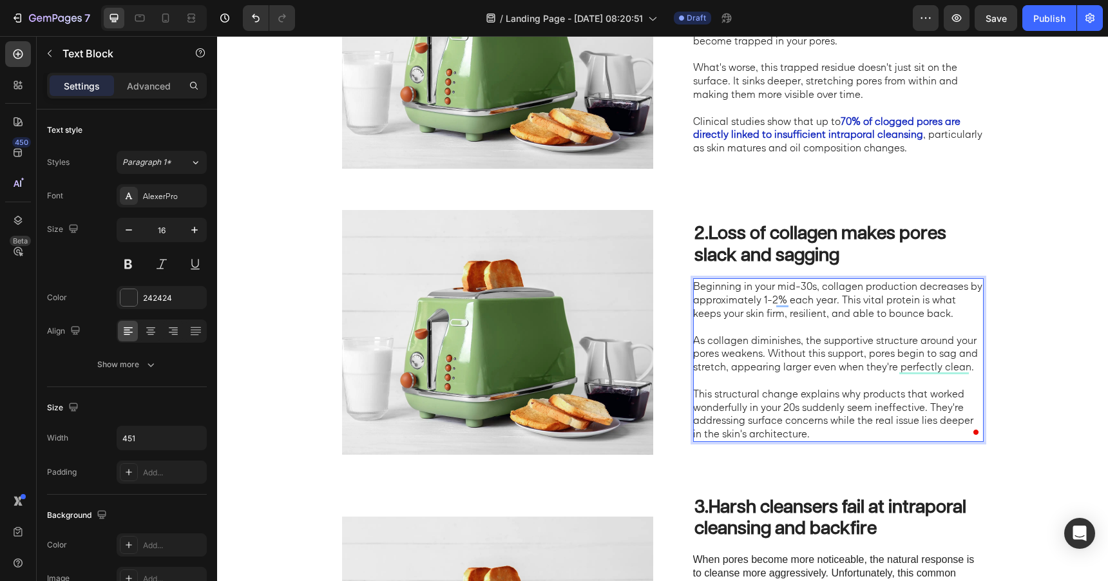
click at [739, 436] on p "This structural change explains why products that worked wonderfully in your 20…" at bounding box center [837, 413] width 289 height 53
drag, startPoint x: 739, startPoint y: 434, endPoint x: 804, endPoint y: 436, distance: 65.1
click at [804, 436] on p "This structural change explains why products that worked wonderfully in your 20…" at bounding box center [837, 413] width 289 height 53
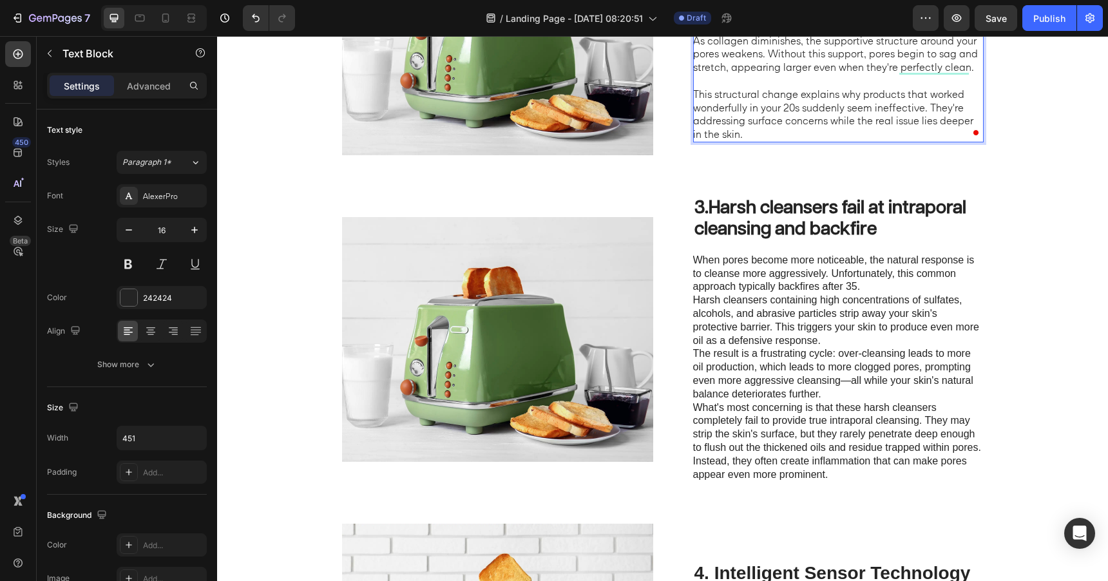
scroll to position [871, 0]
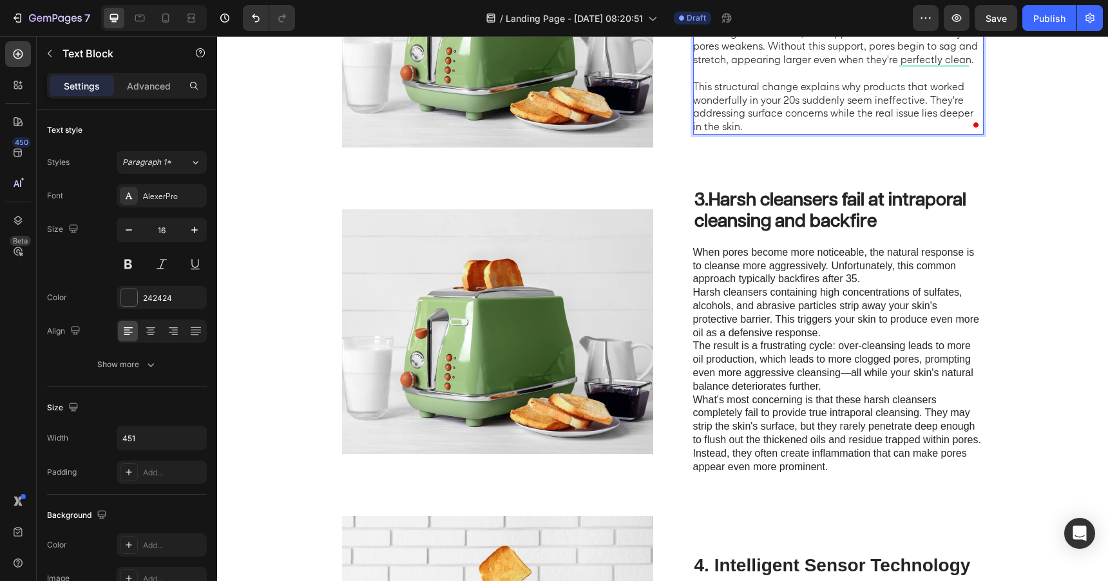
click at [816, 398] on p "What's most concerning is that these harsh cleansers completely fail to provide…" at bounding box center [837, 434] width 289 height 81
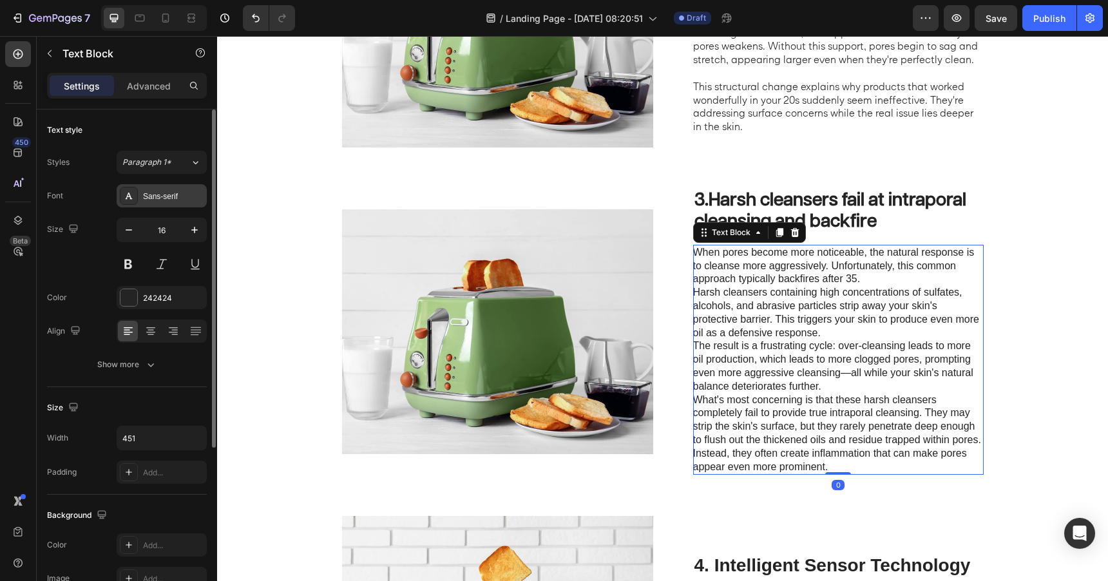
click at [173, 194] on div "Sans-serif" at bounding box center [173, 197] width 61 height 12
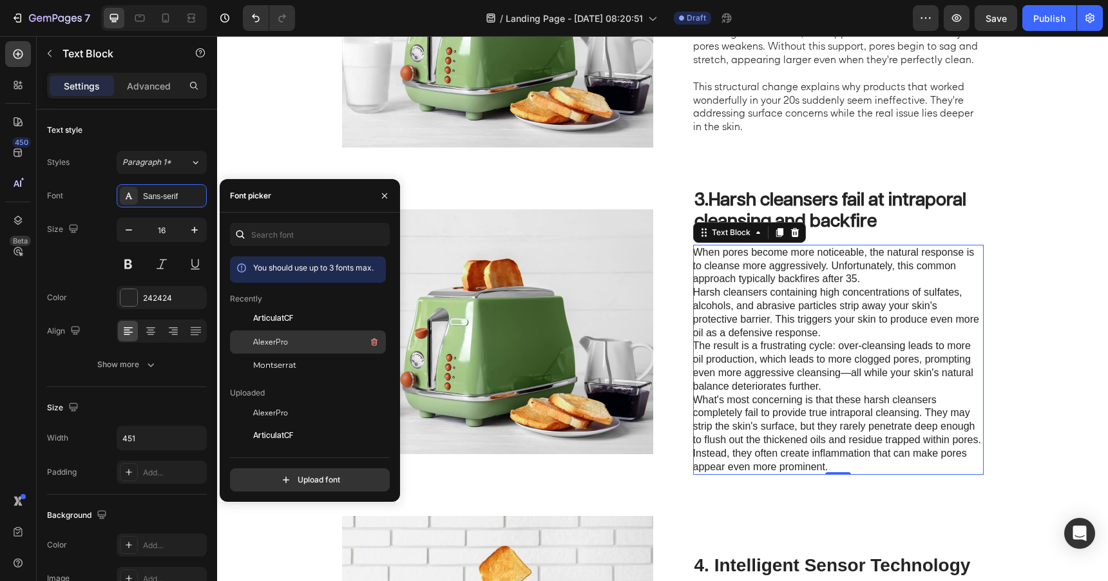
click at [280, 346] on span "AlexerPro" at bounding box center [270, 342] width 35 height 12
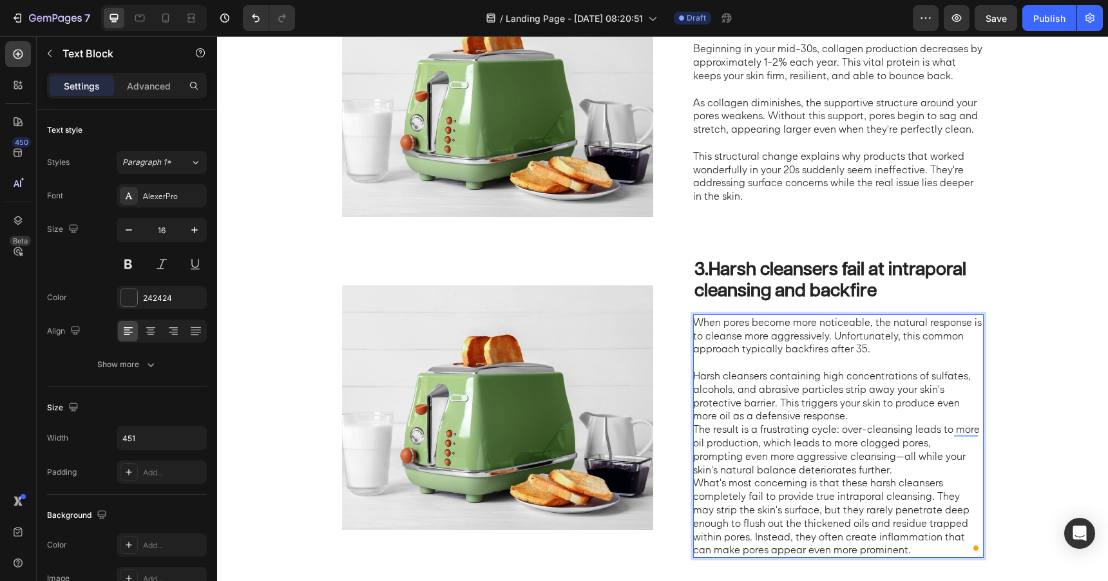
scroll to position [799, 0]
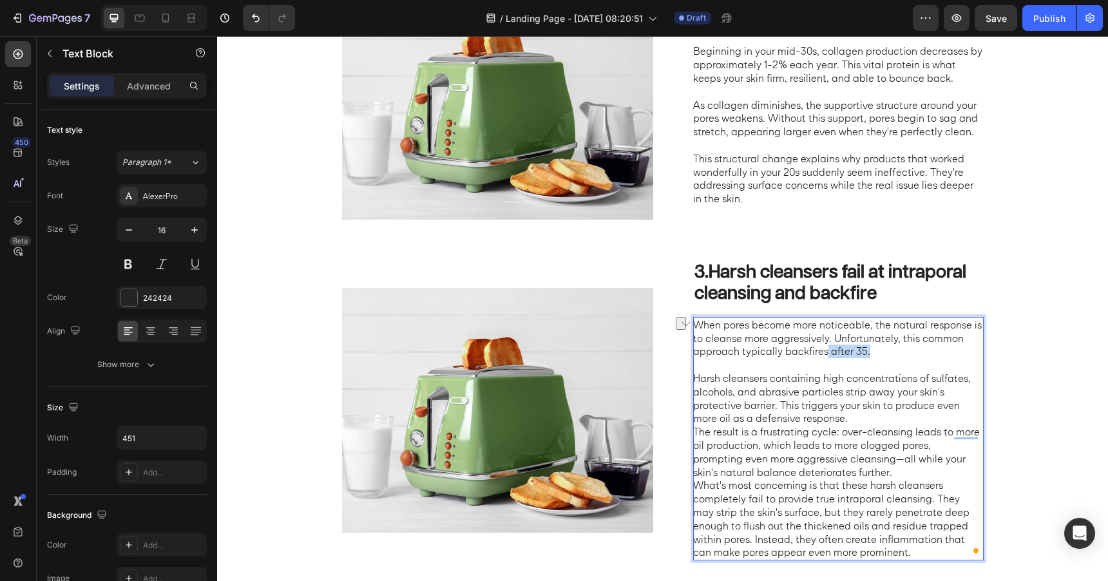
drag, startPoint x: 827, startPoint y: 353, endPoint x: 871, endPoint y: 356, distance: 43.9
click at [871, 356] on p "When pores become more noticeable, the natural response is to cleanse more aggr…" at bounding box center [837, 338] width 289 height 40
click at [784, 353] on p "When pores become more noticeable, the natural response is to cleanse more aggr…" at bounding box center [837, 338] width 289 height 40
click at [865, 351] on p "When pores become more noticeable, the natural response is to cleanse more aggr…" at bounding box center [837, 338] width 289 height 40
click at [931, 380] on p "Harsh cleansers containing high concentrations of sulfates, alcohols, and abras…" at bounding box center [837, 398] width 289 height 53
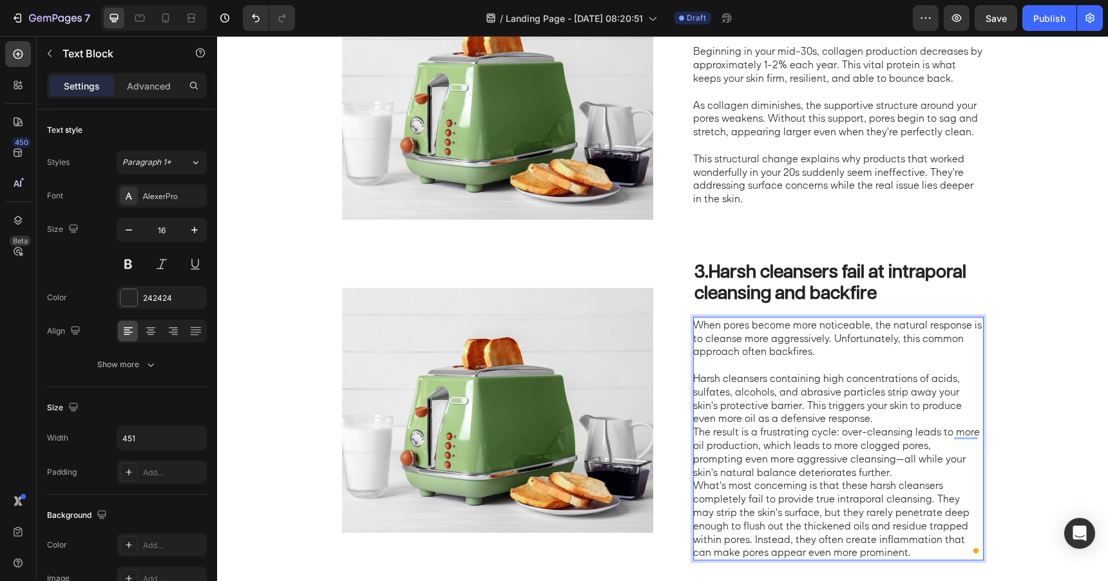
click at [880, 424] on p "Harsh cleansers containing high concentrations of acids, sulfates, alcohols, an…" at bounding box center [837, 398] width 289 height 53
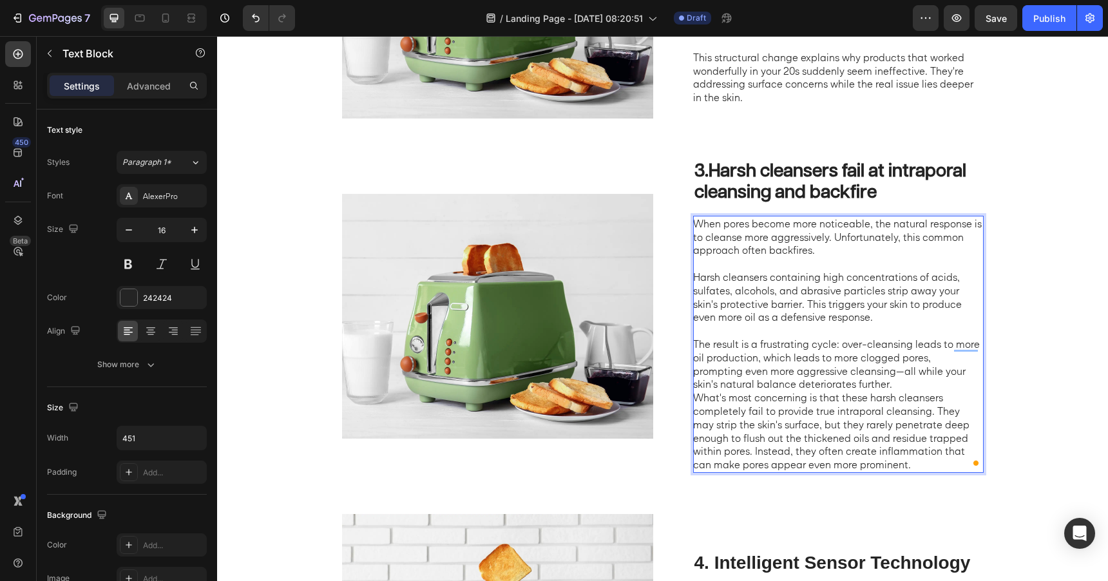
scroll to position [901, 0]
click at [832, 382] on p "The result is a frustrating cycle: over-cleansing leads to more oil production,…" at bounding box center [837, 363] width 289 height 53
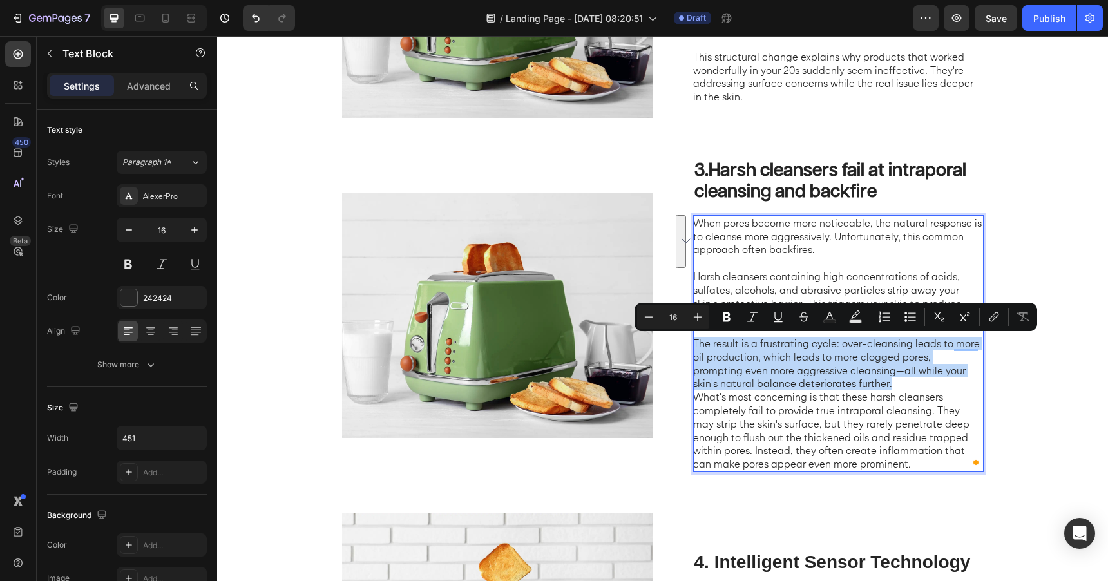
drag, startPoint x: 835, startPoint y: 386, endPoint x: 696, endPoint y: 346, distance: 144.2
click at [696, 346] on p "The result is a frustrating cycle: over-cleansing leads to more oil production,…" at bounding box center [837, 363] width 289 height 53
type input "11"
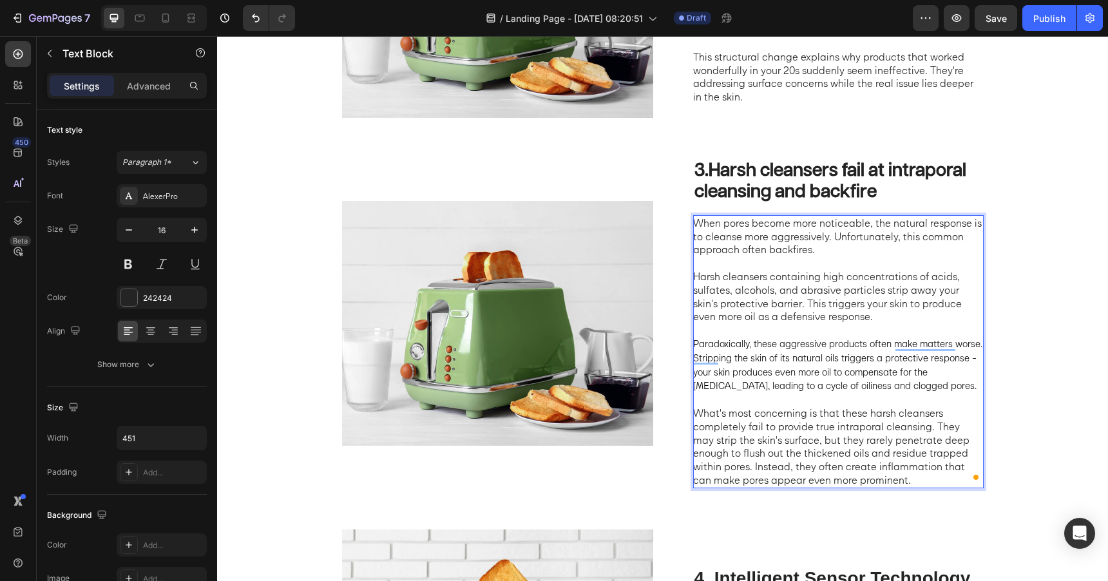
click at [795, 291] on p "Harsh cleansers containing high concentrations of acids, sulfates, alcohols, an…" at bounding box center [837, 296] width 289 height 53
click at [780, 367] on span "Paradoxically, these aggressive products often make matters worse. Stripping th…" at bounding box center [837, 365] width 289 height 54
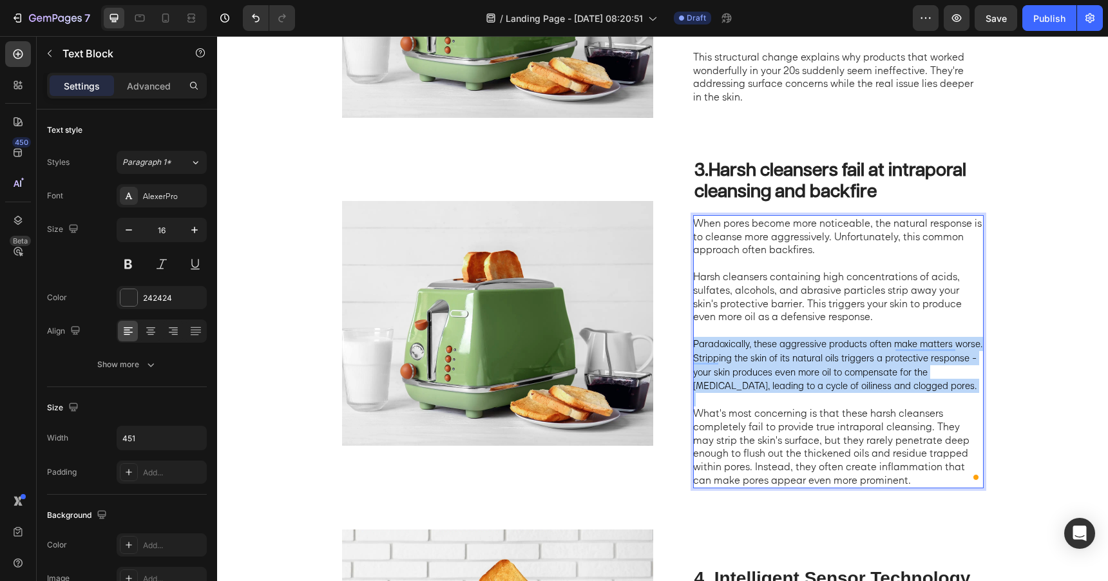
click at [780, 367] on span "Paradoxically, these aggressive products often make matters worse. Stripping th…" at bounding box center [837, 365] width 289 height 54
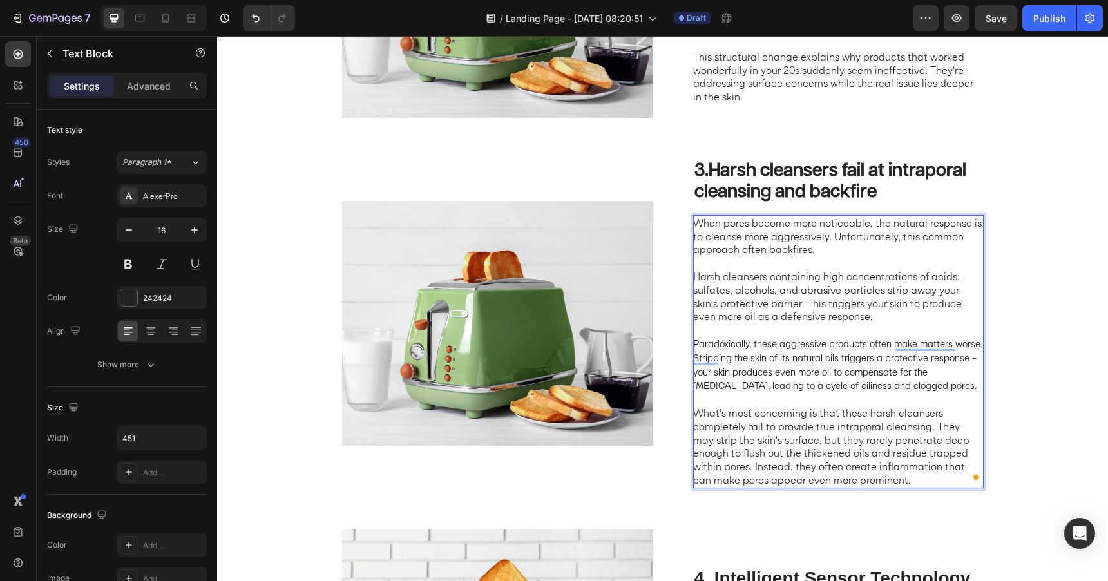
click at [771, 280] on p "Harsh cleansers containing high concentrations of acids, sulfates, alcohols, an…" at bounding box center [837, 296] width 289 height 53
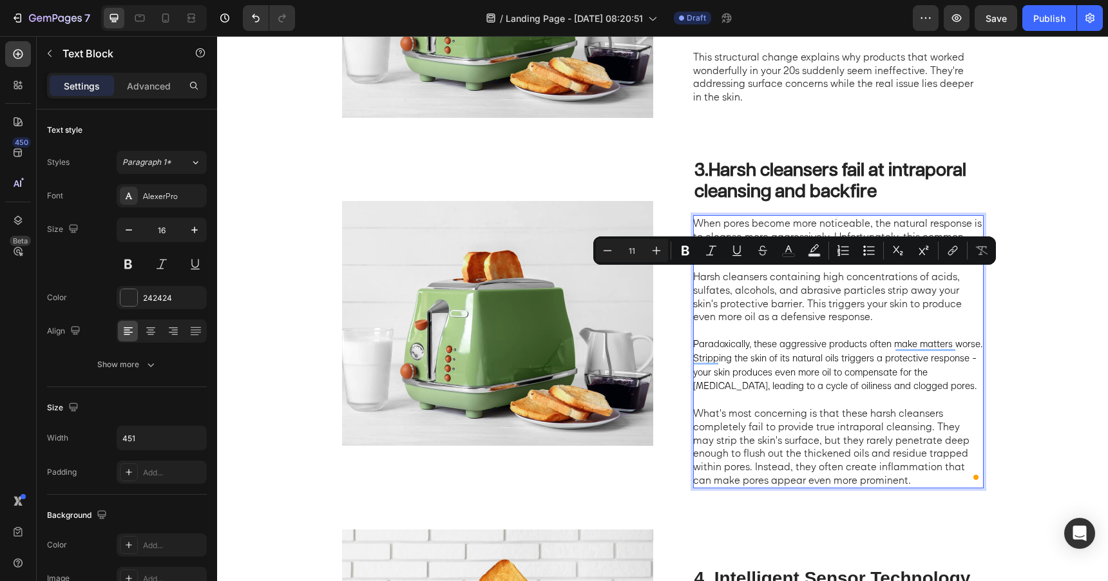
click at [766, 346] on span "Paradoxically, these aggressive products often make matters worse. Stripping th…" at bounding box center [837, 365] width 289 height 54
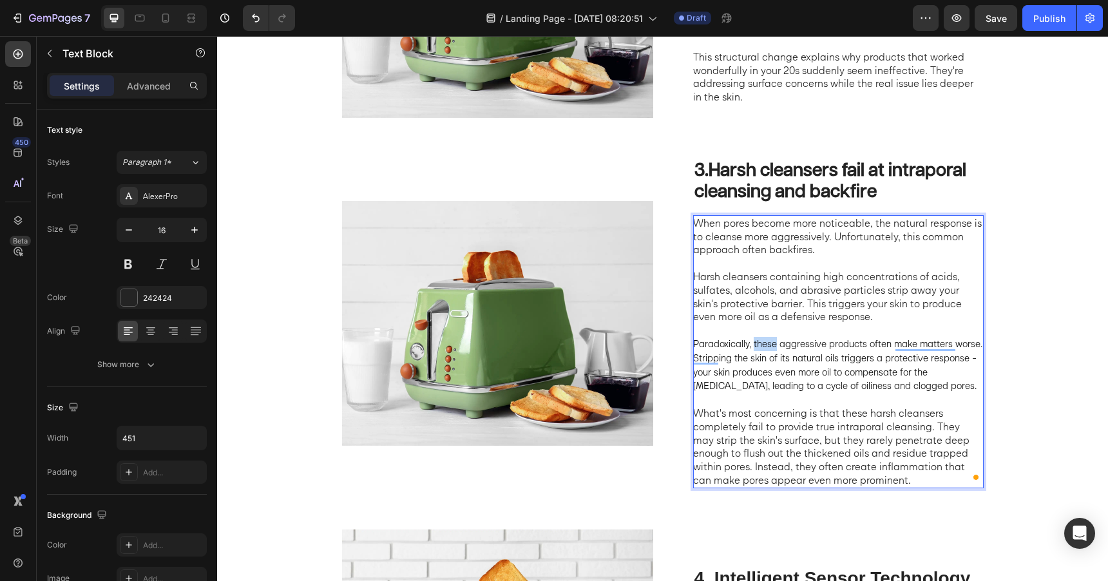
click at [766, 346] on span "Paradoxically, these aggressive products often make matters worse. Stripping th…" at bounding box center [837, 365] width 289 height 54
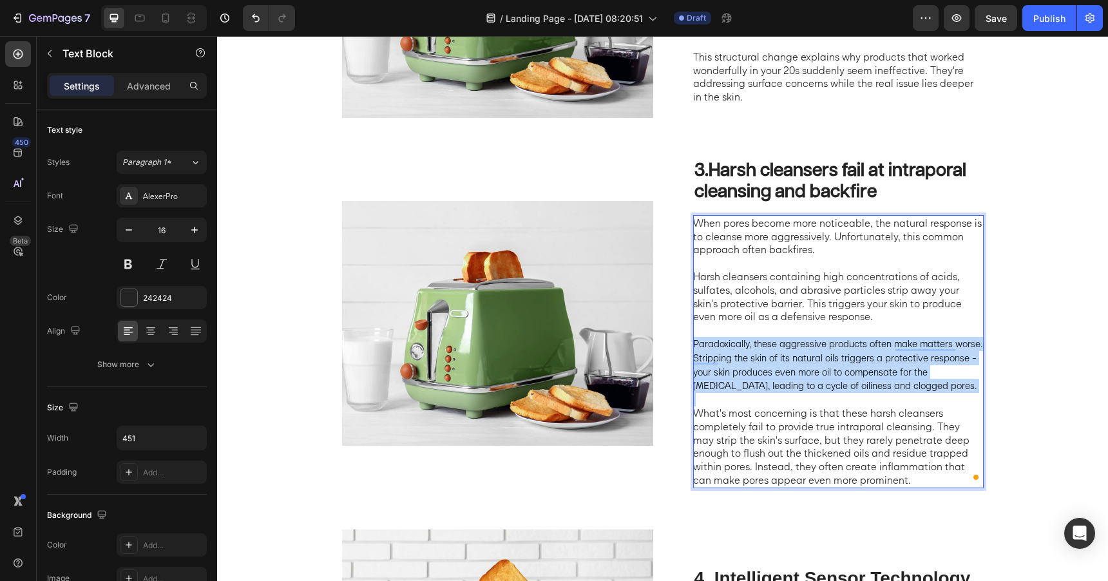
click at [766, 346] on span "Paradoxically, these aggressive products often make matters worse. Stripping th…" at bounding box center [837, 365] width 289 height 54
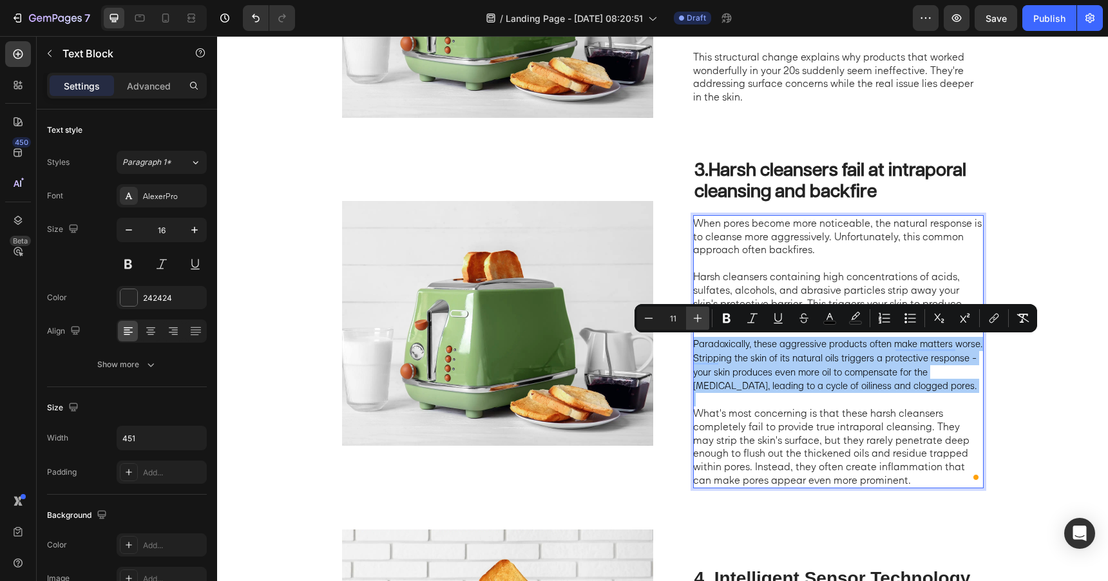
click at [699, 312] on icon "Editor contextual toolbar" at bounding box center [697, 318] width 13 height 13
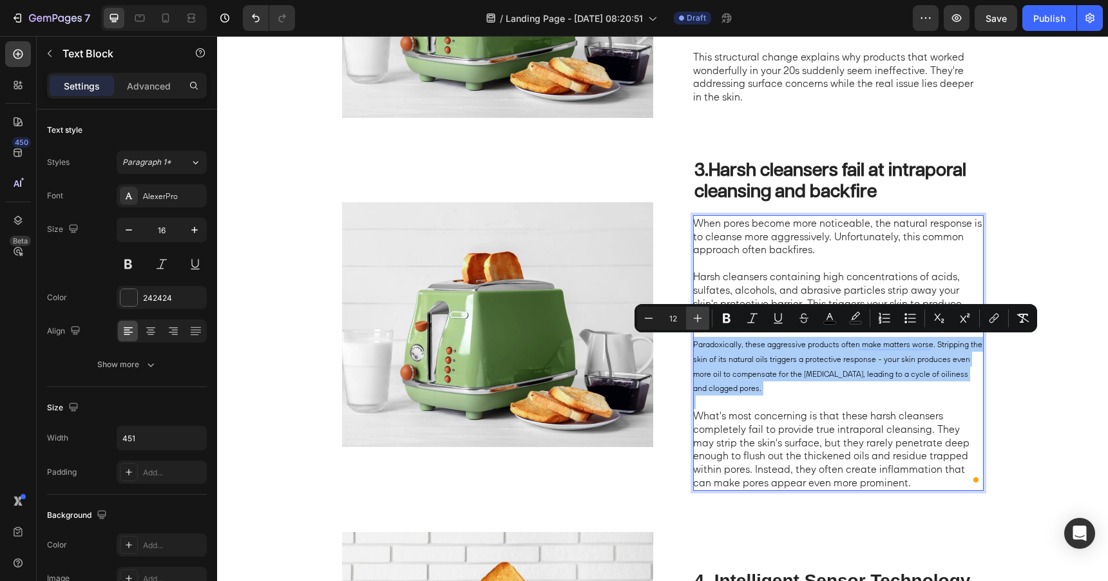
click at [699, 312] on icon "Editor contextual toolbar" at bounding box center [697, 318] width 13 height 13
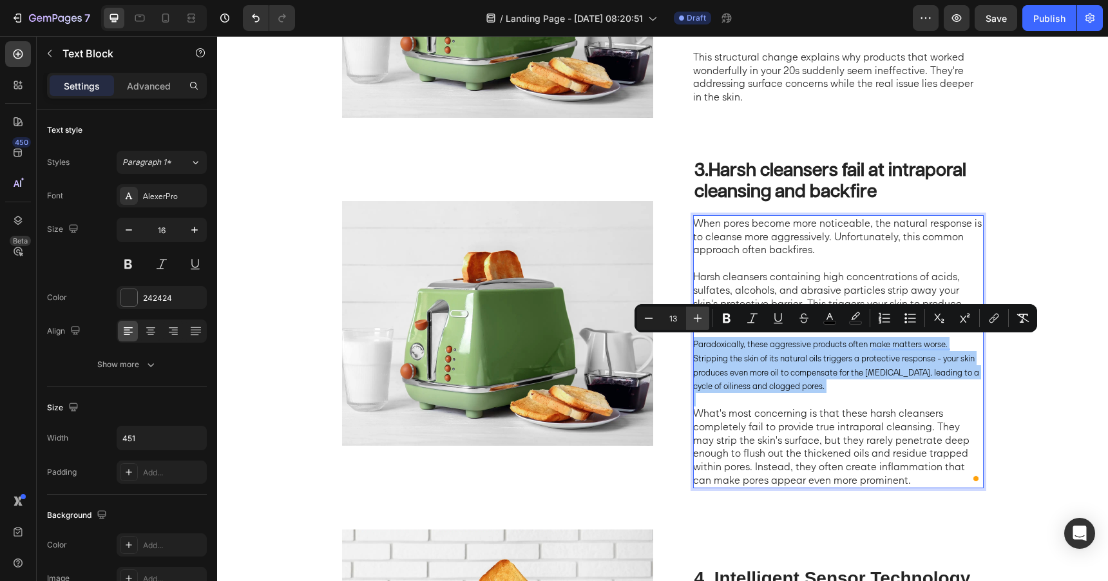
click at [699, 312] on icon "Editor contextual toolbar" at bounding box center [697, 318] width 13 height 13
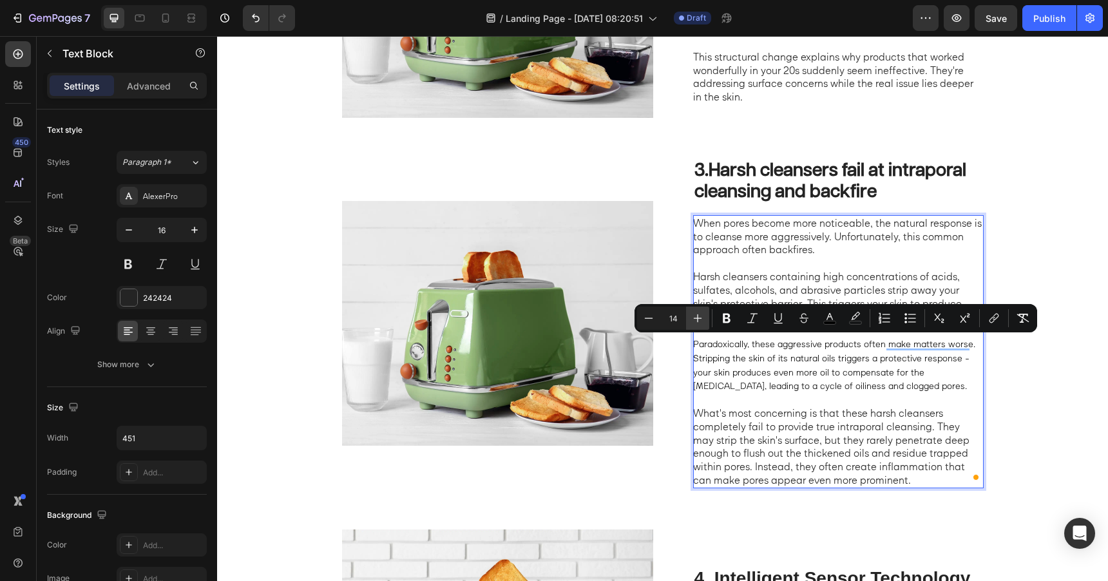
click at [699, 312] on icon "Editor contextual toolbar" at bounding box center [697, 318] width 13 height 13
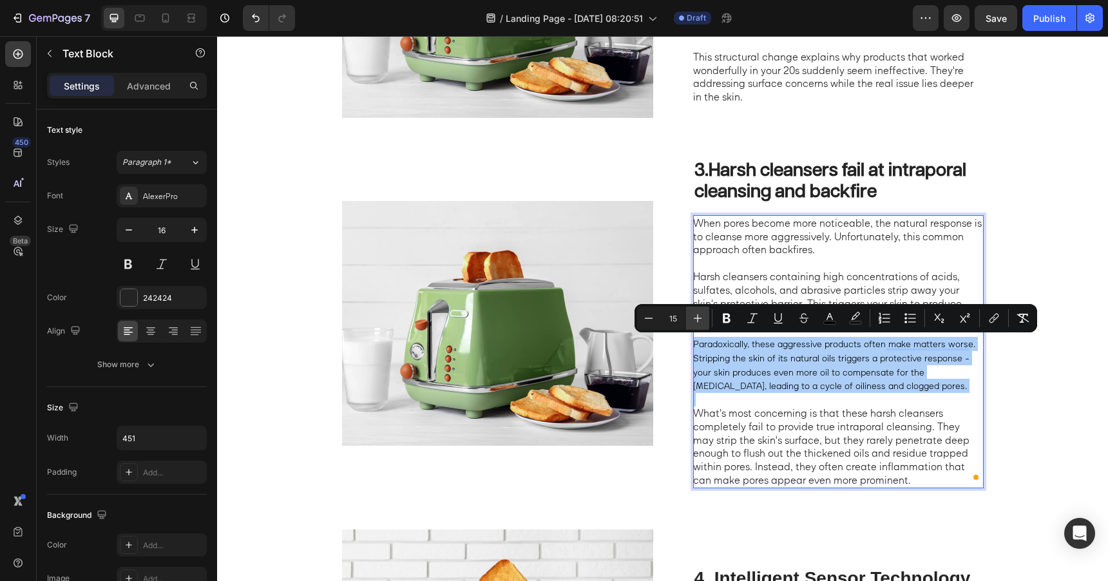
click at [699, 312] on icon "Editor contextual toolbar" at bounding box center [697, 318] width 13 height 13
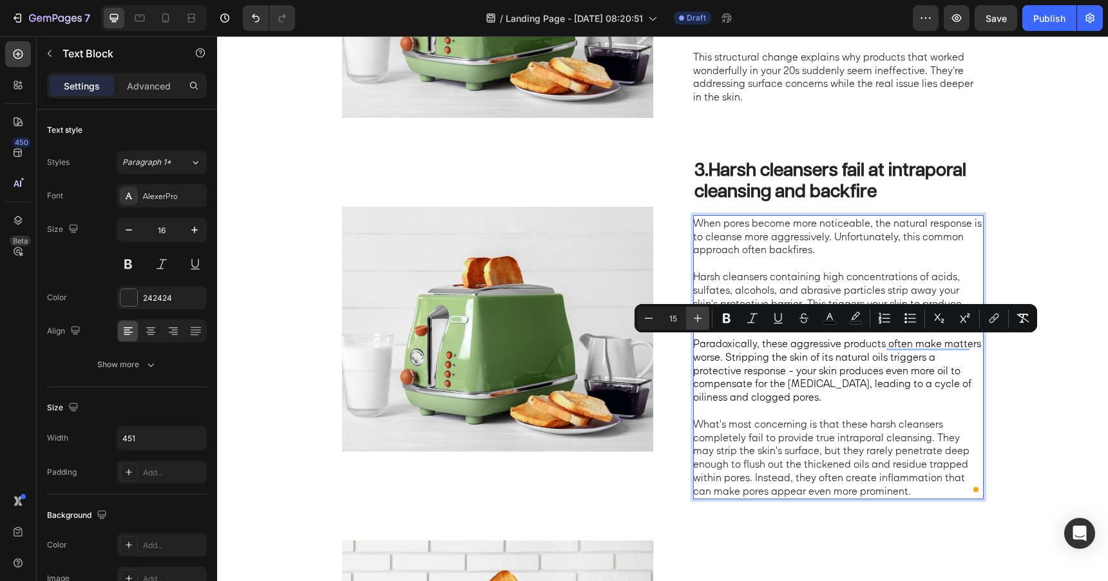
type input "16"
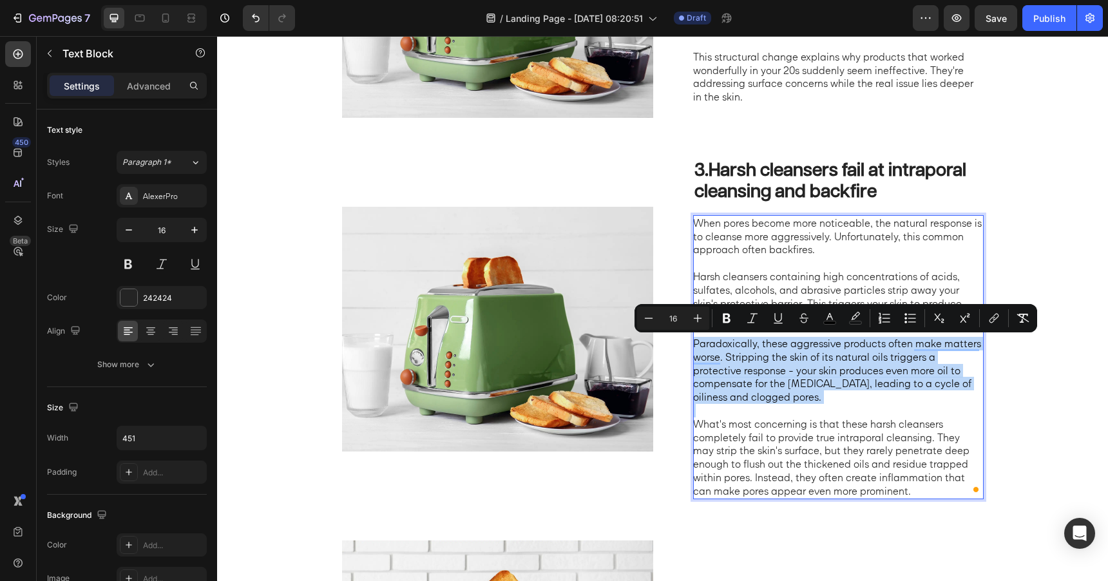
click at [768, 376] on span "Paradoxically, these aggressive products often make matters worse. Stripping th…" at bounding box center [837, 370] width 288 height 66
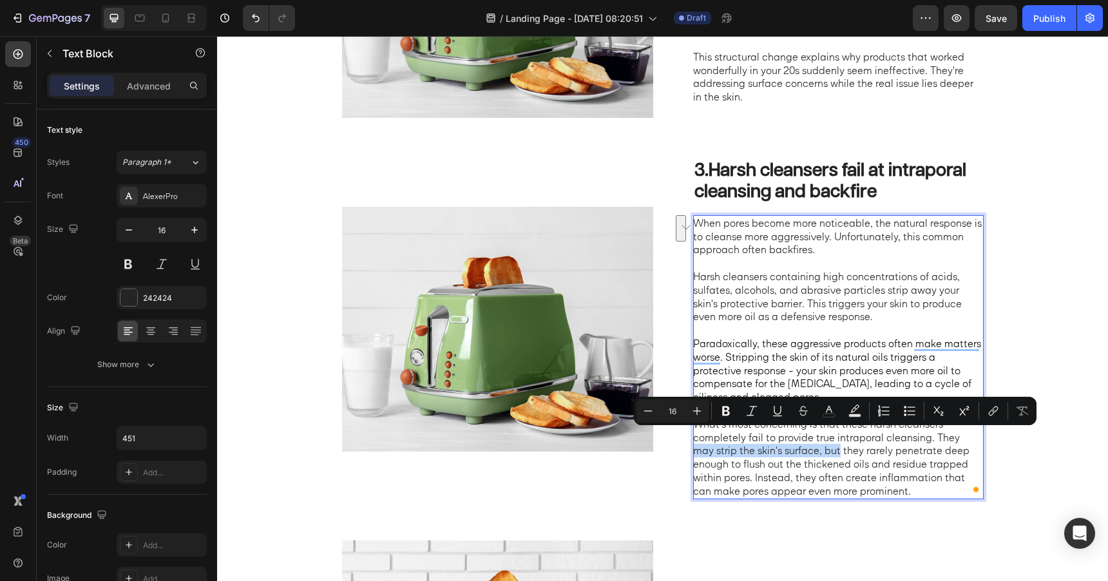
drag, startPoint x: 961, startPoint y: 441, endPoint x: 818, endPoint y: 454, distance: 143.0
click at [818, 454] on p "What's most concerning is that these harsh cleansers completely fail to provide…" at bounding box center [837, 458] width 289 height 81
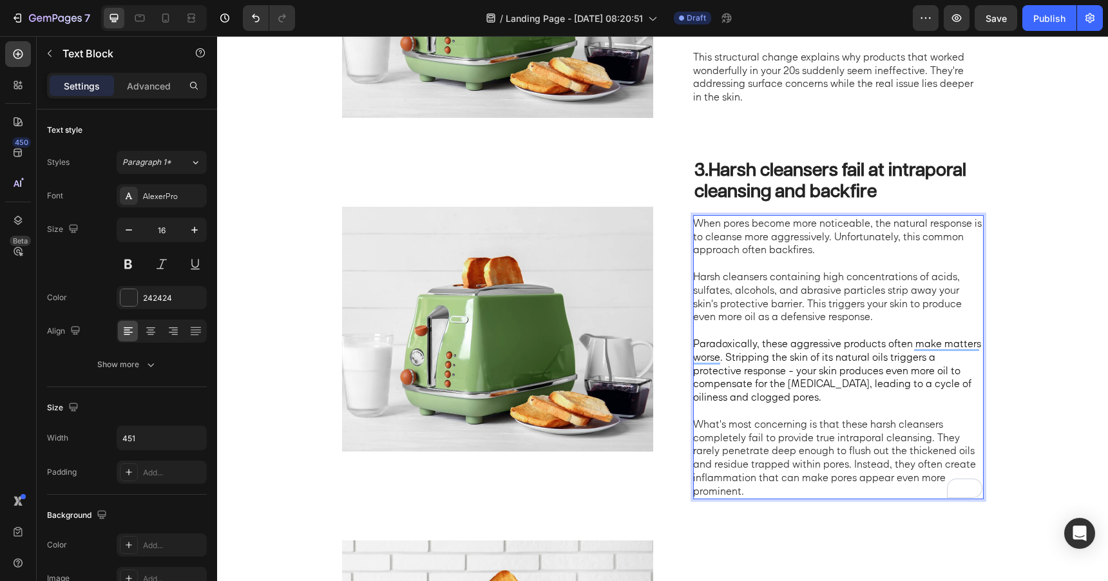
click at [972, 454] on p "What's most concerning is that these harsh cleansers completely fail to provide…" at bounding box center [837, 458] width 289 height 81
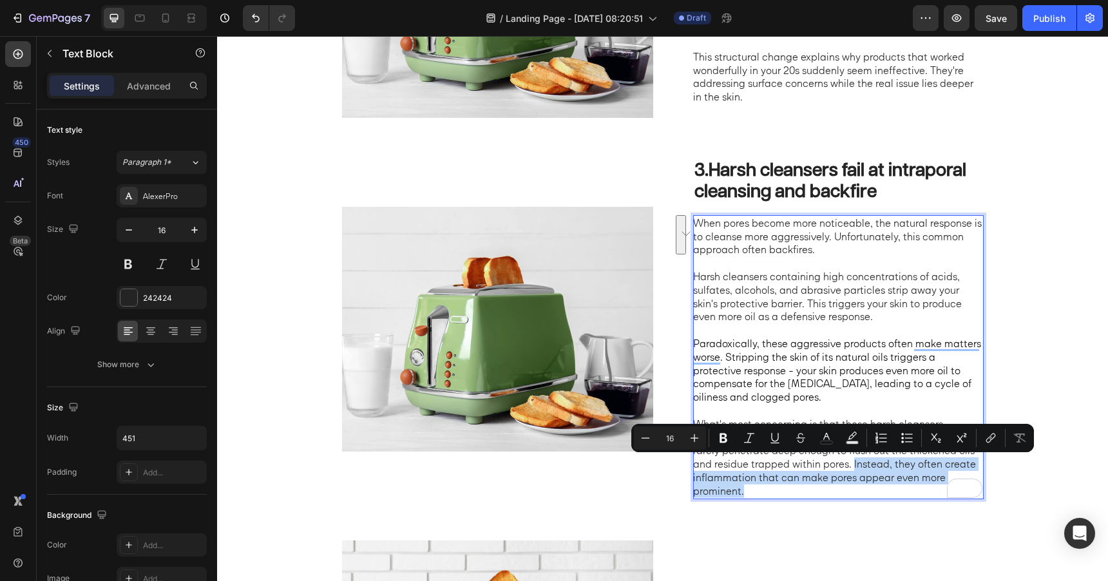
drag, startPoint x: 853, startPoint y: 467, endPoint x: 859, endPoint y: 487, distance: 21.6
click at [859, 487] on p "What's most concerning is that these harsh cleansers completely fail to provide…" at bounding box center [837, 458] width 289 height 81
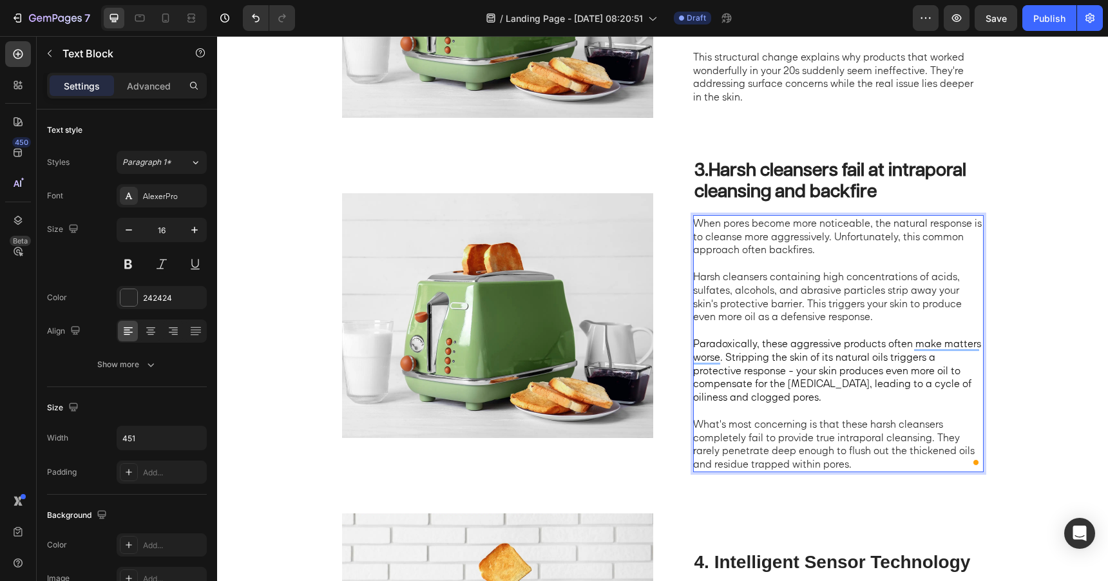
click at [814, 449] on p "What's most concerning is that these harsh cleansers completely fail to provide…" at bounding box center [837, 444] width 289 height 53
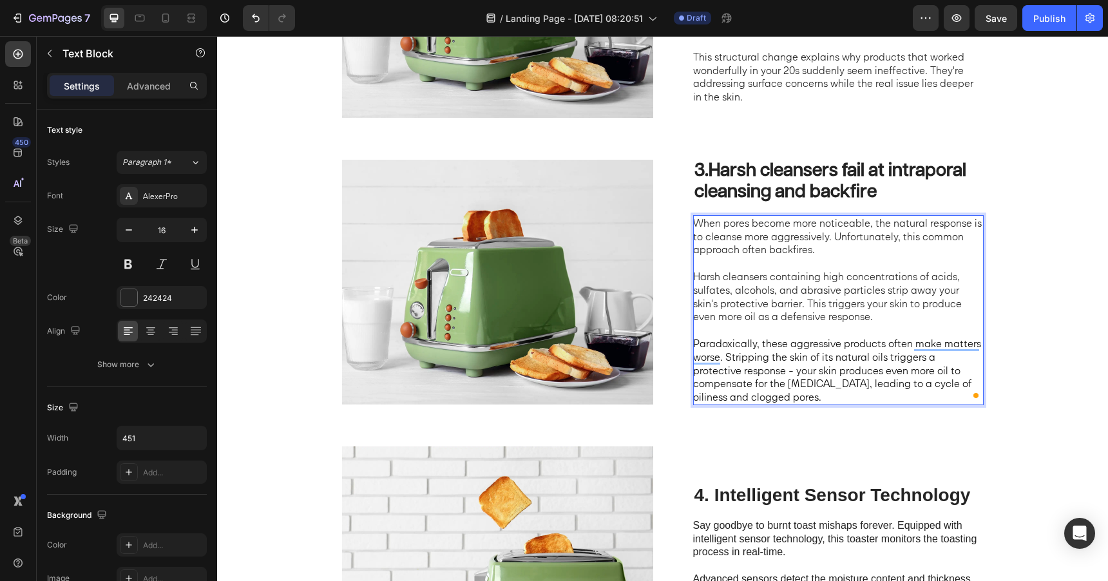
click at [770, 357] on span "Paradoxically, these aggressive products often make matters worse. Stripping th…" at bounding box center [837, 370] width 288 height 66
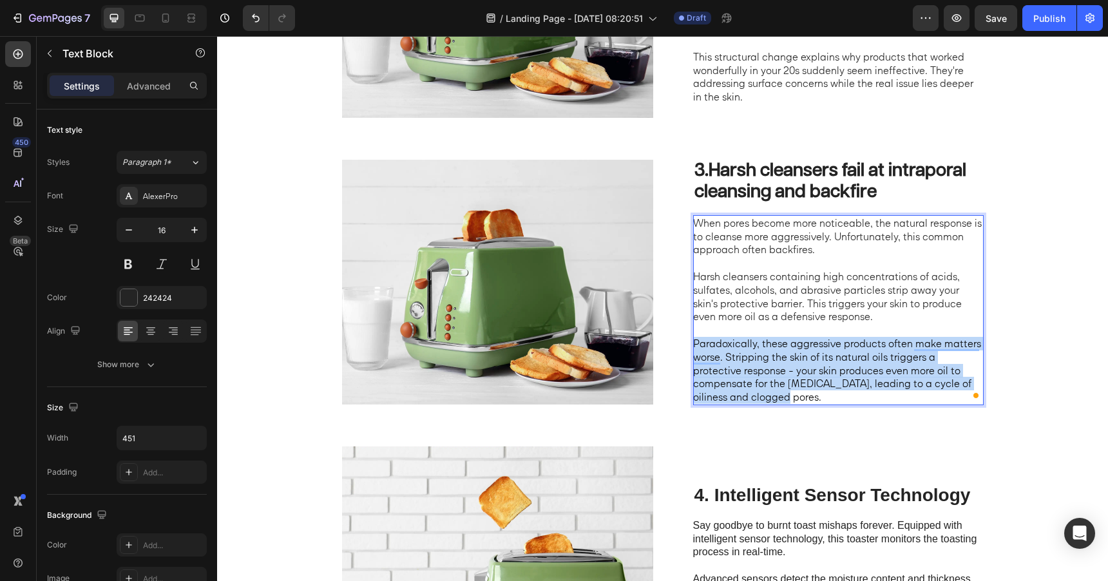
click at [770, 357] on span "Paradoxically, these aggressive products often make matters worse. Stripping th…" at bounding box center [837, 370] width 288 height 66
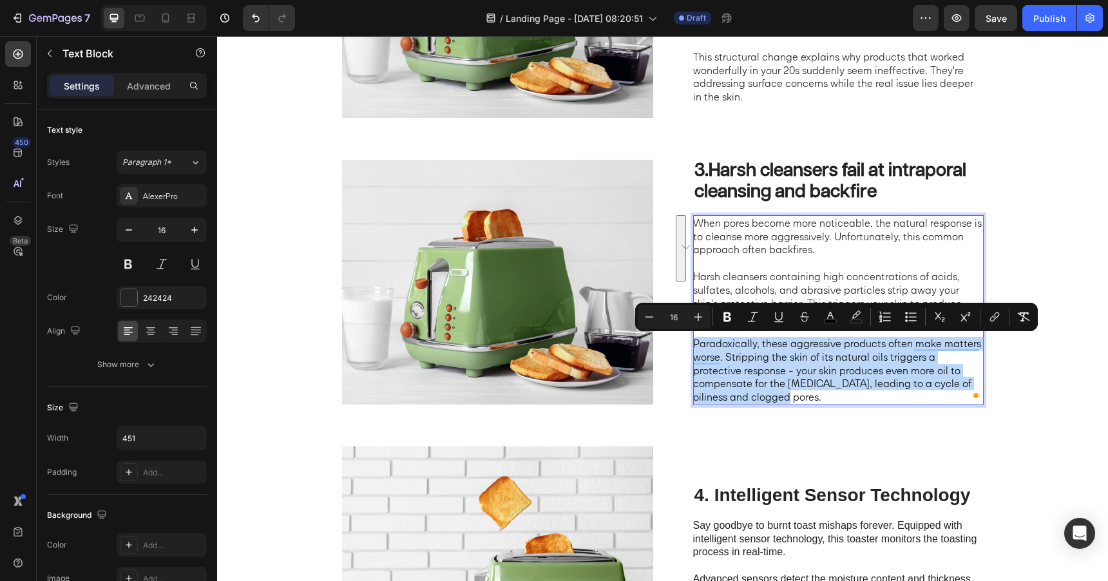
click at [770, 357] on span "Paradoxically, these aggressive products often make matters worse. Stripping th…" at bounding box center [837, 370] width 288 height 66
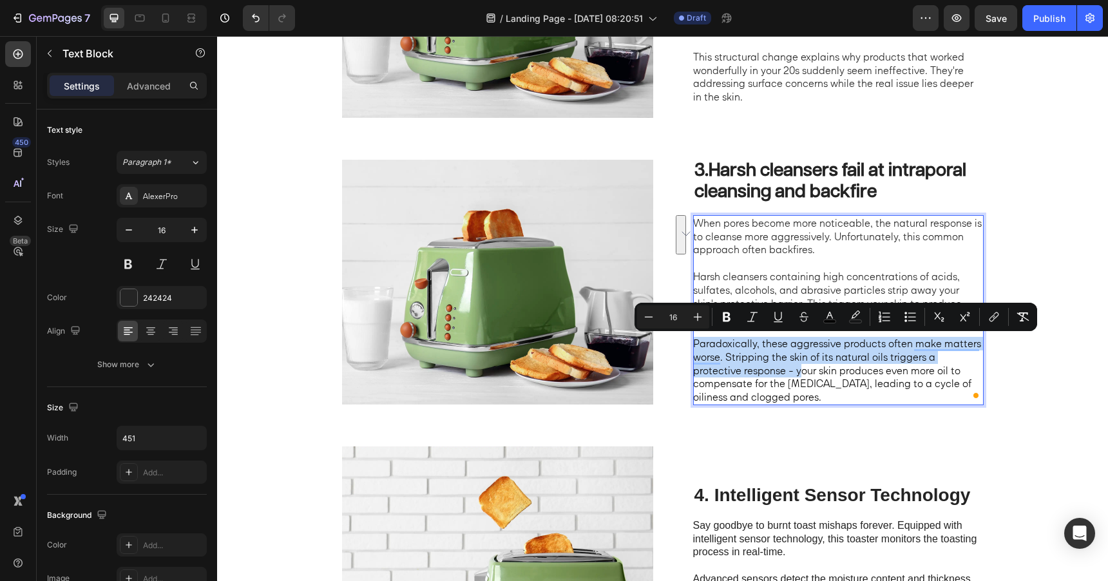
drag, startPoint x: 800, startPoint y: 372, endPoint x: 694, endPoint y: 343, distance: 109.6
click at [694, 343] on span "Paradoxically, these aggressive products often make matters worse. Stripping th…" at bounding box center [837, 370] width 288 height 66
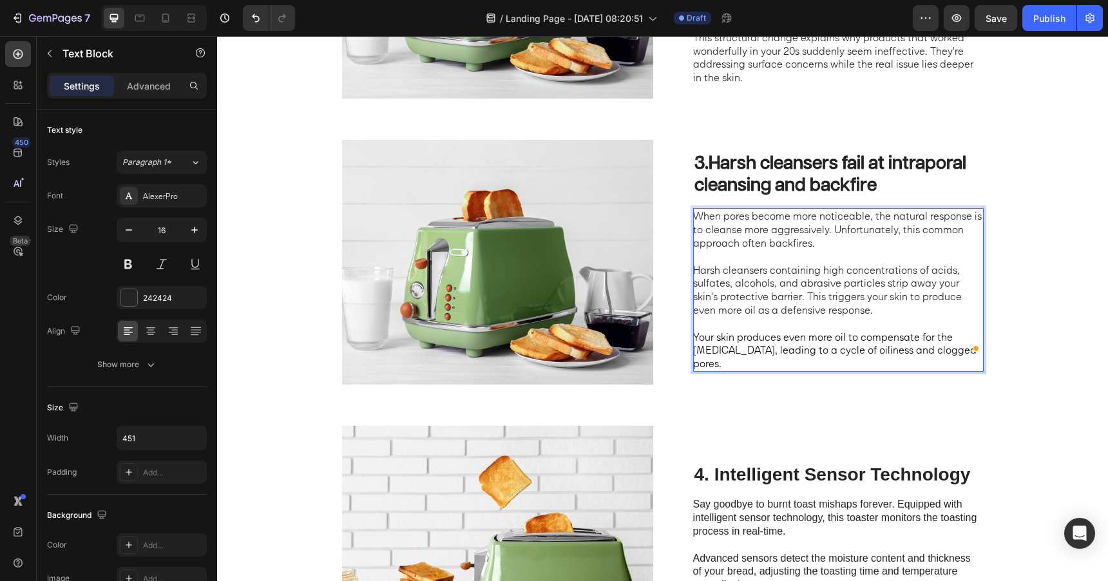
click at [938, 291] on p "Harsh cleansers containing high concentrations of acids, sulfates, alcohols, an…" at bounding box center [837, 290] width 289 height 53
click at [730, 245] on p "When pores become more noticeable, the natural response is to cleanse more aggr…" at bounding box center [837, 229] width 289 height 40
click at [698, 224] on p "When pores become more noticeable, the natural response is to cleanse more aggr…" at bounding box center [837, 229] width 289 height 40
click at [696, 223] on p "When pores become more noticeable, the natural response is to cleanse more aggr…" at bounding box center [837, 229] width 289 height 40
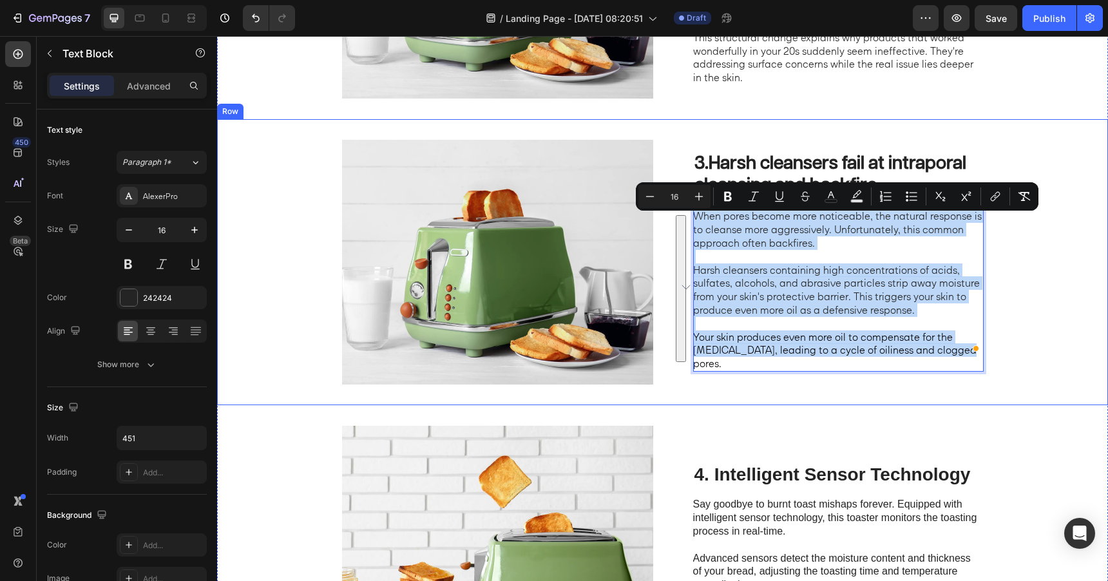
drag, startPoint x: 959, startPoint y: 358, endPoint x: 692, endPoint y: 223, distance: 298.9
click at [692, 223] on div "3. Harsh cleansers fail at intraporal cleansing and backfire Heading When pores…" at bounding box center [662, 262] width 891 height 286
copy div "When pores become more noticeable, the natural response is to cleanse more aggr…"
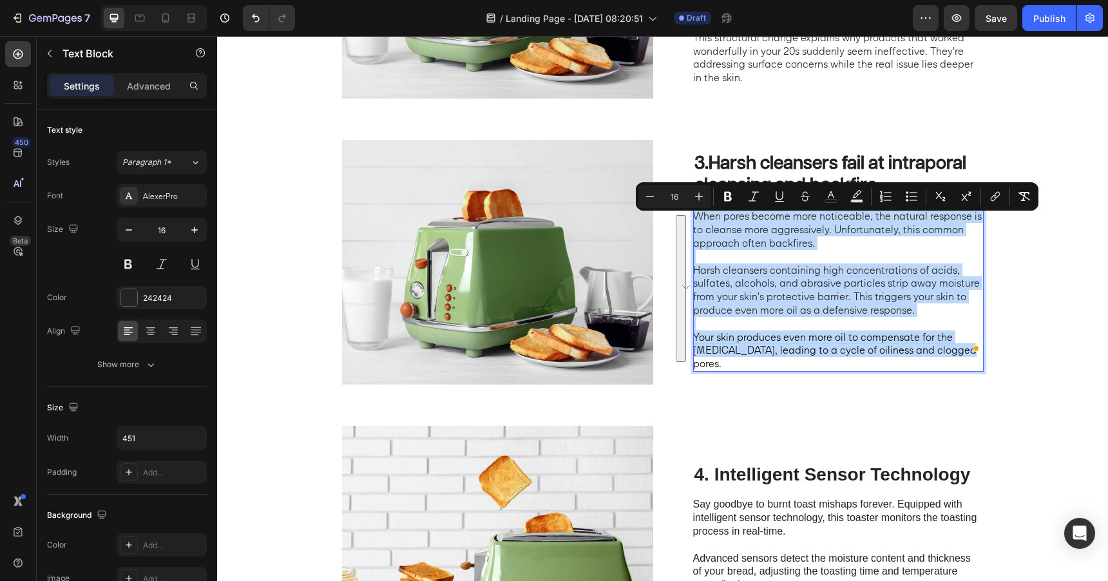
click at [855, 312] on p "Harsh cleansers containing high concentrations of acids, sulfates, alcohols, an…" at bounding box center [837, 290] width 289 height 53
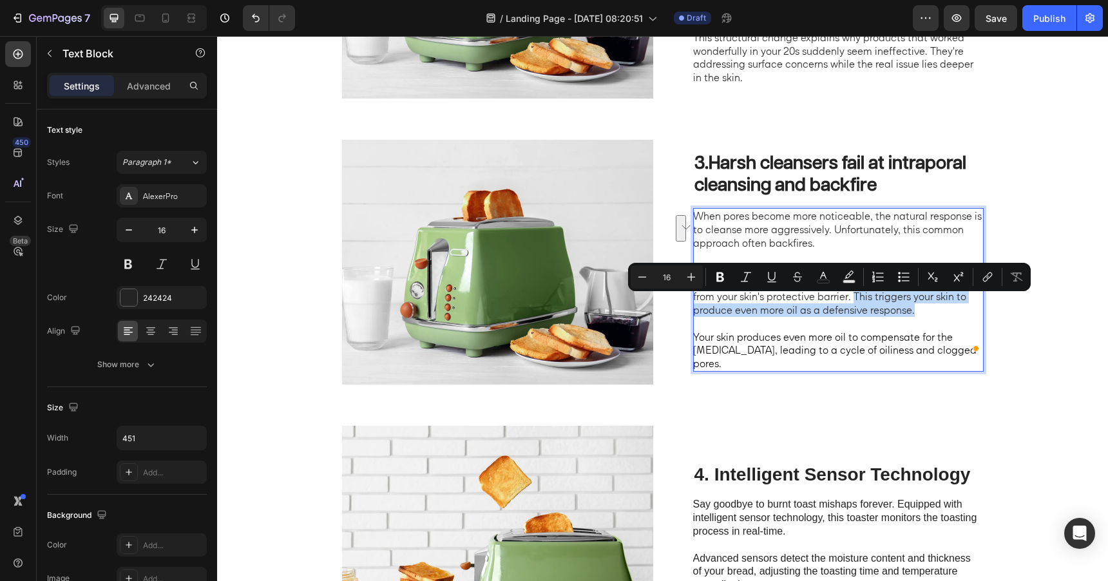
drag, startPoint x: 855, startPoint y: 305, endPoint x: 920, endPoint y: 321, distance: 67.1
click at [920, 317] on p "Harsh cleansers containing high concentrations of acids, sulfates, alcohols, an…" at bounding box center [837, 290] width 289 height 53
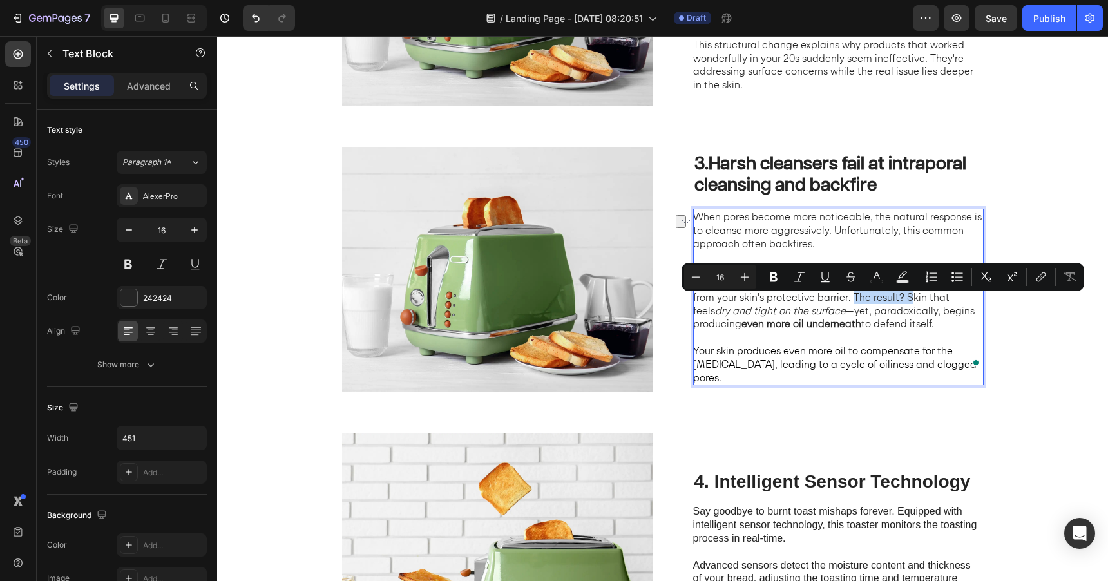
drag, startPoint x: 913, startPoint y: 307, endPoint x: 855, endPoint y: 308, distance: 57.4
click at [855, 308] on p "Harsh cleansers containing high concentrations of acids, sulfates, alcohols, an…" at bounding box center [837, 297] width 289 height 67
click at [834, 320] on p "Harsh cleansers containing high concentrations of acids, sulfates, alcohols, an…" at bounding box center [837, 297] width 289 height 67
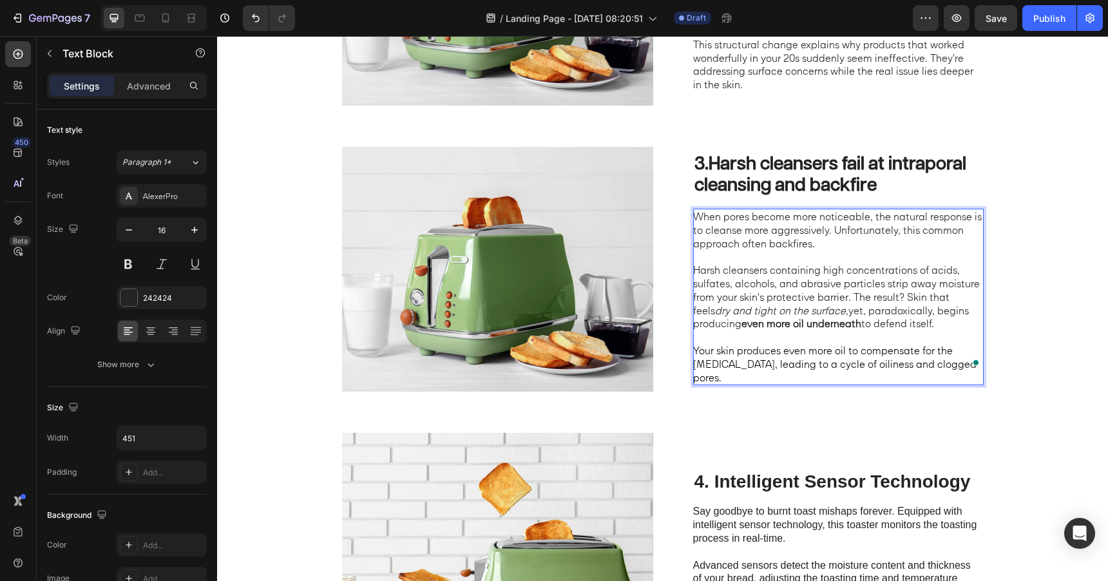
click at [864, 318] on p "Harsh cleansers containing high concentrations of acids, sulfates, alcohols, an…" at bounding box center [837, 297] width 289 height 67
click at [856, 302] on p "Harsh cleansers containing high concentrations of acids, sulfates, alcohols, an…" at bounding box center [837, 297] width 289 height 67
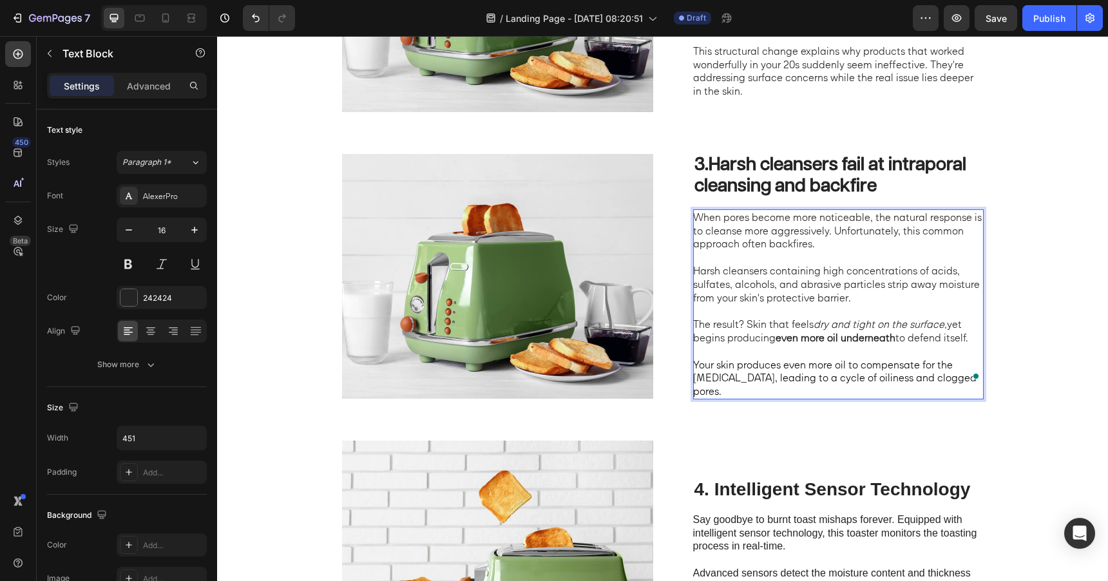
click at [836, 369] on span "Your skin produces even more oil to compensate for the dryness, leading to a cy…" at bounding box center [835, 378] width 284 height 40
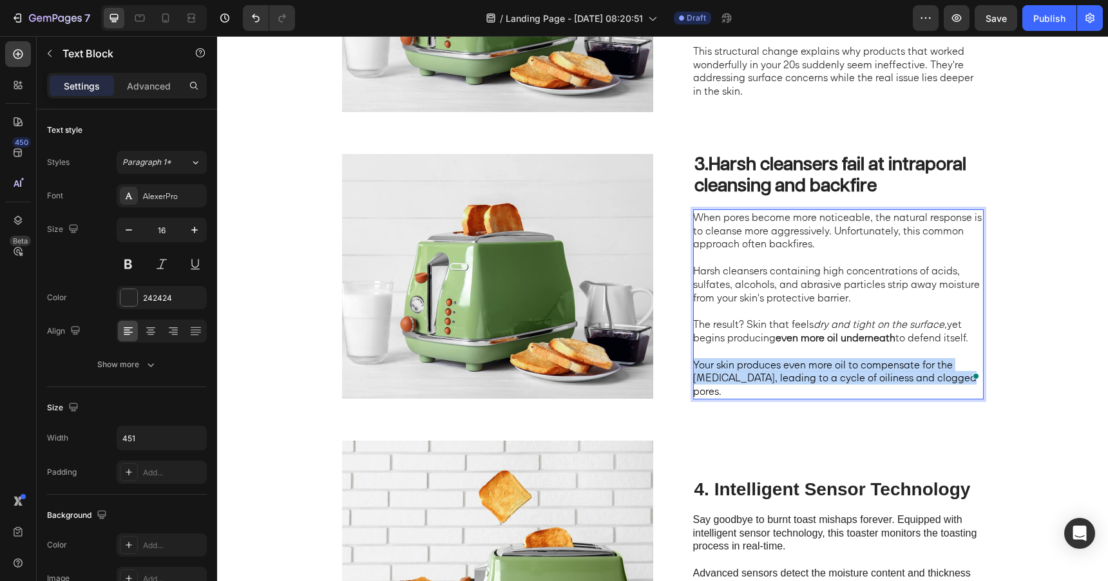
click at [836, 369] on span "Your skin produces even more oil to compensate for the dryness, leading to a cy…" at bounding box center [835, 378] width 284 height 40
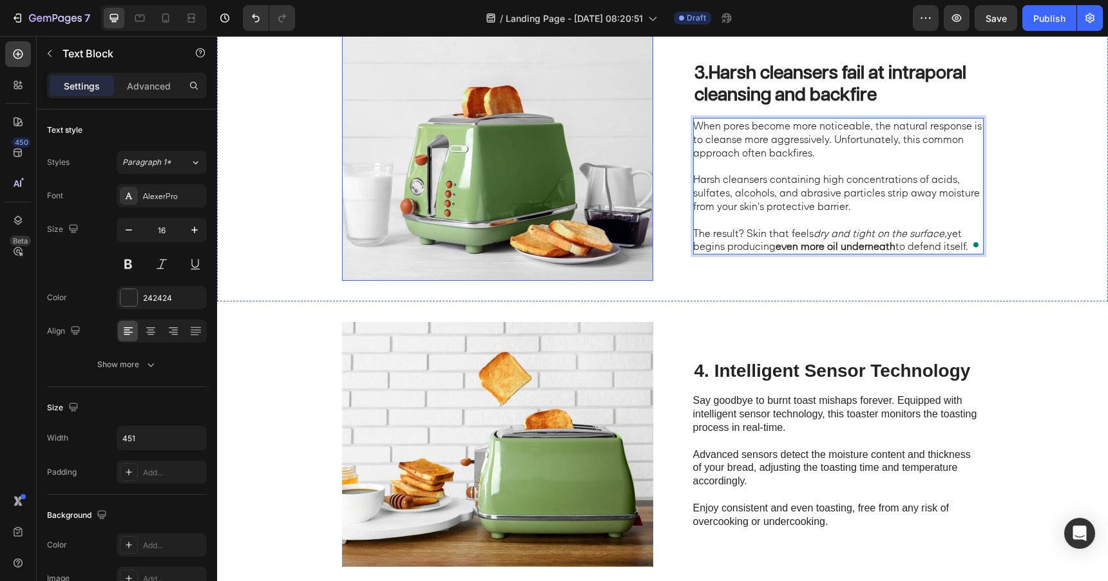
scroll to position [1047, 0]
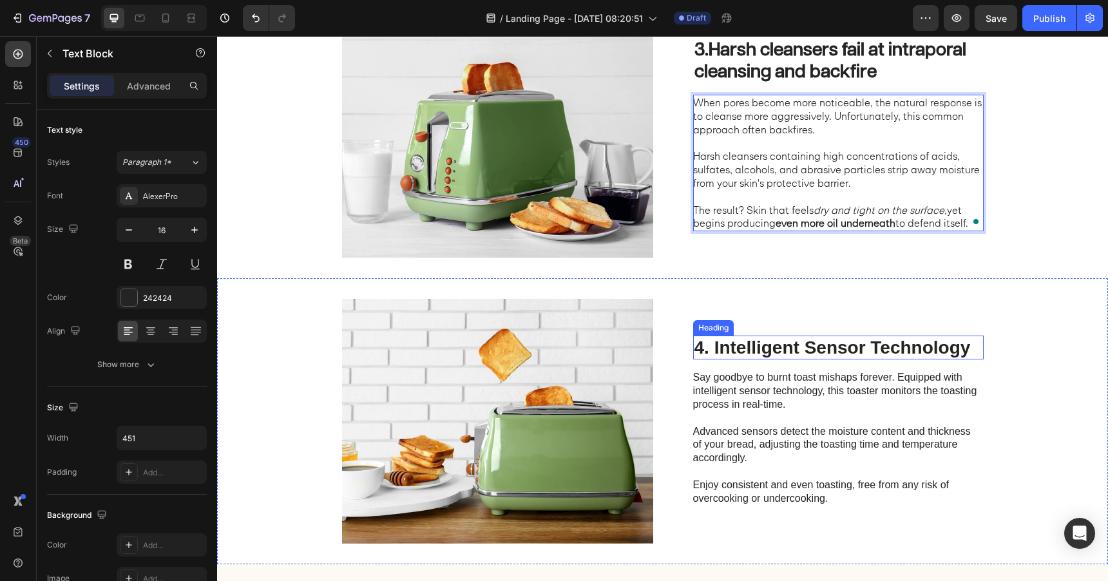
click at [737, 349] on h2 "4. Intelligent Sensor Technology" at bounding box center [838, 348] width 291 height 24
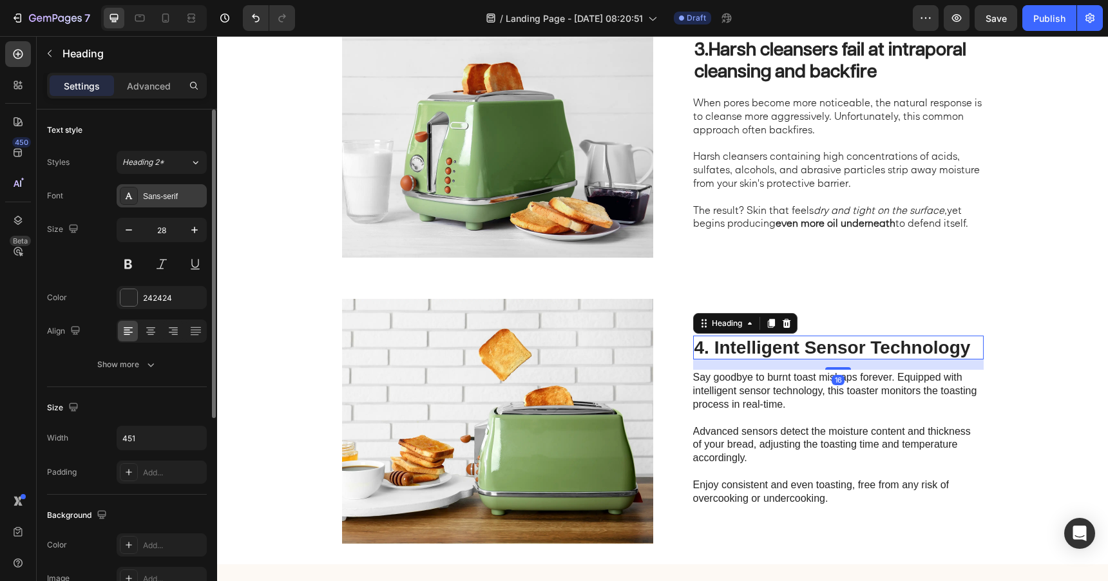
click at [164, 196] on div "Sans-serif" at bounding box center [173, 197] width 61 height 12
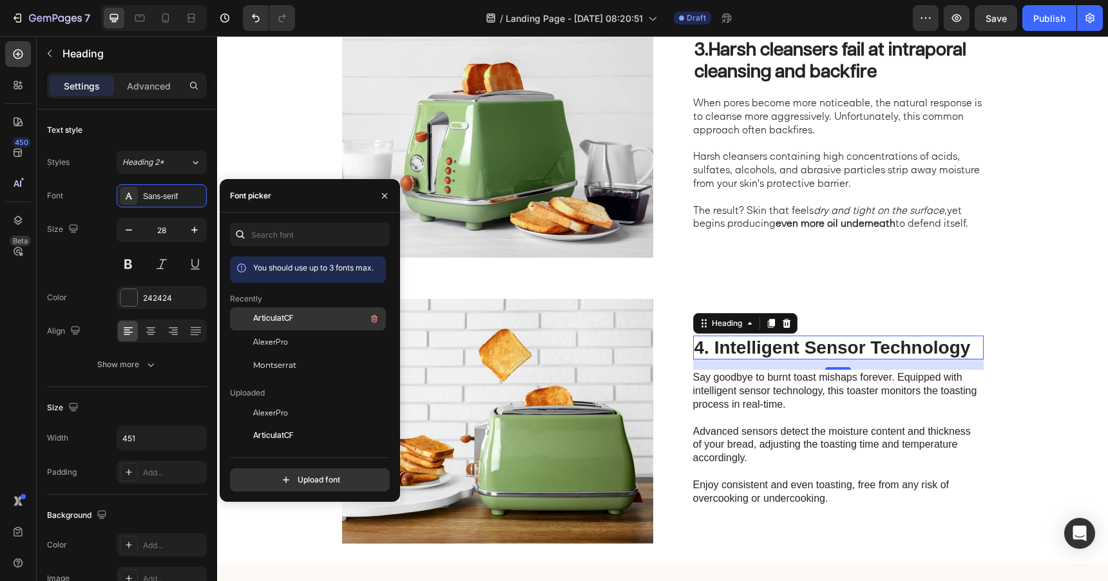
click at [271, 322] on span "ArticulatCF" at bounding box center [273, 319] width 40 height 12
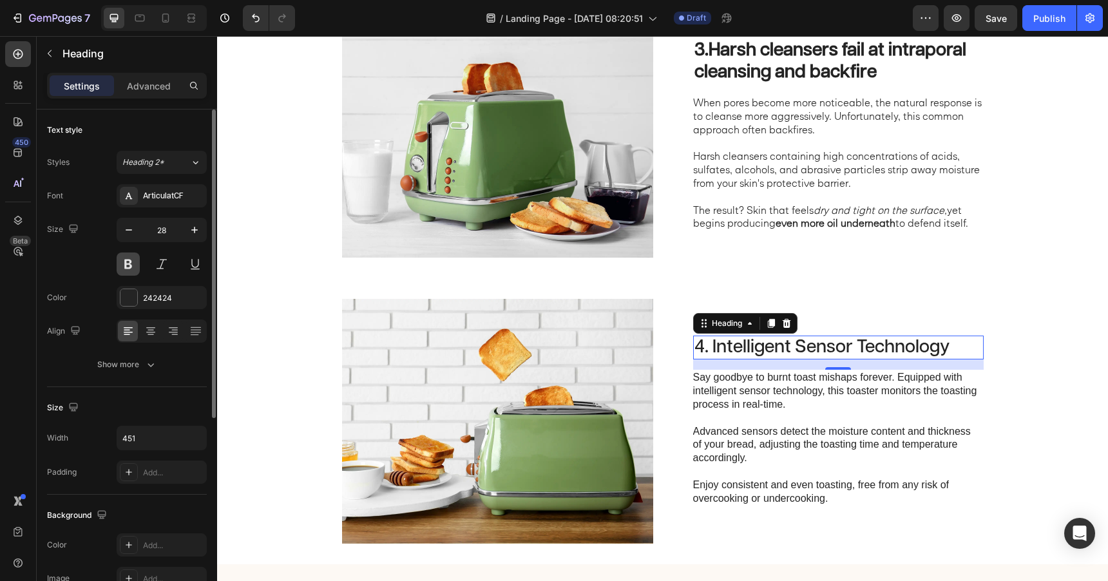
click at [129, 257] on button at bounding box center [128, 264] width 23 height 23
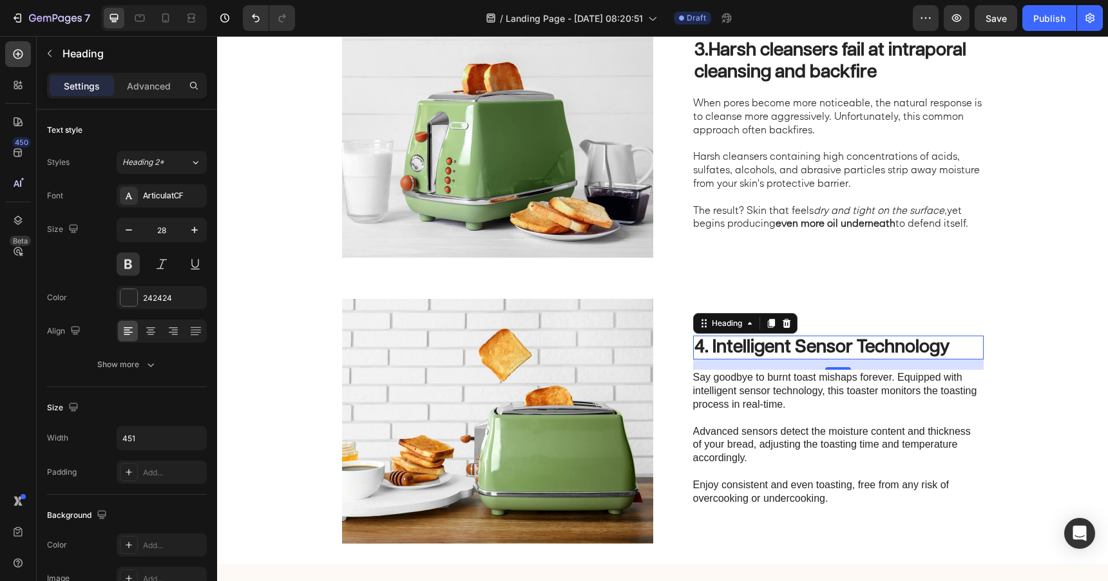
click at [724, 349] on h2 "4. Intelligent Sensor Technology" at bounding box center [838, 348] width 291 height 24
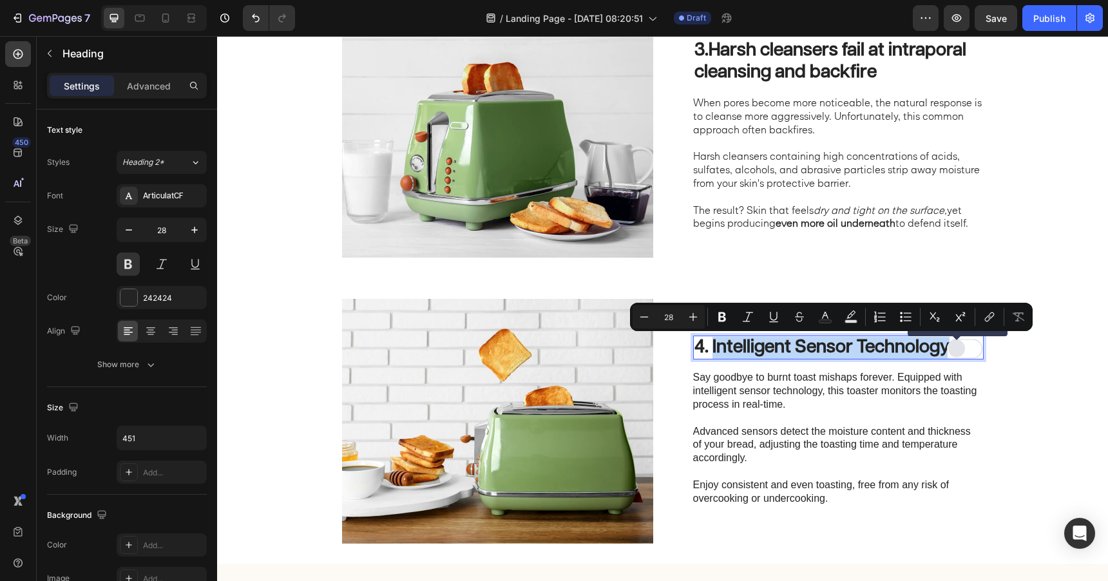
drag, startPoint x: 713, startPoint y: 351, endPoint x: 953, endPoint y: 354, distance: 239.8
click at [953, 354] on div "4. Intelligent Sensor Technology" at bounding box center [838, 348] width 291 height 24
type input "11"
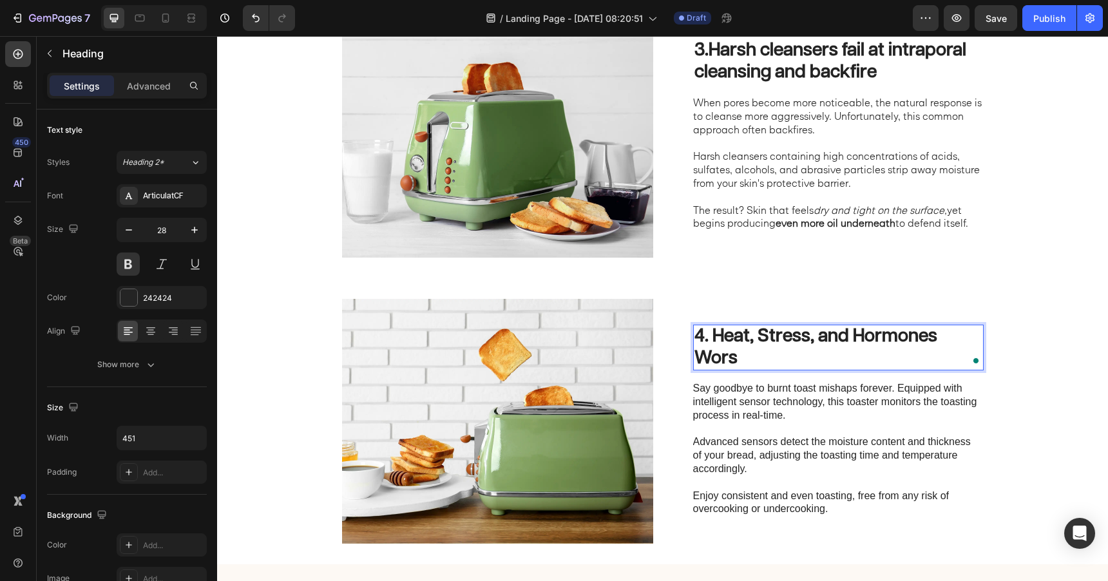
scroll to position [1036, 0]
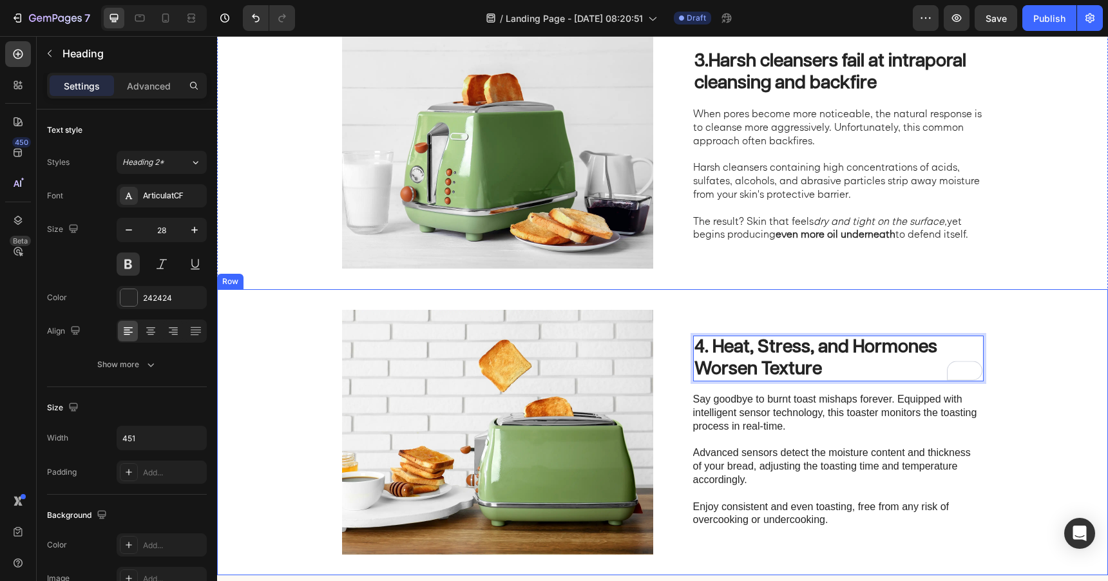
click at [802, 303] on div "4. Heat, Stress, and Hormones Worsen Texture Heading 16 Say goodbye to burnt to…" at bounding box center [662, 432] width 891 height 286
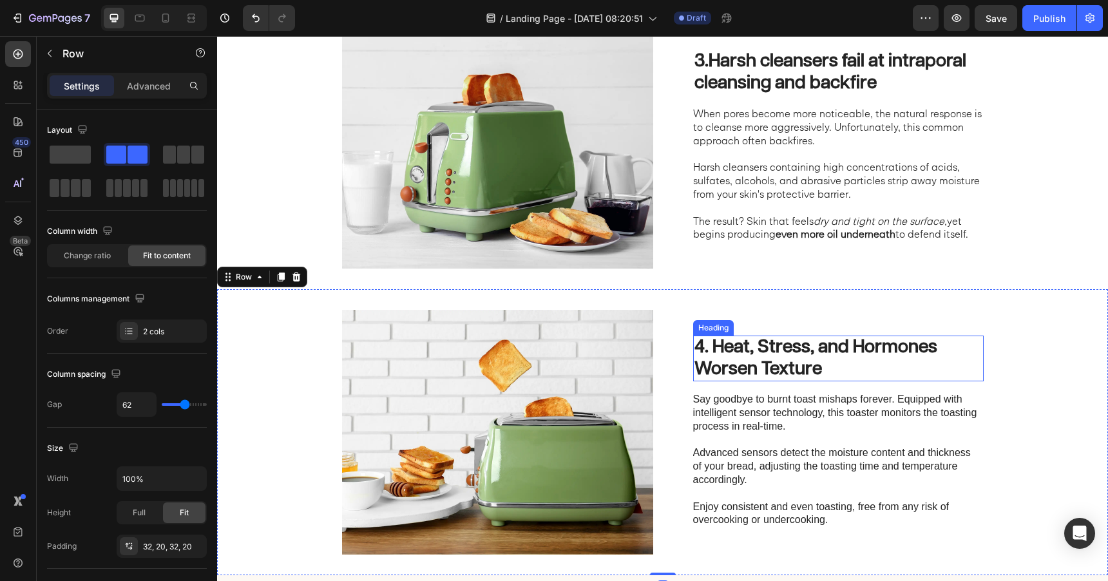
click at [793, 357] on p "4. Heat, Stress, and Hormones Worsen Texture" at bounding box center [839, 358] width 288 height 43
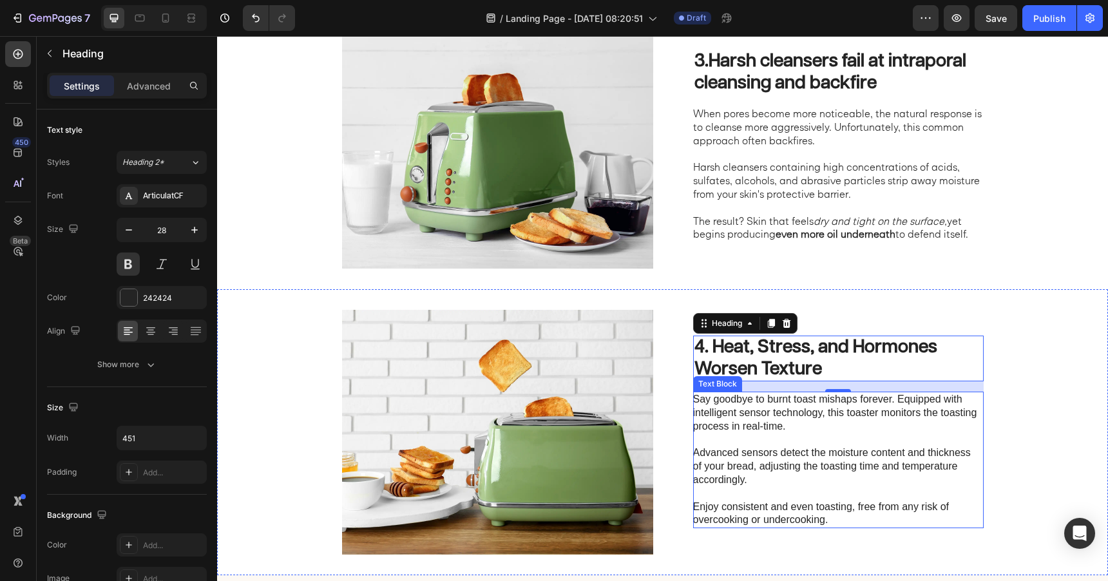
click at [782, 414] on p "Say goodbye to burnt toast mishaps forever. Equipped with intelligent sensor te…" at bounding box center [837, 460] width 289 height 134
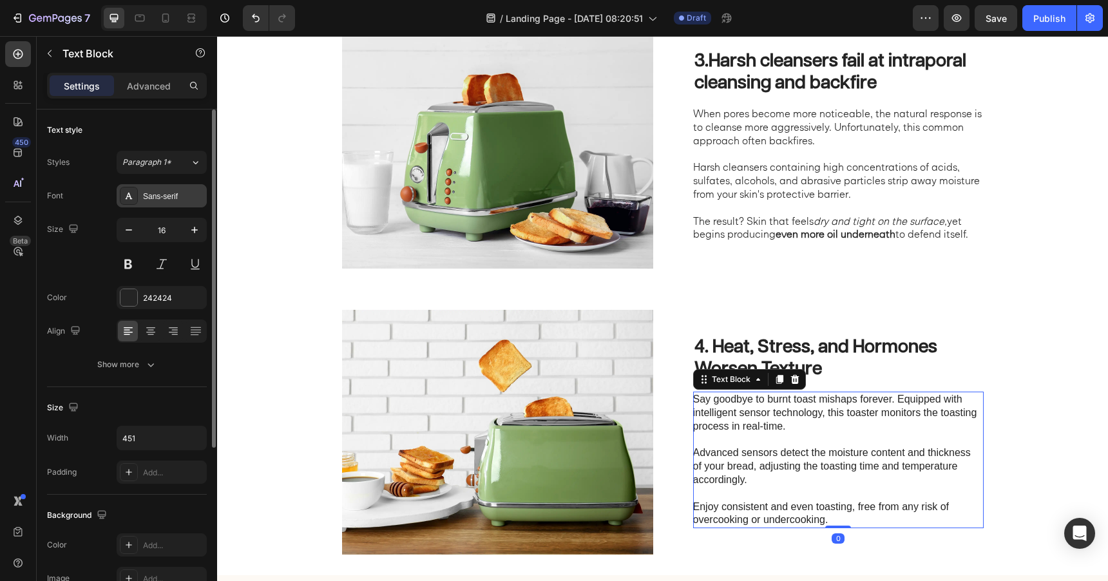
click at [174, 200] on div "Sans-serif" at bounding box center [173, 197] width 61 height 12
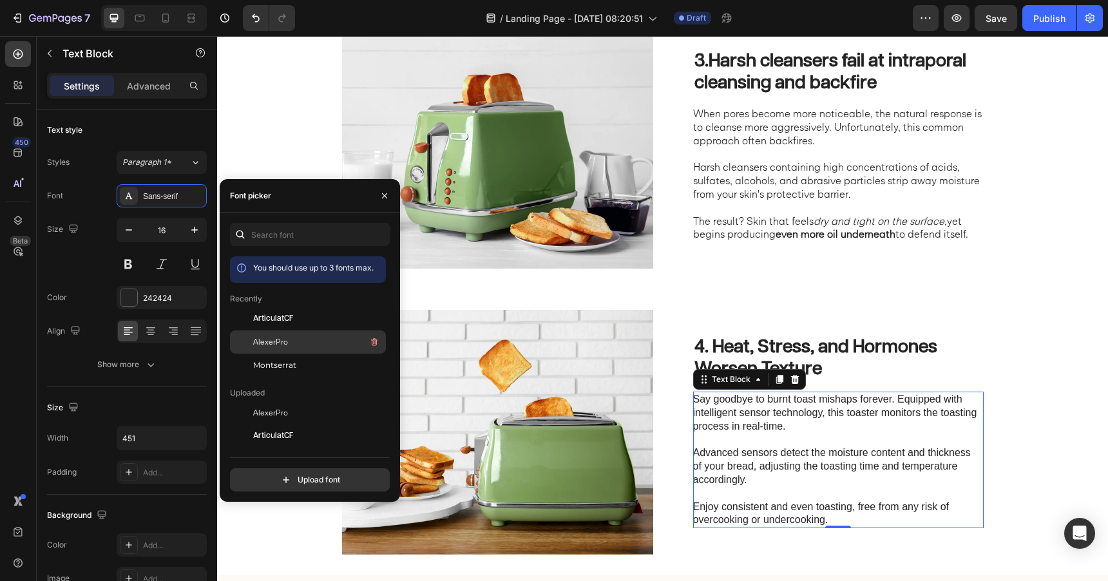
click at [288, 338] on div "AlexerPro" at bounding box center [318, 341] width 130 height 15
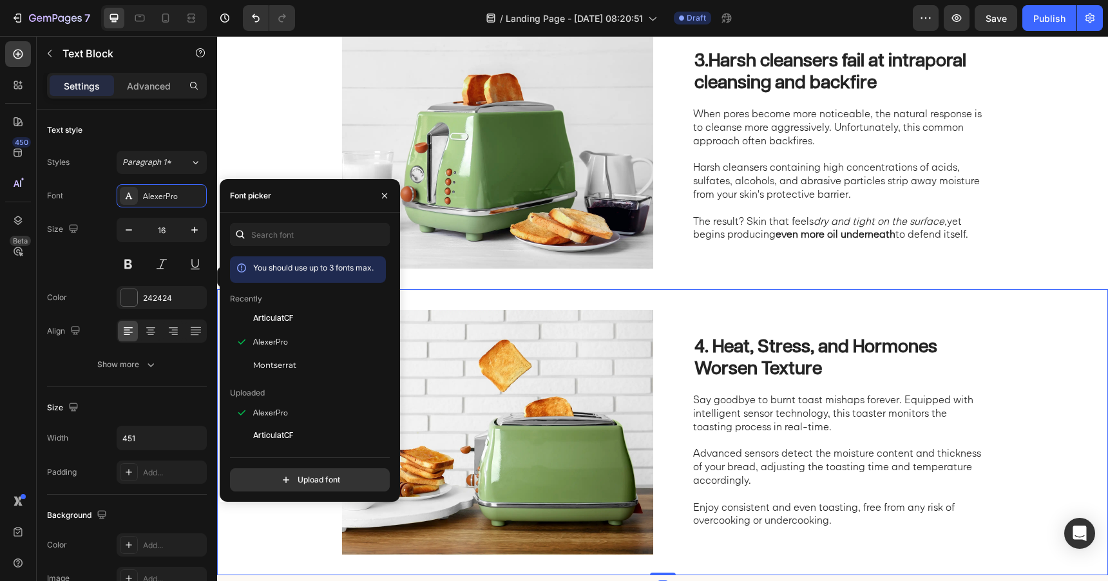
click at [765, 325] on div "4. Heat, Stress, and Hormones Worsen Texture Heading Say goodbye to burnt toast…" at bounding box center [838, 432] width 291 height 245
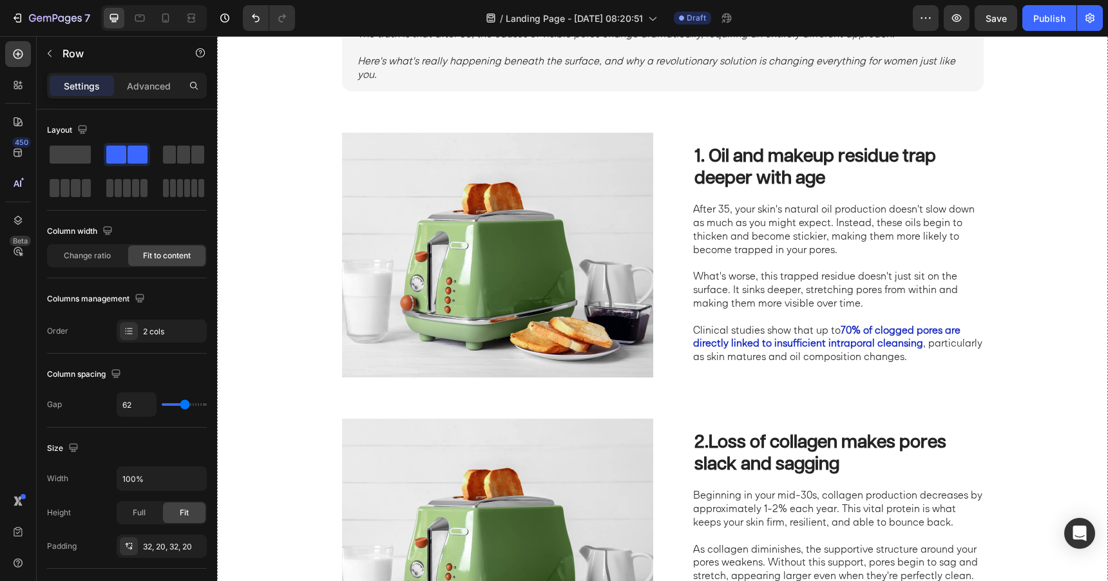
scroll to position [351, 0]
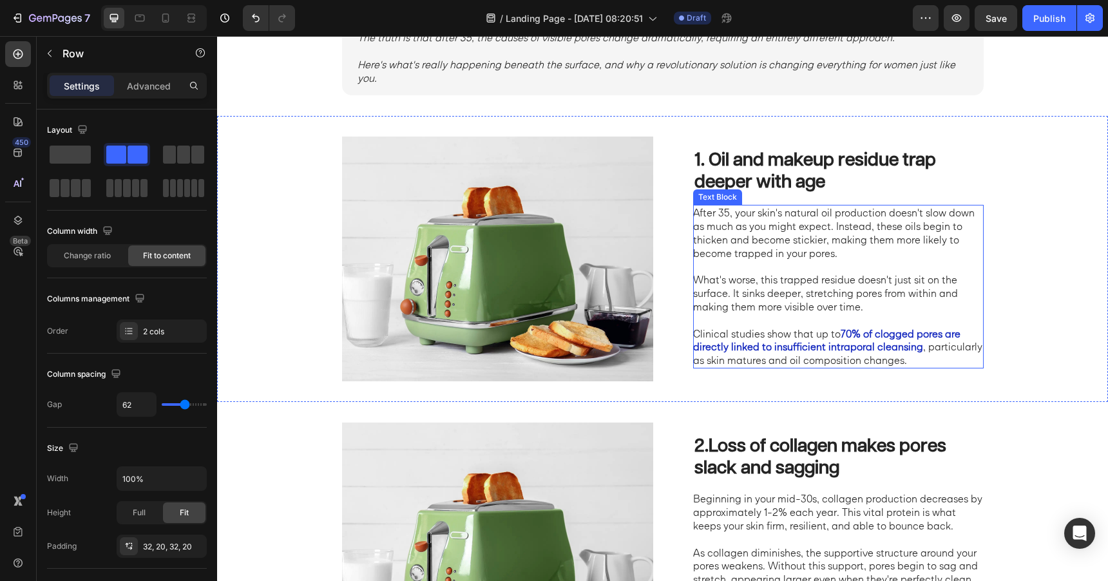
click at [853, 338] on strong "70% of clogged pores are directly linked to insufficient intraporal cleansing" at bounding box center [826, 340] width 267 height 26
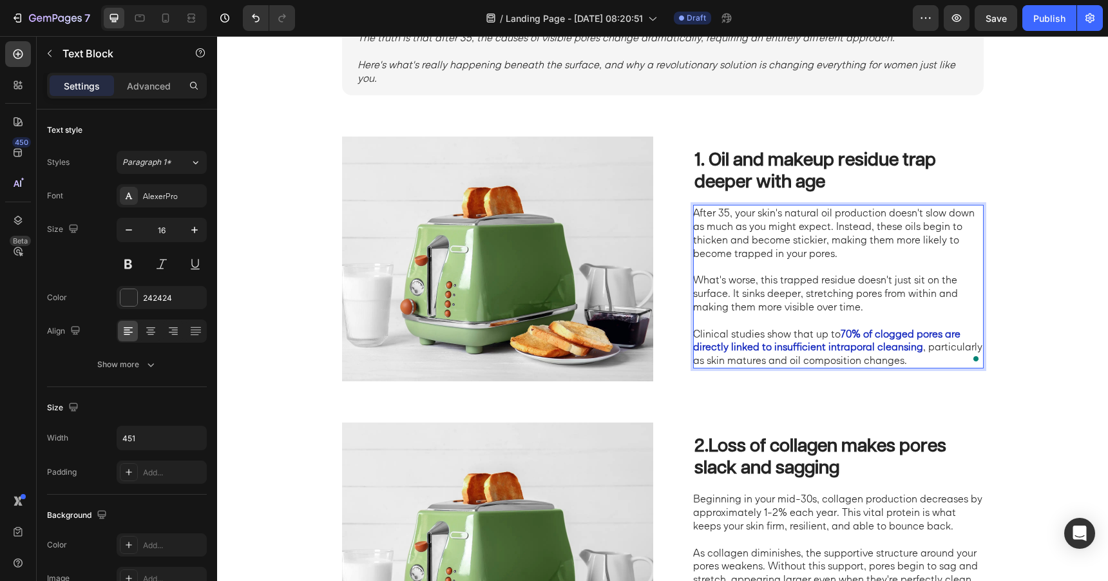
click at [846, 338] on strong "70% of clogged pores are directly linked to insufficient intraporal cleansing" at bounding box center [826, 340] width 267 height 26
click at [846, 336] on strong "70% of clogged pores are directly linked to insufficient intraporal cleansing" at bounding box center [826, 340] width 267 height 26
click at [862, 340] on strong "70% of clogged pores are directly linked to insufficient intraporal cleansing" at bounding box center [826, 340] width 267 height 26
click at [820, 334] on p "Clinical studies show that up to 70% of clogged pores are directly linked to in…" at bounding box center [837, 347] width 289 height 40
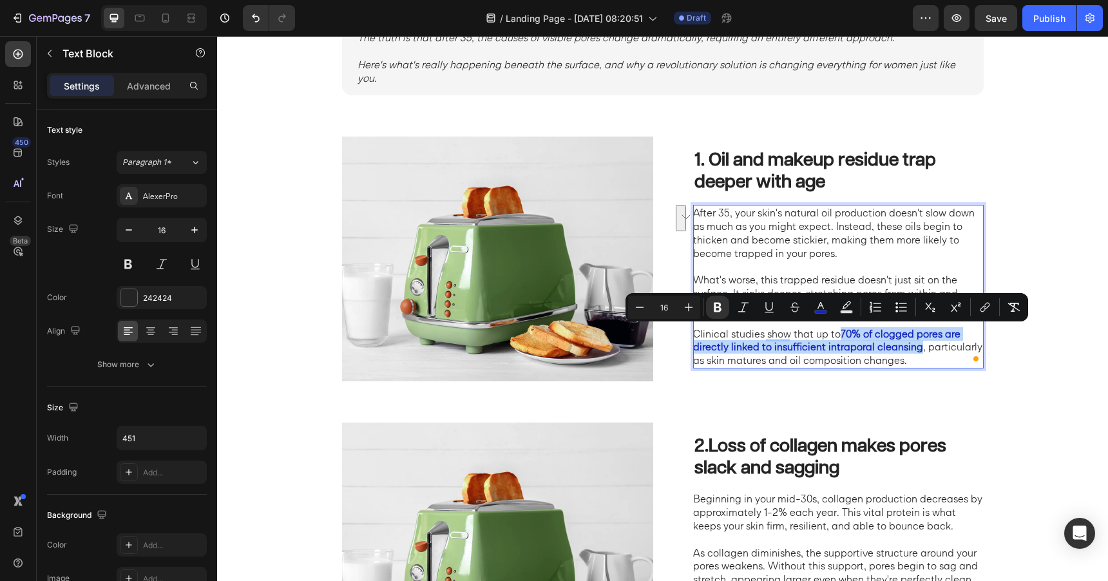
drag, startPoint x: 842, startPoint y: 335, endPoint x: 920, endPoint y: 351, distance: 79.5
click at [920, 351] on p "Clinical studies show that up to 70% of clogged pores are directly linked to in…" at bounding box center [837, 347] width 289 height 40
click at [818, 307] on icon "Editor contextual toolbar" at bounding box center [821, 305] width 6 height 7
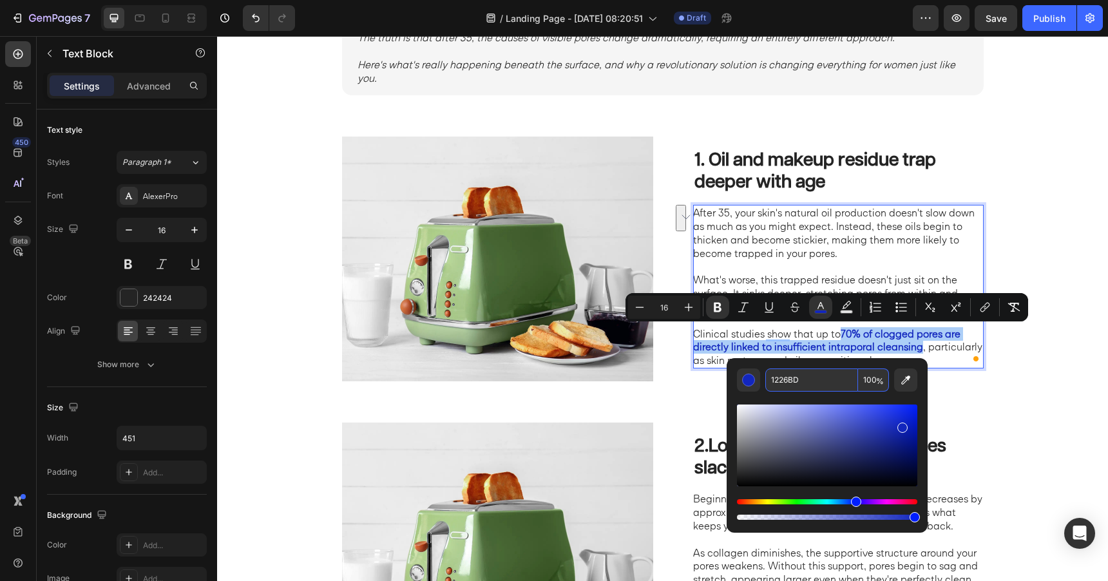
click at [815, 379] on input "1226BD" at bounding box center [812, 380] width 93 height 23
type input "242424"
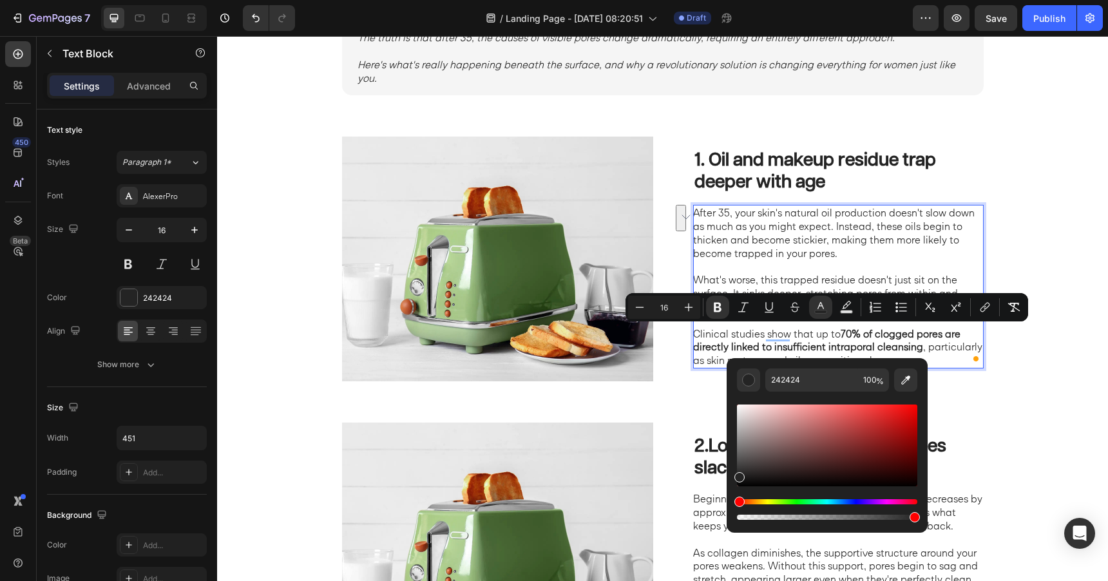
click at [742, 267] on p "To enrich screen reader interactions, please activate Accessibility in Grammarl…" at bounding box center [837, 267] width 289 height 14
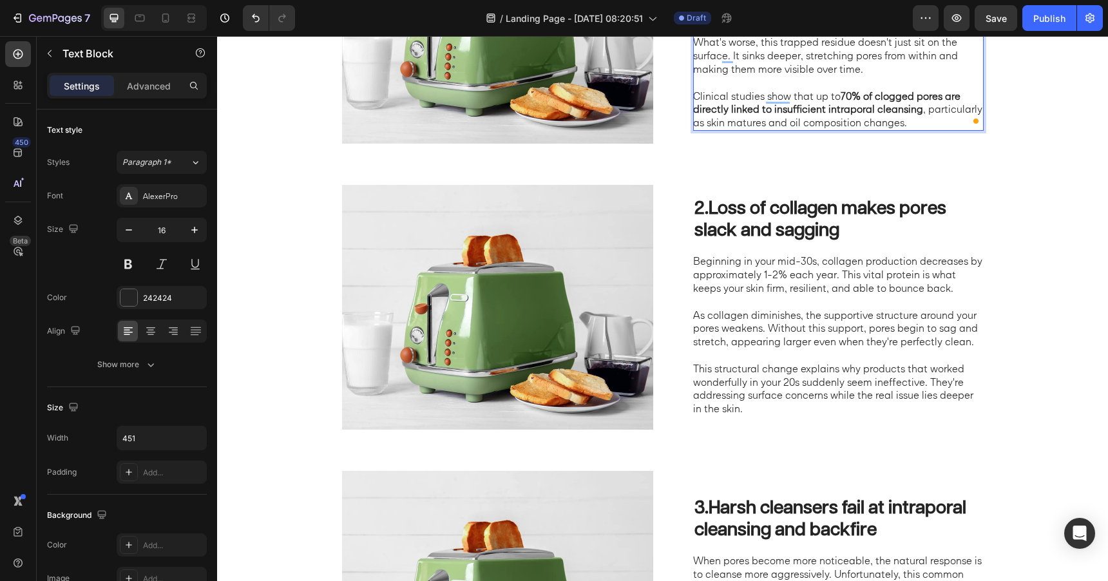
scroll to position [606, 0]
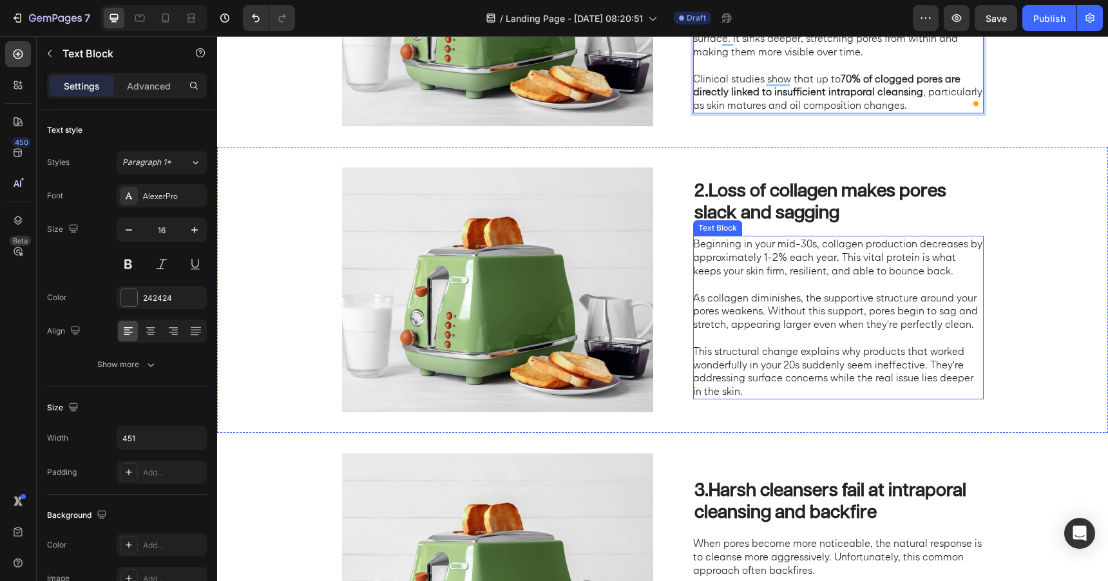
click at [882, 319] on p "As collagen diminishes, the supportive structure around your pores weakens. Wit…" at bounding box center [837, 311] width 289 height 40
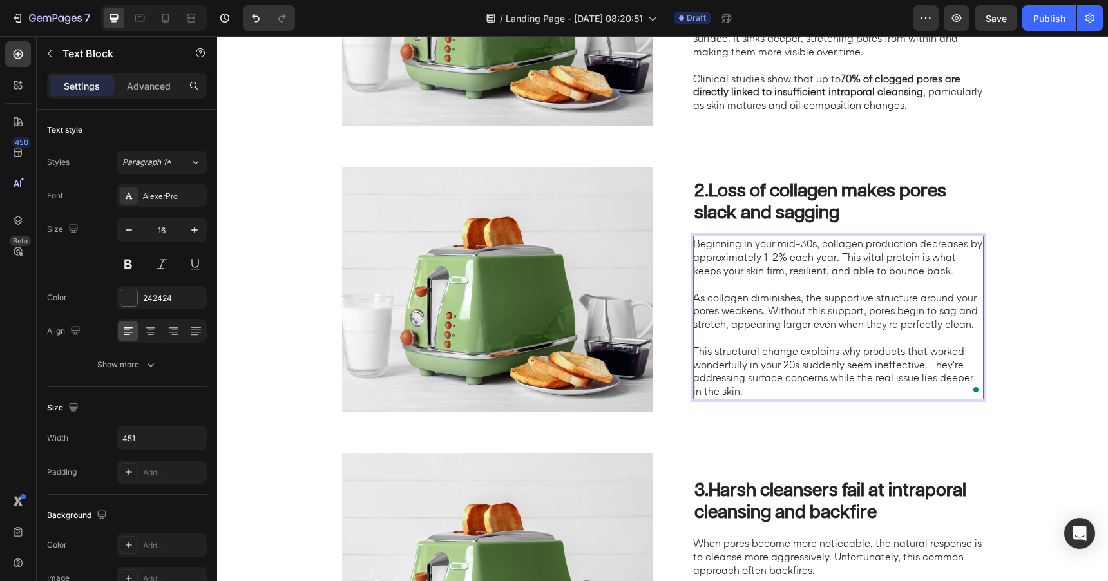
click at [770, 312] on p "As collagen diminishes, the supportive structure around your pores weakens. Wit…" at bounding box center [837, 311] width 289 height 40
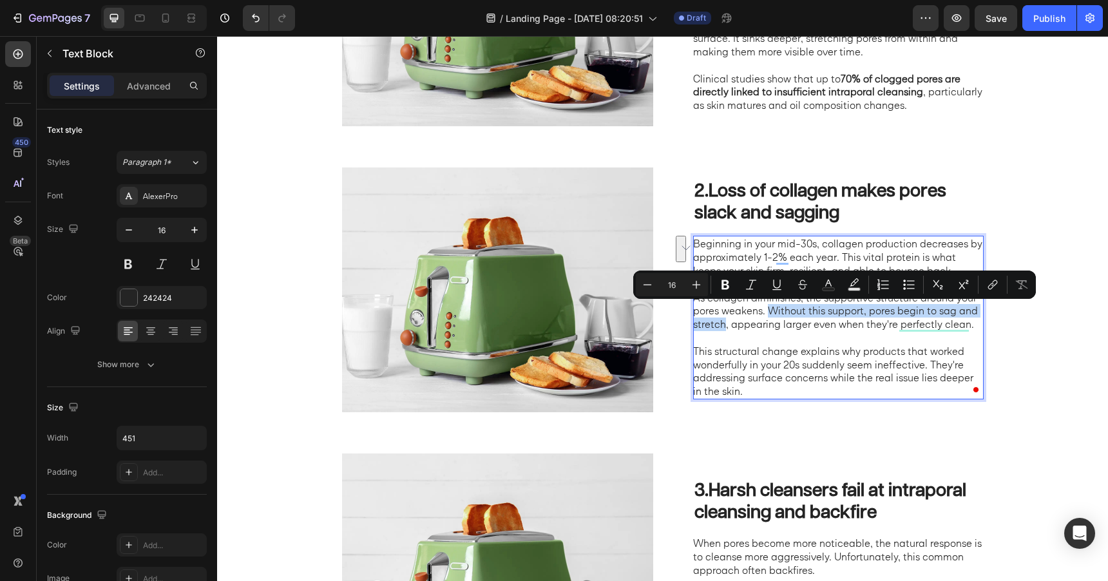
drag, startPoint x: 770, startPoint y: 311, endPoint x: 726, endPoint y: 330, distance: 47.6
click at [726, 330] on p "As collagen diminishes, the supportive structure around your pores weakens. Wit…" at bounding box center [837, 311] width 289 height 40
click at [727, 286] on icon "Editor contextual toolbar" at bounding box center [725, 284] width 13 height 13
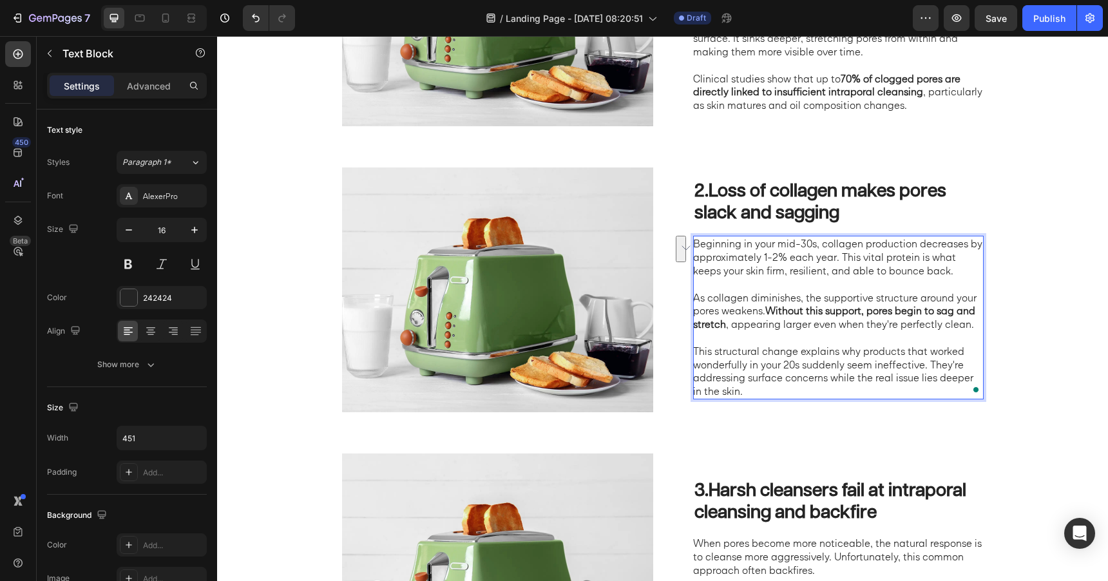
click at [761, 333] on p "To enrich screen reader interactions, please activate Accessibility in Grammarl…" at bounding box center [837, 338] width 289 height 14
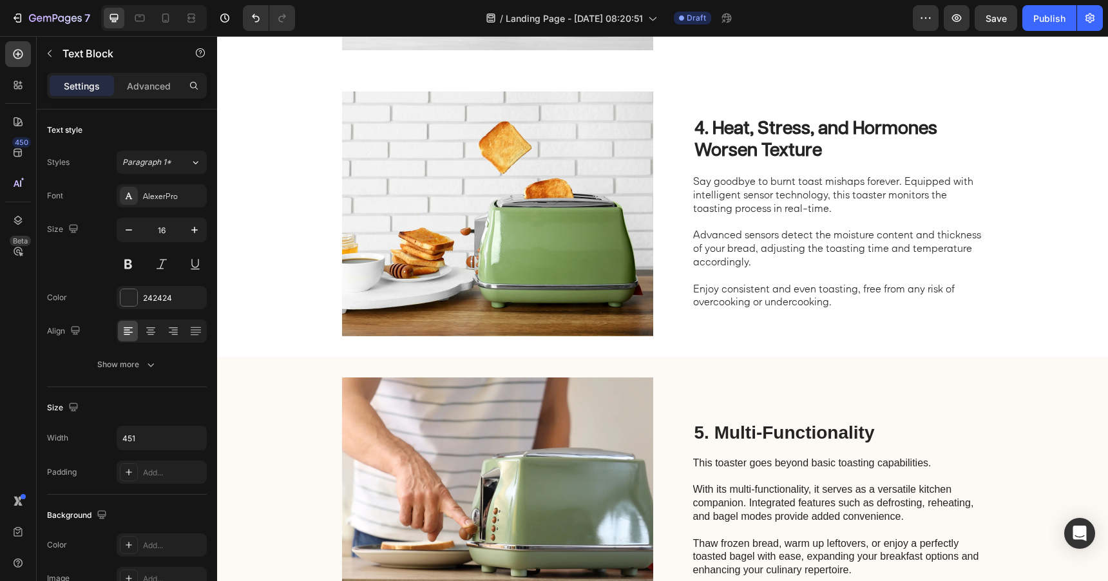
scroll to position [1257, 0]
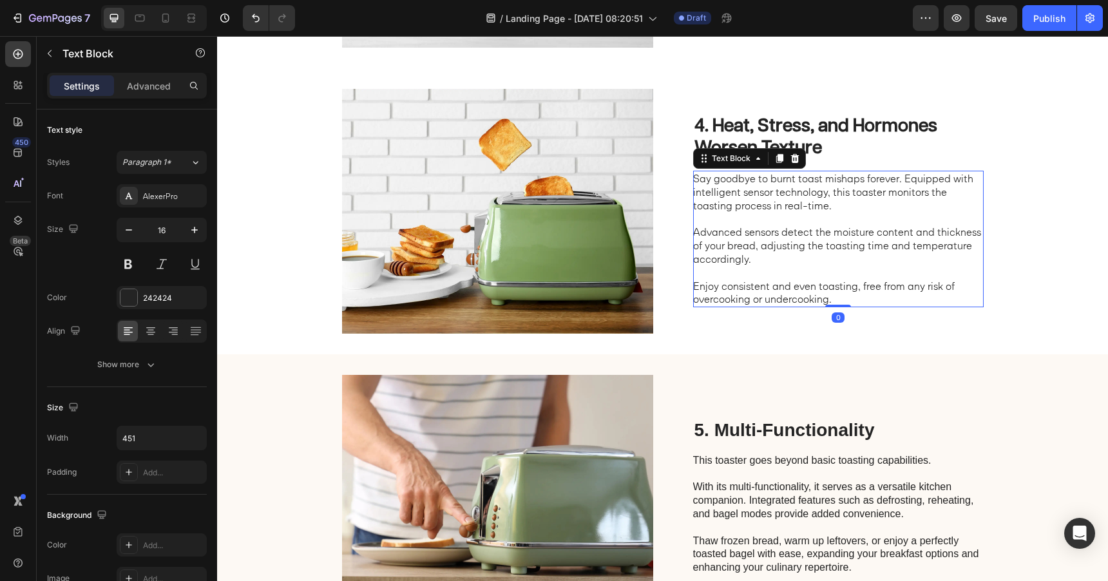
click at [806, 262] on p "Say goodbye to burnt toast mishaps forever. Equipped with intelligent sensor te…" at bounding box center [837, 239] width 289 height 134
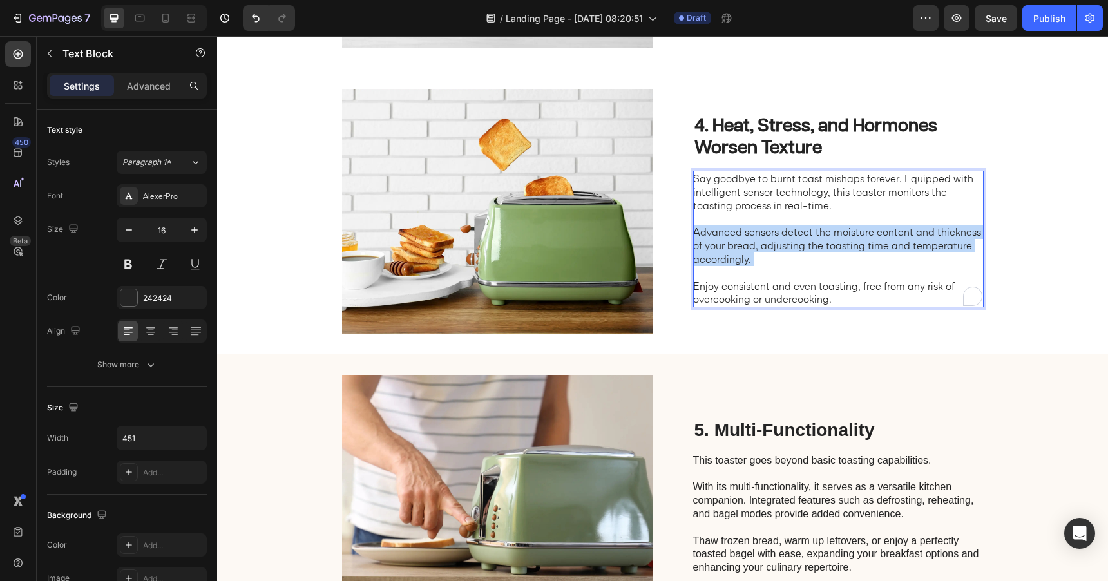
click at [806, 262] on p "Say goodbye to burnt toast mishaps forever. Equipped with intelligent sensor te…" at bounding box center [837, 239] width 289 height 134
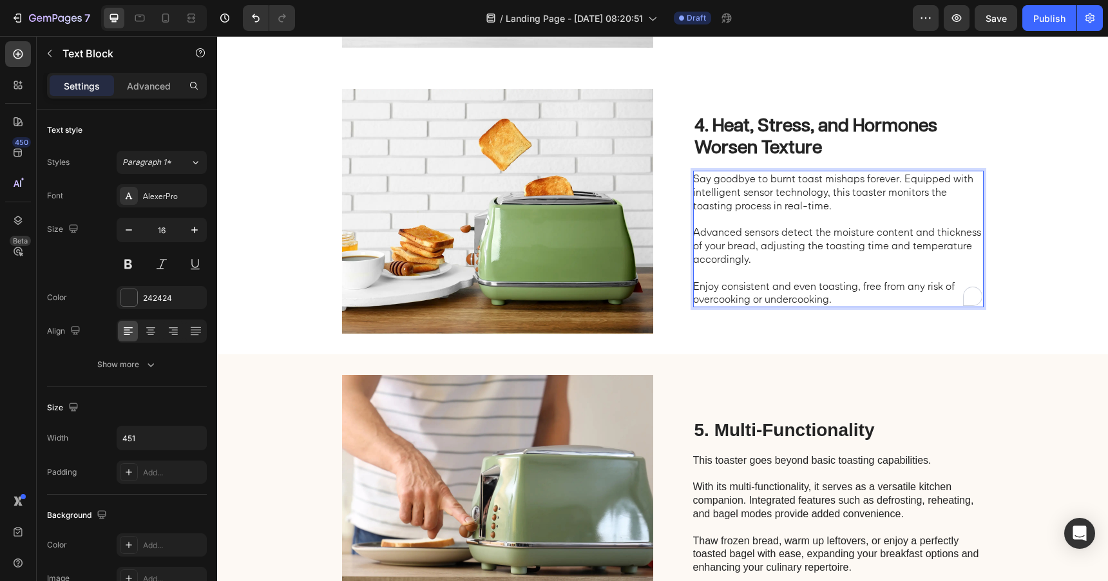
click at [802, 286] on p "Say goodbye to burnt toast mishaps forever. Equipped with intelligent sensor te…" at bounding box center [837, 239] width 289 height 134
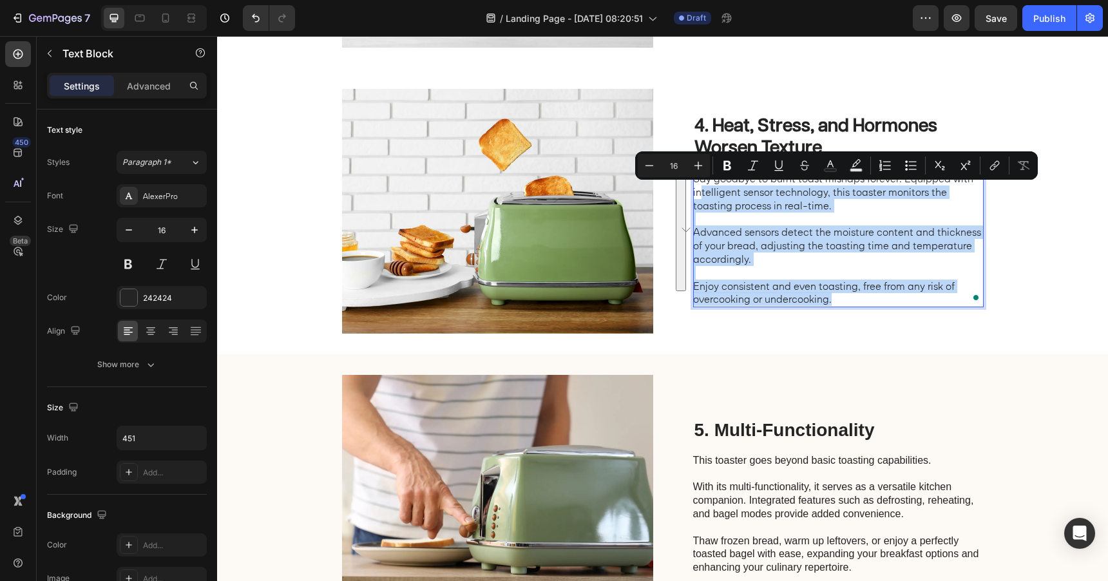
drag, startPoint x: 834, startPoint y: 300, endPoint x: 700, endPoint y: 187, distance: 175.6
click at [700, 187] on p "Say goodbye to burnt toast mishaps forever. Equipped with intelligent sensor te…" at bounding box center [837, 239] width 289 height 134
click at [715, 201] on p "Say goodbye to burnt toast mishaps forever. Equipped with intelligent sensor te…" at bounding box center [837, 239] width 289 height 134
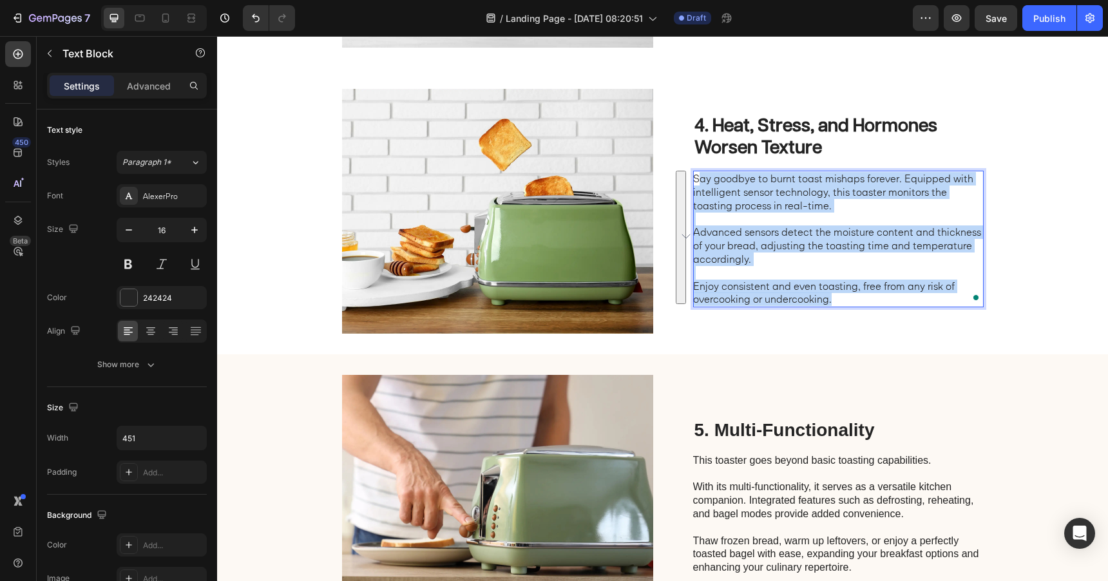
drag, startPoint x: 836, startPoint y: 299, endPoint x: 697, endPoint y: 180, distance: 182.9
click at [697, 180] on p "Say goodbye to burnt toast mishaps forever. Equipped with intelligent sensor te…" at bounding box center [837, 239] width 289 height 134
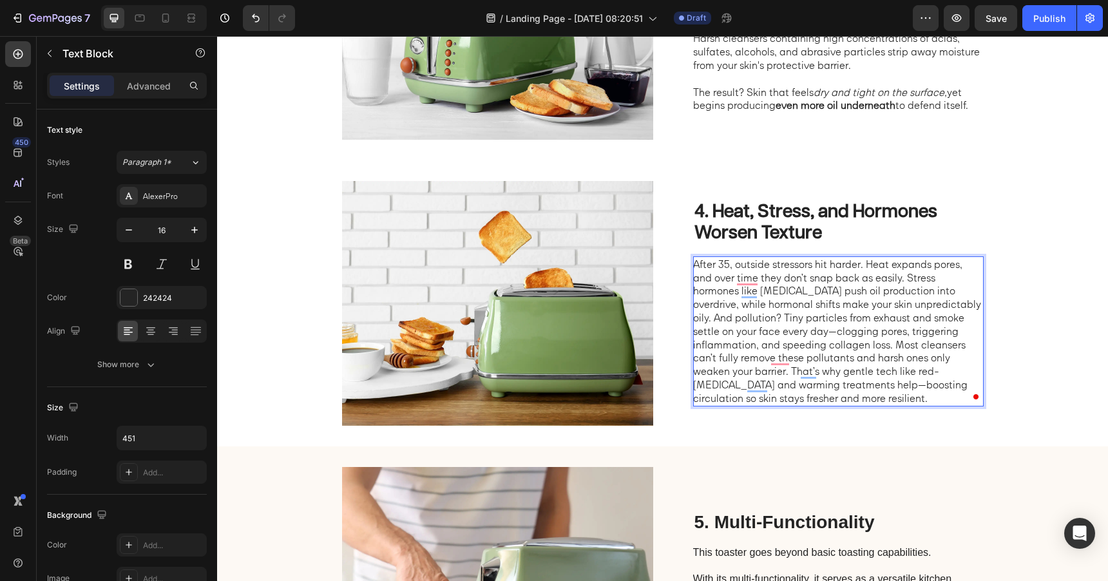
scroll to position [1165, 0]
click at [917, 307] on p "After 35, outside stressors hit harder. Heat expands pores, and over time they …" at bounding box center [837, 332] width 289 height 148
click at [913, 307] on p "After 35, outside stressors hit harder. Heat expands pores, and over time they …" at bounding box center [837, 332] width 289 height 148
click at [911, 307] on p "After 35, outside stressors hit harder. Heat expands pores, and over time they …" at bounding box center [837, 332] width 289 height 148
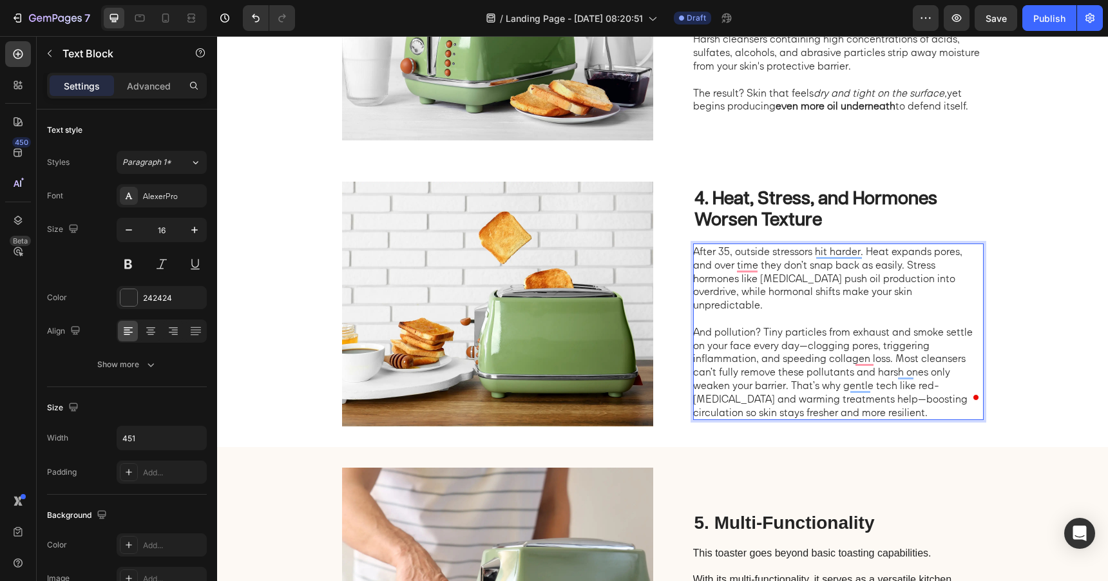
scroll to position [1158, 0]
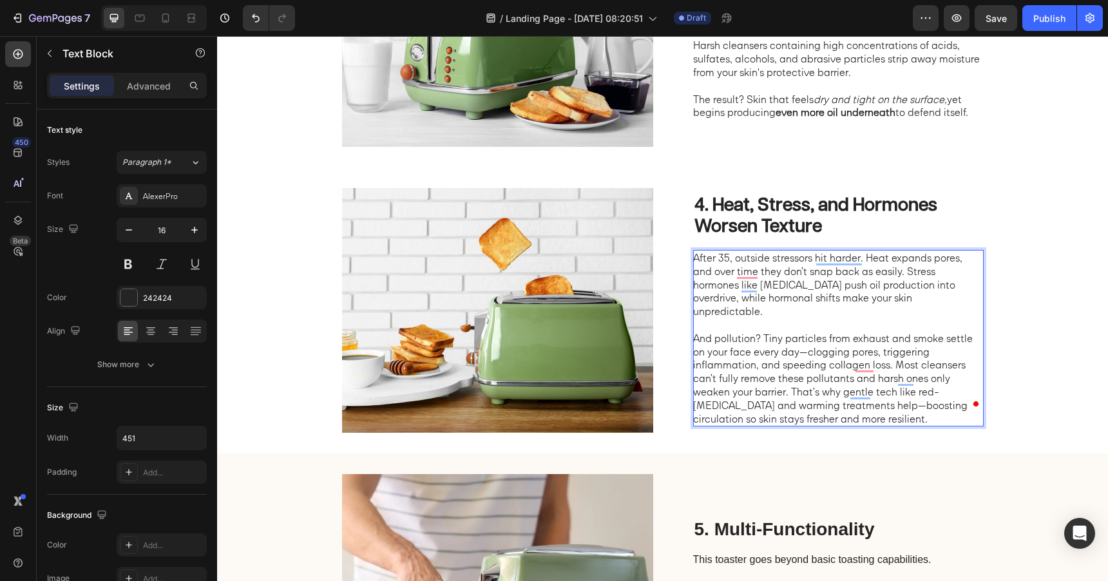
click at [806, 347] on p "And pollution? Tiny particles from exhaust and smoke settle on your face every …" at bounding box center [837, 379] width 289 height 94
drag, startPoint x: 826, startPoint y: 361, endPoint x: 885, endPoint y: 362, distance: 59.9
click at [885, 362] on p "And pollution? Tiny particles from exhaust and smoke settle on your face every …" at bounding box center [837, 379] width 289 height 94
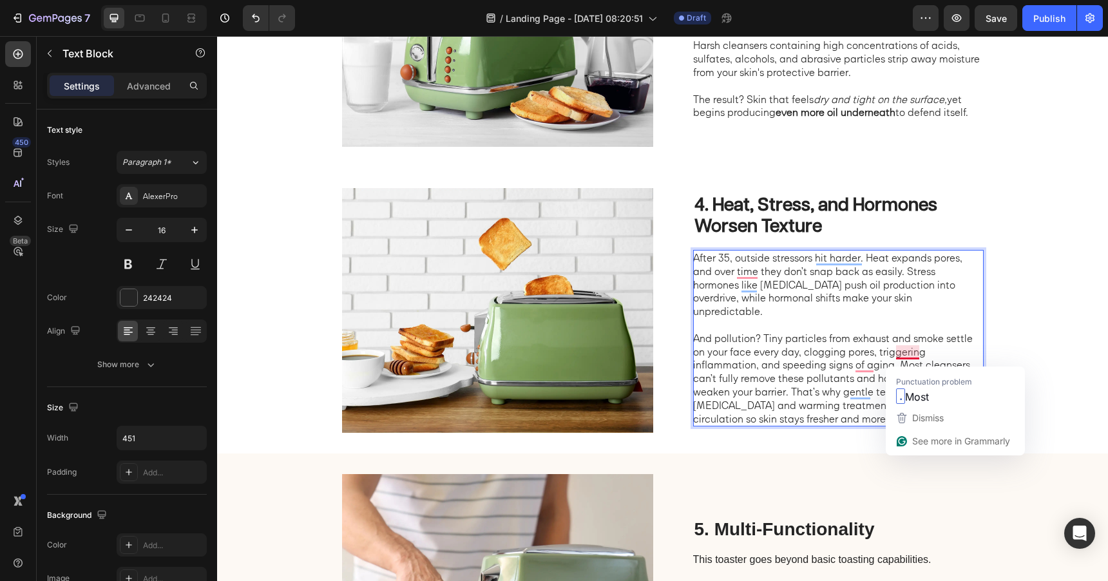
click at [896, 361] on p "And pollution? Tiny particles from exhaust and smoke settle on your face every …" at bounding box center [837, 379] width 289 height 94
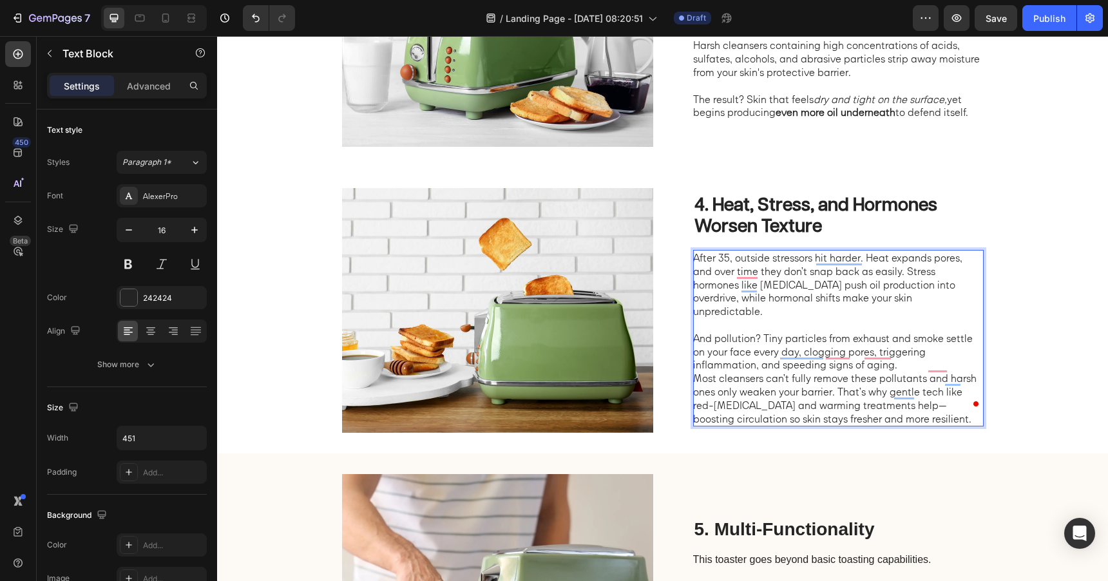
scroll to position [1151, 0]
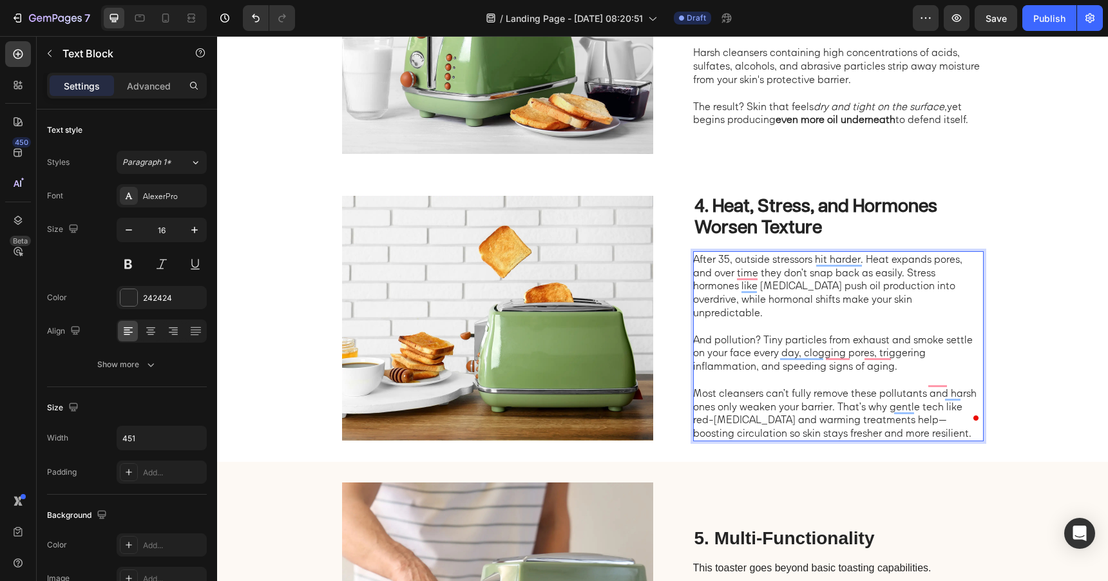
click at [700, 387] on p "Most cleansers can’t fully remove these pollutants and harsh ones only weaken y…" at bounding box center [837, 413] width 289 height 53
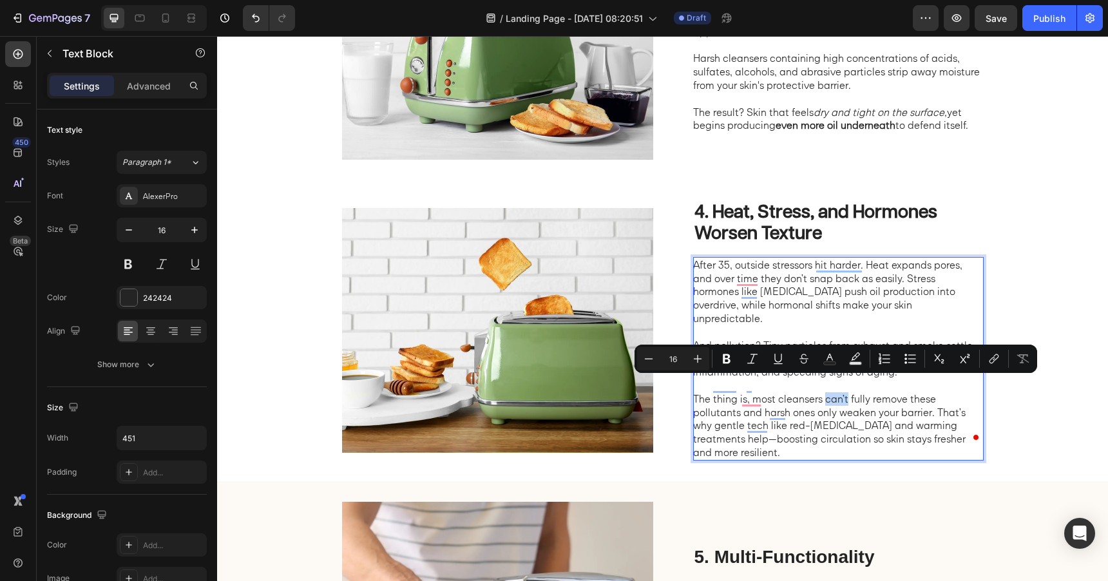
drag, startPoint x: 826, startPoint y: 388, endPoint x: 849, endPoint y: 387, distance: 22.6
click at [849, 392] on p "The thing is, most cleansers can’t fully remove these pollutants and harsh ones…" at bounding box center [837, 425] width 289 height 67
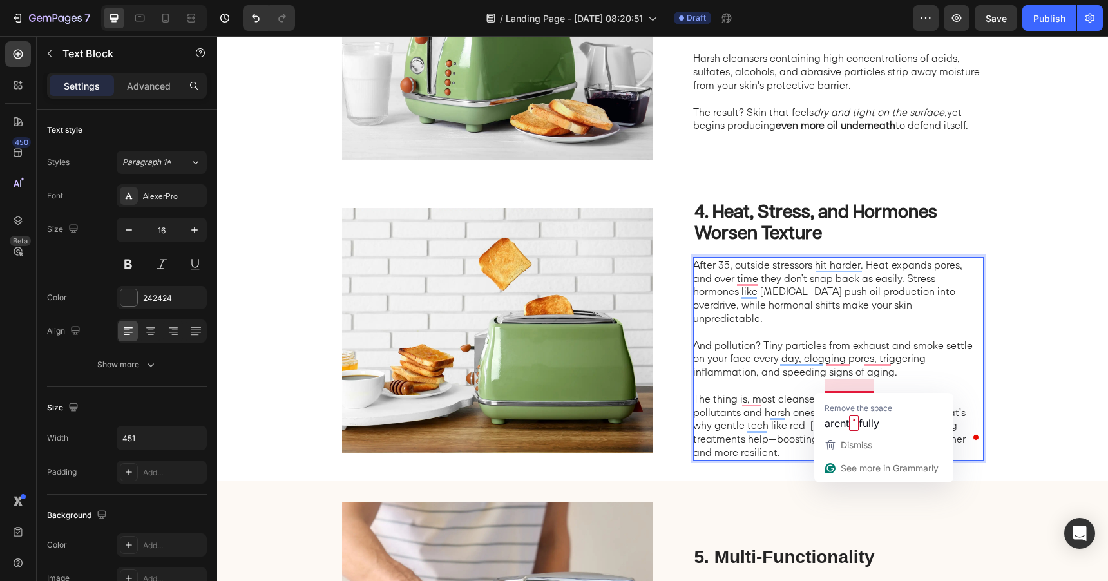
click at [875, 392] on p "The thing is, most cleansers arent fully remove these pollutants and harsh ones…" at bounding box center [837, 425] width 289 height 67
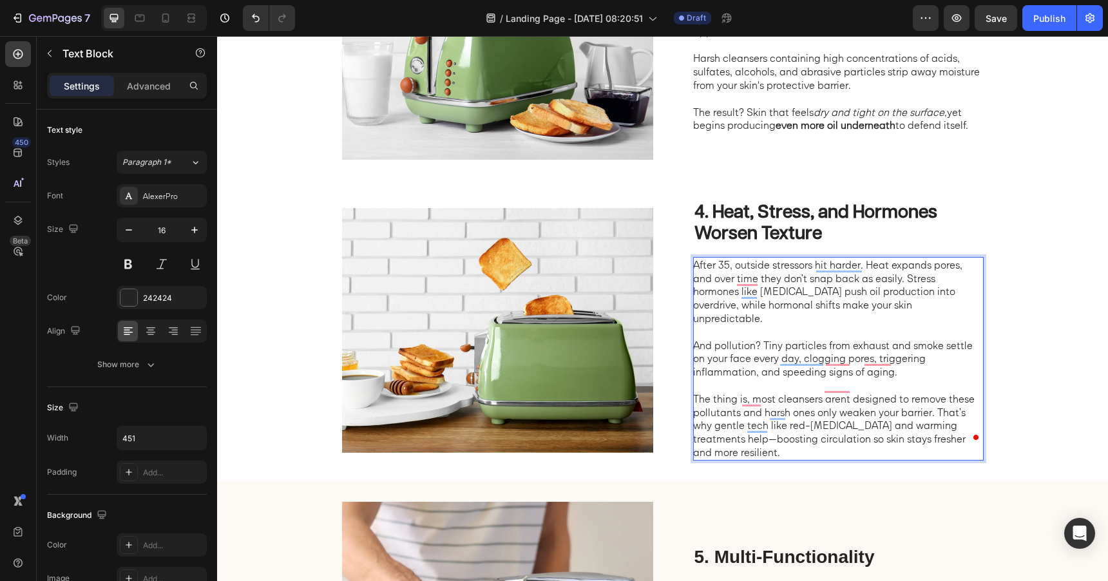
click at [713, 399] on p "The thing is, most cleansers arent designed to remove these pollutants and hars…" at bounding box center [837, 425] width 289 height 67
drag, startPoint x: 753, startPoint y: 401, endPoint x: 943, endPoint y: 401, distance: 190.8
click at [943, 401] on p "The thing is, most cleansers arent designed to remove these tiny particles and …" at bounding box center [837, 425] width 289 height 67
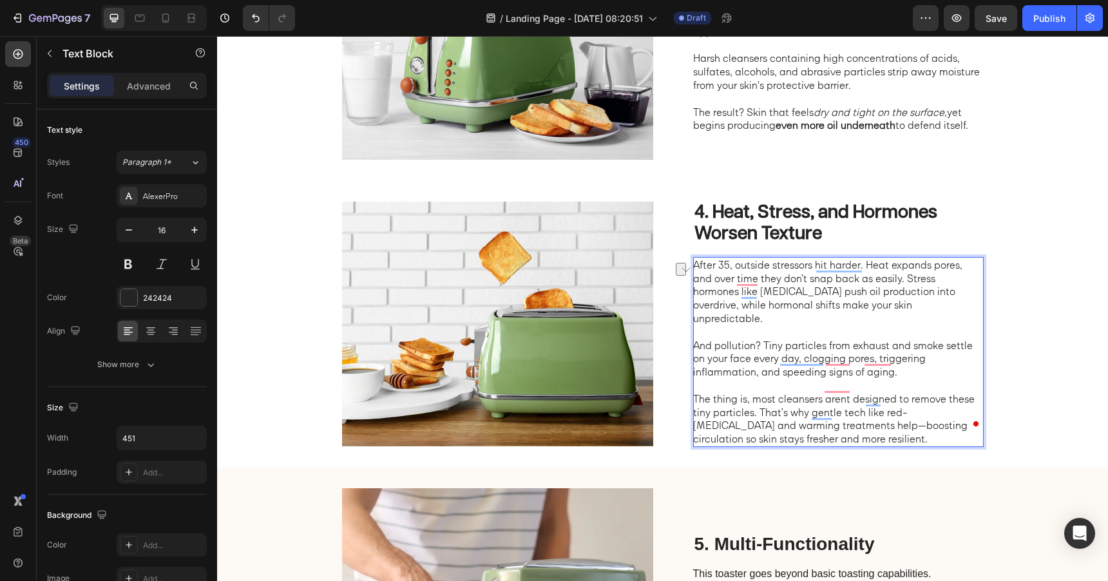
scroll to position [1151, 0]
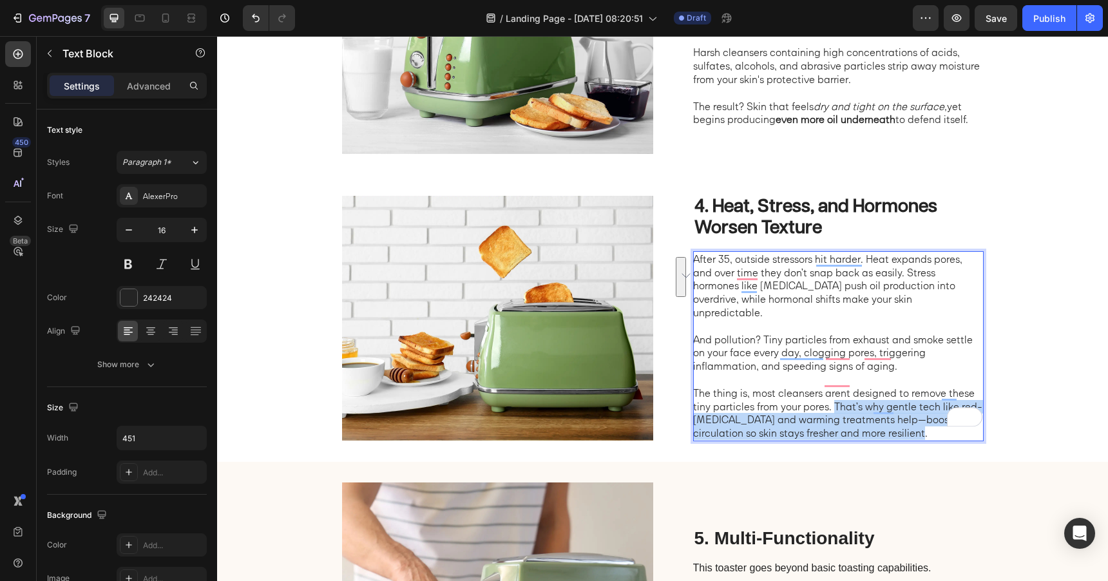
drag, startPoint x: 835, startPoint y: 399, endPoint x: 929, endPoint y: 423, distance: 96.4
click at [929, 423] on p "The thing is, most cleansers arent designed to remove these tiny particles from…" at bounding box center [837, 413] width 289 height 53
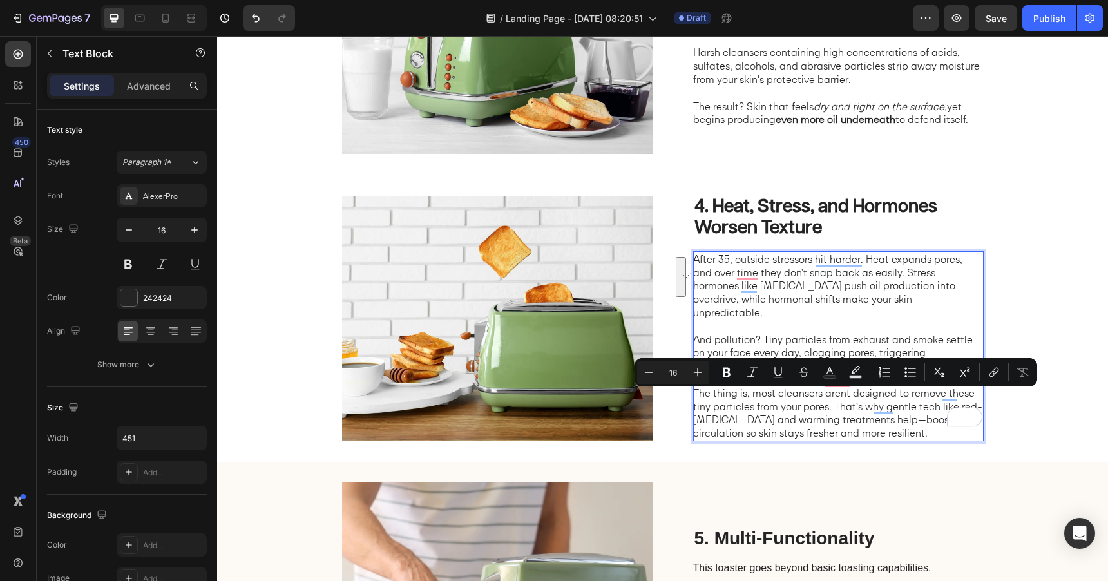
scroll to position [1165, 0]
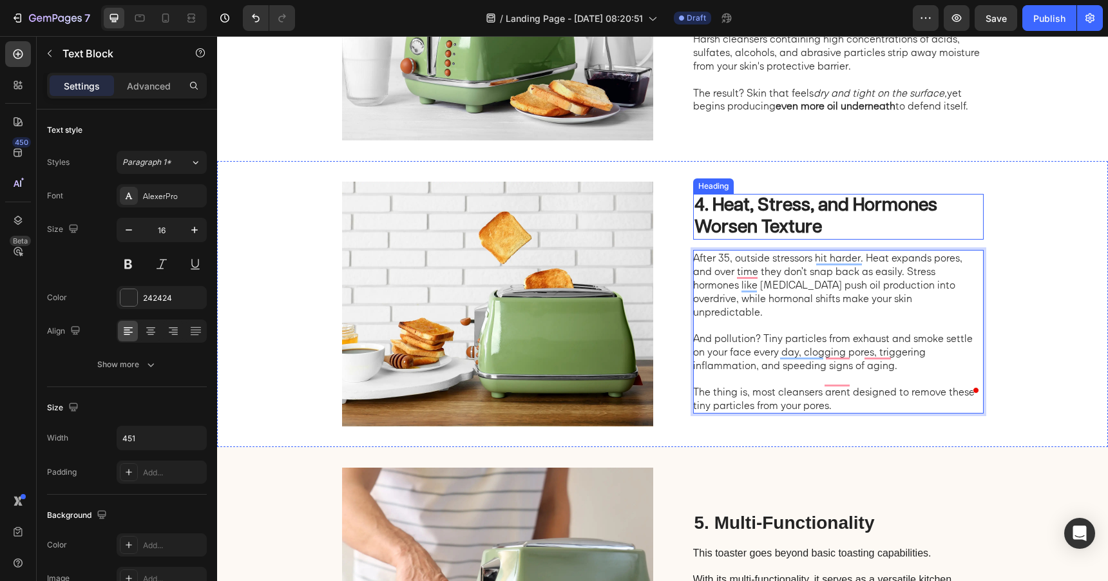
click at [786, 215] on p "4. Heat, Stress, and Hormones Worsen Texture" at bounding box center [839, 216] width 288 height 43
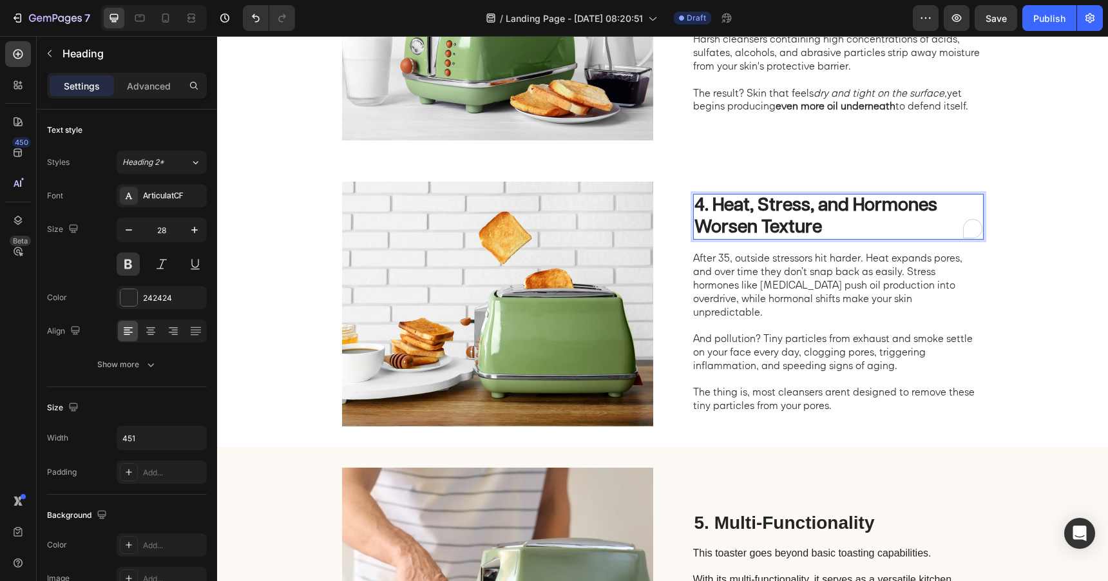
click at [786, 215] on p "4. Heat, Stress, and Hormones Worsen Texture" at bounding box center [839, 216] width 288 height 43
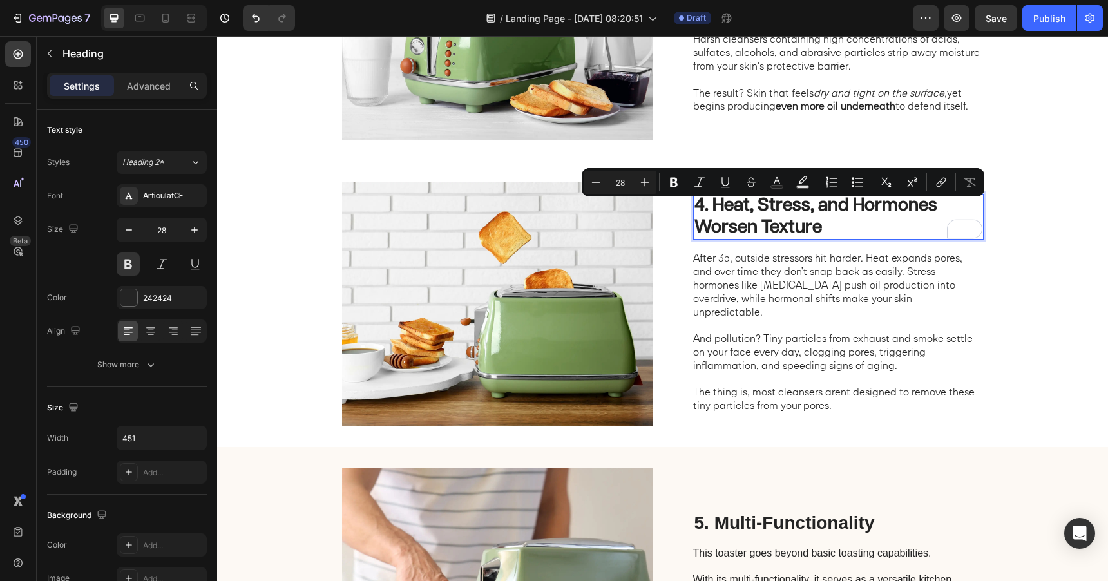
click at [728, 217] on p "4. Heat, Stress, and Hormones Worsen Texture" at bounding box center [839, 216] width 288 height 43
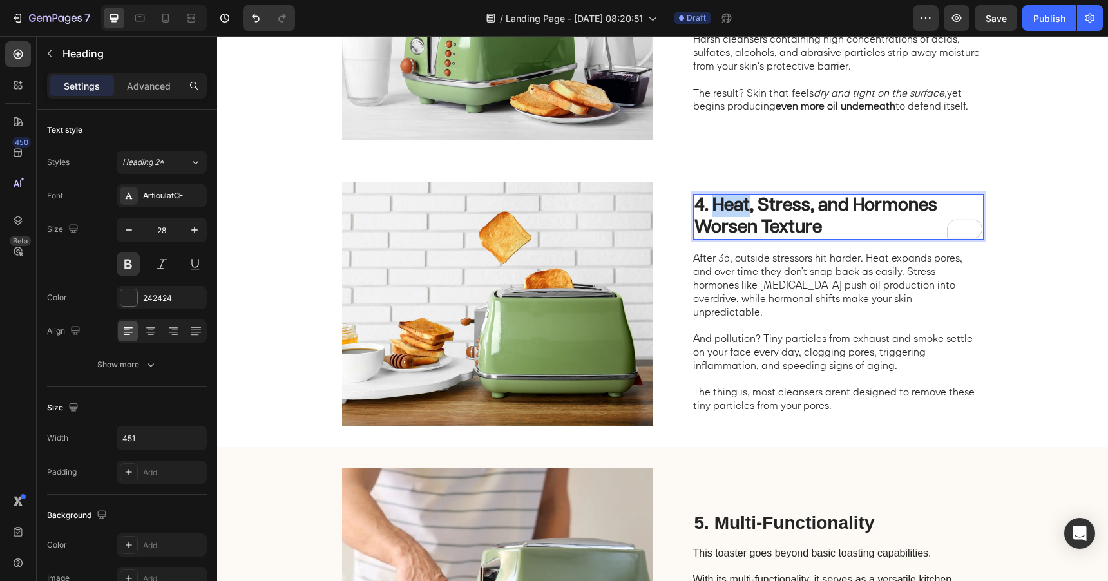
click at [728, 217] on p "4. Heat, Stress, and Hormones Worsen Texture" at bounding box center [839, 216] width 288 height 43
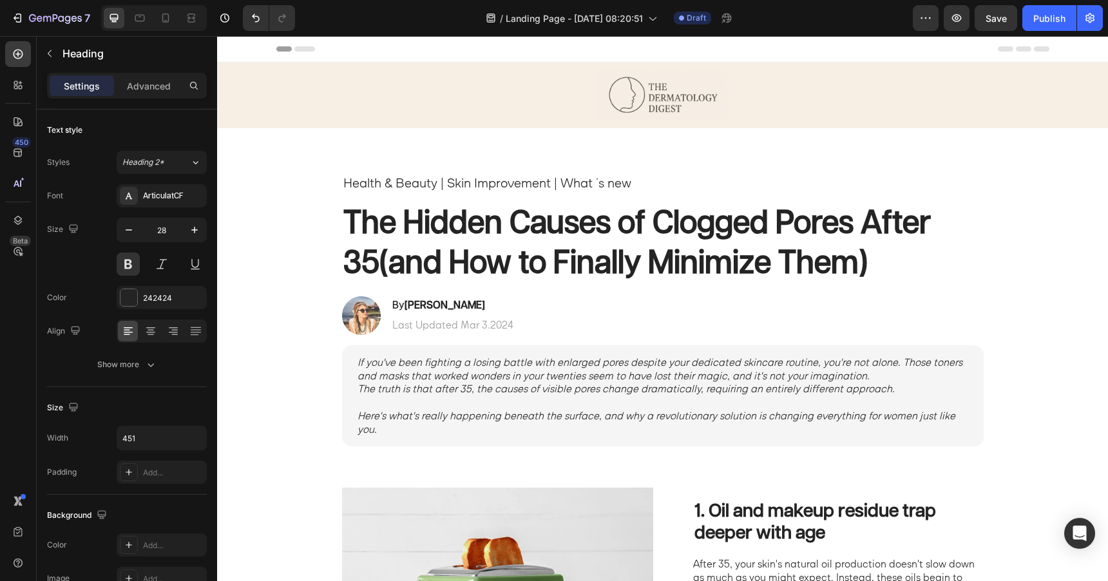
scroll to position [1165, 0]
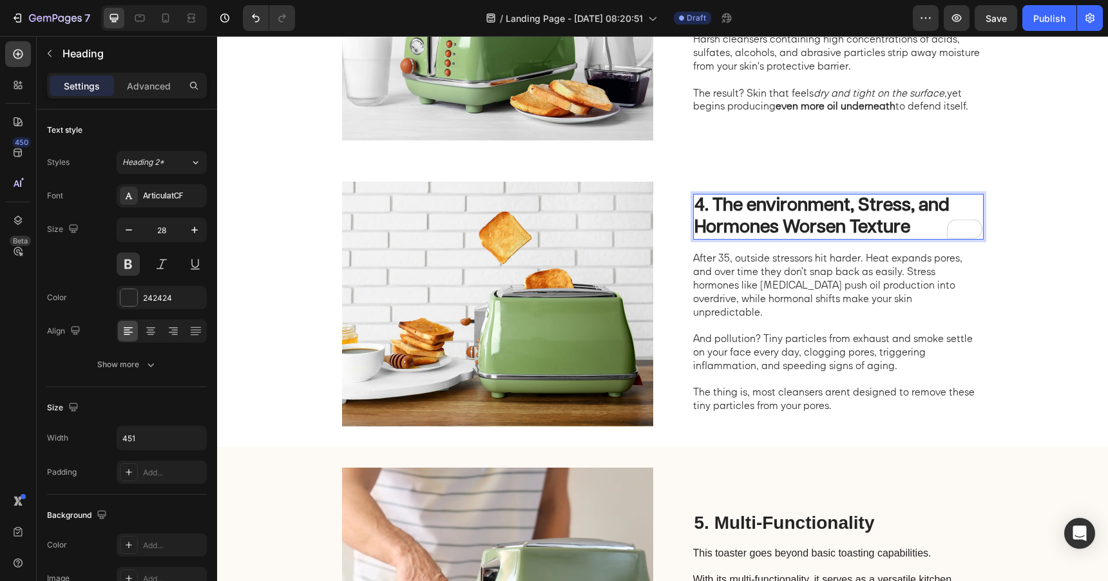
click at [757, 215] on p "4. The environment, Stress, and Hormones Worsen Texture" at bounding box center [839, 216] width 288 height 43
click at [730, 394] on p "The thing is, most cleansers arent designed to remove these tiny particles from…" at bounding box center [837, 398] width 289 height 27
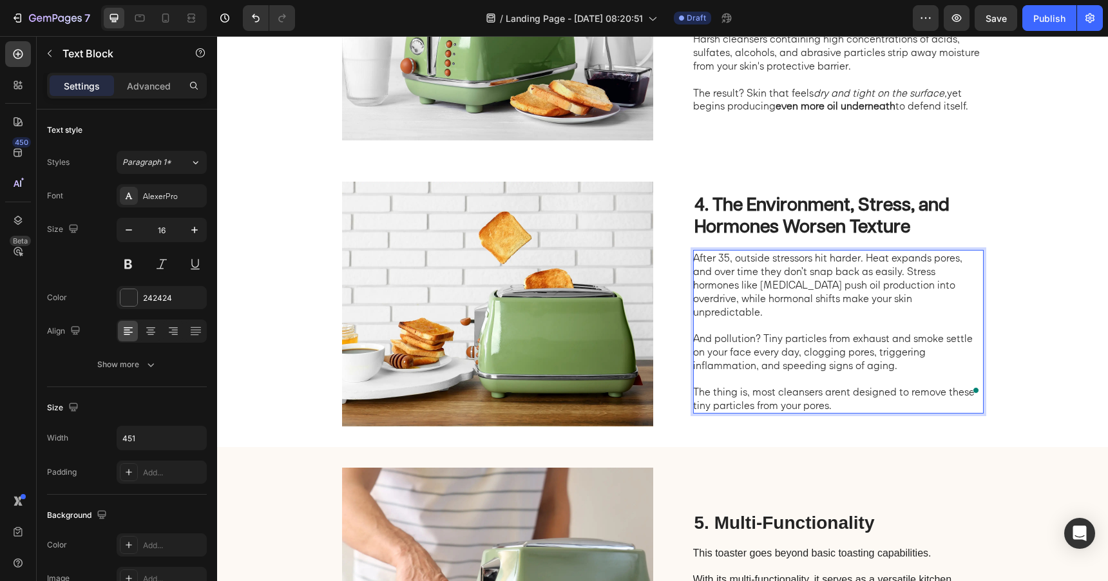
click at [852, 404] on p "The thing is, most cleansers arent designed to remove these tiny particles from…" at bounding box center [837, 398] width 289 height 27
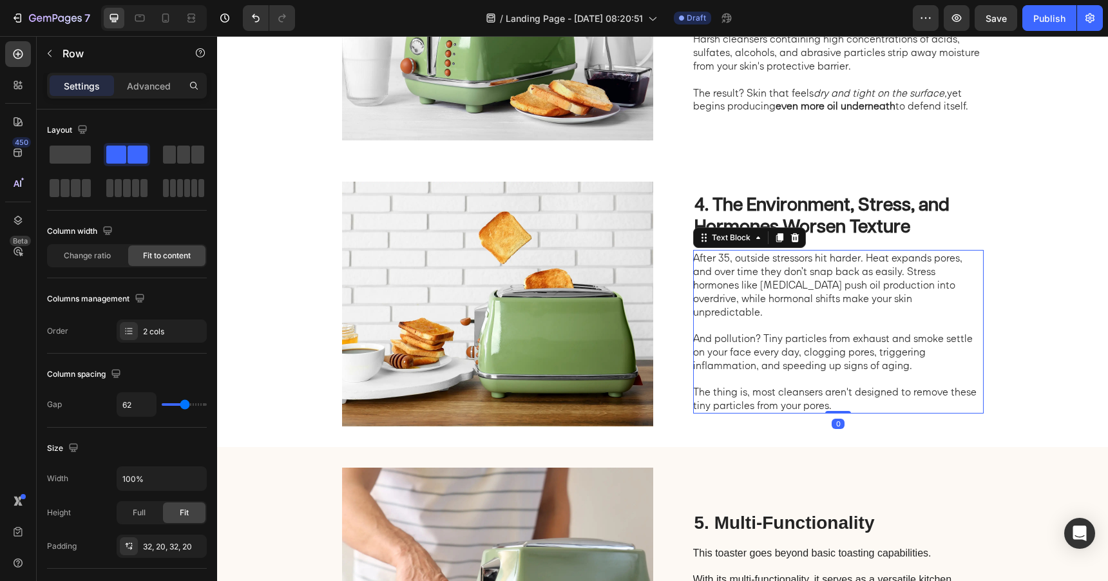
click at [836, 400] on p "The thing is, most cleansers aren't designed to remove these tiny particles fro…" at bounding box center [837, 398] width 289 height 27
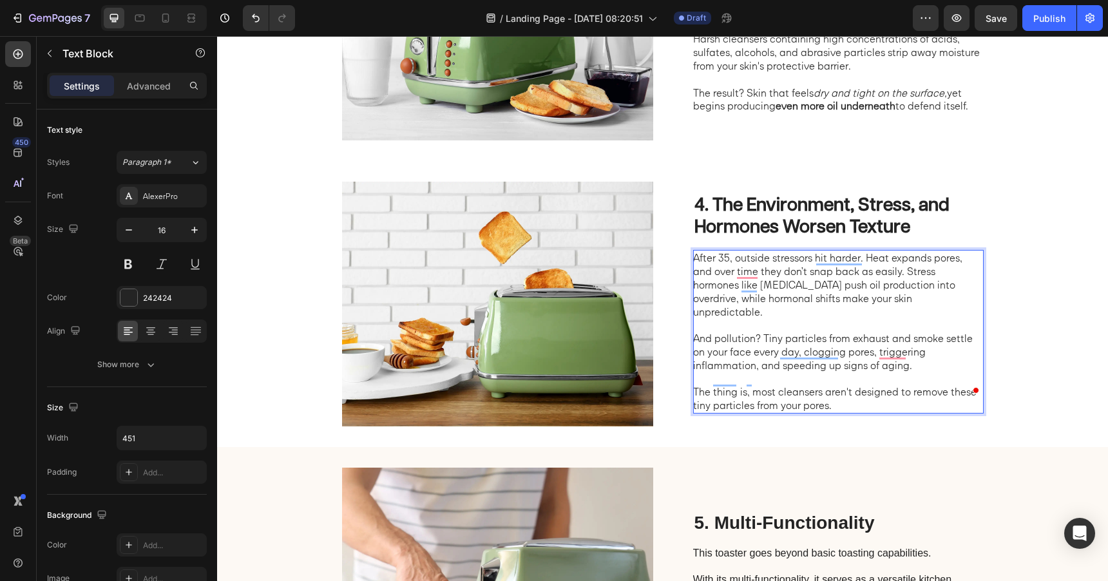
click at [795, 387] on p "The thing is, most cleansers aren't designed to remove these tiny particles fro…" at bounding box center [837, 398] width 289 height 27
copy p "The thing is, most cleansers aren't designed to remove these tiny particles fro…"
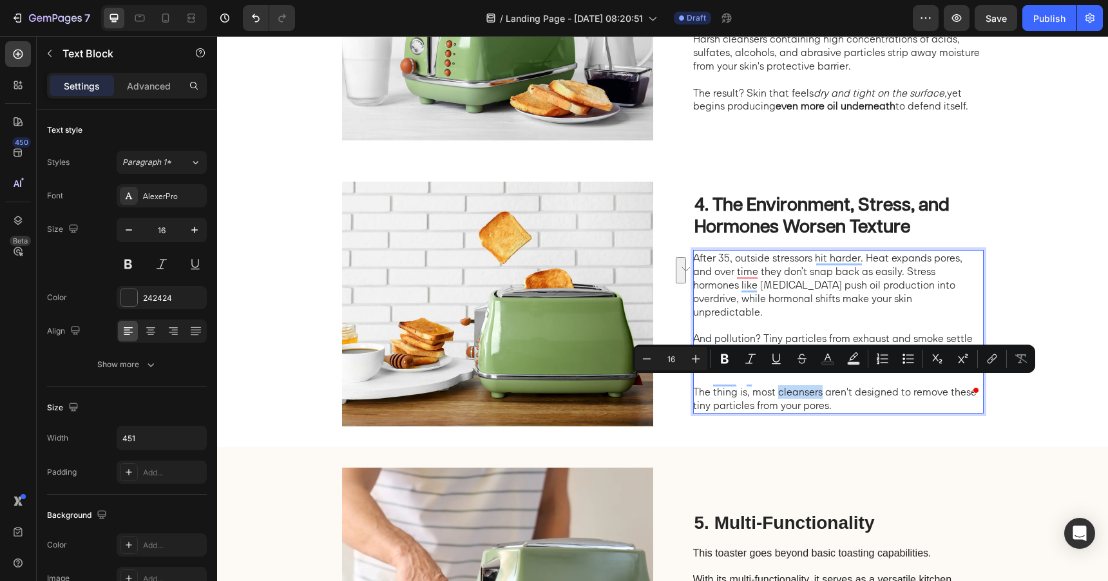
click at [856, 396] on p "The thing is, most cleansers aren't designed to remove these tiny particles fro…" at bounding box center [837, 398] width 289 height 27
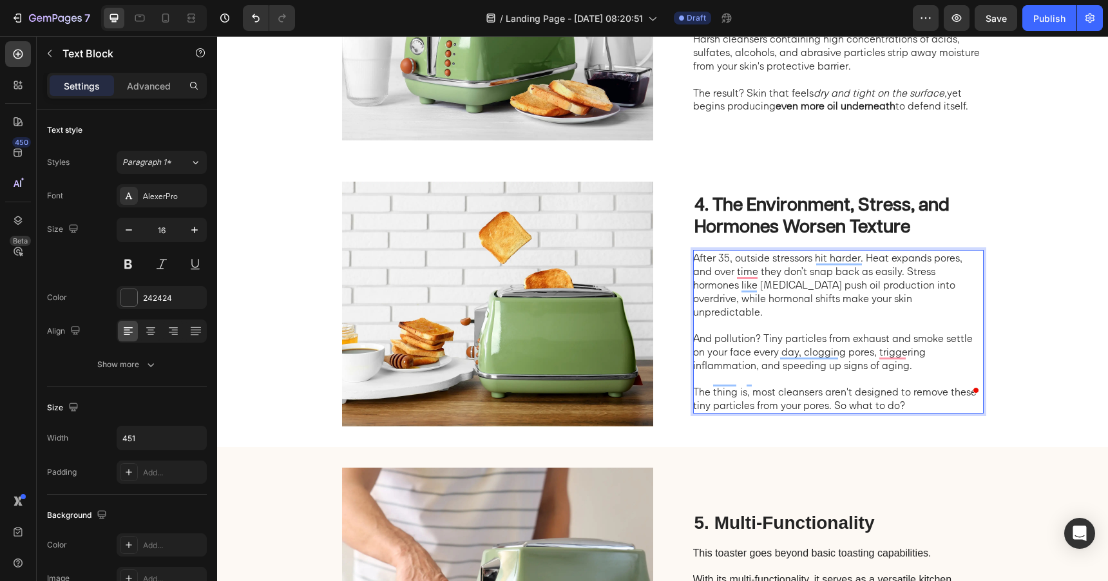
click at [846, 401] on p "The thing is, most cleansers aren't designed to remove these tiny particles fro…" at bounding box center [837, 398] width 289 height 27
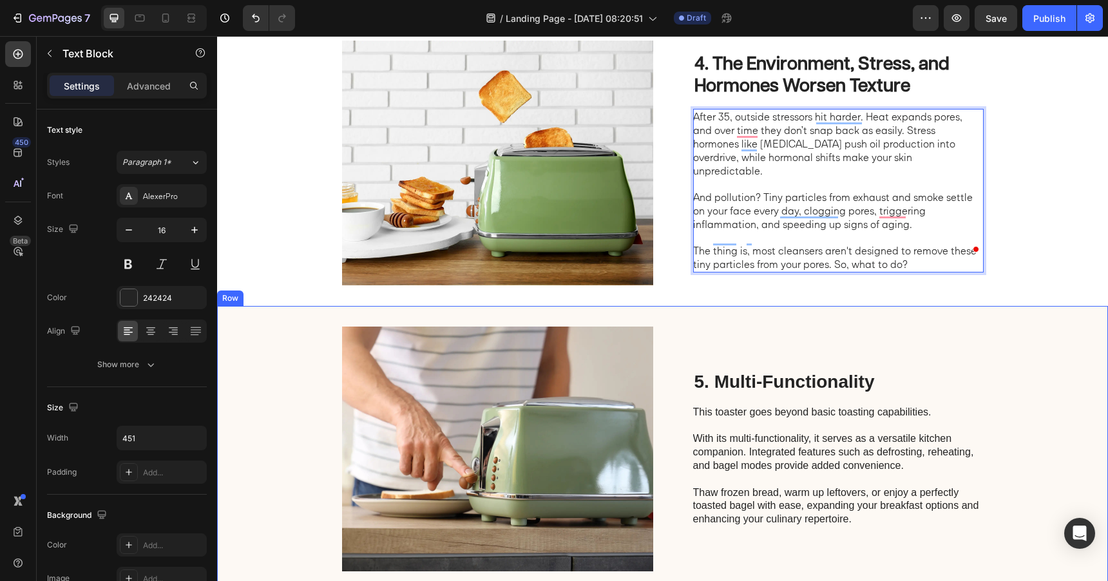
scroll to position [1306, 0]
drag, startPoint x: 835, startPoint y: 259, endPoint x: 924, endPoint y: 253, distance: 89.2
click at [924, 253] on p "The thing is, most cleansers aren't designed to remove these tiny particles fro…" at bounding box center [837, 257] width 289 height 27
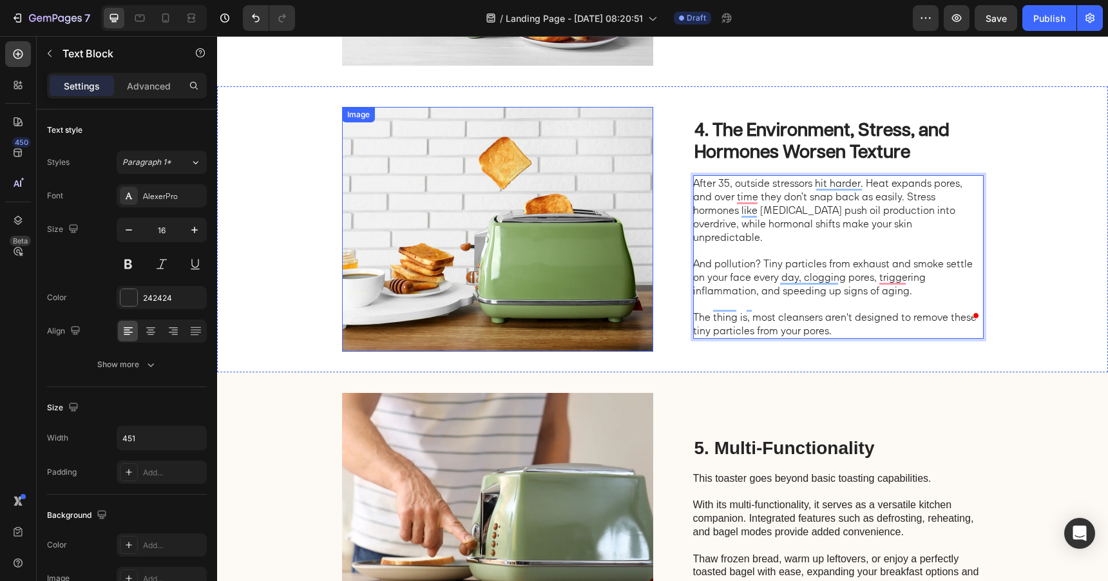
scroll to position [1241, 0]
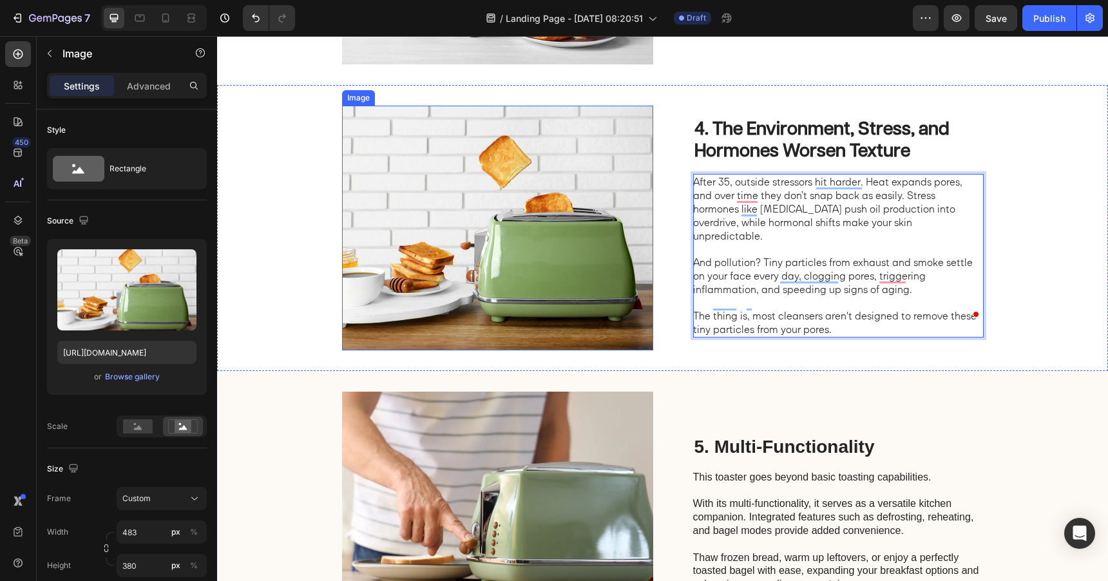
click at [508, 258] on img at bounding box center [497, 228] width 311 height 245
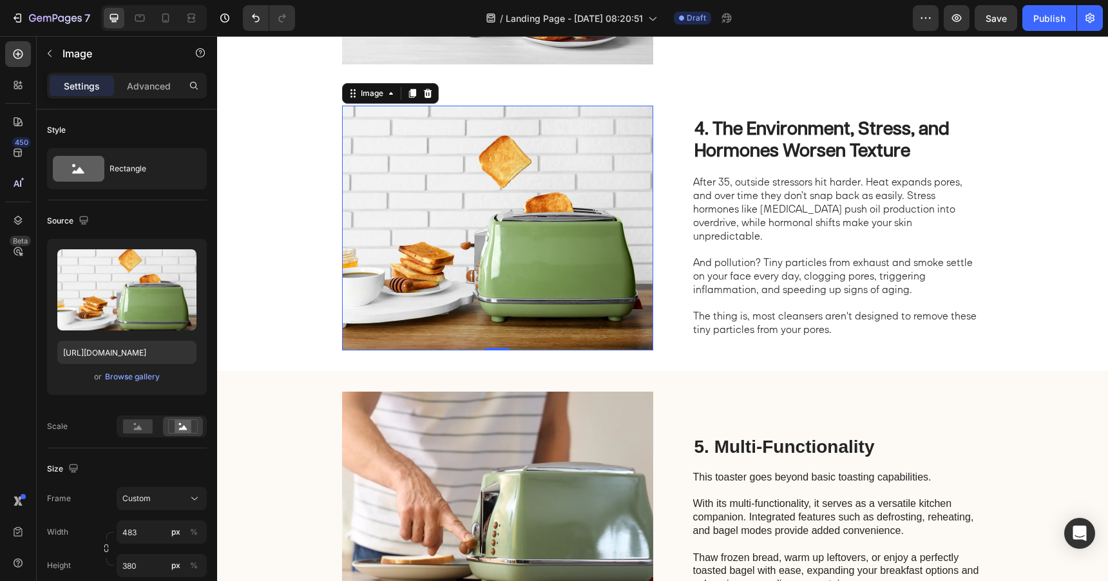
click at [501, 237] on img at bounding box center [497, 228] width 311 height 245
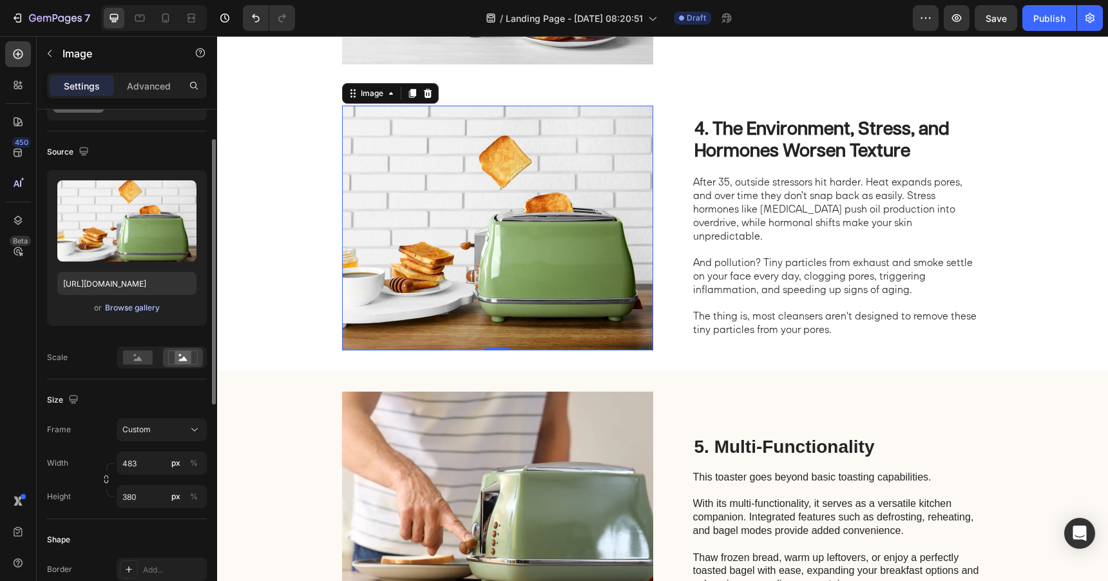
scroll to position [72, 0]
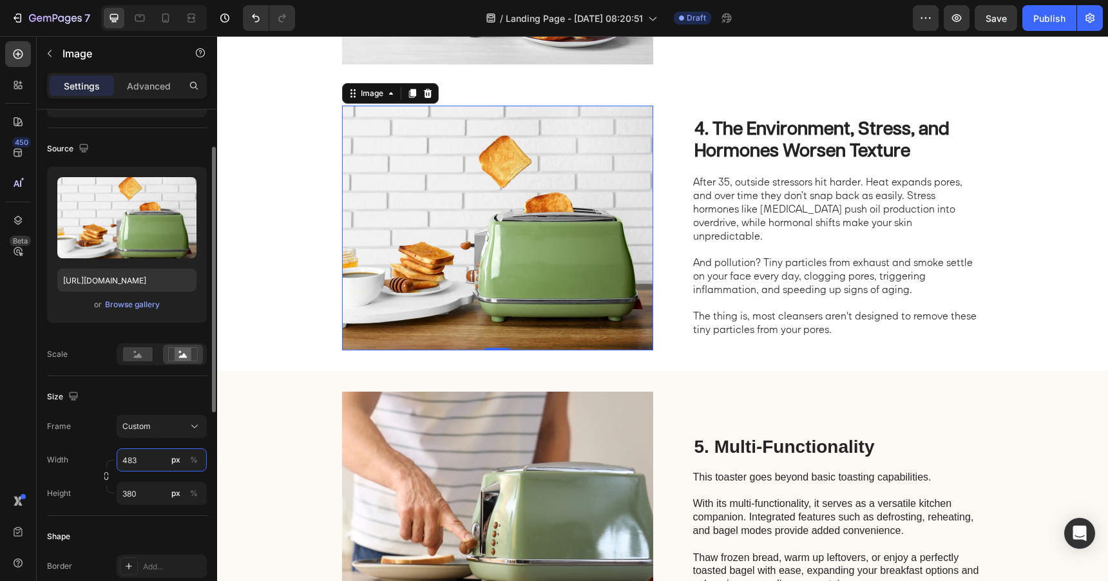
click at [151, 461] on input "483" at bounding box center [162, 460] width 90 height 23
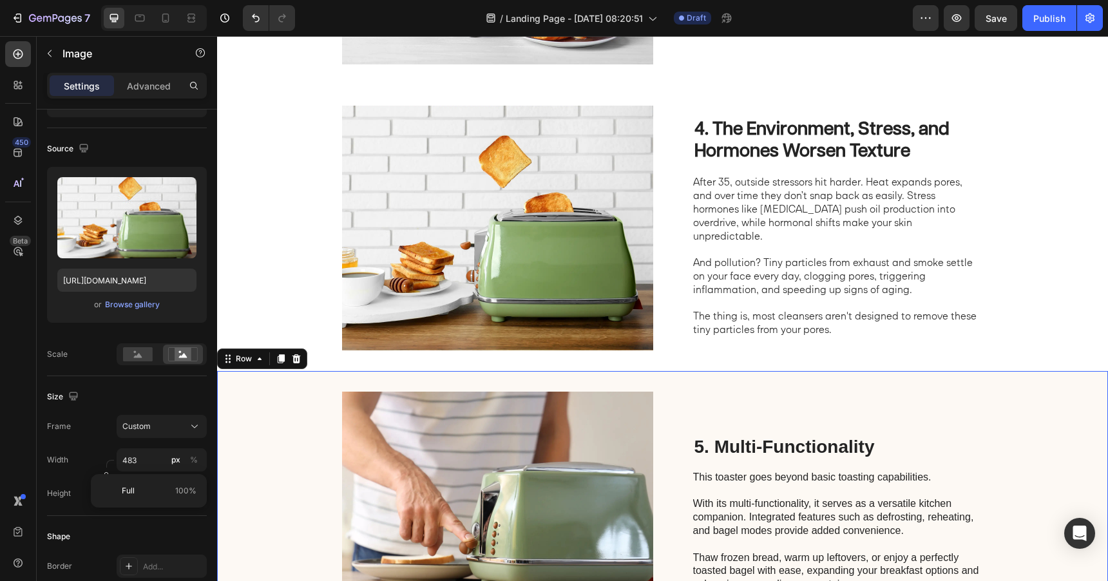
click at [241, 427] on div "5. Multi-Functionality Heading This toaster goes beyond basic toasting capabili…" at bounding box center [662, 514] width 891 height 286
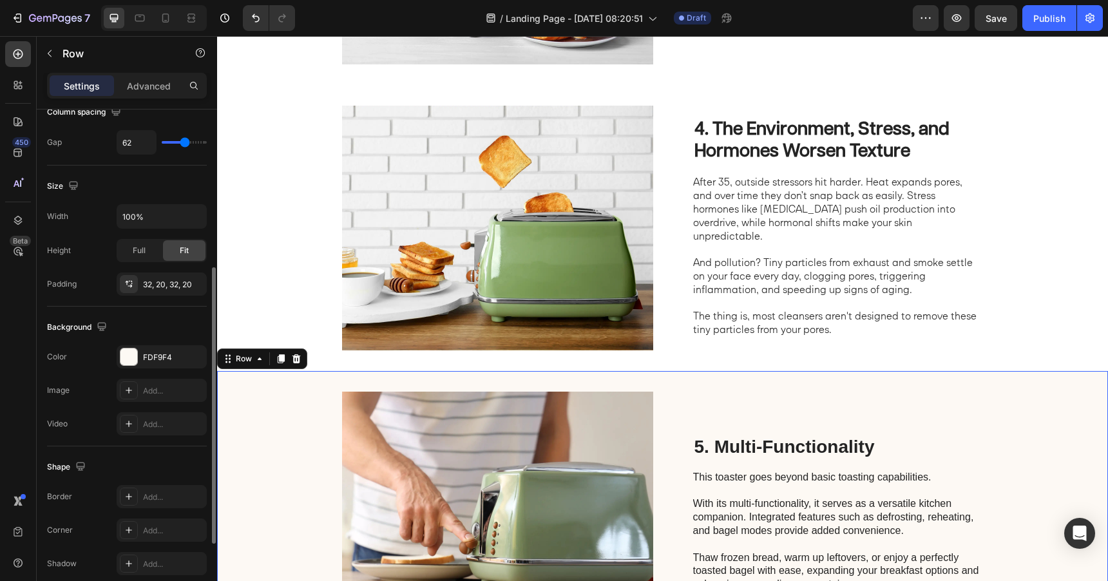
scroll to position [278, 0]
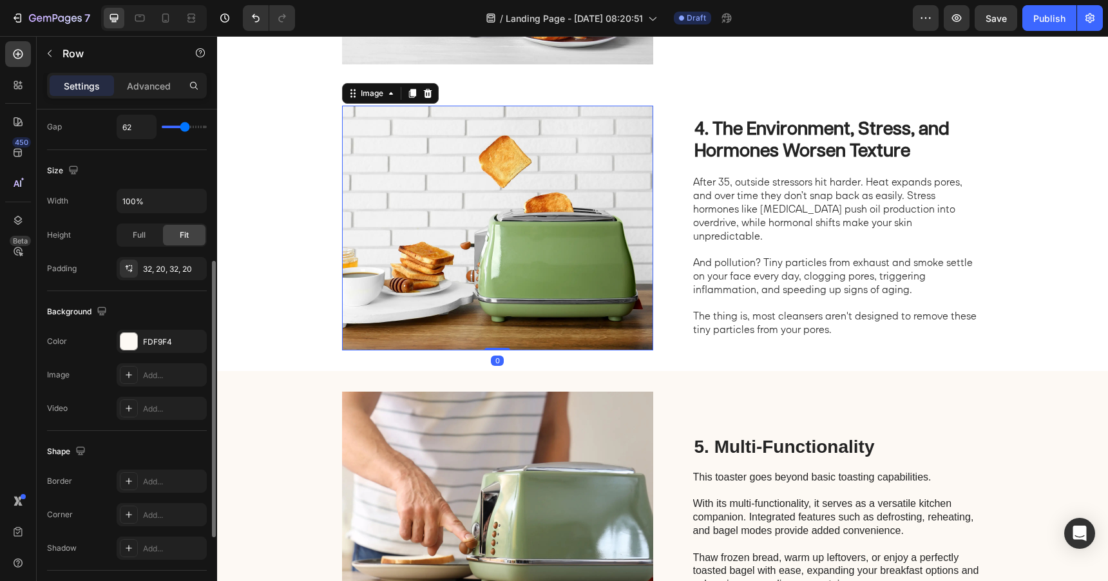
click at [424, 258] on img at bounding box center [497, 228] width 311 height 245
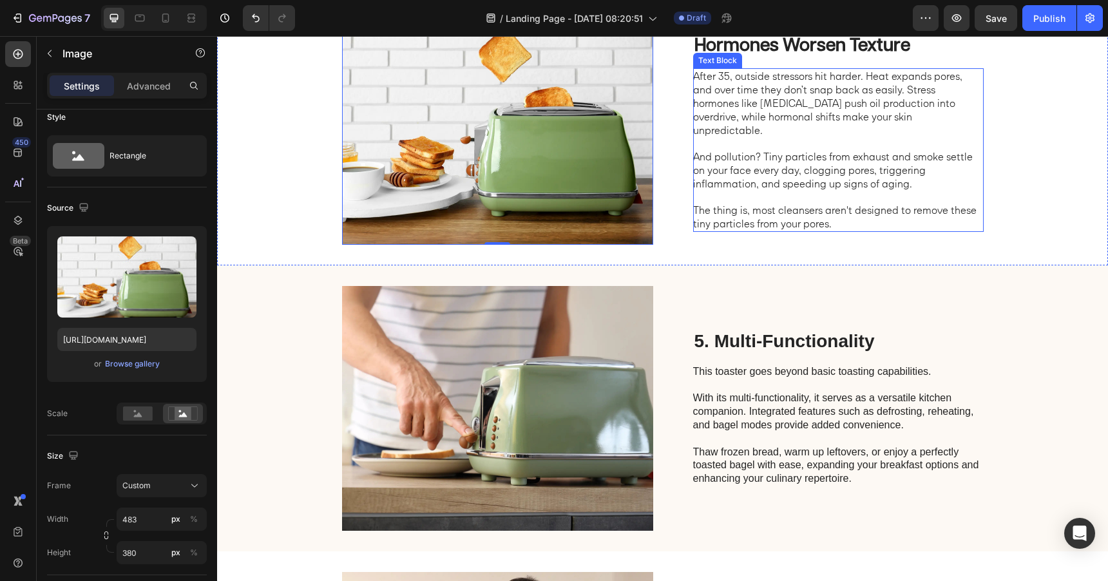
scroll to position [1360, 0]
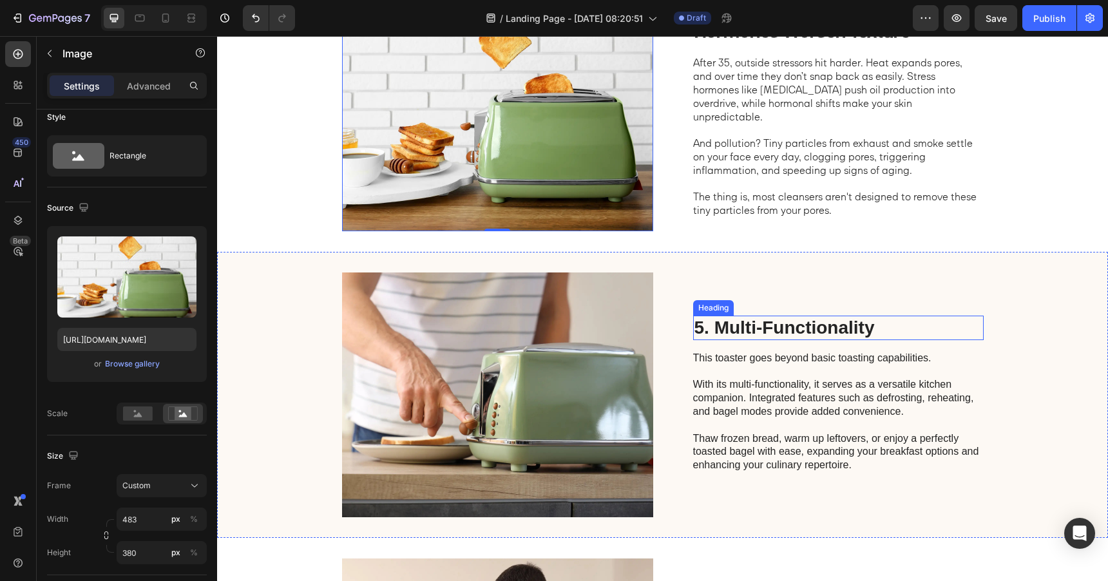
click at [733, 327] on h2 "5. Multi-Functionality" at bounding box center [838, 328] width 291 height 24
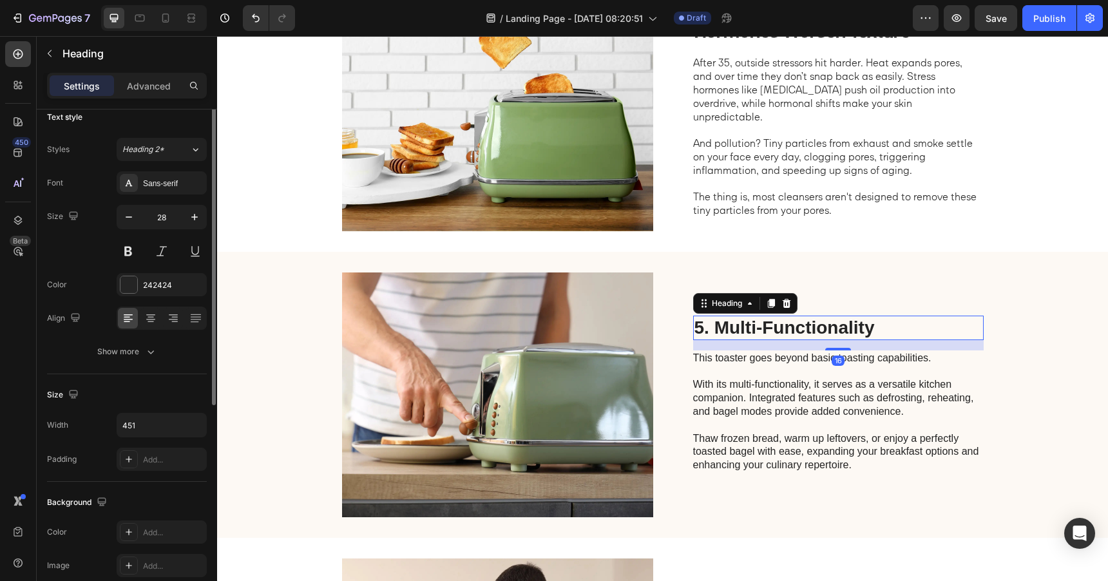
scroll to position [0, 0]
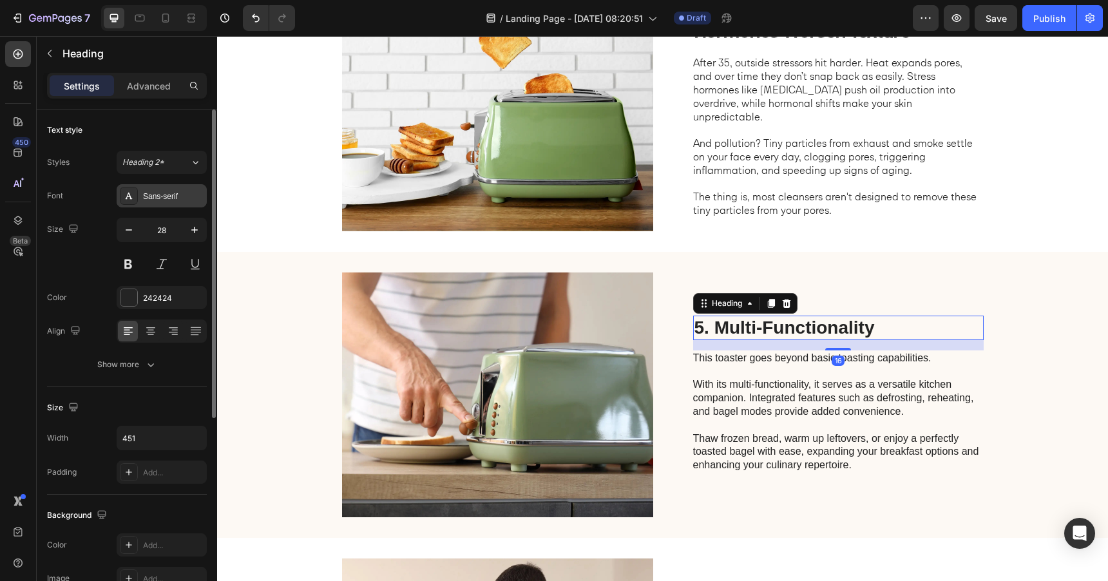
click at [171, 193] on div "Sans-serif" at bounding box center [173, 197] width 61 height 12
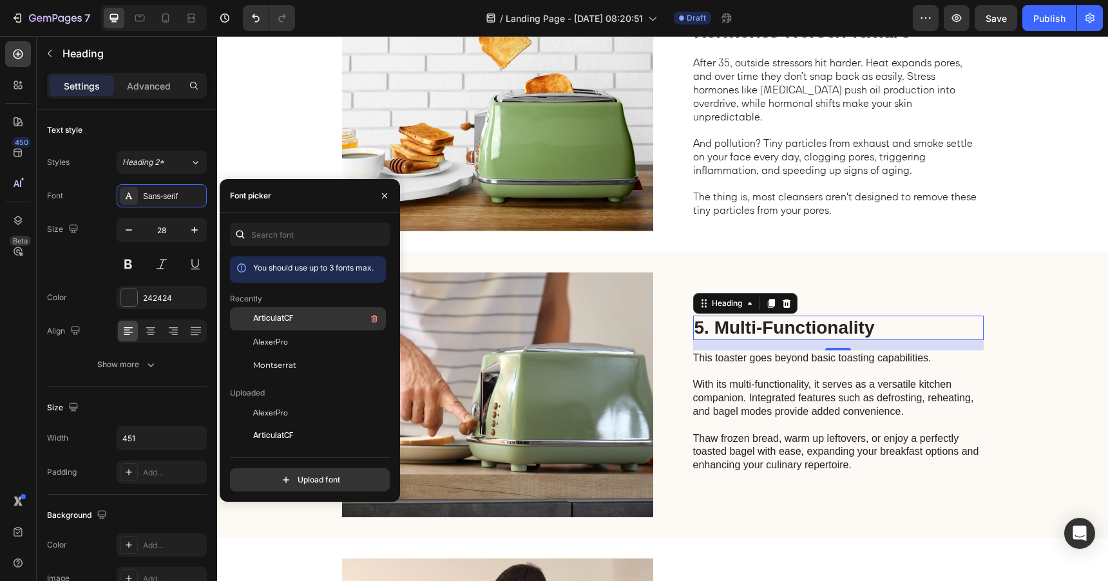
click at [282, 313] on div "ArticulatCF" at bounding box center [318, 318] width 130 height 15
click at [753, 325] on h2 "5. Multi-Functionality" at bounding box center [838, 328] width 291 height 24
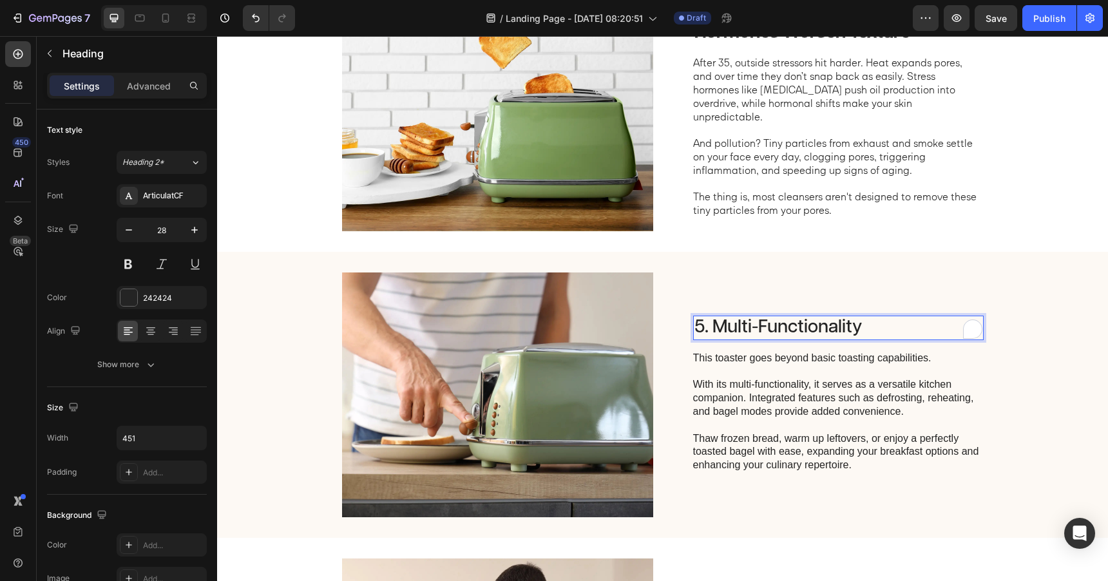
click at [716, 327] on p "5. Multi-Functionality" at bounding box center [839, 328] width 288 height 22
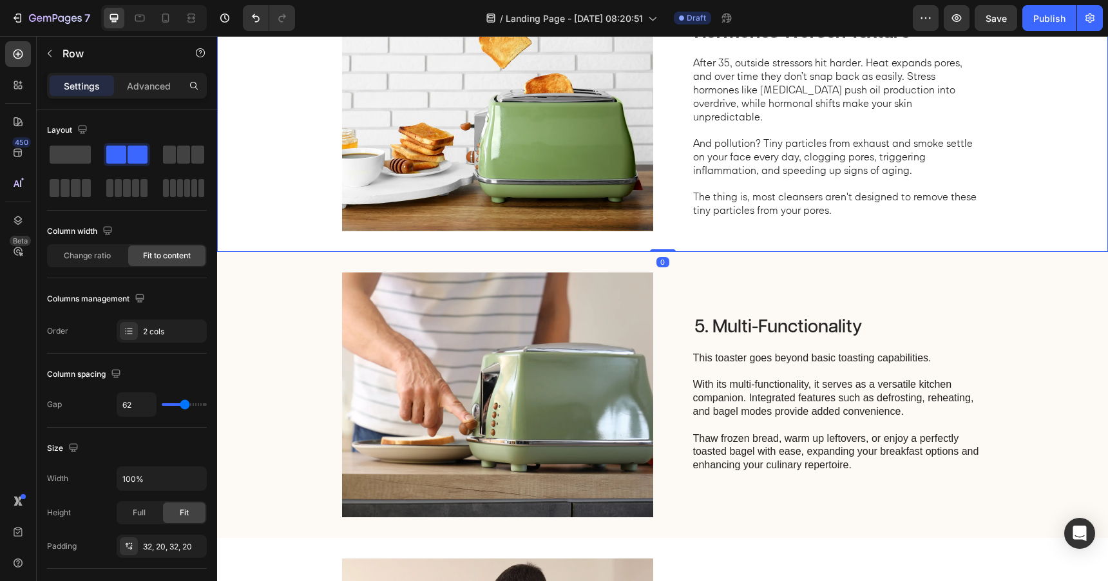
click at [733, 239] on div "4. The Environment, Stress, and Hormones Worsen Texture Heading After 35, outsi…" at bounding box center [662, 109] width 891 height 286
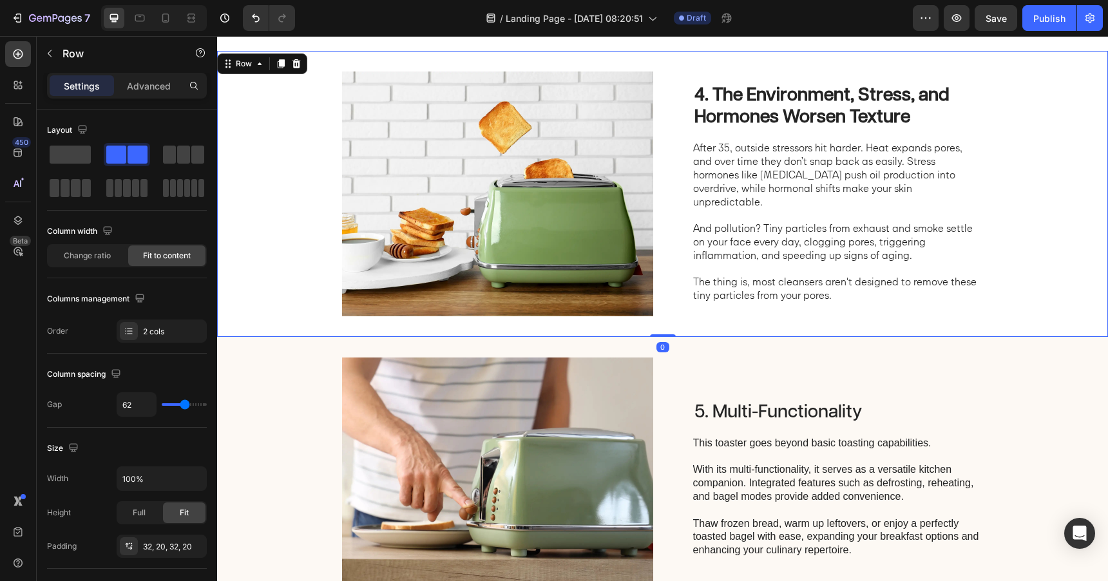
scroll to position [1209, 0]
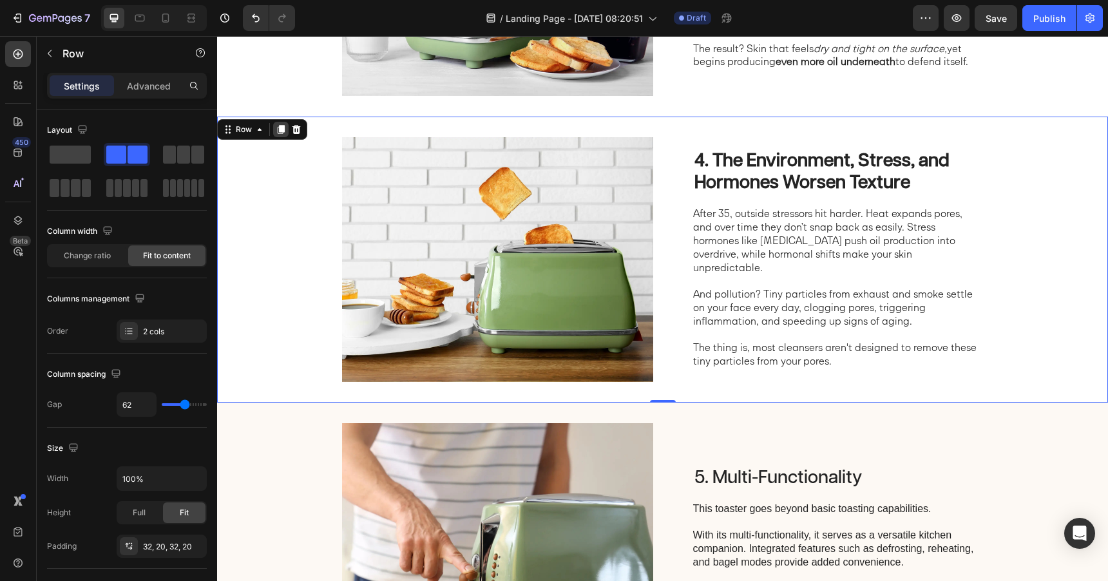
click at [280, 128] on icon at bounding box center [281, 129] width 7 height 9
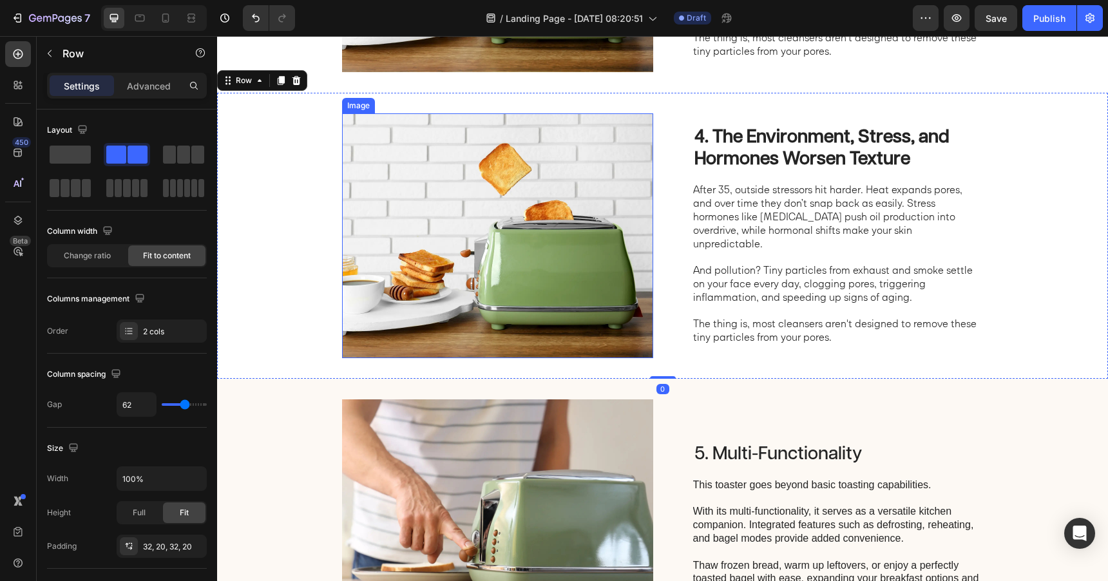
scroll to position [1530, 0]
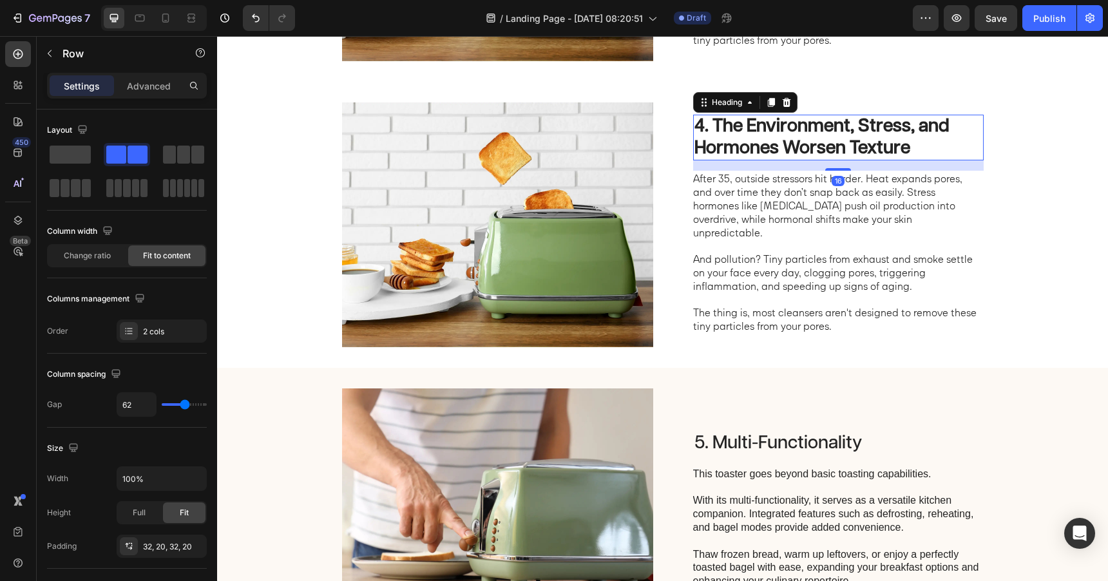
click at [748, 131] on h2 "4. The Environment, Stress, and Hormones Worsen Texture" at bounding box center [838, 138] width 291 height 46
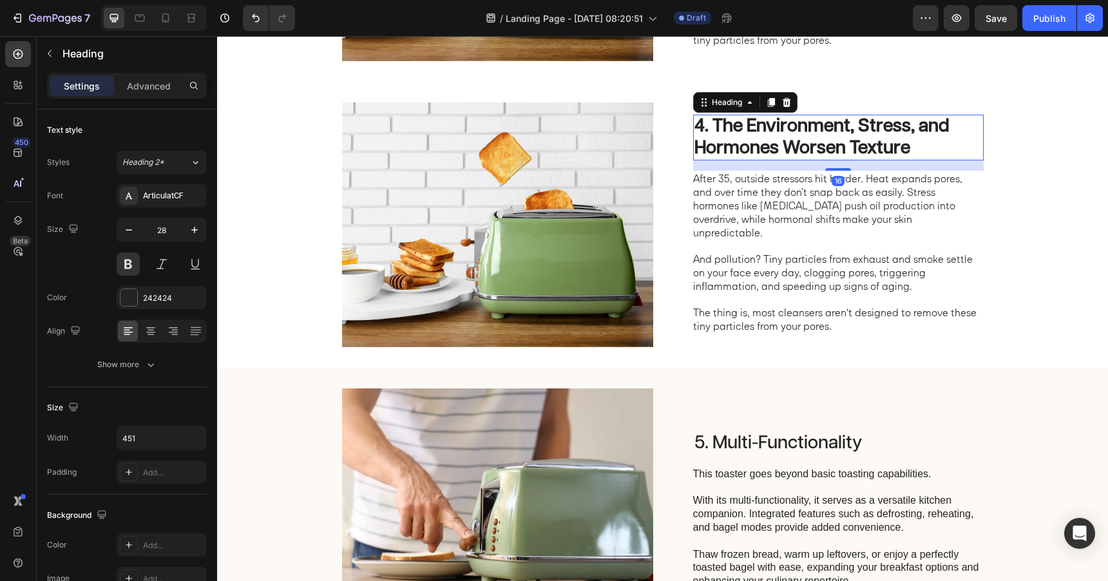
click at [716, 130] on h2 "4. The Environment, Stress, and Hormones Worsen Texture" at bounding box center [838, 138] width 291 height 46
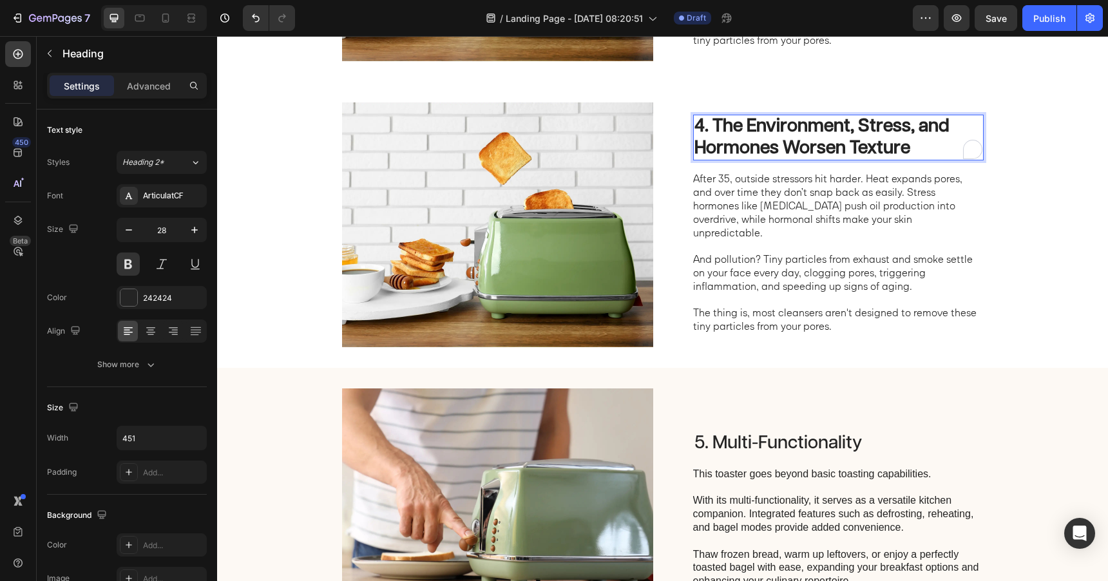
click at [704, 135] on p "4. The Environment, Stress, and Hormones Worsen Texture" at bounding box center [839, 137] width 288 height 43
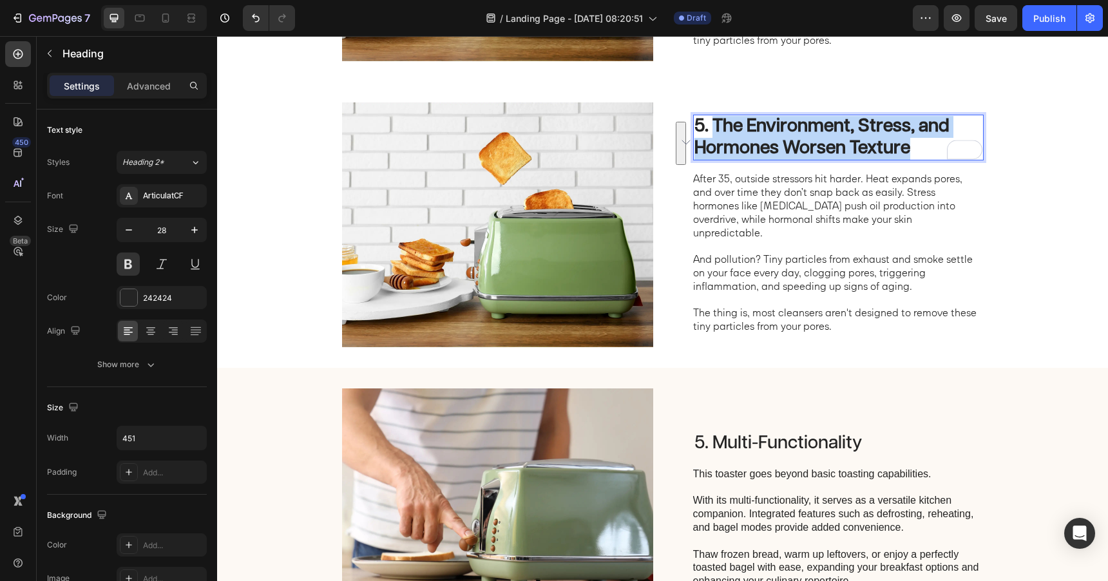
drag, startPoint x: 712, startPoint y: 135, endPoint x: 908, endPoint y: 160, distance: 197.5
click at [908, 159] on p "5. The Environment, Stress, and Hormones Worsen Texture" at bounding box center [839, 137] width 288 height 43
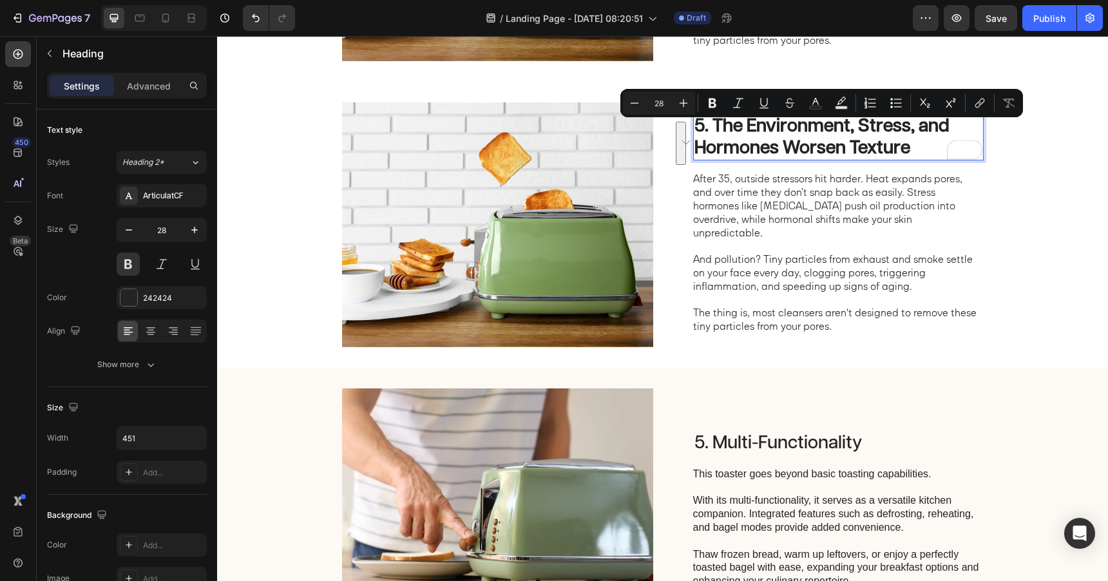
scroll to position [1520, 0]
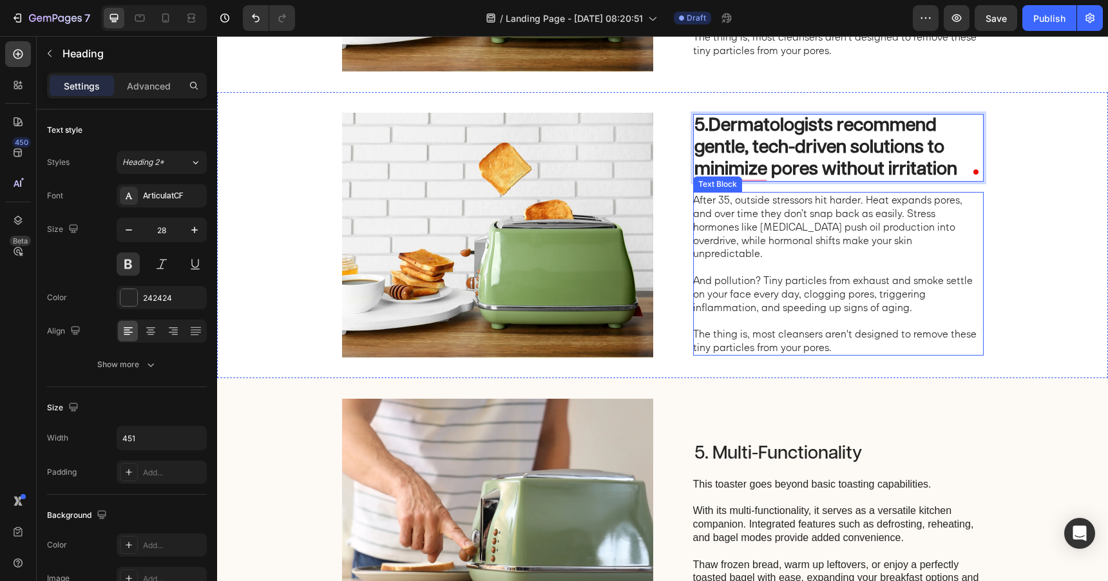
click at [824, 235] on p "After 35, outside stressors hit harder. Heat expands pores, and over time they …" at bounding box center [837, 226] width 289 height 67
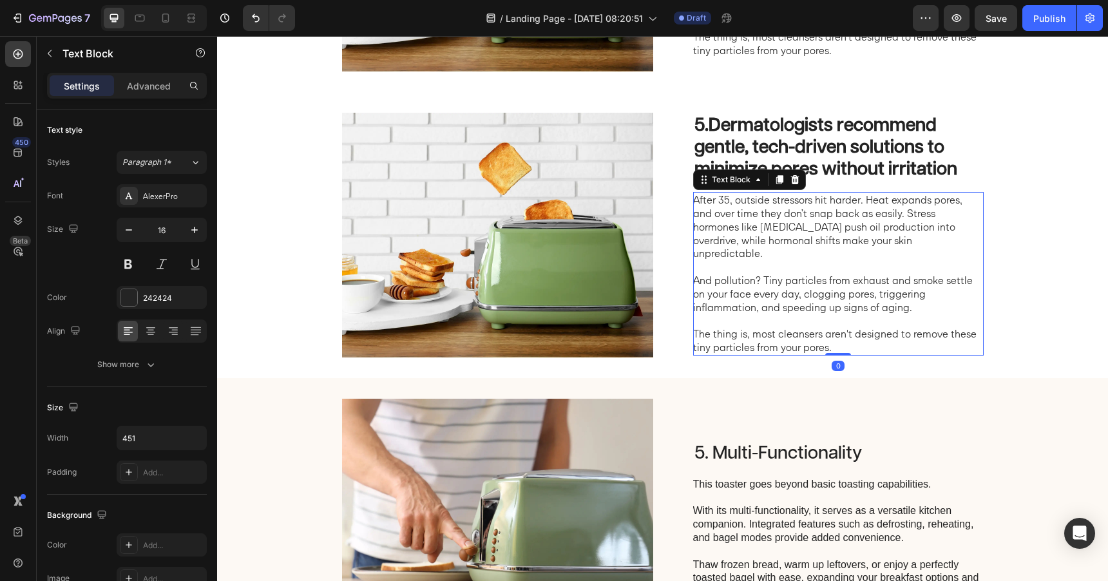
click at [824, 235] on p "After 35, outside stressors hit harder. Heat expands pores, and over time they …" at bounding box center [837, 226] width 289 height 67
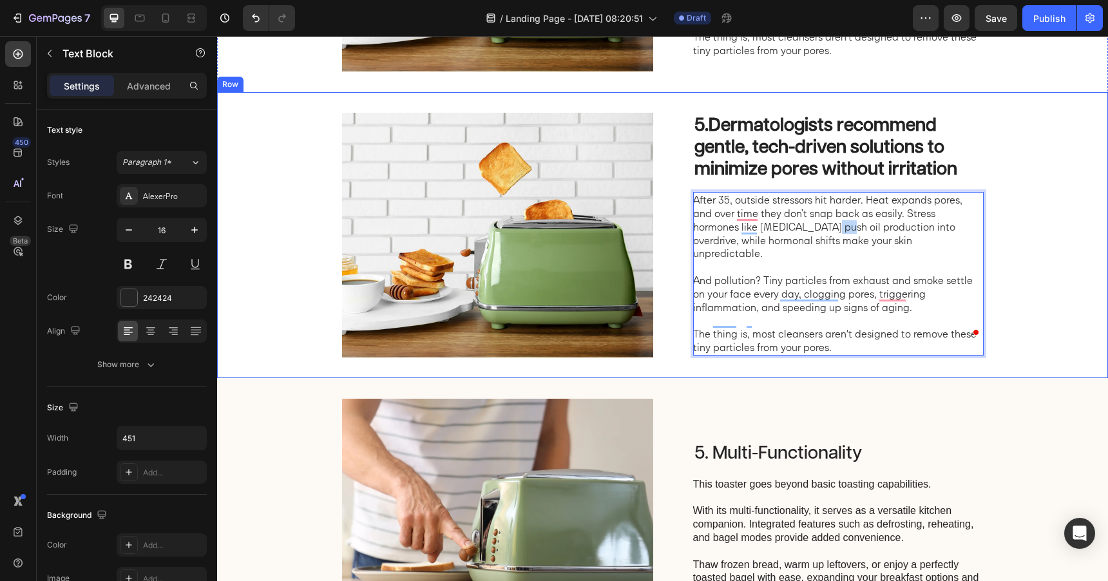
drag, startPoint x: 840, startPoint y: 341, endPoint x: 685, endPoint y: 208, distance: 203.8
click at [685, 208] on div "5. Dermatologists recommend gentle, tech-driven solutions to minimize pores wit…" at bounding box center [662, 235] width 891 height 286
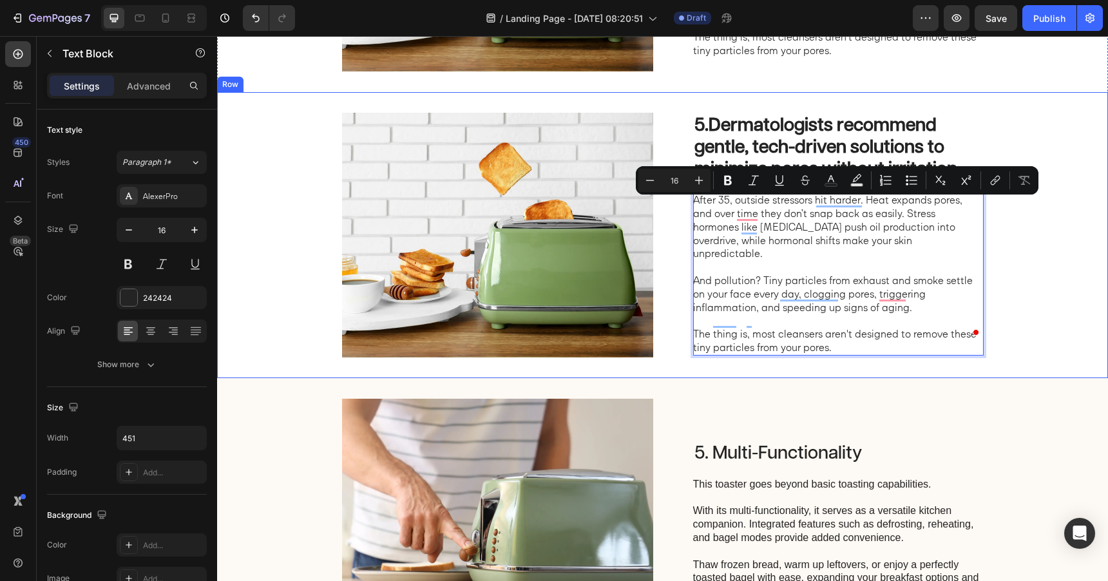
scroll to position [1553, 0]
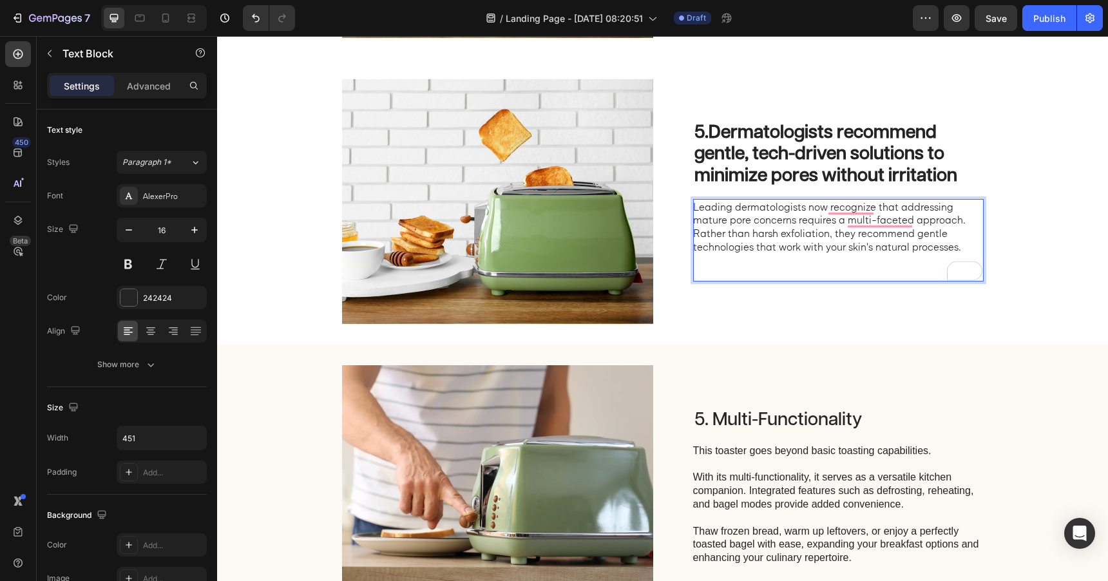
click at [739, 269] on p "Rich Text Editor. Editing area: main" at bounding box center [837, 267] width 289 height 27
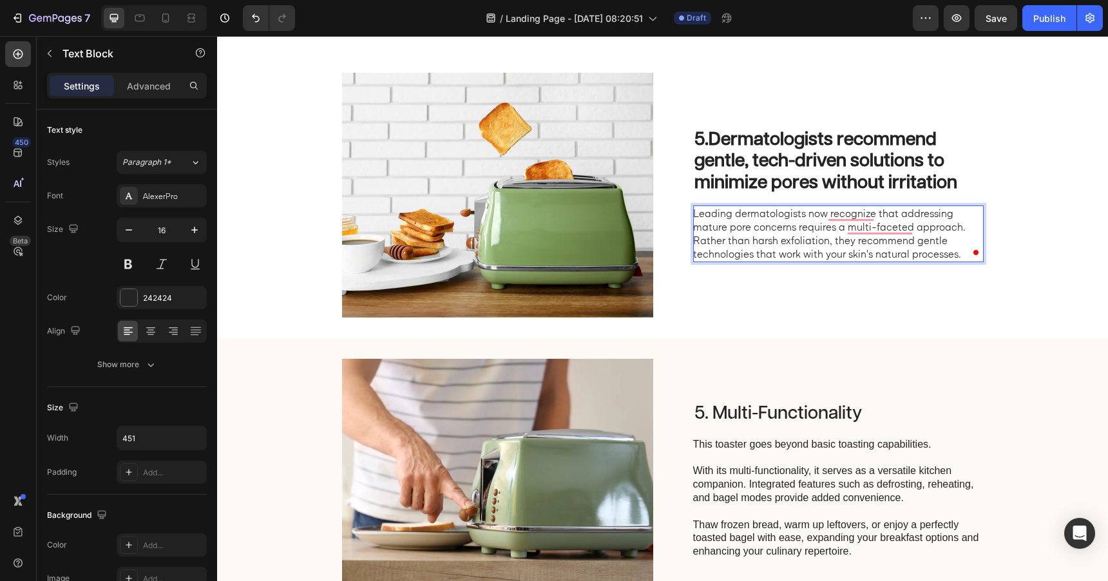
scroll to position [1567, 0]
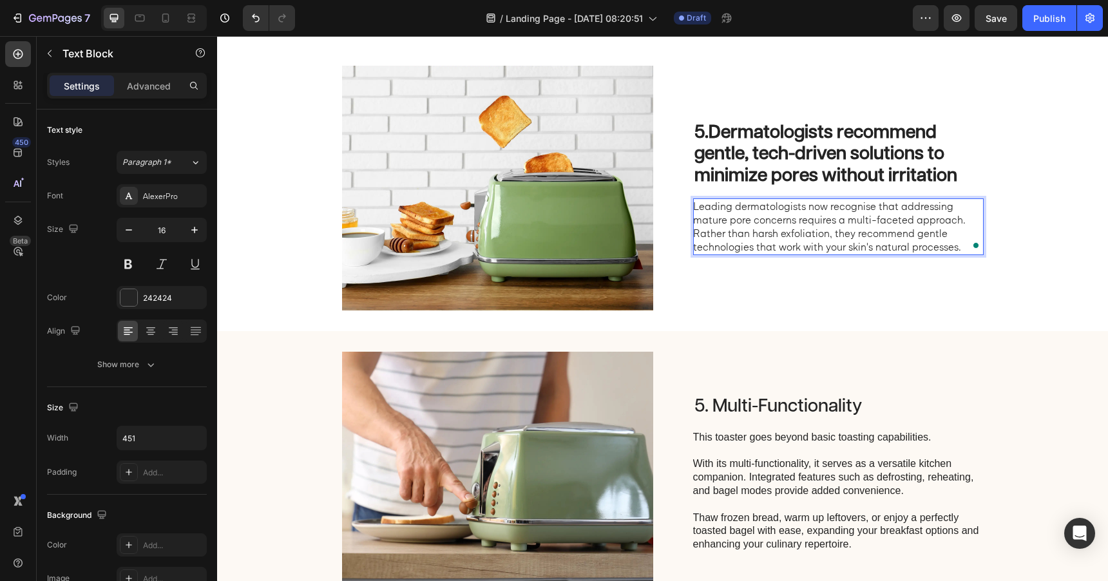
click at [960, 250] on p "Leading dermatologists now recognise that addressing mature pore concerns requi…" at bounding box center [837, 226] width 289 height 53
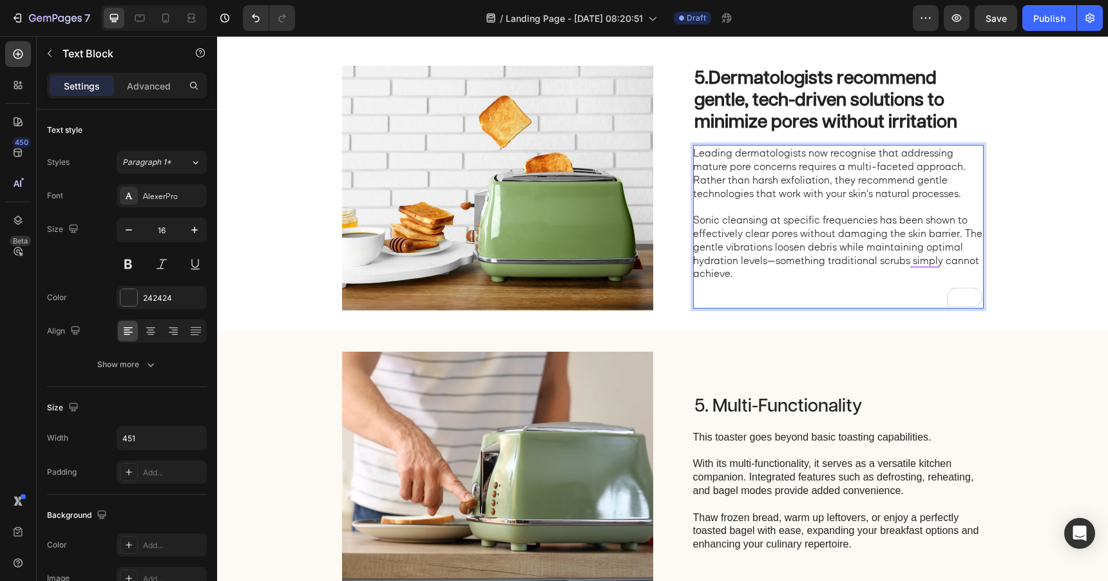
click at [781, 222] on p "Sonic cleansing at specific frequencies has been shown to effectively clear por…" at bounding box center [837, 246] width 289 height 67
drag, startPoint x: 771, startPoint y: 221, endPoint x: 873, endPoint y: 223, distance: 101.8
click at [873, 223] on p "Sonic cleansing at specific frequencies has been shown to effectively clear por…" at bounding box center [837, 246] width 289 height 67
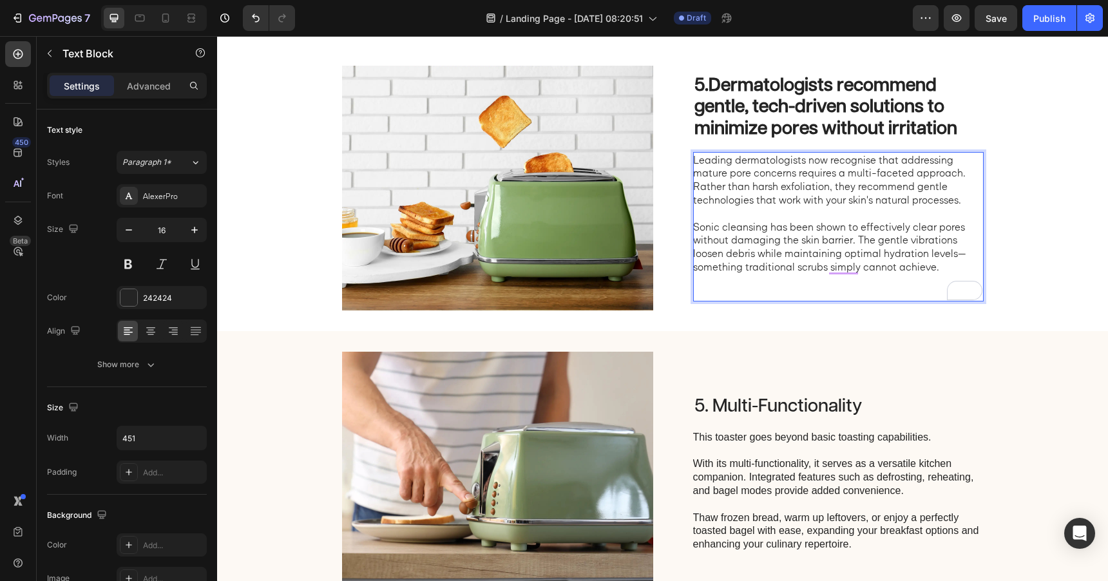
click at [959, 256] on p "Sonic cleansing has been shown to effectively clear pores without damaging the …" at bounding box center [837, 246] width 289 height 53
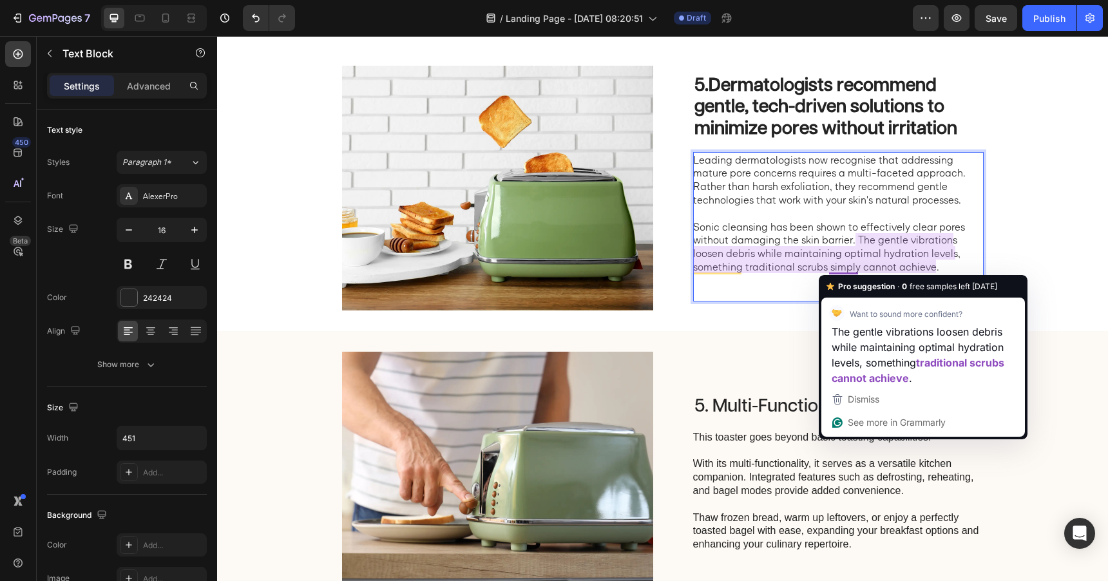
click at [850, 267] on p "Sonic cleansing has been shown to effectively clear pores without damaging the …" at bounding box center [837, 246] width 289 height 53
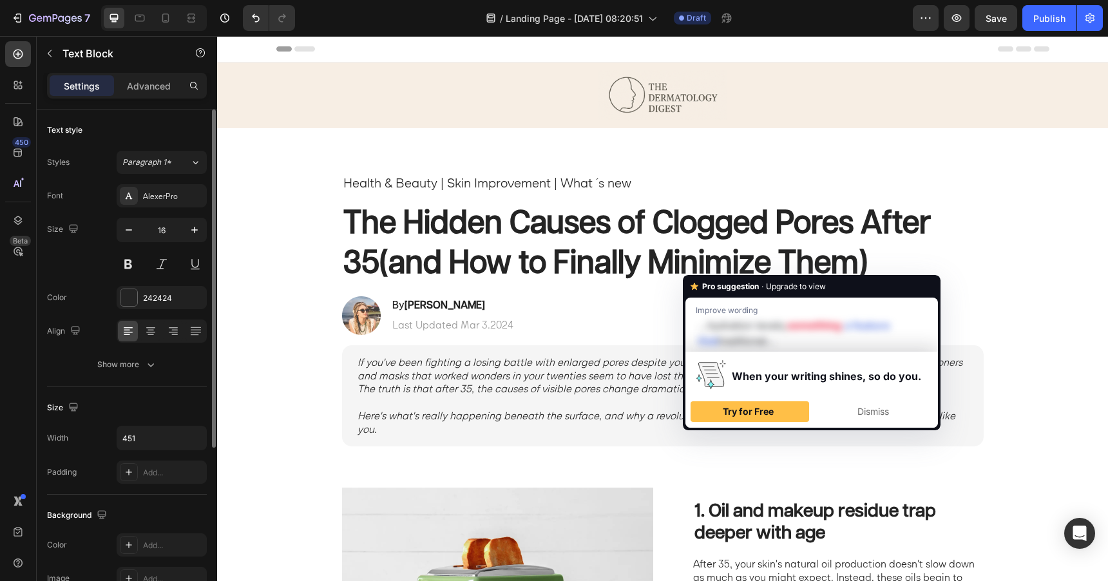
scroll to position [1567, 0]
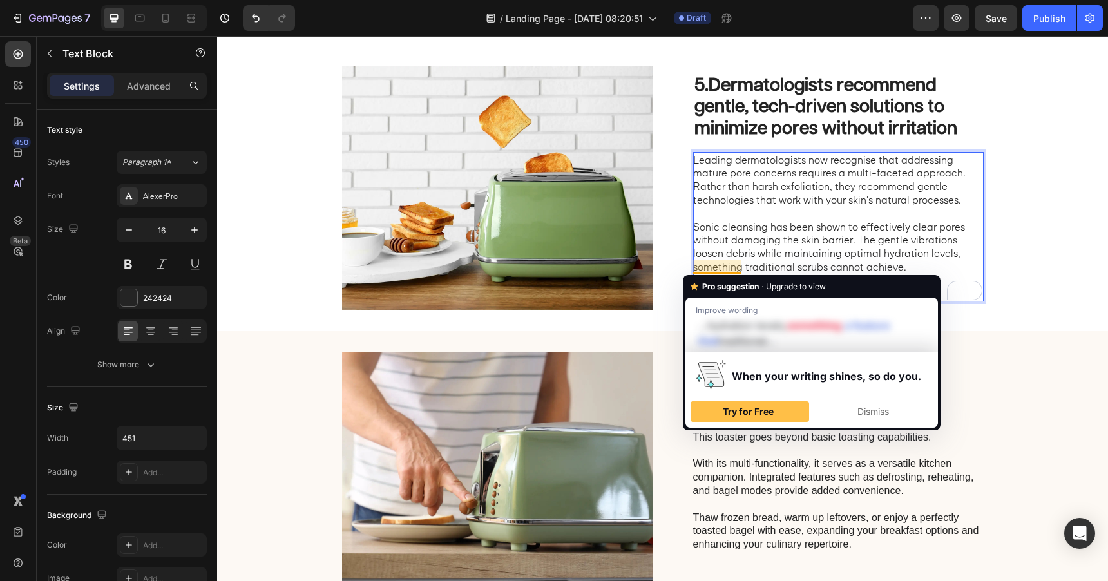
click at [811, 259] on p "Sonic cleansing has been shown to effectively clear pores without damaging the …" at bounding box center [837, 246] width 289 height 53
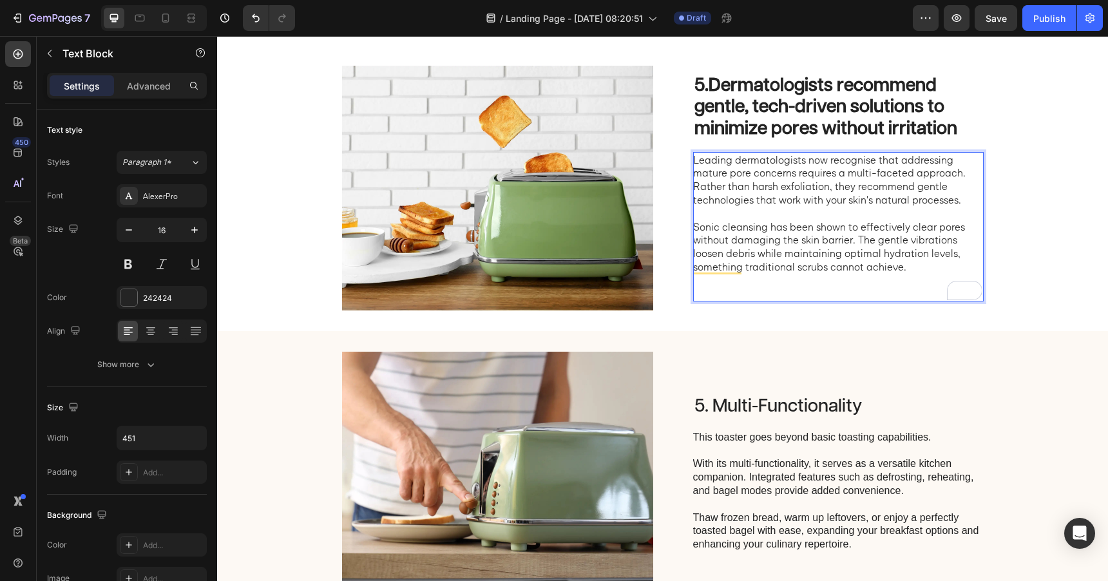
click at [913, 267] on p "Sonic cleansing has been shown to effectively clear pores without damaging the …" at bounding box center [837, 246] width 289 height 53
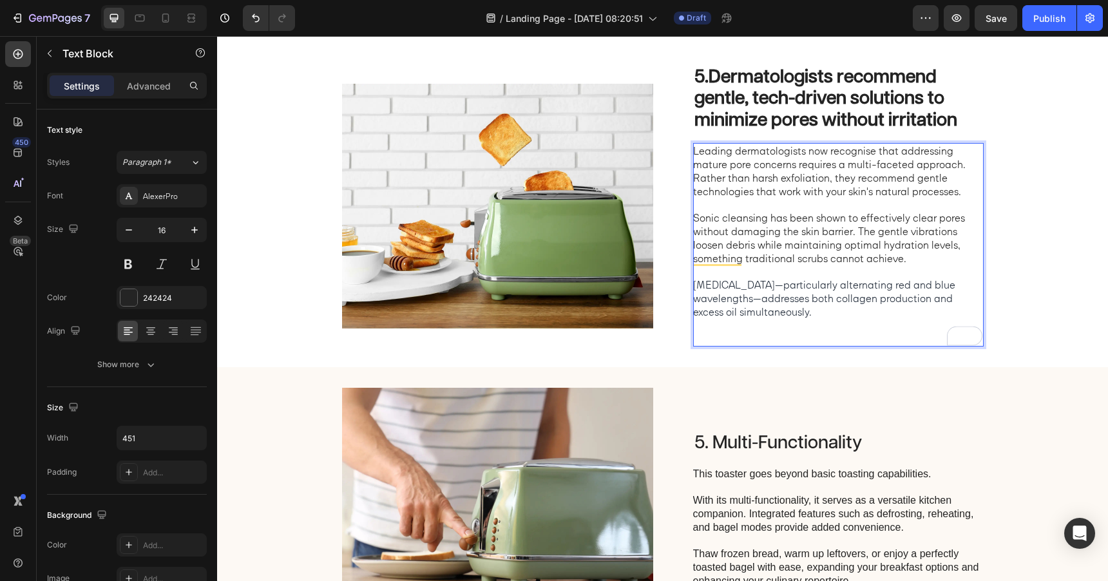
click at [763, 289] on span "[MEDICAL_DATA]—particularly alternating red and blue wavelengths—addresses both…" at bounding box center [824, 298] width 262 height 40
click at [838, 285] on span "Light therapy, particularly alternating red and blue wavelengths—addresses both…" at bounding box center [823, 298] width 260 height 40
click at [740, 300] on span "Light therapy, particularly red and blue wavelengths, addresses both collagen p…" at bounding box center [827, 298] width 269 height 40
click at [747, 316] on span "Light therapy, particularly red and blue wavelengths, addresses both collagen p…" at bounding box center [827, 298] width 269 height 40
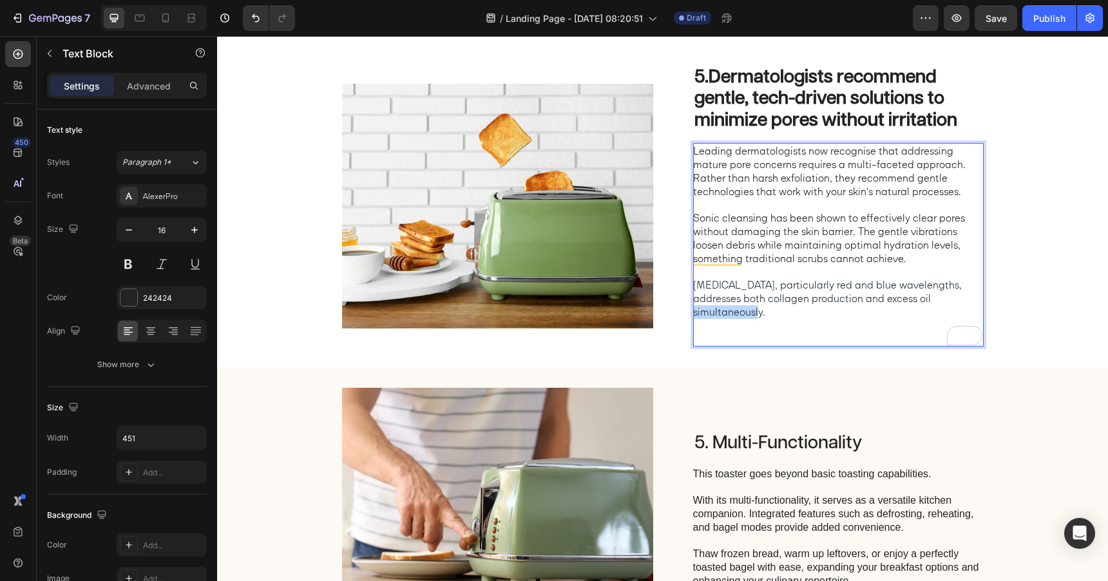
click at [747, 316] on span "Light therapy, particularly red and blue wavelengths, addresses both collagen p…" at bounding box center [827, 298] width 269 height 40
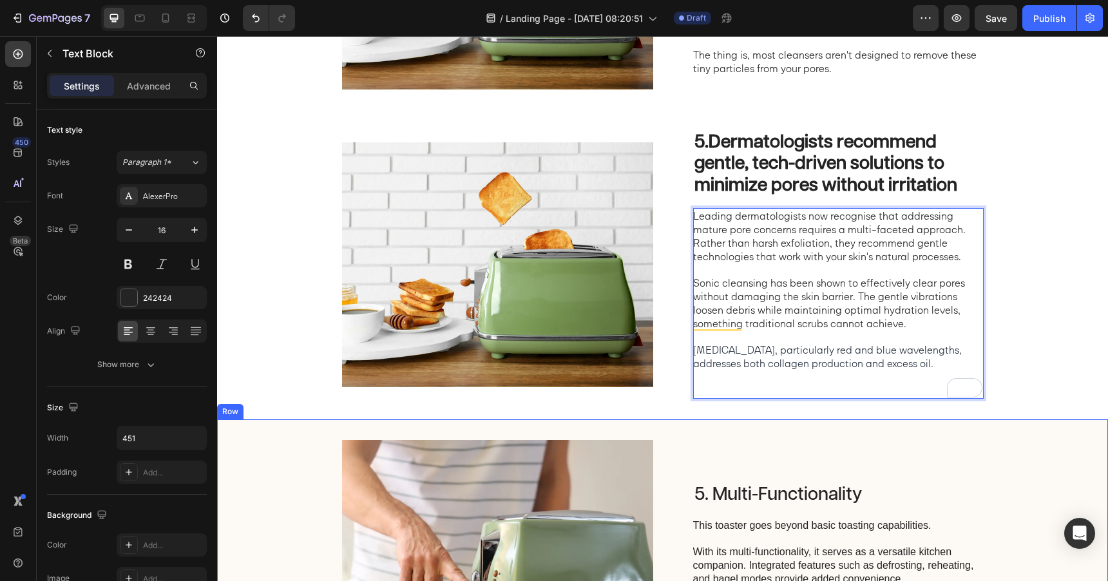
scroll to position [1496, 0]
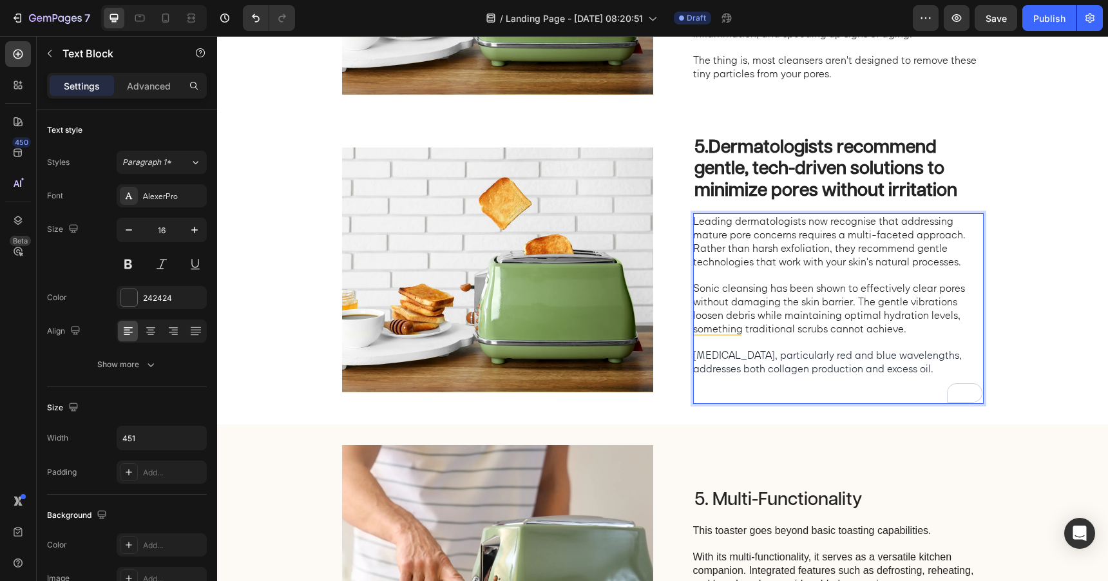
click at [748, 302] on p "Sonic cleansing has been shown to effectively clear pores without damaging the …" at bounding box center [837, 308] width 289 height 53
click at [697, 289] on p "Sonic cleansing has been shown to effectively clear pores without damaging the …" at bounding box center [837, 308] width 289 height 53
click at [695, 289] on p "Sonic cleansing has been shown to effectively clear pores without damaging the …" at bounding box center [837, 308] width 289 height 53
click at [779, 323] on p "Sonic cleansing has been shown to effectively clear pores without damaging the …" at bounding box center [837, 308] width 289 height 53
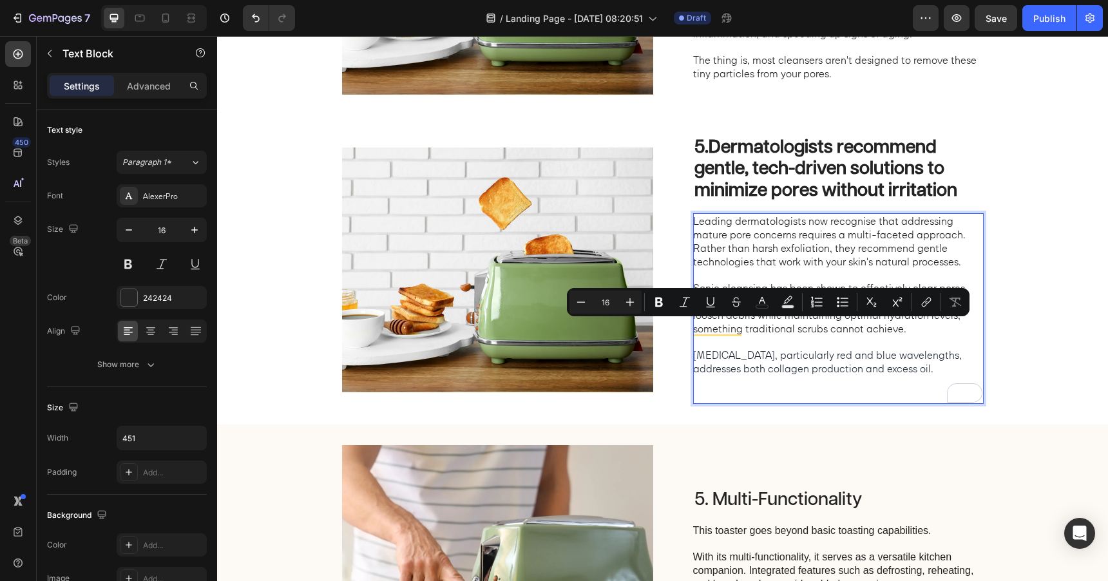
click at [782, 345] on p "Rich Text Editor. Editing area: main" at bounding box center [837, 343] width 289 height 14
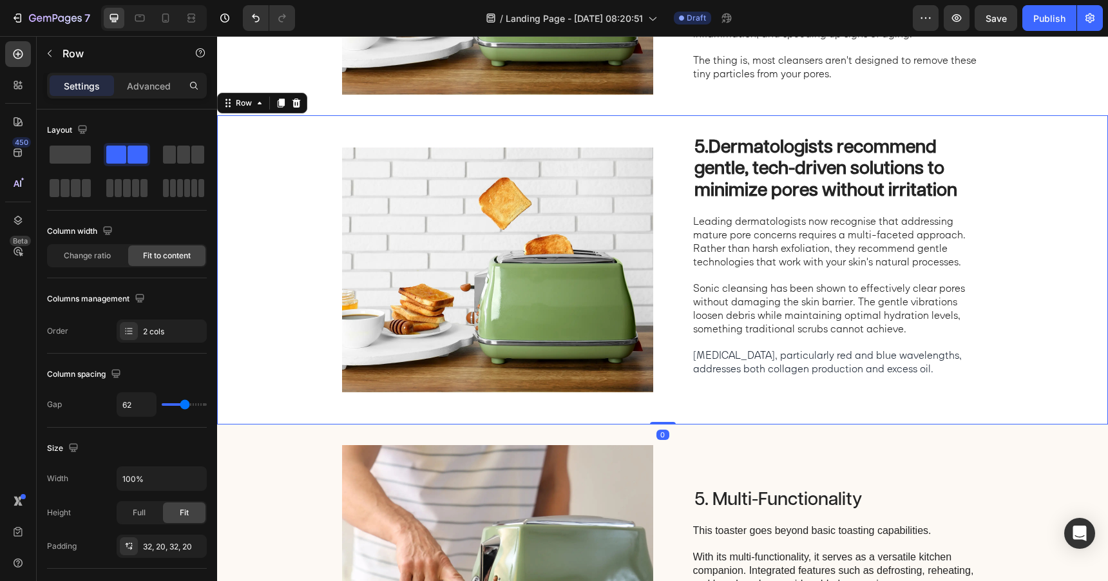
click at [333, 418] on div "5. Dermatologists recommend gentle, tech-driven solutions to minimize pores wit…" at bounding box center [662, 269] width 891 height 309
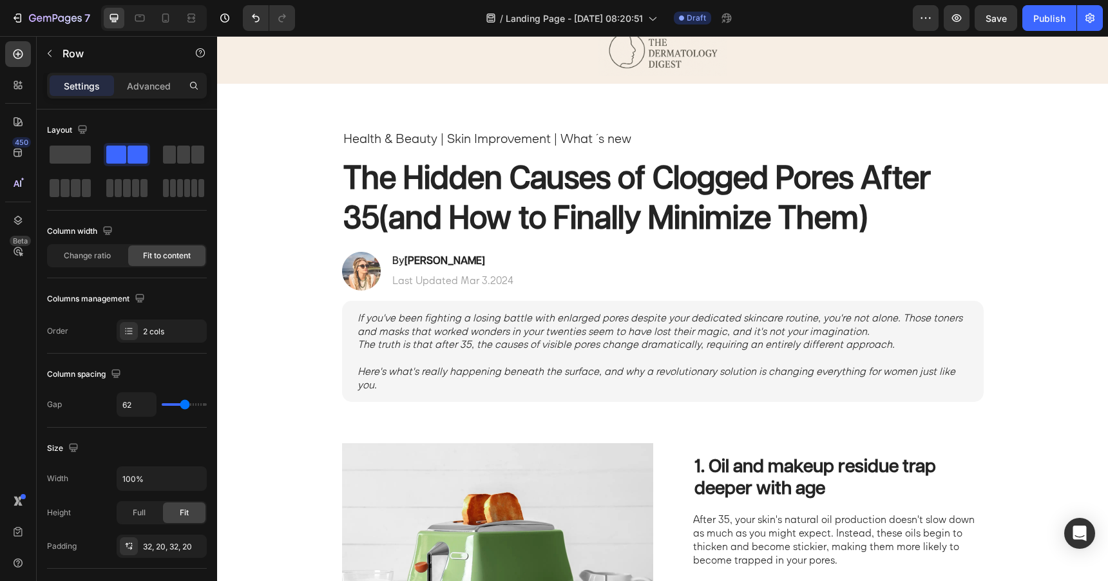
scroll to position [0, 0]
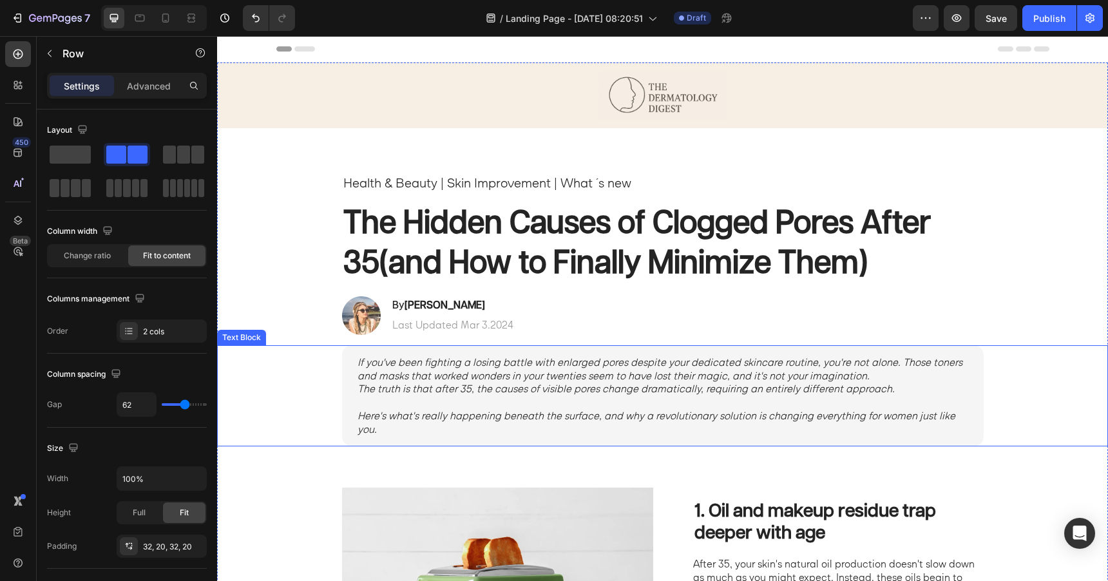
click at [313, 367] on div "If you've been fighting a losing battle with enlarged pores despite your dedica…" at bounding box center [662, 395] width 865 height 101
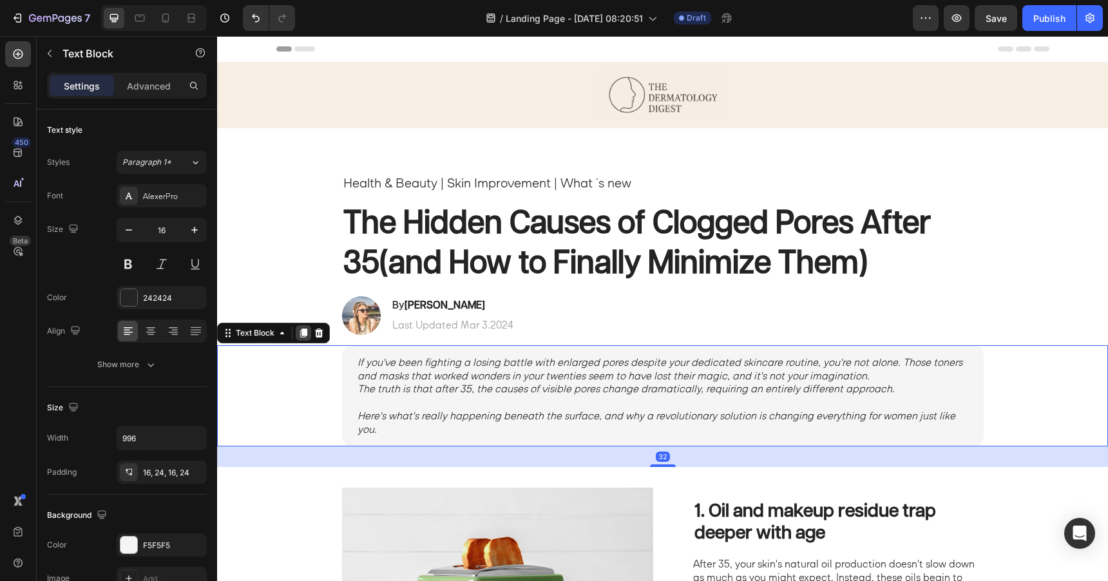
click at [302, 331] on icon at bounding box center [303, 333] width 7 height 9
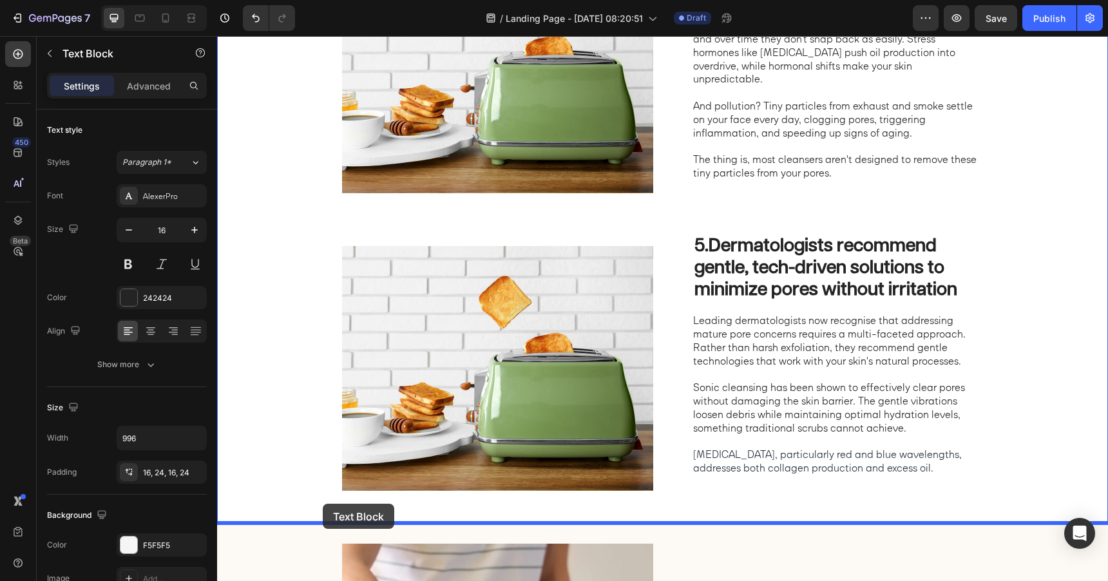
drag, startPoint x: 309, startPoint y: 505, endPoint x: 322, endPoint y: 510, distance: 13.9
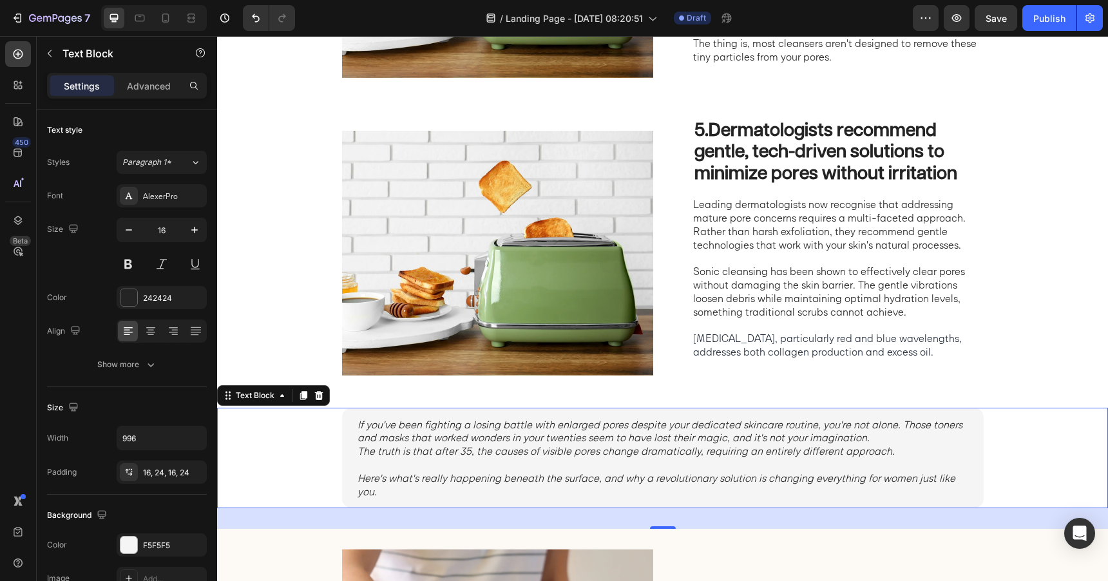
scroll to position [1524, 0]
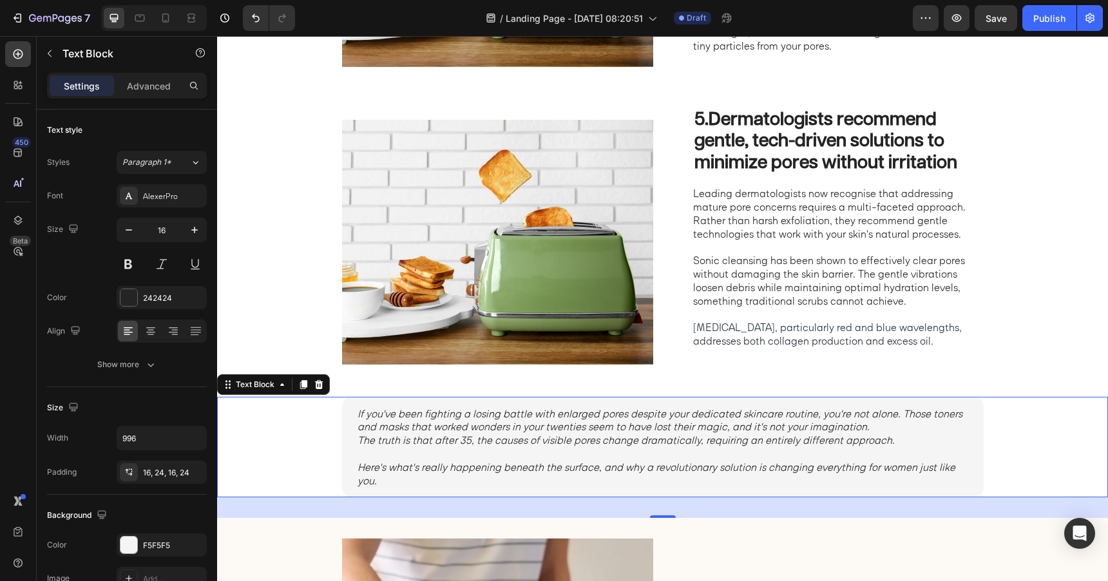
click at [413, 441] on icon "The truth is that after 35, the causes of visible pores change dramatically, re…" at bounding box center [626, 440] width 537 height 13
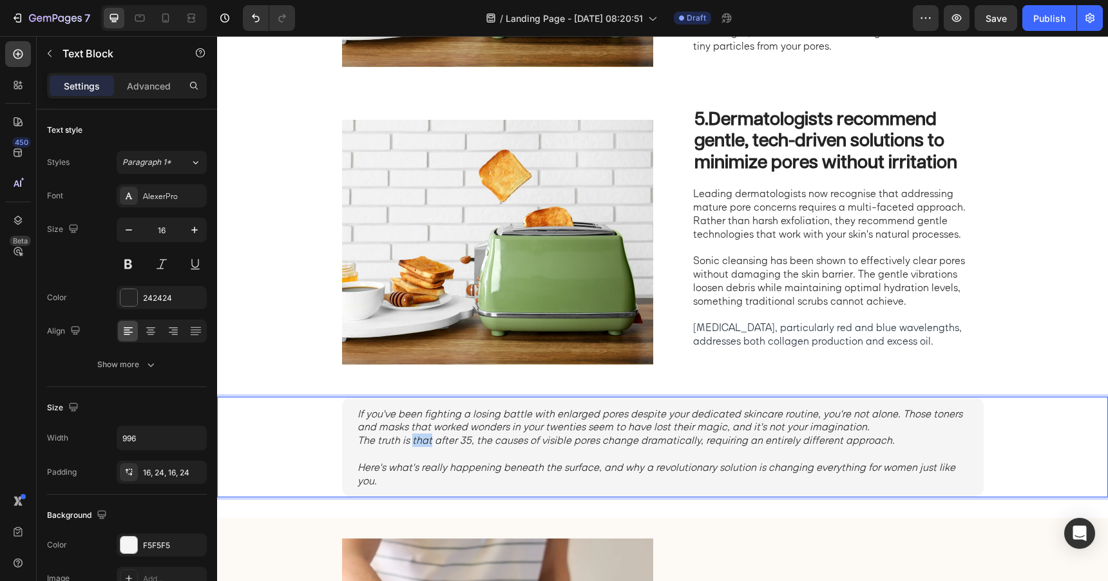
click at [413, 441] on icon "The truth is that after 35, the causes of visible pores change dramatically, re…" at bounding box center [626, 440] width 537 height 13
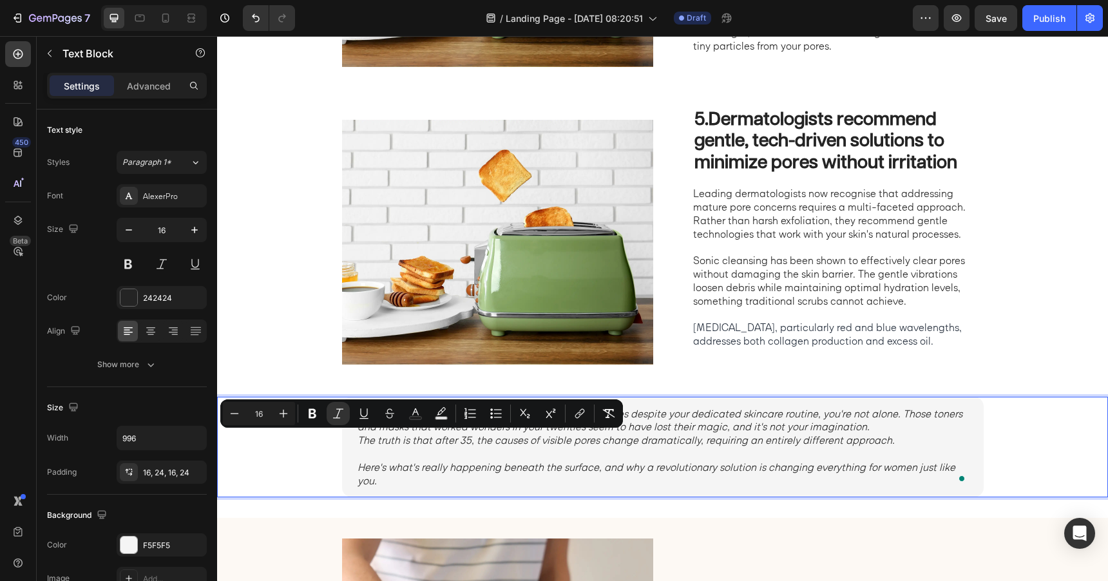
click at [405, 435] on icon "The truth is that after 35, the causes of visible pores change dramatically, re…" at bounding box center [626, 440] width 537 height 13
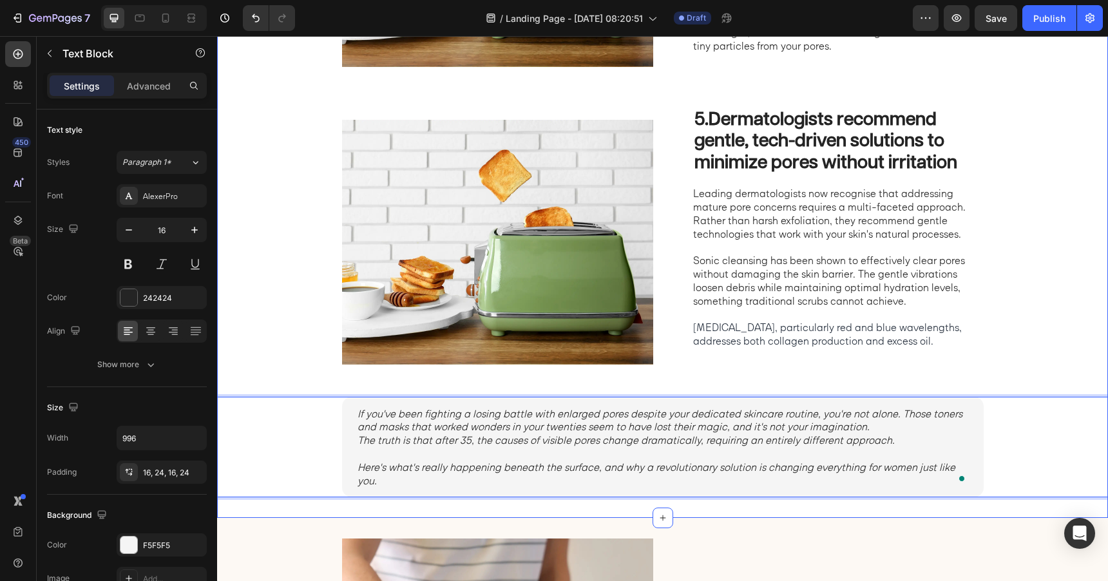
drag, startPoint x: 358, startPoint y: 416, endPoint x: 403, endPoint y: 498, distance: 92.6
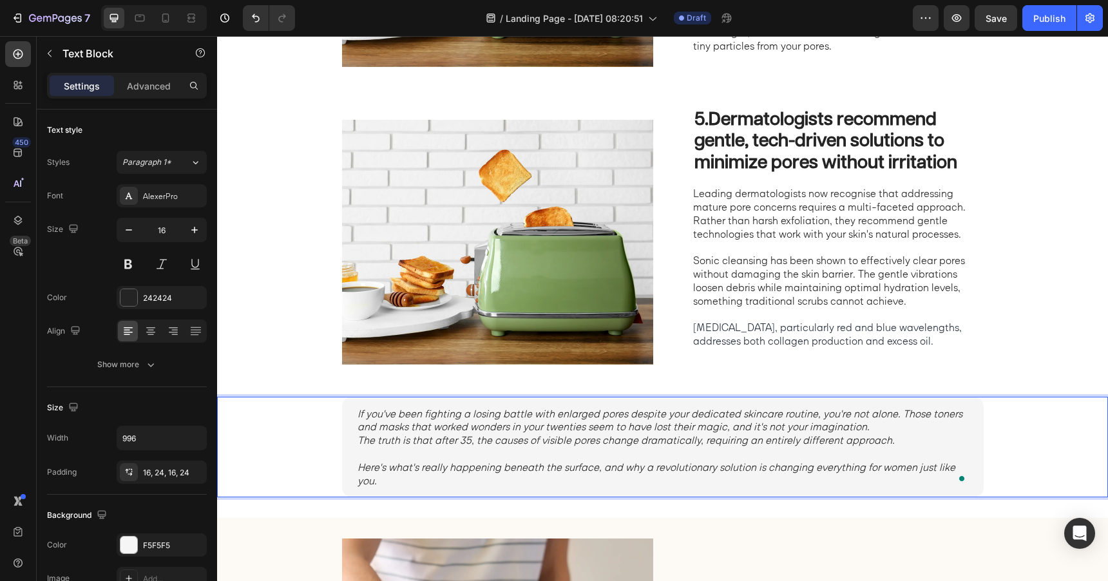
click at [385, 481] on p "Here's what's really happening beneath the surface, and why a revolutionary sol…" at bounding box center [663, 474] width 611 height 27
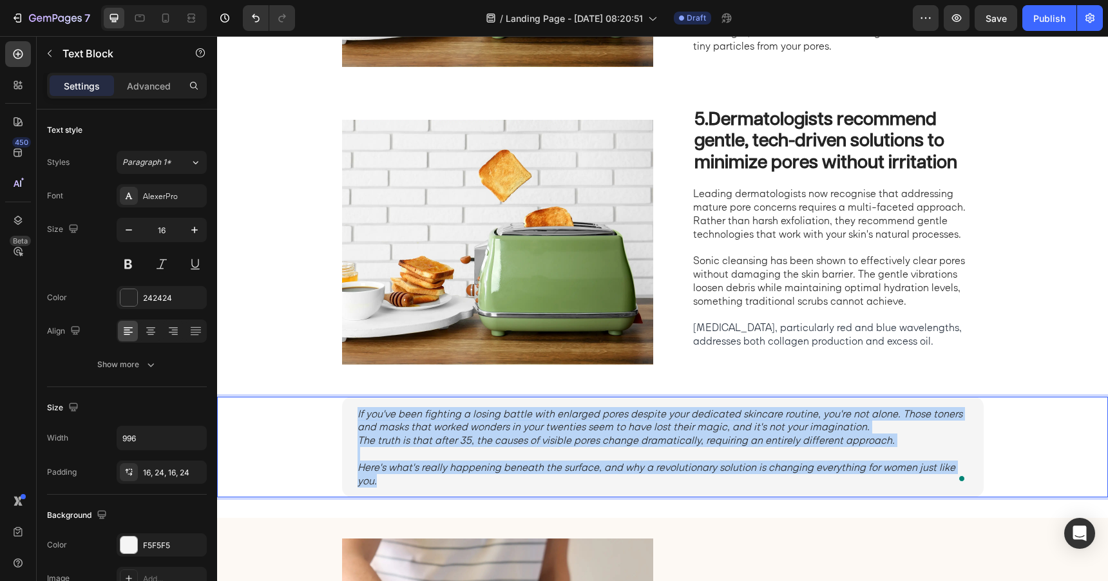
drag, startPoint x: 383, startPoint y: 479, endPoint x: 347, endPoint y: 412, distance: 75.8
click at [347, 412] on div "If you've been fighting a losing battle with enlarged pores despite your dedica…" at bounding box center [663, 447] width 642 height 101
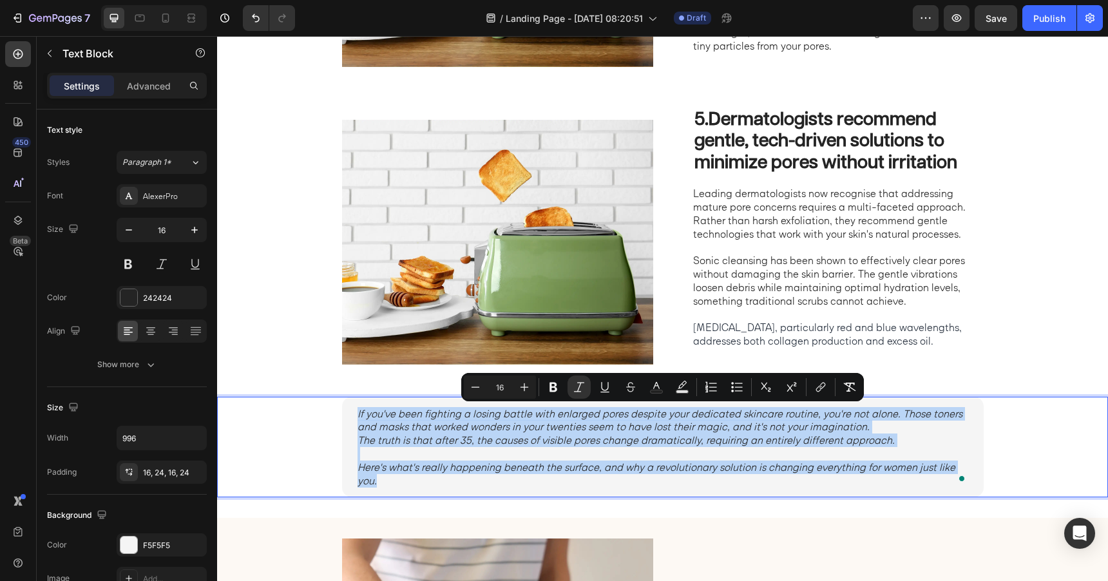
type input "13"
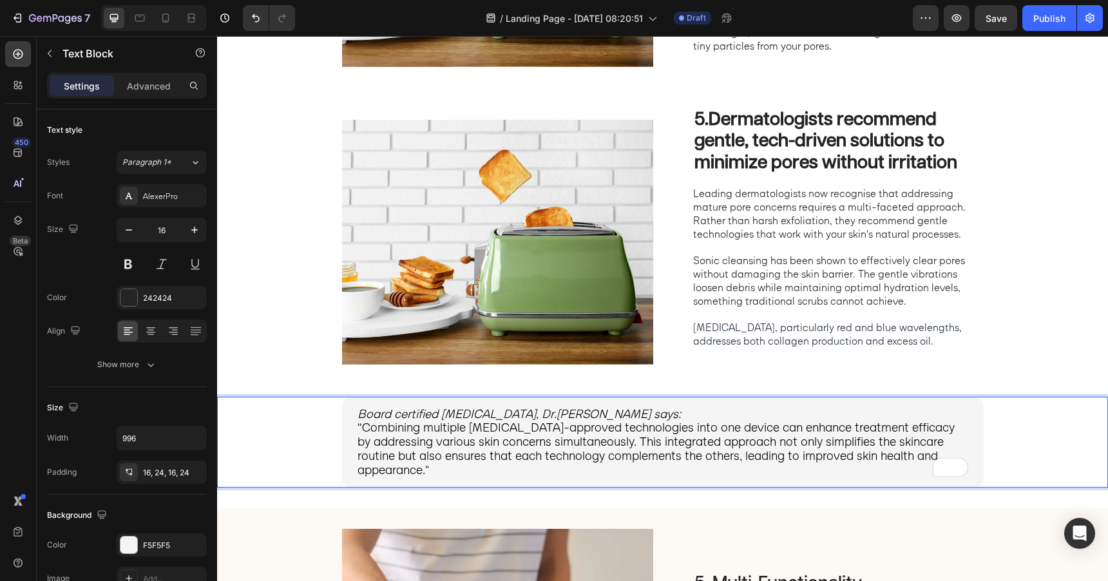
click at [642, 411] on p "Board certified dermatologist, Dr.Emily Harper says:" at bounding box center [663, 414] width 611 height 14
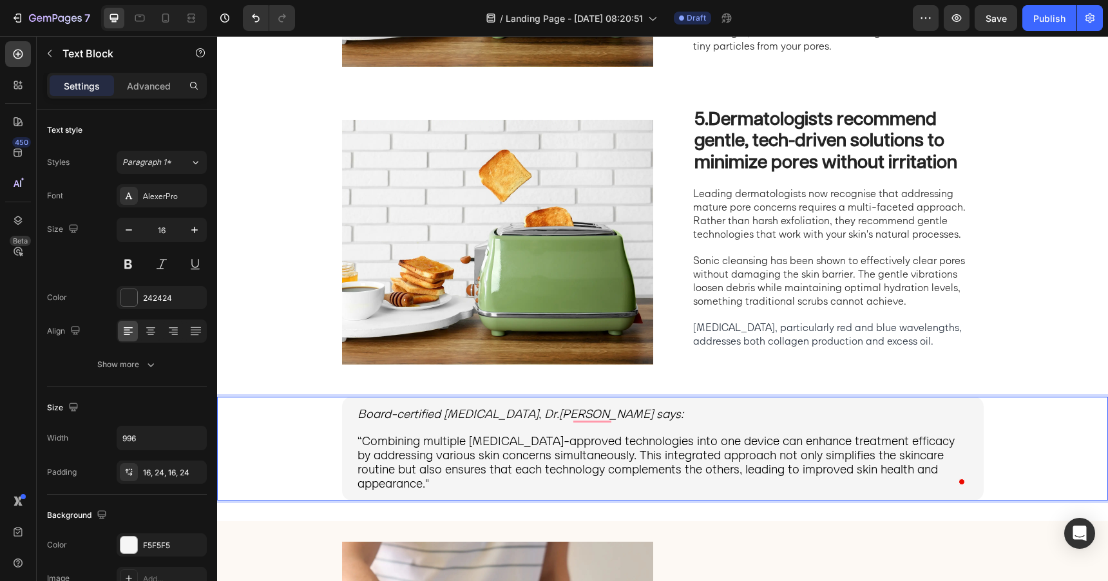
click at [470, 418] on icon "Board-certified dermatologist, Dr.Emily Harper says:" at bounding box center [521, 413] width 326 height 15
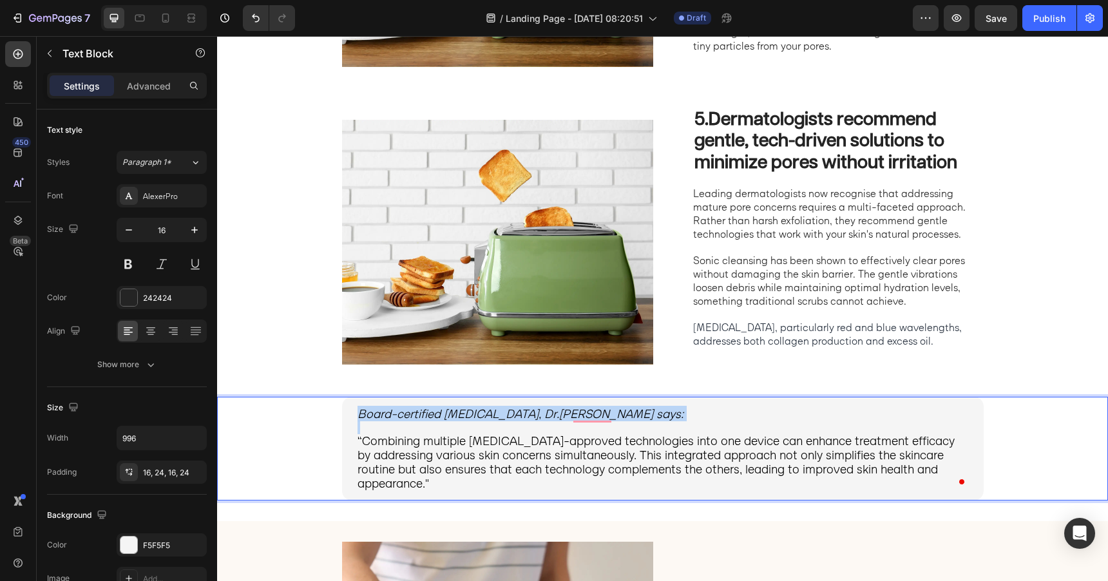
click at [470, 418] on icon "Board-certified dermatologist, Dr.Emily Harper says:" at bounding box center [521, 413] width 326 height 15
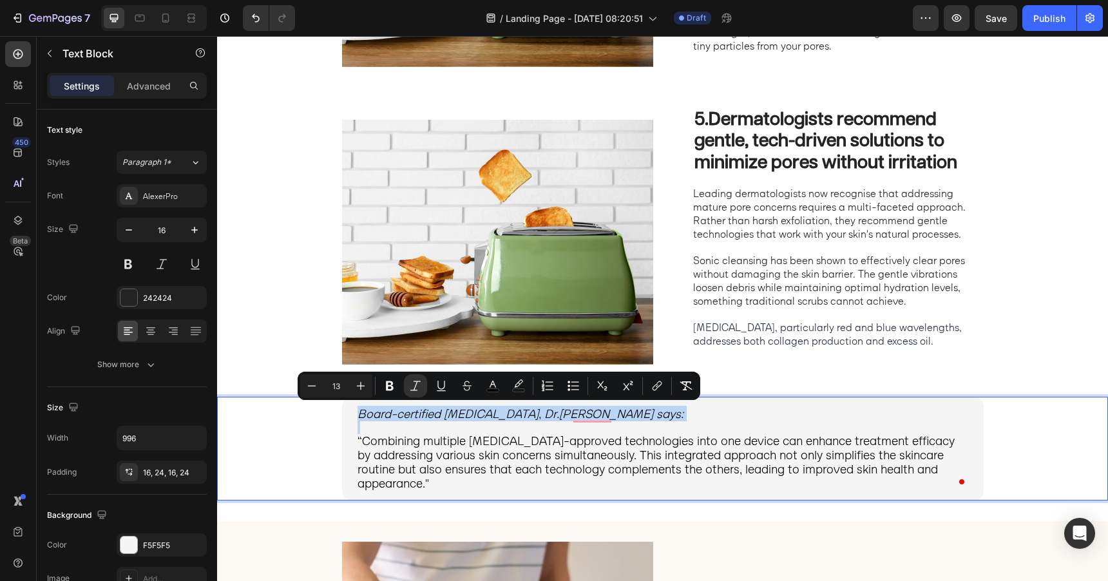
click at [472, 411] on icon "Board-certified dermatologist, Dr.Emily Harper says:" at bounding box center [521, 413] width 326 height 15
click at [516, 418] on icon "Board-certified dermatologist, Dr.Emily Harper says:" at bounding box center [521, 413] width 326 height 15
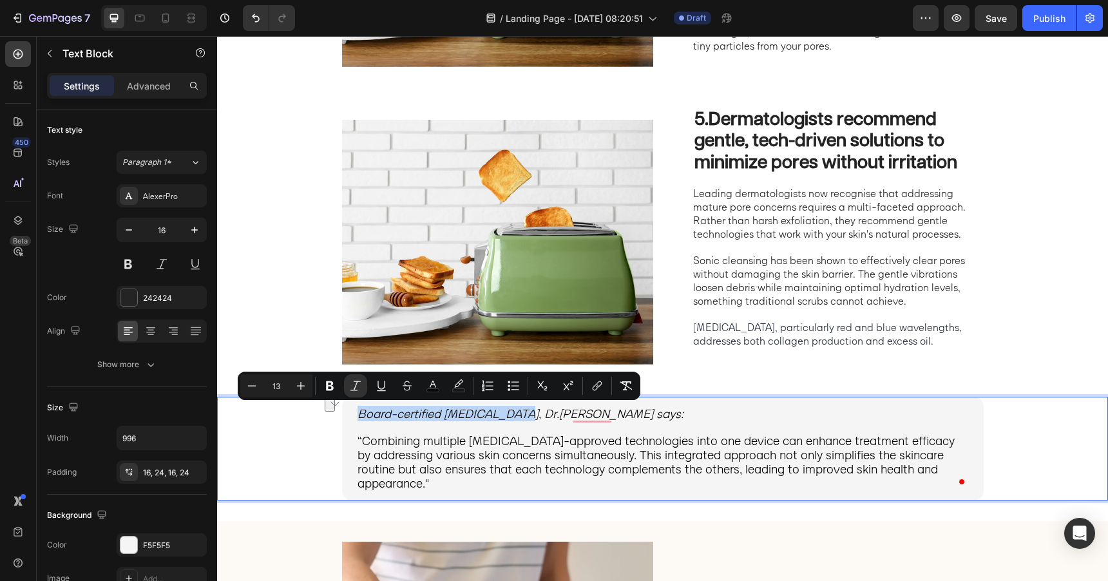
drag, startPoint x: 519, startPoint y: 416, endPoint x: 356, endPoint y: 413, distance: 163.1
click at [356, 413] on div "Board-certified dermatologist, Dr.Emily Harper says: “Combining multiple dermat…" at bounding box center [663, 449] width 642 height 104
click at [333, 389] on icon "Editor contextual toolbar" at bounding box center [330, 387] width 8 height 10
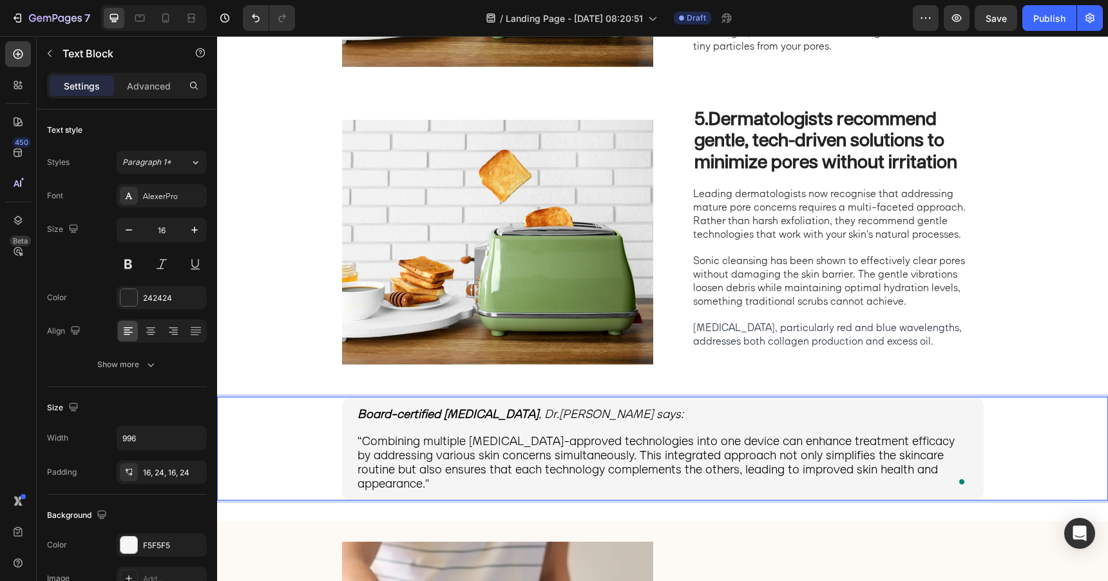
click at [390, 433] on span "“Combining multiple [MEDICAL_DATA]-approved technologies into one device can en…" at bounding box center [656, 461] width 597 height 57
click at [398, 475] on span "“Combining multiple [MEDICAL_DATA]-approved technologies into one device can en…" at bounding box center [656, 461] width 597 height 57
click at [751, 336] on span "Light therapy, particularly red and blue wavelengths, addresses both collagen p…" at bounding box center [827, 334] width 269 height 26
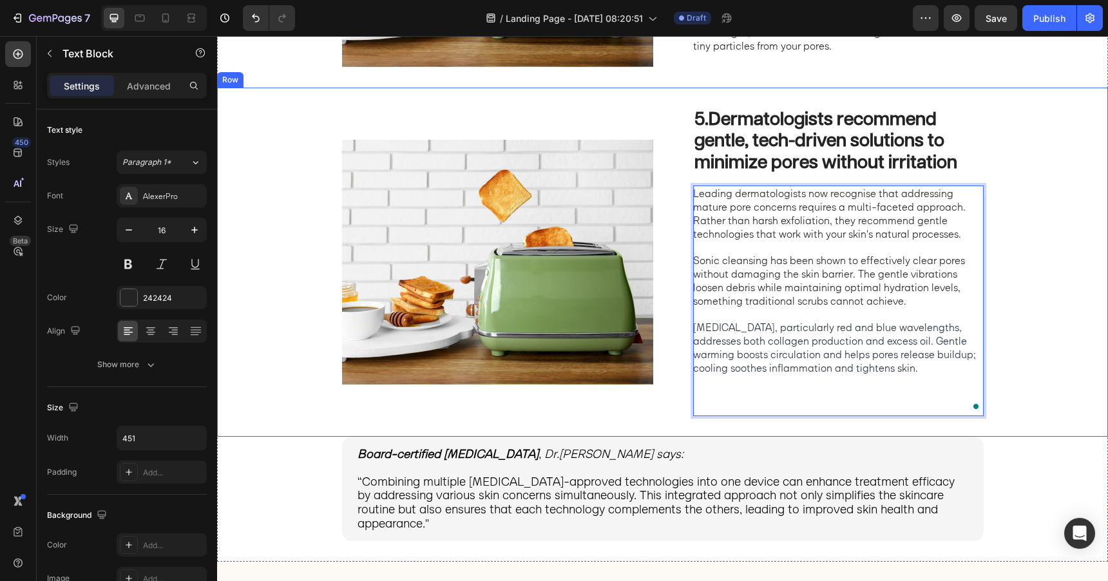
click at [1019, 308] on div "5. Dermatologists recommend gentle, tech-driven solutions to minimize pores wit…" at bounding box center [662, 262] width 891 height 349
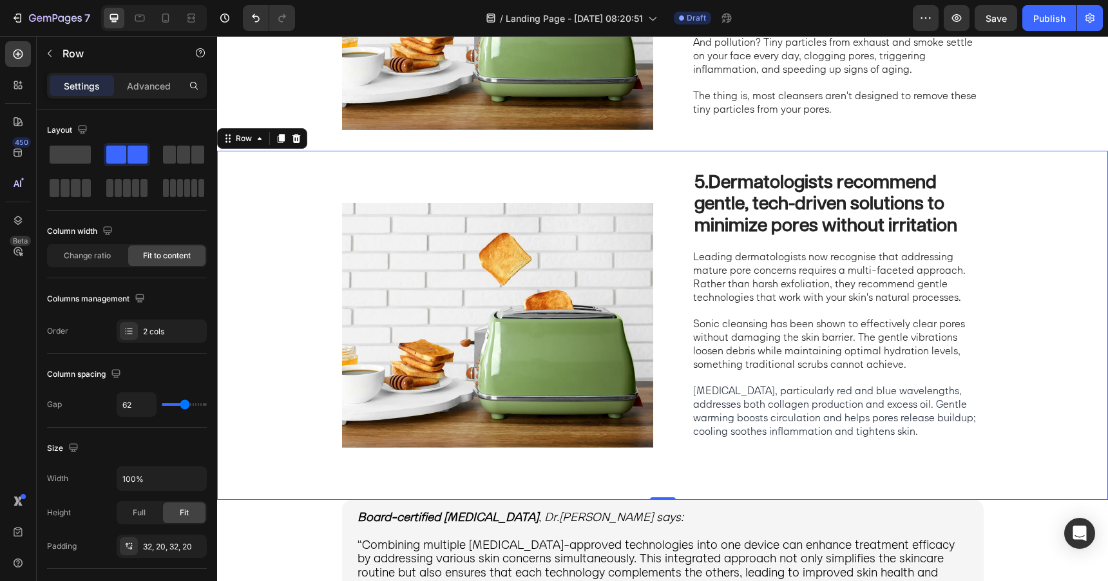
scroll to position [1453, 0]
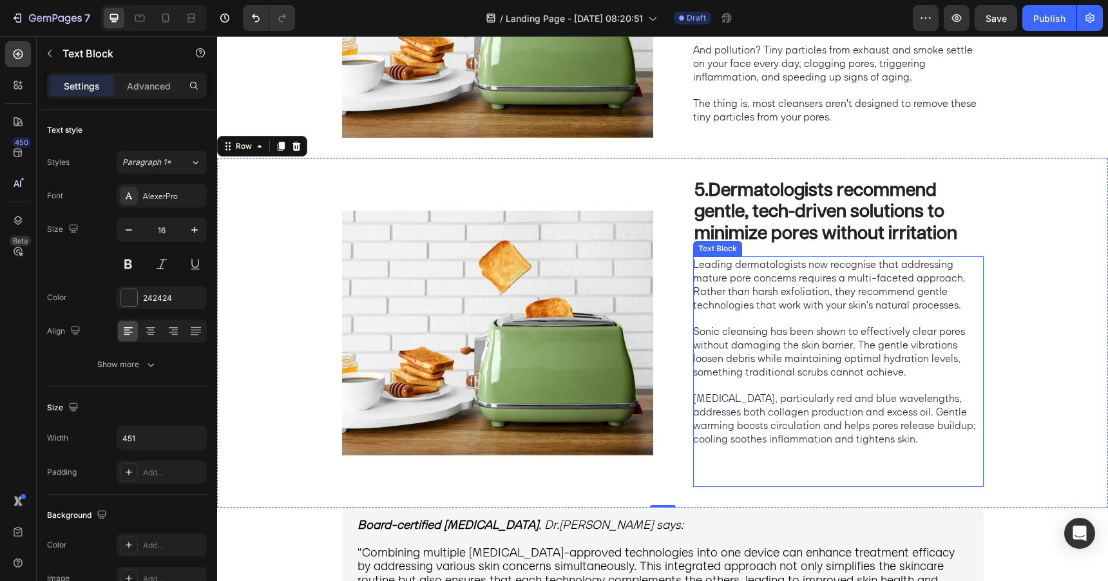
click at [768, 292] on p "Leading dermatologists now recognise that addressing mature pore concerns requi…" at bounding box center [837, 284] width 289 height 53
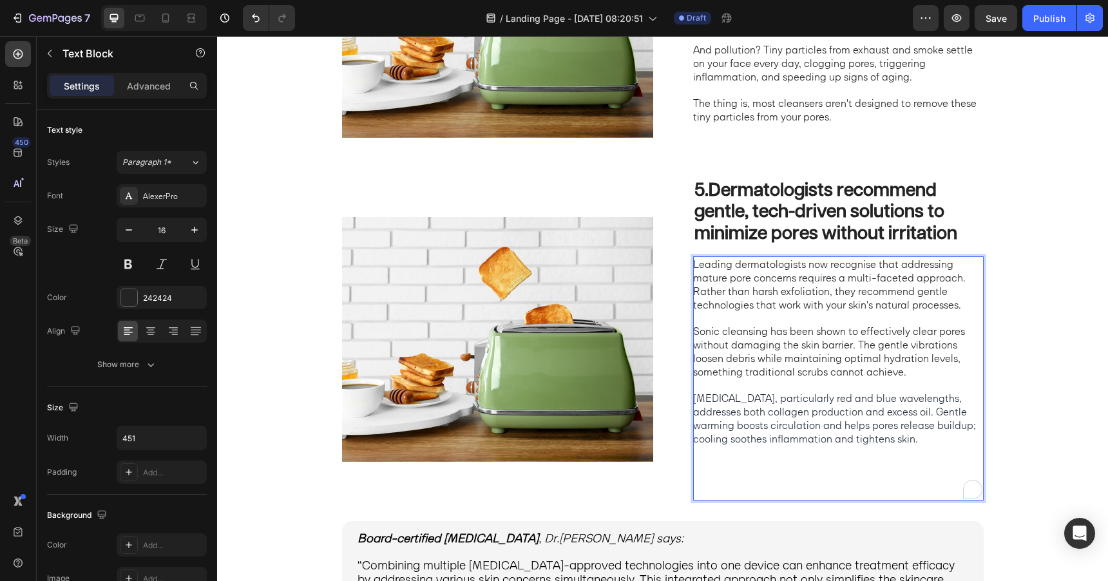
click at [768, 292] on p "Leading dermatologists now recognise that addressing mature pore concerns requi…" at bounding box center [837, 284] width 289 height 53
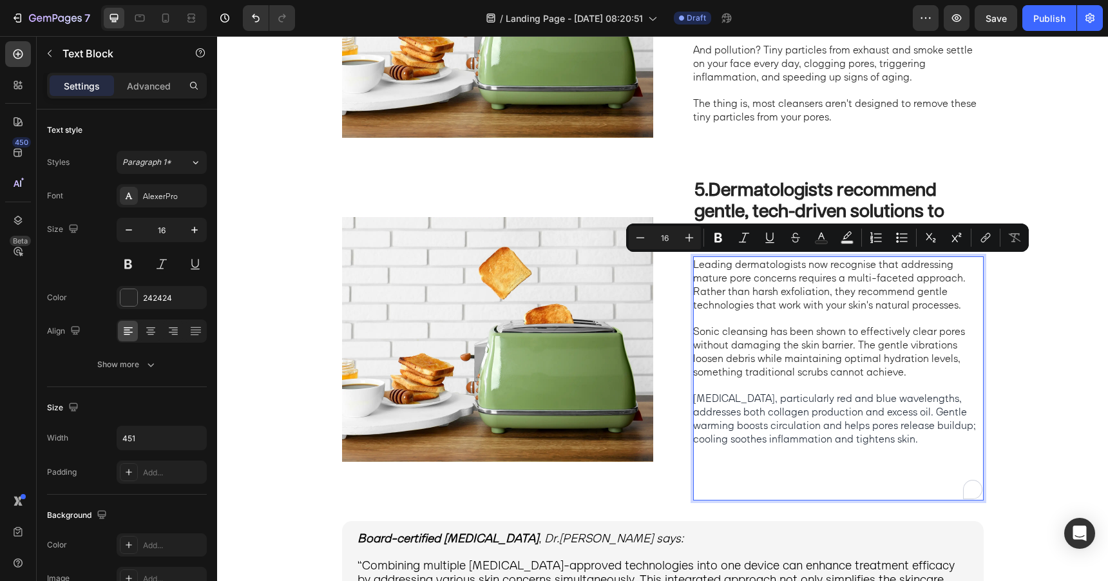
click at [773, 297] on p "Leading dermatologists now recognise that addressing mature pore concerns requi…" at bounding box center [837, 284] width 289 height 53
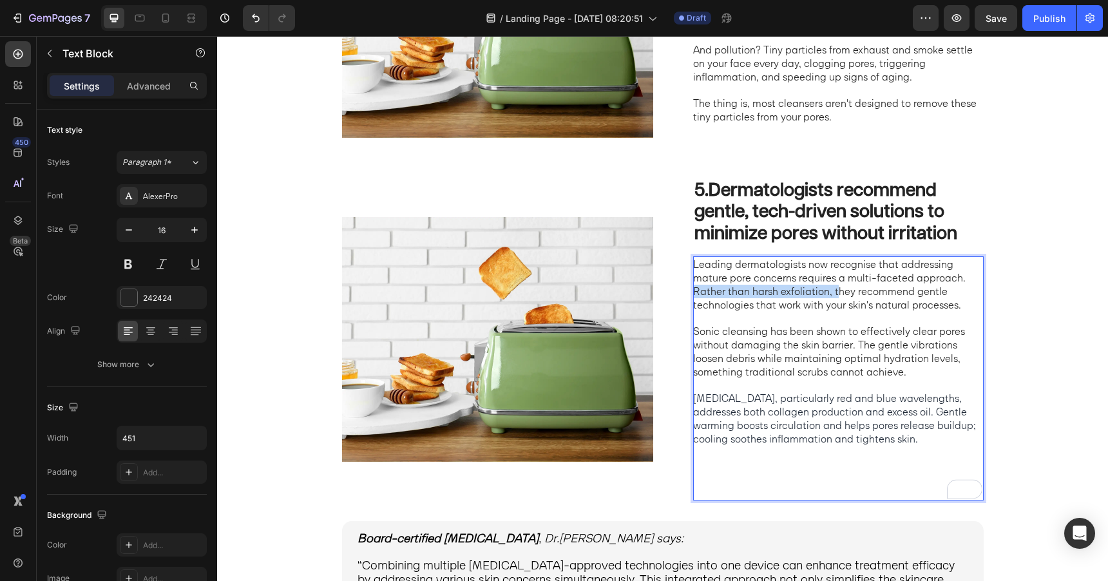
drag, startPoint x: 838, startPoint y: 291, endPoint x: 695, endPoint y: 289, distance: 143.1
click at [695, 289] on p "Leading dermatologists now recognise that addressing mature pore concerns requi…" at bounding box center [837, 284] width 289 height 53
click at [727, 490] on p "To enrich screen reader interactions, please activate Accessibility in Grammarl…" at bounding box center [837, 472] width 289 height 53
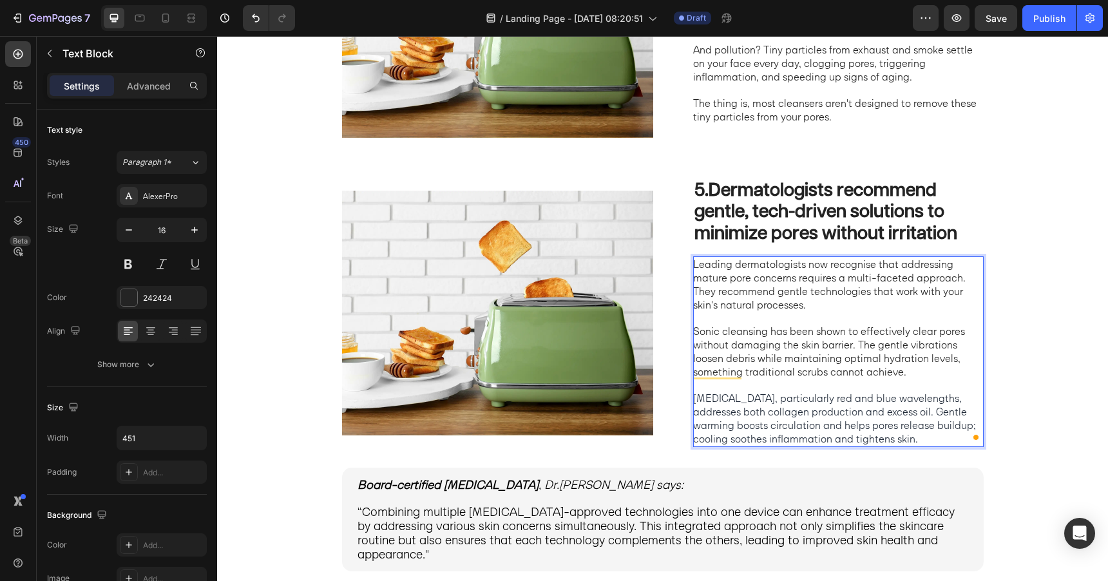
click at [754, 401] on span "Light therapy, particularly red and blue wavelengths, addresses both collagen p…" at bounding box center [834, 418] width 283 height 53
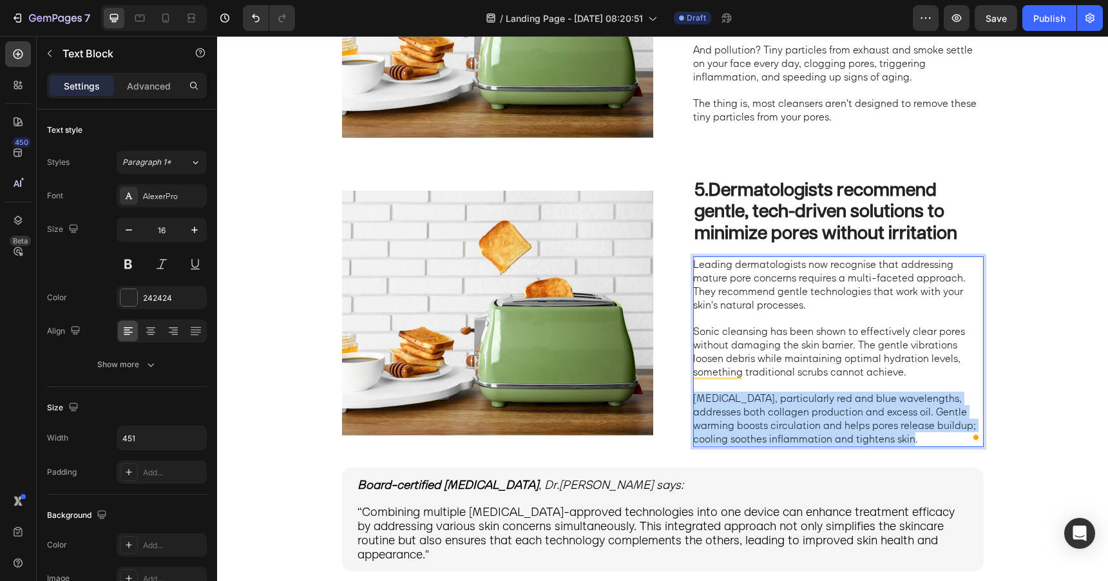
click at [754, 401] on span "Light therapy, particularly red and blue wavelengths, addresses both collagen p…" at bounding box center [834, 418] width 283 height 53
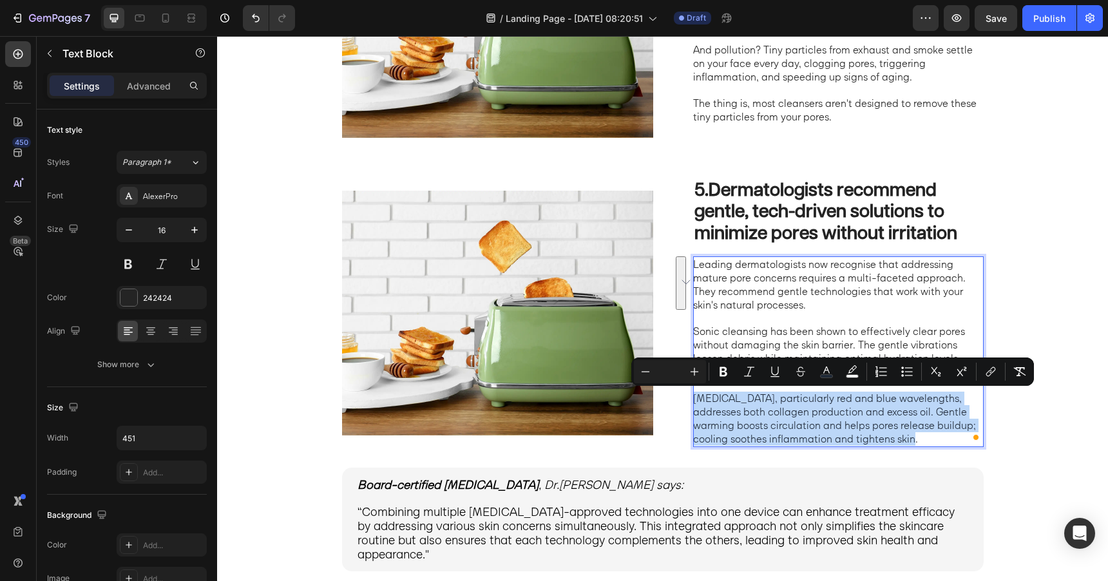
copy span "Light therapy, particularly red and blue wavelengths, addresses both collagen p…"
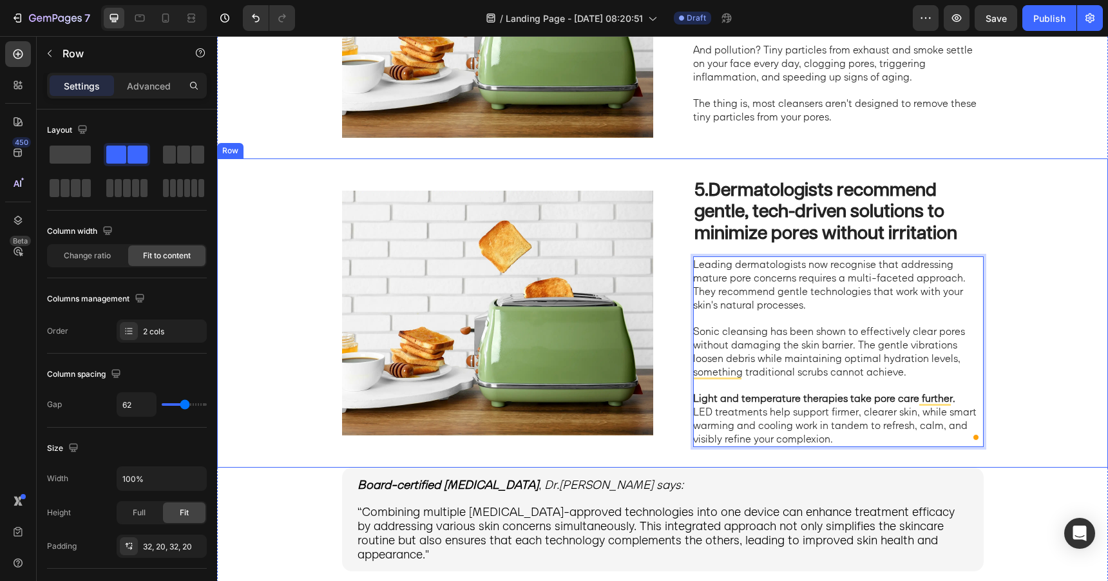
click at [1022, 224] on div "5. Dermatologists recommend gentle, tech-driven solutions to minimize pores wit…" at bounding box center [662, 313] width 891 height 309
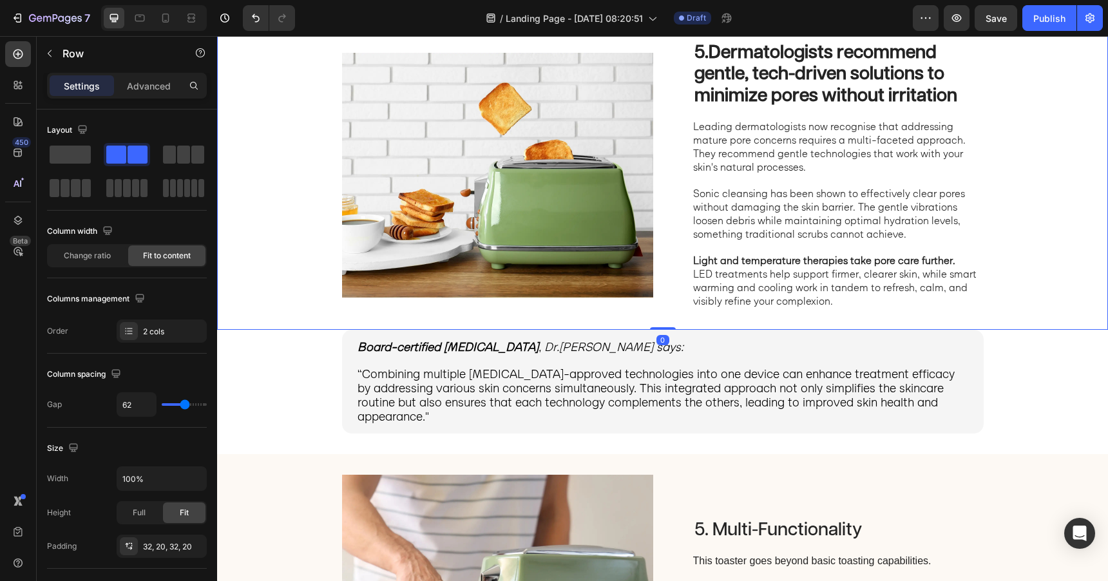
scroll to position [1592, 0]
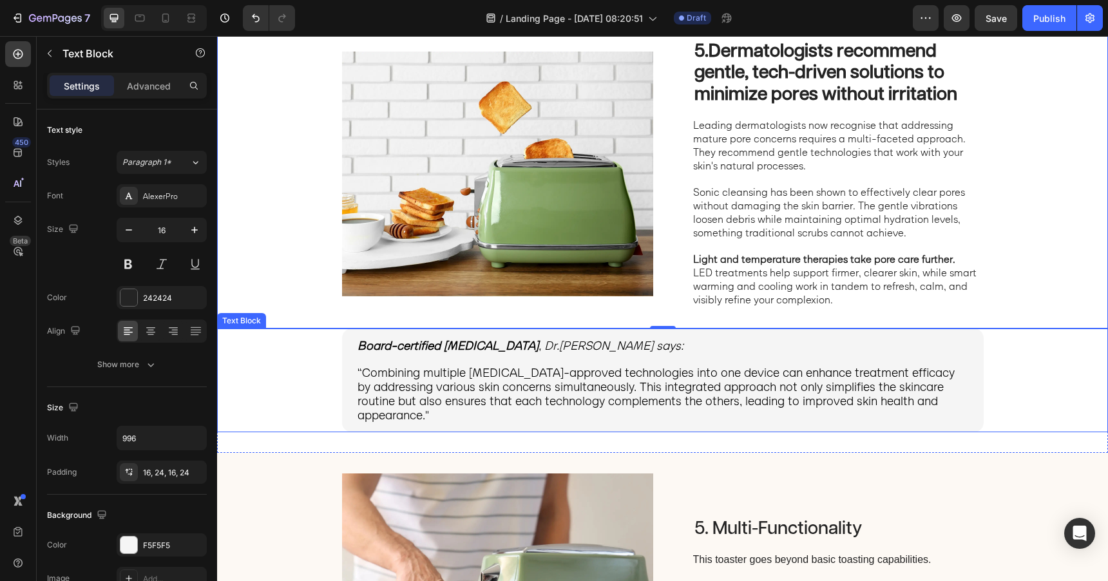
click at [292, 388] on div "Board-certified dermatologist , Dr.Emily Harper says: “Combining multiple derma…" at bounding box center [662, 381] width 865 height 104
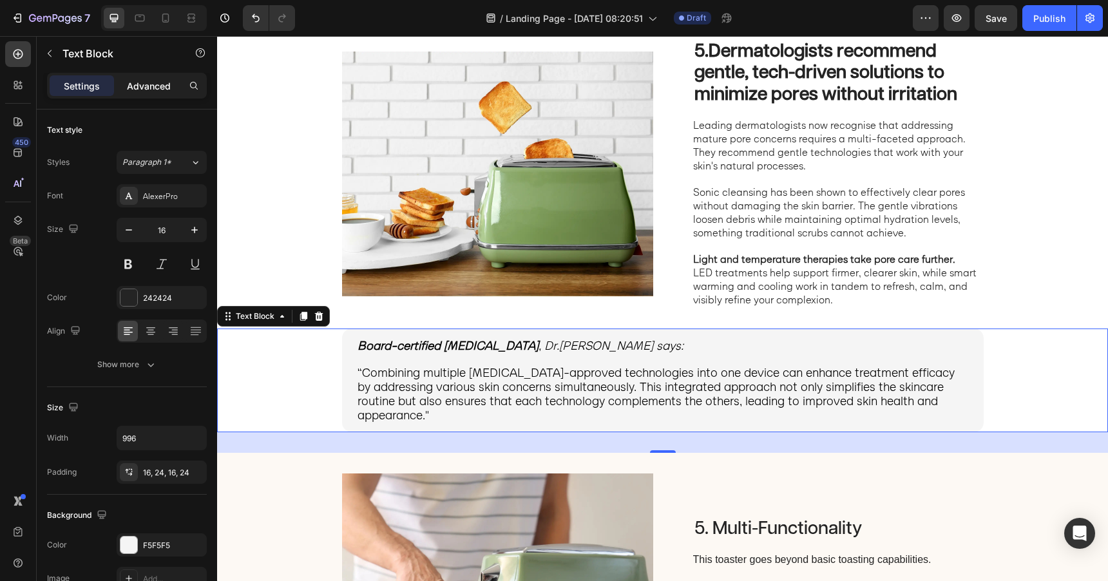
click at [160, 82] on p "Advanced" at bounding box center [149, 86] width 44 height 14
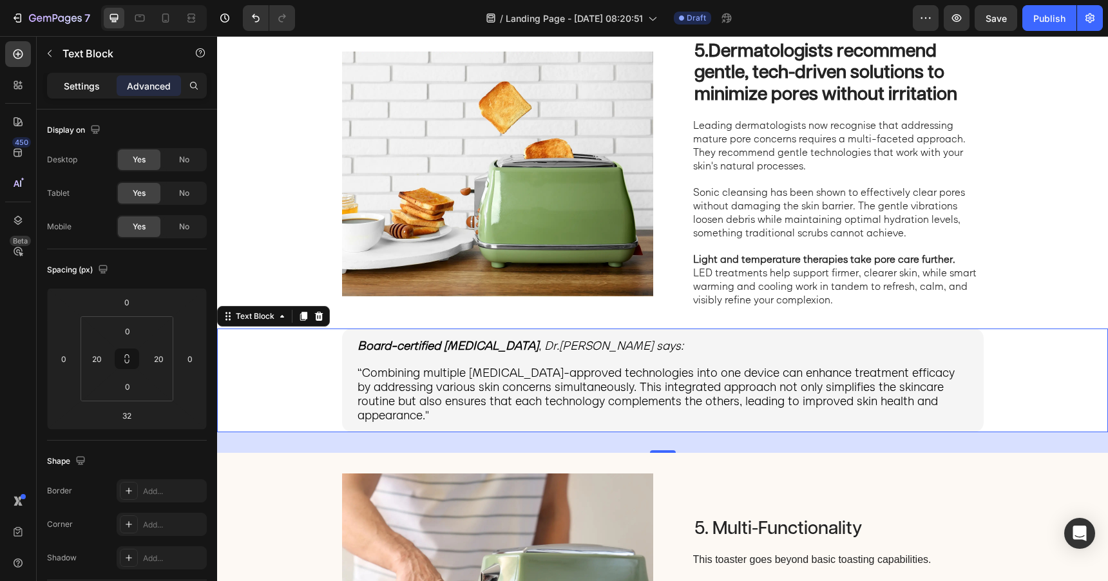
click at [87, 90] on p "Settings" at bounding box center [82, 86] width 36 height 14
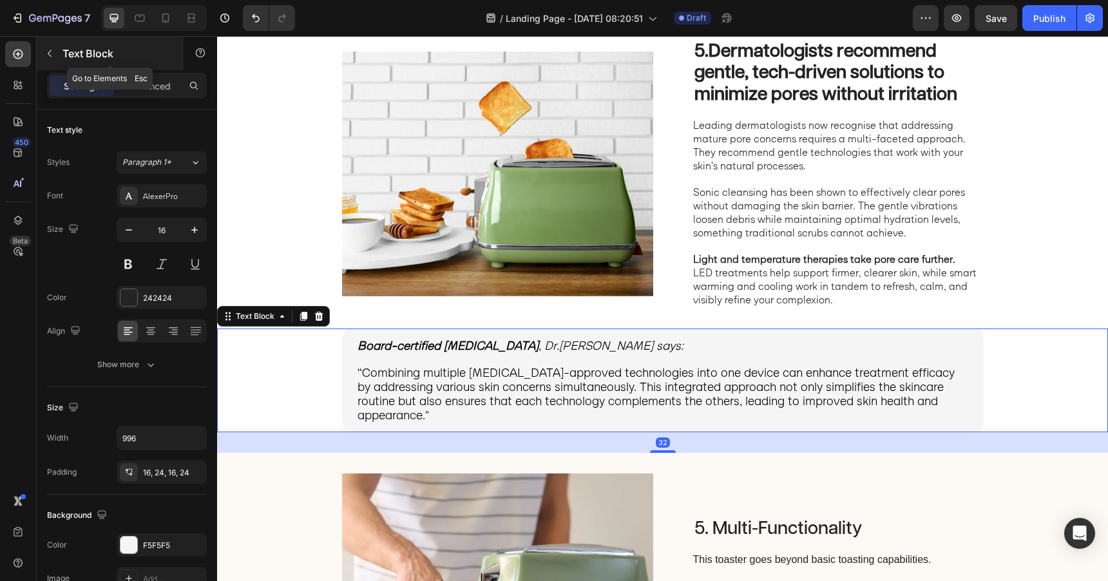
click at [52, 56] on icon "button" at bounding box center [49, 53] width 10 height 10
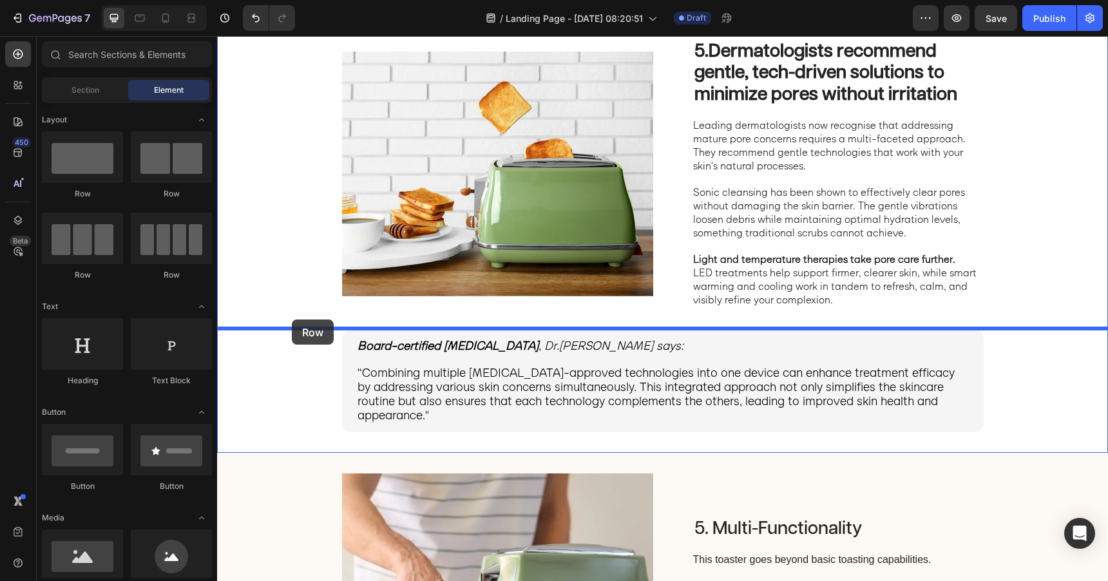
drag, startPoint x: 389, startPoint y: 179, endPoint x: 292, endPoint y: 320, distance: 170.9
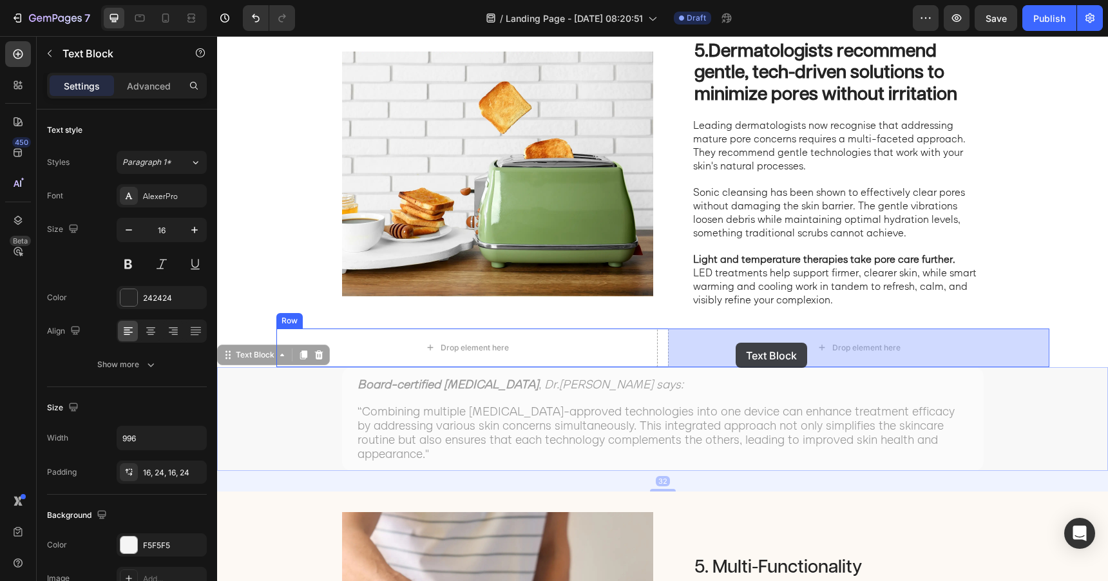
drag, startPoint x: 322, startPoint y: 378, endPoint x: 736, endPoint y: 343, distance: 415.3
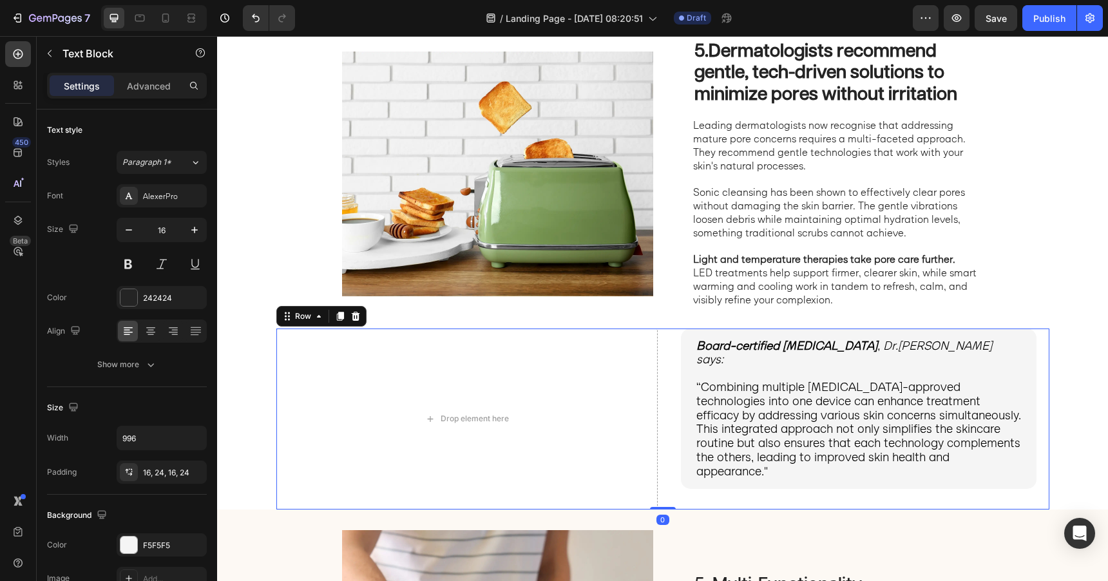
click at [661, 361] on div "Drop element here Board-certified dermatologist , Dr.Emily Harper says: “Combin…" at bounding box center [662, 419] width 773 height 181
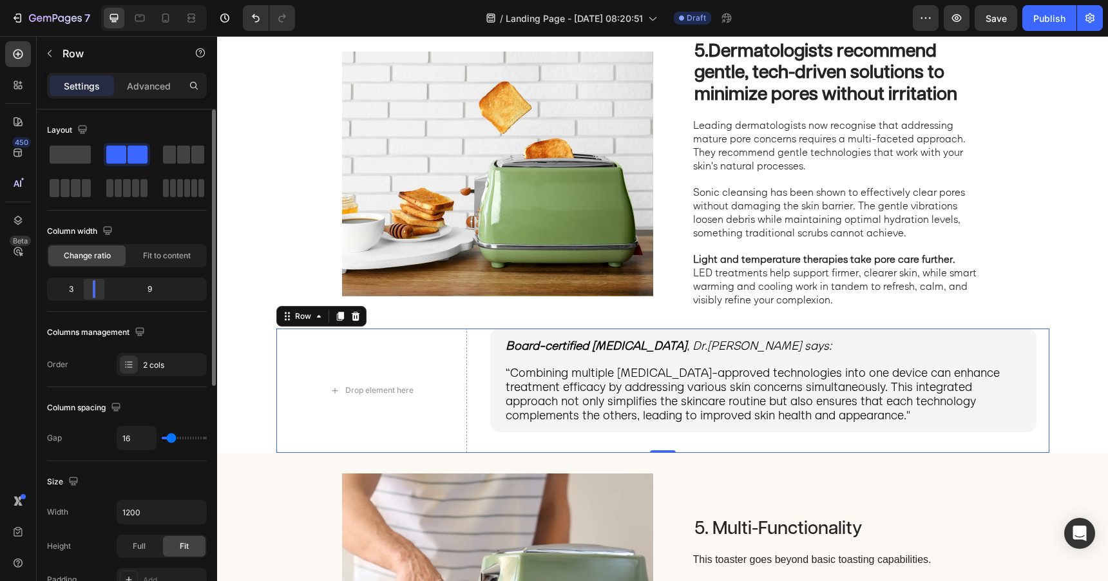
drag, startPoint x: 124, startPoint y: 292, endPoint x: 89, endPoint y: 292, distance: 35.4
click at [89, 292] on div at bounding box center [93, 289] width 23 height 18
click at [337, 372] on div "Drop element here" at bounding box center [371, 391] width 191 height 125
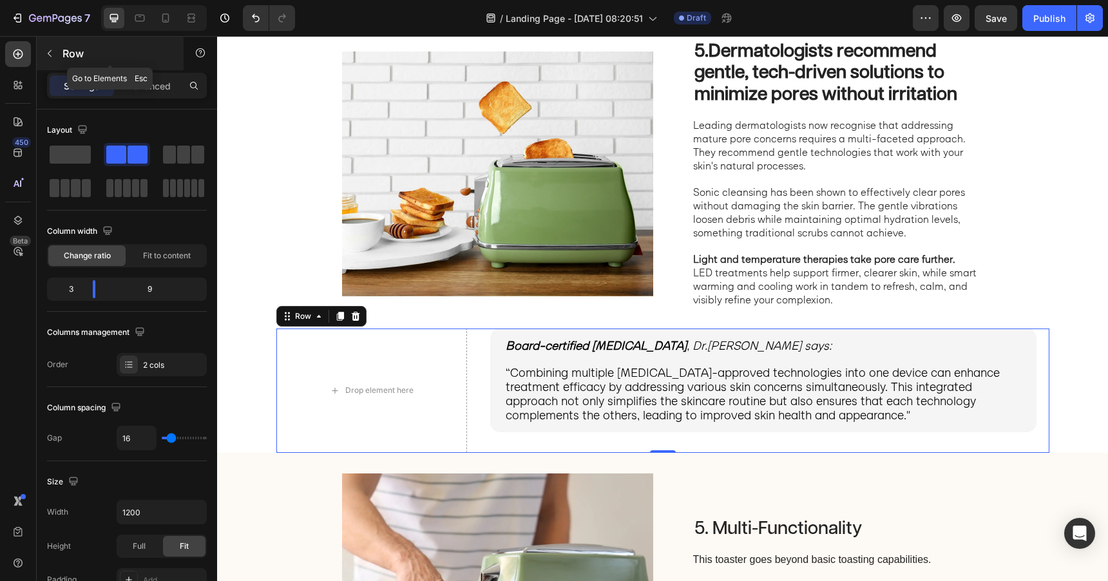
click at [55, 61] on button "button" at bounding box center [49, 53] width 21 height 21
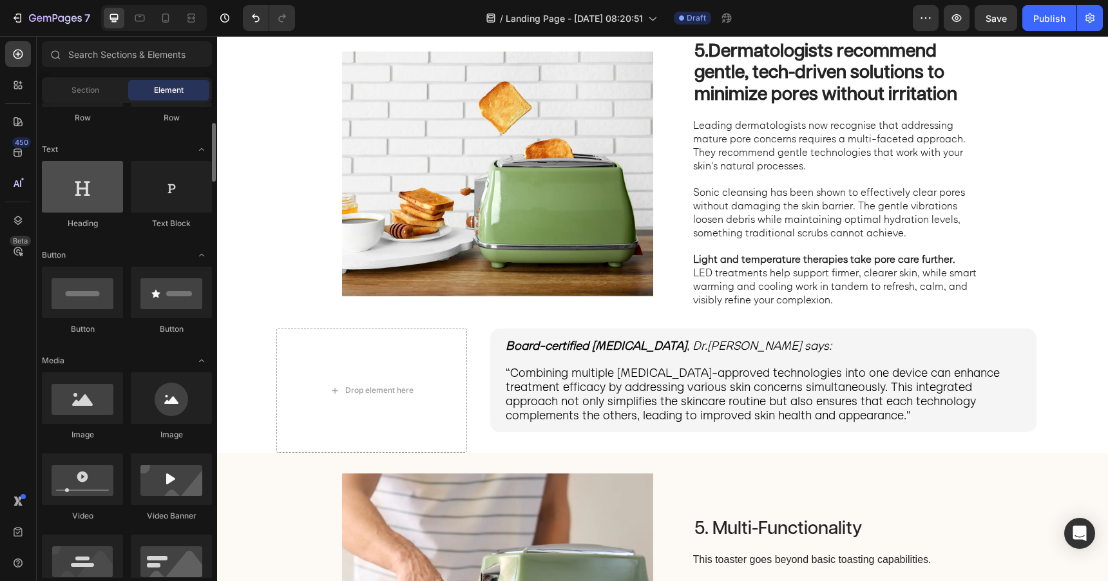
scroll to position [158, 0]
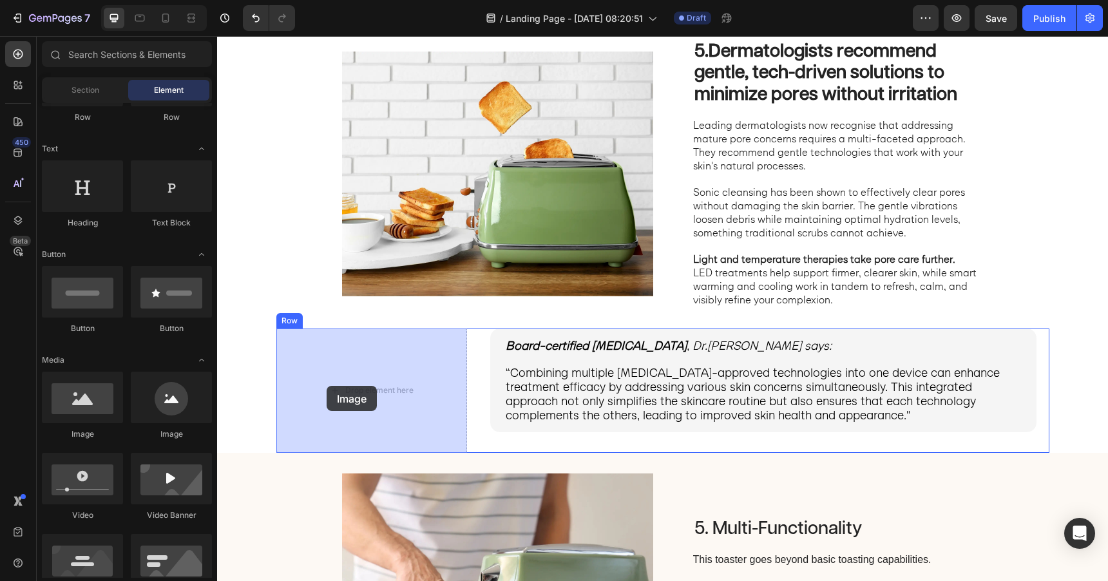
drag, startPoint x: 375, startPoint y: 430, endPoint x: 344, endPoint y: 385, distance: 55.2
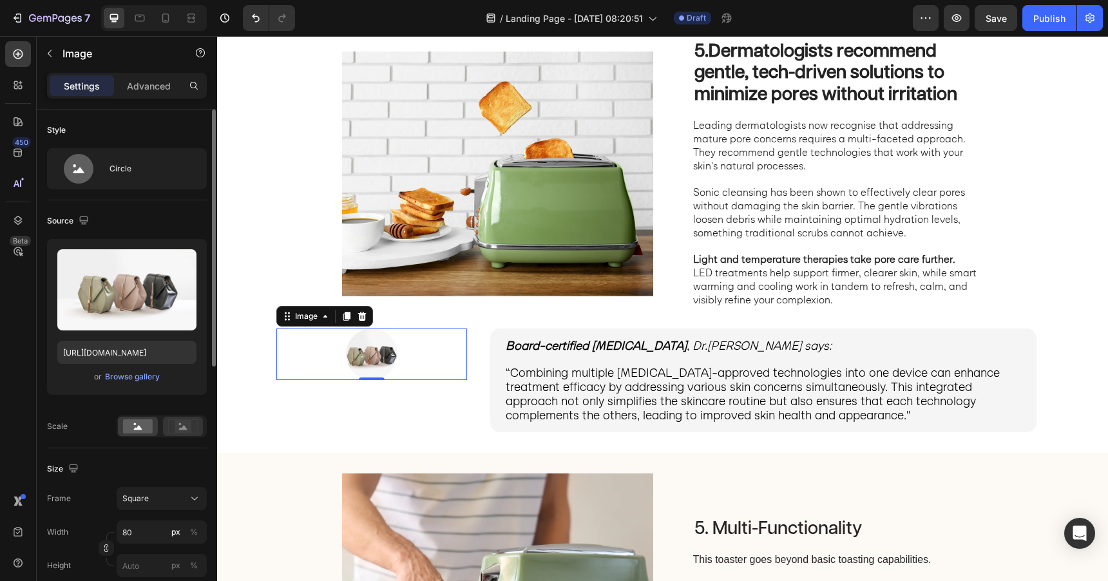
click at [187, 427] on rect at bounding box center [183, 426] width 17 height 13
click at [145, 427] on rect at bounding box center [138, 427] width 30 height 14
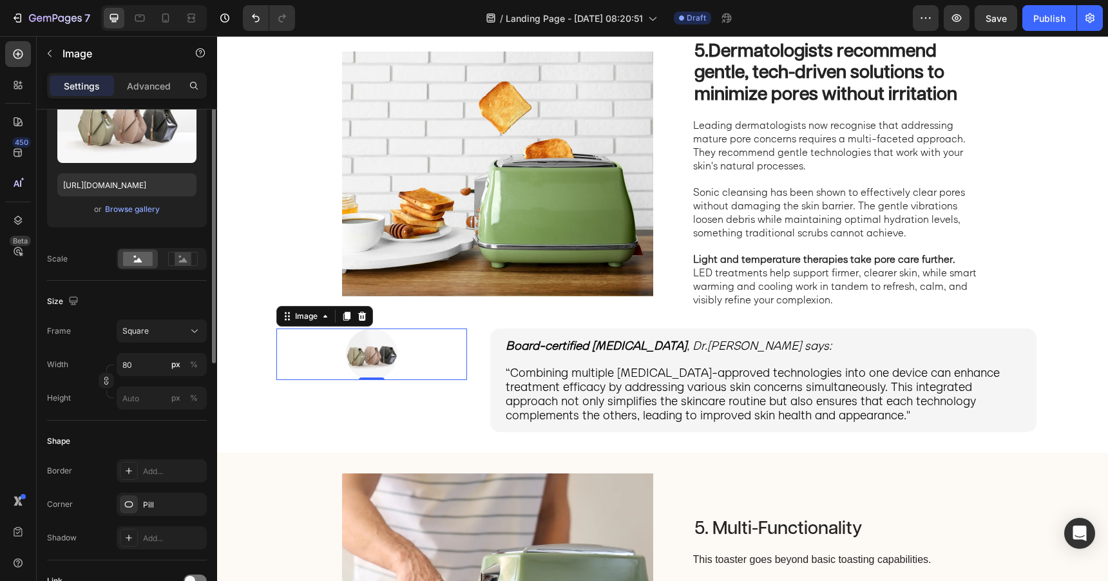
scroll to position [173, 0]
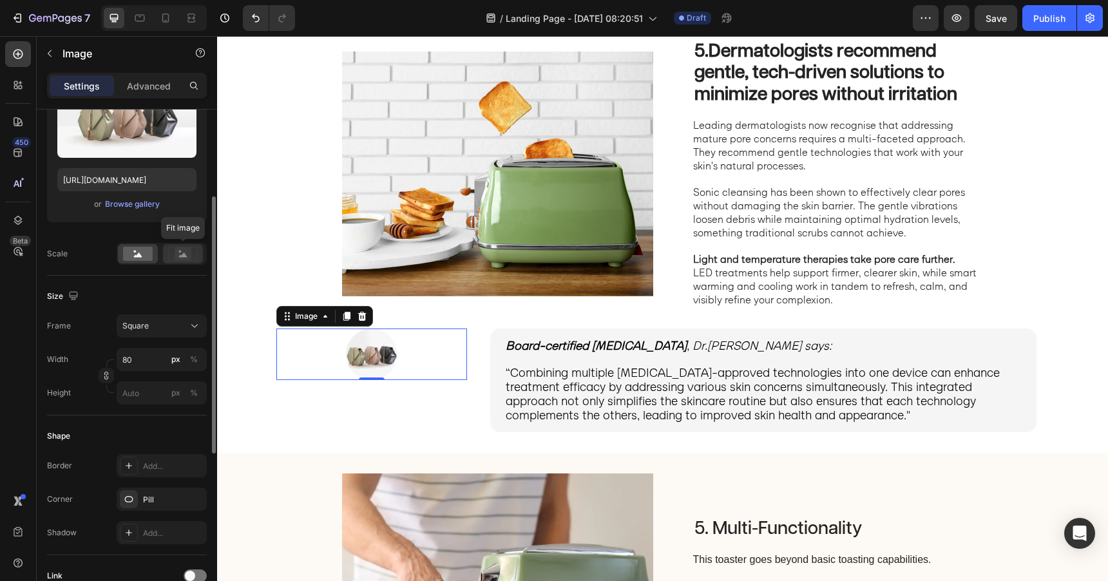
click at [182, 255] on icon at bounding box center [183, 255] width 8 height 5
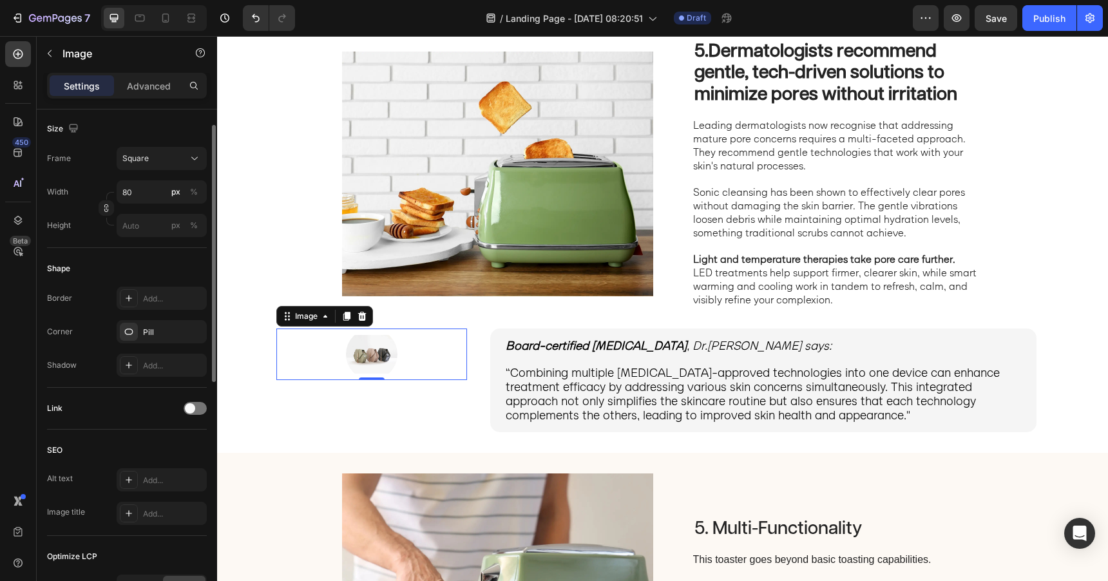
scroll to position [497, 0]
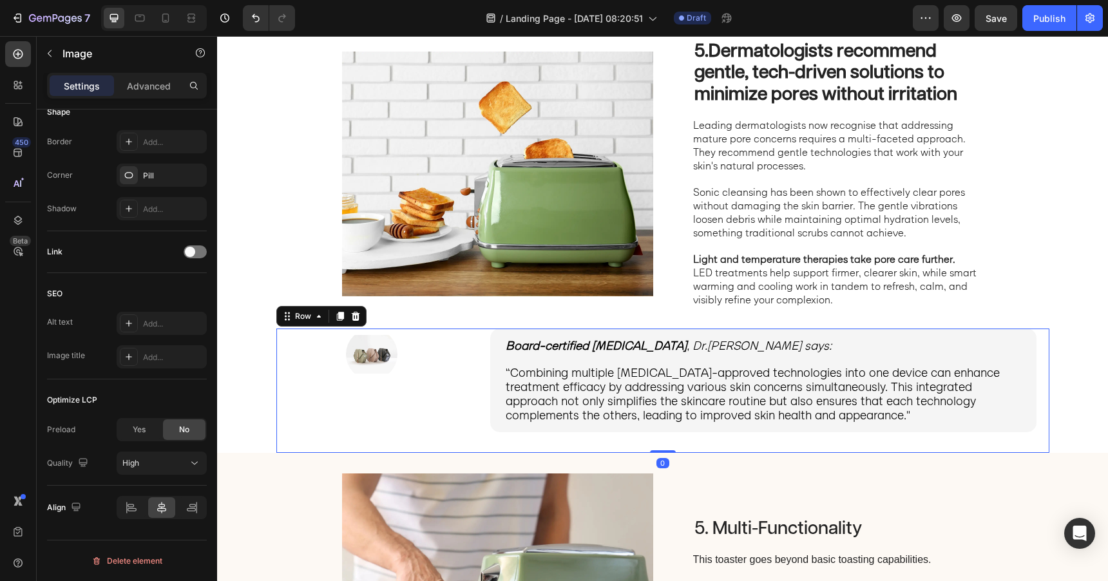
click at [396, 409] on div "Image" at bounding box center [371, 391] width 191 height 125
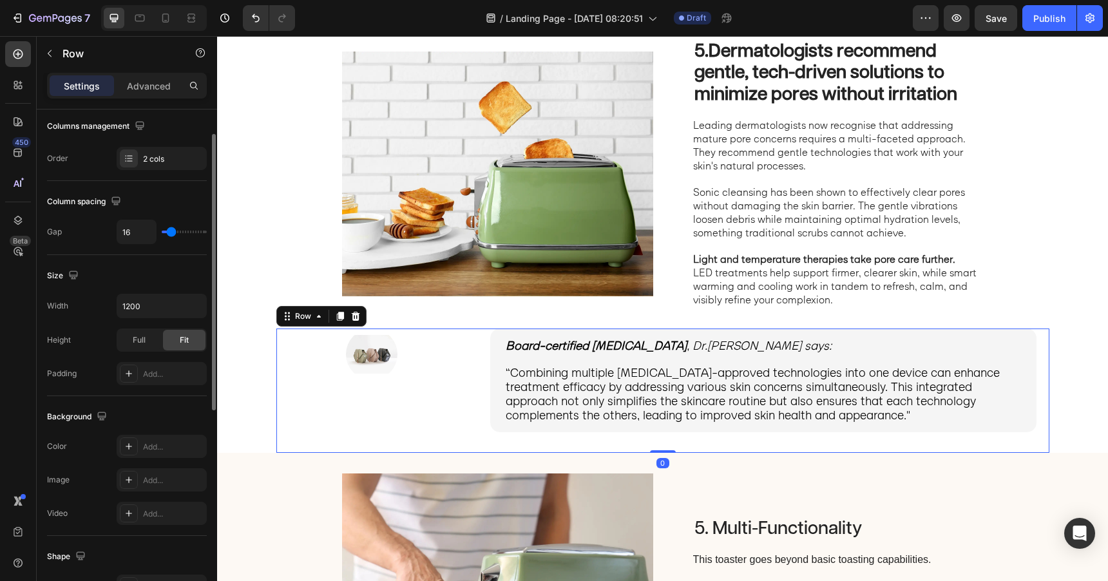
scroll to position [425, 0]
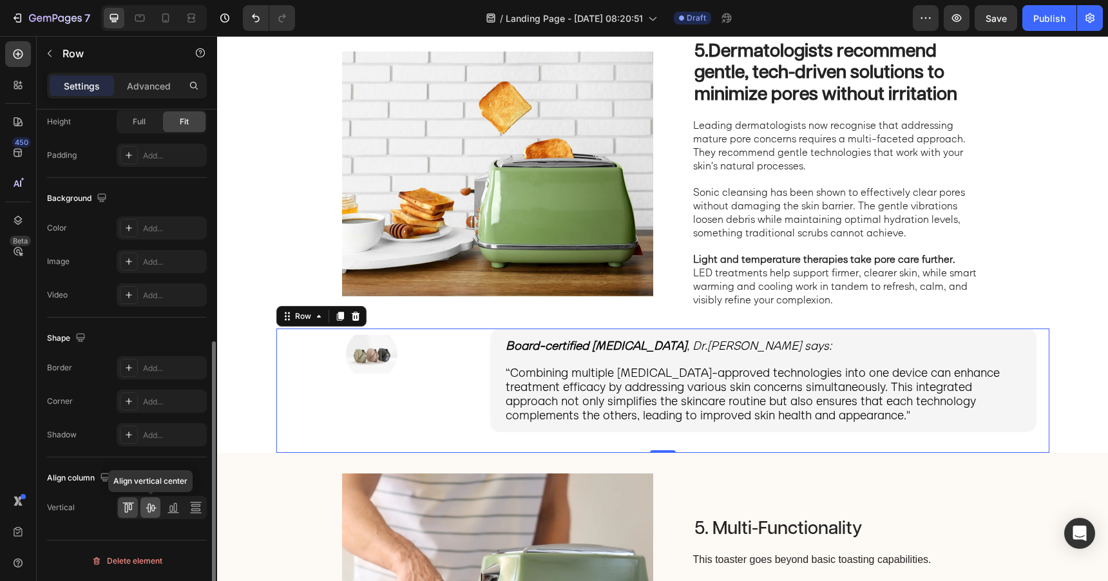
click at [151, 501] on icon at bounding box center [150, 507] width 13 height 13
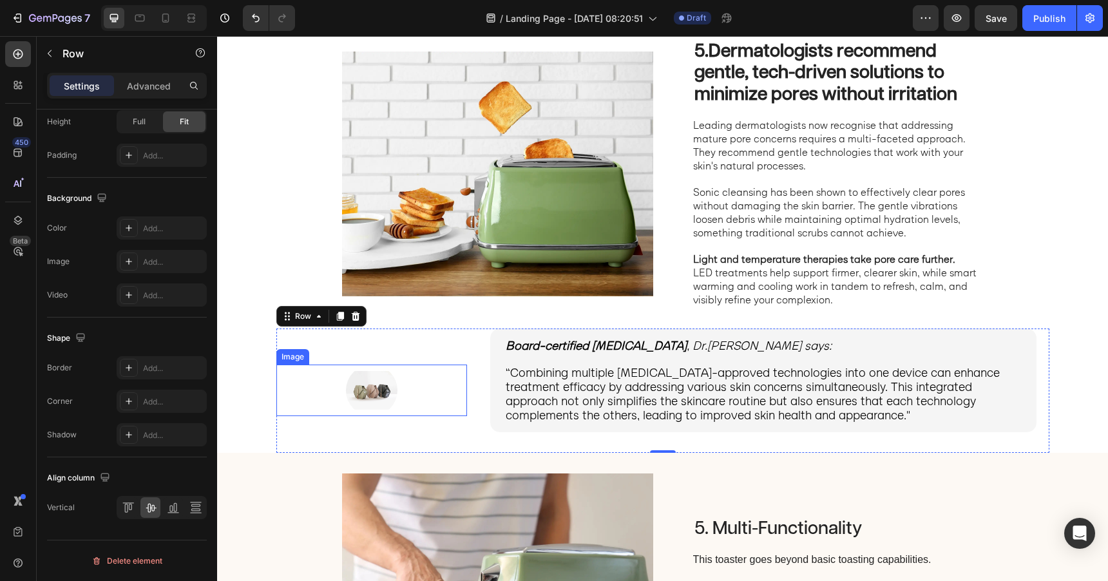
click at [368, 393] on img at bounding box center [372, 391] width 52 height 52
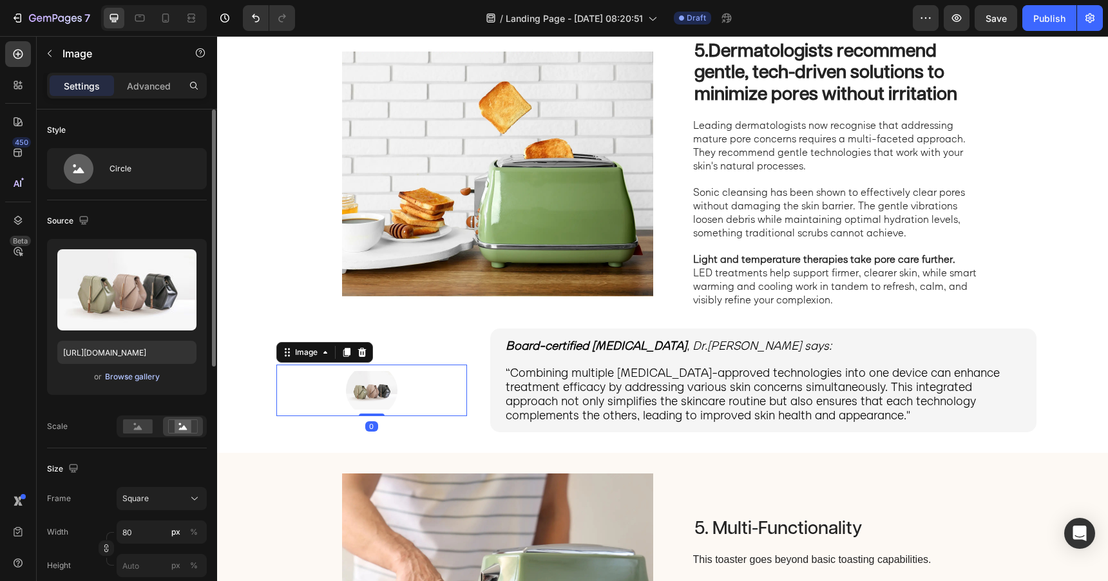
click at [141, 383] on button "Browse gallery" at bounding box center [132, 377] width 56 height 13
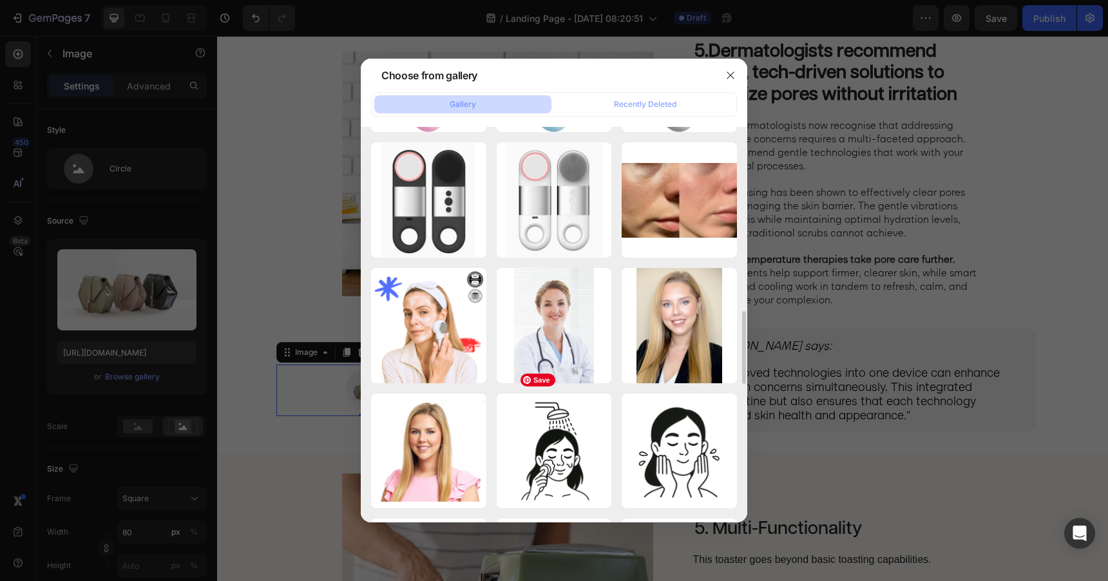
scroll to position [1002, 0]
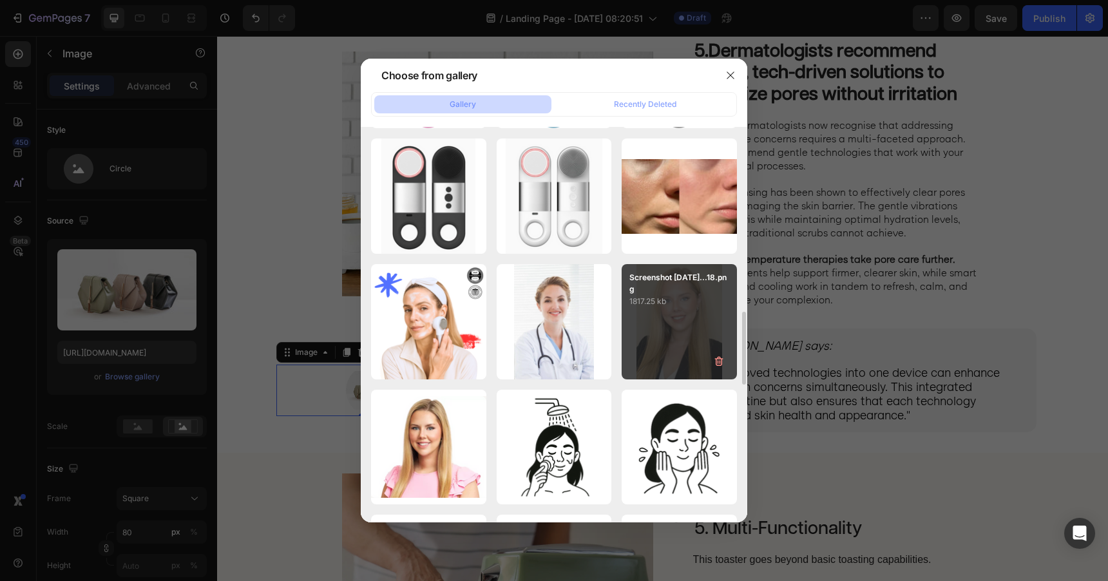
click at [681, 336] on div "Screenshot 2025-06-24...18.png 1817.25 kb" at bounding box center [679, 321] width 115 height 115
type input "https://cdn.shopify.com/s/files/1/0788/4773/8202/files/gempages_531206314412475…"
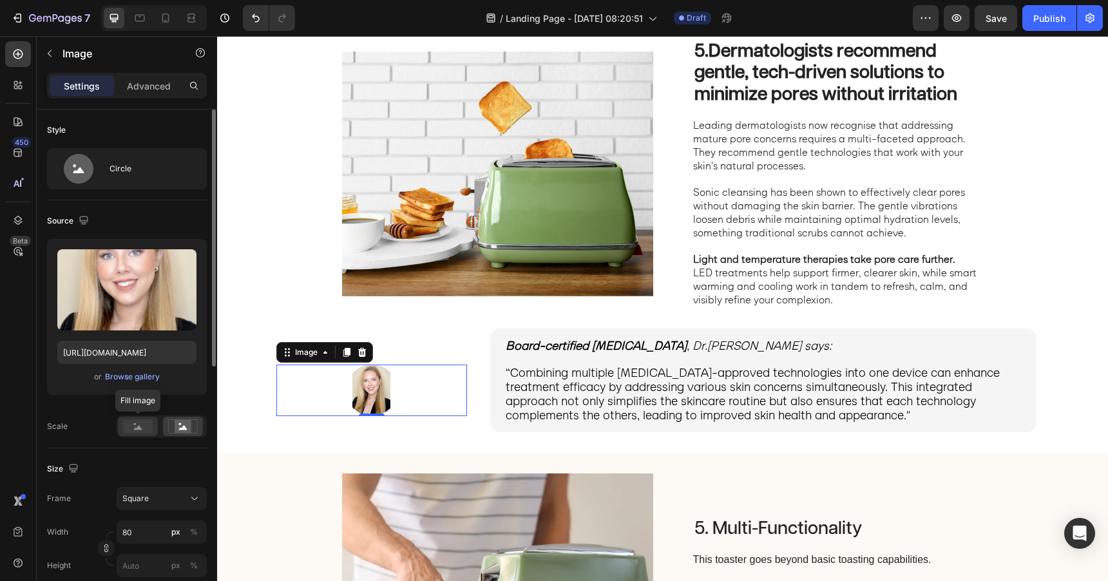
click at [131, 427] on rect at bounding box center [138, 427] width 30 height 14
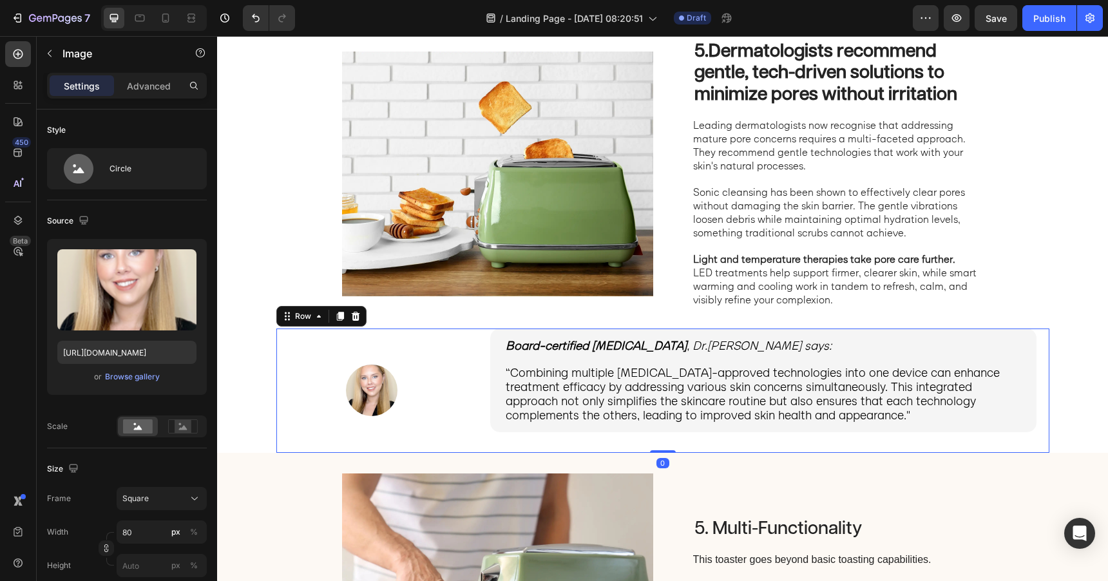
click at [472, 388] on div "Image Board-certified dermatologist , Dr.Emily Harper says: “Combining multiple…" at bounding box center [662, 391] width 773 height 125
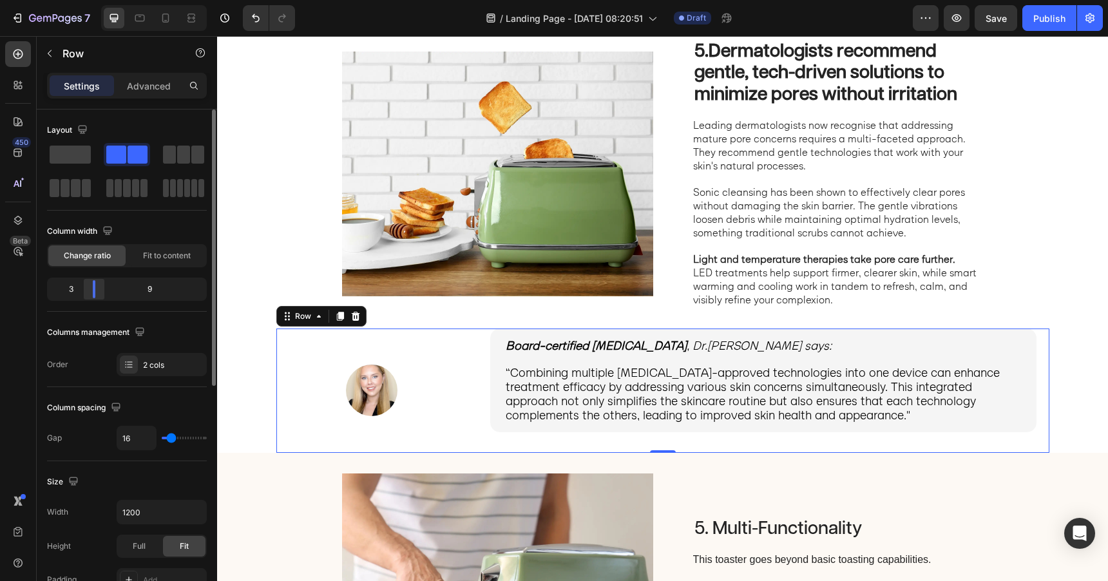
click at [92, 290] on div at bounding box center [93, 289] width 23 height 18
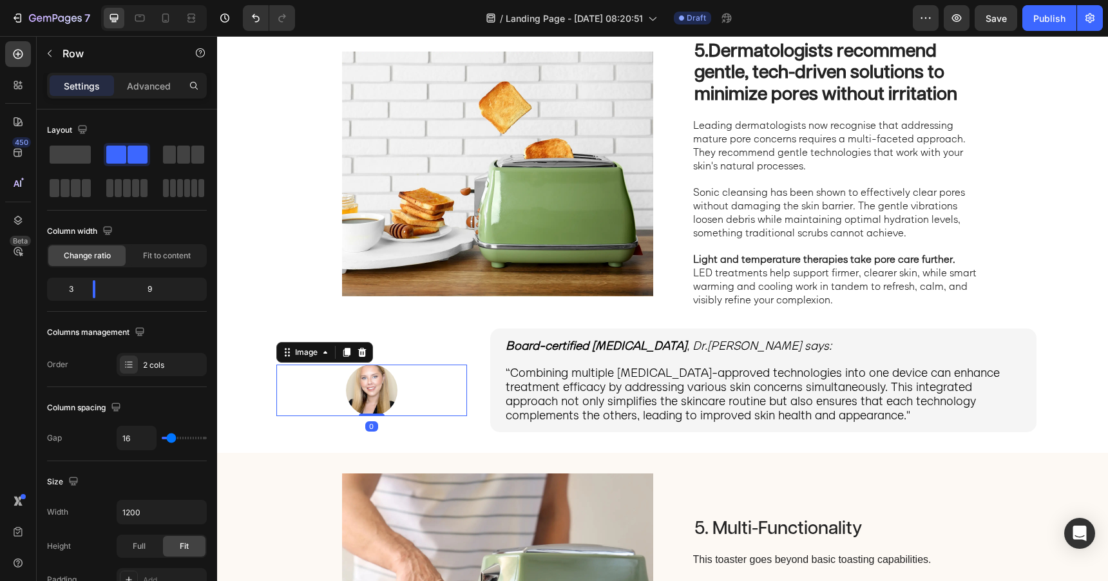
click at [413, 375] on div at bounding box center [371, 391] width 191 height 52
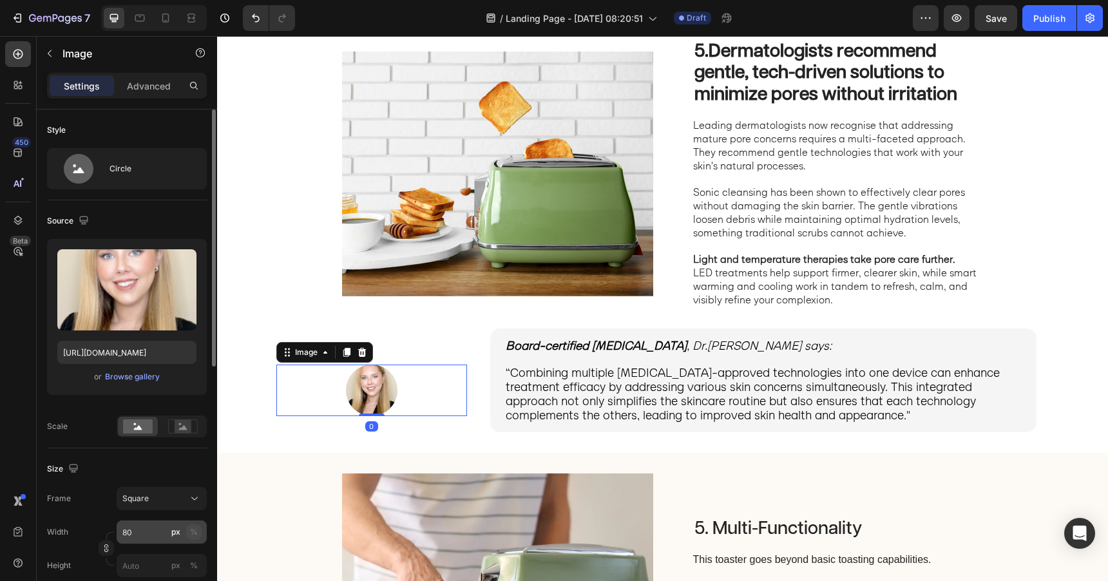
click at [192, 534] on div "%" at bounding box center [194, 533] width 8 height 12
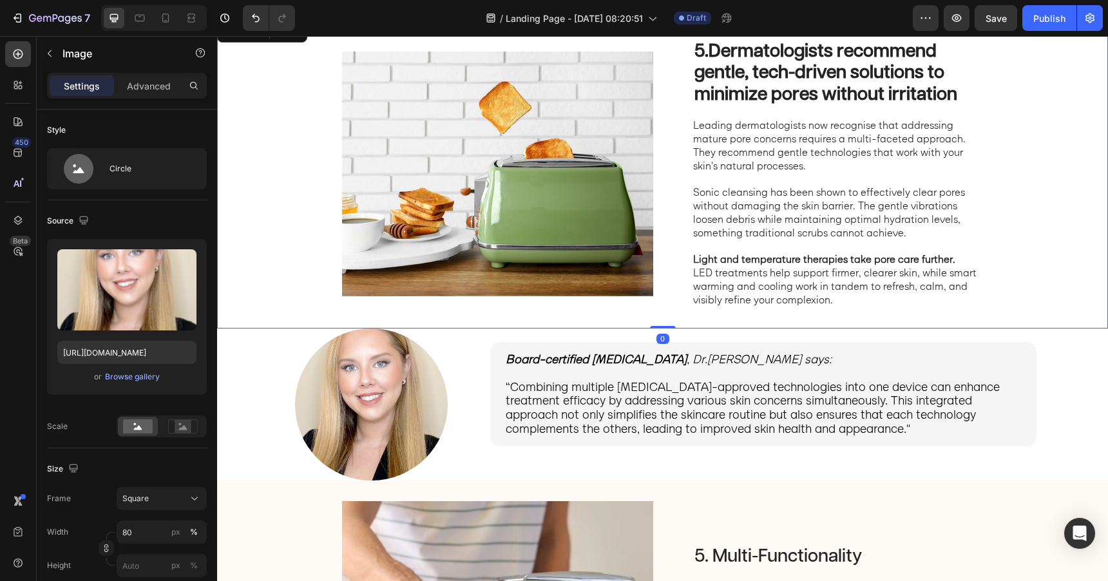
click at [301, 238] on div "5. Dermatologists recommend gentle, tech-driven solutions to minimize pores wit…" at bounding box center [662, 173] width 891 height 309
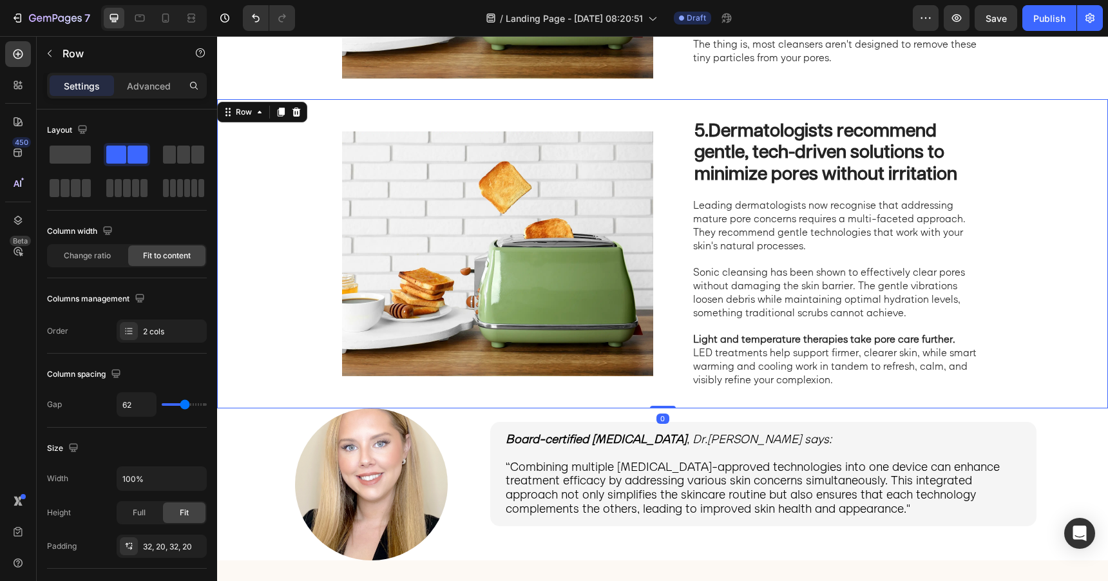
scroll to position [1516, 0]
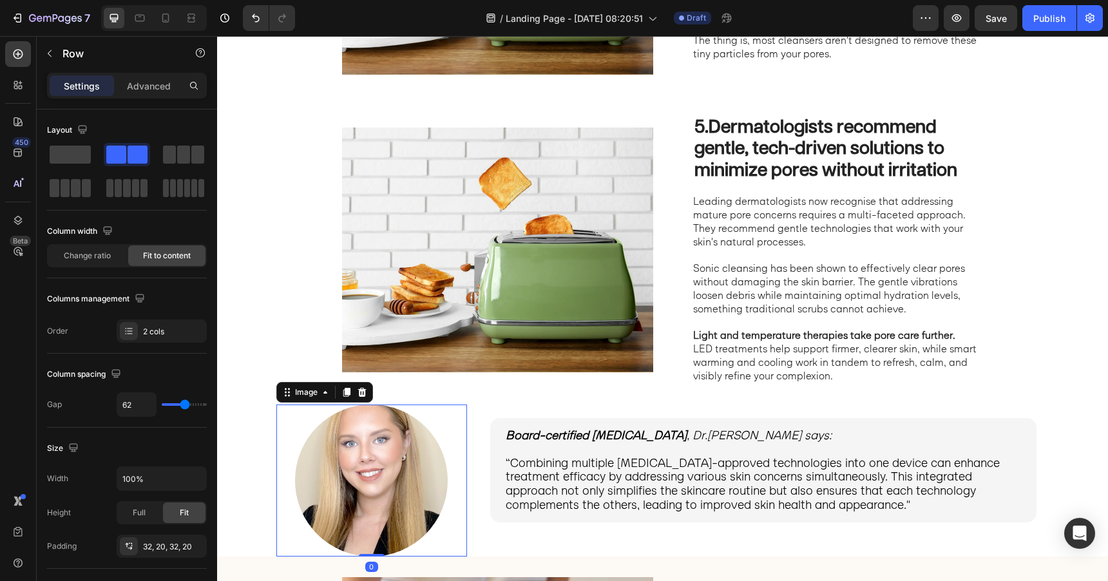
click at [284, 443] on div at bounding box center [371, 481] width 191 height 153
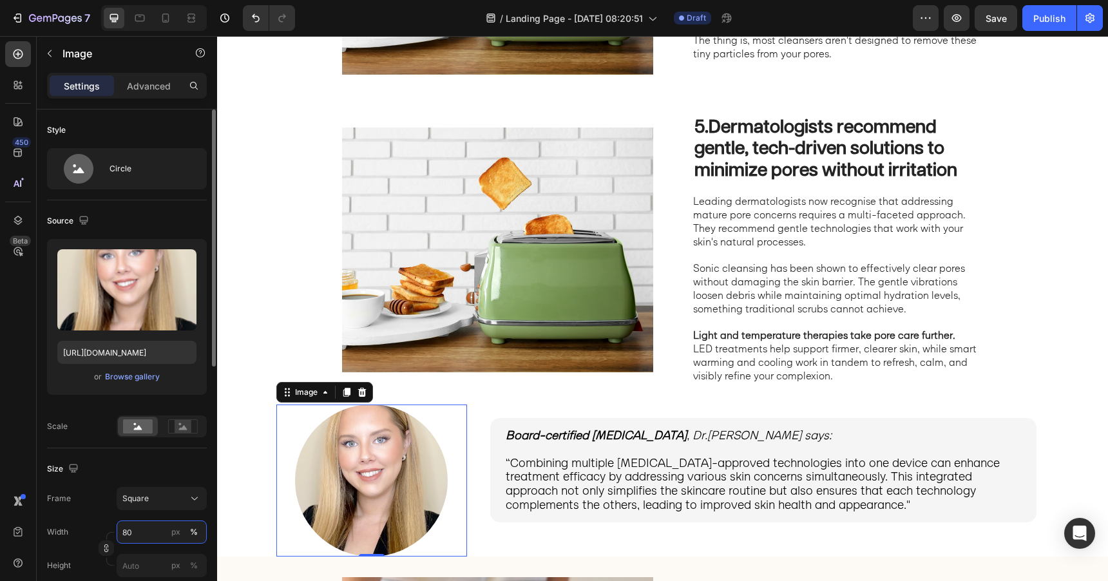
click at [150, 537] on input "80" at bounding box center [162, 532] width 90 height 23
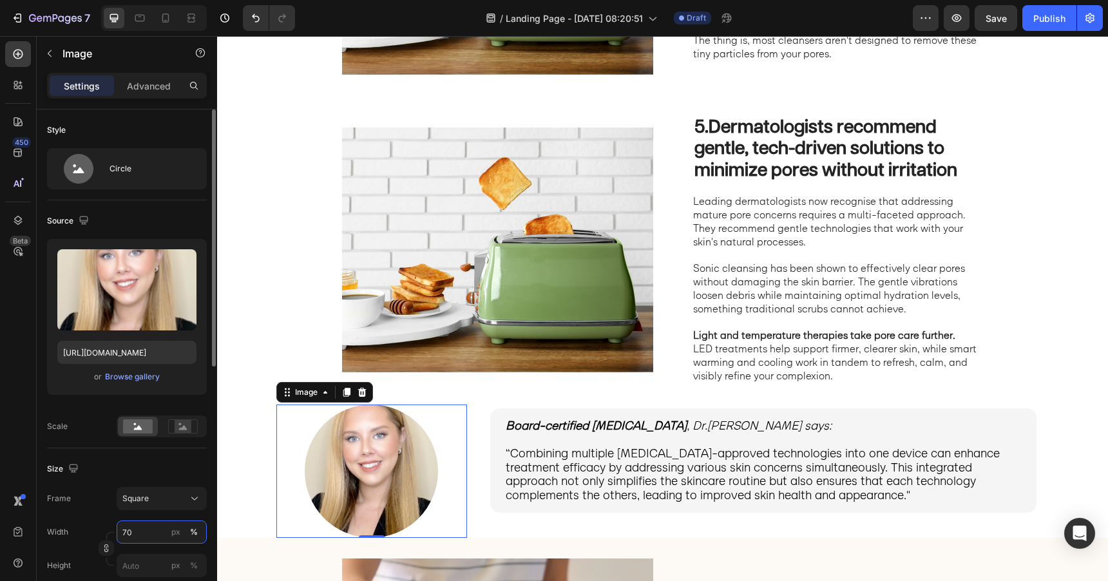
type input "7"
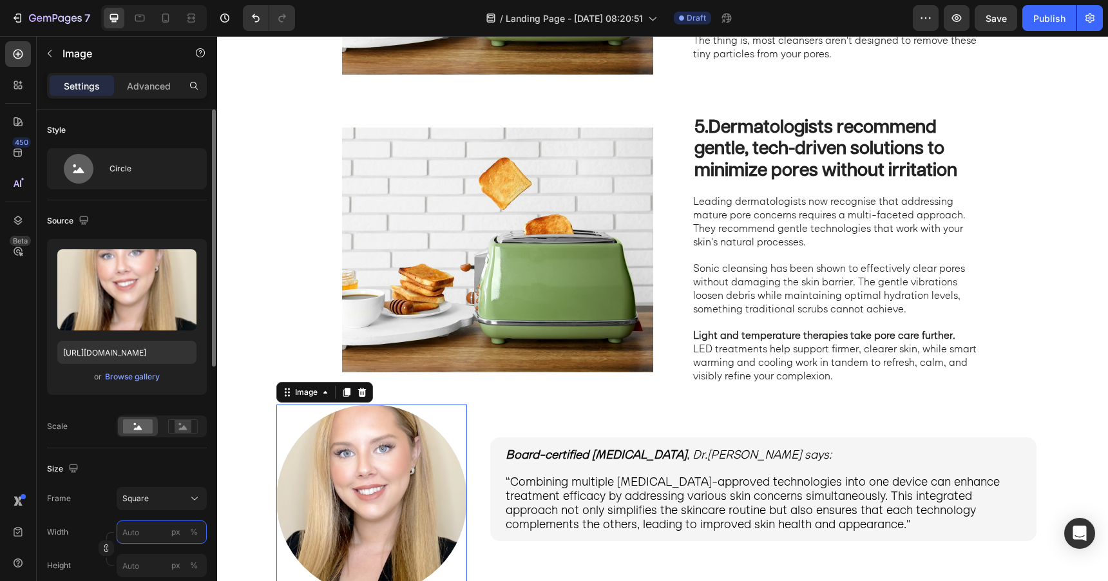
type input "6"
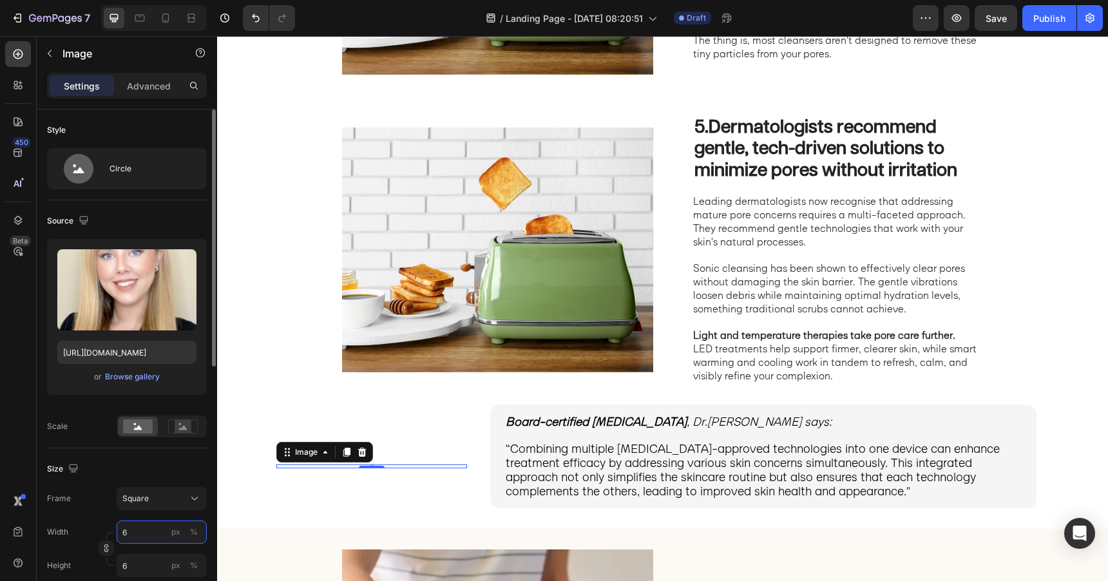
type input "60"
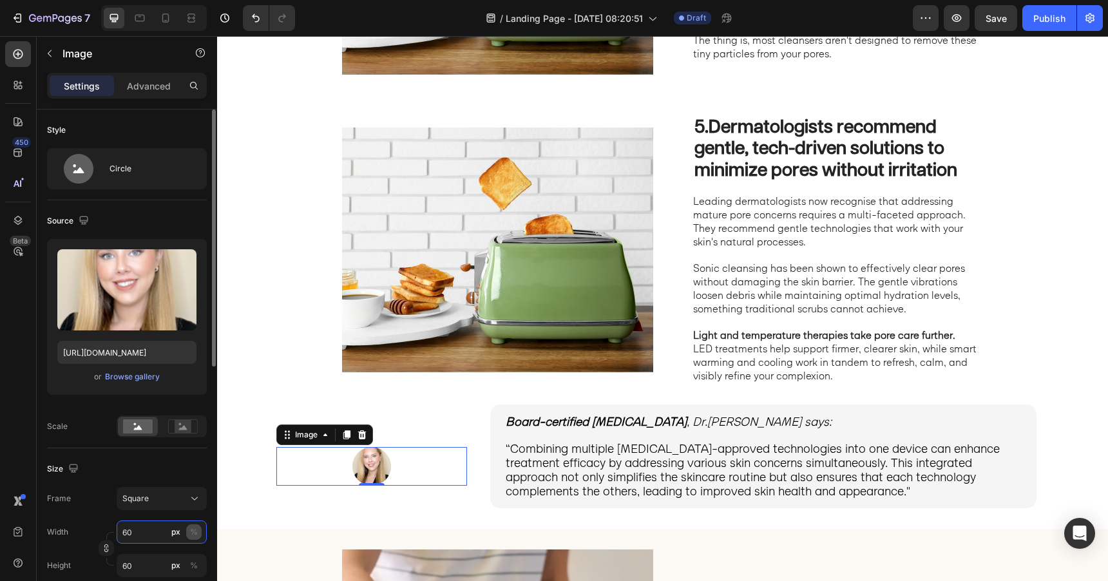
type input "60"
click at [190, 535] on div "%" at bounding box center [194, 533] width 8 height 12
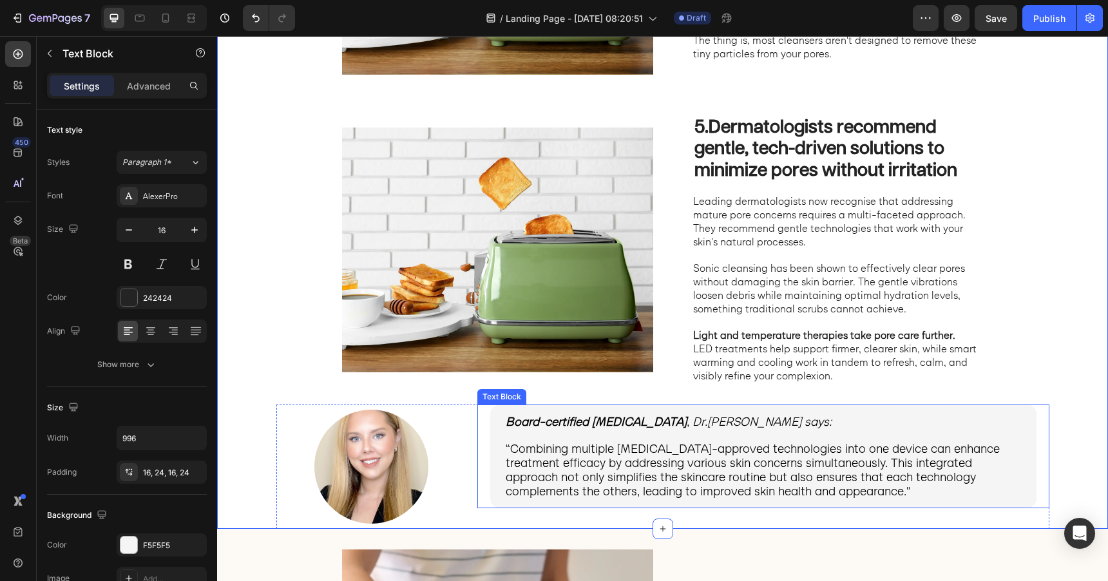
click at [499, 440] on div "Board-certified dermatologist , Dr.Emily Harper says: “Combining multiple derma…" at bounding box center [763, 457] width 546 height 104
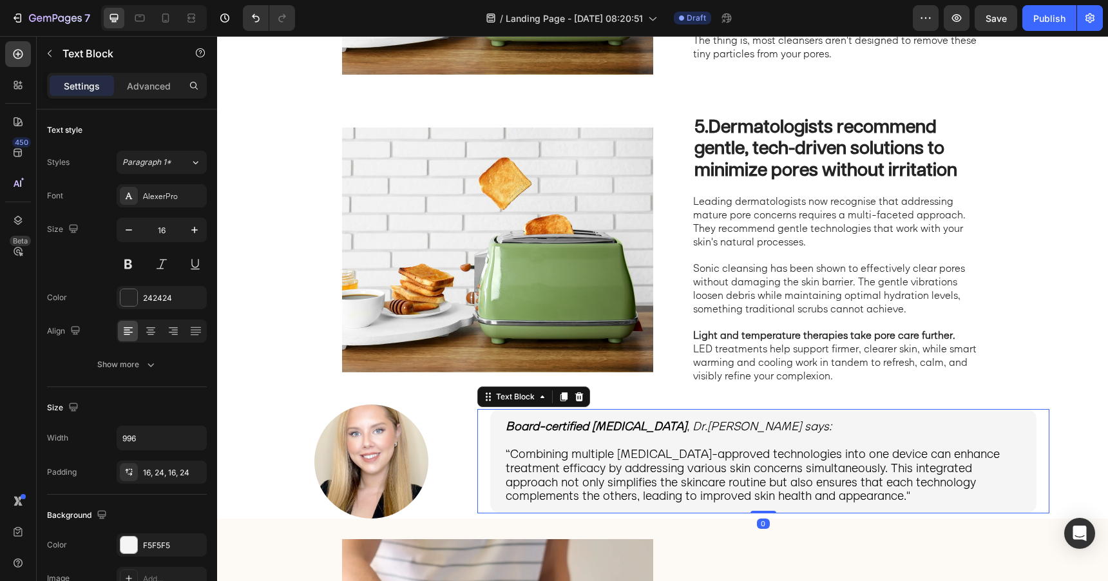
drag, startPoint x: 769, startPoint y: 528, endPoint x: 772, endPoint y: 498, distance: 30.4
click at [772, 498] on div "Board-certified dermatologist , Dr.Emily Harper says: “Combining multiple derma…" at bounding box center [764, 461] width 572 height 104
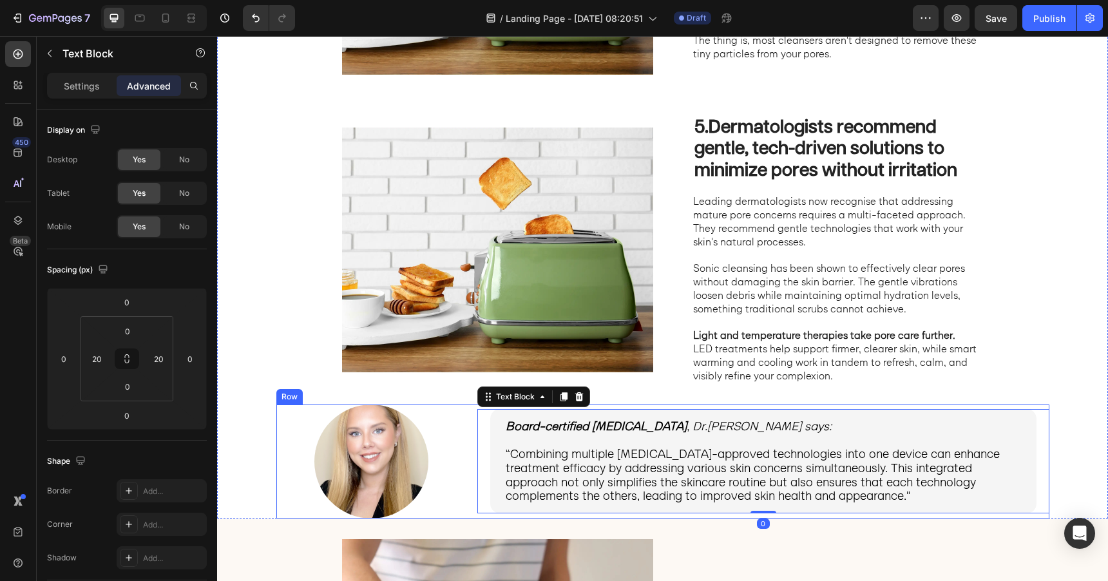
click at [471, 502] on div "Image Board-certified dermatologist , Dr.Emily Harper says: “Combining multiple…" at bounding box center [662, 462] width 773 height 115
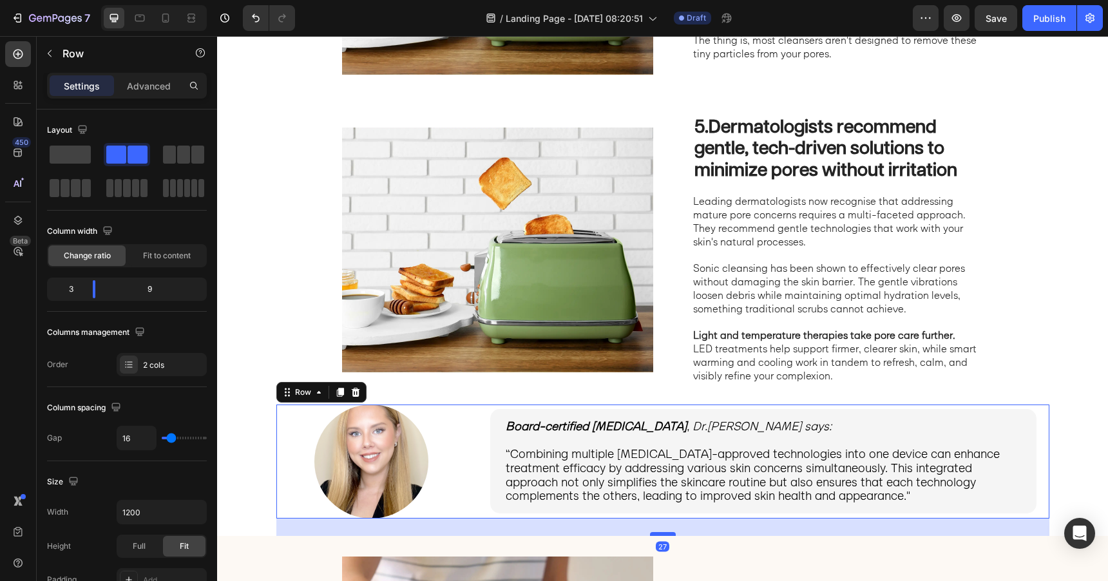
drag, startPoint x: 668, startPoint y: 516, endPoint x: 673, endPoint y: 534, distance: 18.1
click at [673, 534] on div at bounding box center [663, 534] width 26 height 4
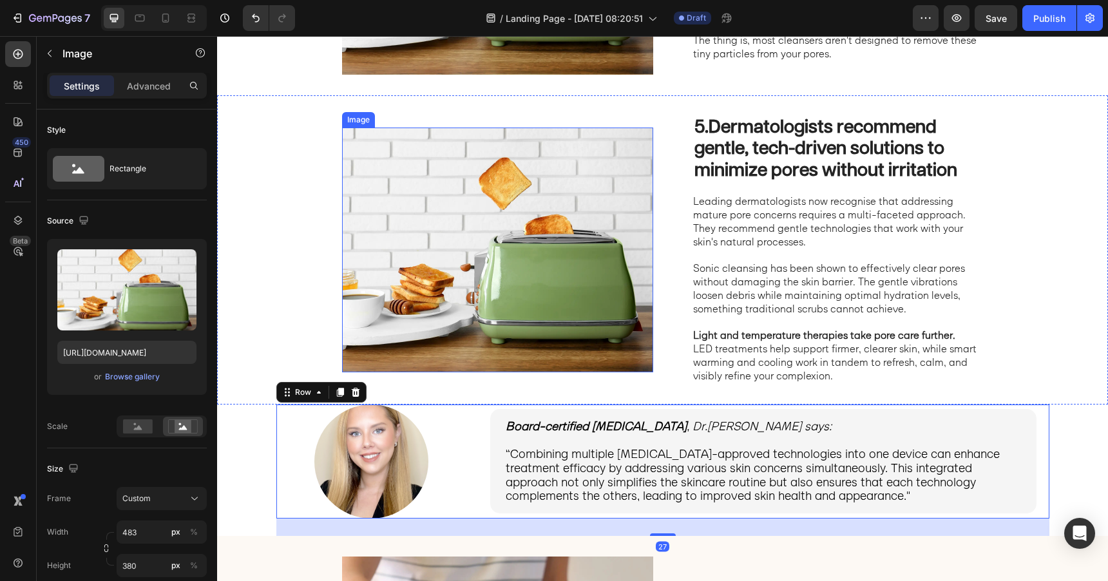
click at [615, 336] on img at bounding box center [497, 250] width 311 height 245
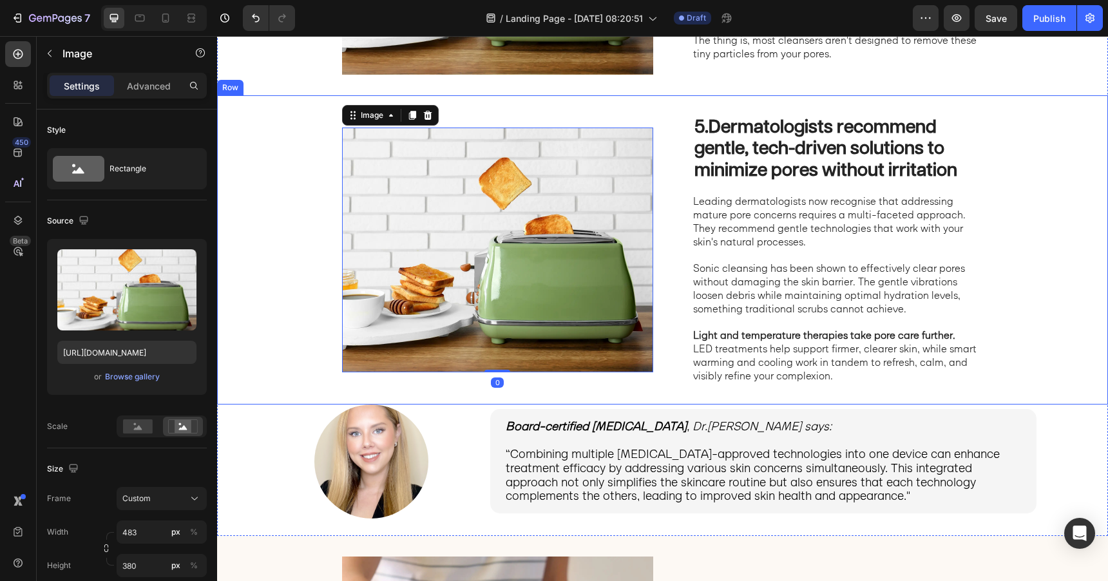
click at [640, 388] on div "5. Dermatologists recommend gentle, tech-driven solutions to minimize pores wit…" at bounding box center [662, 249] width 891 height 309
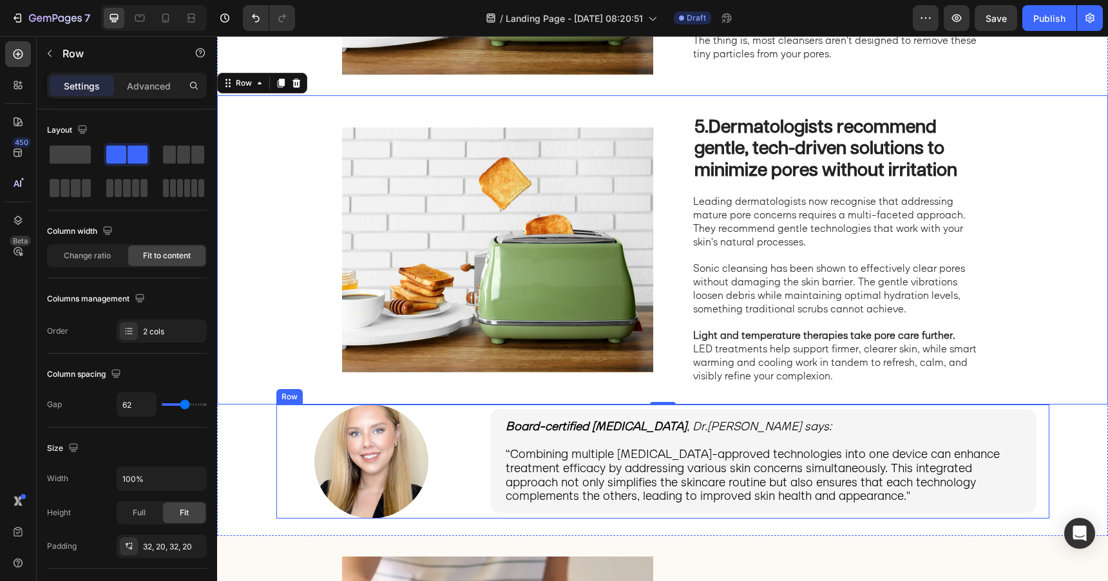
click at [469, 463] on div "Image Board-certified dermatologist , Dr.Emily Harper says: “Combining multiple…" at bounding box center [662, 462] width 773 height 115
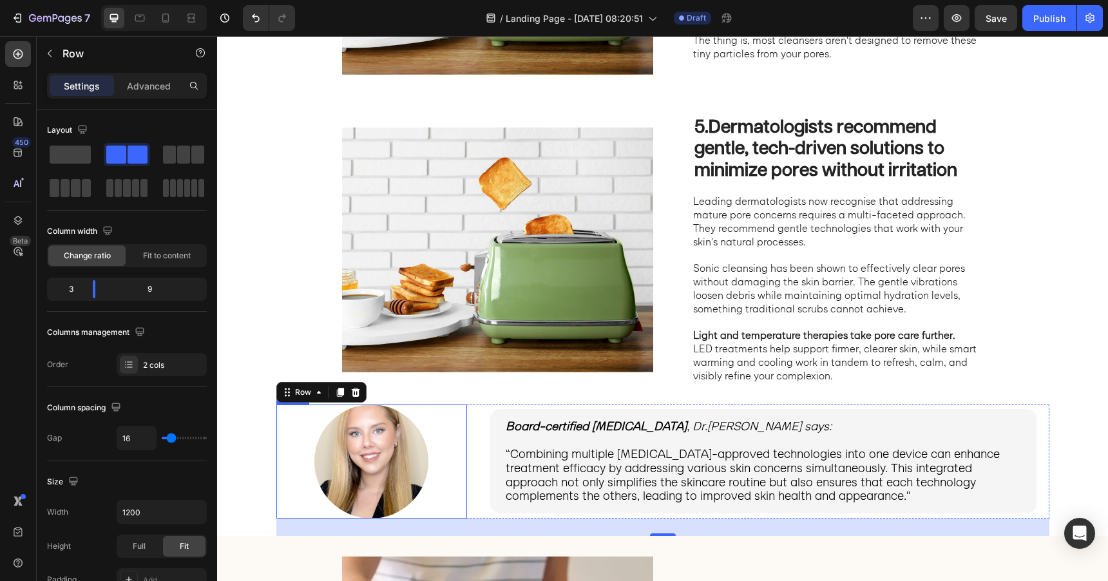
click at [440, 450] on div at bounding box center [371, 462] width 191 height 115
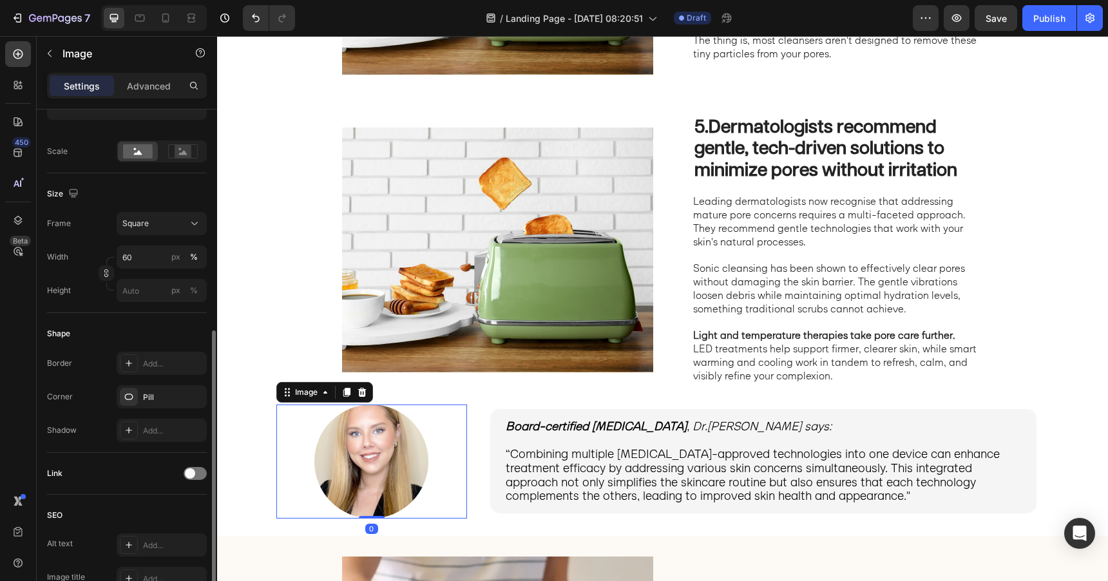
scroll to position [497, 0]
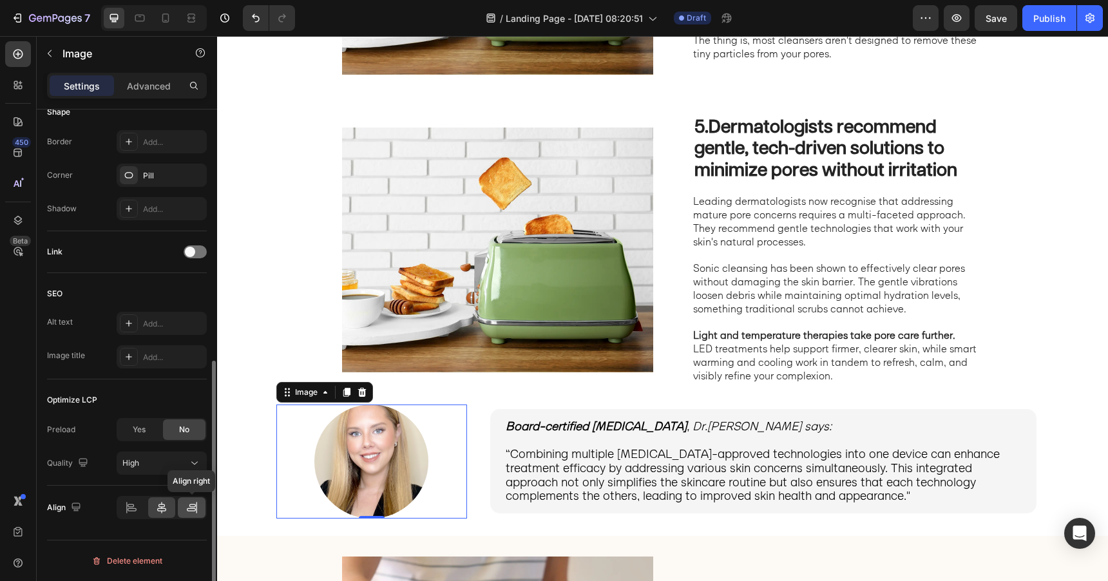
click at [190, 509] on icon at bounding box center [192, 507] width 13 height 13
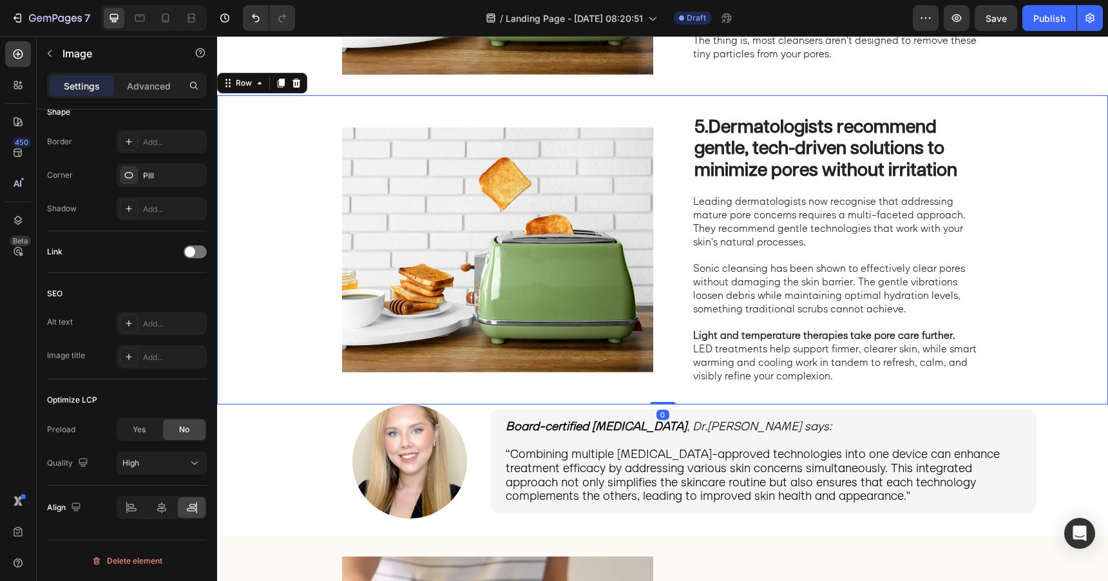
click at [1025, 333] on div "5. Dermatologists recommend gentle, tech-driven solutions to minimize pores wit…" at bounding box center [662, 249] width 891 height 309
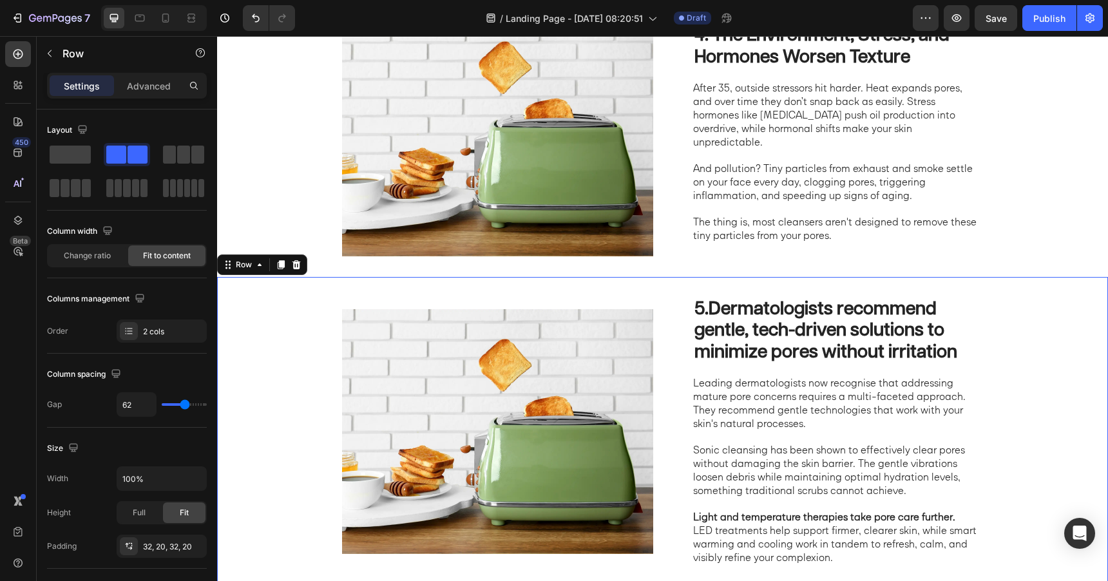
scroll to position [1330, 0]
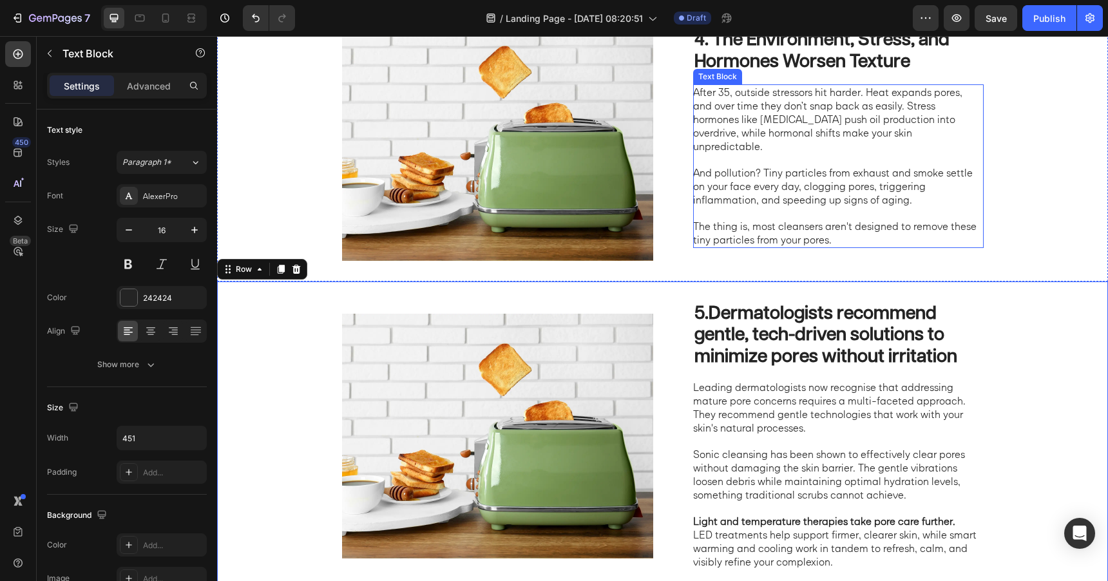
click at [813, 220] on p "The thing is, most cleansers aren't designed to remove these tiny particles fro…" at bounding box center [837, 233] width 289 height 27
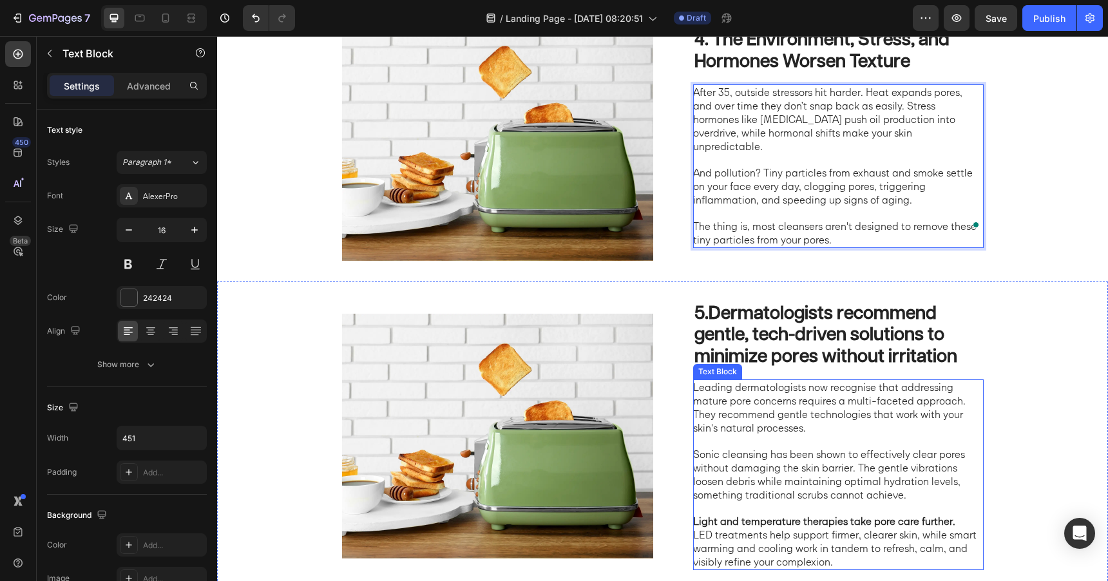
click at [795, 458] on p "Sonic cleansing has been shown to effectively clear pores without damaging the …" at bounding box center [837, 474] width 289 height 53
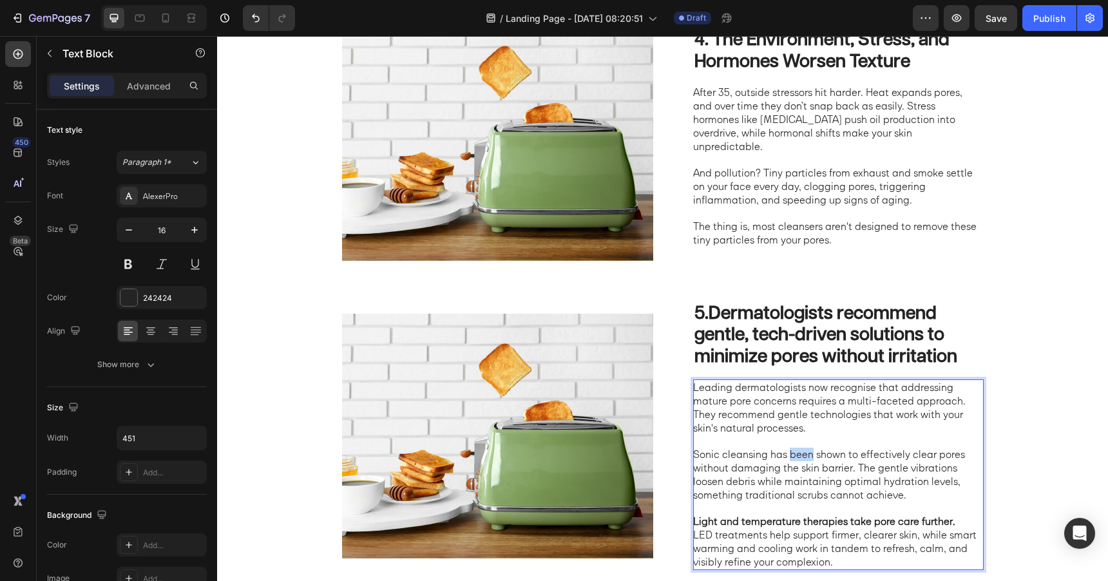
click at [795, 458] on p "Sonic cleansing has been shown to effectively clear pores without damaging the …" at bounding box center [837, 474] width 289 height 53
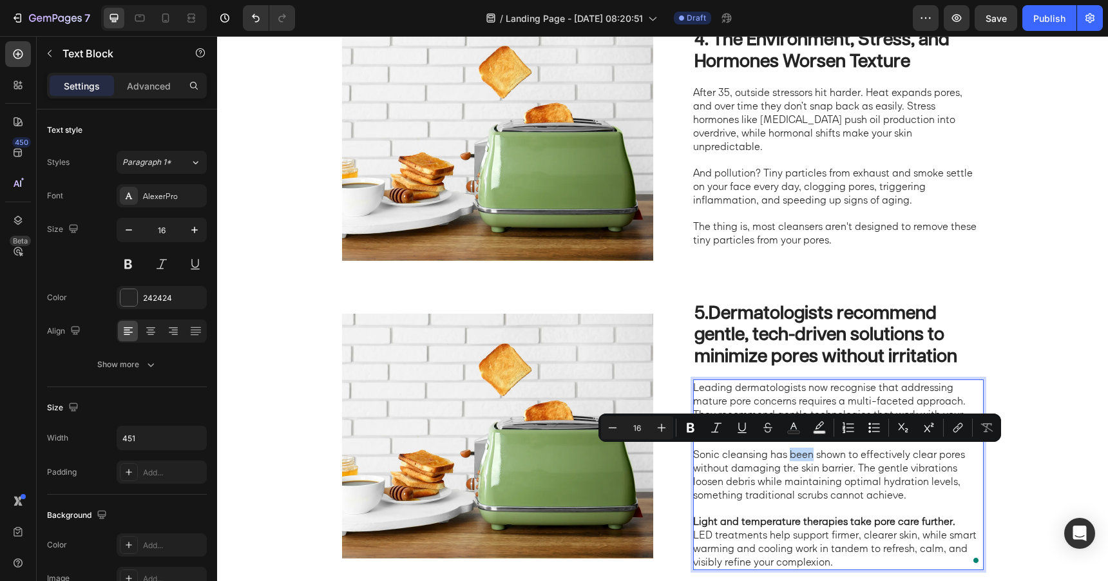
click at [795, 458] on p "Sonic cleansing has been shown to effectively clear pores without damaging the …" at bounding box center [837, 474] width 289 height 53
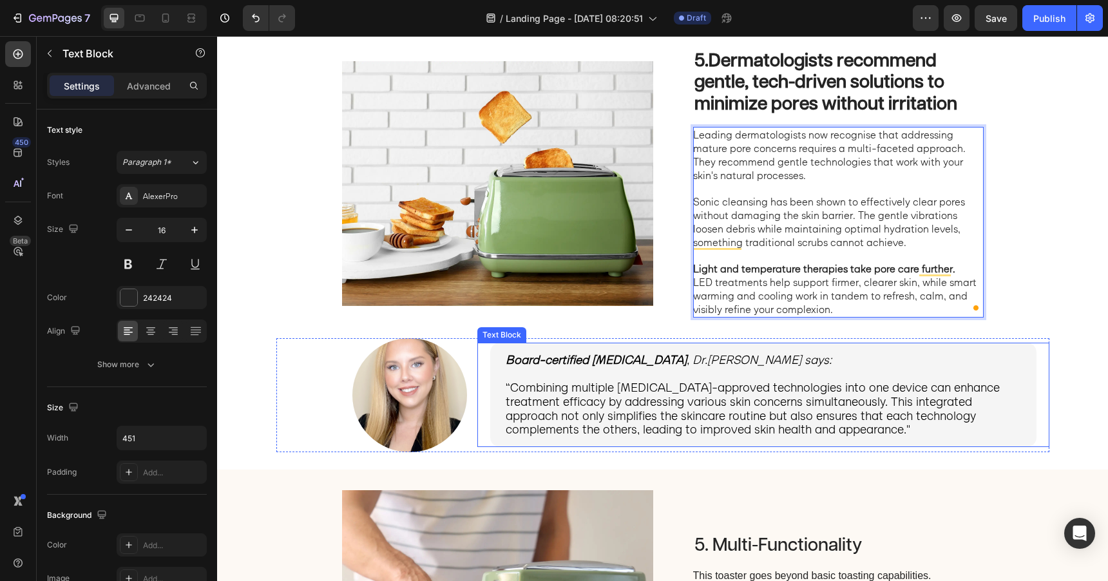
scroll to position [1578, 0]
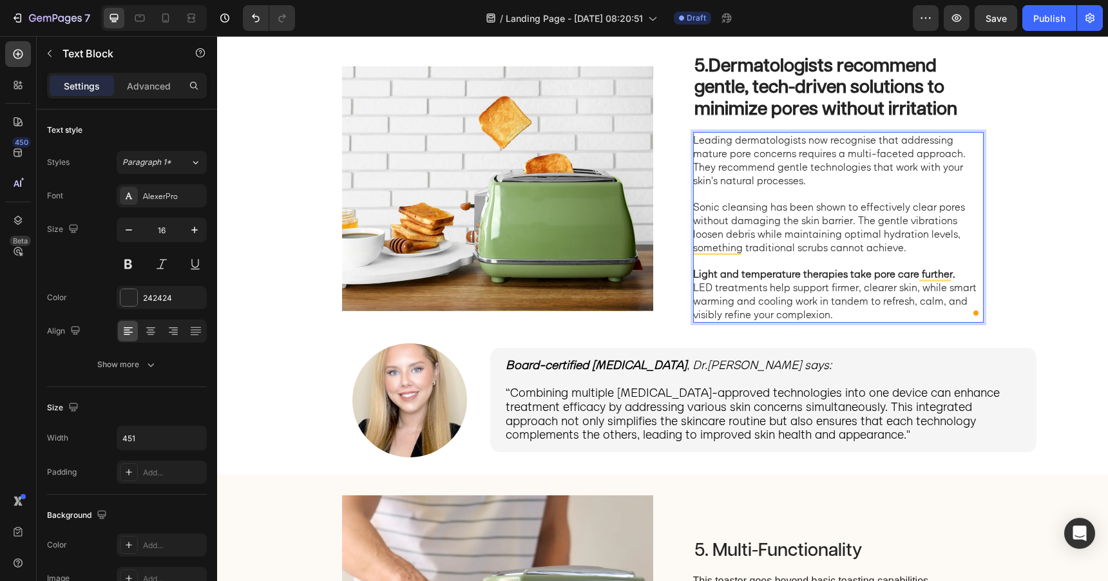
click at [930, 167] on p "Leading dermatologists now recognise that addressing mature pore concerns requi…" at bounding box center [837, 159] width 289 height 53
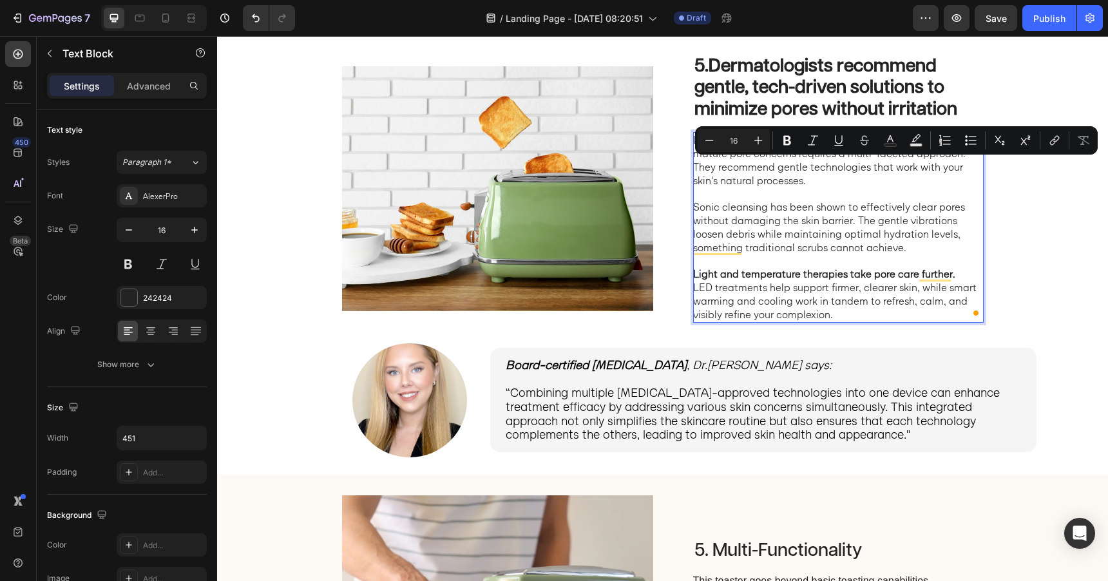
click at [929, 183] on p "Leading dermatologists now recognise that addressing mature pore concerns requi…" at bounding box center [837, 159] width 289 height 53
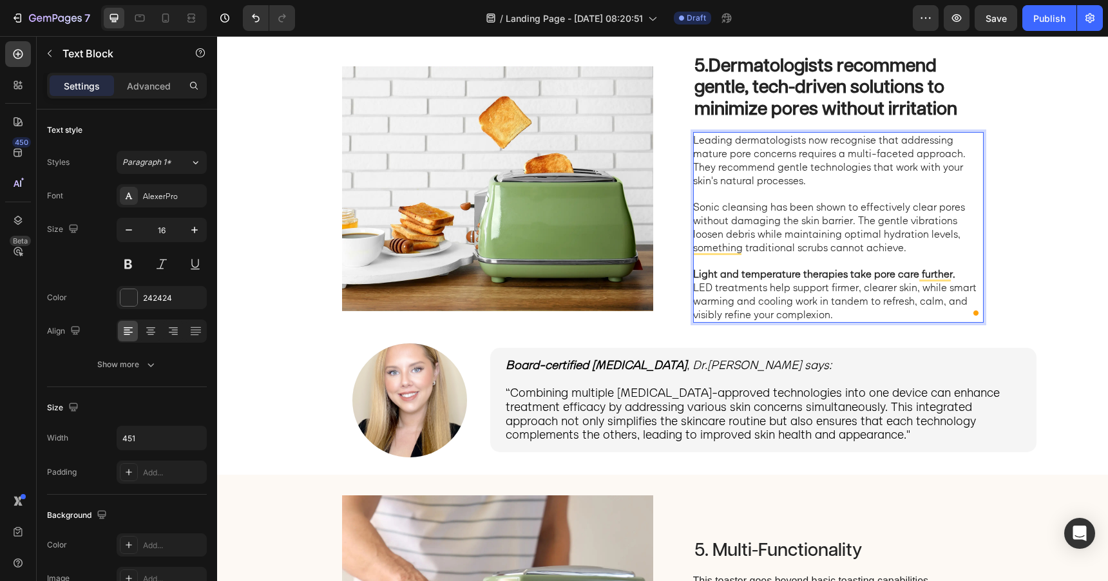
click at [926, 166] on p "Leading dermatologists now recognise that addressing mature pore concerns requi…" at bounding box center [837, 159] width 289 height 53
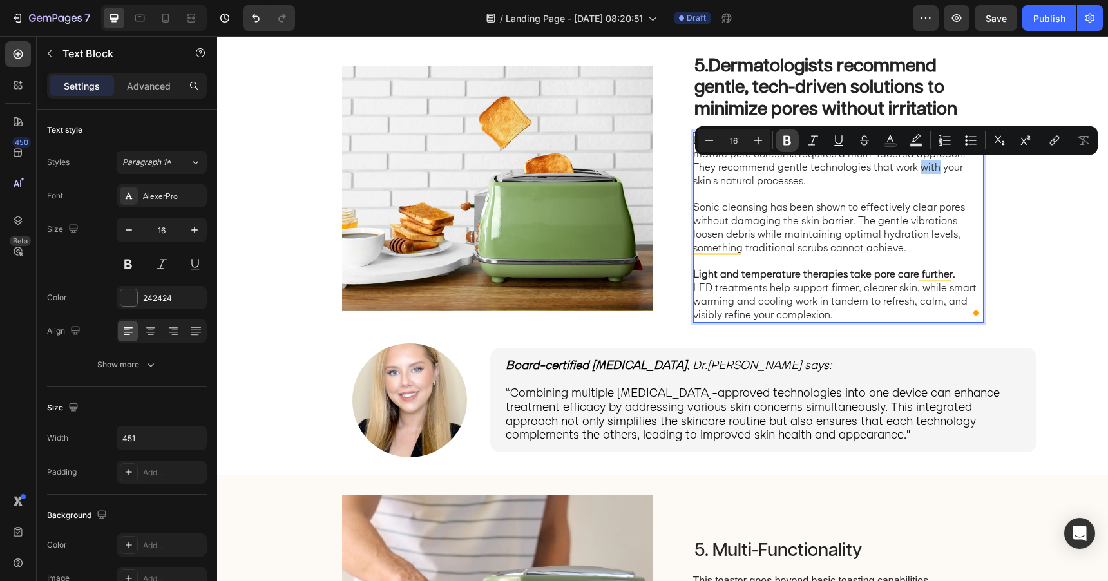
click at [788, 143] on icon "Editor contextual toolbar" at bounding box center [788, 141] width 8 height 10
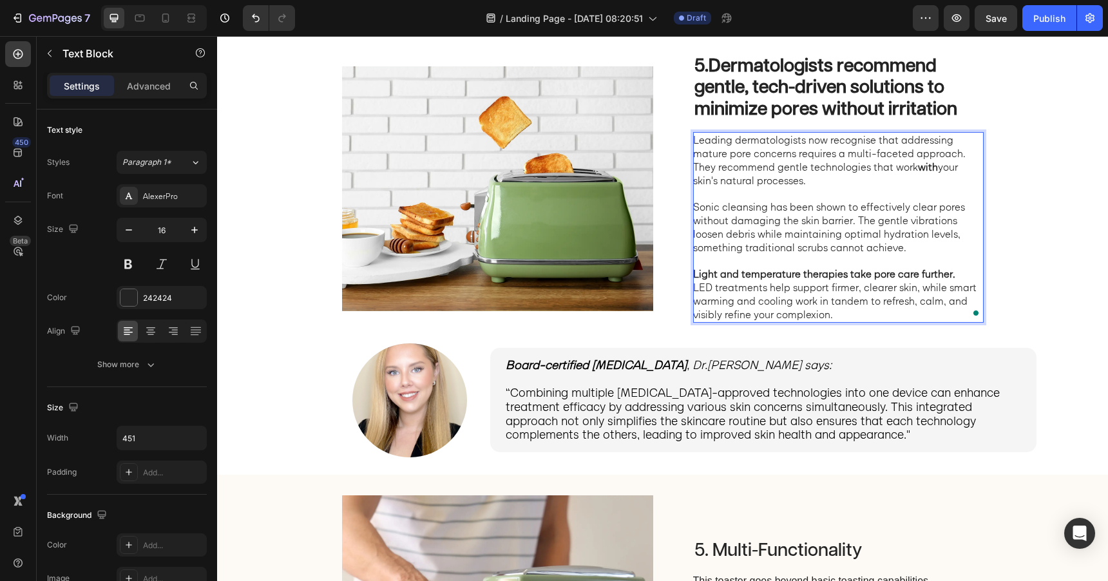
click at [771, 206] on p "Sonic cleansing has been shown to effectively clear pores without damaging the …" at bounding box center [837, 226] width 289 height 53
drag, startPoint x: 853, startPoint y: 222, endPoint x: 695, endPoint y: 208, distance: 158.5
click at [695, 208] on p "Sonic cleansing has been shown to effectively clear pores without damaging the …" at bounding box center [837, 226] width 289 height 53
click at [783, 211] on p "Sonic cleansing has been shown to effectively clear pores without damaging the …" at bounding box center [837, 226] width 289 height 53
drag, startPoint x: 854, startPoint y: 224, endPoint x: 696, endPoint y: 206, distance: 158.8
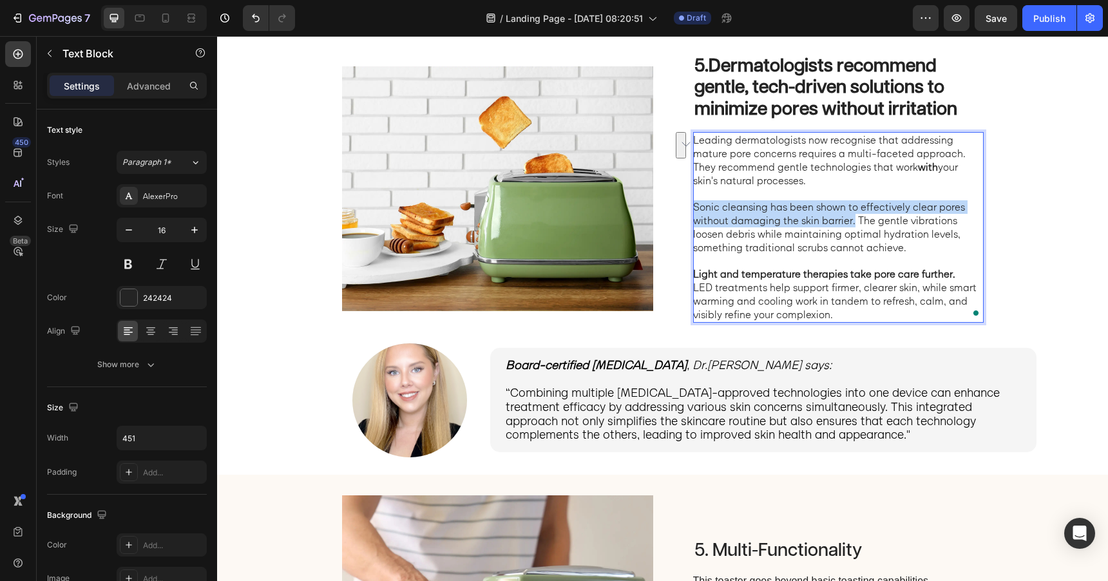
click at [696, 206] on p "Sonic cleansing has been shown to effectively clear pores without damaging the …" at bounding box center [837, 226] width 289 height 53
click at [708, 207] on p "Sonic cleansing has been shown to effectively clear pores without damaging the …" at bounding box center [837, 226] width 289 height 53
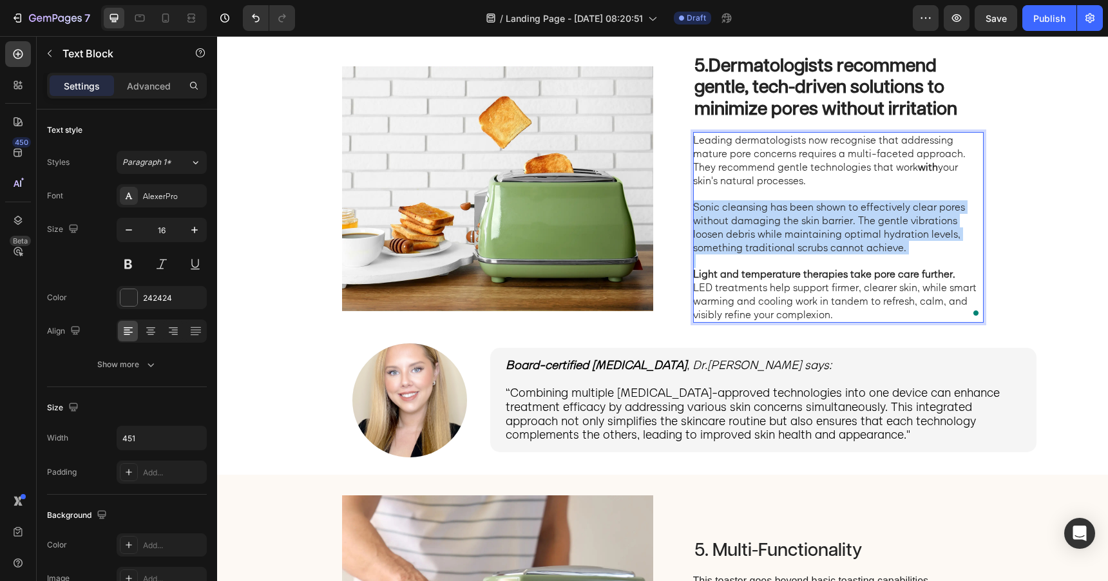
click at [708, 207] on p "Sonic cleansing has been shown to effectively clear pores without damaging the …" at bounding box center [837, 226] width 289 height 53
click at [745, 212] on p "Sonic cleansing has been shown to effectively clear pores without damaging the …" at bounding box center [837, 226] width 289 height 53
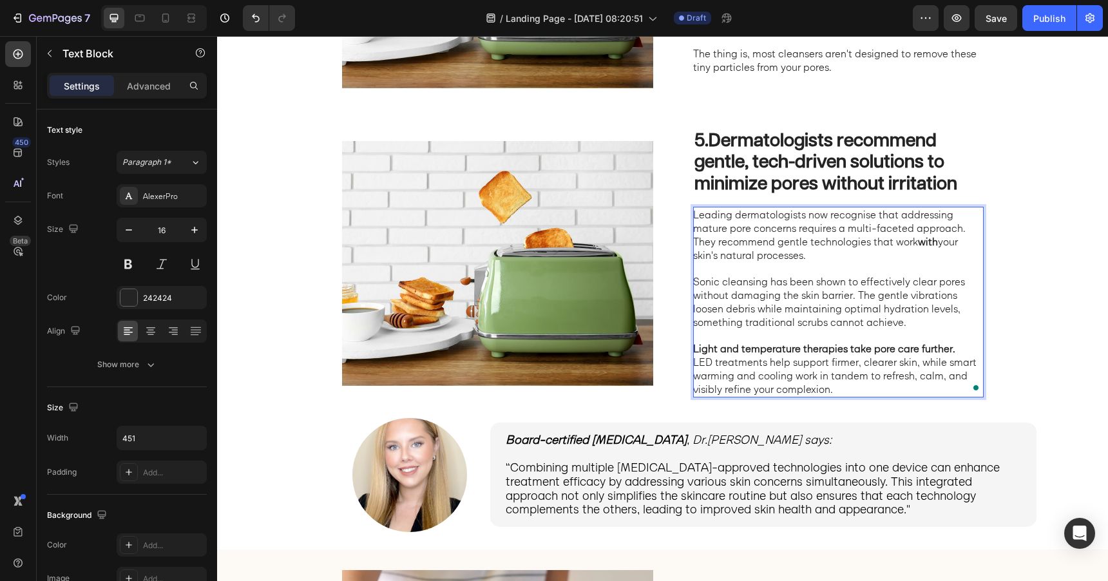
scroll to position [1499, 0]
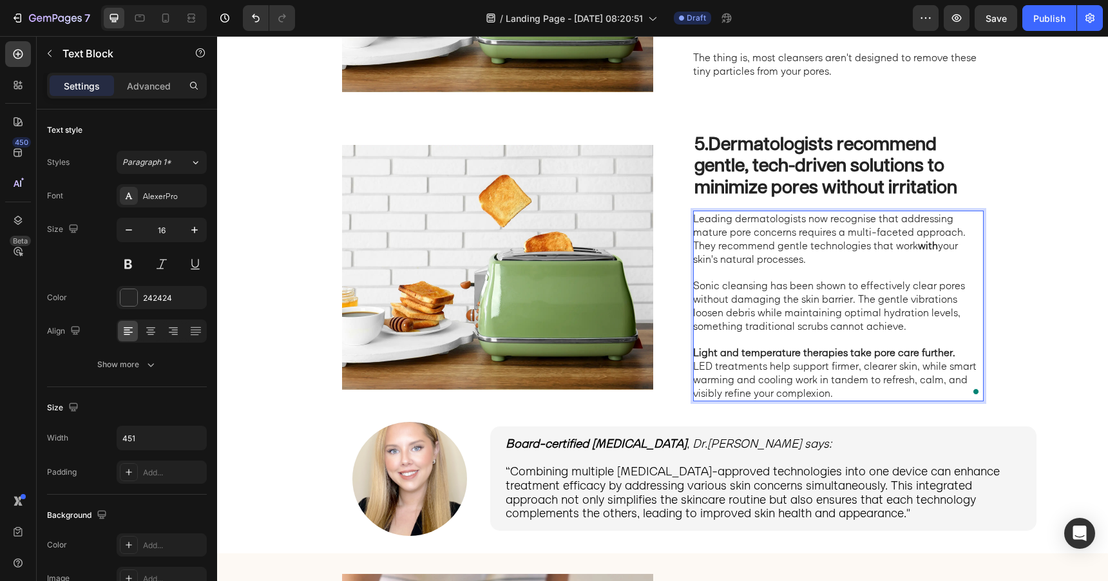
click at [914, 224] on p "Leading dermatologists now recognise that addressing mature pore concerns requi…" at bounding box center [837, 238] width 289 height 53
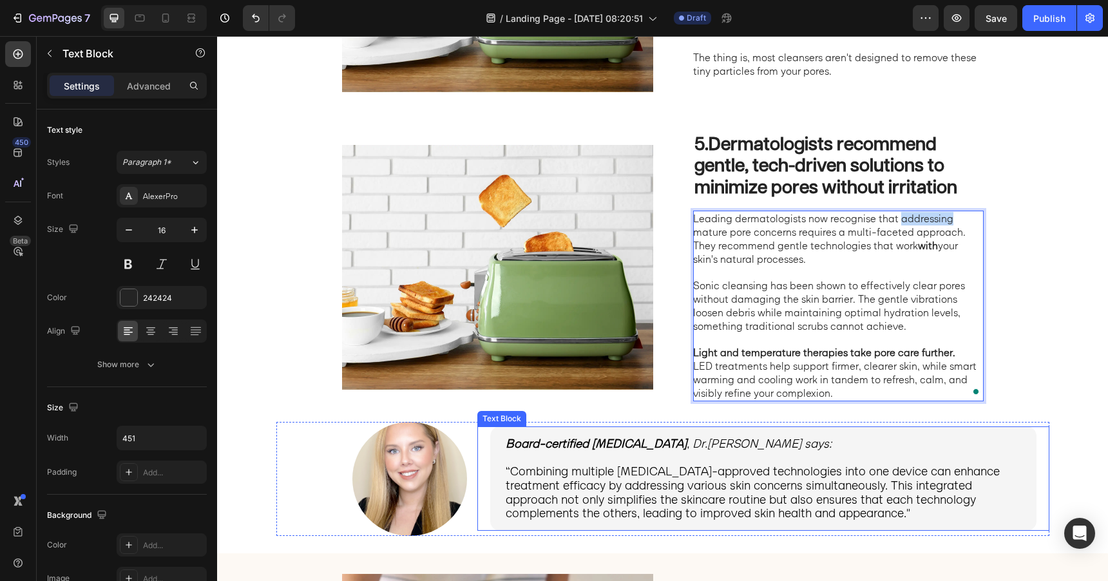
click at [764, 479] on span "“Combining multiple dermatologist-approved technologies into one device can enh…" at bounding box center [753, 491] width 494 height 57
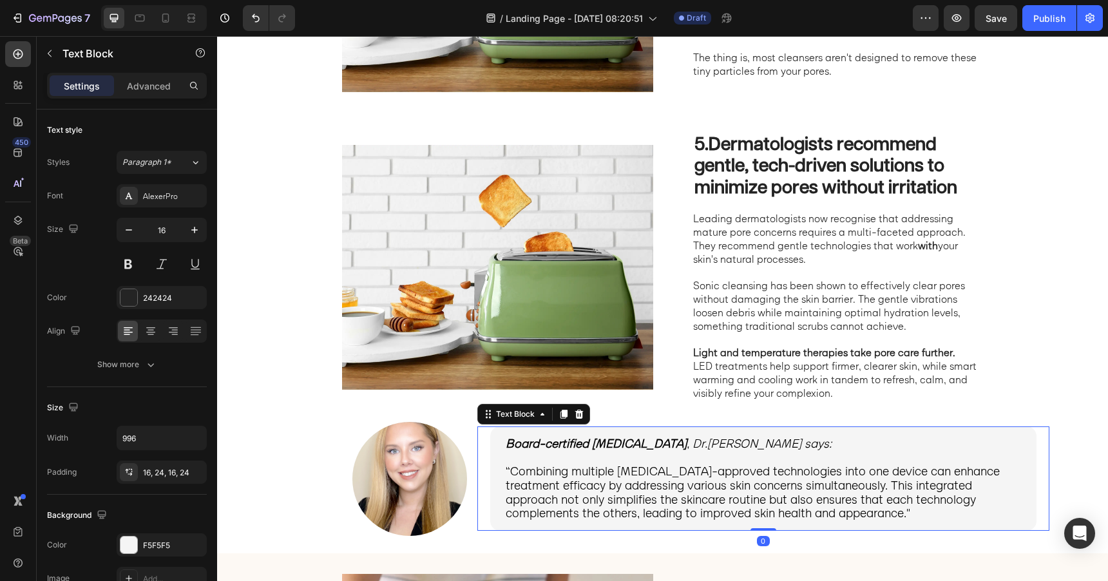
click at [764, 479] on span "“Combining multiple dermatologist-approved technologies into one device can enh…" at bounding box center [753, 491] width 494 height 57
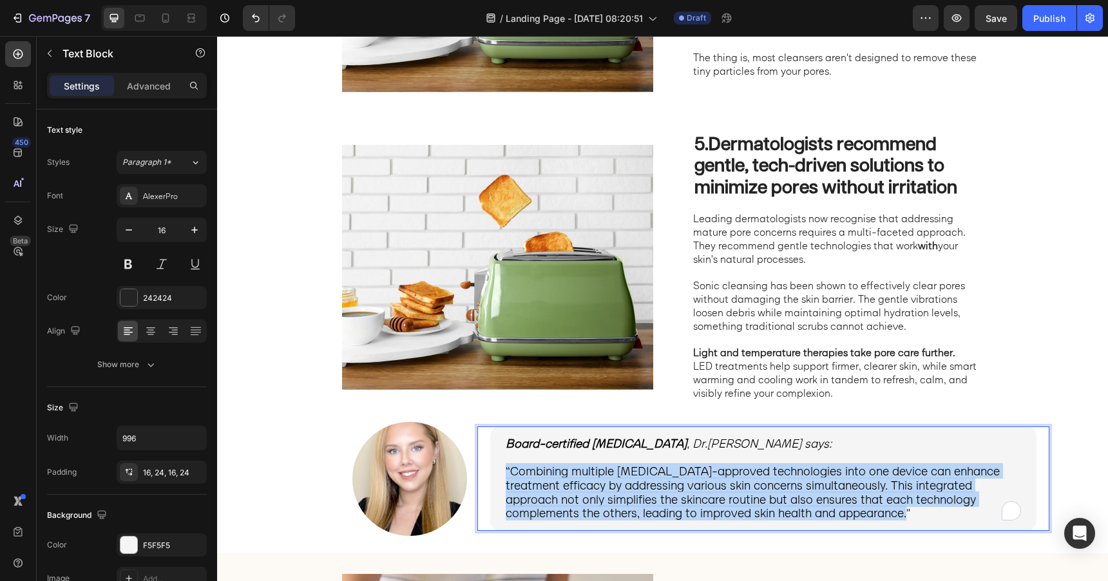
click at [764, 479] on span "“Combining multiple dermatologist-approved technologies into one device can enh…" at bounding box center [753, 491] width 494 height 57
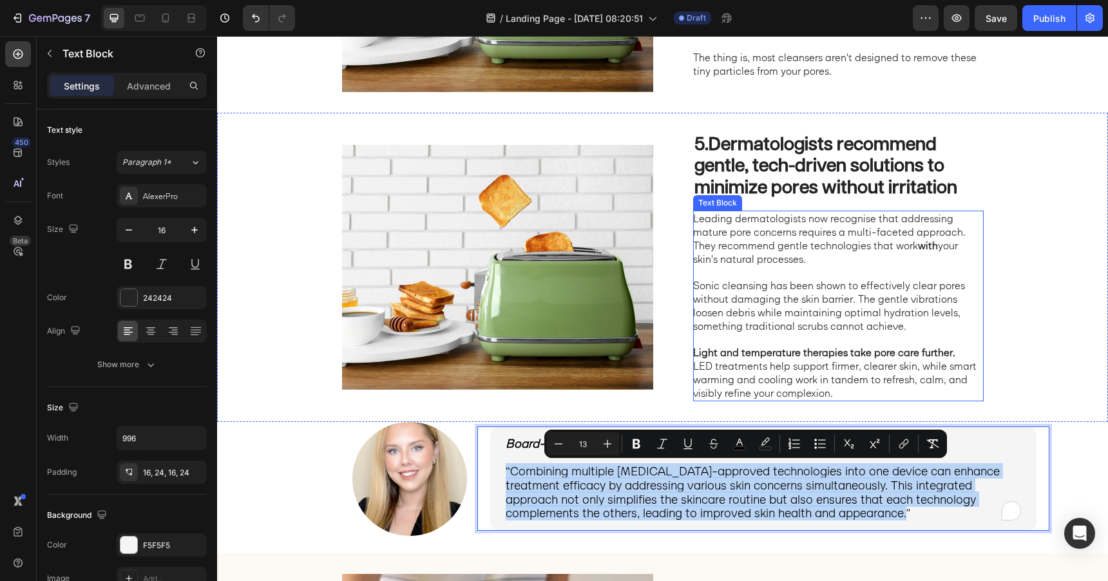
click at [774, 284] on p "Sonic cleansing has been shown to effectively clear pores without damaging the …" at bounding box center [837, 305] width 289 height 53
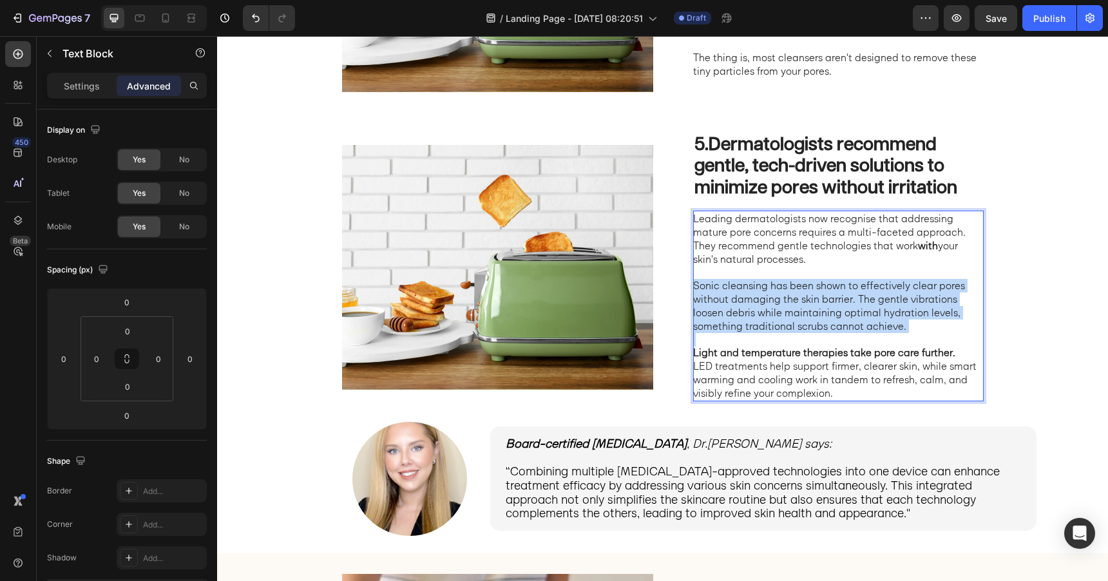
click at [774, 284] on p "Sonic cleansing has been shown to effectively clear pores without damaging the …" at bounding box center [837, 305] width 289 height 53
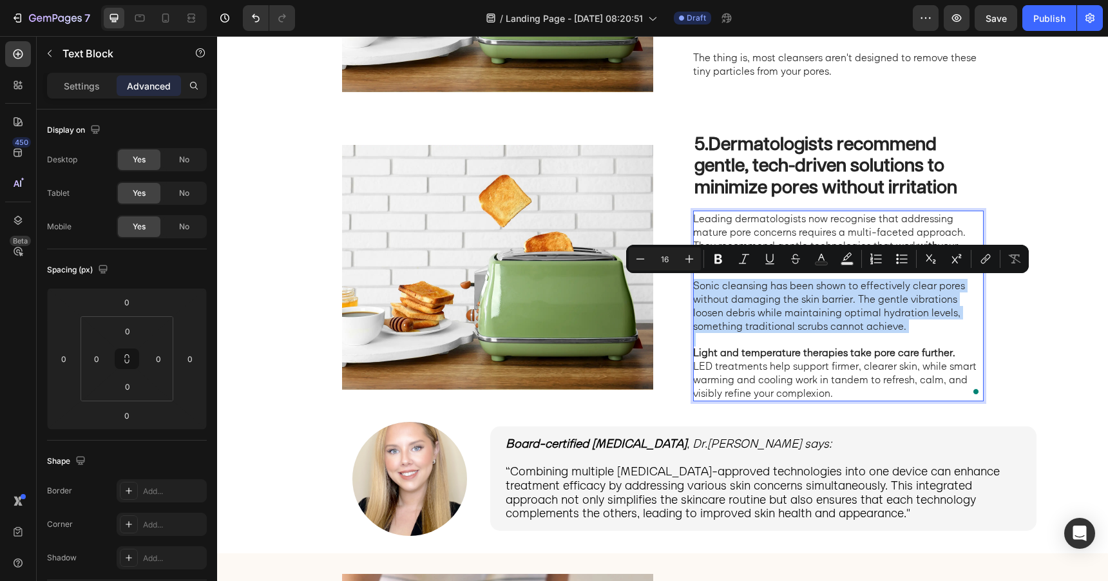
click at [774, 284] on p "Sonic cleansing has been shown to effectively clear pores without damaging the …" at bounding box center [837, 305] width 289 height 53
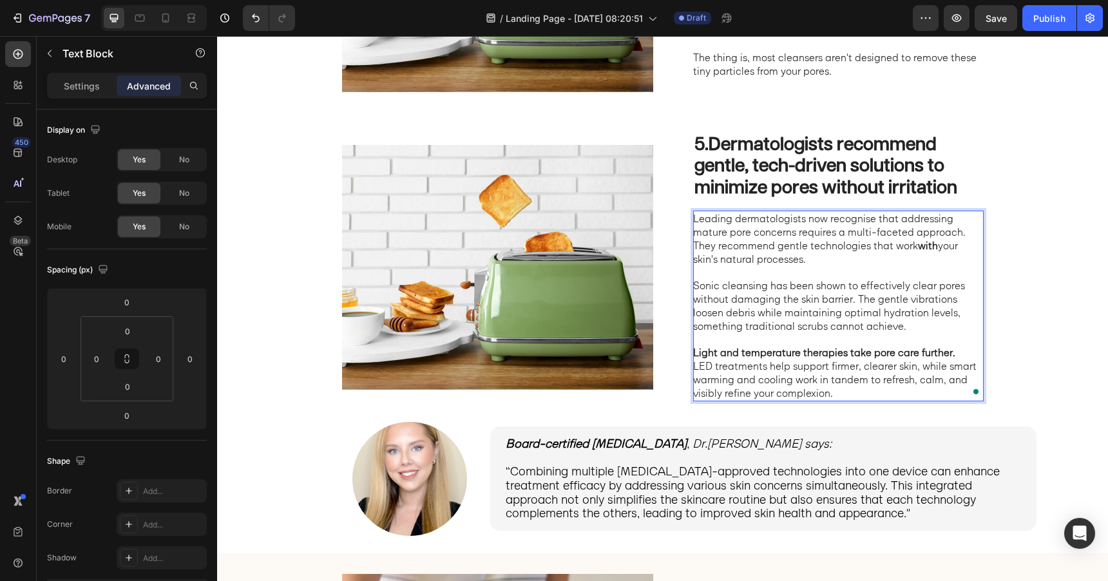
click at [695, 291] on p "Sonic cleansing has been shown to effectively clear pores without damaging the …" at bounding box center [837, 305] width 289 height 53
click at [845, 304] on p "Sonic cleansing has been shown to effectively clear pores without damaging the …" at bounding box center [837, 305] width 289 height 53
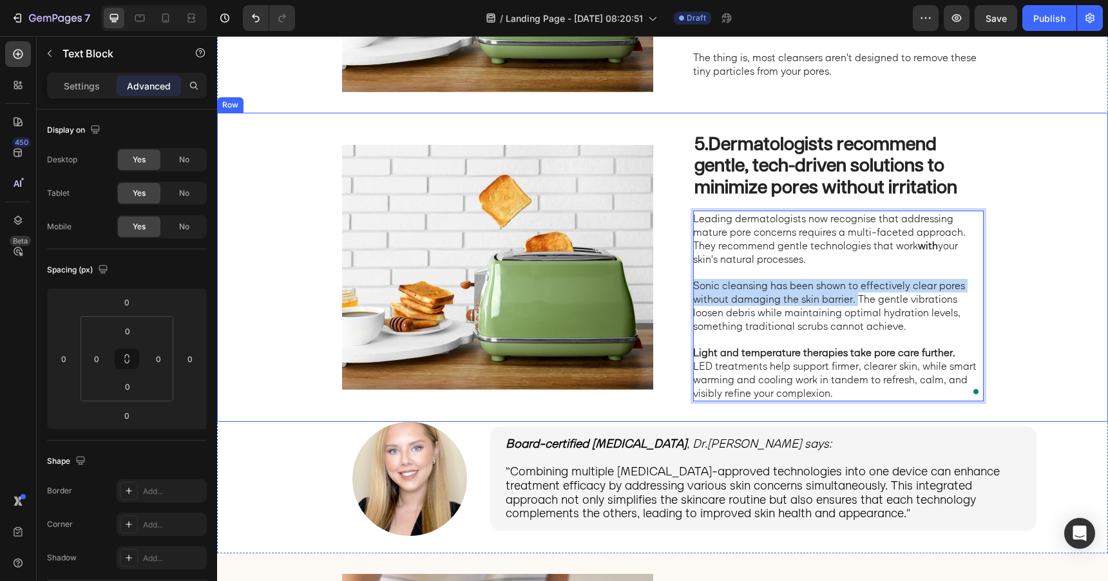
drag, startPoint x: 855, startPoint y: 299, endPoint x: 688, endPoint y: 284, distance: 167.6
click at [688, 284] on div "5. Dermatologists recommend gentle, tech-driven solutions to minimize pores wit…" at bounding box center [662, 267] width 891 height 309
click at [790, 292] on p "Sonic cleansing has been shown to effectively clear pores without damaging the …" at bounding box center [837, 305] width 289 height 53
drag, startPoint x: 853, startPoint y: 300, endPoint x: 694, endPoint y: 285, distance: 159.8
click at [694, 285] on p "Sonic cleansing has been shown to effectively clear pores without damaging the …" at bounding box center [837, 305] width 289 height 53
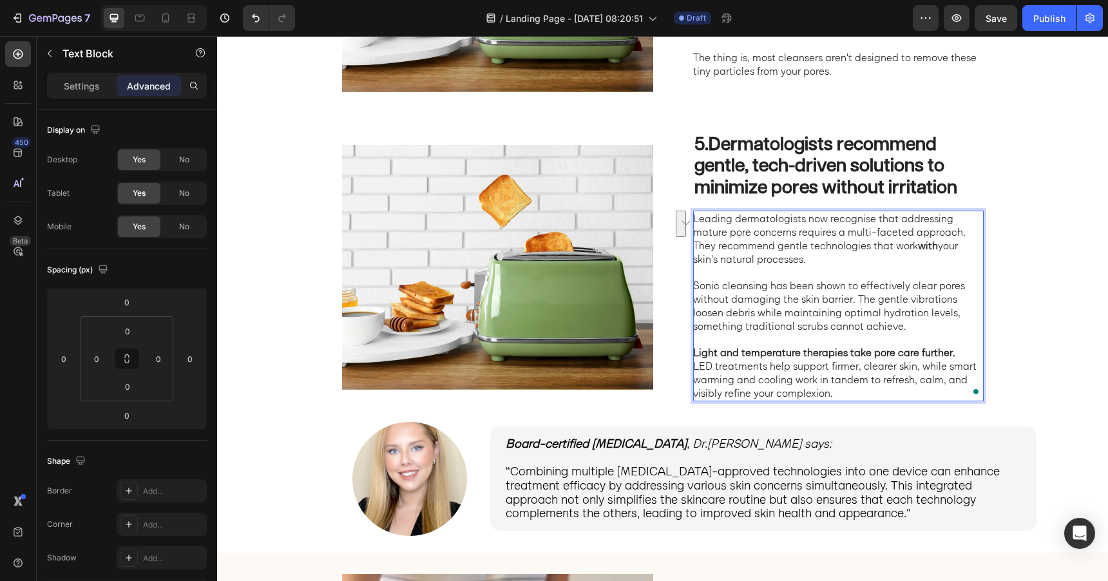
click at [743, 255] on p "Leading dermatologists now recognise that addressing mature pore concerns requi…" at bounding box center [837, 238] width 289 height 53
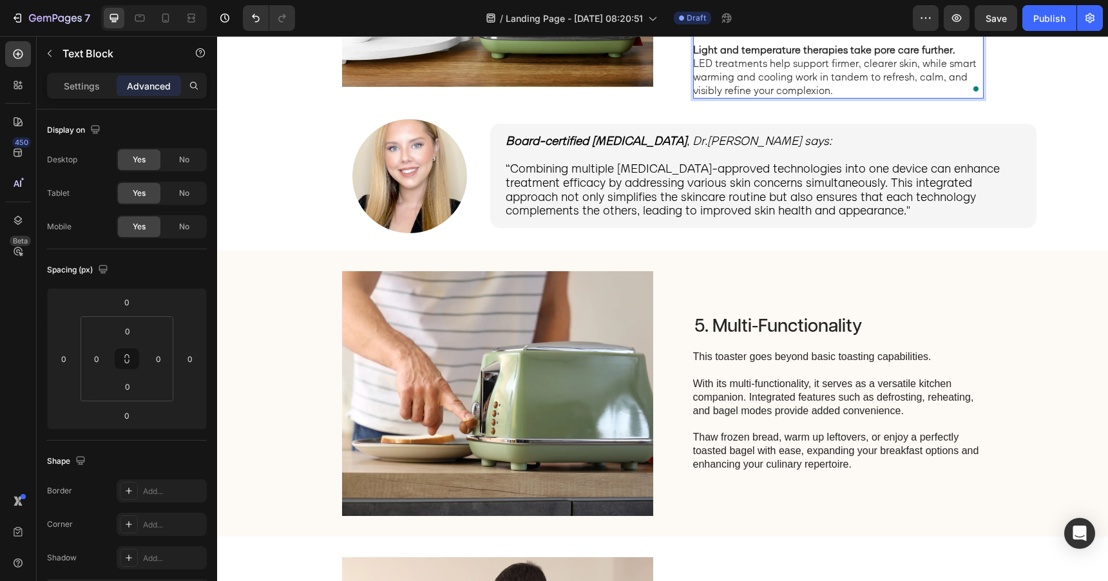
scroll to position [1810, 0]
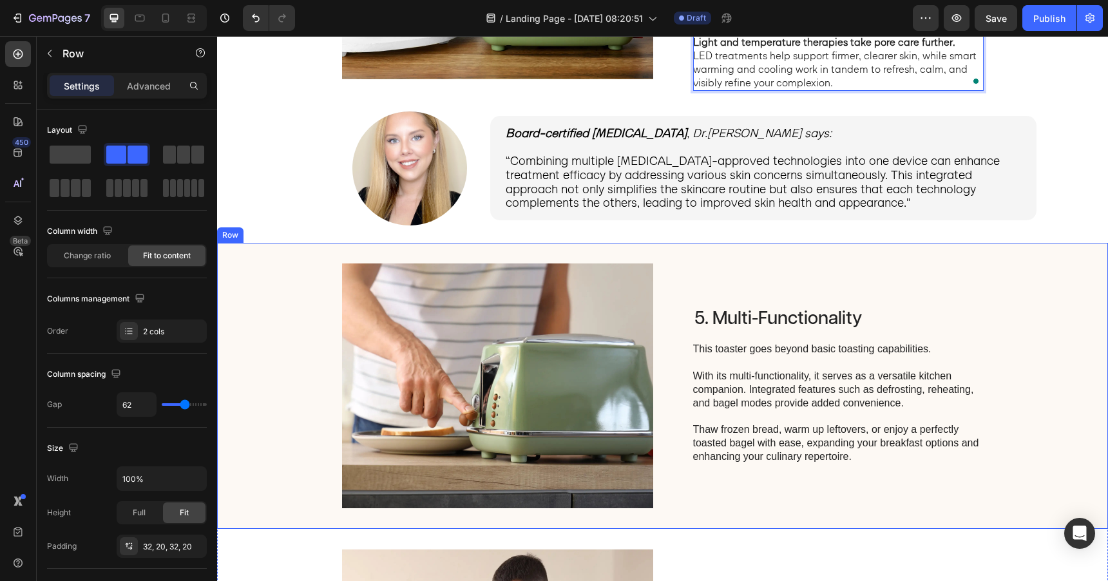
click at [742, 263] on div "5. Multi-Functionality Heading This toaster goes beyond basic toasting capabili…" at bounding box center [662, 386] width 891 height 286
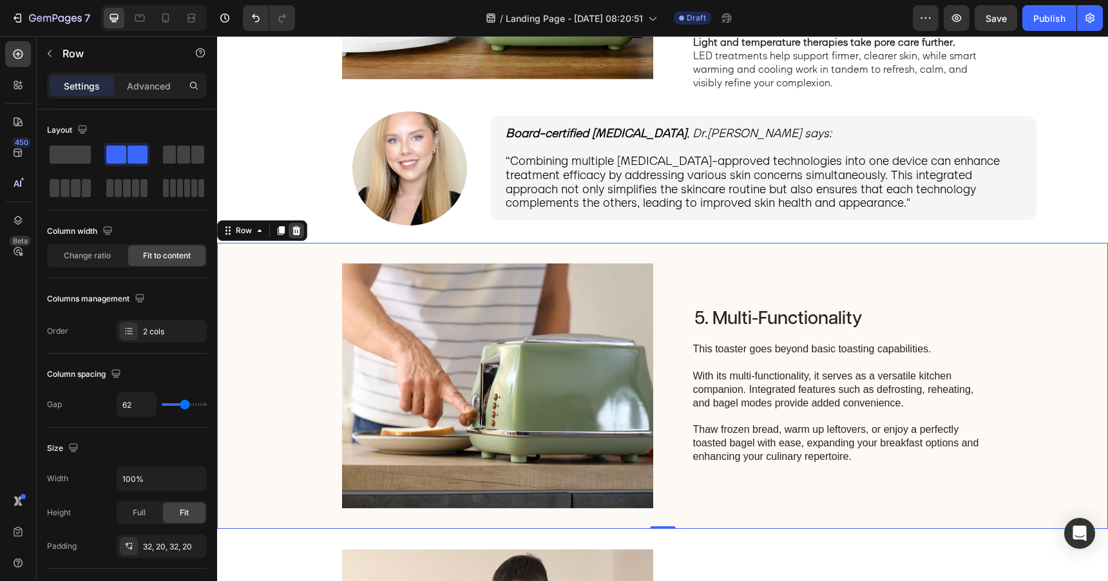
click at [298, 229] on icon at bounding box center [297, 230] width 8 height 9
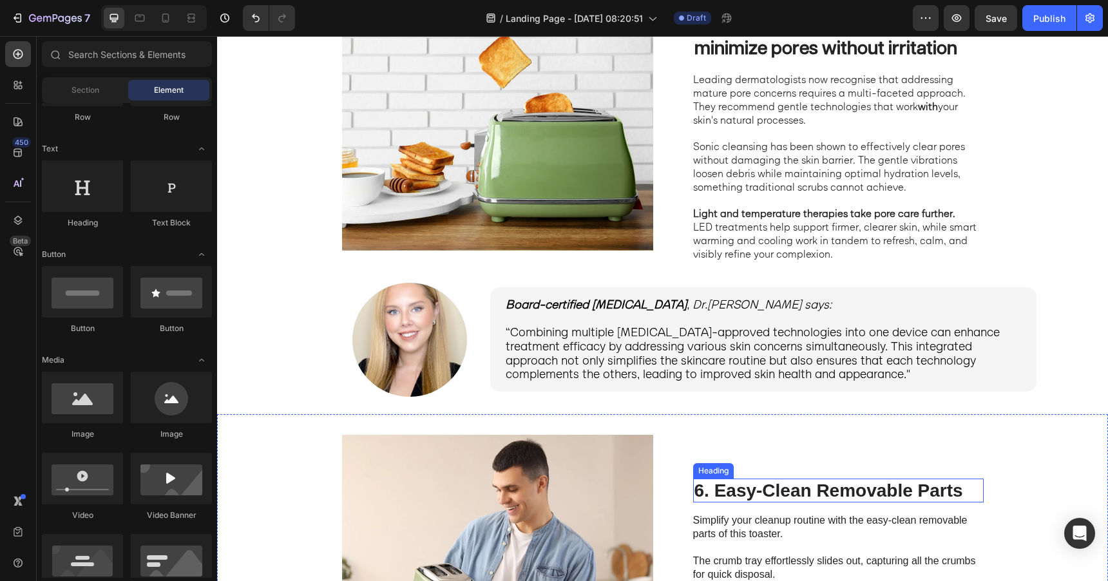
scroll to position [1745, 0]
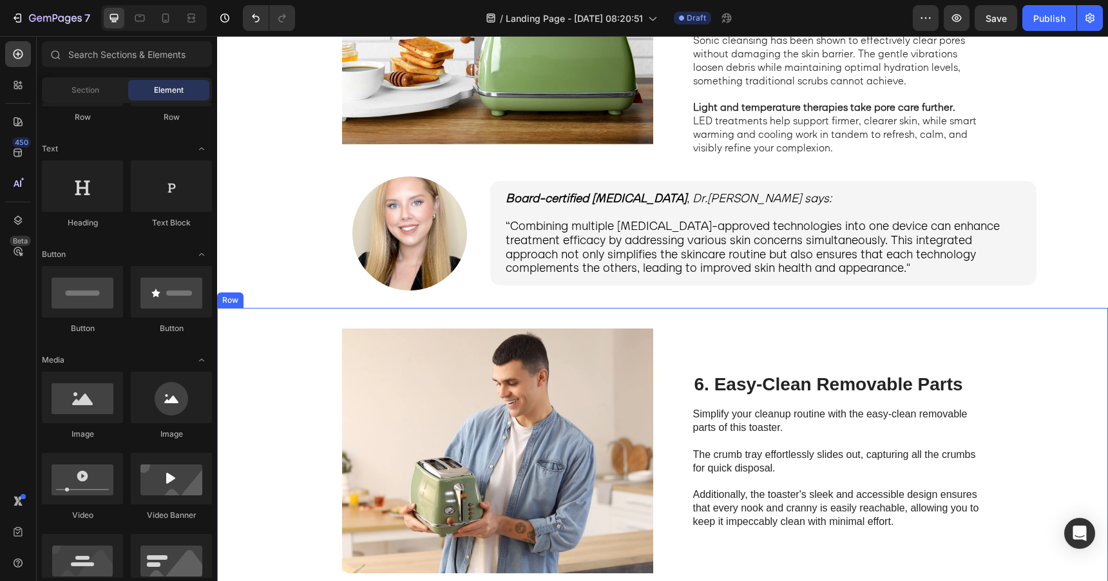
click at [775, 383] on h2 "6. Easy-Clean Removable Parts" at bounding box center [838, 384] width 291 height 24
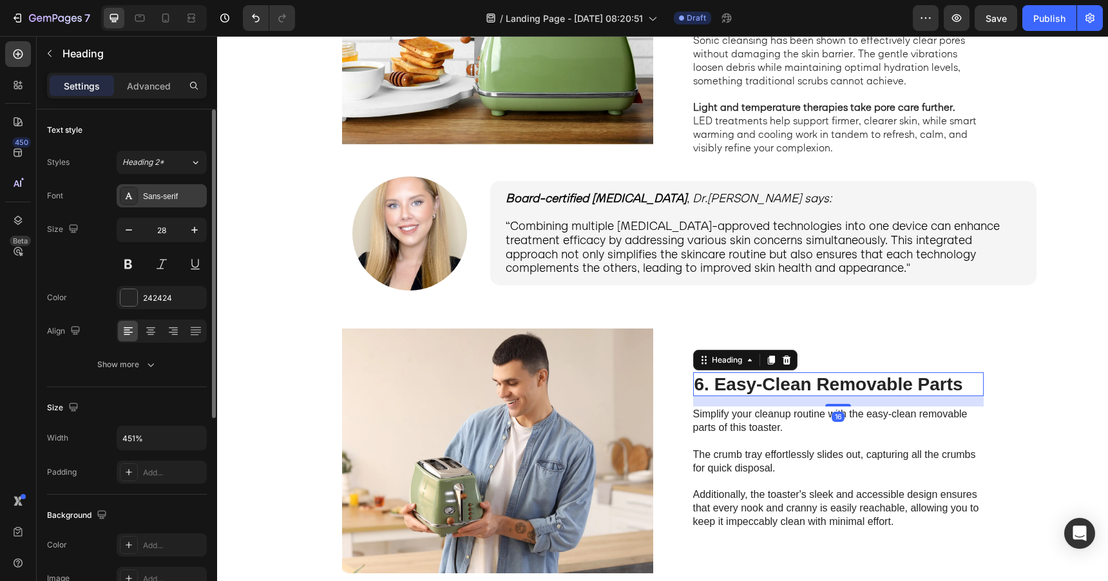
click at [170, 199] on div "Sans-serif" at bounding box center [173, 197] width 61 height 12
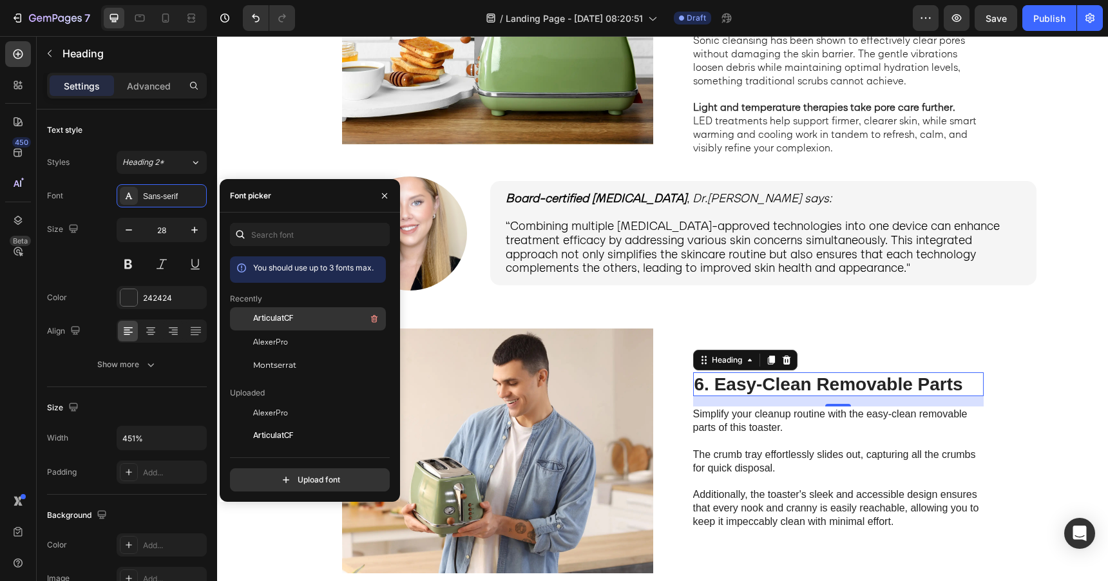
click at [299, 315] on div "ArticulatCF" at bounding box center [318, 318] width 130 height 15
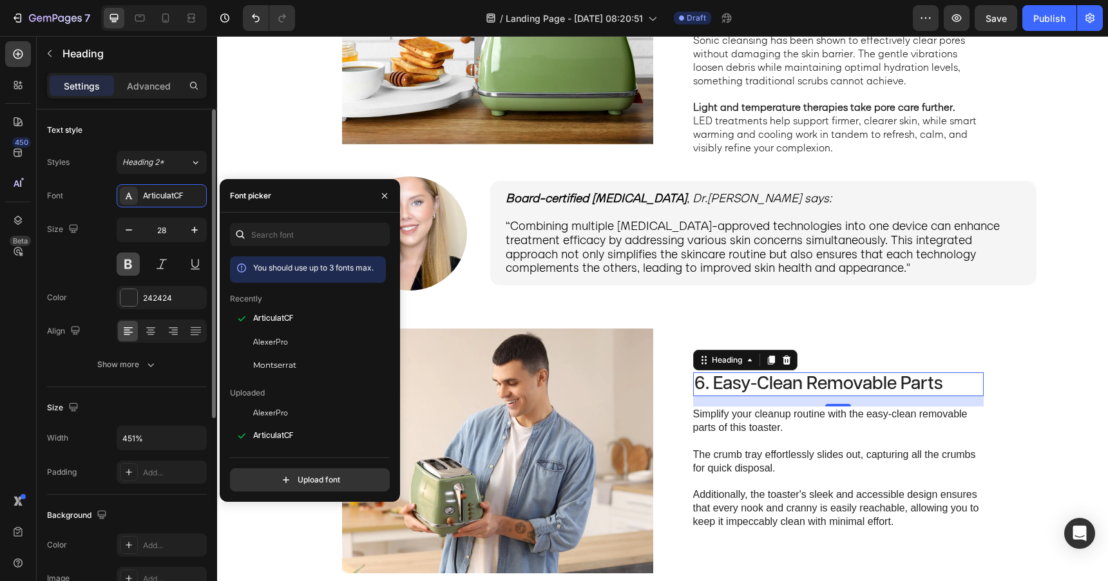
click at [128, 263] on button at bounding box center [128, 264] width 23 height 23
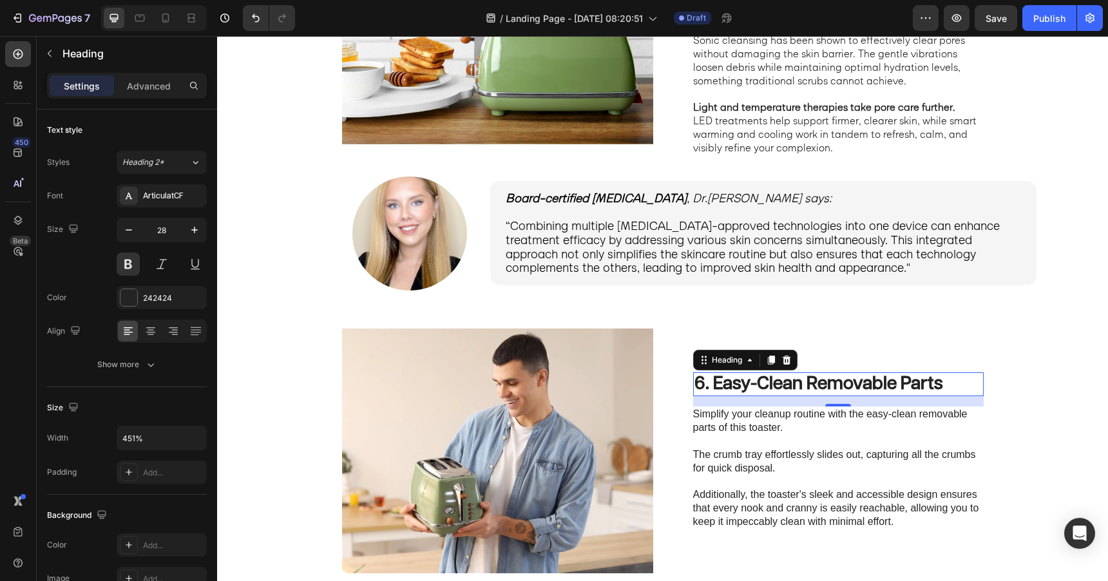
click at [731, 385] on h2 "6. Easy-Clean Removable Parts" at bounding box center [838, 384] width 291 height 24
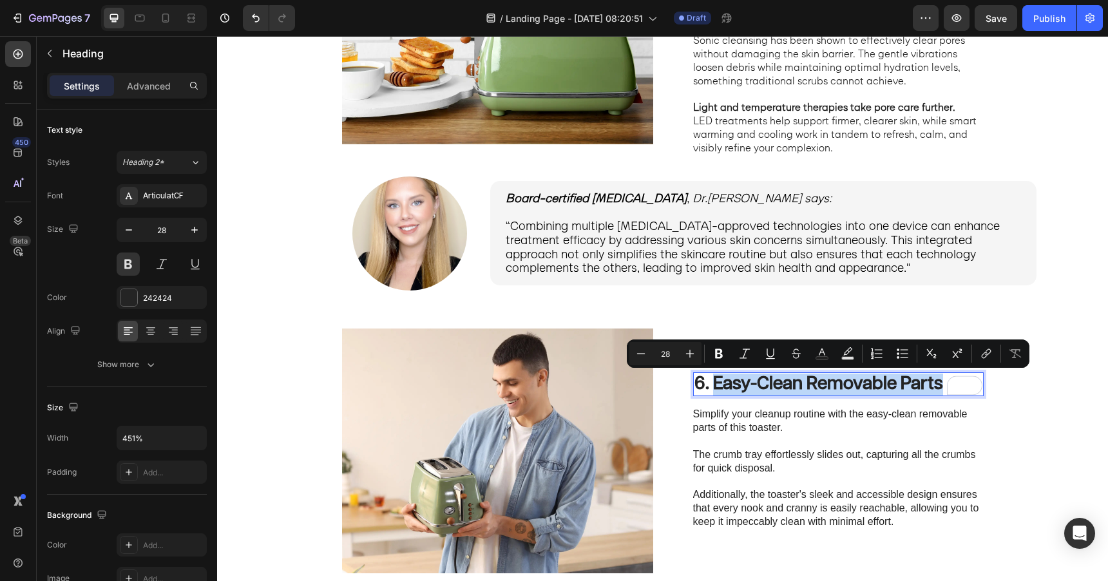
drag, startPoint x: 715, startPoint y: 387, endPoint x: 945, endPoint y: 384, distance: 230.7
click at [945, 384] on p "6. Easy-Clean Removable Parts" at bounding box center [839, 385] width 288 height 22
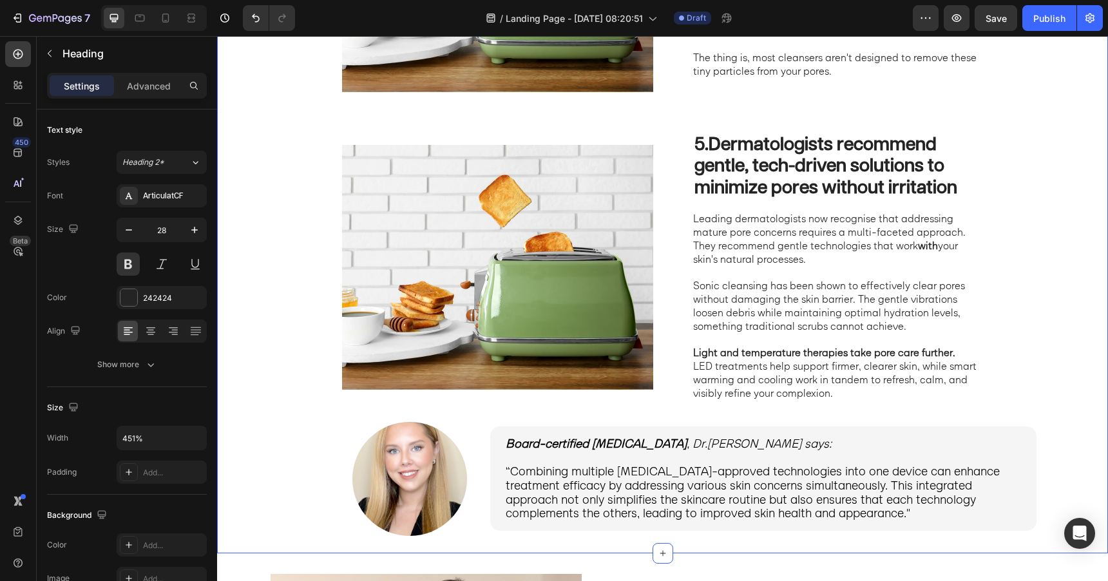
scroll to position [1489, 0]
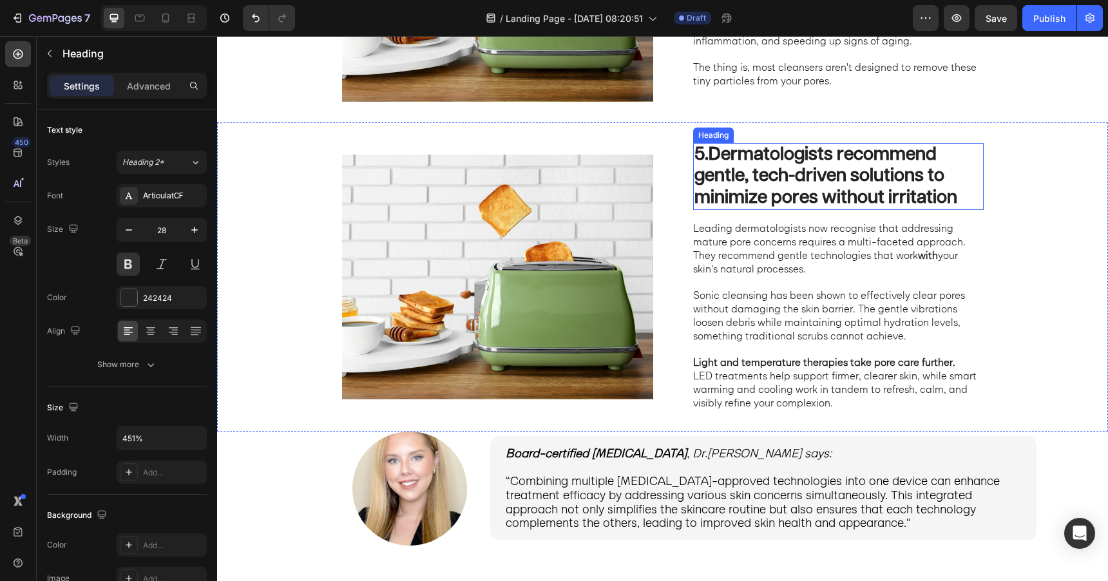
click at [962, 140] on div "5. Dermatologists recommend gentle, tech-driven solutions to minimize pores wit…" at bounding box center [662, 276] width 891 height 309
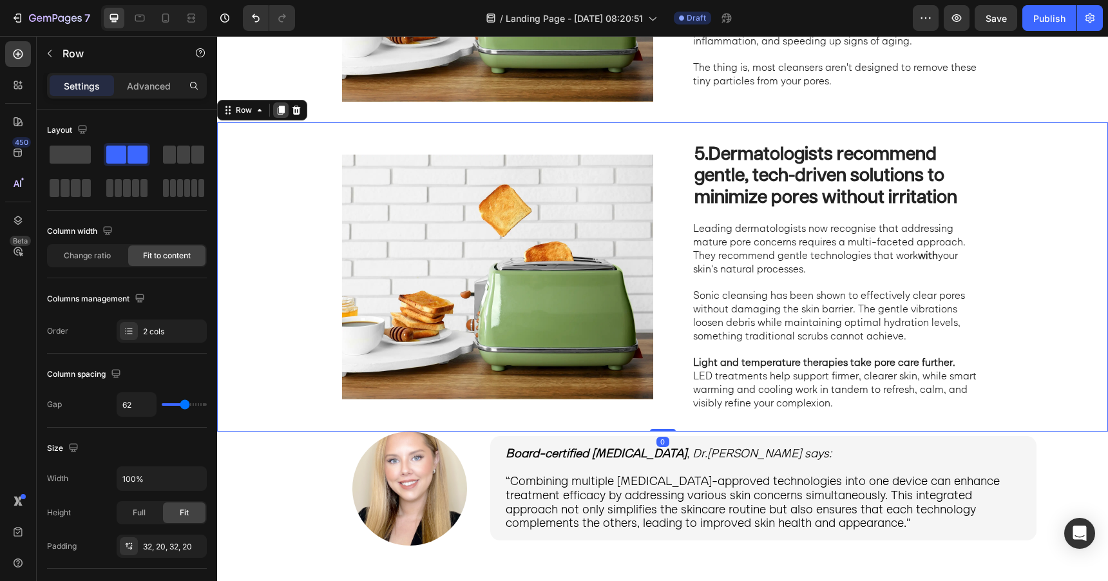
click at [279, 106] on icon at bounding box center [281, 110] width 7 height 9
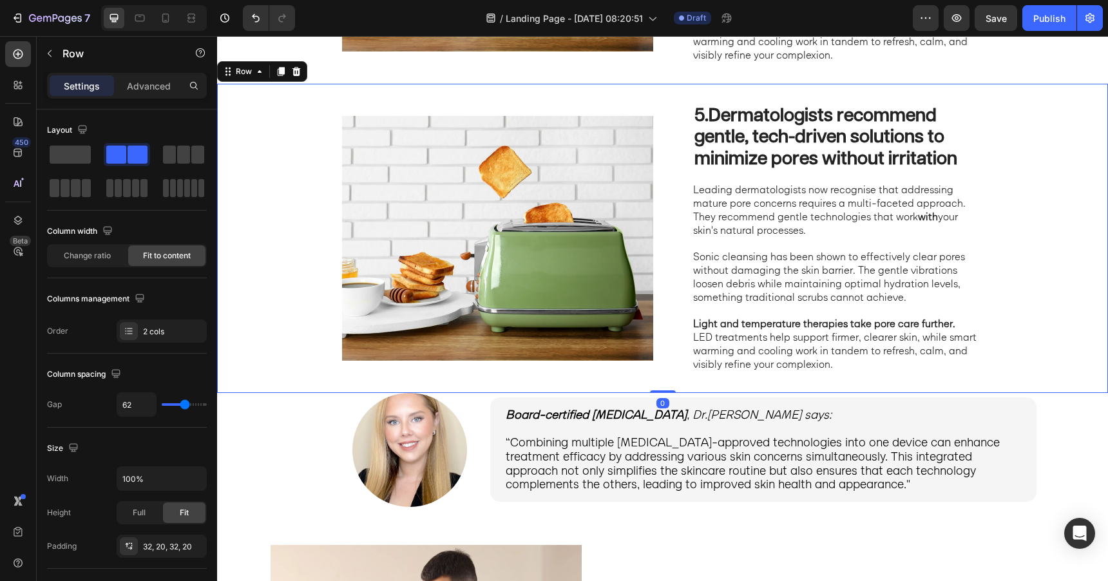
scroll to position [1839, 0]
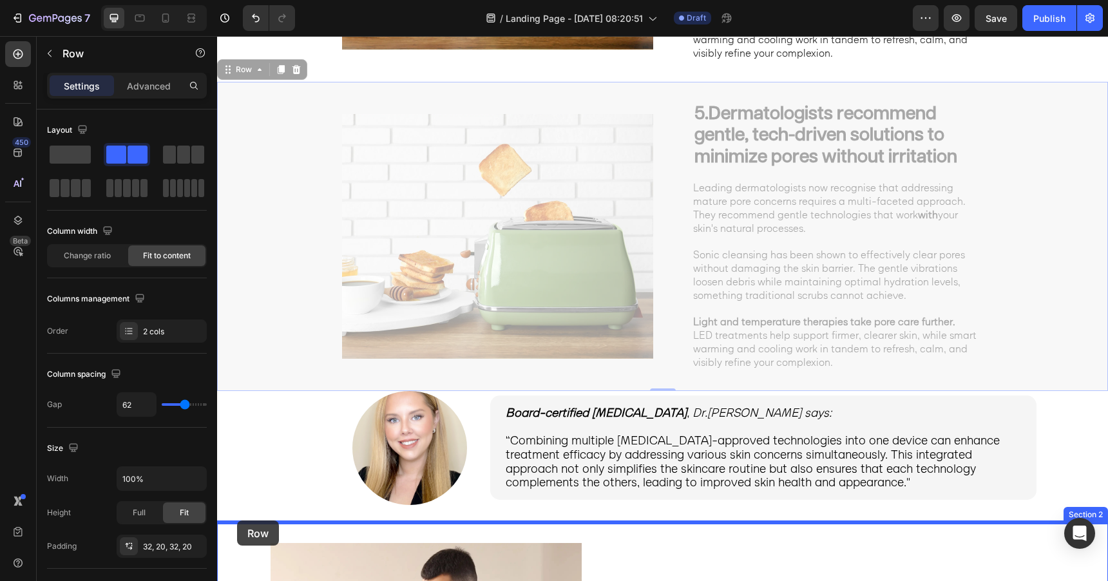
drag, startPoint x: 273, startPoint y: 158, endPoint x: 237, endPoint y: 521, distance: 364.6
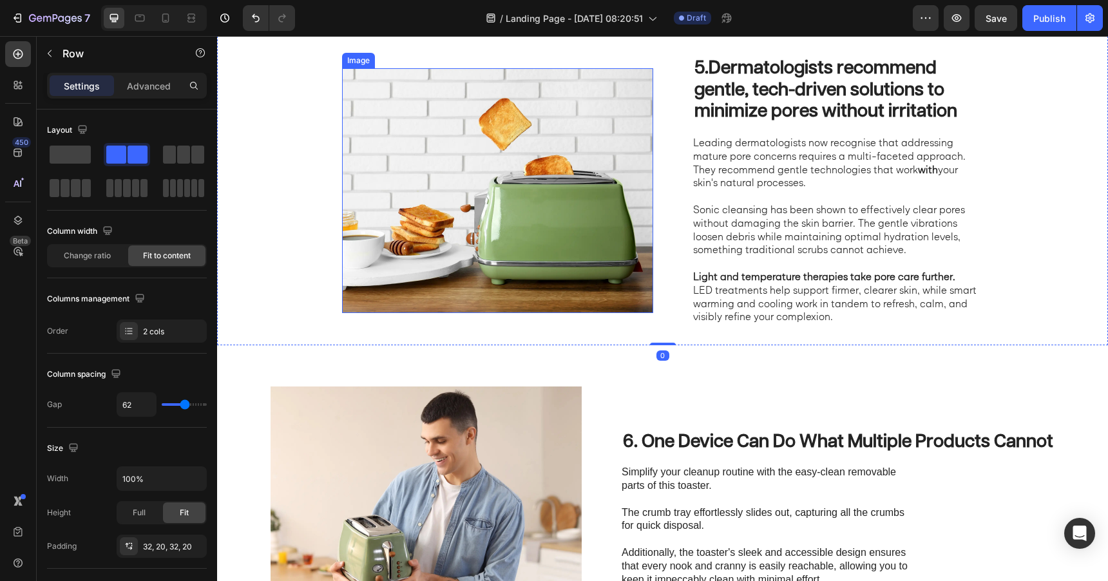
scroll to position [2056, 0]
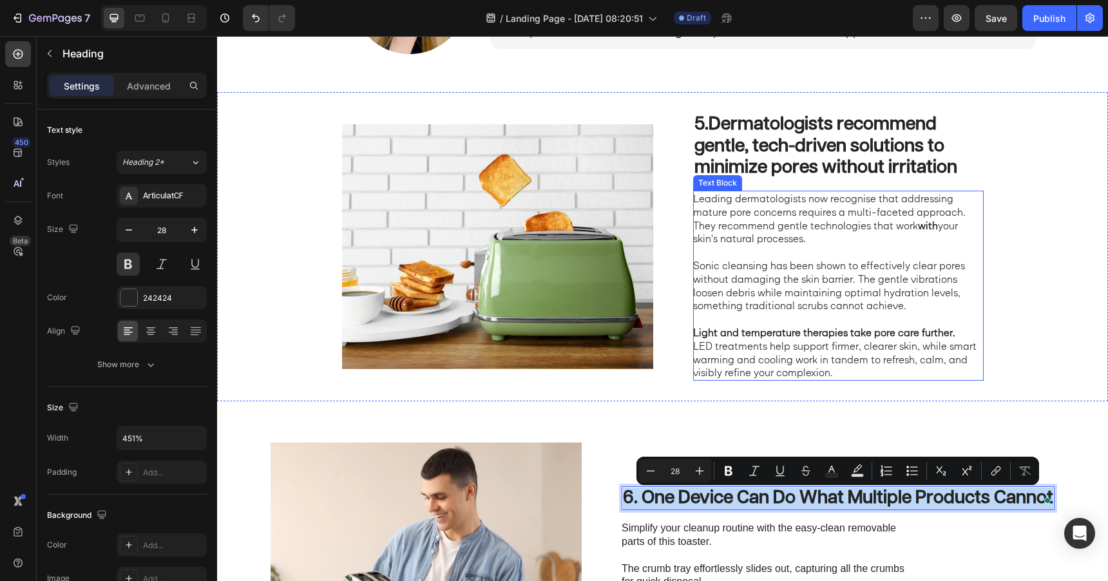
scroll to position [1979, 0]
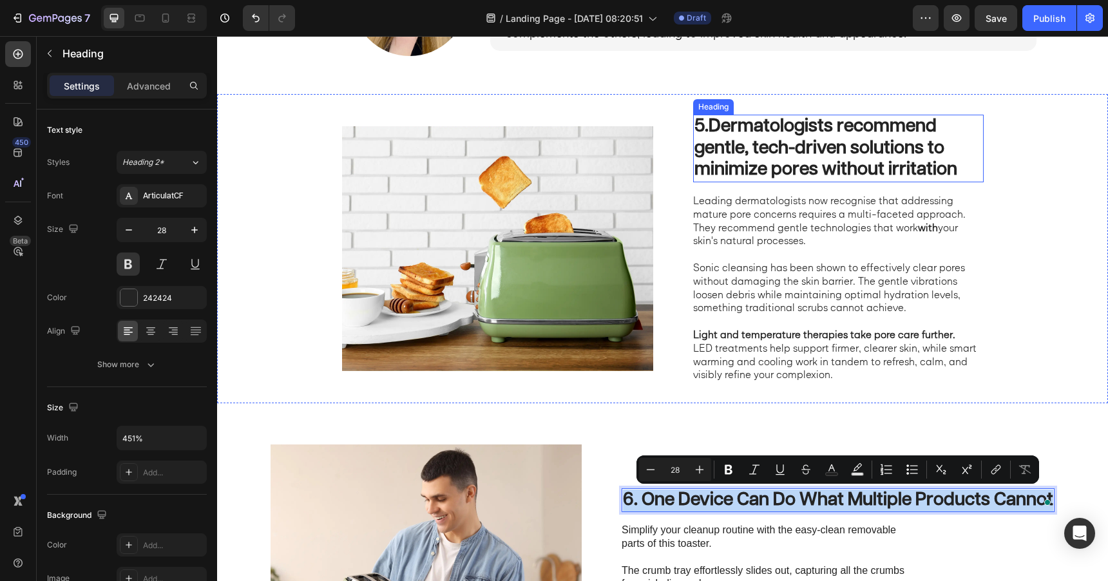
click at [770, 142] on strong "Dermatologists recommend gentle, tech-driven solutions to minimize pores withou…" at bounding box center [826, 147] width 263 height 61
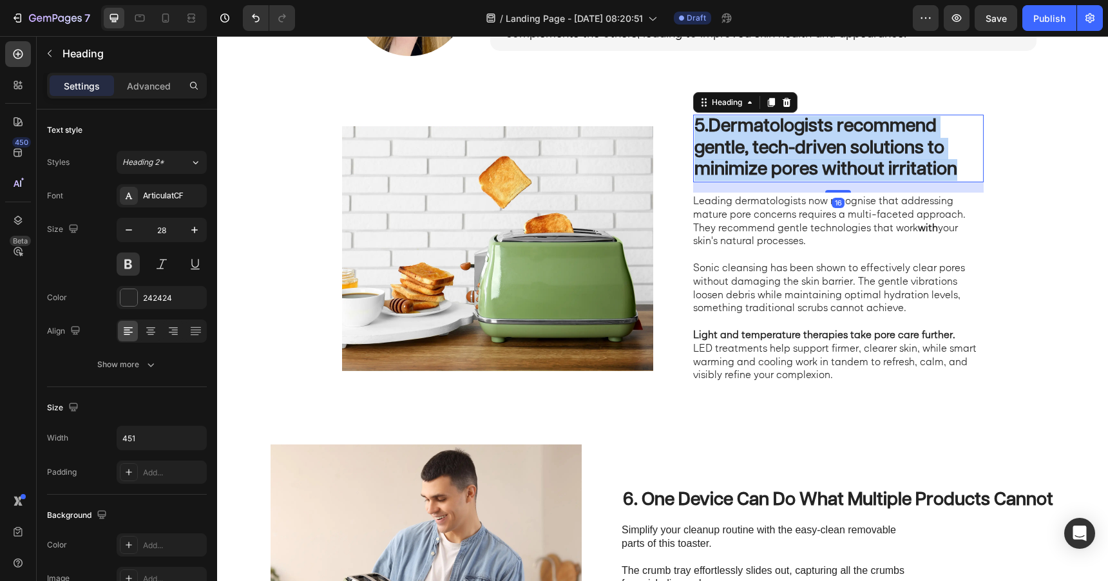
click at [770, 142] on strong "Dermatologists recommend gentle, tech-driven solutions to minimize pores withou…" at bounding box center [826, 147] width 263 height 61
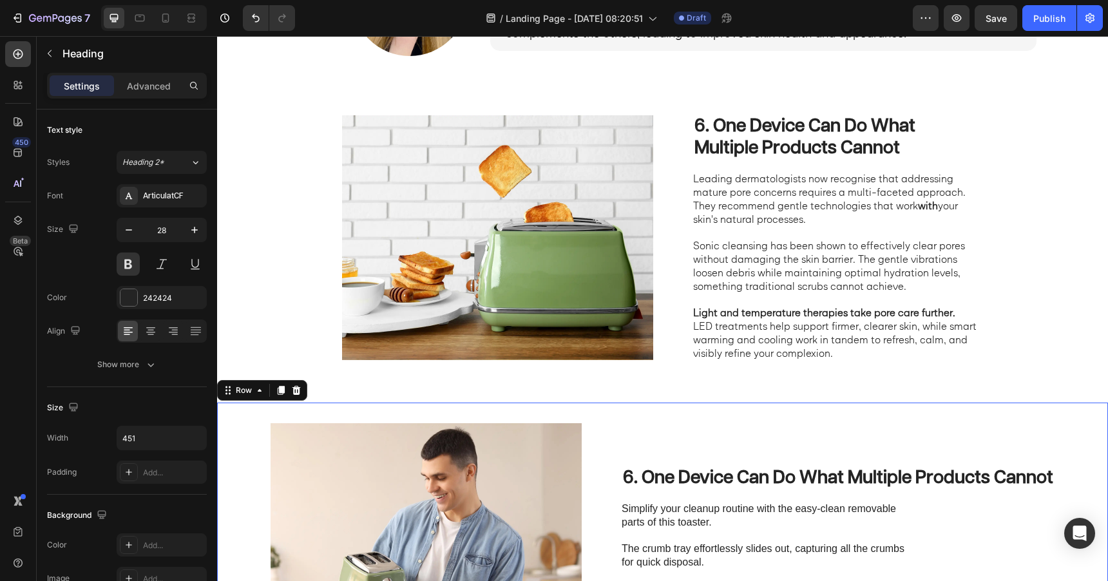
click at [681, 430] on div "6. One Device Can Do What Multiple Products Cannot Heading Simplify your cleanu…" at bounding box center [838, 545] width 433 height 245
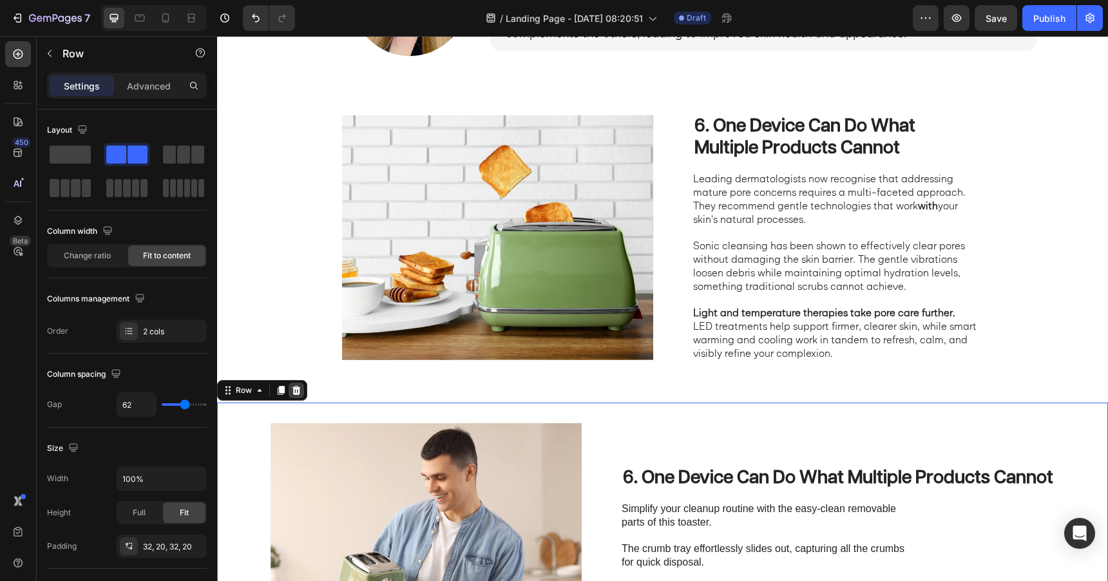
click at [298, 392] on icon at bounding box center [297, 389] width 8 height 9
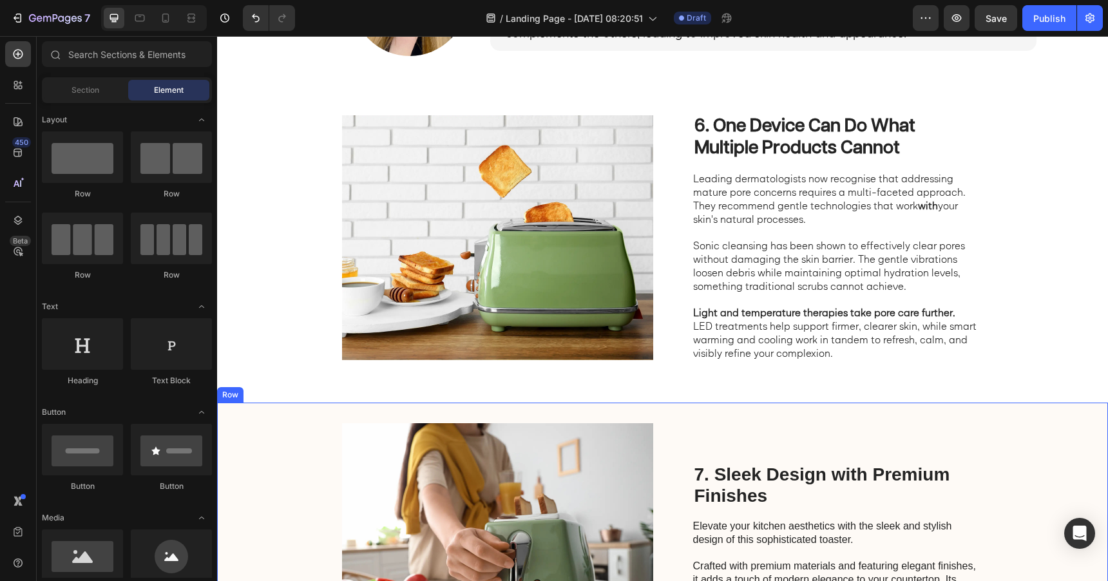
click at [275, 418] on div "7. Sleek Design with Premium Finishes Heading Elevate your kitchen aesthetics w…" at bounding box center [662, 546] width 891 height 286
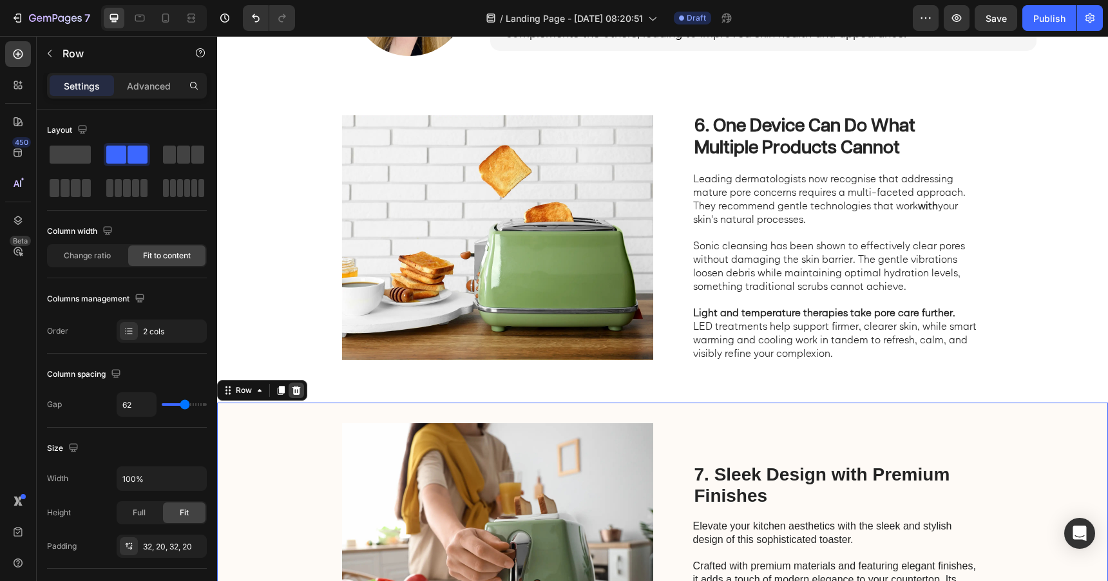
click at [297, 387] on icon at bounding box center [297, 389] width 8 height 9
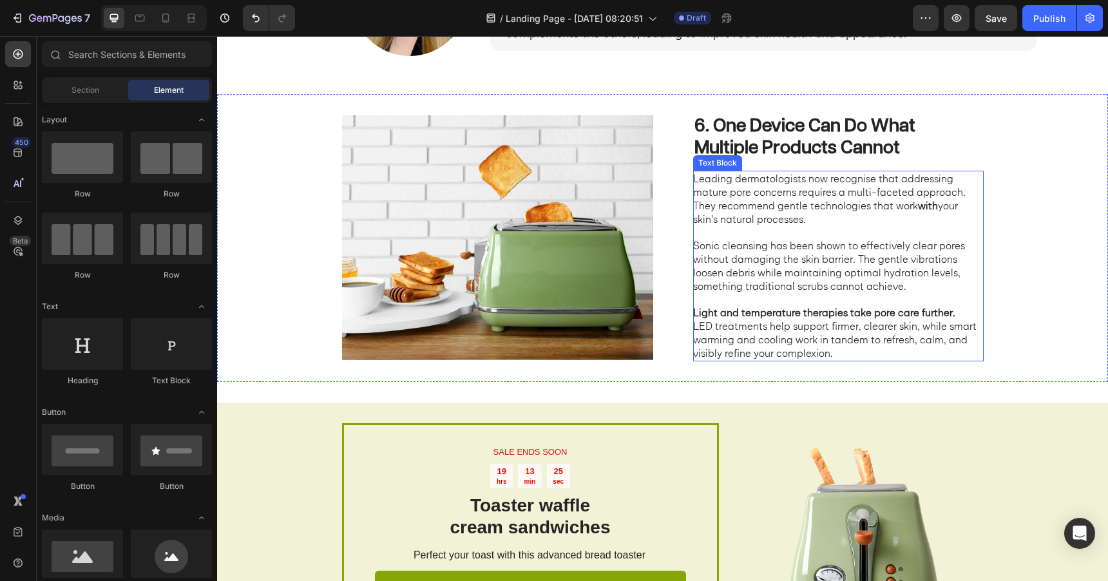
click at [773, 227] on p at bounding box center [837, 233] width 289 height 14
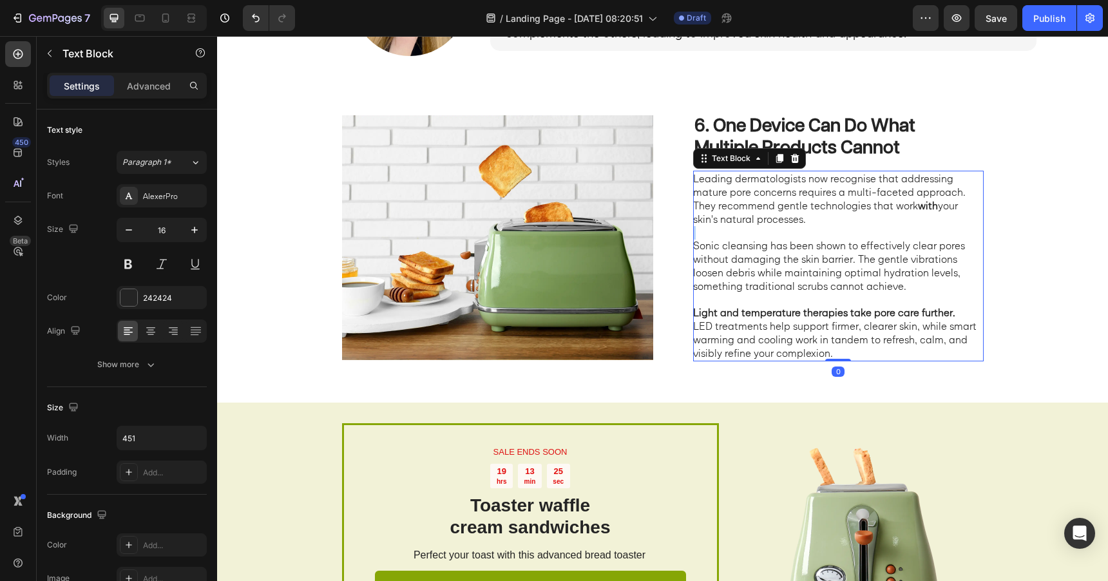
click at [773, 227] on p "To enrich screen reader interactions, please activate Accessibility in Grammarl…" at bounding box center [837, 233] width 289 height 14
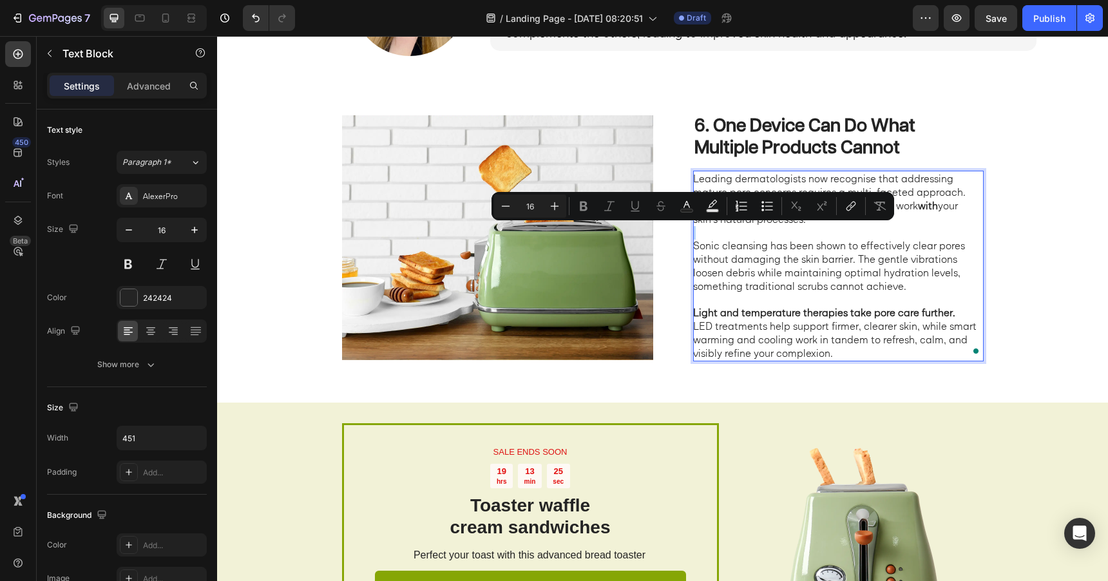
click at [773, 227] on p "Rich Text Editor. Editing area: main" at bounding box center [837, 233] width 289 height 14
click at [775, 272] on p "Sonic cleansing has been shown to effectively clear pores without damaging the …" at bounding box center [837, 265] width 289 height 53
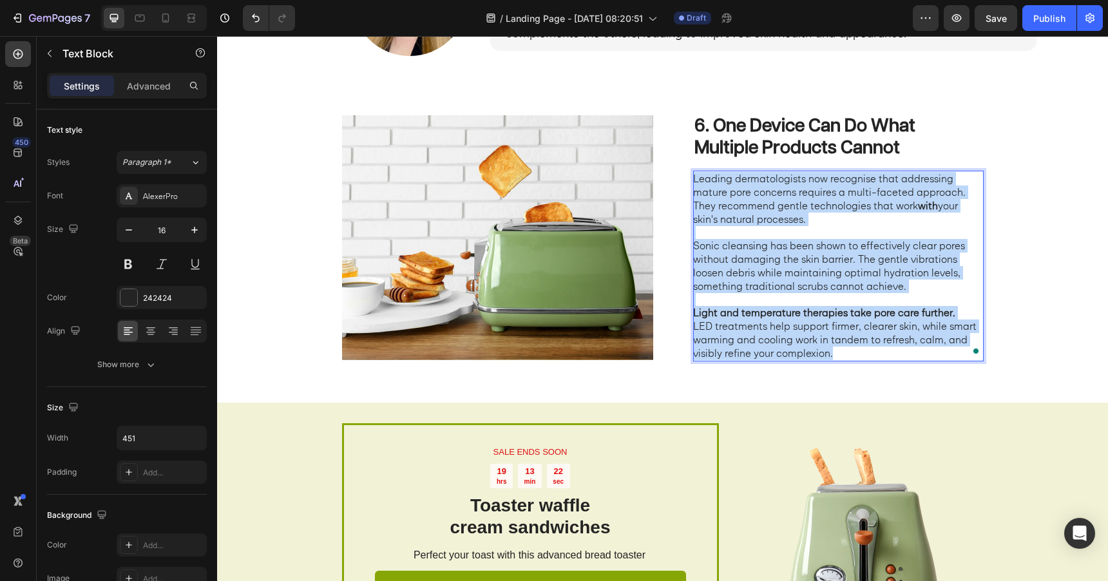
drag, startPoint x: 842, startPoint y: 349, endPoint x: 695, endPoint y: 180, distance: 223.9
click at [695, 180] on div "Leading dermatologists now recognise that addressing mature pore concerns requi…" at bounding box center [838, 266] width 291 height 190
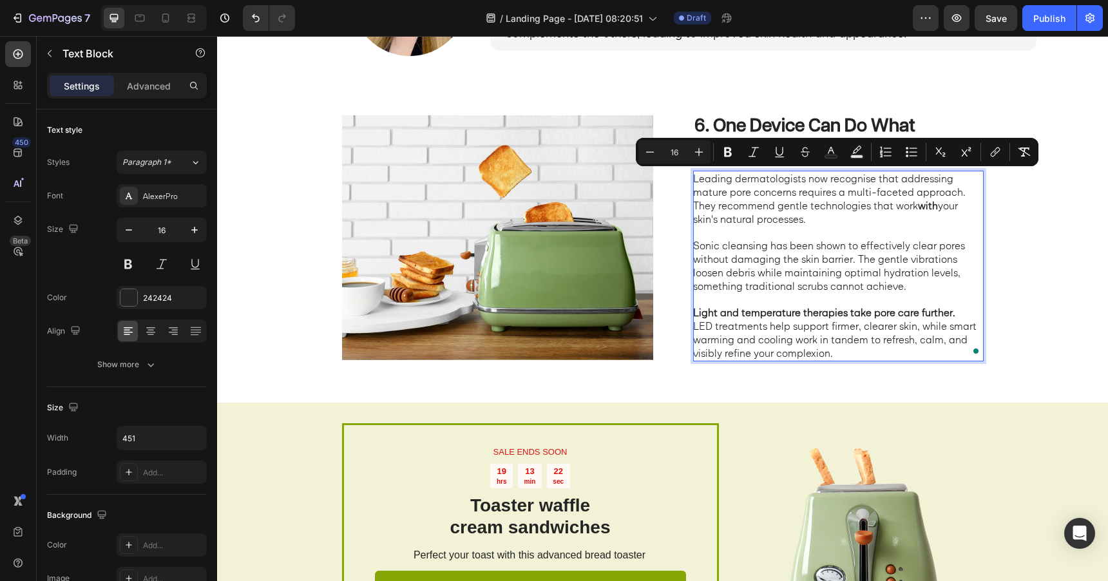
scroll to position [2026, 0]
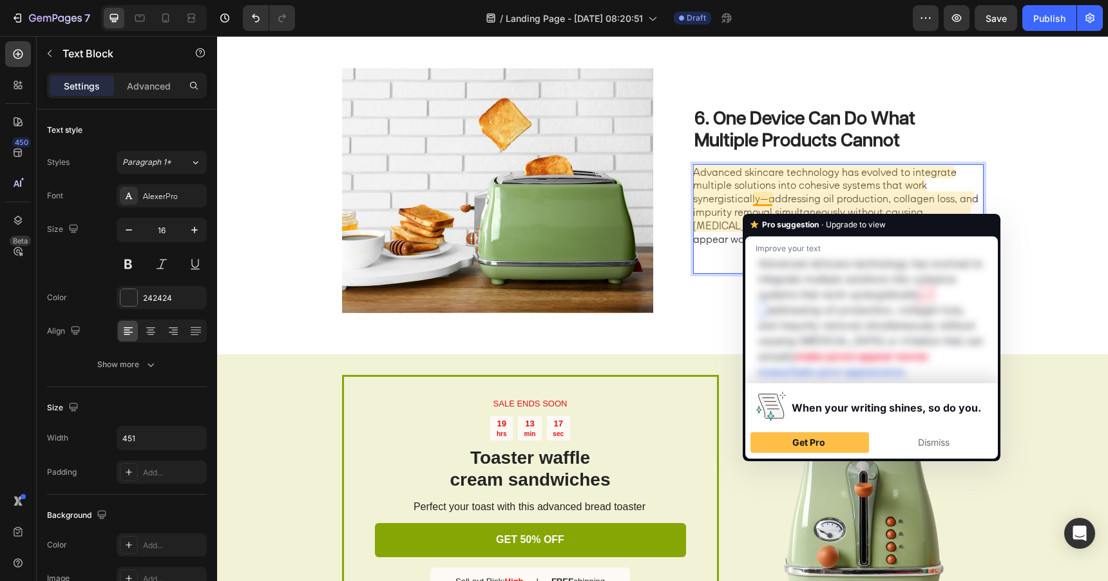
click at [769, 207] on p "Advanced skincare technology has evolved to integrate multiple solutions into c…" at bounding box center [837, 206] width 289 height 81
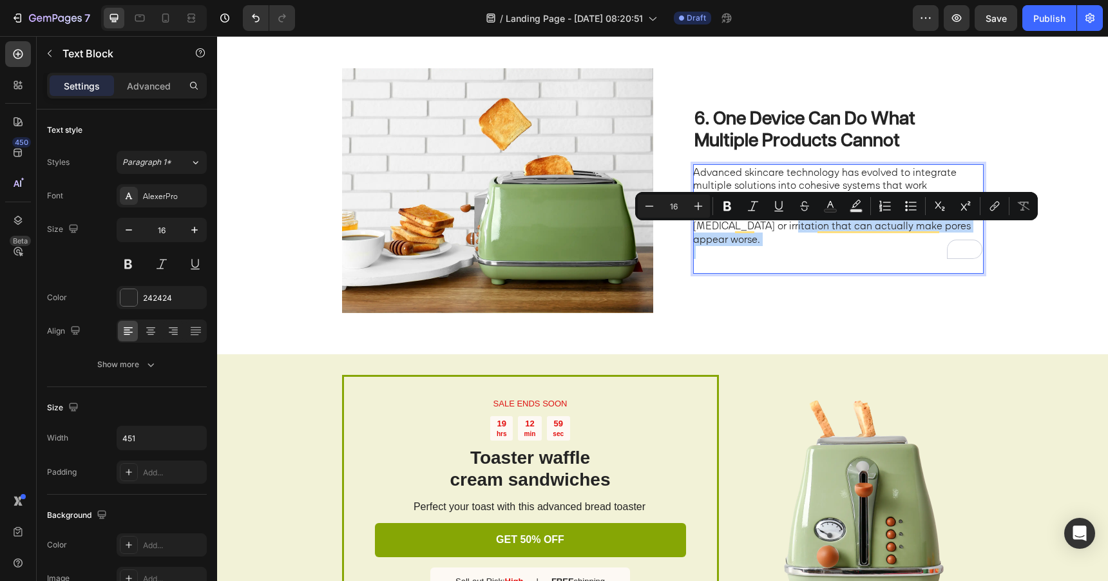
drag, startPoint x: 732, startPoint y: 233, endPoint x: 747, endPoint y: 251, distance: 23.4
click at [747, 251] on div "Advanced skincare technology has evolved to integrate multiple solutions into c…" at bounding box center [838, 219] width 291 height 110
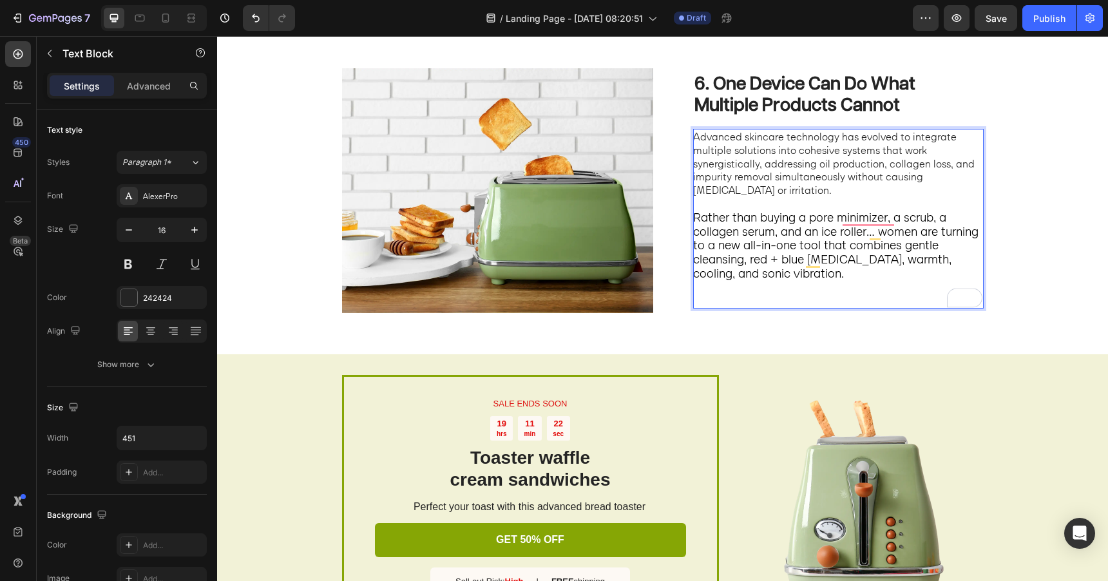
click at [748, 153] on p "Advanced skincare technology has evolved to integrate multiple solutions into c…" at bounding box center [837, 163] width 289 height 67
click at [751, 232] on span "Rather than buying a pore minimizer, a scrub, a collagen serum, and an ice roll…" at bounding box center [835, 245] width 285 height 72
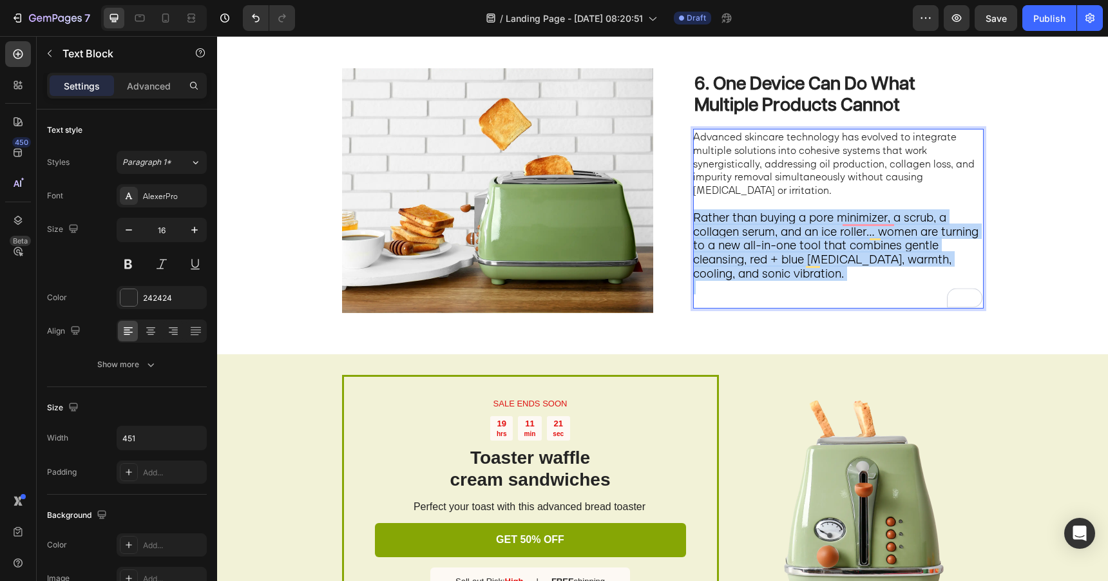
click at [751, 232] on span "Rather than buying a pore minimizer, a scrub, a collagen serum, and an ice roll…" at bounding box center [835, 245] width 285 height 72
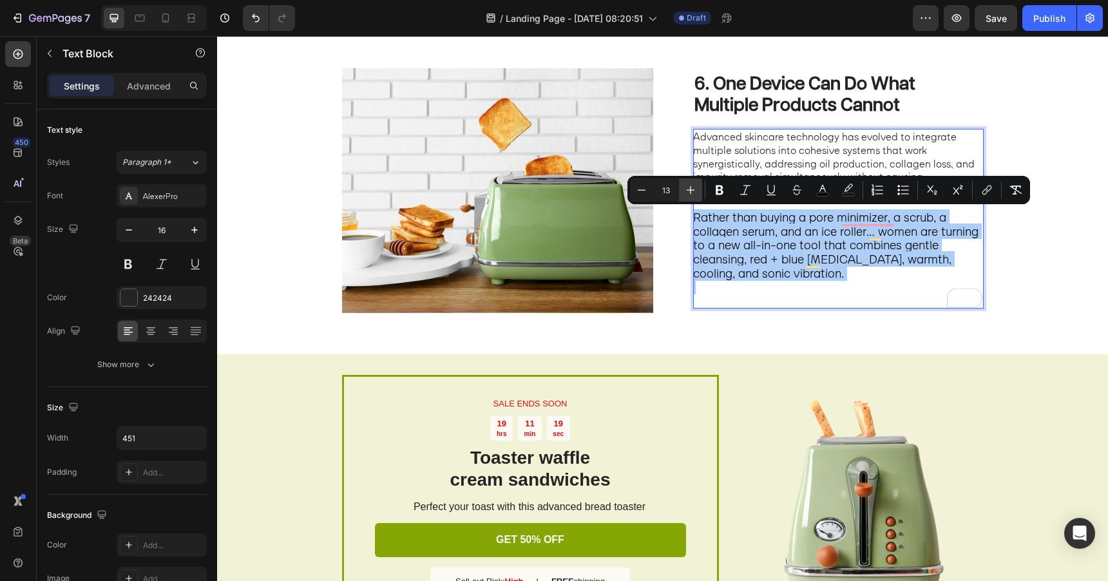
click at [690, 193] on icon "Editor contextual toolbar" at bounding box center [691, 190] width 8 height 8
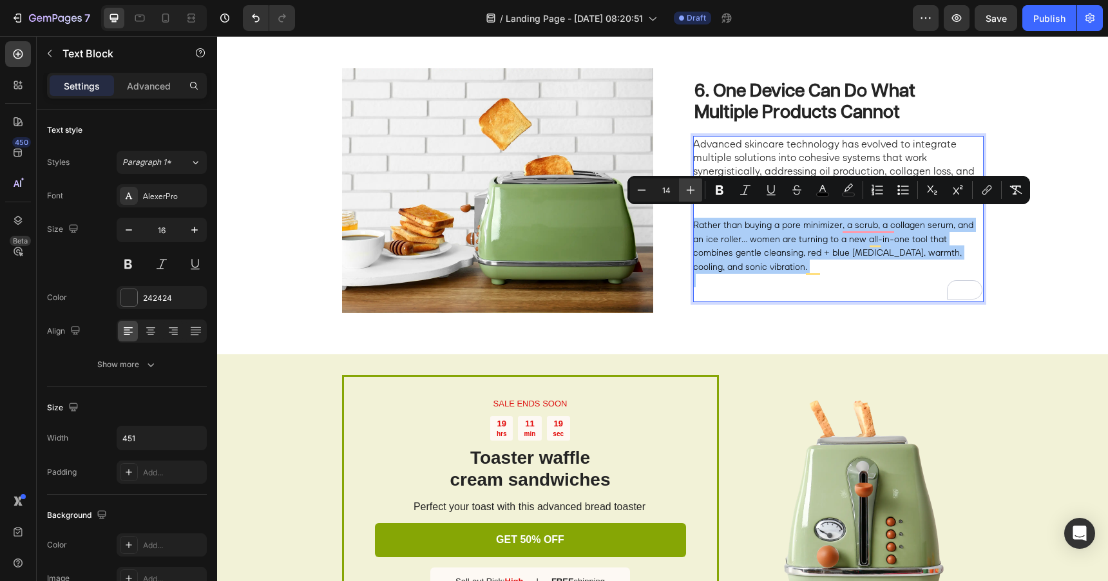
click at [690, 193] on icon "Editor contextual toolbar" at bounding box center [691, 190] width 8 height 8
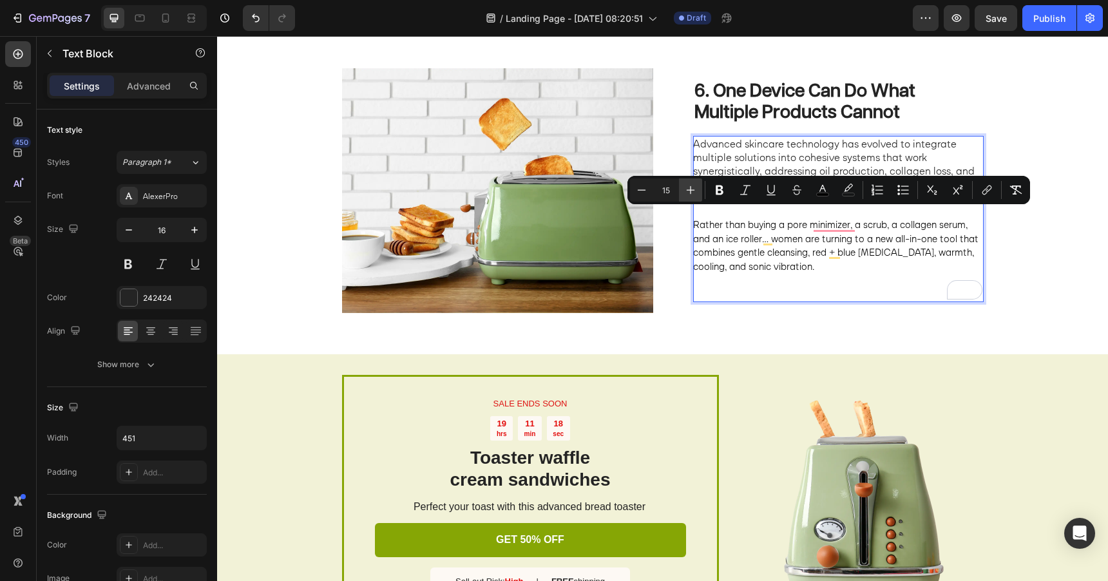
click at [690, 193] on icon "Editor contextual toolbar" at bounding box center [691, 190] width 8 height 8
type input "16"
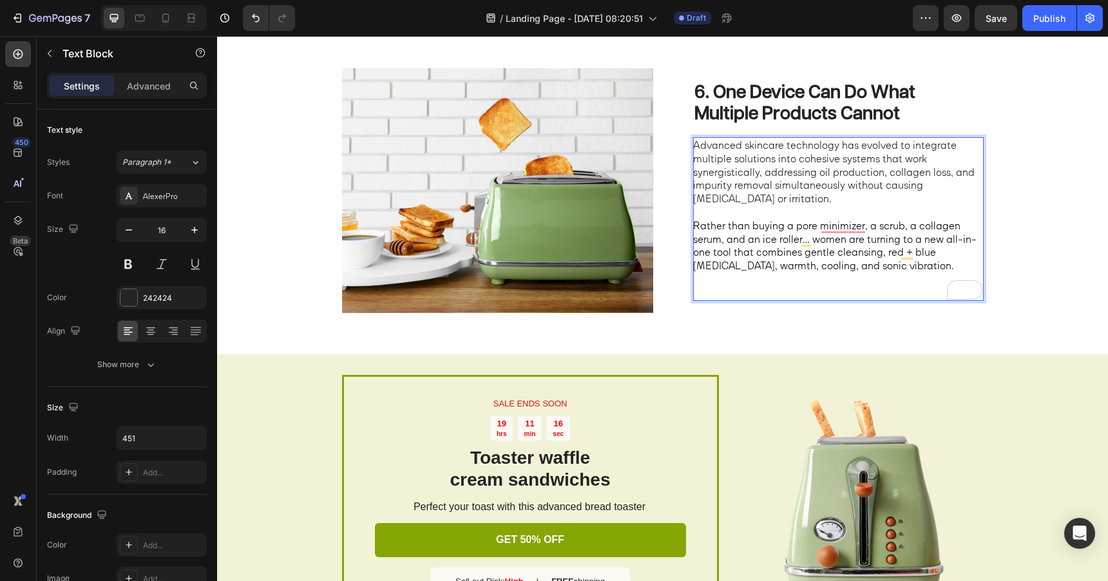
click at [734, 213] on p "Rich Text Editor. Editing area: main" at bounding box center [837, 213] width 289 height 14
click at [699, 224] on span "Rather than buying a pore minimizer, a scrub, a collagen serum, and an ice roll…" at bounding box center [835, 245] width 284 height 53
click at [751, 206] on p "Rich Text Editor. Editing area: main" at bounding box center [837, 213] width 289 height 14
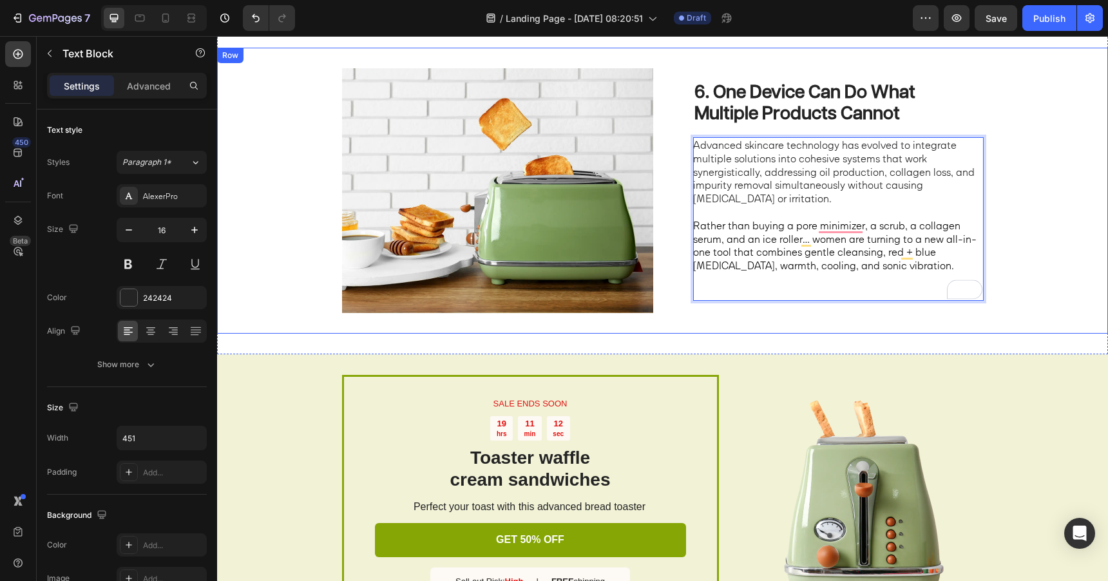
click at [679, 213] on div "6. One Device Can Do What Multiple Products Cannot Heading Advanced skincare te…" at bounding box center [662, 191] width 891 height 286
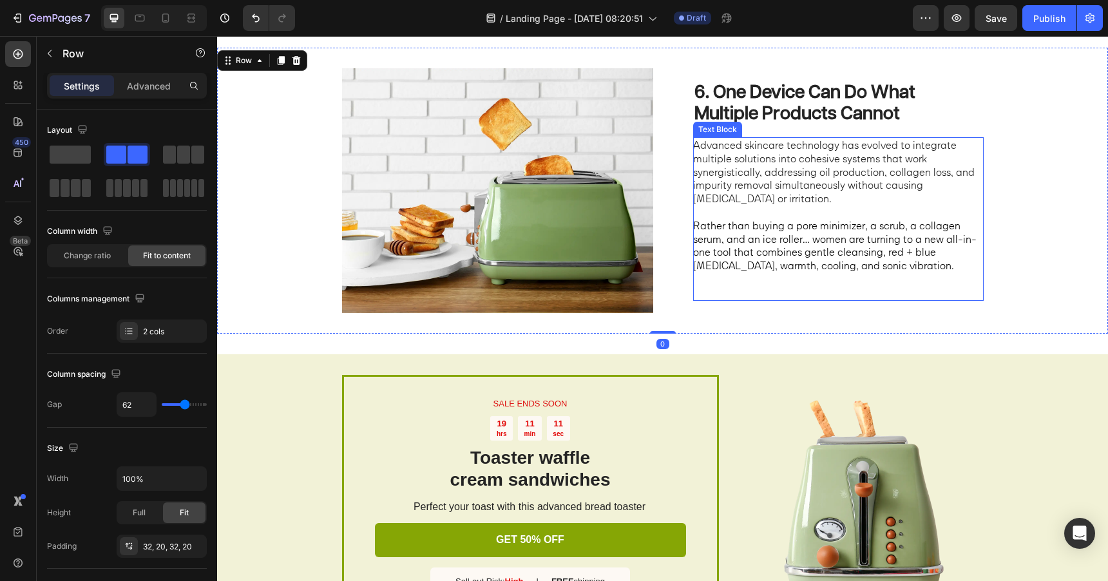
click at [773, 176] on p "Advanced skincare technology has evolved to integrate multiple solutions into c…" at bounding box center [837, 172] width 289 height 67
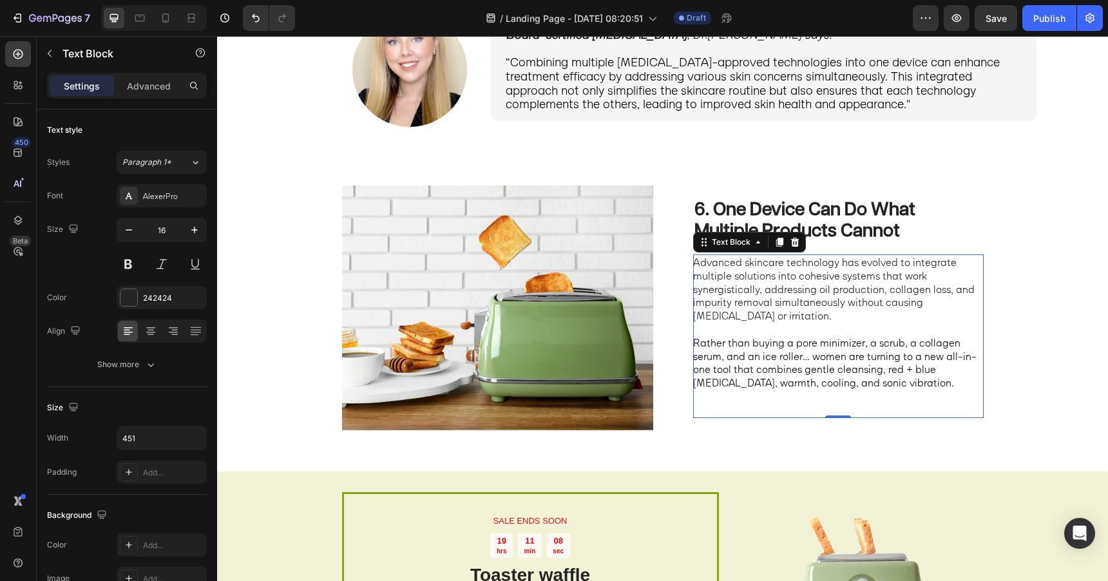
scroll to position [1895, 0]
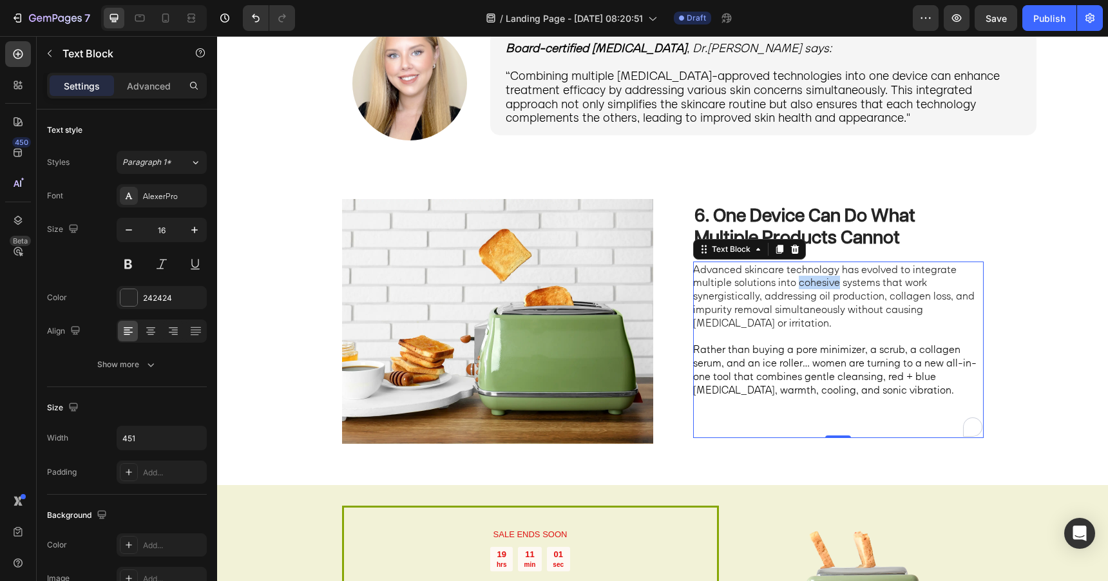
click at [799, 286] on p "Advanced skincare technology has evolved to integrate multiple solutions into c…" at bounding box center [837, 296] width 289 height 67
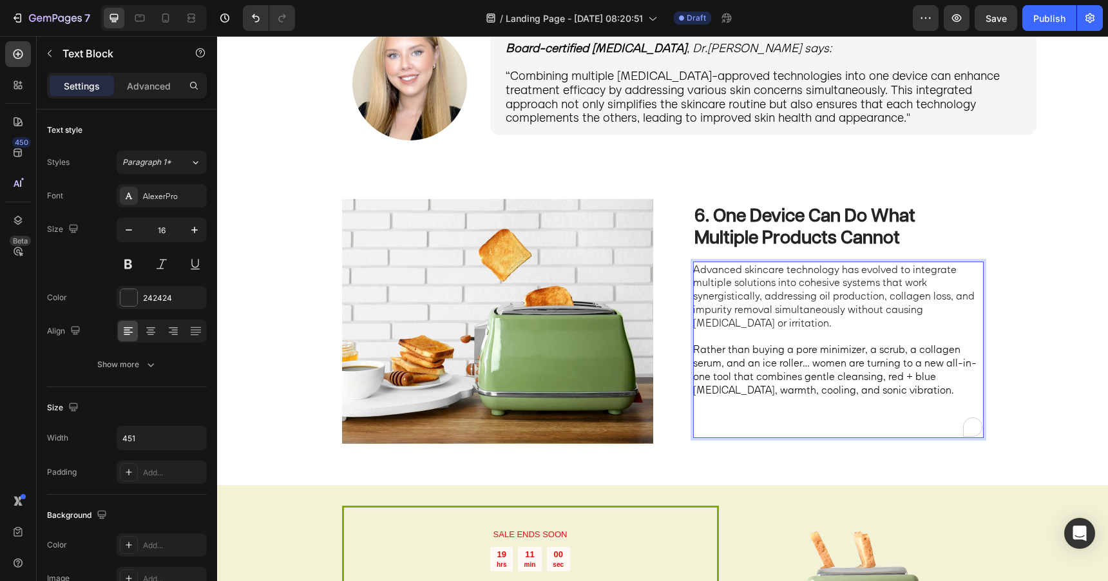
click at [788, 346] on span "Rather than buying a pore minimizer, a scrub, a collagen serum, and an ice roll…" at bounding box center [835, 369] width 284 height 53
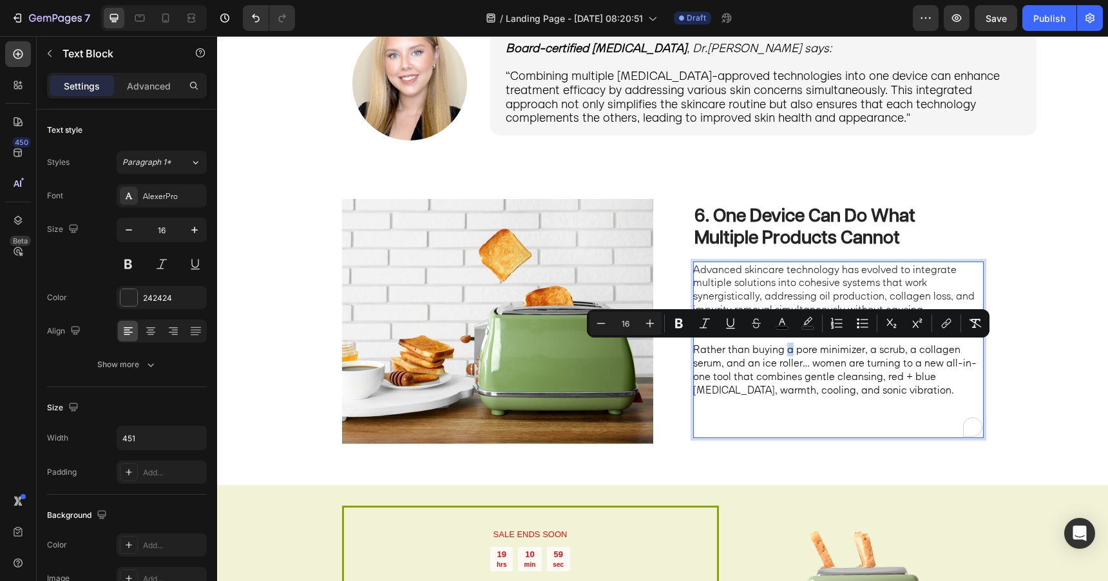
click at [788, 351] on span "Rather than buying a pore minimizer, a scrub, a collagen serum, and an ice roll…" at bounding box center [835, 369] width 284 height 53
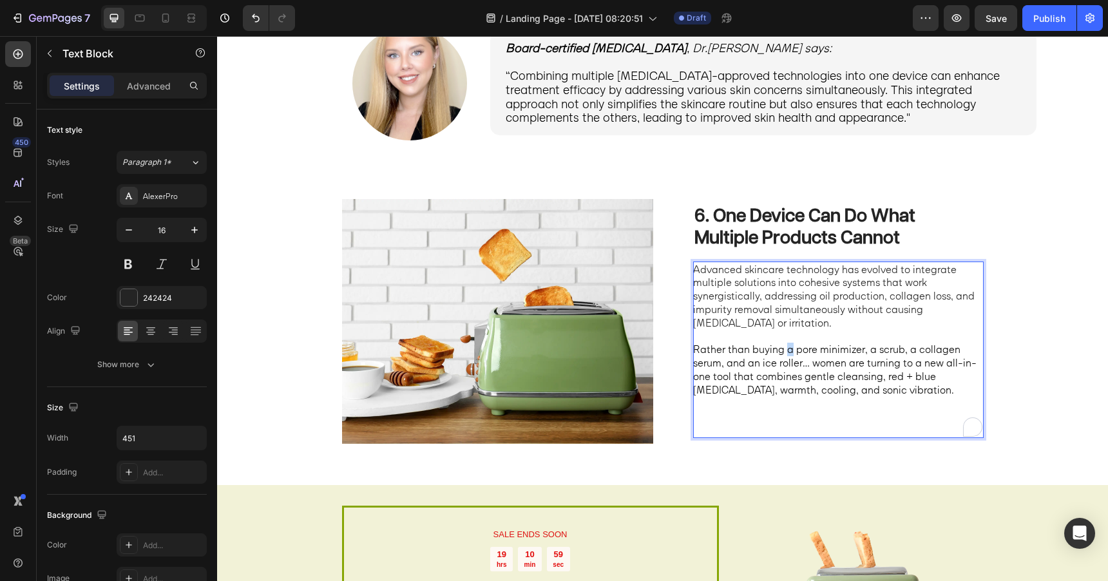
click at [788, 351] on span "Rather than buying a pore minimizer, a scrub, a collagen serum, and an ice roll…" at bounding box center [835, 369] width 284 height 53
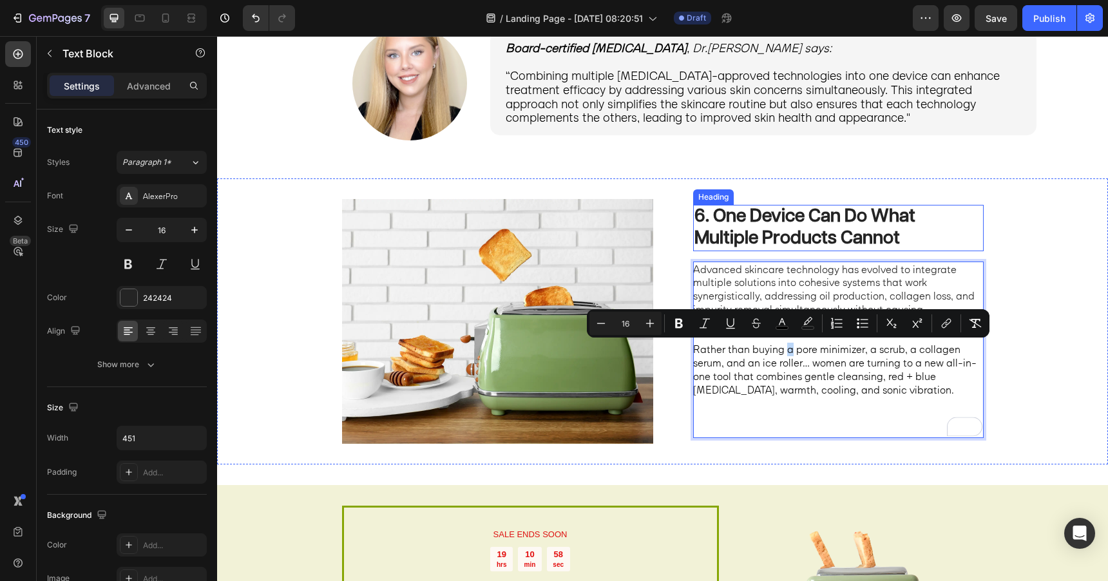
click at [954, 207] on p "6. One Device Can Do What Multiple Products Cannot" at bounding box center [839, 227] width 288 height 43
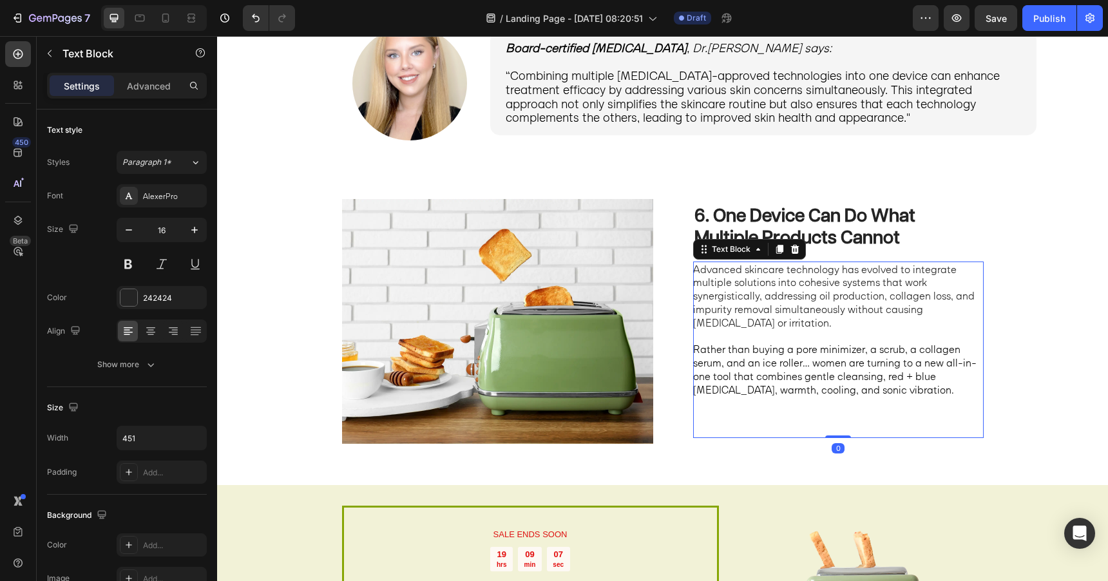
click at [791, 375] on span "Rather than buying a pore minimizer, a scrub, a collagen serum, and an ice roll…" at bounding box center [835, 369] width 284 height 53
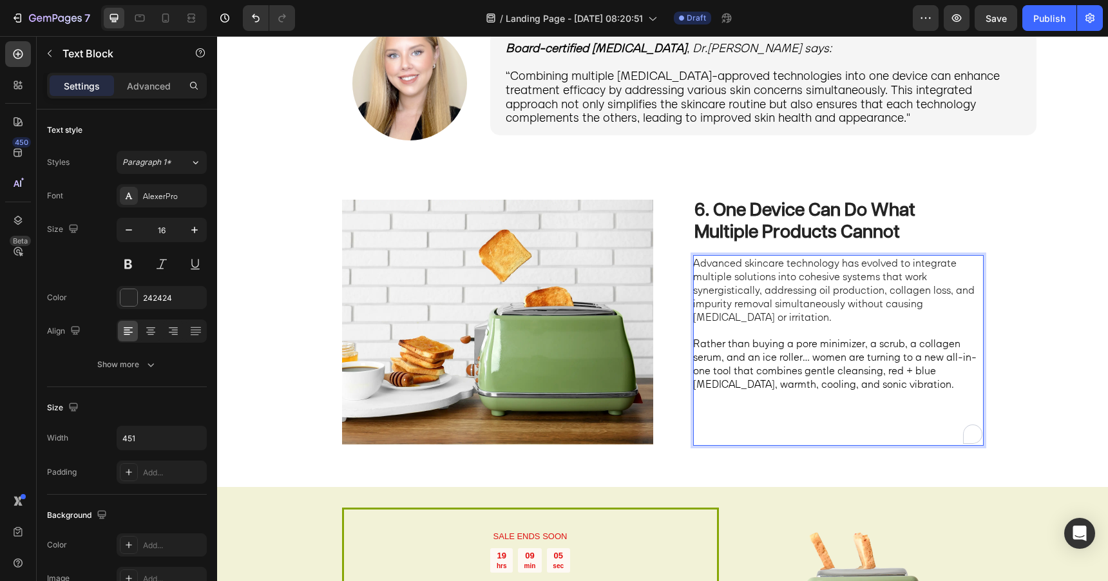
click at [845, 436] on p "To enrich screen reader interactions, please activate Accessibility in Grammarl…" at bounding box center [837, 417] width 289 height 53
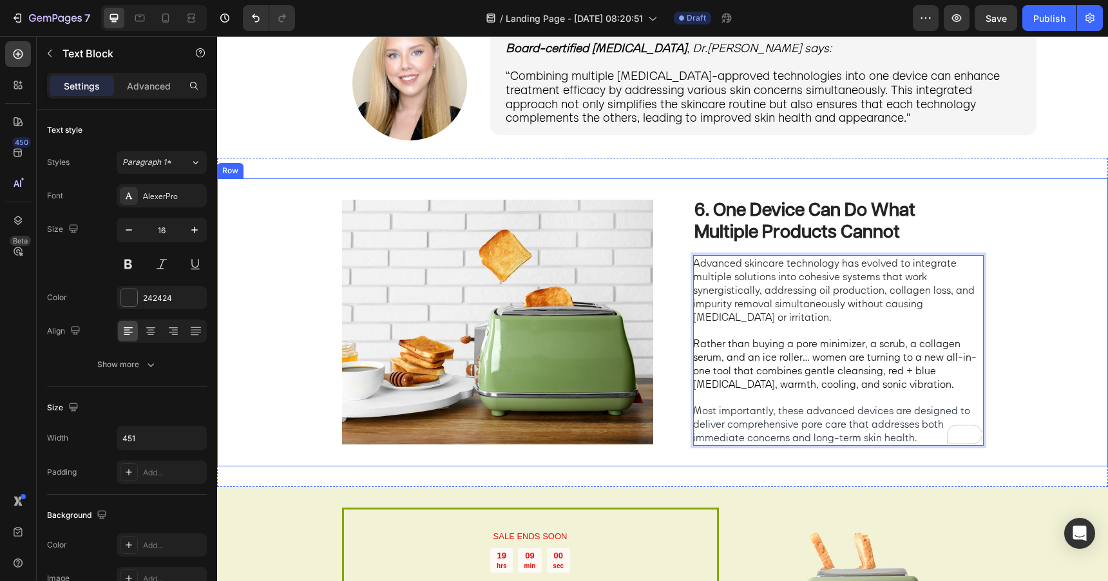
click at [1025, 300] on div "6. One Device Can Do What Multiple Products Cannot Heading Advanced skincare te…" at bounding box center [662, 322] width 891 height 287
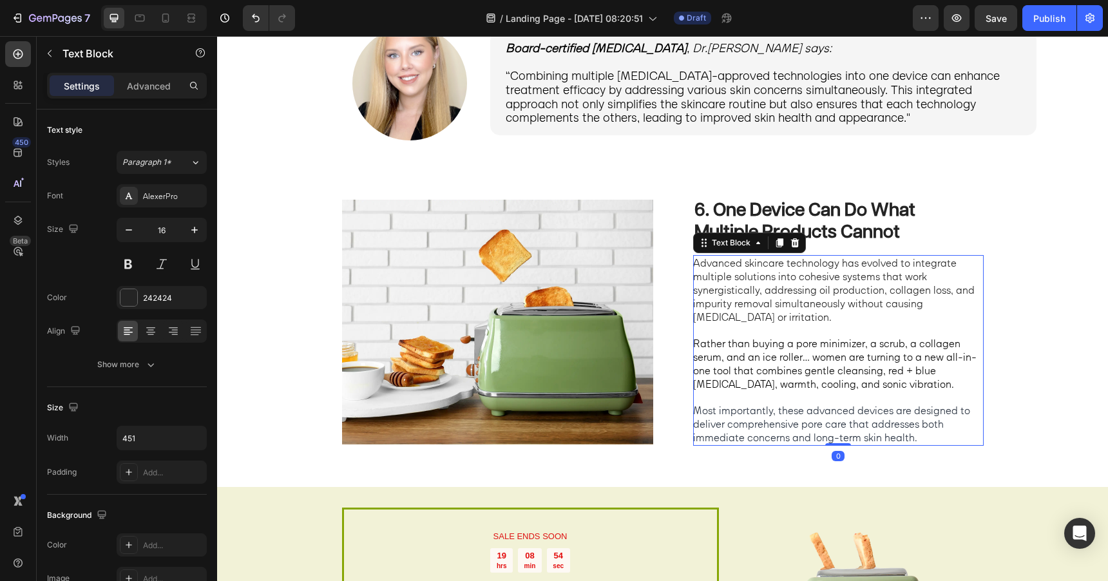
click at [766, 264] on p "Advanced skincare technology has evolved to integrate multiple solutions into c…" at bounding box center [837, 289] width 289 height 67
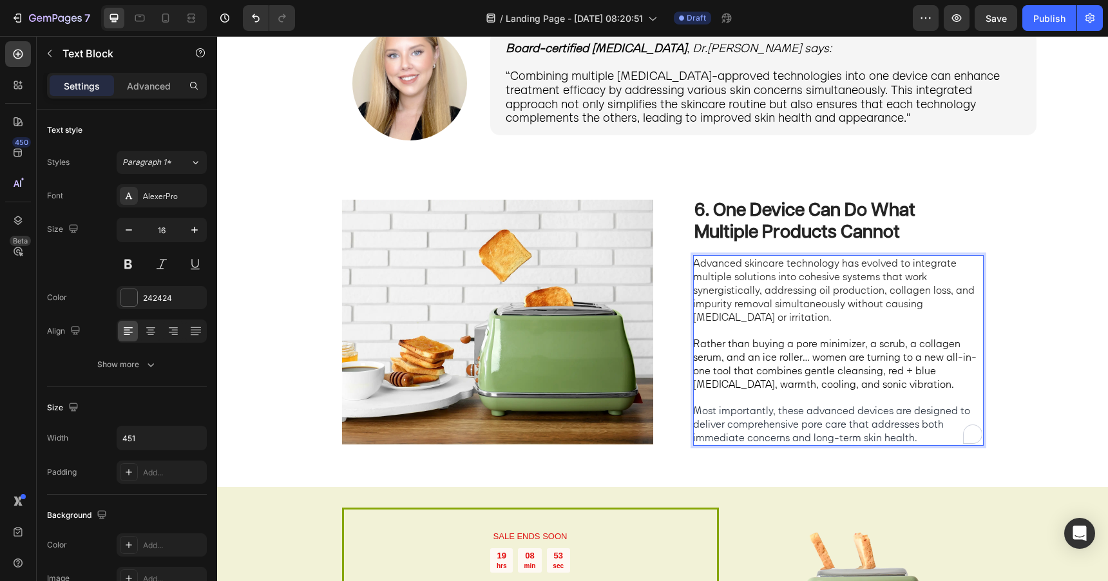
click at [745, 266] on p "Advanced skincare technology has evolved to integrate multiple solutions into c…" at bounding box center [837, 289] width 289 height 67
click at [795, 295] on p "Advanced at-home skincare technology has evolved to integrate multiple solution…" at bounding box center [837, 289] width 289 height 67
click at [859, 277] on p "Advanced at-home skincare technology has evolved to integrate multiple solution…" at bounding box center [837, 289] width 289 height 67
click at [735, 292] on p "Advanced at-home skincare technology has evolved to integrate multiple solution…" at bounding box center [837, 289] width 289 height 67
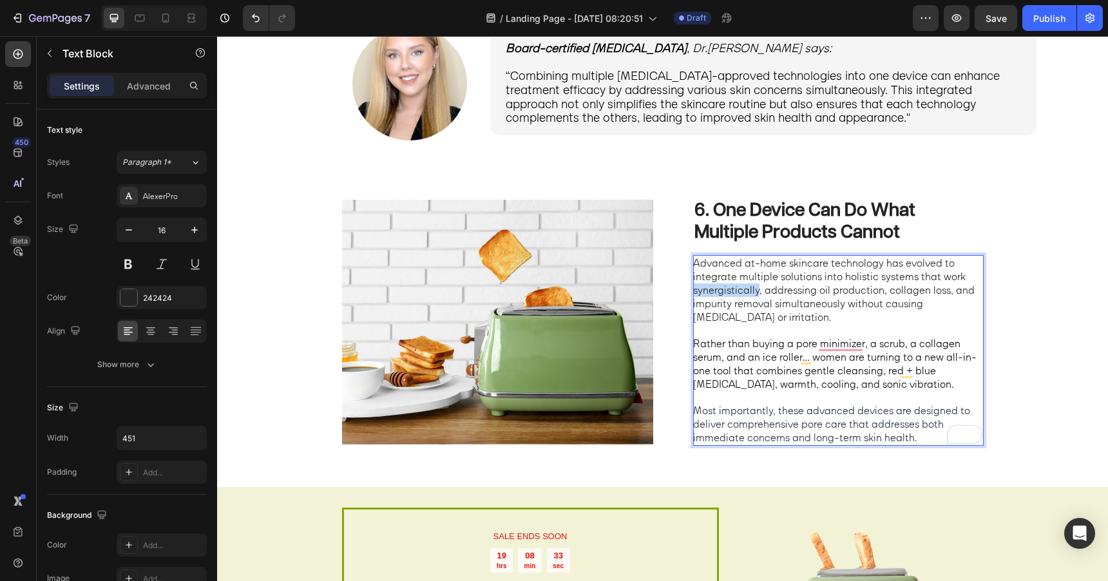
click at [735, 292] on p "Advanced at-home skincare technology has evolved to integrate multiple solution…" at bounding box center [837, 289] width 289 height 67
click at [793, 293] on p "Advanced at-home skincare technology has evolved to integrate multiple solution…" at bounding box center [837, 289] width 289 height 67
click at [715, 305] on p "Advanced at-home skincare technology has evolved to integrate multiple solution…" at bounding box center [837, 289] width 289 height 67
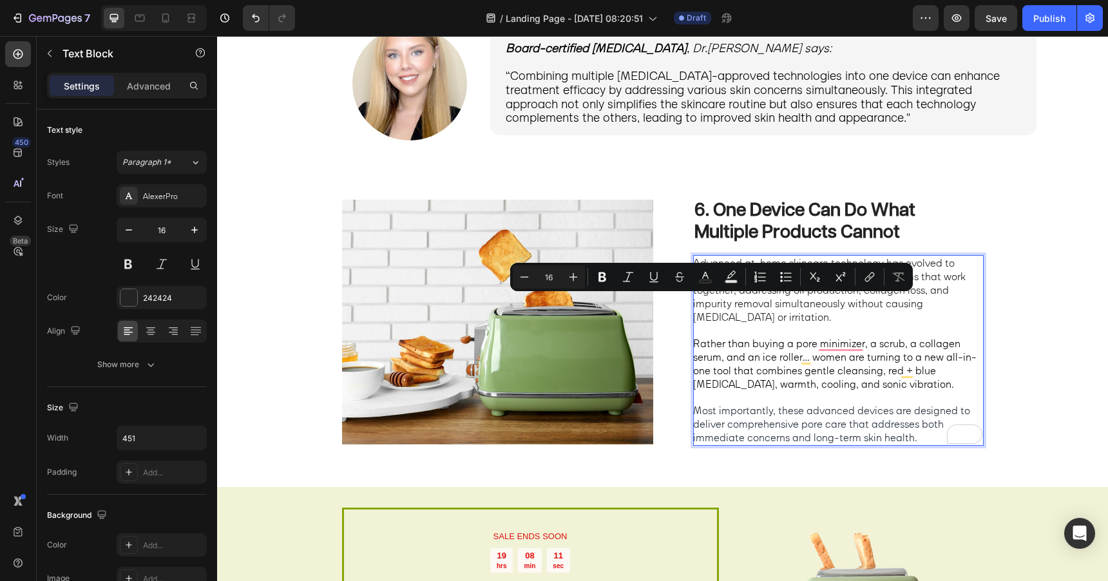
click at [759, 320] on p "Advanced at-home skincare technology has evolved to integrate multiple solution…" at bounding box center [837, 289] width 289 height 67
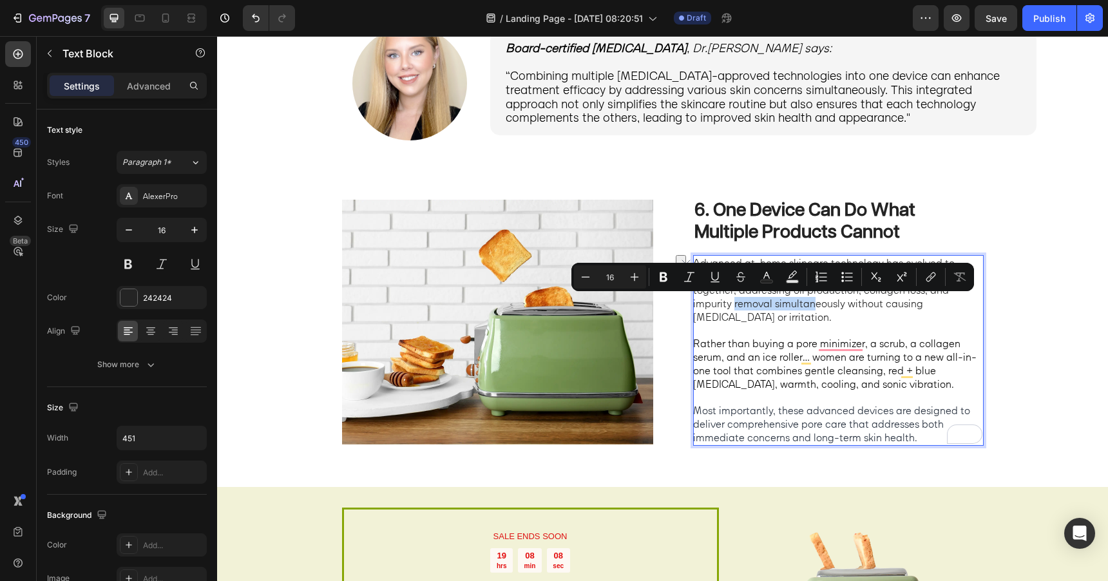
drag, startPoint x: 733, startPoint y: 307, endPoint x: 813, endPoint y: 306, distance: 79.3
click at [813, 306] on p "Advanced at-home skincare technology has evolved to integrate multiple solution…" at bounding box center [837, 289] width 289 height 67
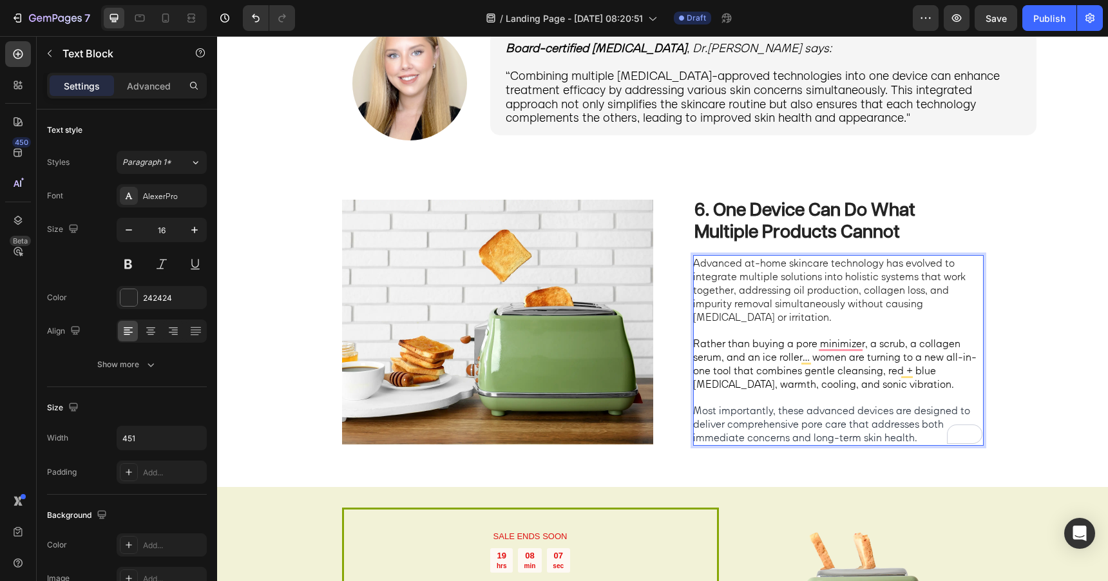
click at [793, 304] on p "Advanced at-home skincare technology has evolved to integrate multiple solution…" at bounding box center [837, 289] width 289 height 67
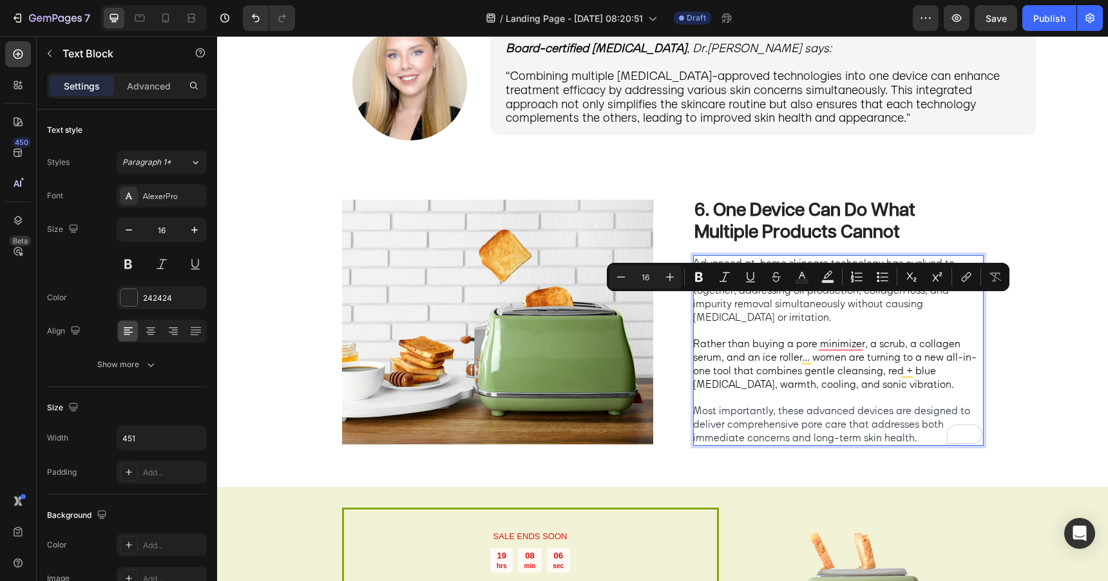
scroll to position [1900, 0]
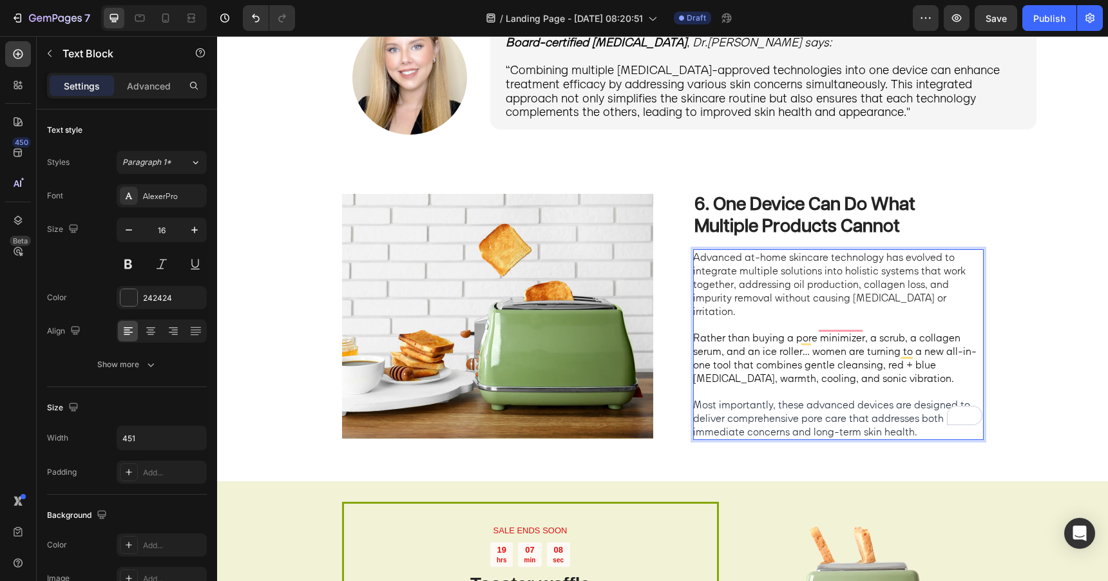
click at [842, 352] on span "Rather than buying a pore minimizer, a scrub, a collagen serum, and an ice roll…" at bounding box center [835, 357] width 284 height 53
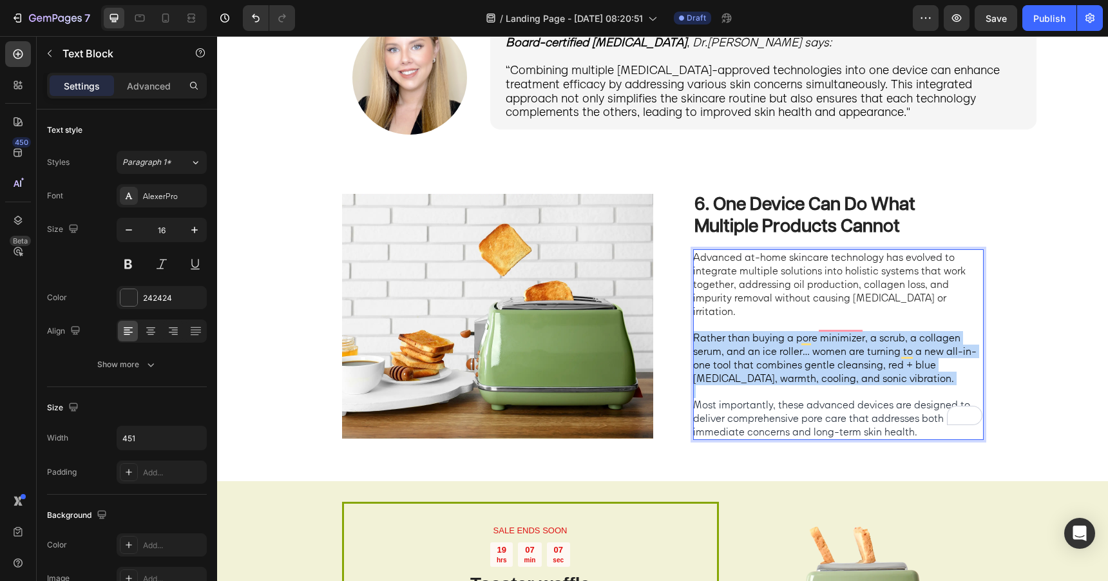
click at [842, 352] on span "Rather than buying a pore minimizer, a scrub, a collagen serum, and an ice roll…" at bounding box center [835, 357] width 284 height 53
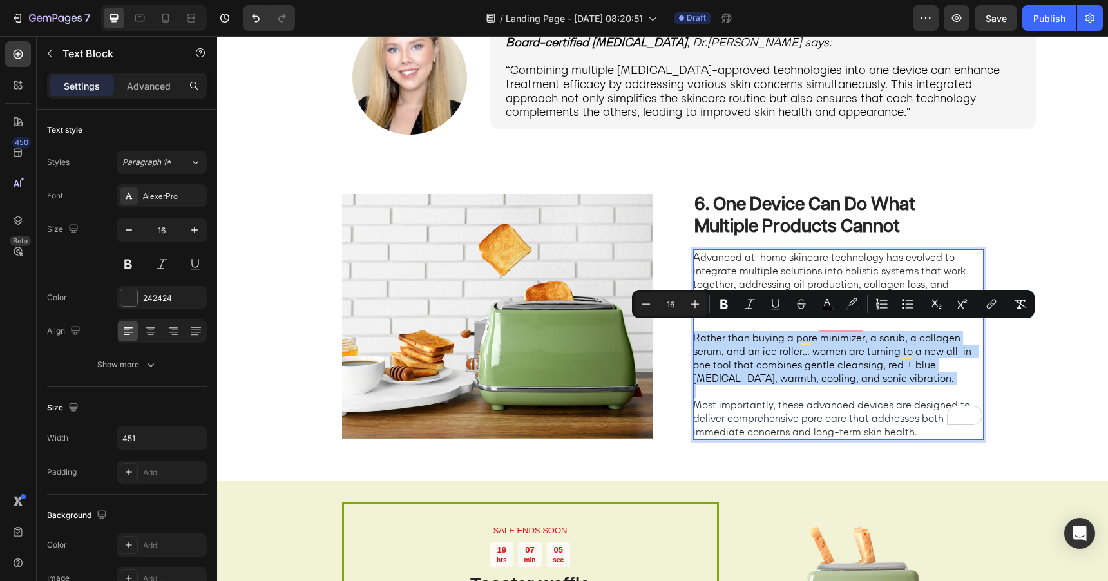
copy span "Rather than buying a pore minimizer, a scrub, a collagen serum, and an ice roll…"
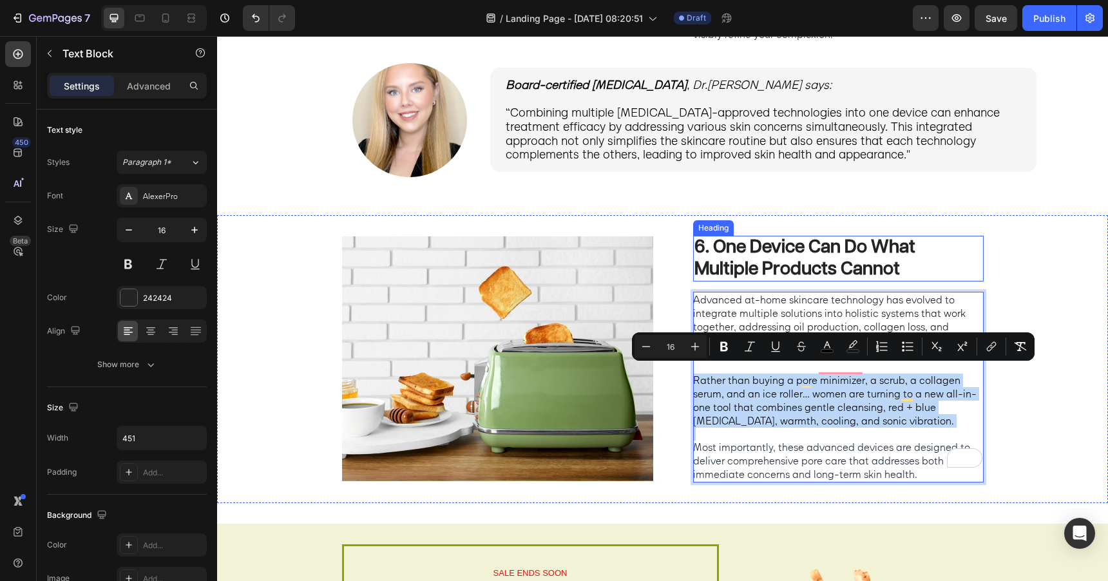
scroll to position [1861, 0]
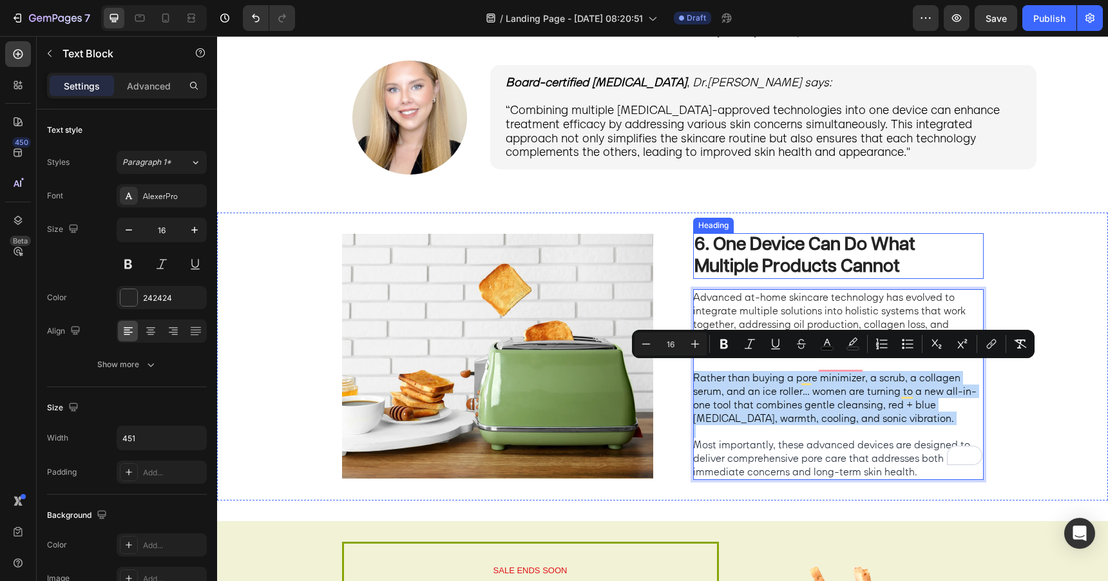
click at [761, 256] on p "6. One Device Can Do What Multiple Products Cannot" at bounding box center [839, 256] width 288 height 43
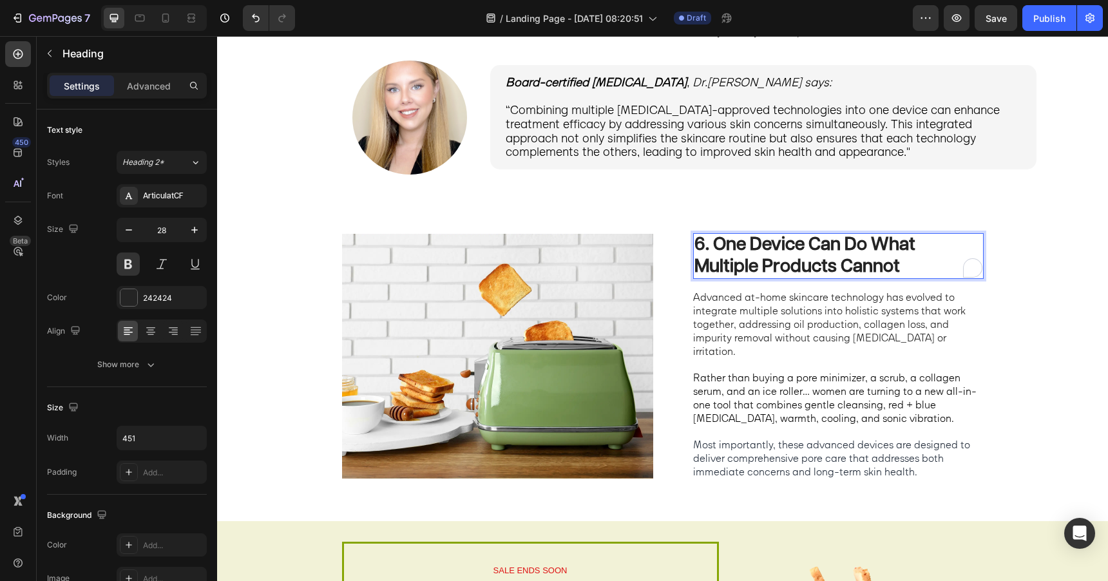
click at [723, 253] on p "6. One Device Can Do What Multiple Products Cannot" at bounding box center [839, 256] width 288 height 43
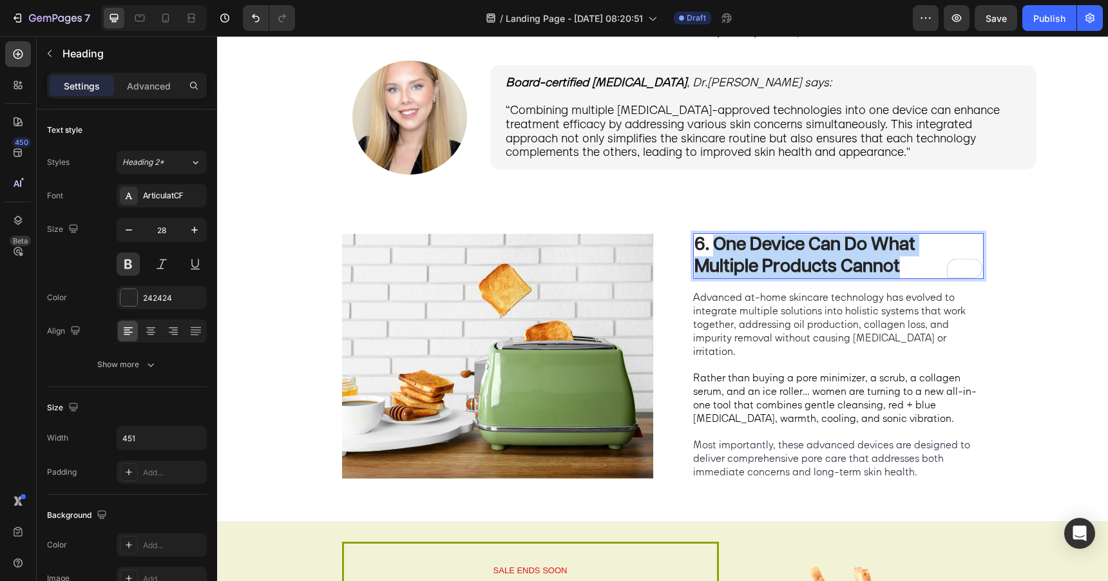
drag, startPoint x: 717, startPoint y: 253, endPoint x: 899, endPoint y: 278, distance: 183.4
click at [899, 278] on p "6. One Device Can Do What Multiple Products Cannot" at bounding box center [839, 256] width 288 height 43
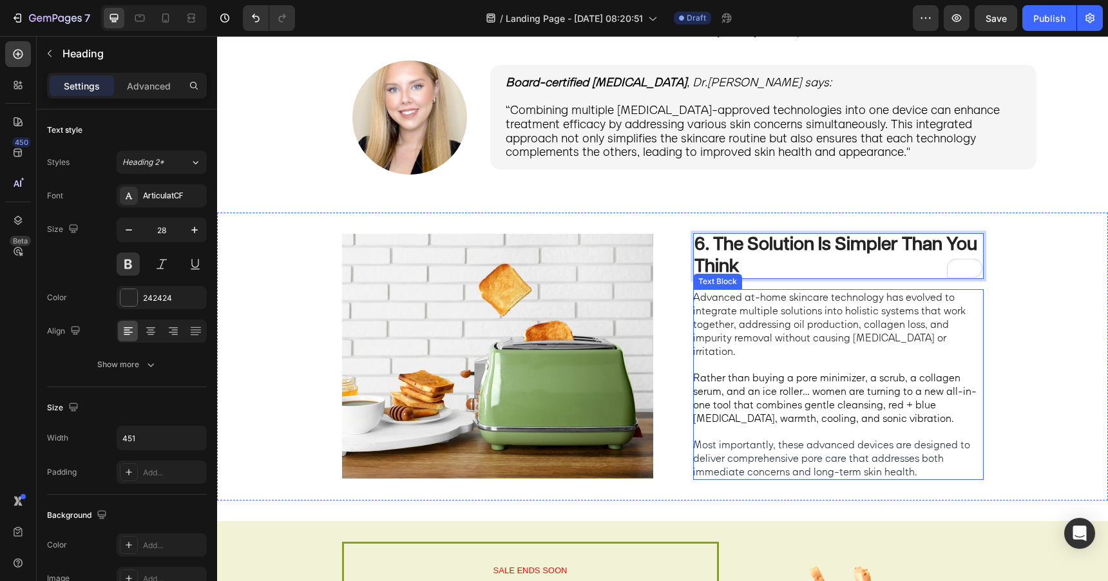
click at [925, 329] on p "Advanced at-home skincare technology has evolved to integrate multiple solution…" at bounding box center [837, 324] width 289 height 67
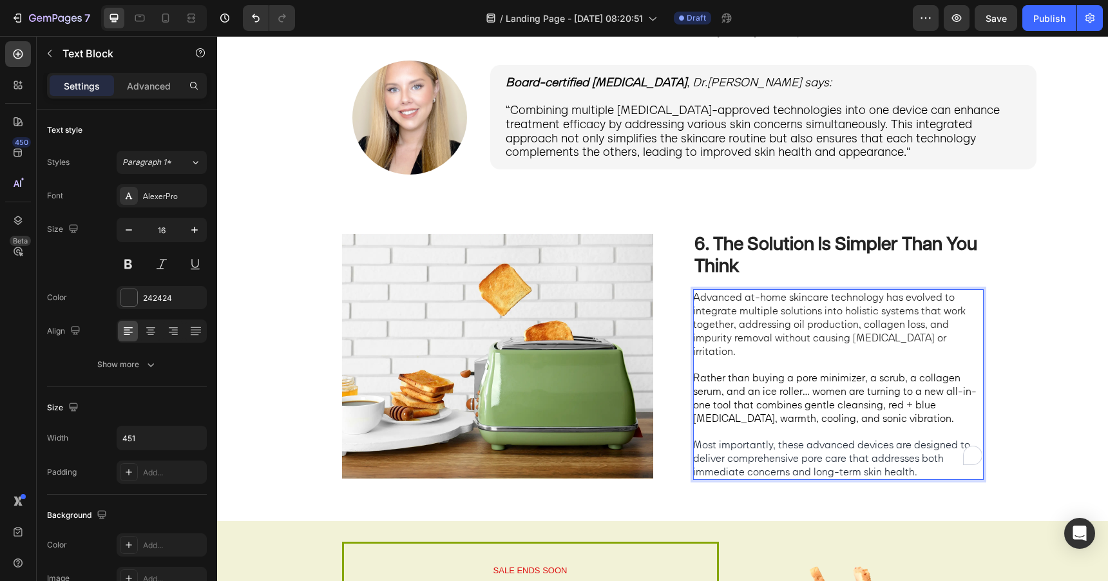
click at [867, 387] on span "Rather than buying a pore minimizer, a scrub, a collagen serum, and an ice roll…" at bounding box center [835, 397] width 284 height 53
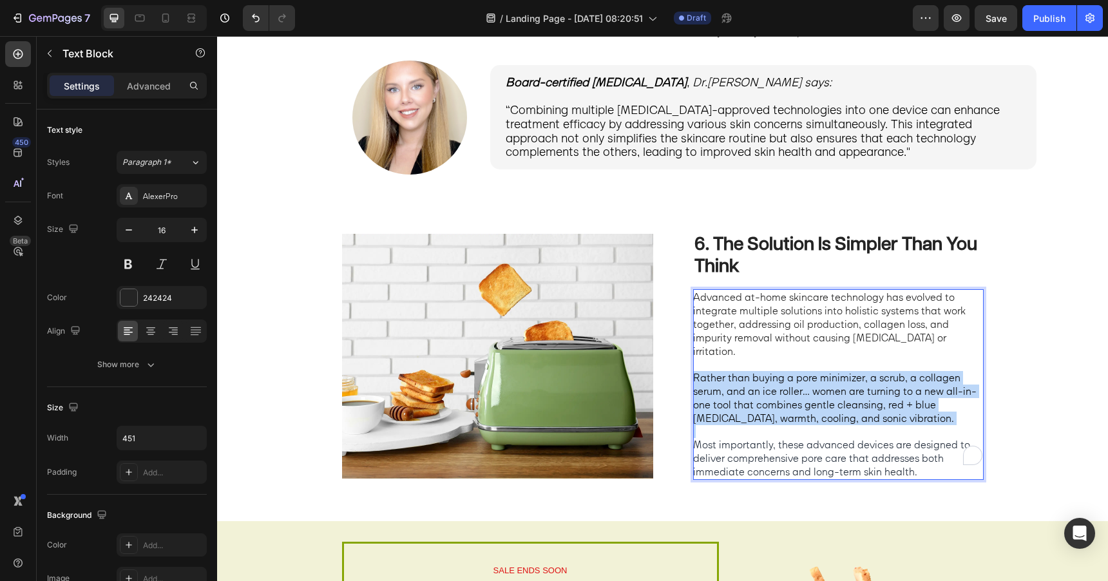
click at [867, 387] on span "Rather than buying a pore minimizer, a scrub, a collagen serum, and an ice roll…" at bounding box center [835, 397] width 284 height 53
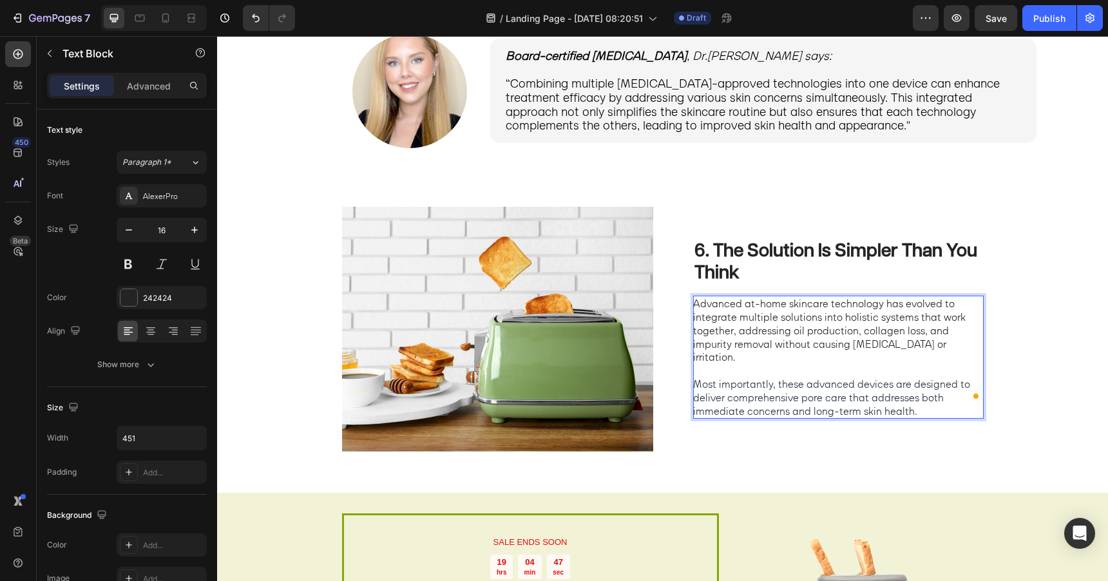
scroll to position [1894, 0]
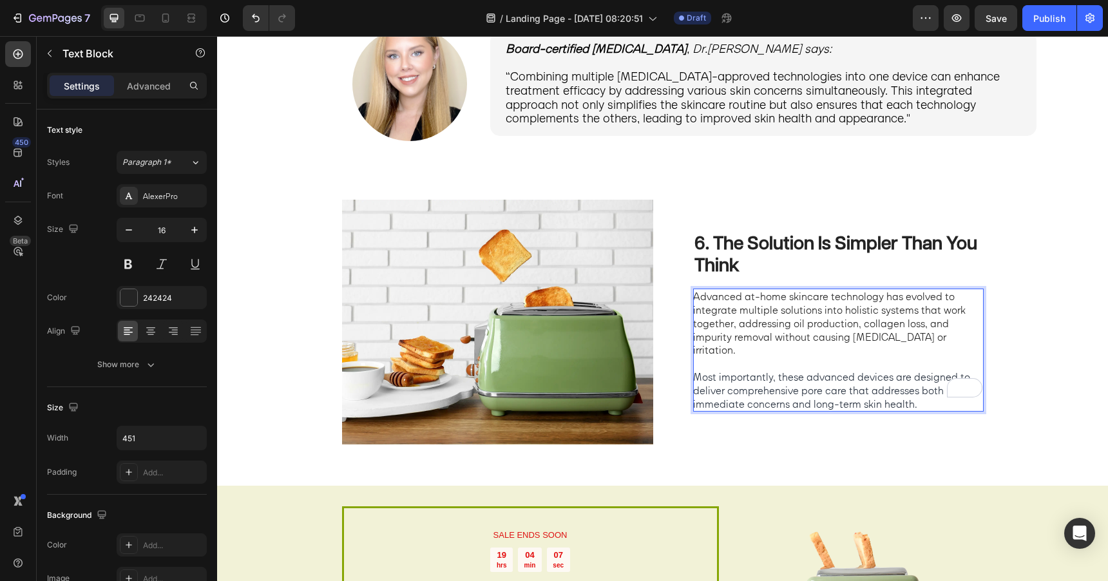
click at [921, 394] on p "Most importantly, these advanced devices are designed to deliver comprehensive …" at bounding box center [837, 391] width 289 height 40
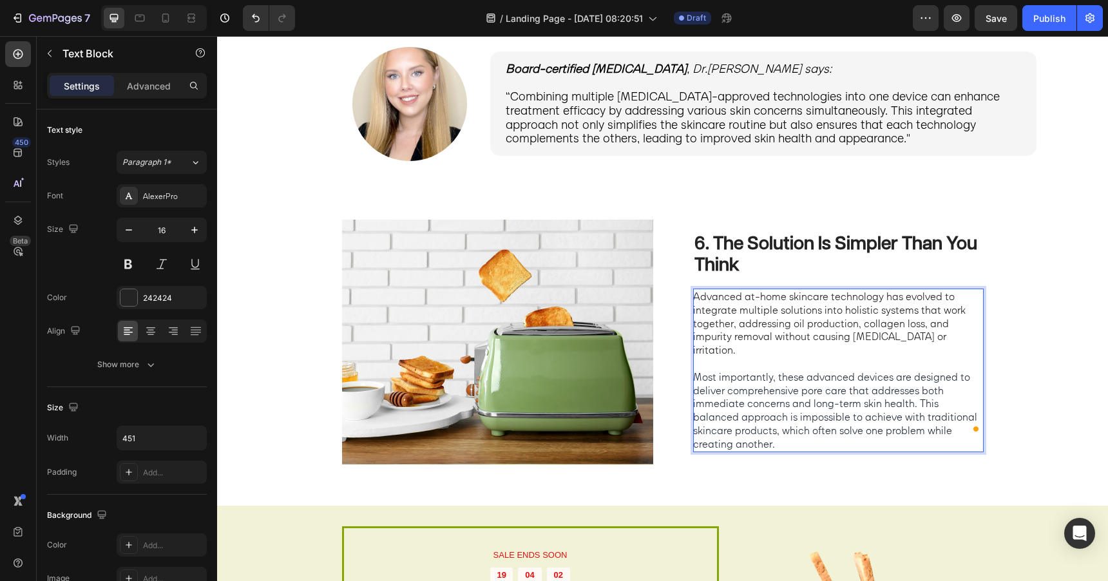
click at [918, 395] on span "Most importantly, these advanced devices are designed to deliver comprehensive …" at bounding box center [835, 411] width 284 height 80
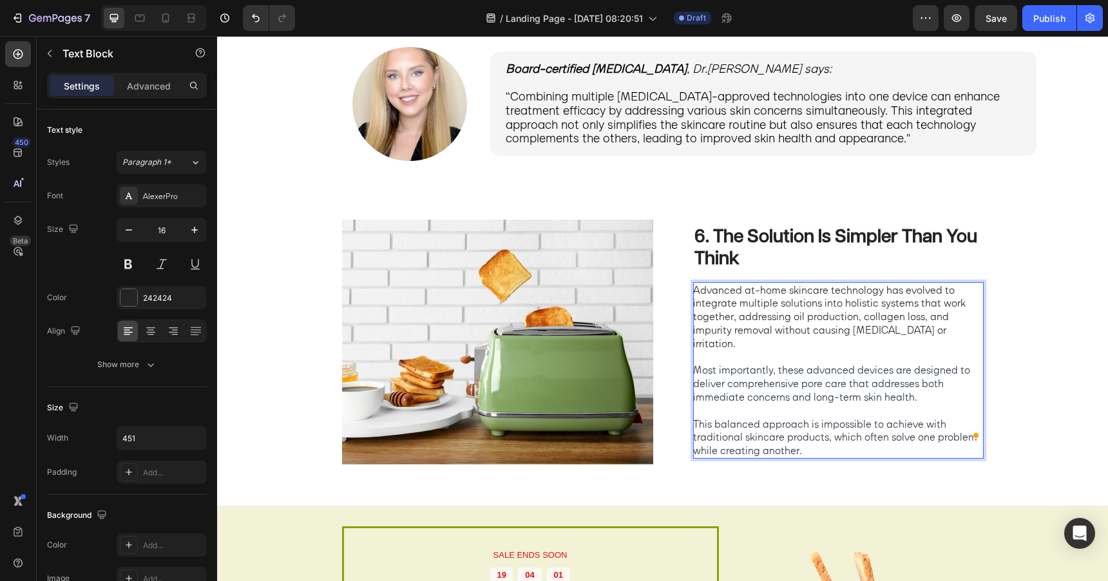
scroll to position [1867, 0]
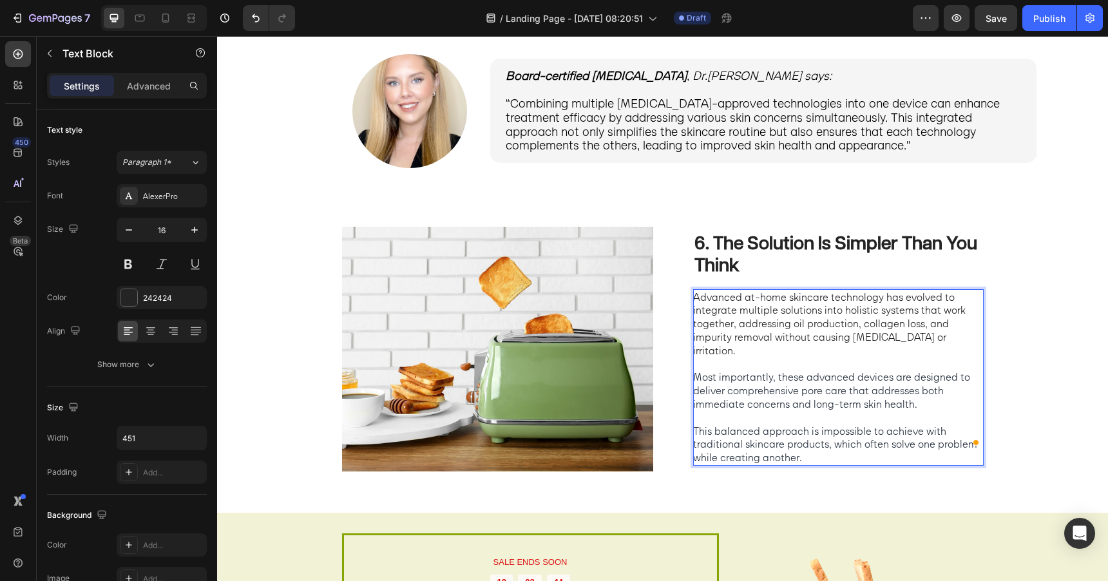
click at [734, 441] on span "This balanced approach is impossible to achieve with traditional skincare produ…" at bounding box center [835, 445] width 284 height 40
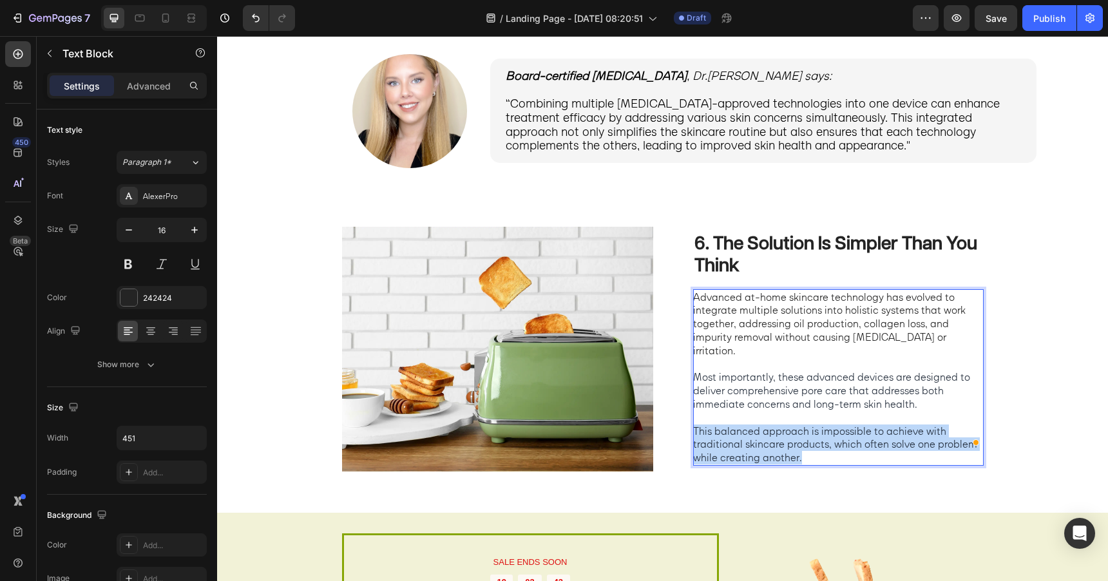
click at [734, 441] on span "This balanced approach is impossible to achieve with traditional skincare produ…" at bounding box center [835, 445] width 284 height 40
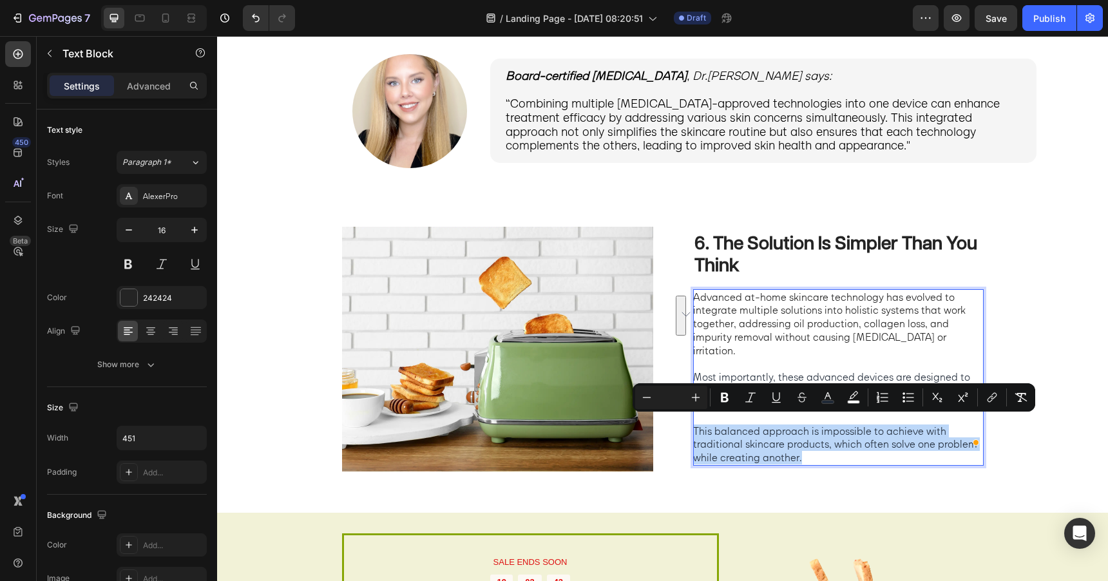
scroll to position [1855, 0]
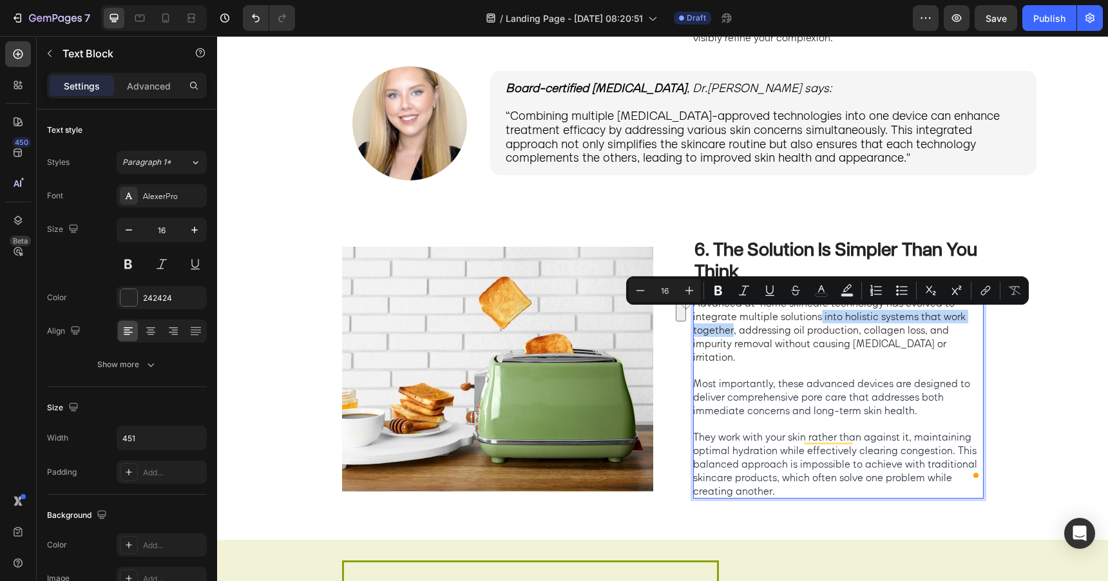
drag, startPoint x: 820, startPoint y: 318, endPoint x: 731, endPoint y: 333, distance: 89.5
click at [731, 333] on p "Advanced at-home skincare technology has evolved to integrate multiple solution…" at bounding box center [837, 329] width 289 height 67
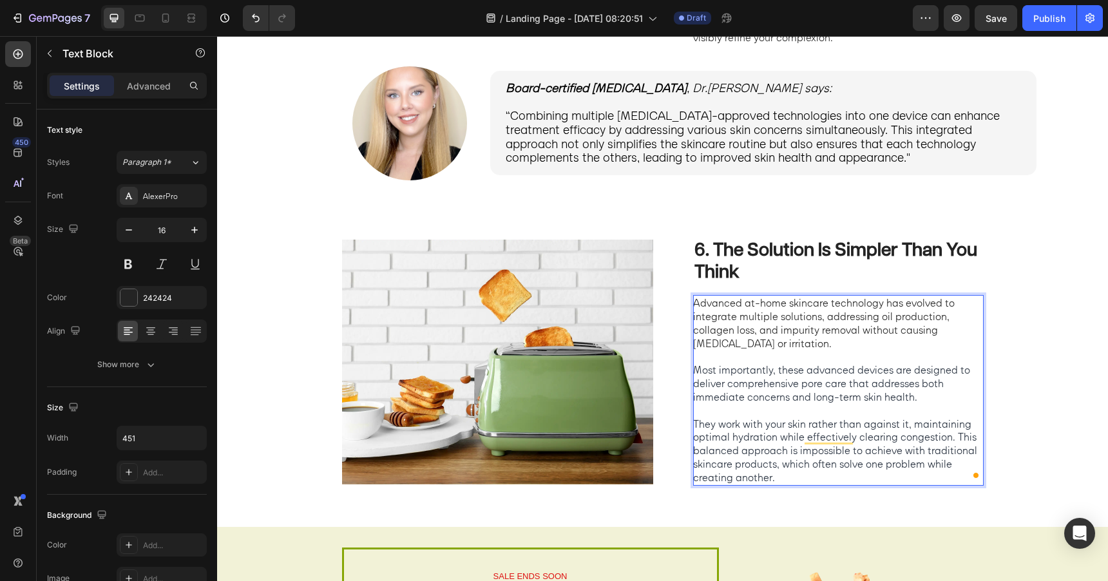
click at [879, 320] on p "Advanced at-home skincare technology has evolved to integrate multiple solution…" at bounding box center [837, 322] width 289 height 53
click at [810, 389] on span "Most importantly, these advanced devices are designed to deliver comprehensive …" at bounding box center [831, 383] width 277 height 40
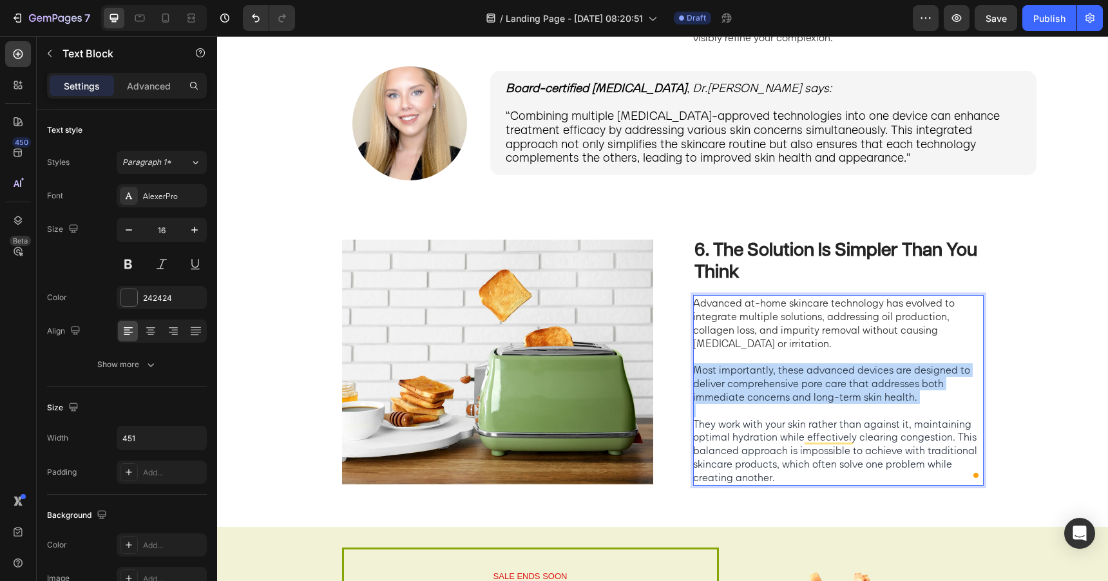
click at [810, 389] on span "Most importantly, these advanced devices are designed to deliver comprehensive …" at bounding box center [831, 383] width 277 height 40
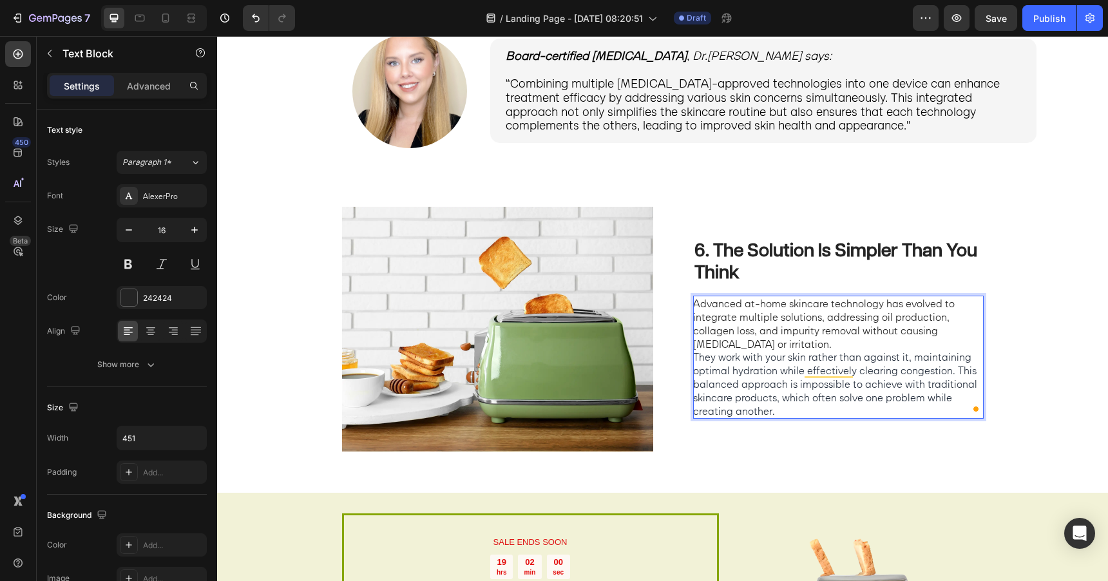
scroll to position [1881, 0]
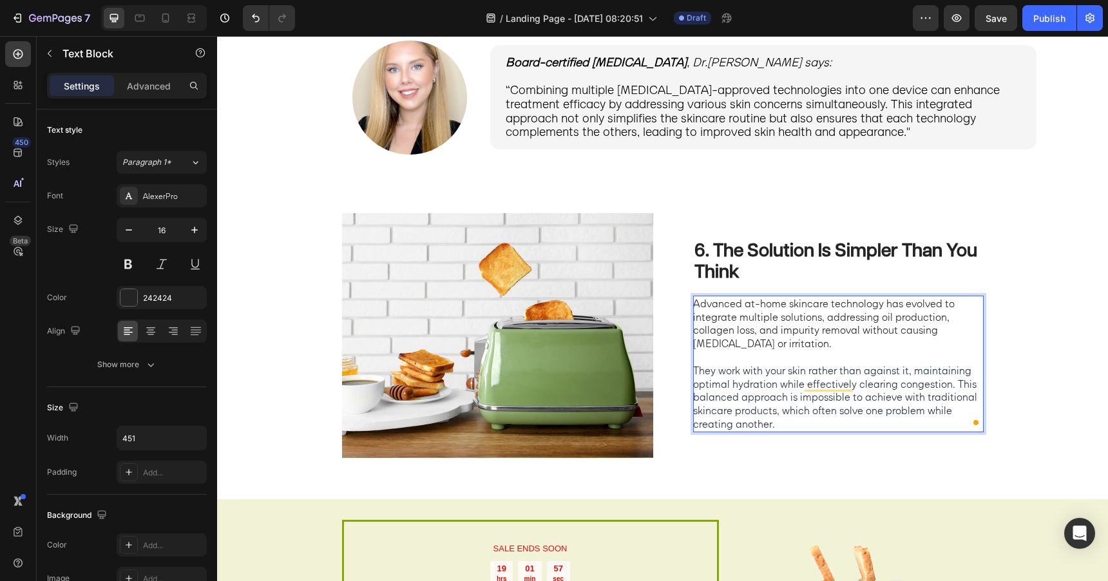
click at [796, 317] on p "Advanced at-home skincare technology has evolved to integrate multiple solution…" at bounding box center [837, 323] width 289 height 53
click at [926, 316] on p "Advanced at-home skincare technology has evolved to integrate multiple technolo…" at bounding box center [837, 323] width 289 height 53
click at [696, 370] on span "They work with your skin rather than against it, maintaining optimal hydration …" at bounding box center [835, 397] width 284 height 66
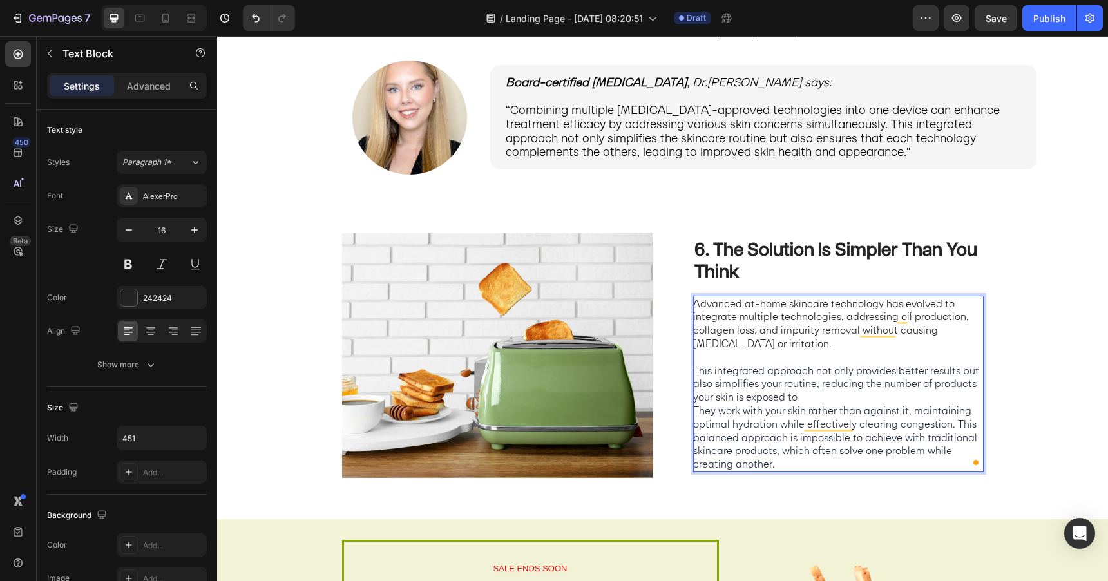
scroll to position [1855, 0]
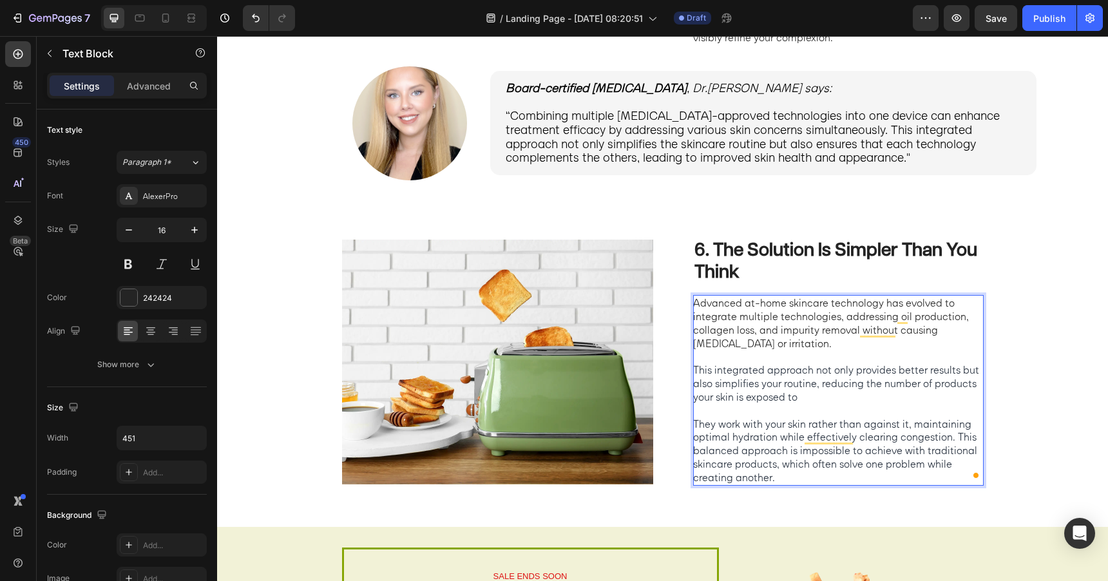
click at [800, 400] on p "This integrated approach not only provides better results but also simplifies y…" at bounding box center [837, 383] width 289 height 40
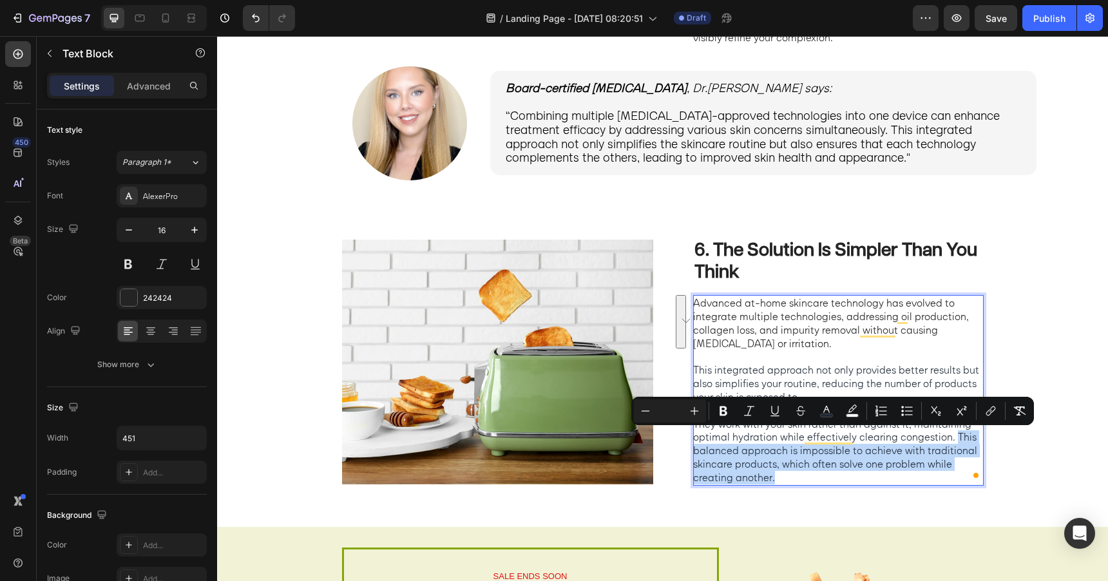
drag, startPoint x: 954, startPoint y: 436, endPoint x: 936, endPoint y: 472, distance: 40.3
click at [936, 472] on p "They work with your skin rather than against it, maintaining optimal hydration …" at bounding box center [837, 451] width 289 height 67
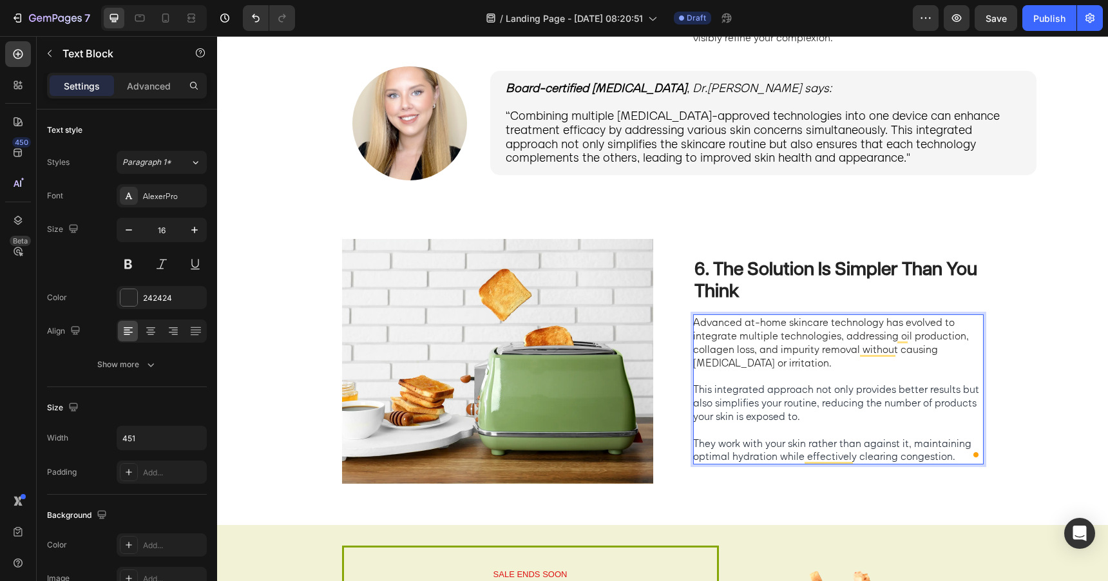
scroll to position [1874, 0]
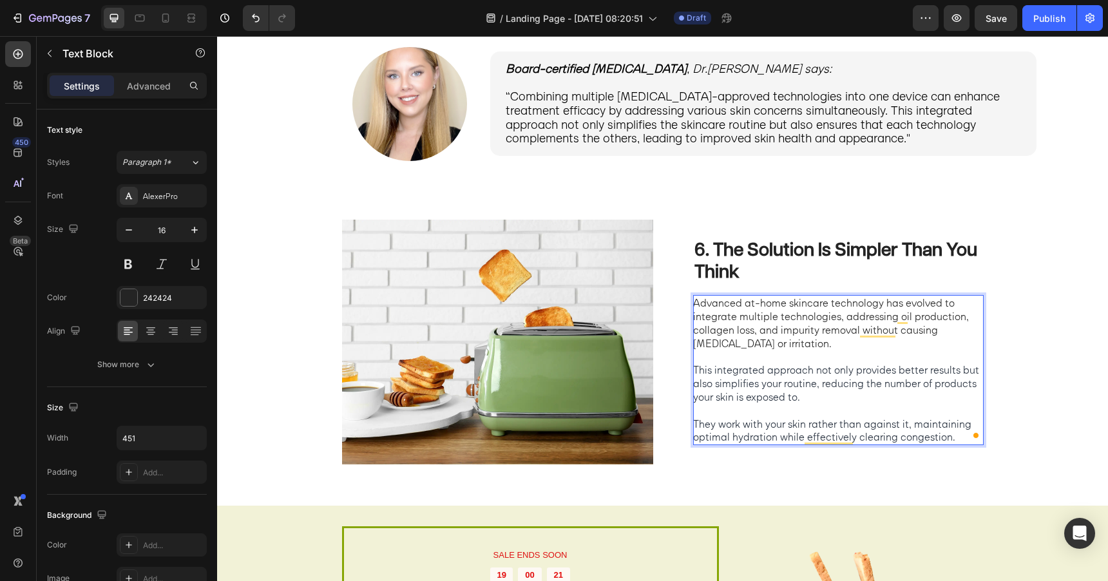
click at [915, 424] on span "They work with your skin rather than against it, maintaining optimal hydration …" at bounding box center [832, 431] width 278 height 26
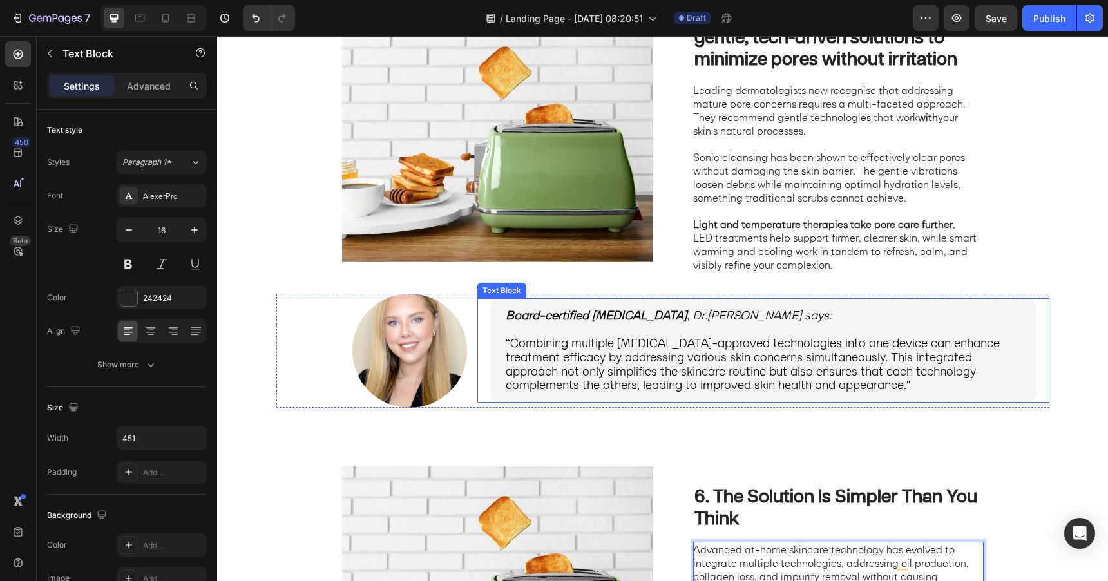
scroll to position [1611, 0]
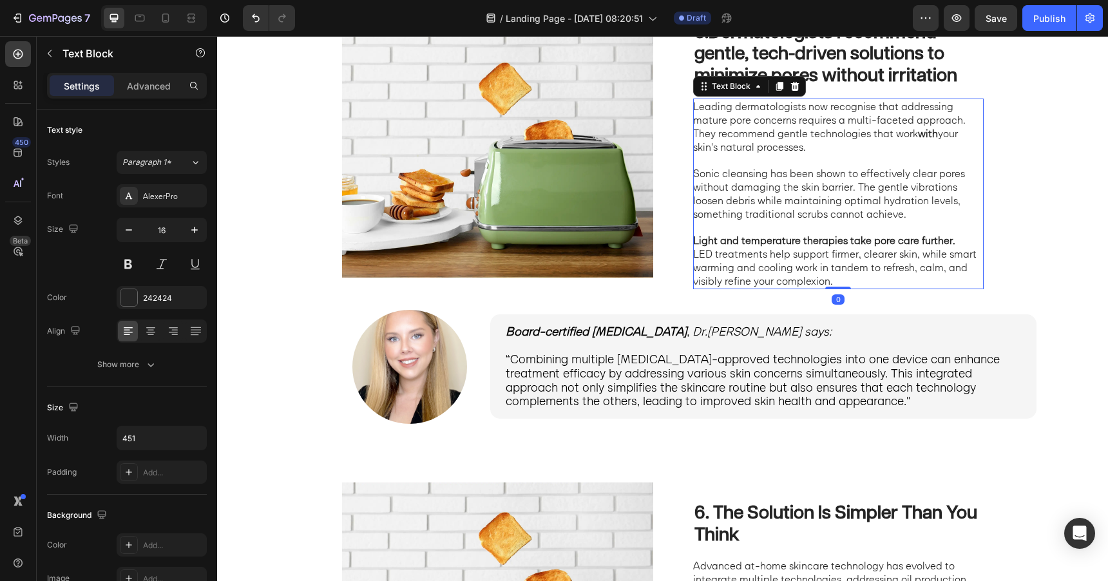
click at [764, 163] on p at bounding box center [837, 161] width 289 height 14
click at [764, 163] on p "Rich Text Editor. Editing area: main" at bounding box center [837, 161] width 289 height 14
click at [694, 108] on p "Leading dermatologists now recognise that addressing mature pore concerns requi…" at bounding box center [837, 126] width 289 height 53
click at [844, 282] on p "Light and temperature therapies take pore care further. LED treatments help sup…" at bounding box center [837, 260] width 289 height 53
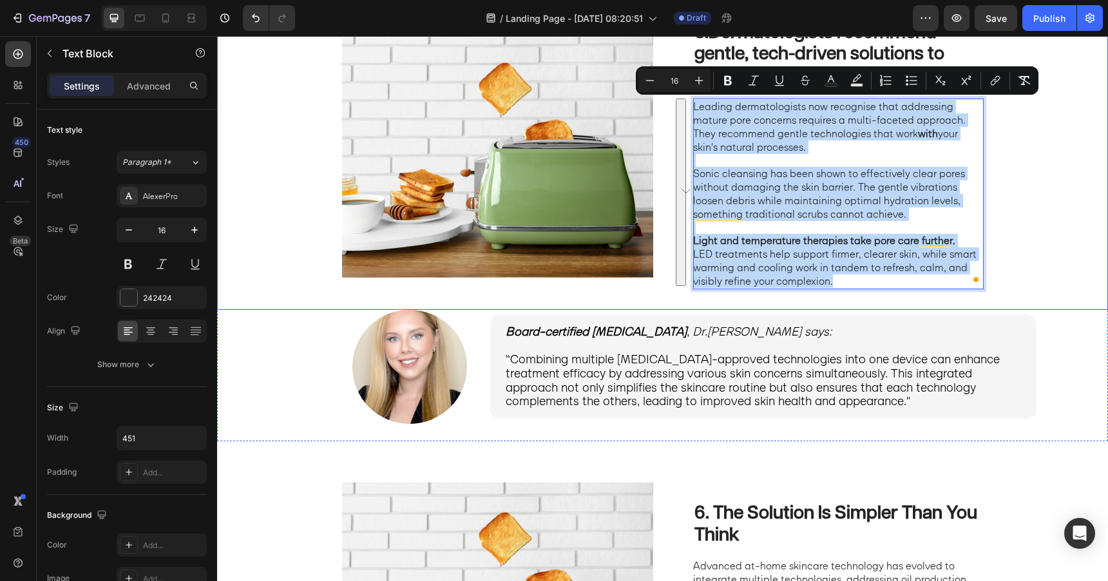
drag, startPoint x: 843, startPoint y: 278, endPoint x: 692, endPoint y: 105, distance: 229.8
click at [692, 105] on div "5. Dermatologists recommend gentle, tech-driven solutions to minimize pores wit…" at bounding box center [662, 155] width 891 height 309
copy div "Leading dermatologists now recognise that addressing mature pore concerns requi…"
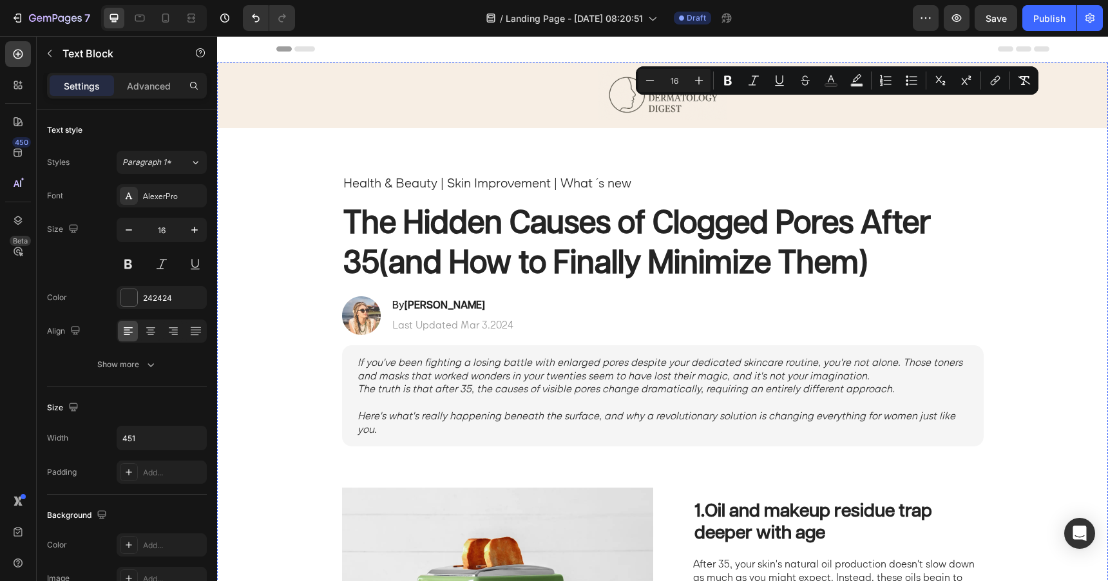
scroll to position [1611, 0]
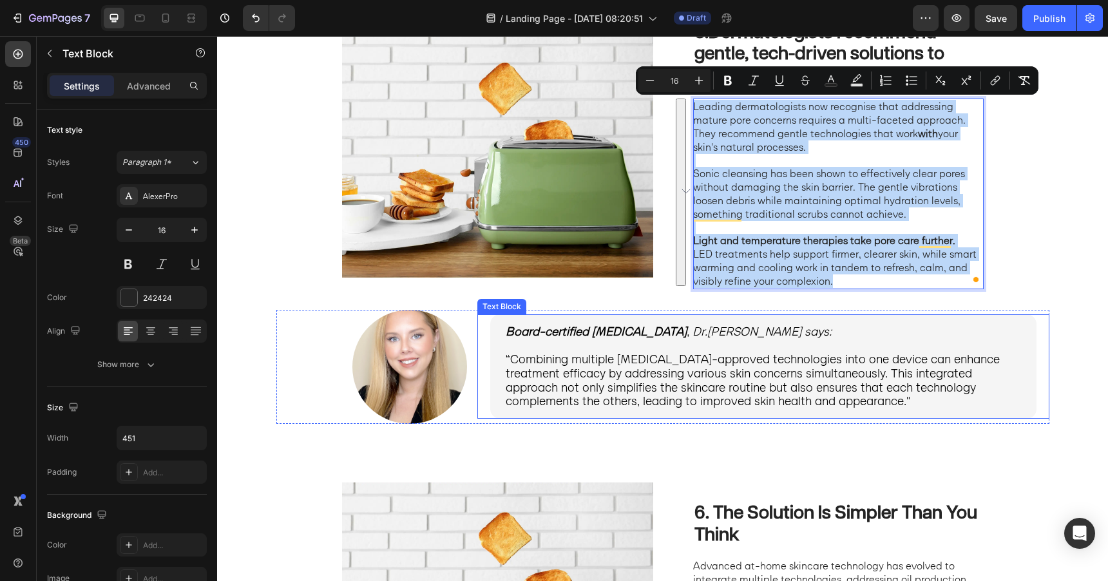
click at [654, 390] on span "“Combining multiple [MEDICAL_DATA]-approved technologies into one device can en…" at bounding box center [753, 379] width 494 height 57
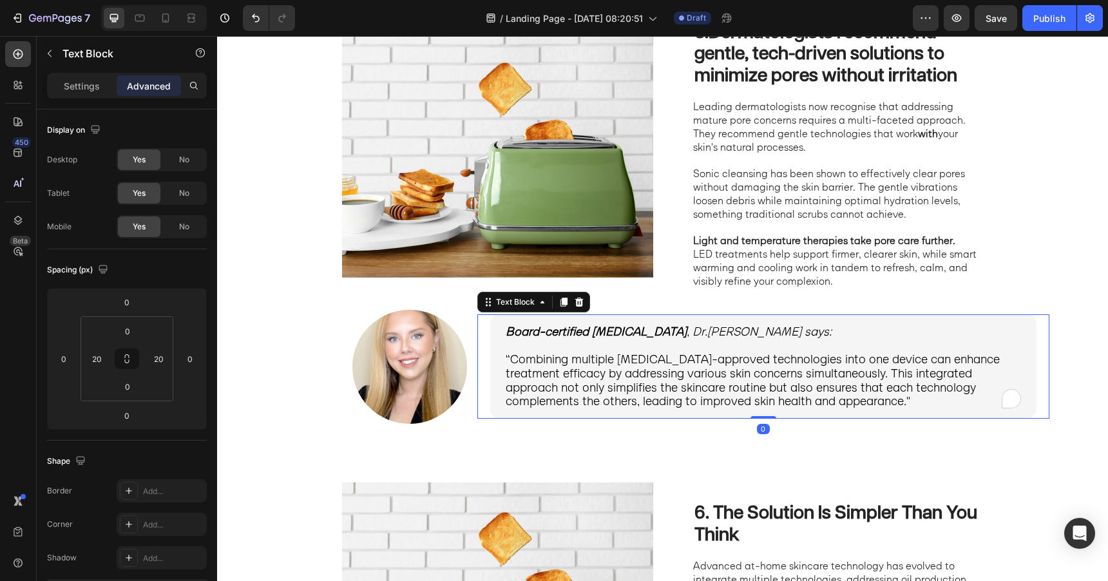
click at [654, 390] on span "“Combining multiple [MEDICAL_DATA]-approved technologies into one device can en…" at bounding box center [753, 379] width 494 height 57
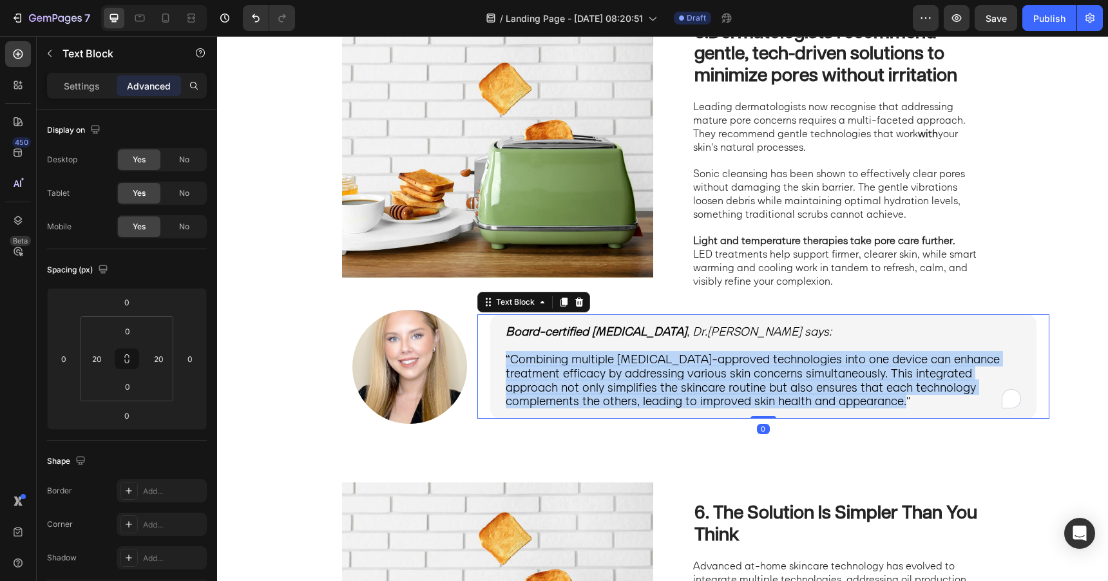
click at [654, 390] on span "“Combining multiple [MEDICAL_DATA]-approved technologies into one device can en…" at bounding box center [753, 379] width 494 height 57
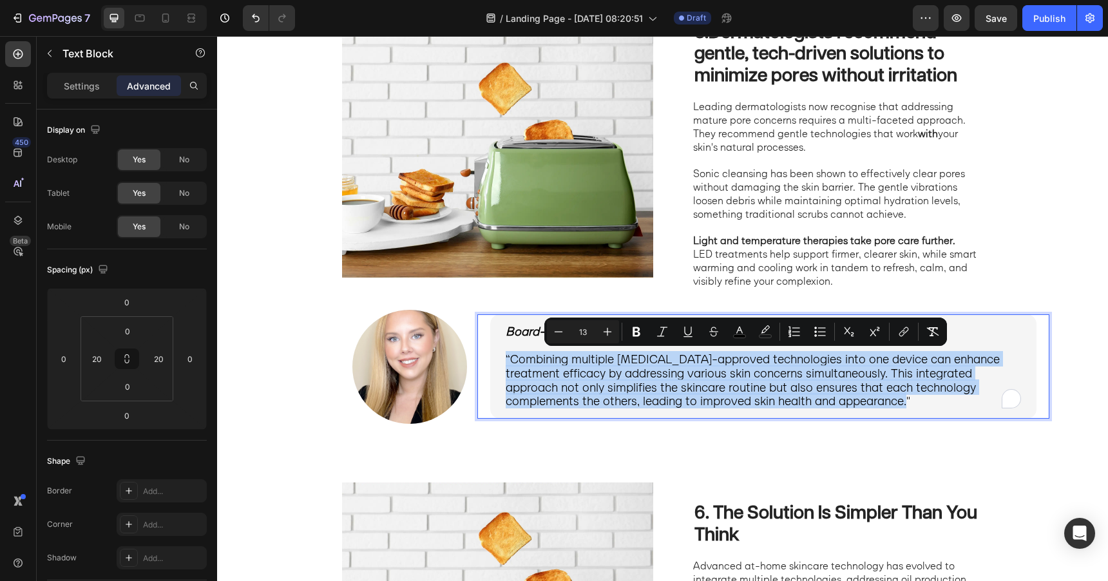
click at [648, 386] on span "“Combining multiple [MEDICAL_DATA]-approved technologies into one device can en…" at bounding box center [753, 379] width 494 height 57
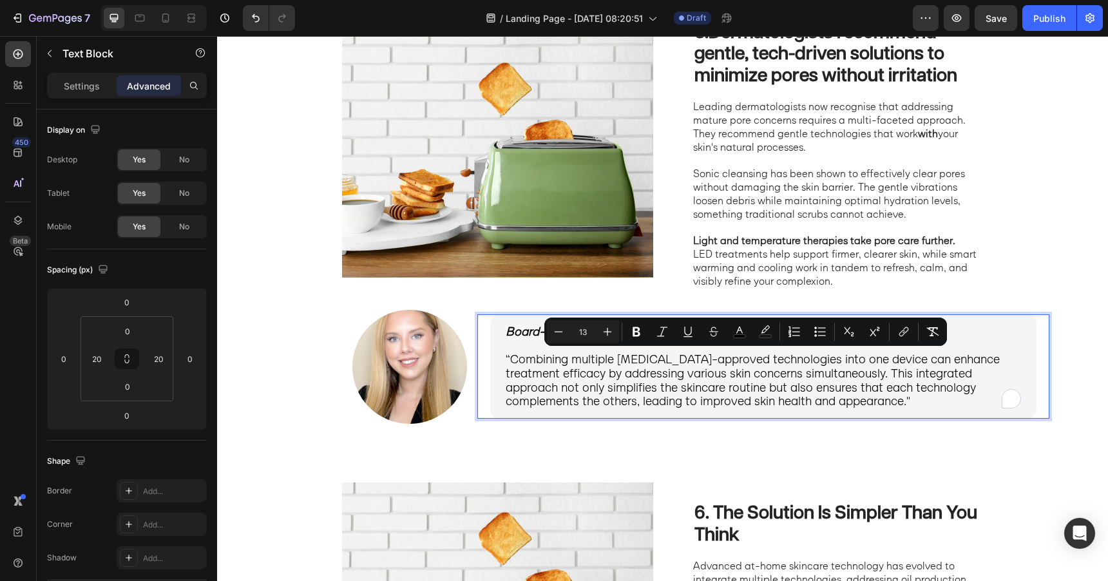
click at [511, 334] on strong "Board-certified [MEDICAL_DATA]" at bounding box center [596, 331] width 181 height 15
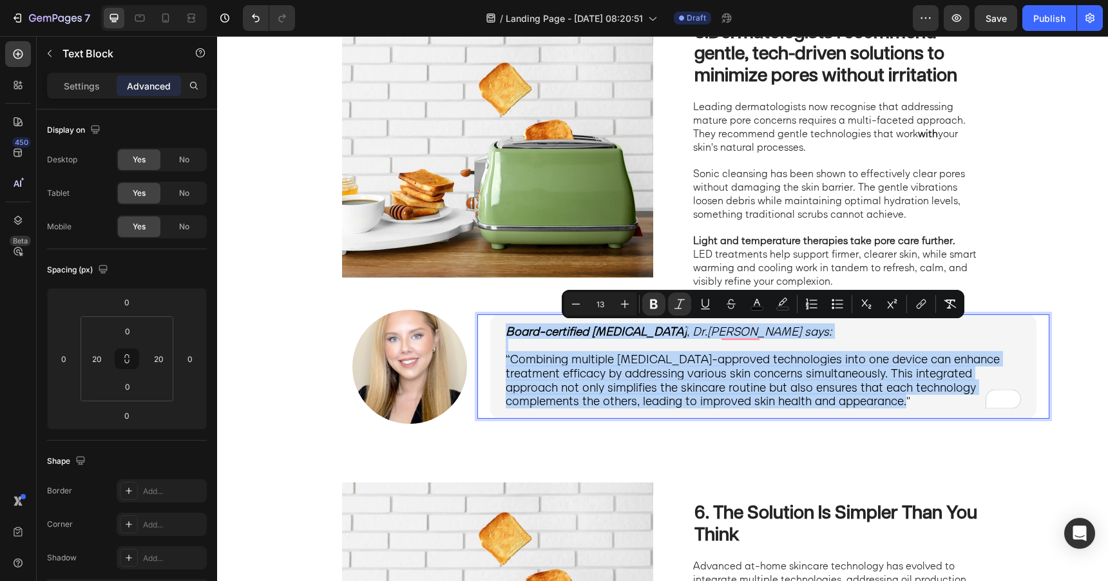
drag, startPoint x: 506, startPoint y: 333, endPoint x: 940, endPoint y: 410, distance: 441.2
click at [940, 410] on div "Board-certified dermatologist , Dr.Emily Harper says: “Combining multiple derma…" at bounding box center [763, 366] width 546 height 104
copy div "Board-certified dermatologist , Dr.Emily Harper says: “Combining multiple derma…"
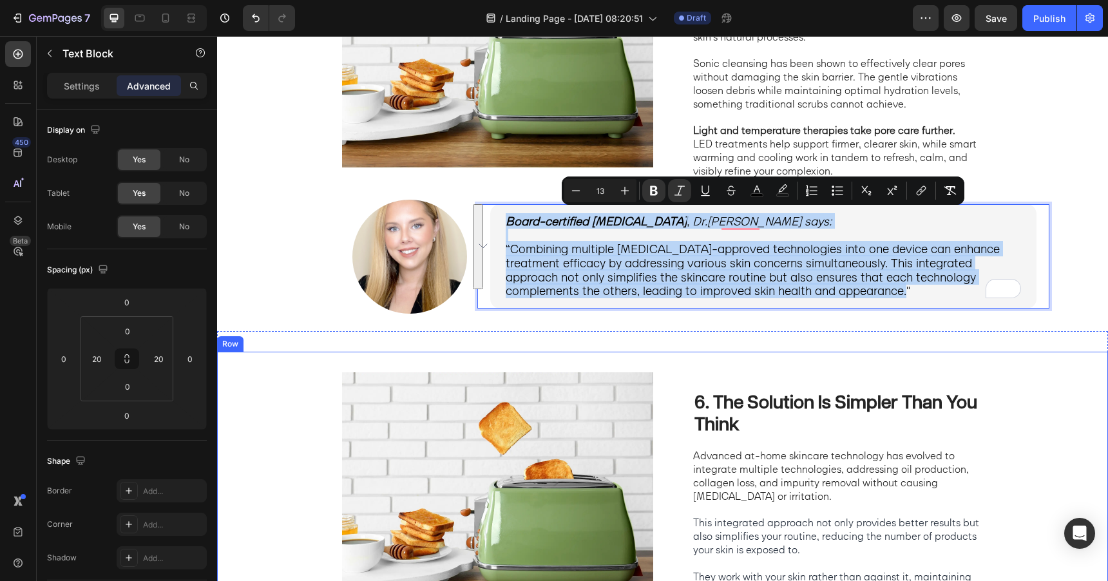
scroll to position [1725, 0]
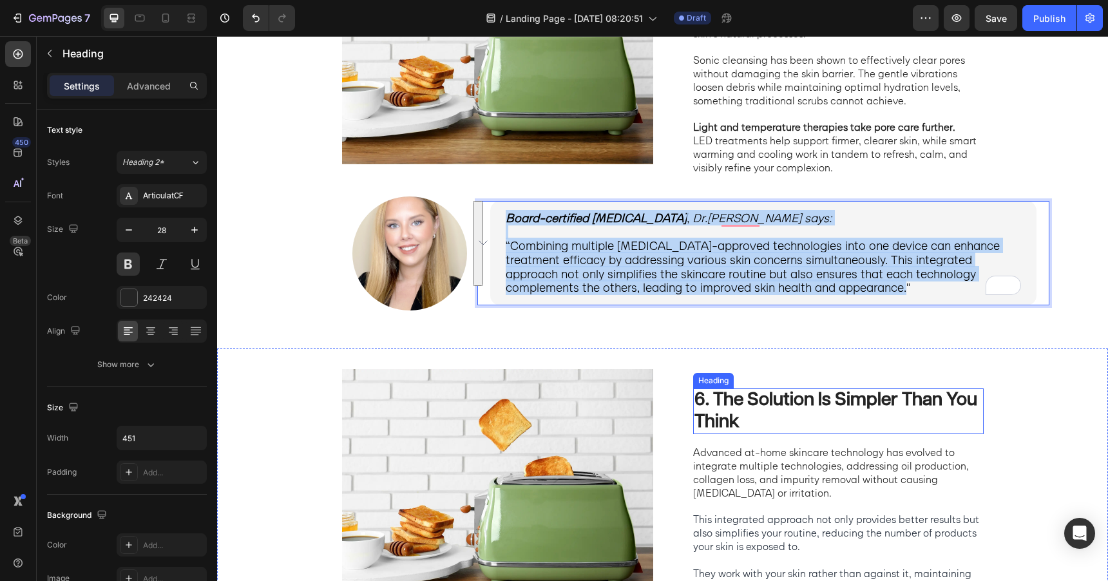
click at [759, 414] on p "6. The Solution Is Simpler Than You Think" at bounding box center [839, 411] width 288 height 43
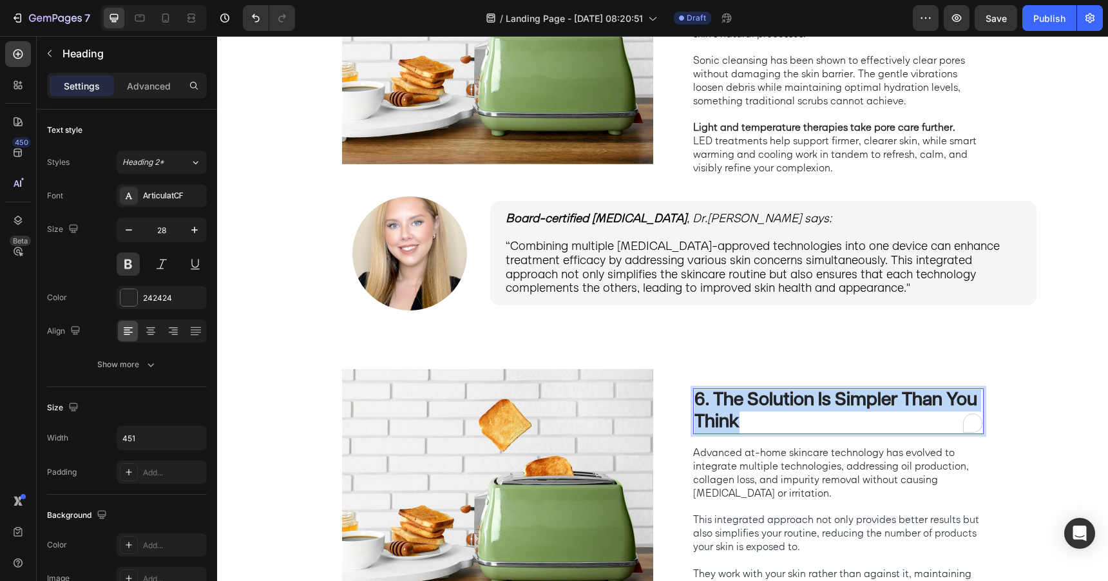
click at [759, 414] on p "6. The Solution Is Simpler Than You Think" at bounding box center [839, 411] width 288 height 43
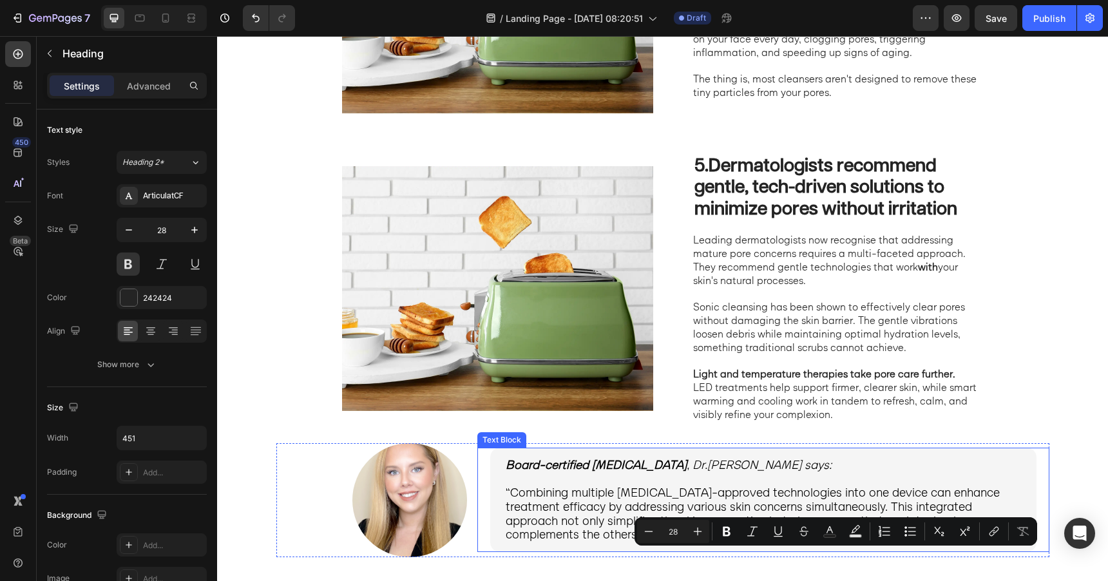
type input "16"
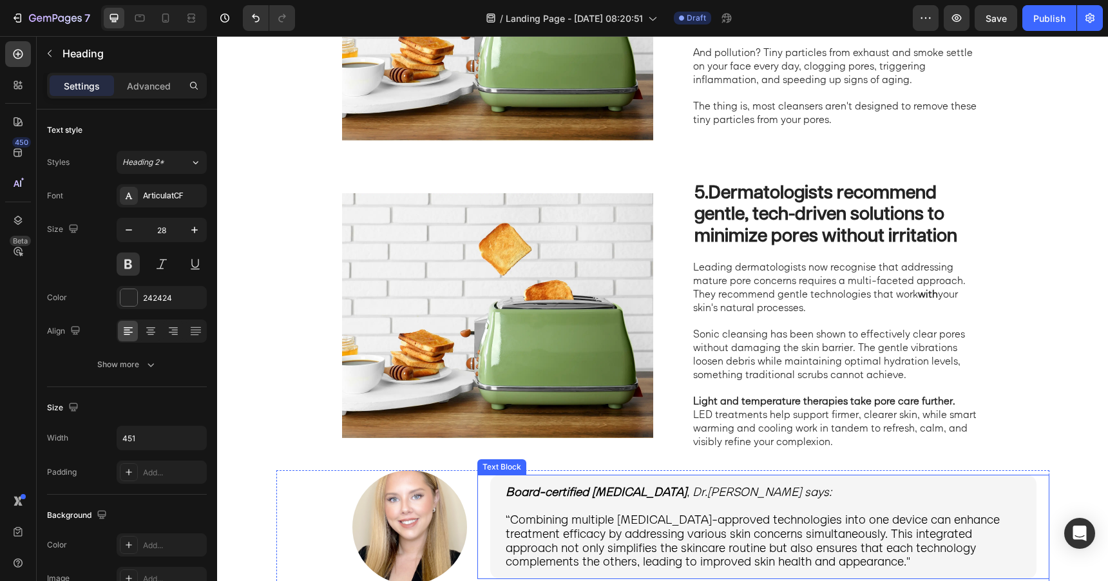
scroll to position [1439, 0]
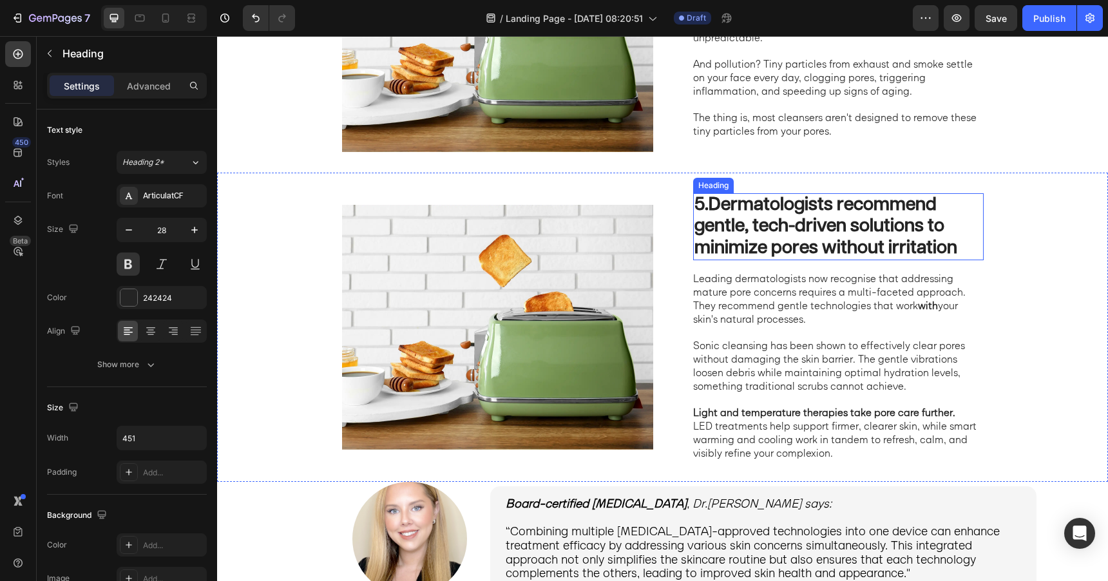
click at [797, 222] on strong "Dermatologists recommend gentle, tech-driven solutions to minimize pores withou…" at bounding box center [826, 226] width 263 height 61
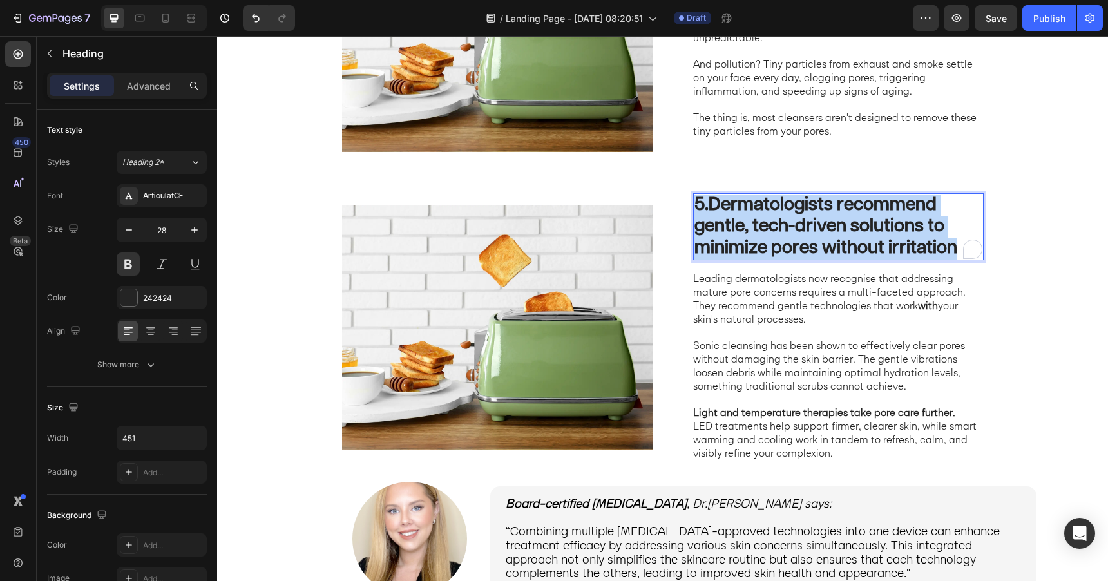
click at [797, 222] on strong "Dermatologists recommend gentle, tech-driven solutions to minimize pores withou…" at bounding box center [826, 226] width 263 height 61
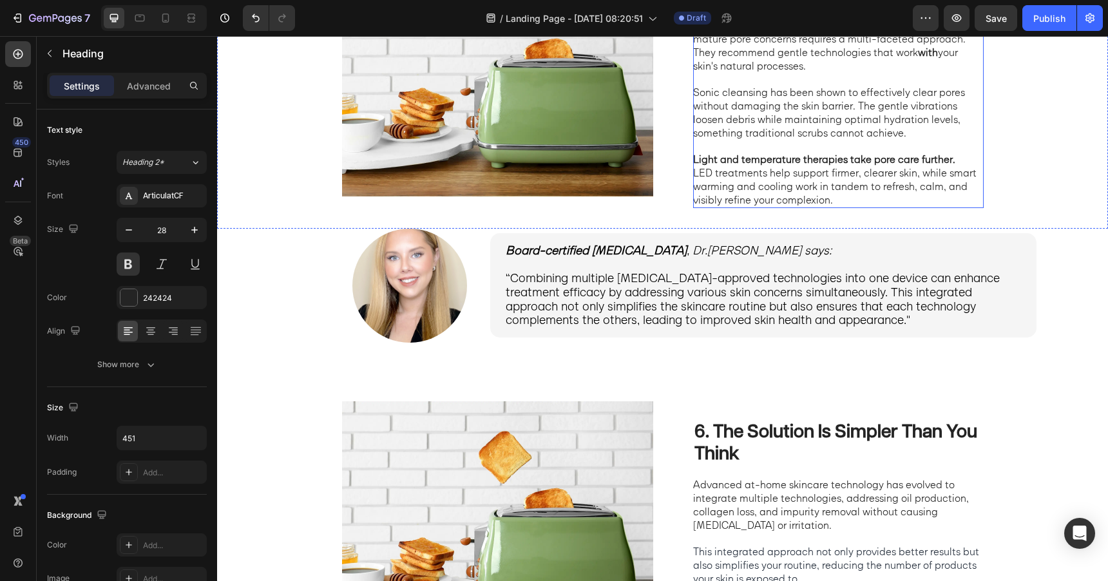
scroll to position [1753, 0]
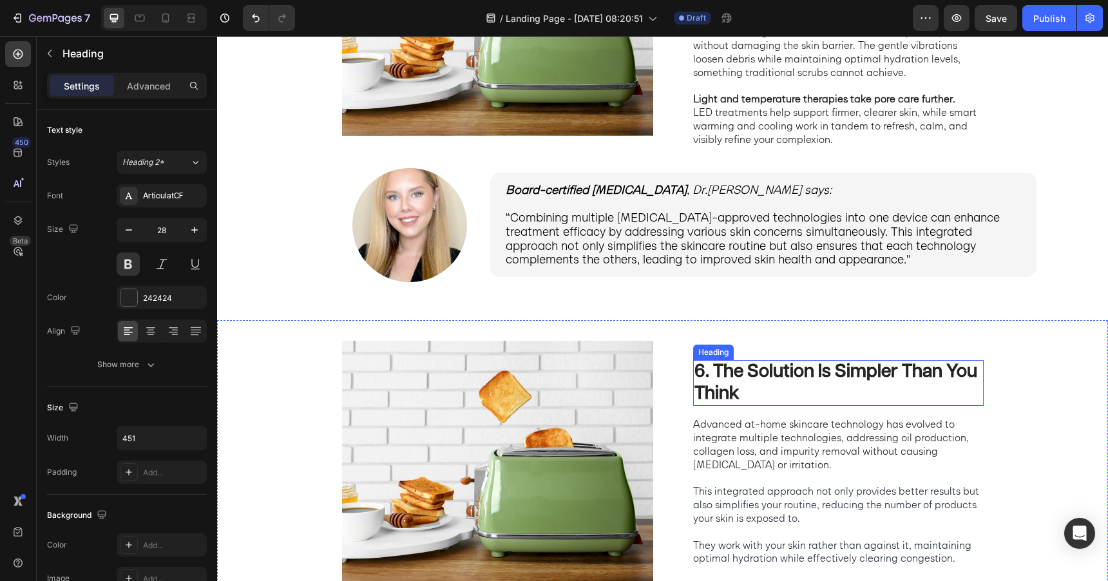
click at [825, 382] on h2 "6. The Solution Is Simpler Than You Think" at bounding box center [838, 383] width 291 height 46
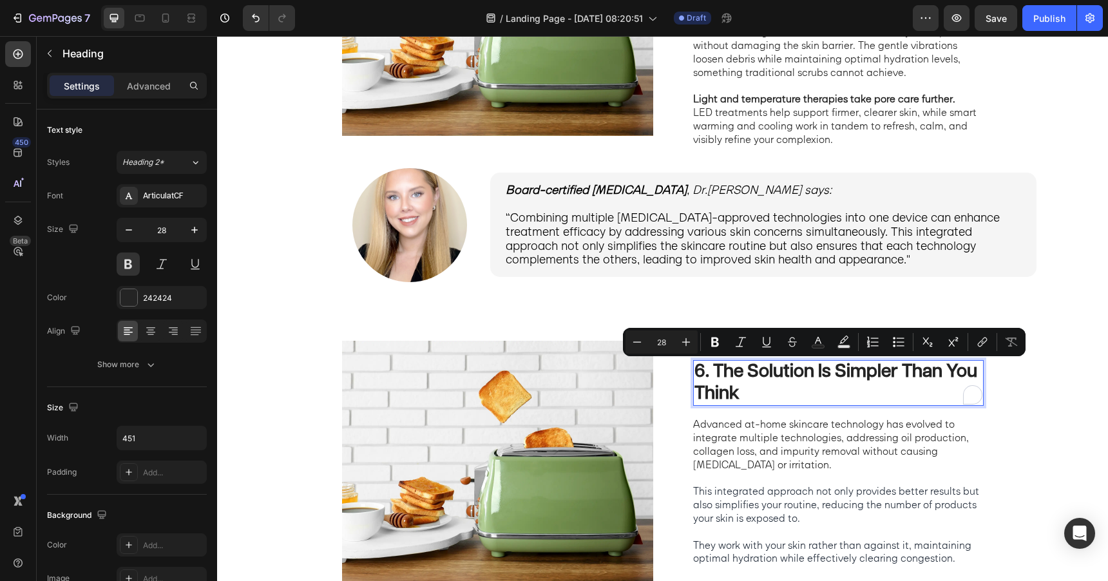
click at [825, 382] on p "6. The Solution Is Simpler Than You Think" at bounding box center [839, 383] width 288 height 43
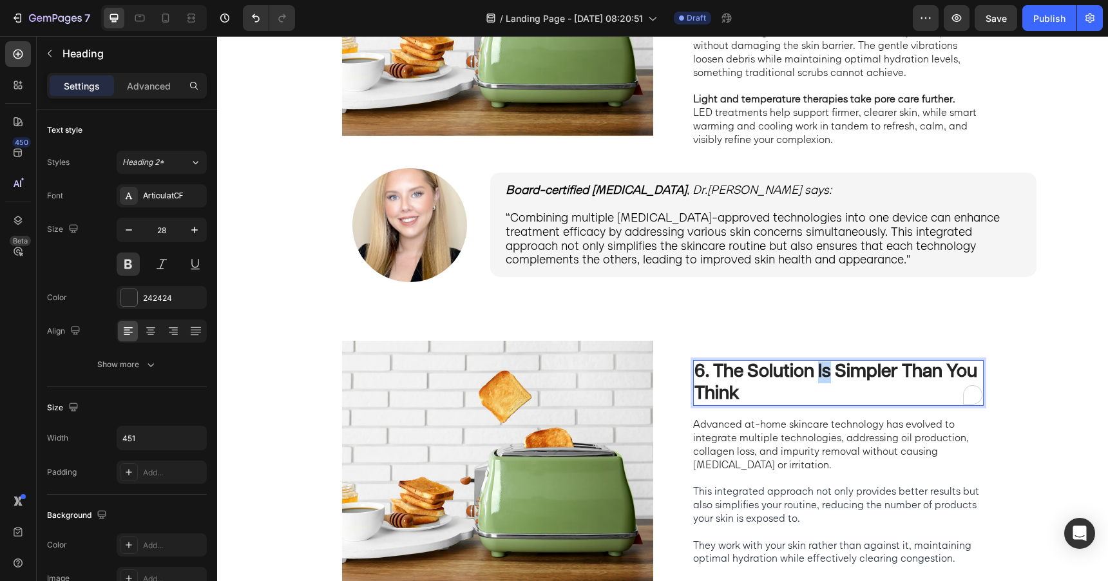
click at [825, 382] on p "6. The Solution Is Simpler Than You Think" at bounding box center [839, 383] width 288 height 43
copy p "6. The Solution Is Simpler Than You Think"
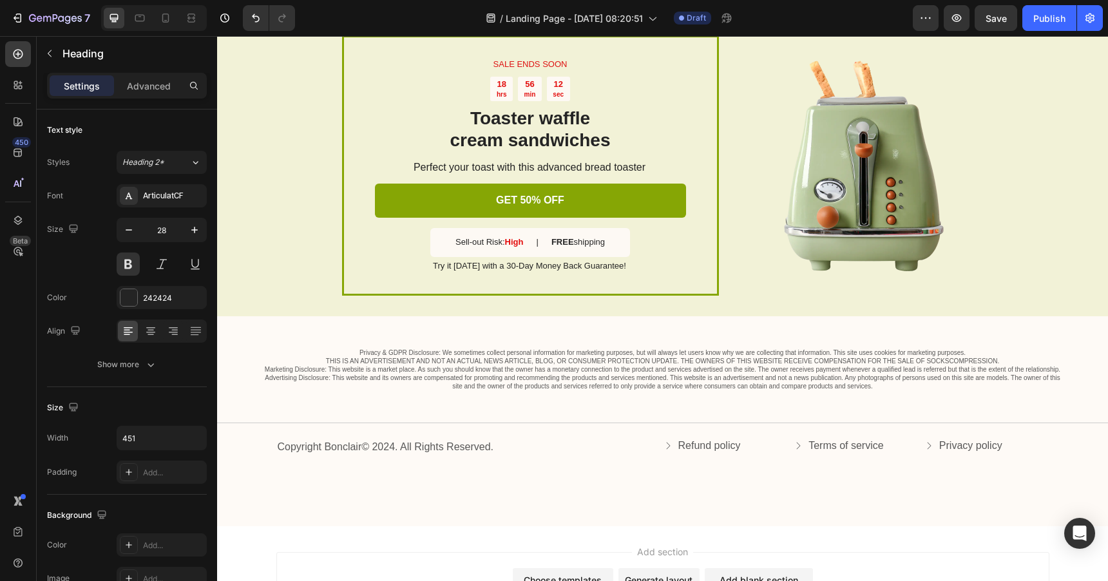
type input "16"
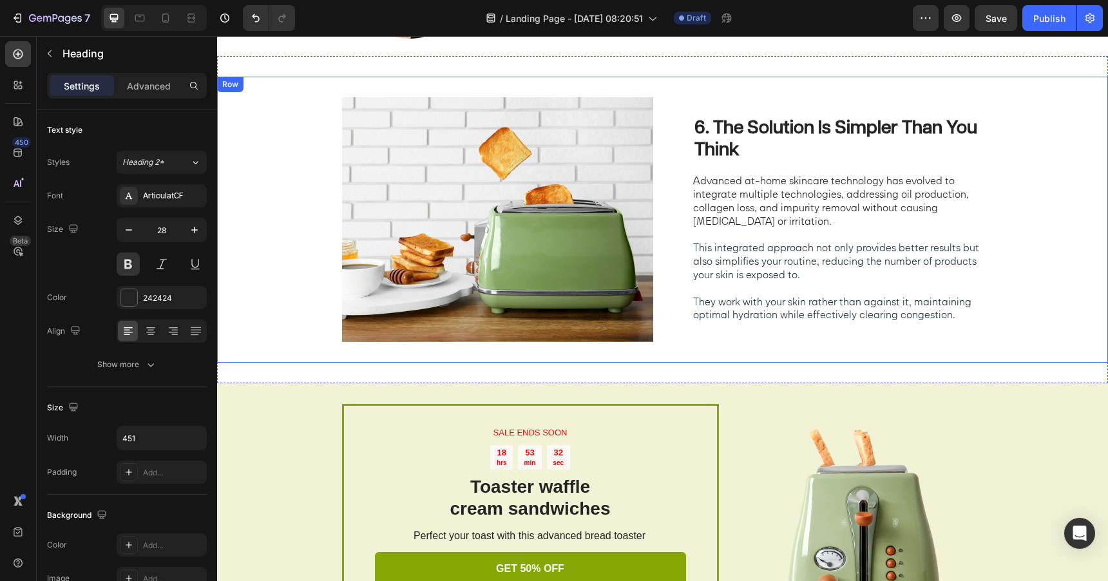
scroll to position [1986, 0]
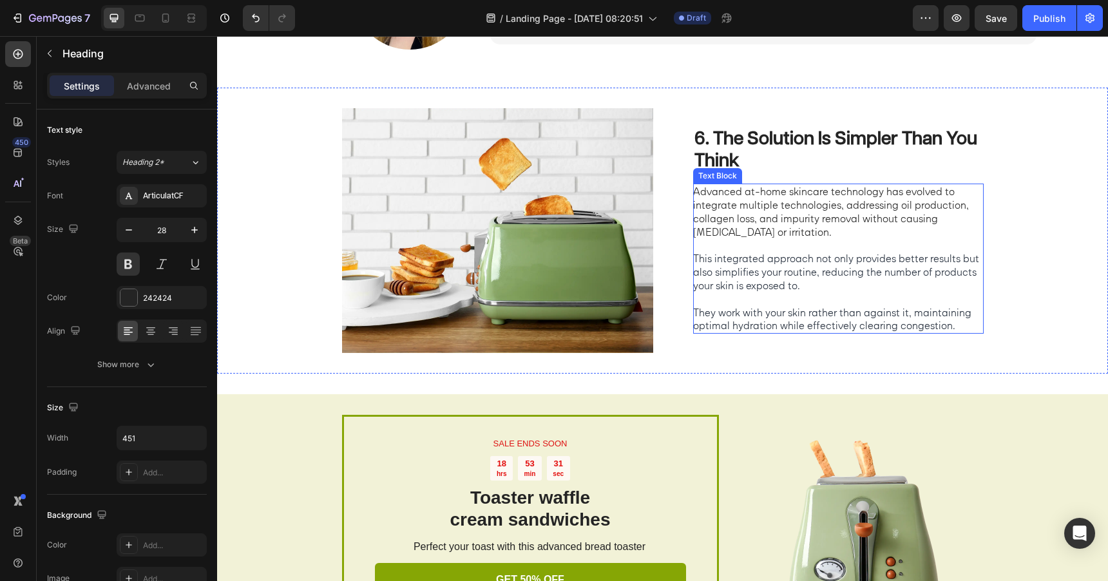
click at [746, 230] on p "Advanced at-home skincare technology has evolved to integrate multiple technolo…" at bounding box center [837, 211] width 289 height 53
click at [799, 273] on span "This integrated approach not only provides better results but also simplifies y…" at bounding box center [836, 272] width 286 height 40
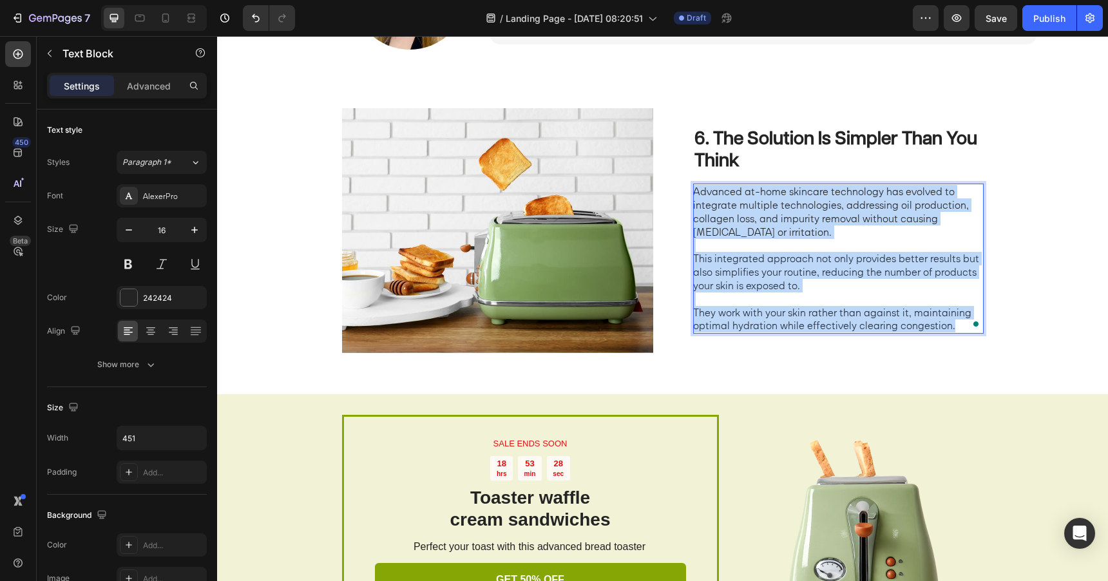
drag, startPoint x: 951, startPoint y: 327, endPoint x: 695, endPoint y: 192, distance: 289.1
click at [695, 192] on div "Advanced at-home skincare technology has evolved to integrate multiple technolo…" at bounding box center [838, 259] width 291 height 150
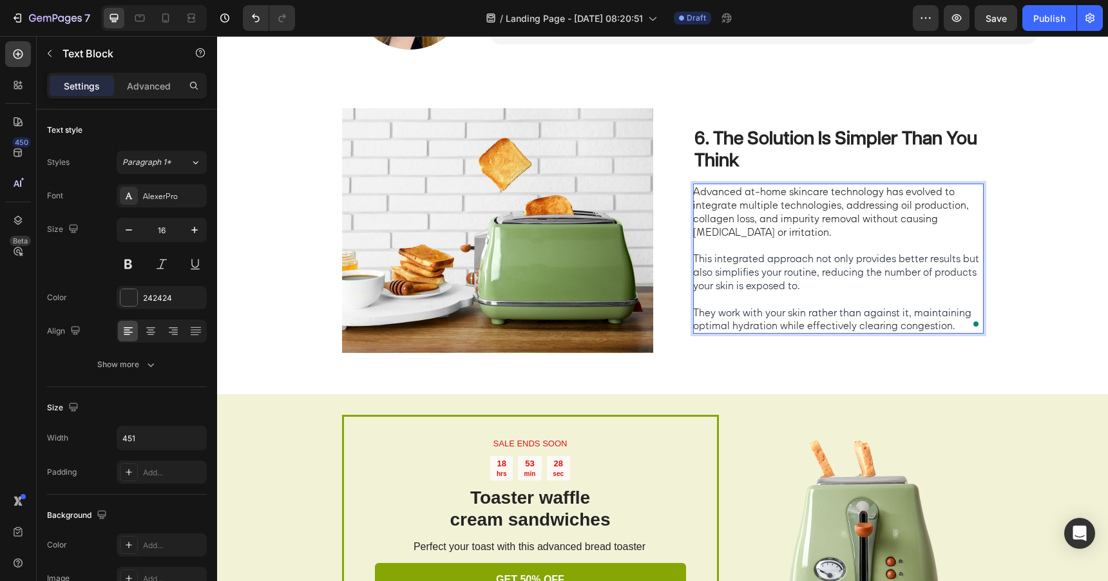
scroll to position [1978, 0]
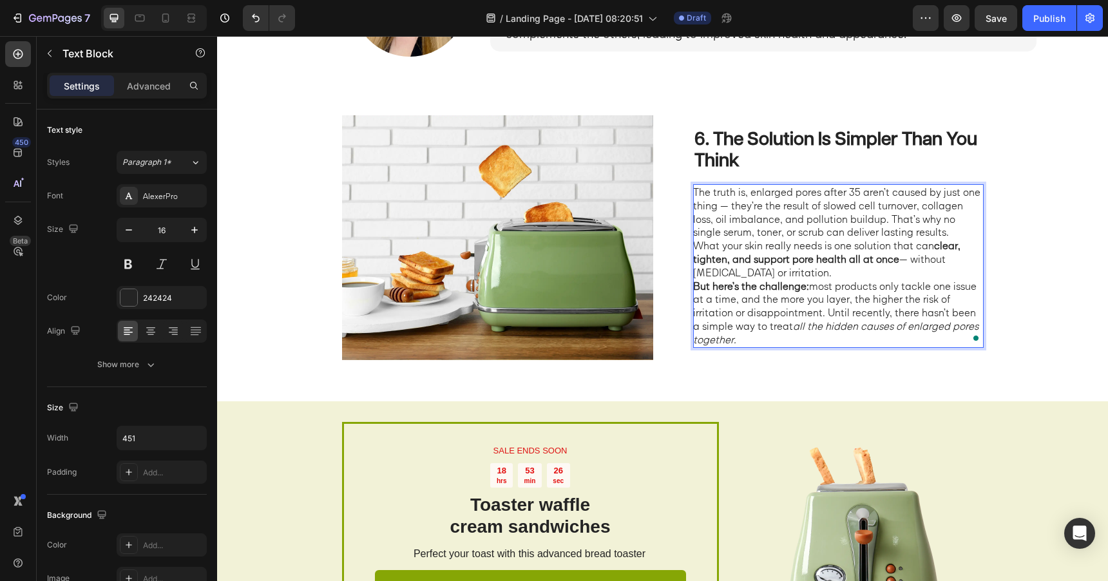
click at [927, 229] on p "The truth is, enlarged pores after 35 aren’t caused by just one thing — they’re…" at bounding box center [837, 212] width 289 height 53
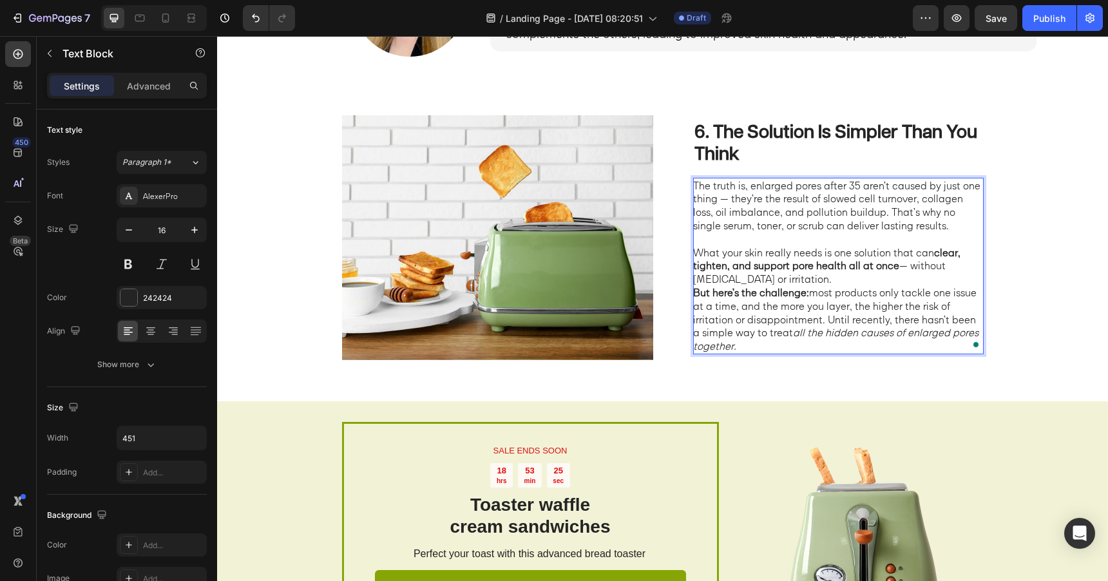
scroll to position [1972, 0]
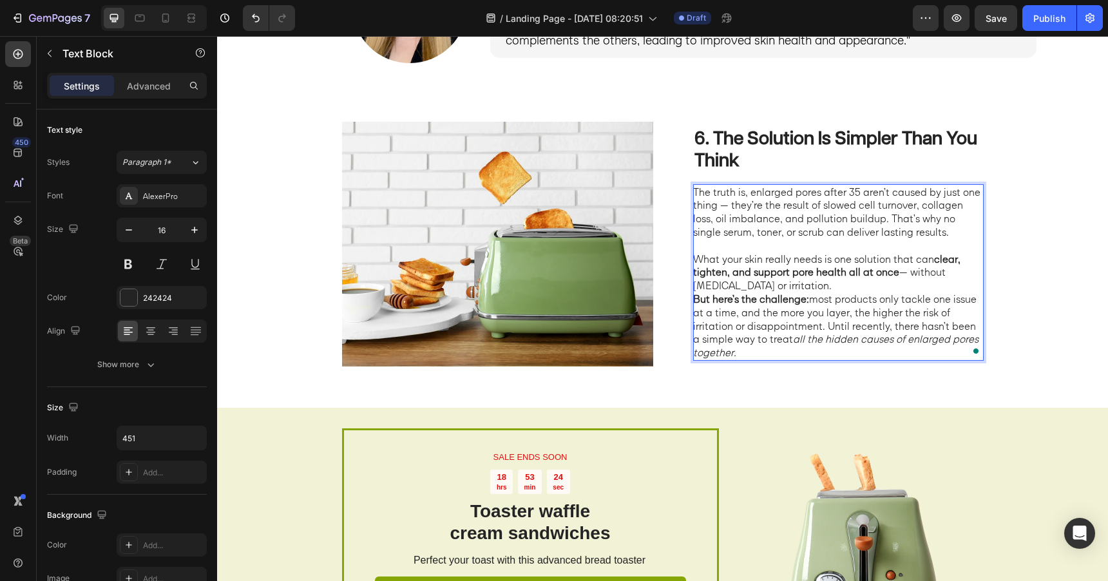
click at [907, 282] on p "What your skin really needs is one solution that can clear, tighten, and suppor…" at bounding box center [837, 273] width 289 height 40
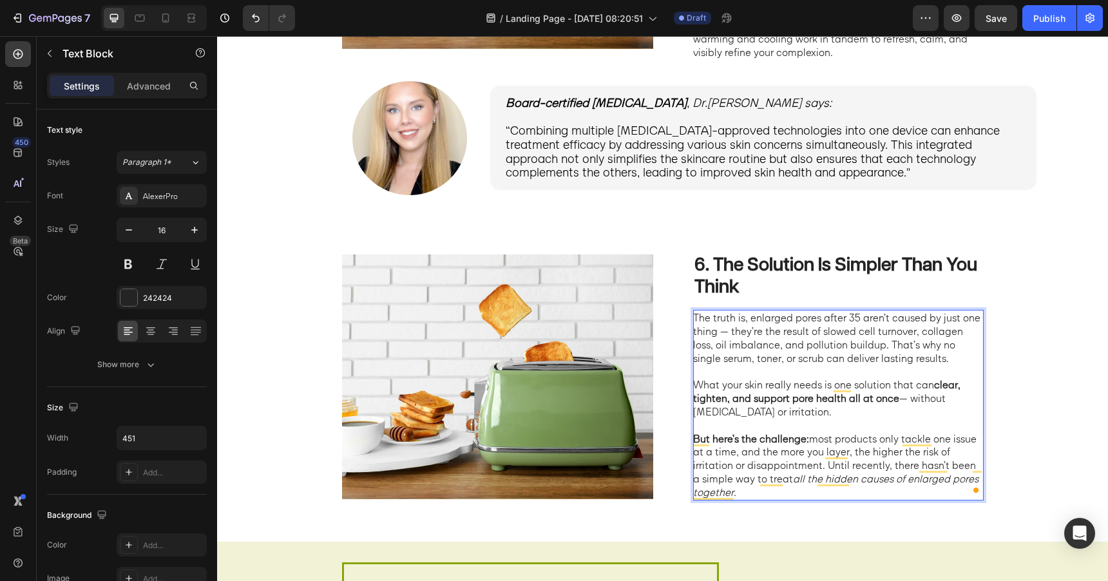
scroll to position [1851, 0]
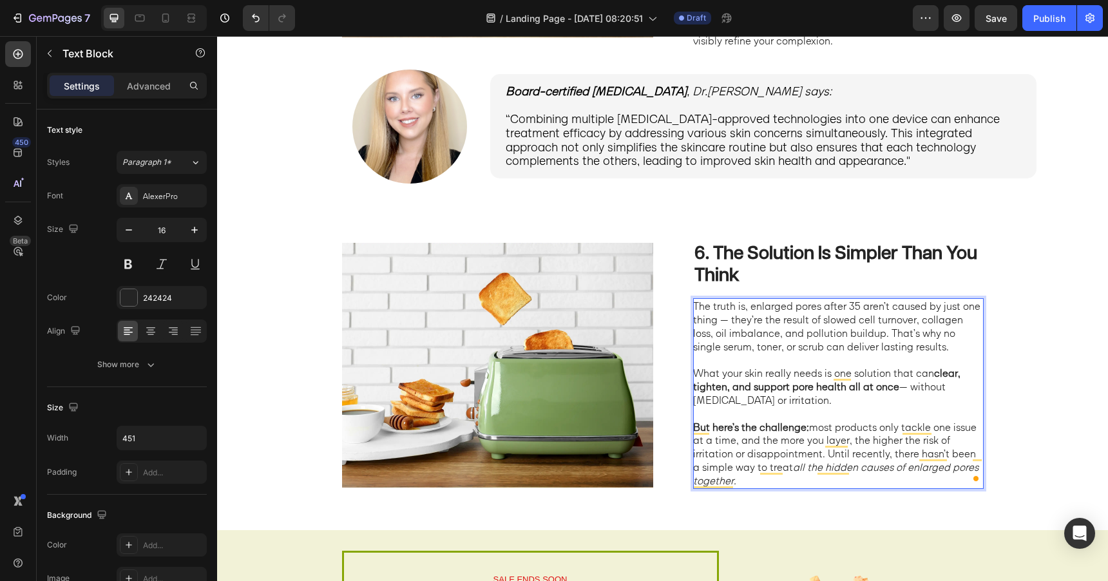
click at [734, 323] on p "The truth is, enlarged pores after 35 aren’t caused by just one thing — they’re…" at bounding box center [837, 326] width 289 height 53
click at [936, 375] on strong "clear, tighten, and support pore health all at once" at bounding box center [826, 380] width 267 height 26
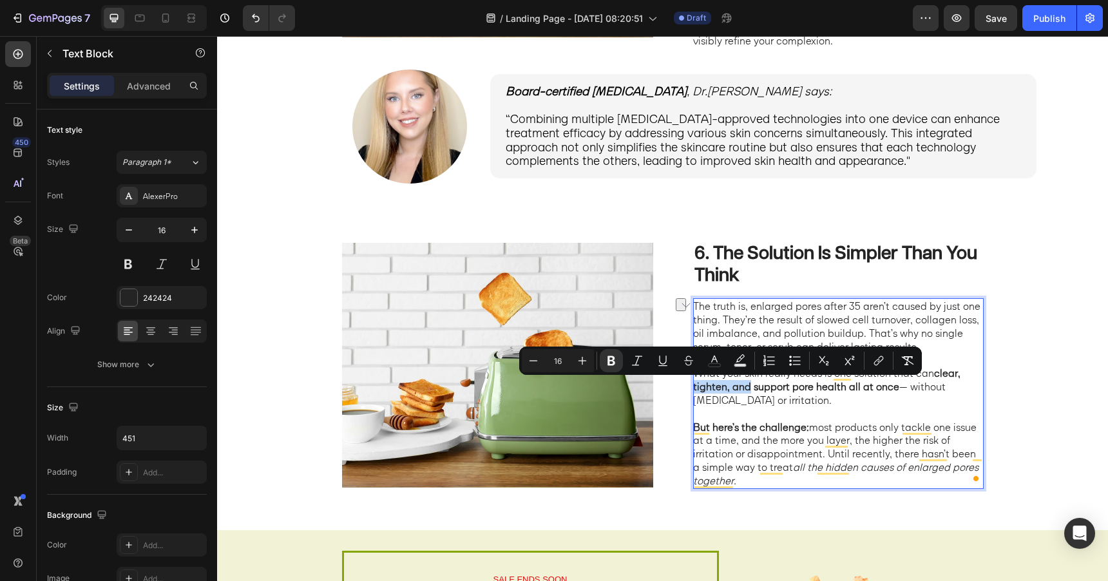
drag, startPoint x: 748, startPoint y: 387, endPoint x: 694, endPoint y: 389, distance: 54.2
click at [694, 389] on strong "clear, tighten, and support pore health all at once" at bounding box center [826, 380] width 267 height 26
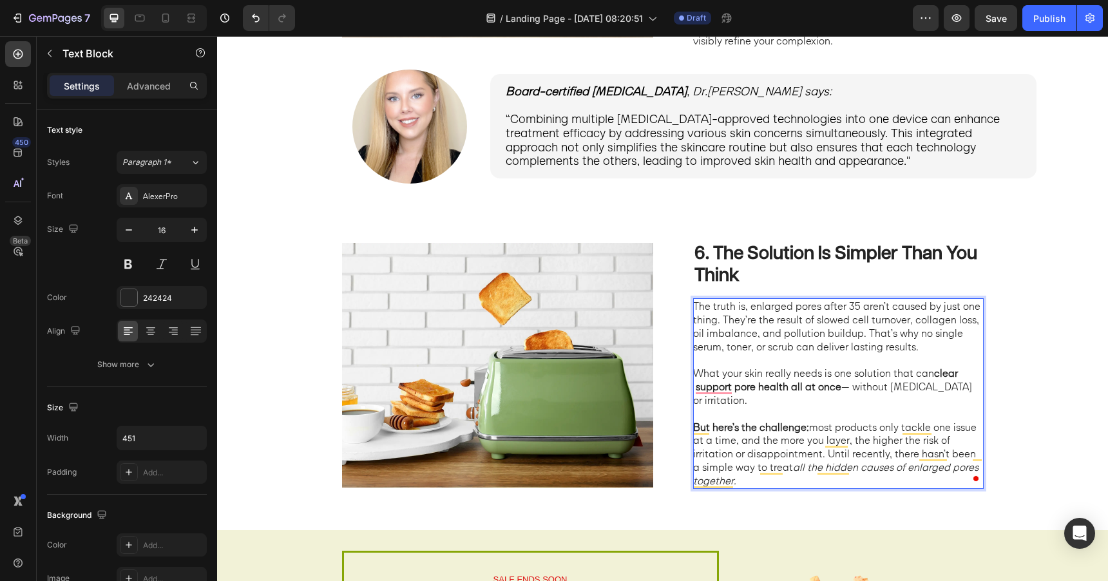
scroll to position [1857, 0]
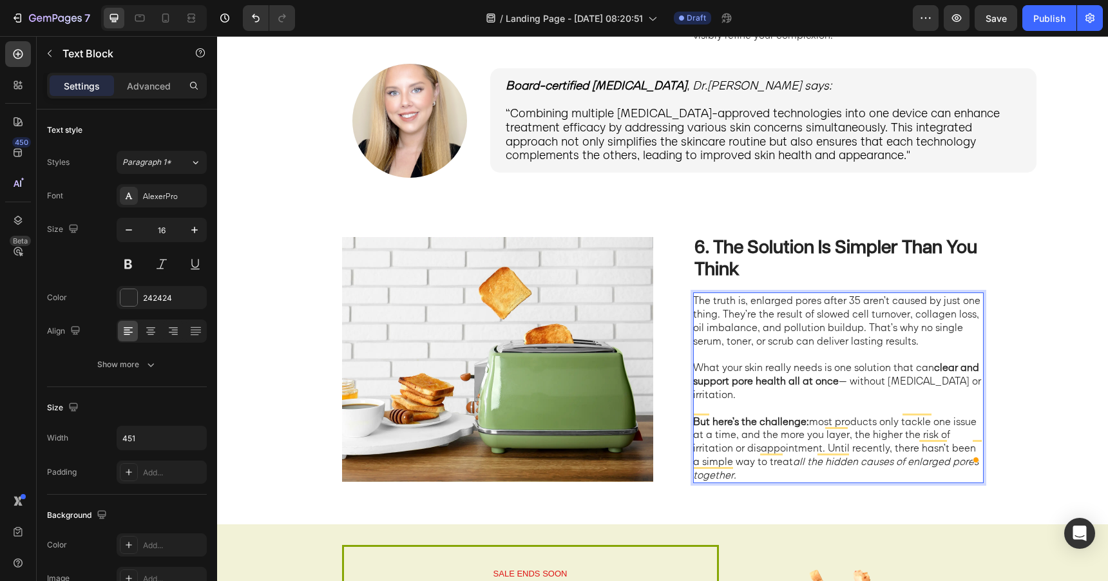
click at [744, 387] on strong "clear and support pore health all at once" at bounding box center [836, 374] width 286 height 26
drag, startPoint x: 849, startPoint y: 390, endPoint x: 784, endPoint y: 389, distance: 64.5
click at [784, 389] on p "What your skin really needs is one solution that can clear and support skin hea…" at bounding box center [837, 381] width 289 height 40
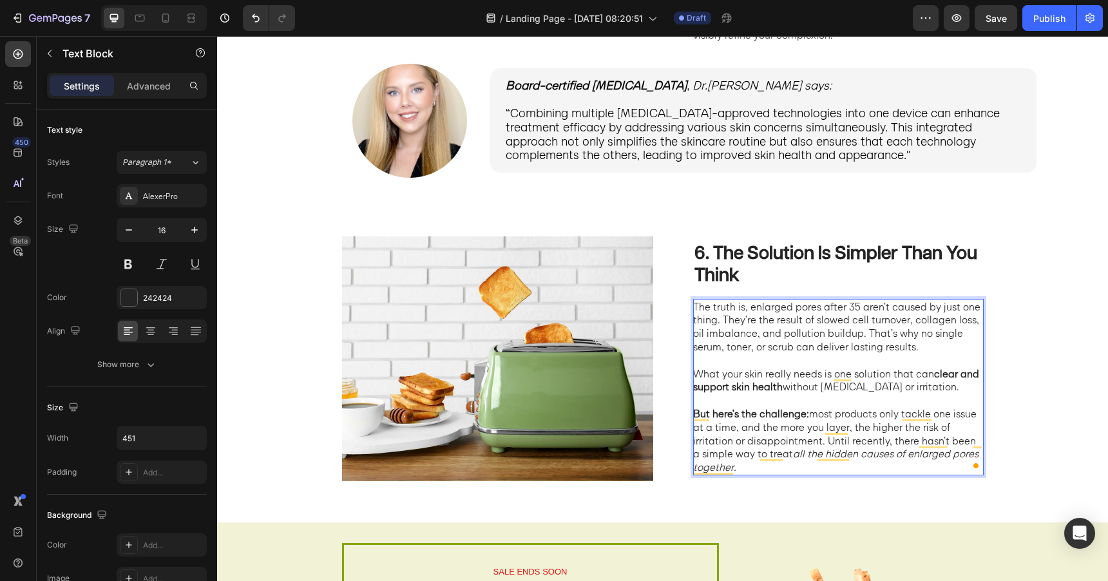
click at [949, 374] on strong "clear and support skin health" at bounding box center [836, 380] width 286 height 26
click at [949, 376] on strong "and support skin health" at bounding box center [823, 380] width 260 height 26
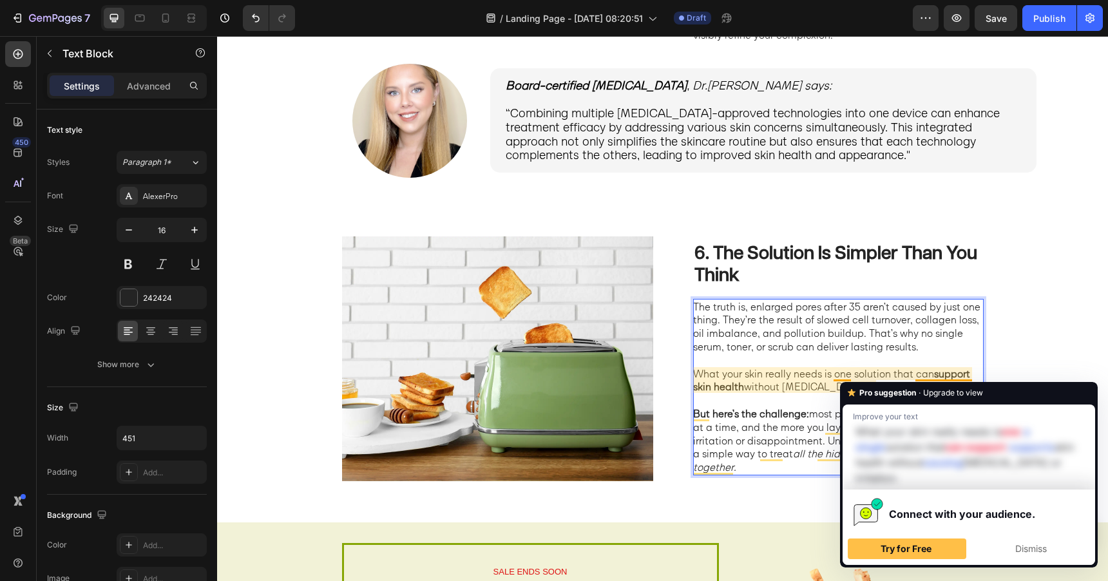
click at [974, 374] on p "What your skin really needs is one solution that can support skin health withou…" at bounding box center [837, 380] width 289 height 27
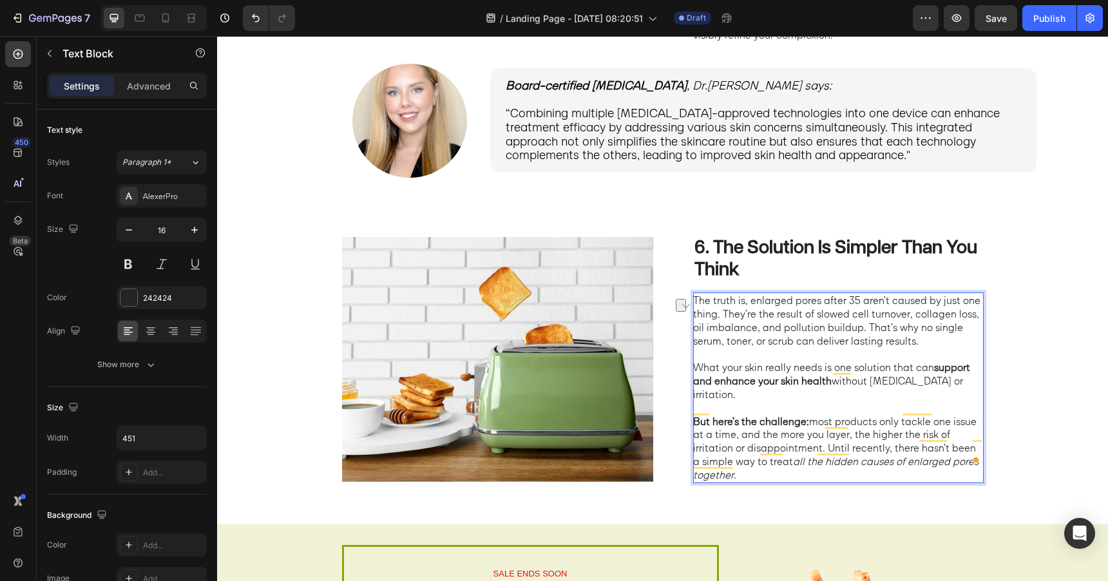
drag, startPoint x: 828, startPoint y: 390, endPoint x: 781, endPoint y: 391, distance: 47.0
click at [781, 387] on strong "support and enhance your skin health" at bounding box center [831, 374] width 277 height 26
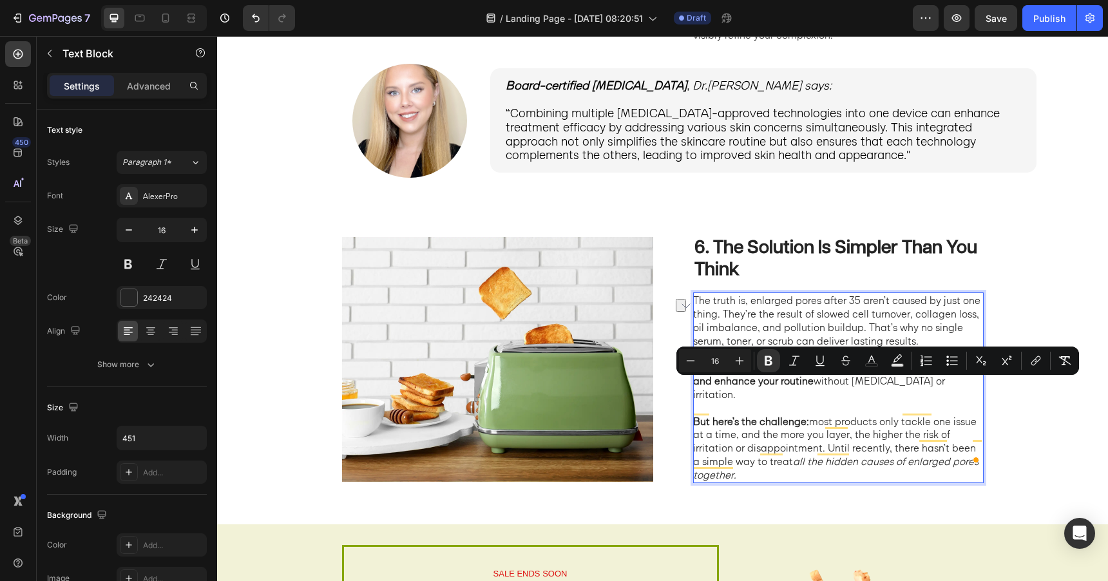
drag, startPoint x: 813, startPoint y: 389, endPoint x: 941, endPoint y: 391, distance: 128.3
click at [941, 391] on p "What your skin really needs is one solution that can support and enhance your r…" at bounding box center [837, 381] width 289 height 40
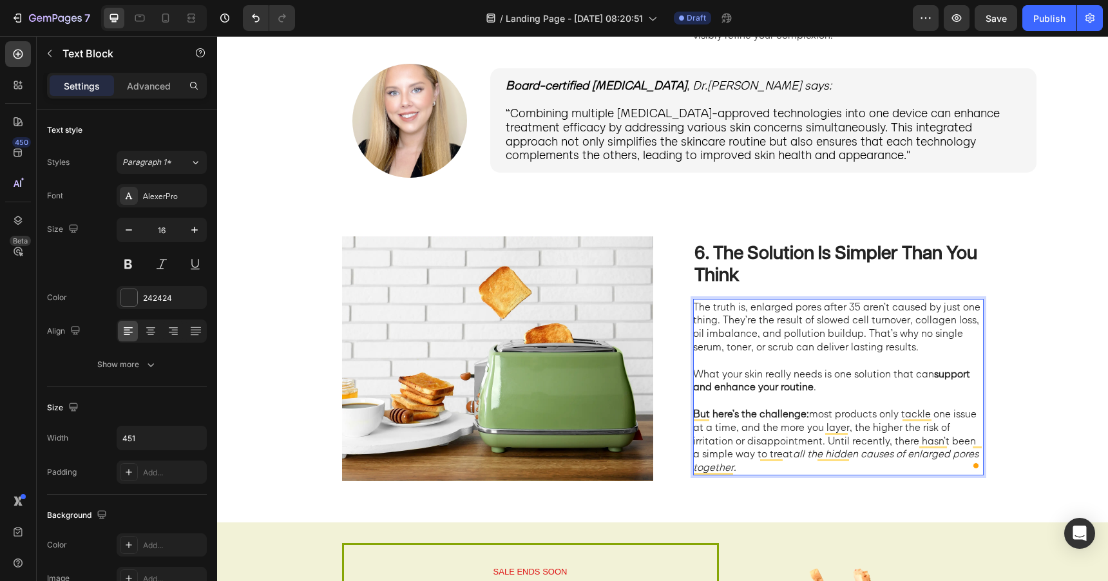
click at [856, 413] on p "But here’s the challenge: most products only tackle one issue at a time, and th…" at bounding box center [837, 440] width 289 height 67
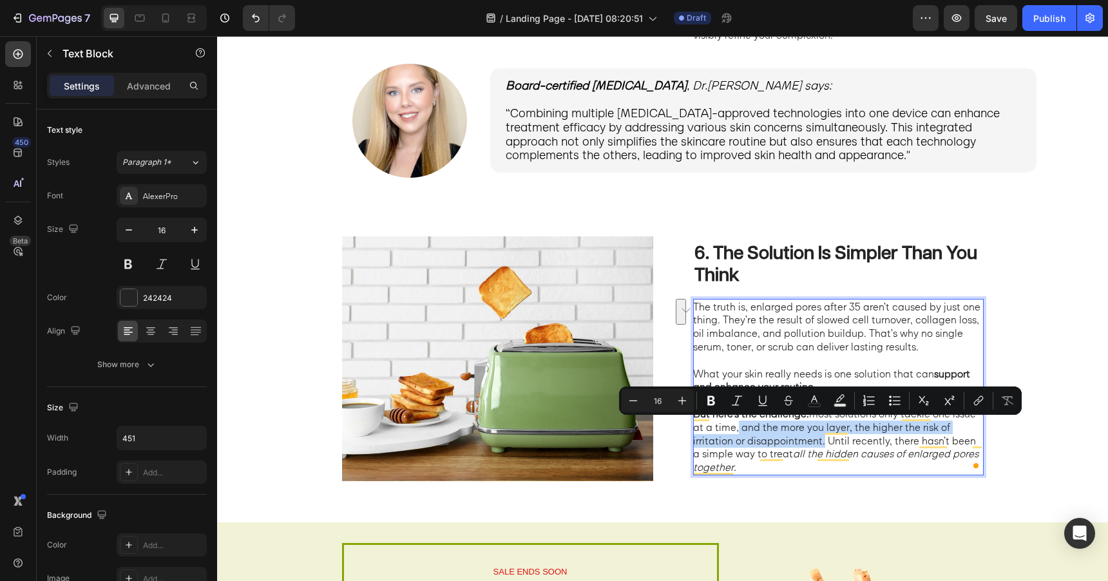
drag, startPoint x: 734, startPoint y: 429, endPoint x: 820, endPoint y: 441, distance: 87.3
click at [820, 441] on p "But here’s the challenge: most solutions only tackle one issue at a time, and t…" at bounding box center [837, 440] width 289 height 67
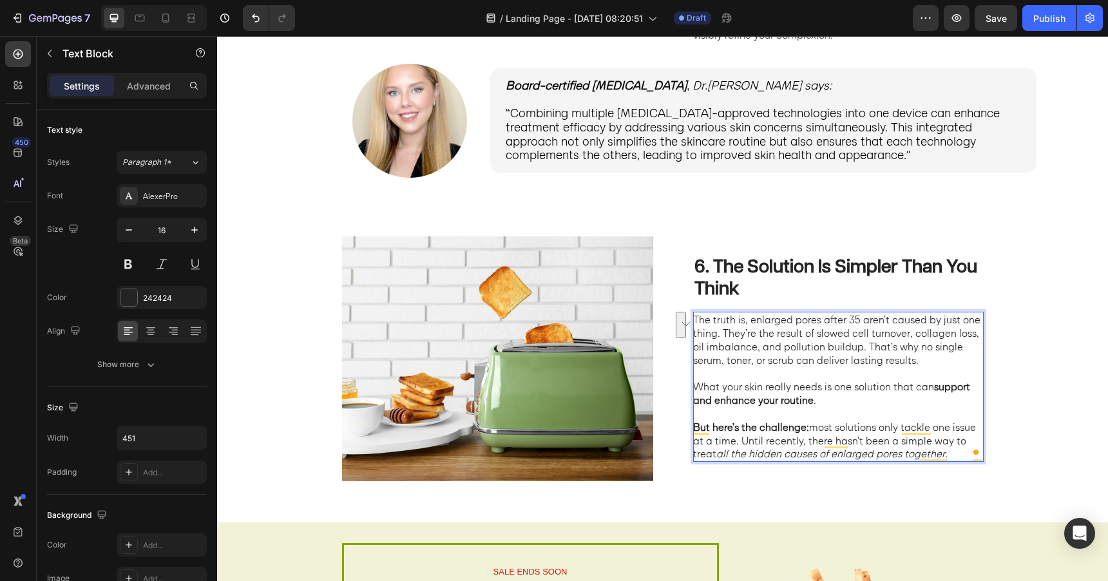
scroll to position [1871, 0]
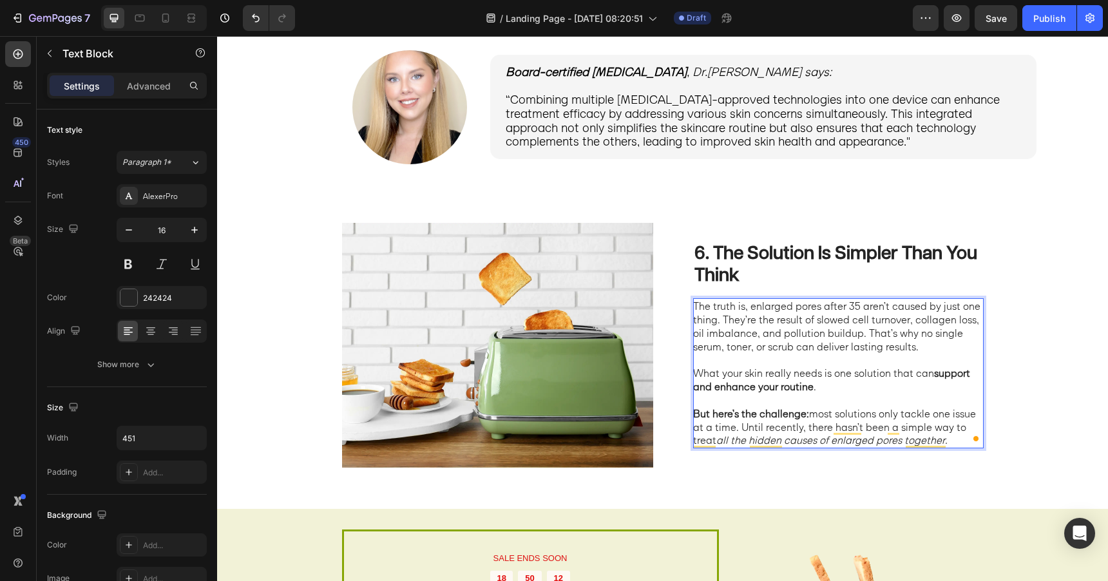
click at [796, 444] on icon "all the hidden causes of enlarged pores together." at bounding box center [832, 440] width 231 height 13
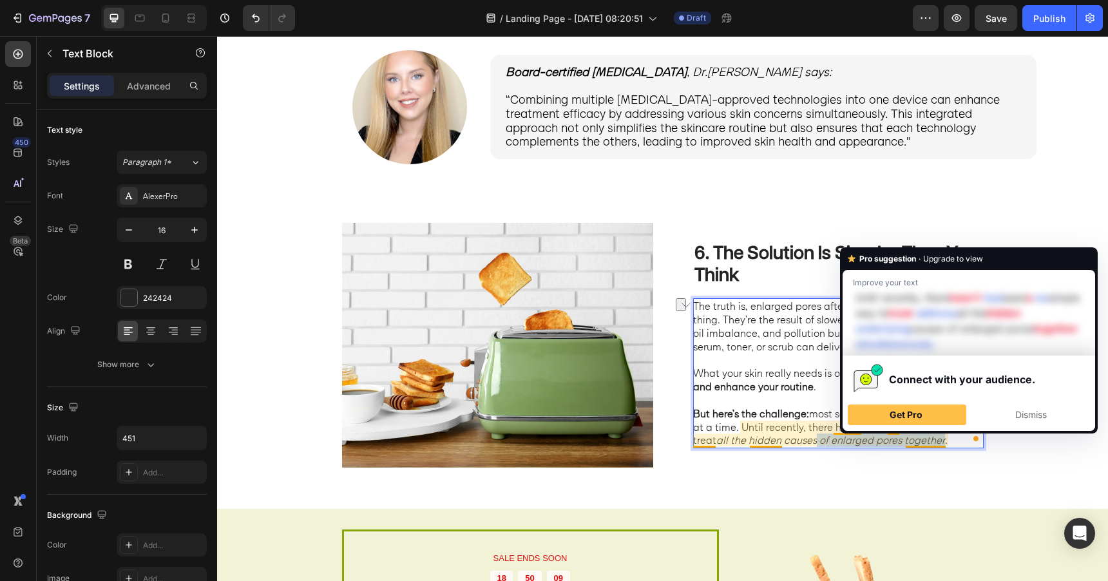
drag, startPoint x: 817, startPoint y: 441, endPoint x: 946, endPoint y: 443, distance: 128.9
click at [946, 443] on icon "all the hidden causes of enlarged pores together." at bounding box center [832, 440] width 231 height 13
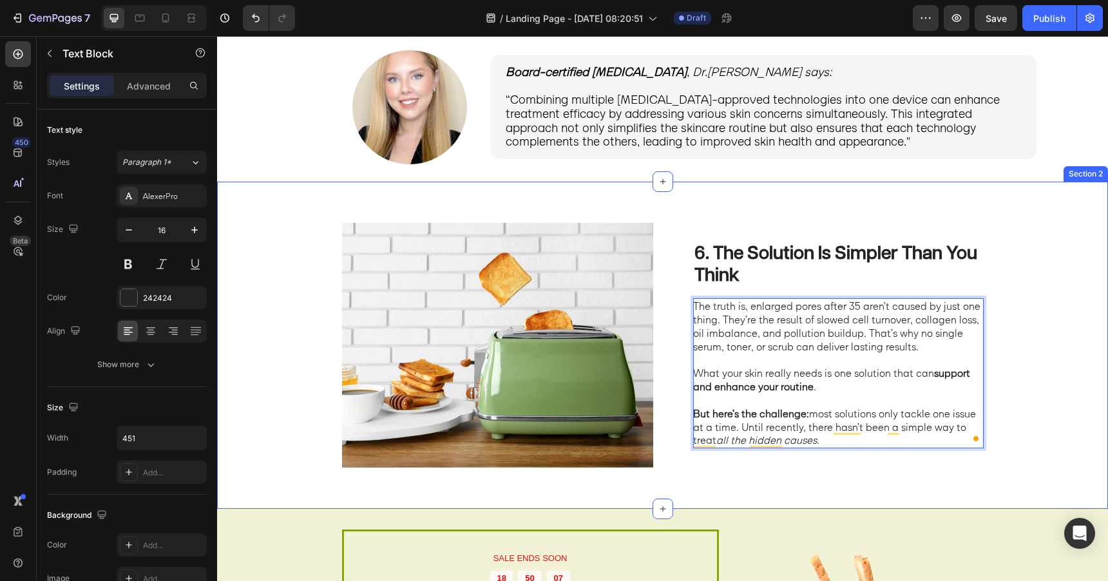
click at [871, 501] on div "6. The Solution Is Simpler Than You Think Heading The truth is, enlarged pores …" at bounding box center [662, 345] width 891 height 327
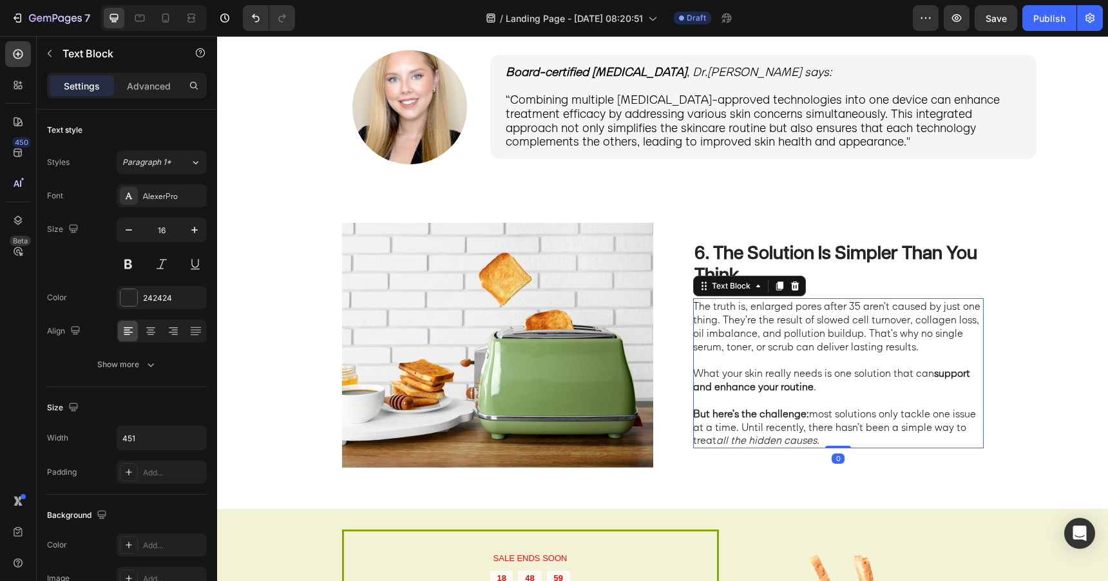
click at [752, 328] on p "The truth is, enlarged pores after 35 aren’t caused by just one thing. They’re …" at bounding box center [837, 326] width 289 height 53
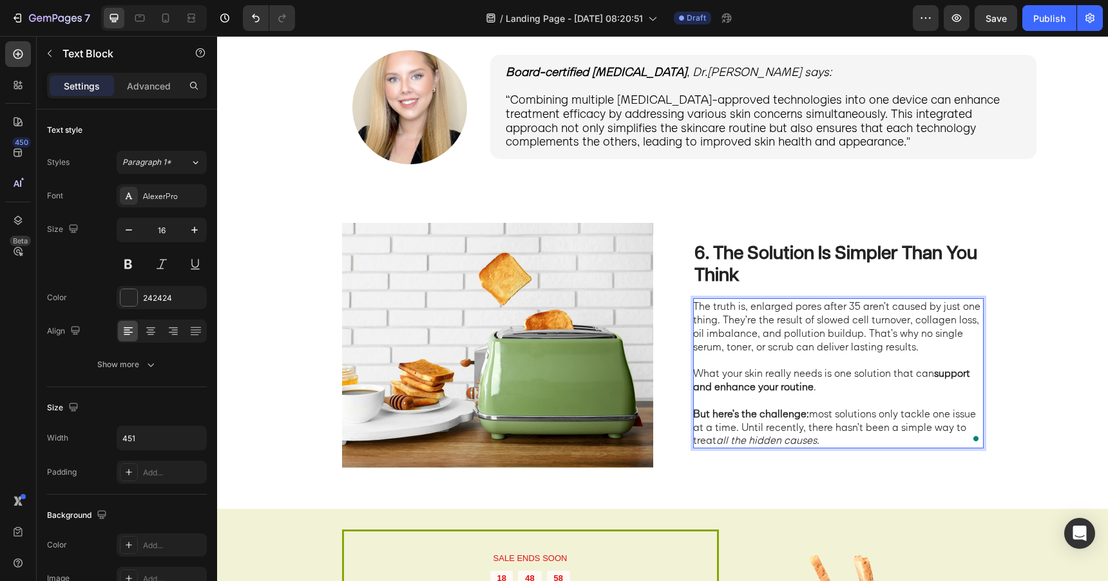
click at [730, 325] on p "The truth is, enlarged pores after 35 aren’t caused by just one thing. They’re …" at bounding box center [837, 326] width 289 height 53
click at [765, 421] on p "But here’s the challenge: most solutions only tackle one issue at a time. Until…" at bounding box center [837, 427] width 289 height 40
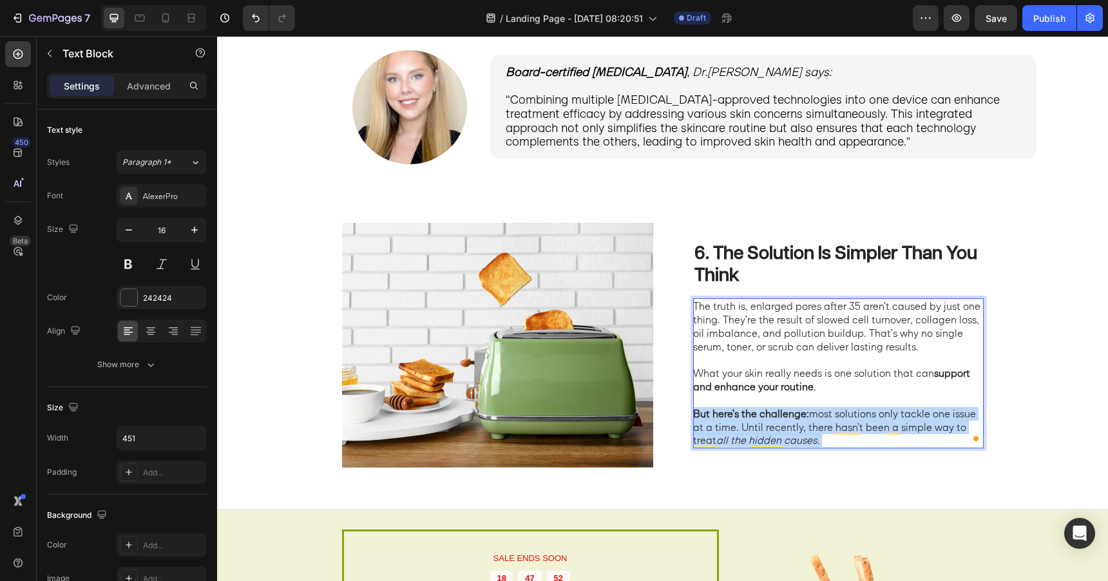
click at [765, 421] on p "But here’s the challenge: most solutions only tackle one issue at a time. Until…" at bounding box center [837, 427] width 289 height 40
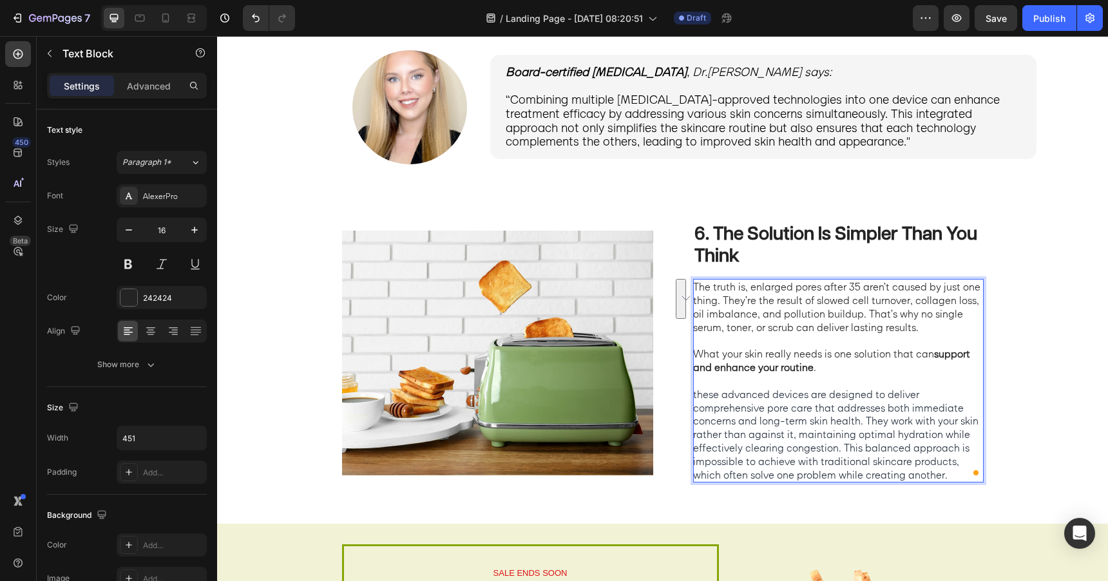
scroll to position [1851, 0]
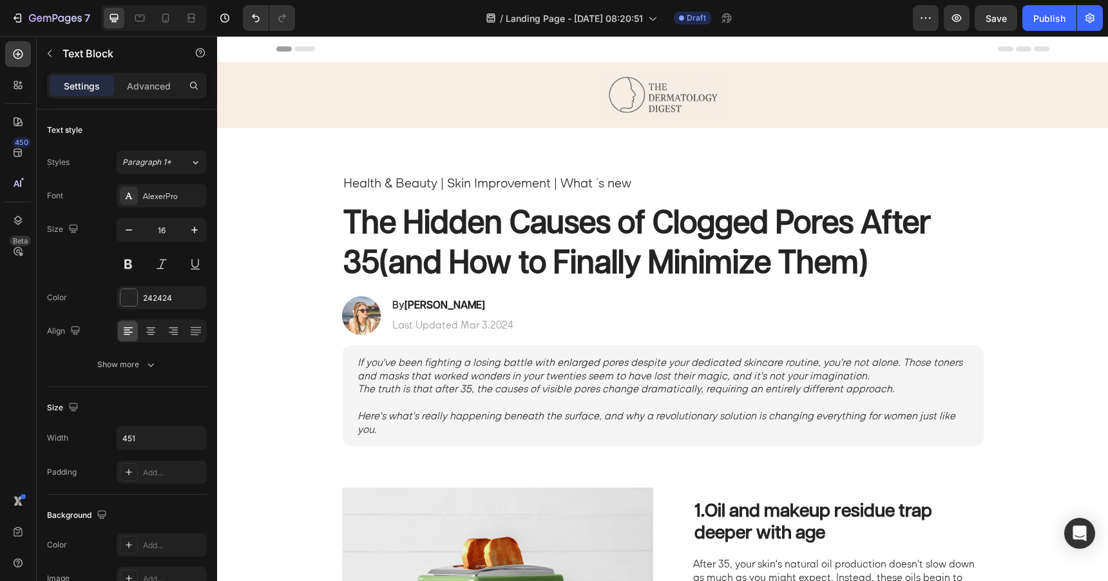
scroll to position [1851, 0]
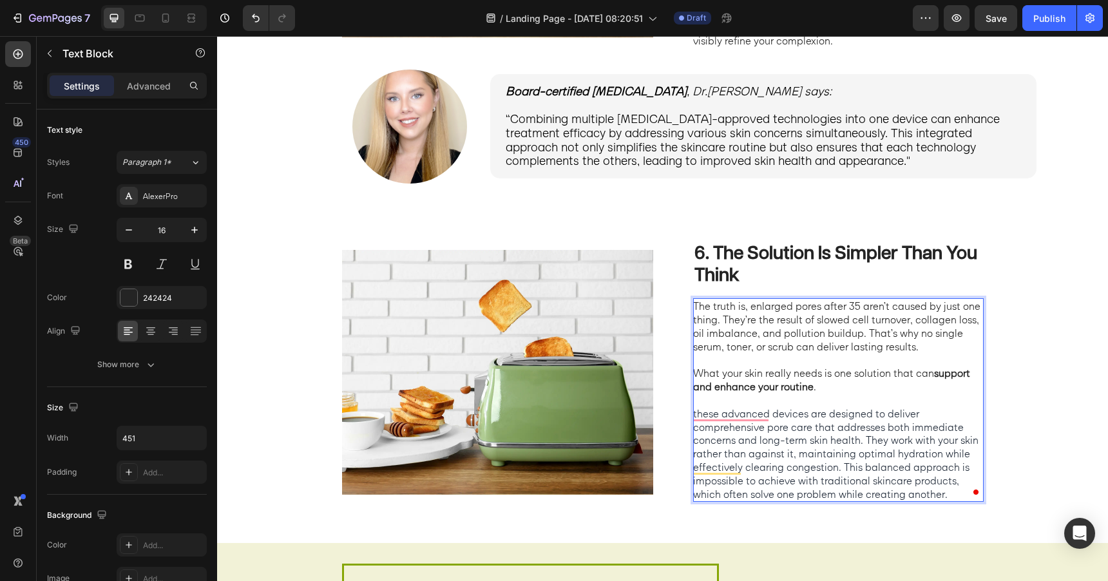
click at [759, 381] on strong "support and enhance your routine" at bounding box center [831, 380] width 277 height 26
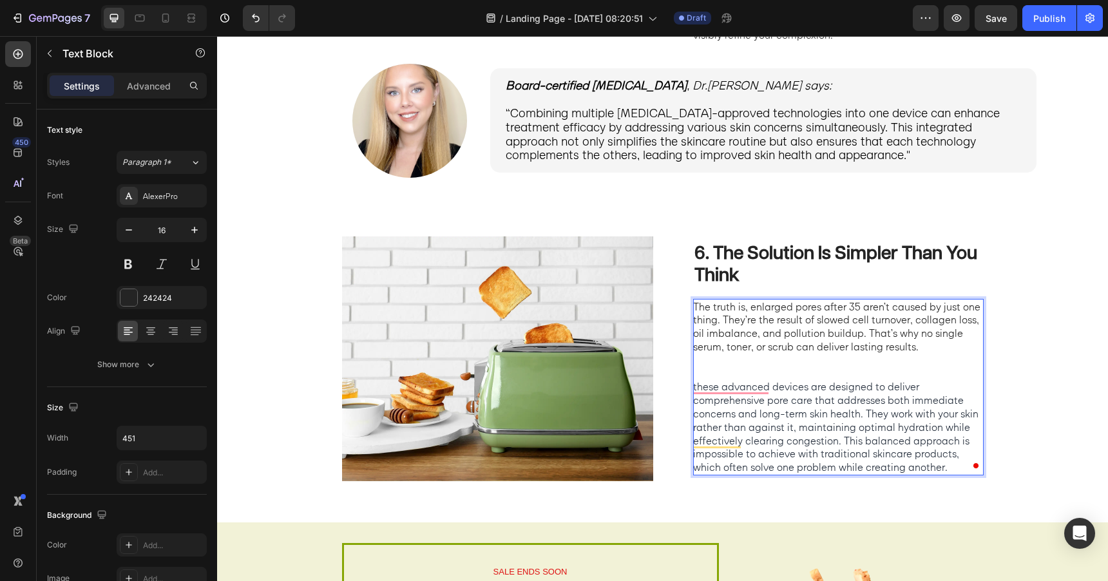
scroll to position [1864, 0]
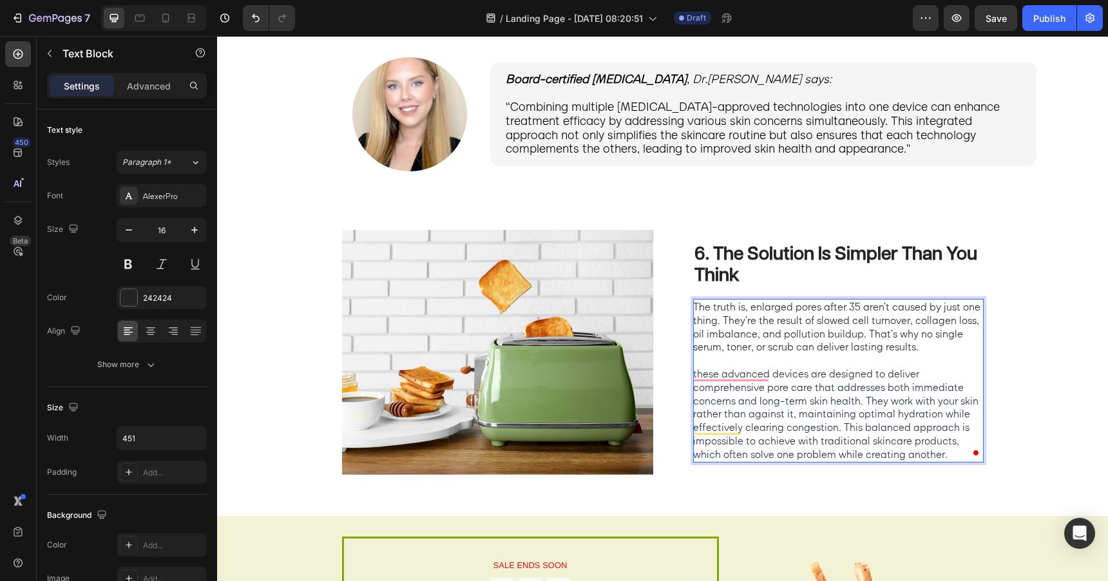
click at [777, 352] on p "The truth is, enlarged pores after 35 aren’t caused by just one thing. They’re …" at bounding box center [837, 326] width 289 height 53
click at [695, 309] on p "The truth is, enlarged pores after 35 aren’t caused by just one thing. They’re …" at bounding box center [837, 326] width 289 height 53
click at [695, 308] on p "The truth is, enlarged pores after 35 aren’t caused by just one thing. They’re …" at bounding box center [837, 326] width 289 height 53
click at [697, 308] on p "The truth is, enlarged pores after 35 aren’t caused by just one thing. They’re …" at bounding box center [837, 326] width 289 height 53
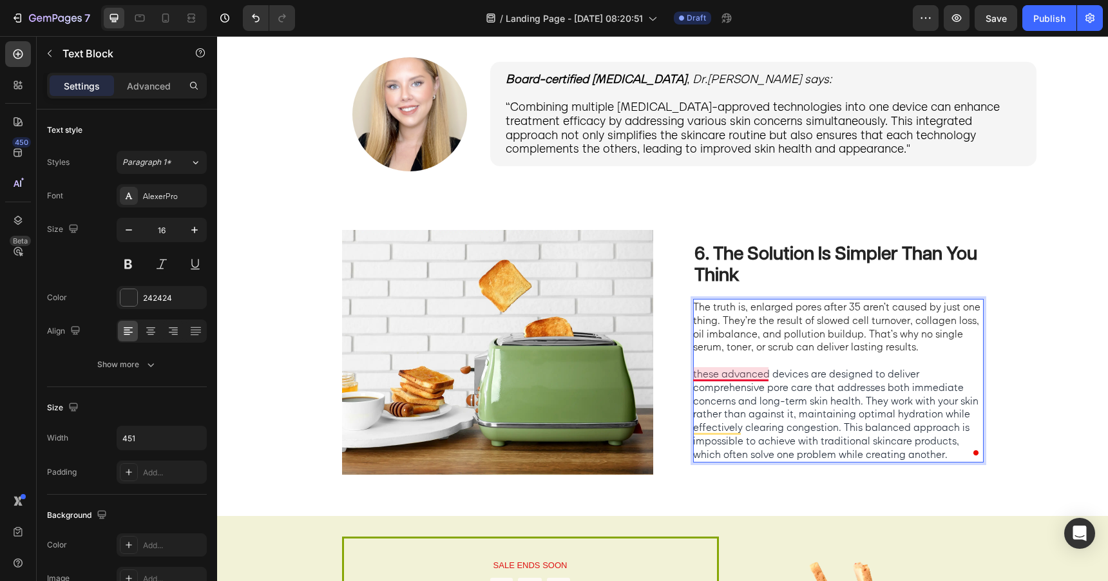
drag, startPoint x: 696, startPoint y: 307, endPoint x: 765, endPoint y: 370, distance: 93.1
click at [765, 370] on div "The truth is, enlarged pores after 35 aren’t caused by just one thing. They’re …" at bounding box center [838, 381] width 291 height 164
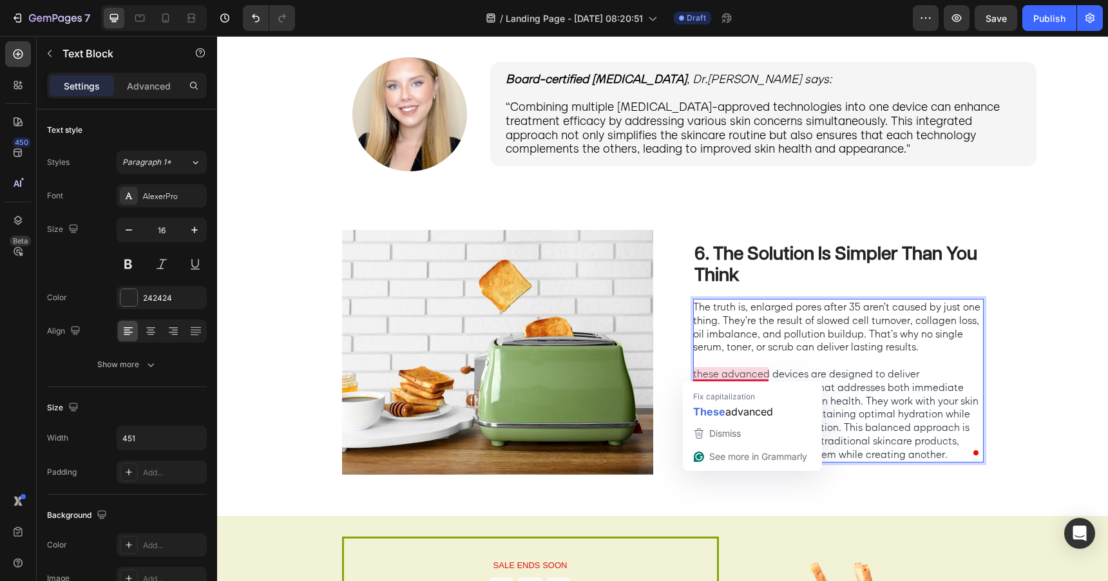
click at [789, 334] on p "The truth is, enlarged pores after 35 aren’t caused by just one thing. They’re …" at bounding box center [837, 326] width 289 height 53
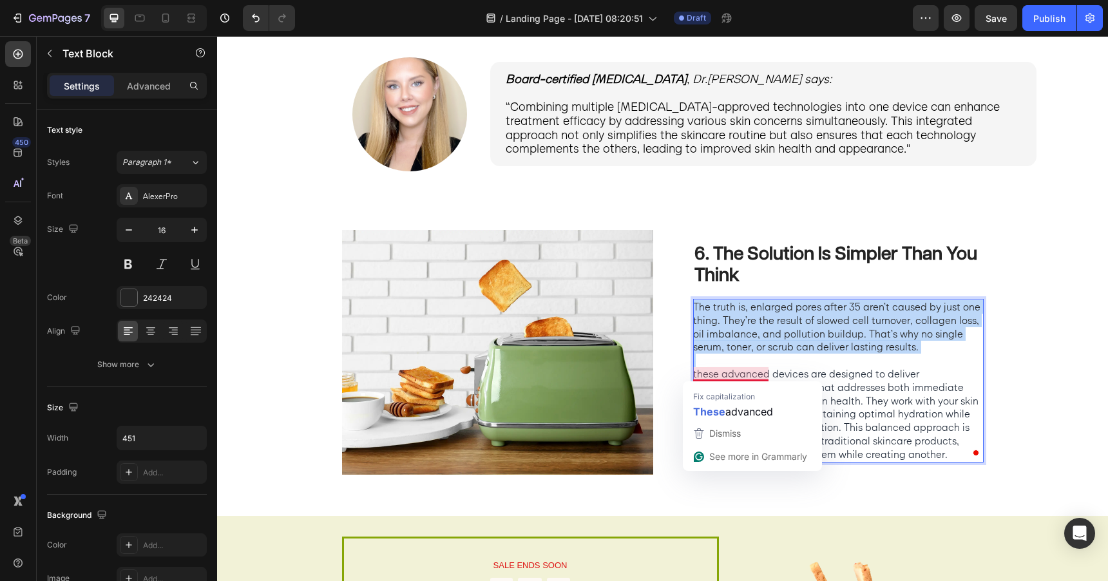
click at [789, 334] on p "The truth is, enlarged pores after 35 aren’t caused by just one thing. They’re …" at bounding box center [837, 326] width 289 height 53
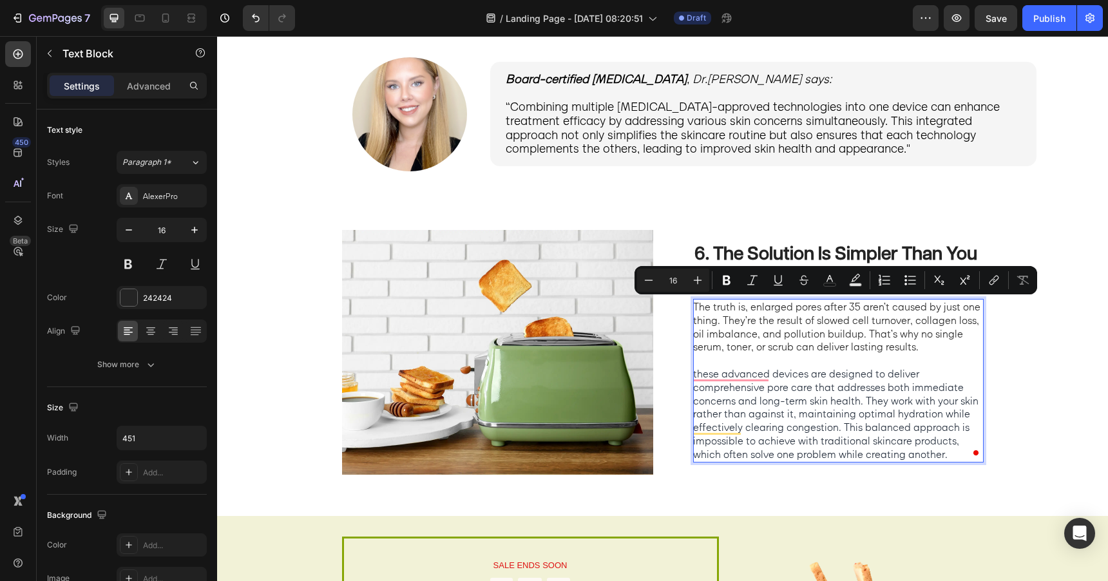
scroll to position [1884, 0]
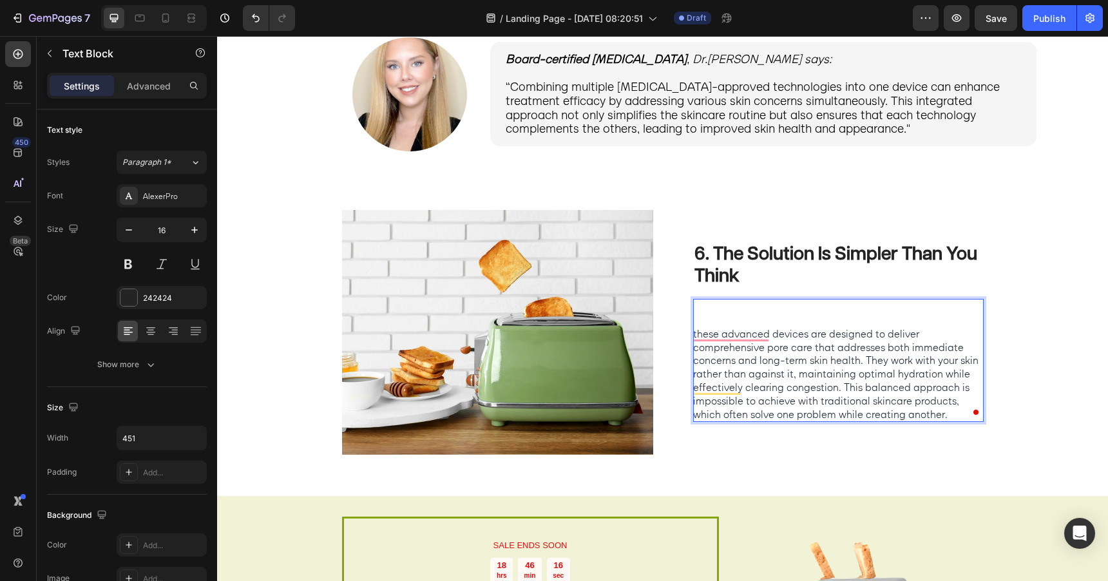
click at [788, 378] on span "these advanced devices are designed to deliver comprehensive pore care that add…" at bounding box center [835, 373] width 285 height 93
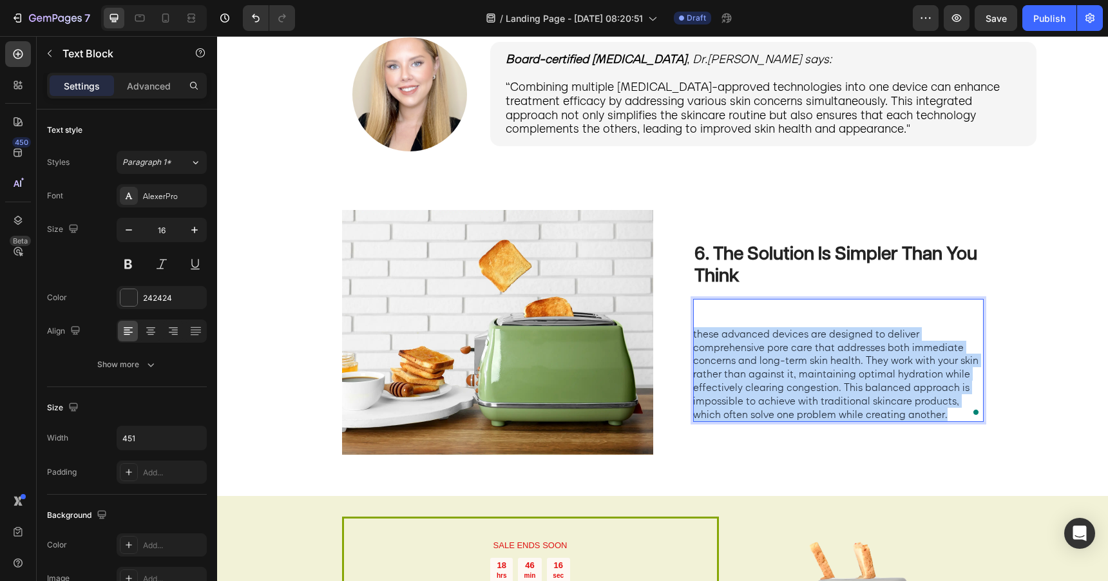
click at [788, 378] on span "these advanced devices are designed to deliver comprehensive pore care that add…" at bounding box center [835, 373] width 285 height 93
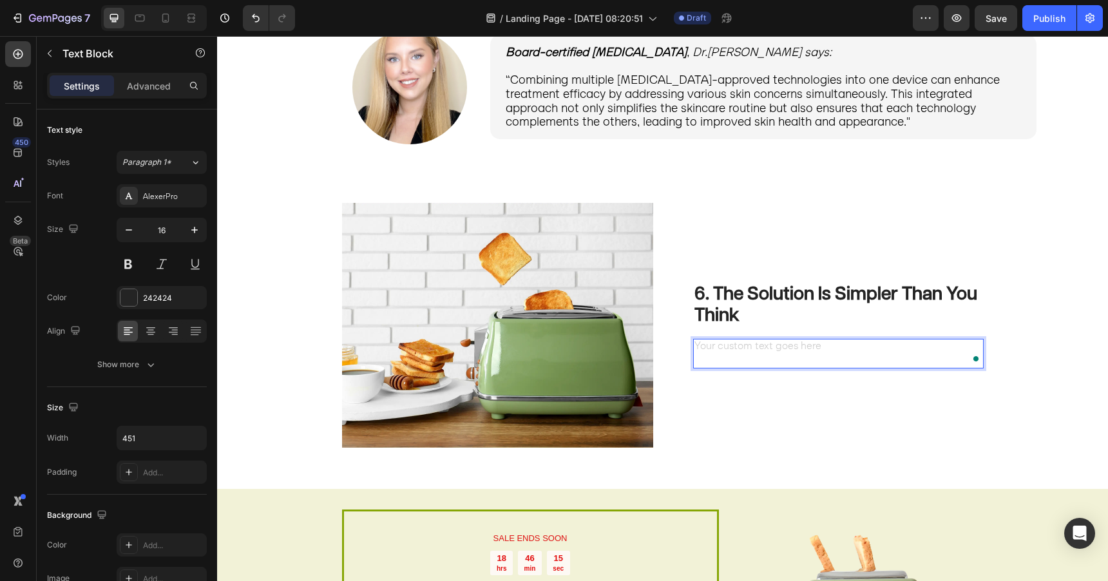
scroll to position [1897, 0]
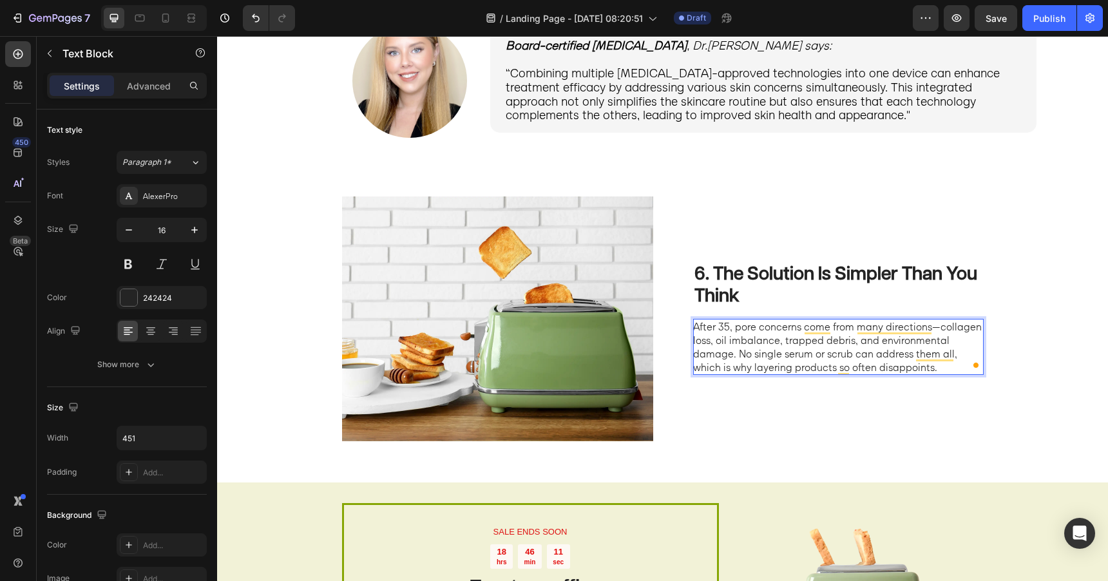
click at [940, 325] on p "After 35, pore concerns come from many directions—collagen loss, oil imbalance,…" at bounding box center [837, 346] width 289 height 53
click at [784, 342] on p "After 35, pore concerns come from many directions. Collagen loss, oil imbalance…" at bounding box center [837, 346] width 289 height 53
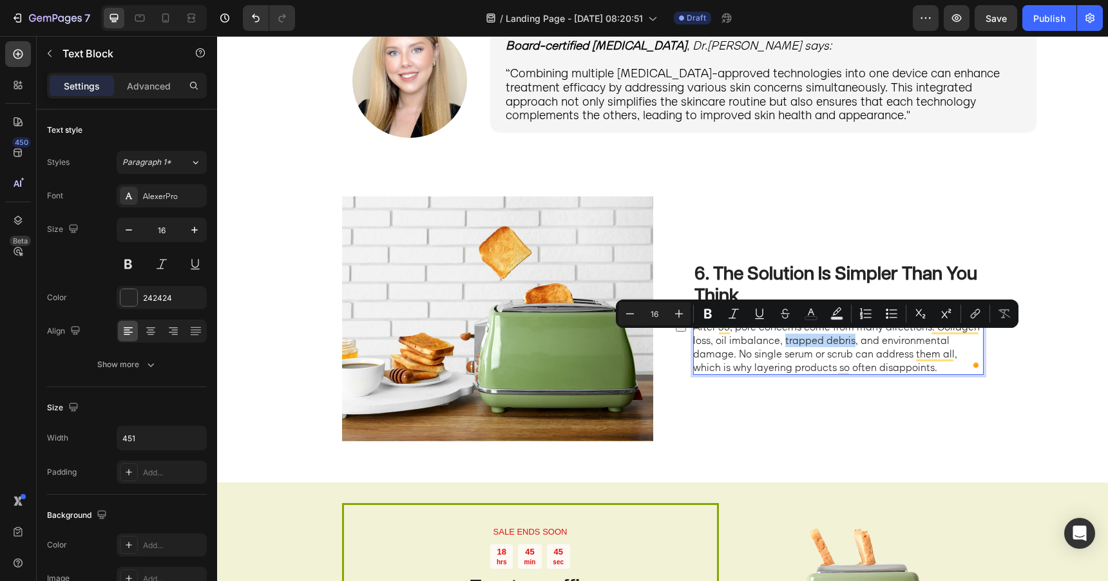
drag, startPoint x: 784, startPoint y: 342, endPoint x: 852, endPoint y: 343, distance: 68.3
click at [852, 343] on p "After 35, pore concerns come from many directions. Collagen loss, oil imbalance…" at bounding box center [837, 346] width 289 height 53
click at [871, 351] on p "After 35, pore concerns come from many directions. Collagen loss, oil imbalance…" at bounding box center [837, 346] width 289 height 53
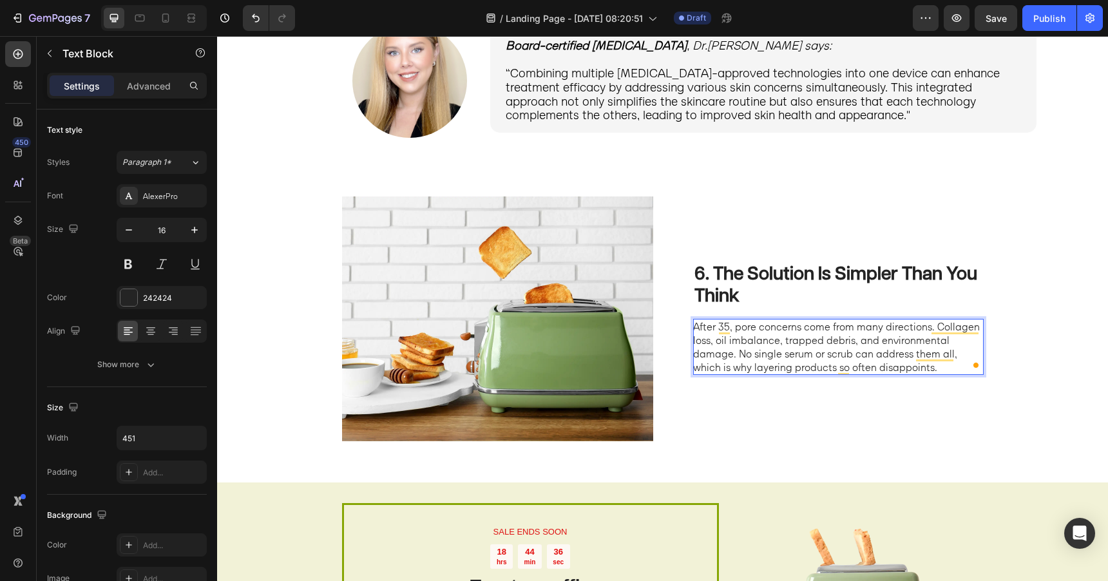
click at [949, 366] on p "After 35, pore concerns come from many directions. Collagen loss, oil imbalance…" at bounding box center [837, 346] width 289 height 53
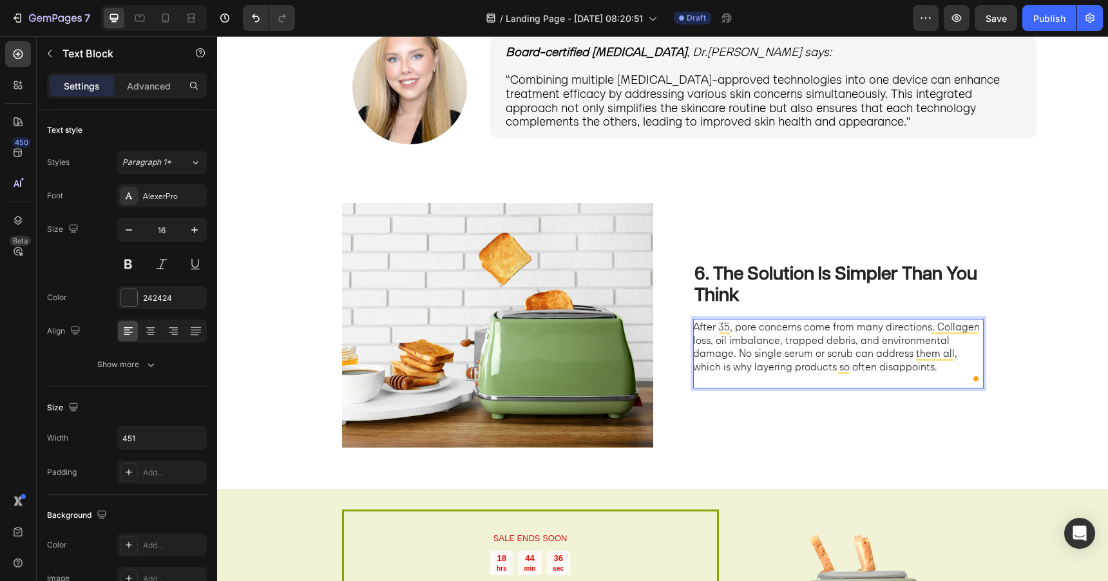
scroll to position [1884, 0]
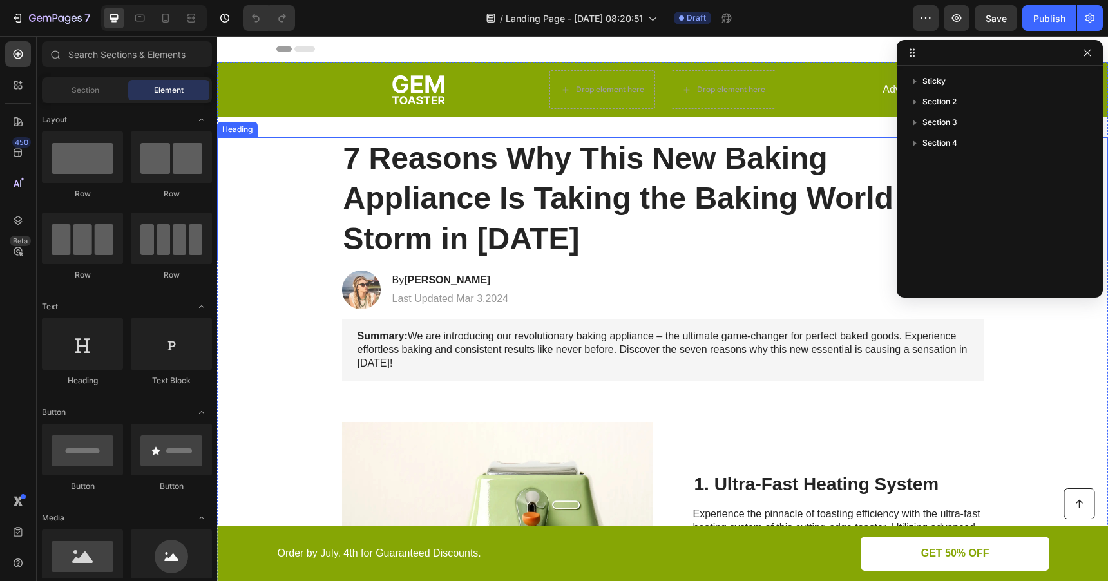
click at [701, 256] on h1 "7 Reasons Why This New Baking Appliance Is Taking the Baking World by Storm in …" at bounding box center [663, 198] width 642 height 123
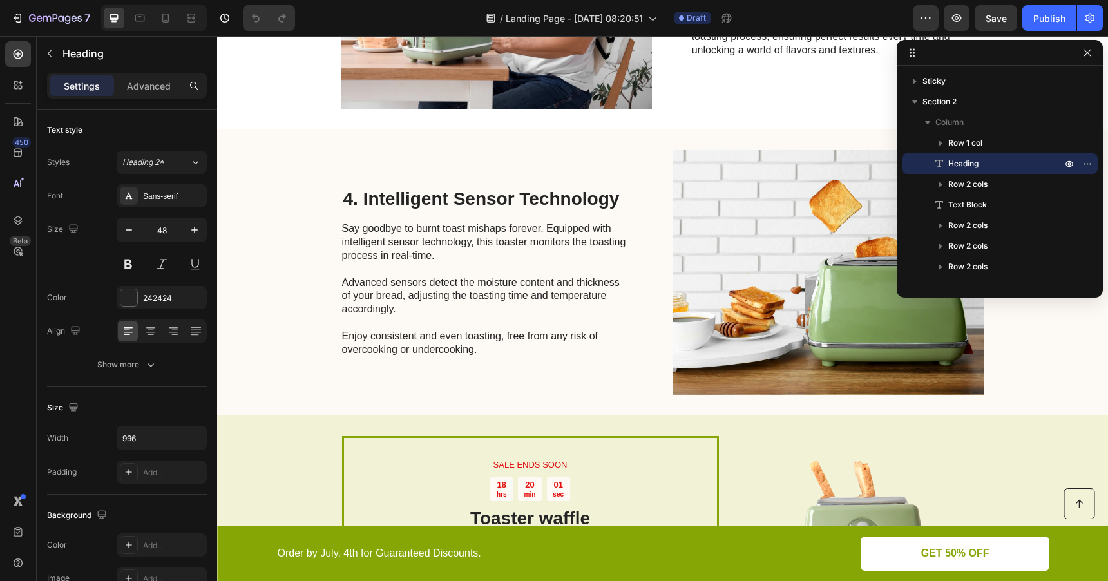
scroll to position [1171, 0]
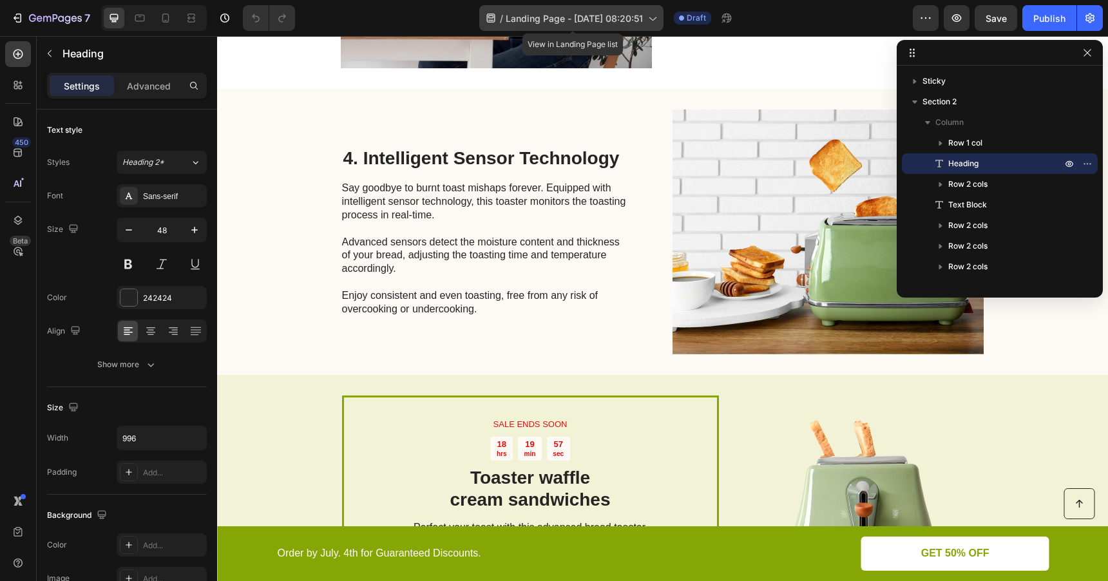
click at [628, 26] on div "/ Landing Page - Aug 28, 08:20:51" at bounding box center [571, 18] width 184 height 26
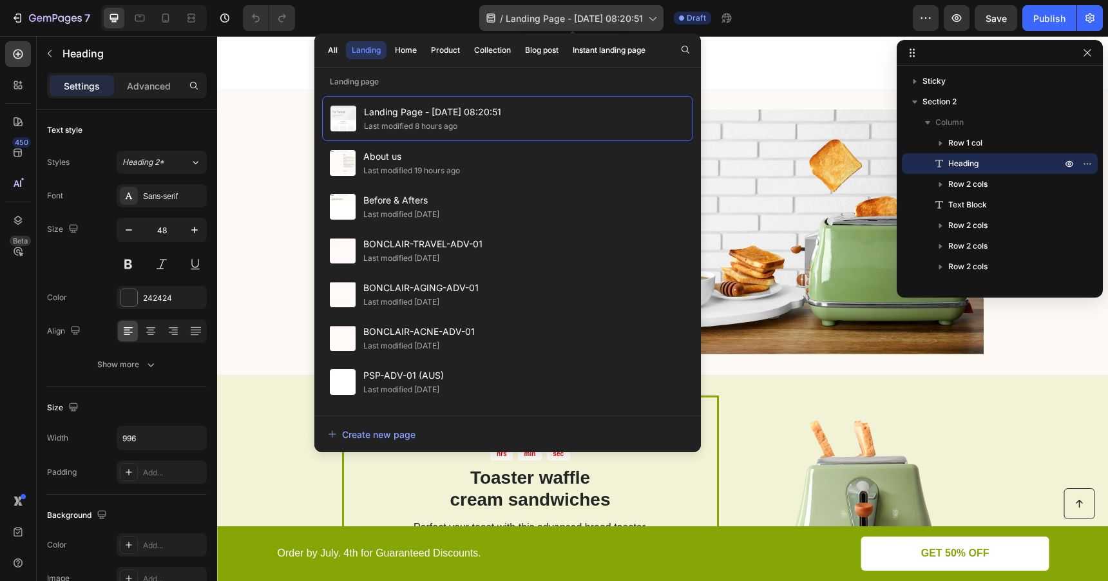
click at [628, 26] on div "/ Landing Page - Aug 28, 08:20:51" at bounding box center [571, 18] width 184 height 26
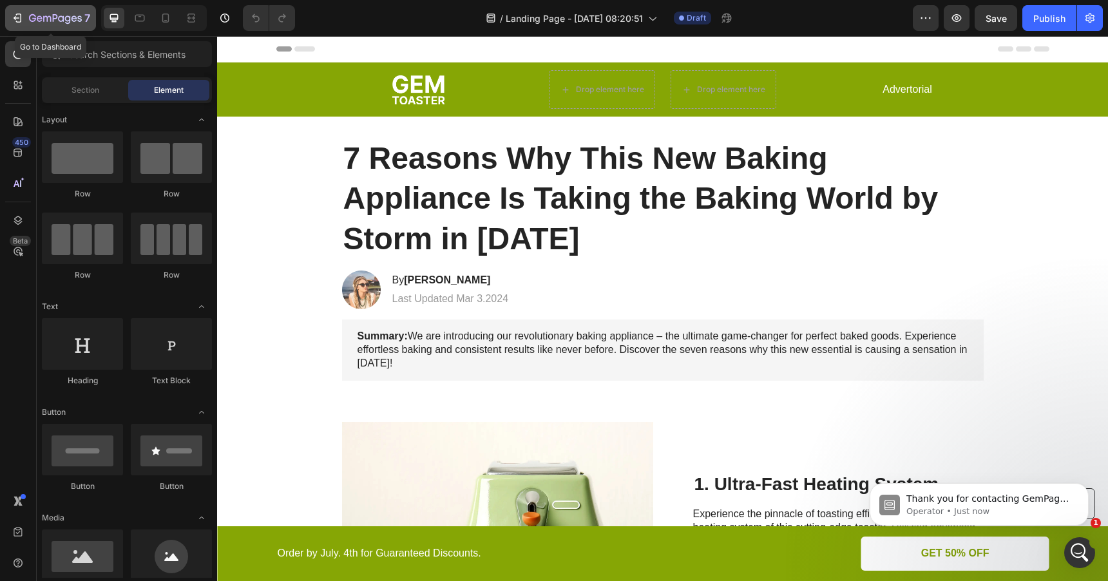
click at [35, 6] on button "7" at bounding box center [50, 18] width 91 height 26
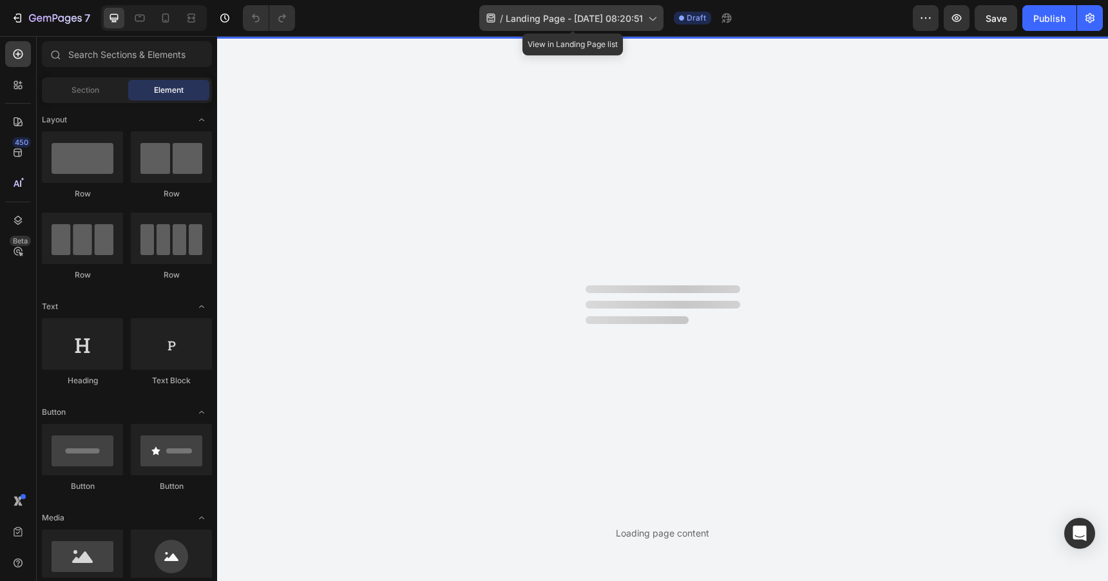
click at [581, 17] on span "Landing Page - [DATE] 08:20:51" at bounding box center [574, 19] width 137 height 14
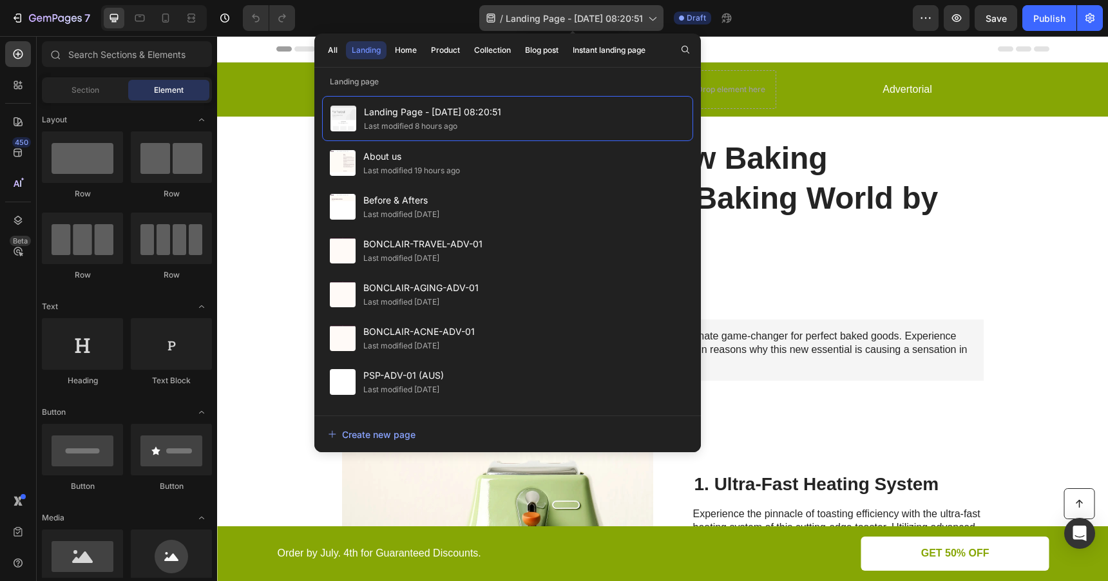
click at [658, 16] on icon at bounding box center [652, 18] width 13 height 13
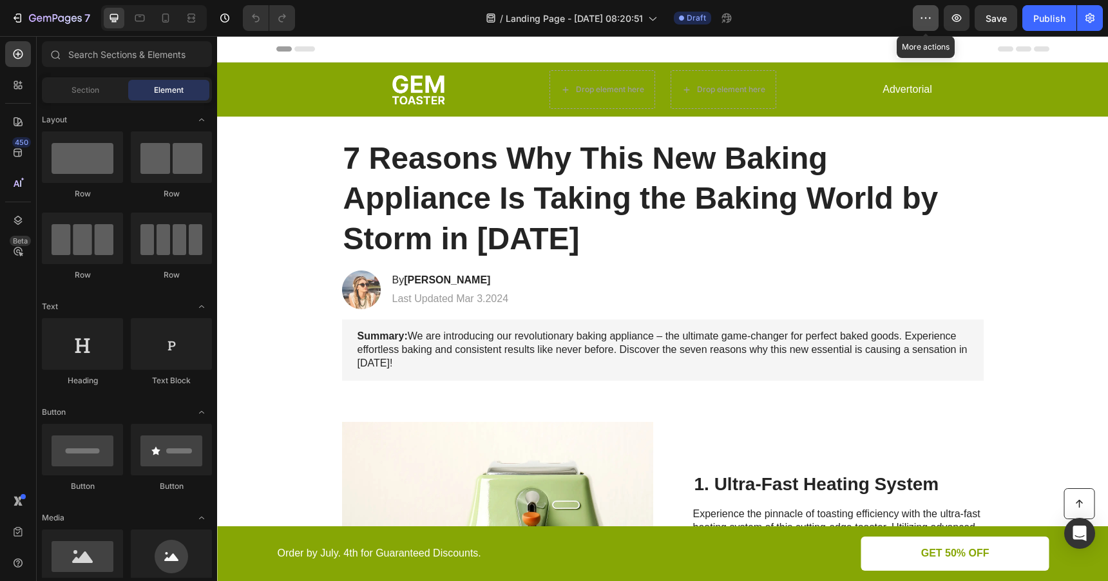
click at [935, 19] on button "button" at bounding box center [926, 18] width 26 height 26
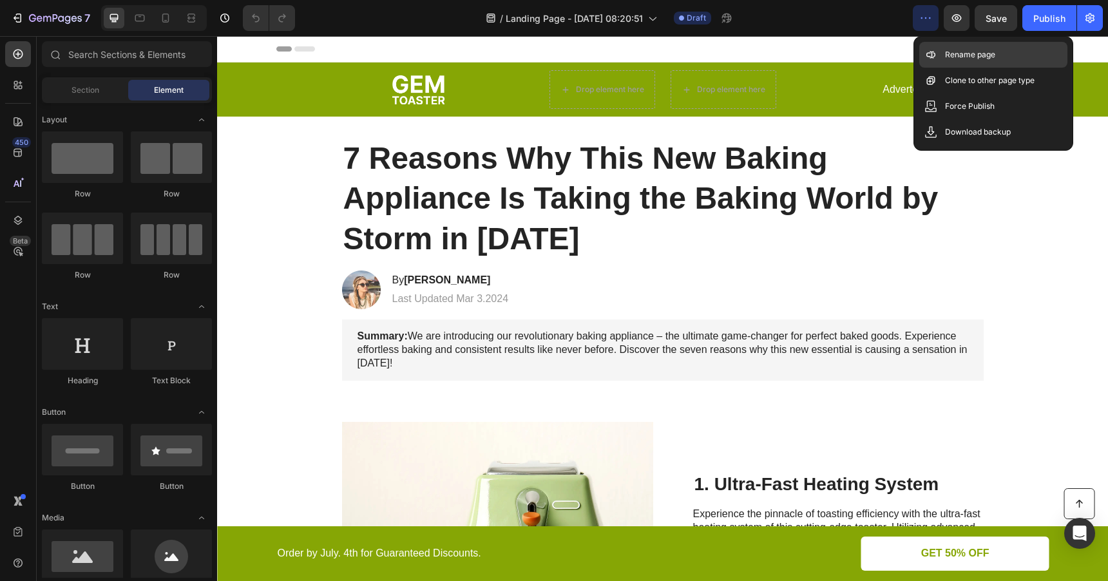
click at [972, 61] on p "Rename page" at bounding box center [970, 54] width 50 height 13
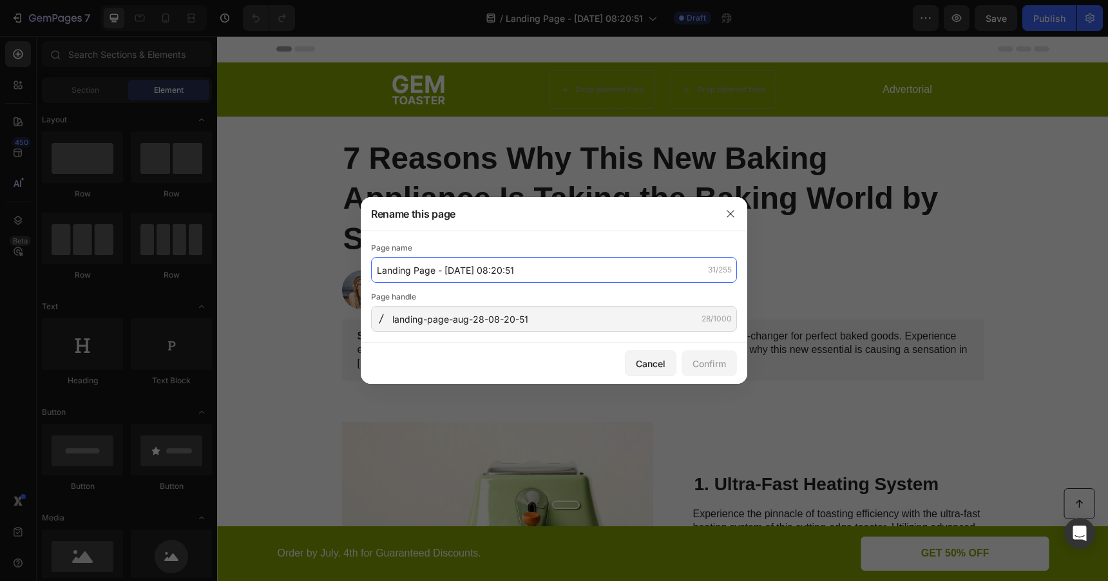
click at [597, 264] on input "Landing Page - [DATE] 08:20:51" at bounding box center [554, 270] width 366 height 26
click at [852, 215] on div at bounding box center [554, 290] width 1108 height 581
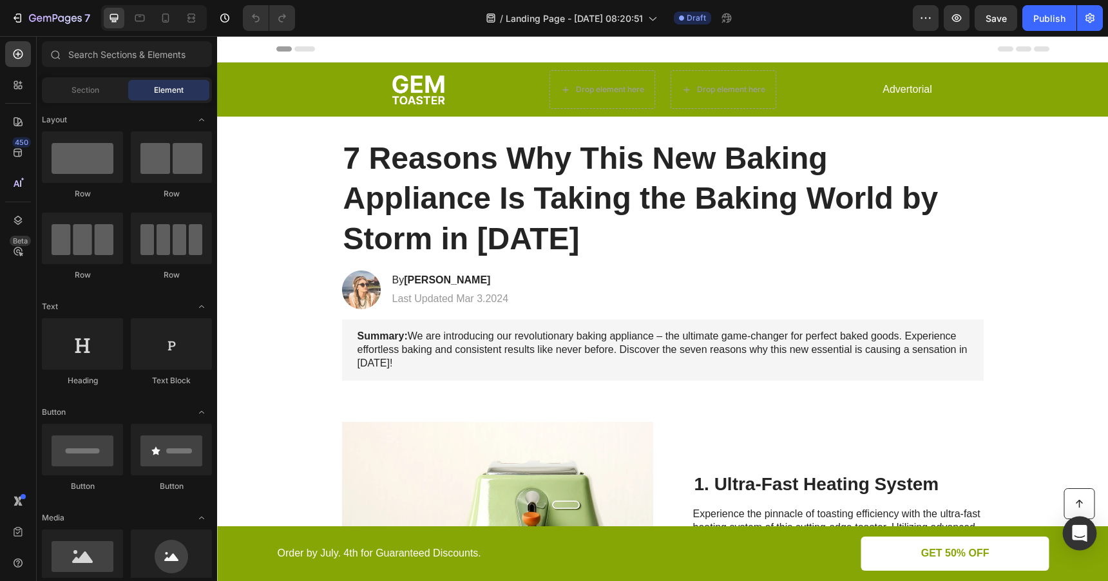
click at [1087, 539] on div "Open Intercom Messenger" at bounding box center [1080, 534] width 34 height 34
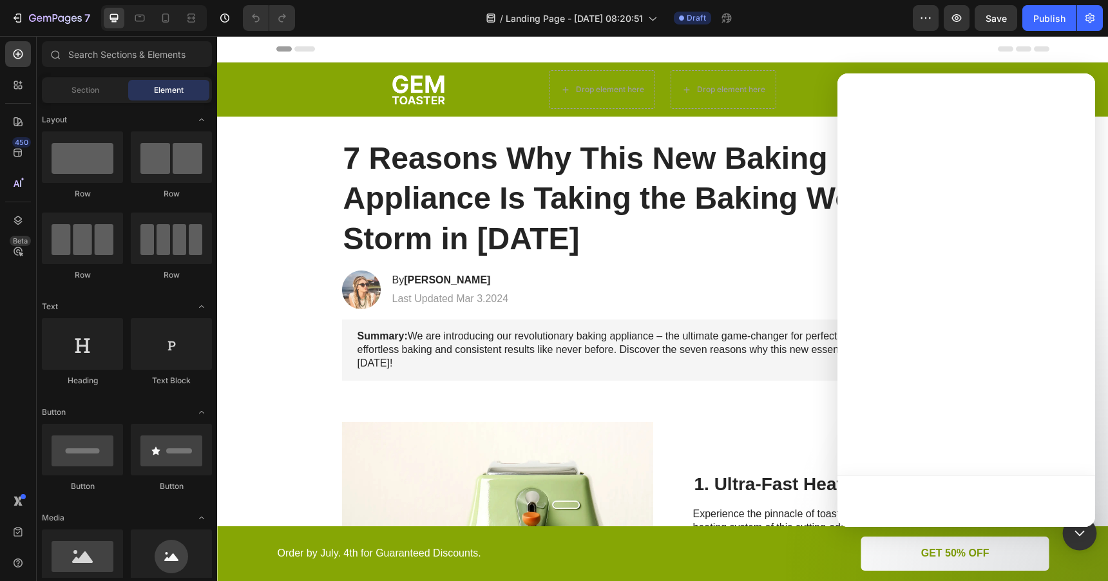
click at [1078, 540] on div "Open Intercom Messenger" at bounding box center [1080, 534] width 34 height 34
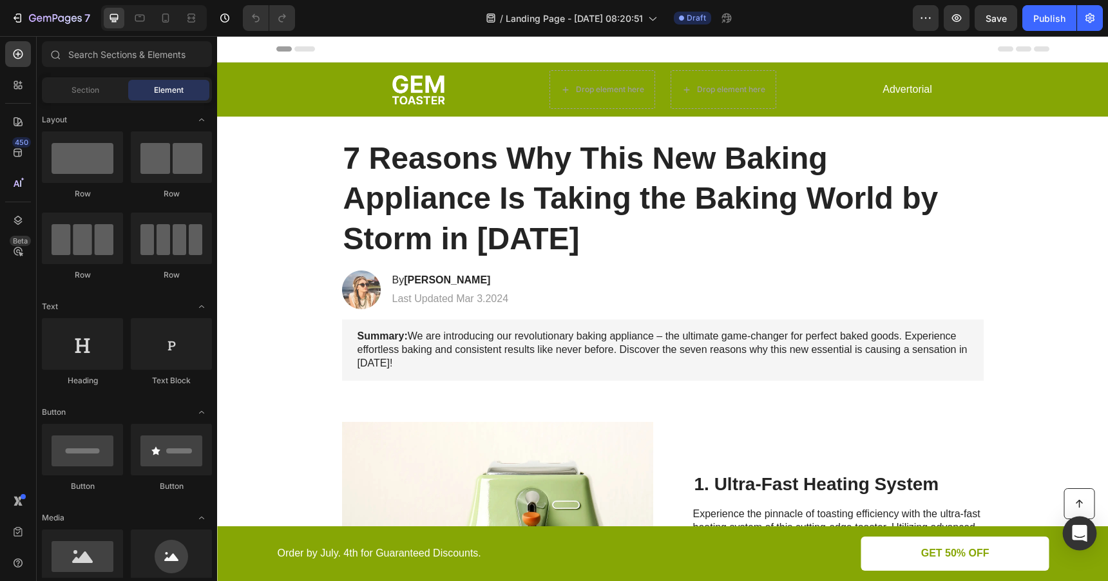
click at [1078, 540] on div "Open Intercom Messenger" at bounding box center [1080, 534] width 34 height 34
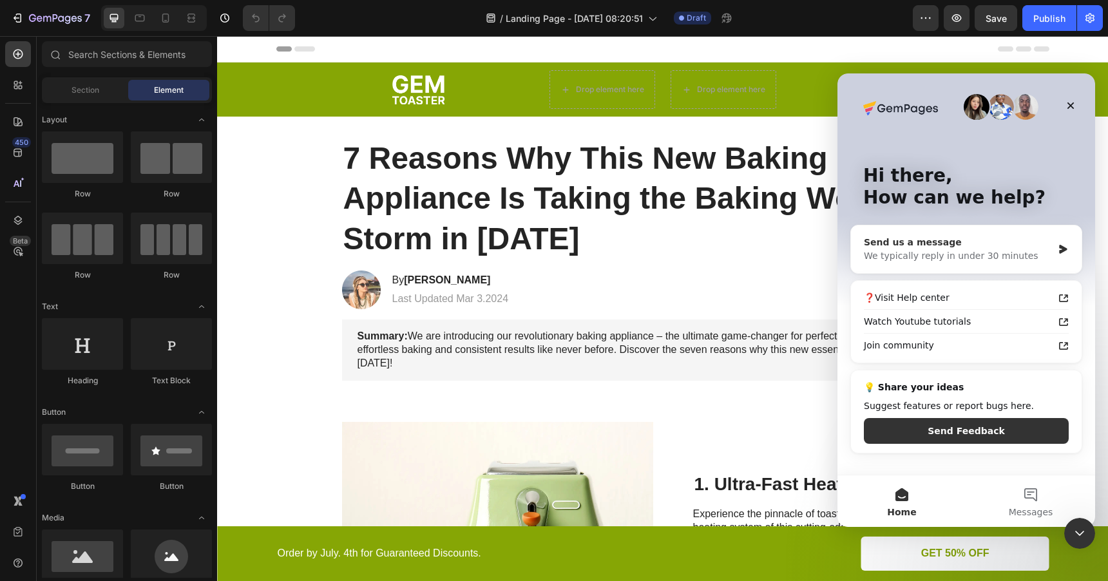
click at [963, 256] on div "We typically reply in under 30 minutes" at bounding box center [958, 256] width 189 height 14
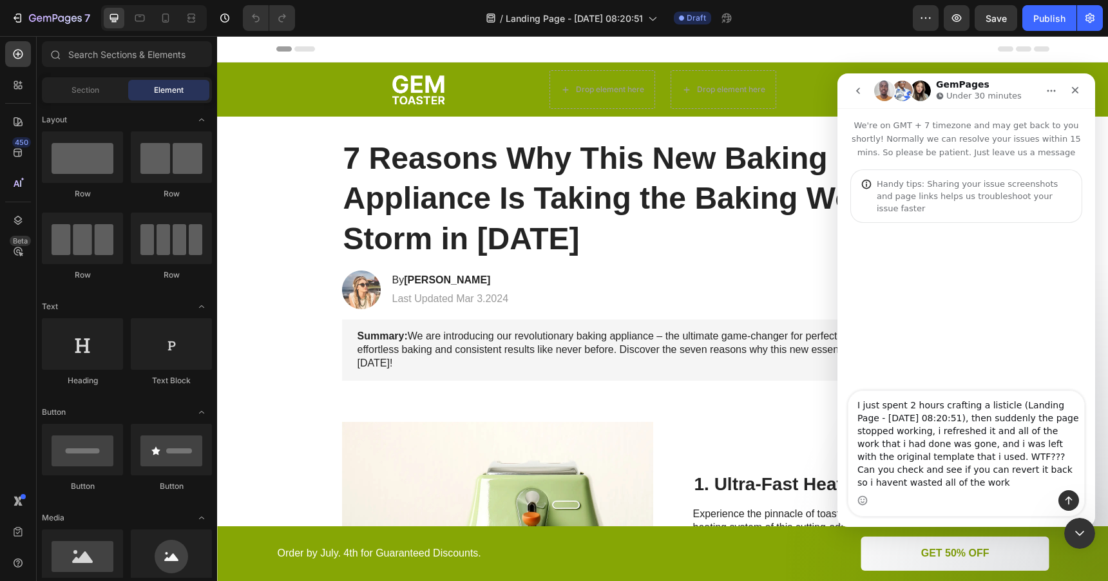
type textarea "I just spent 2 hours crafting a listicle (Landing Page - [DATE] 08:20:51), then…"
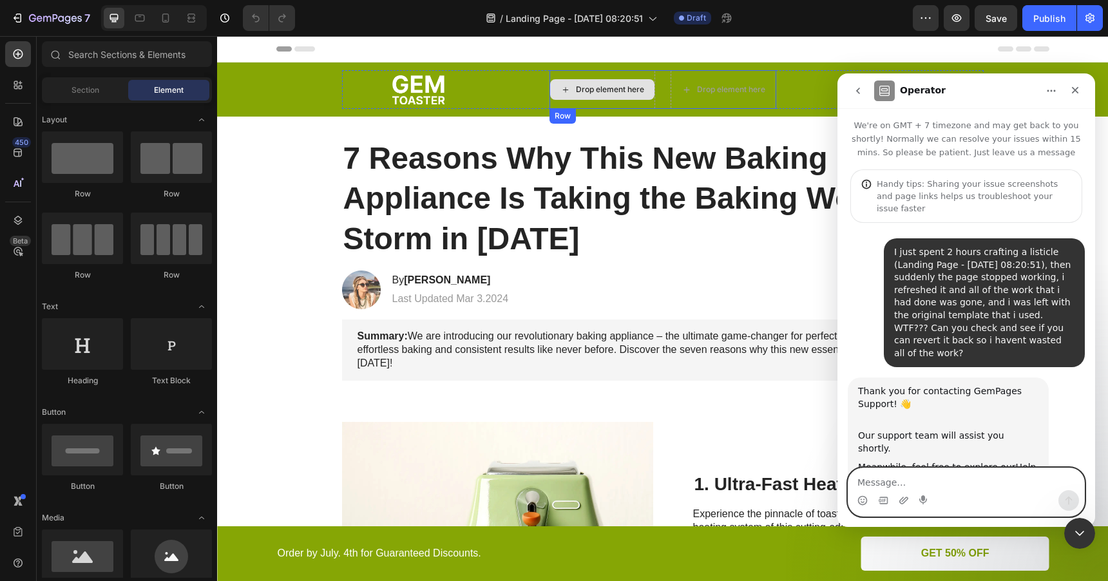
scroll to position [35, 0]
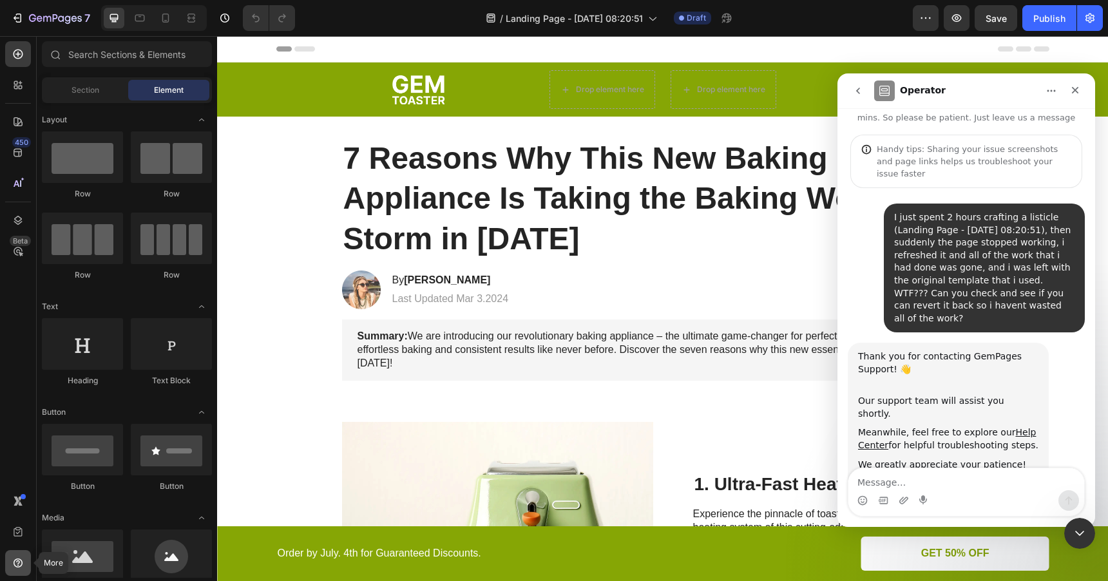
click at [23, 557] on icon at bounding box center [18, 563] width 13 height 13
